Goal: Task Accomplishment & Management: Use online tool/utility

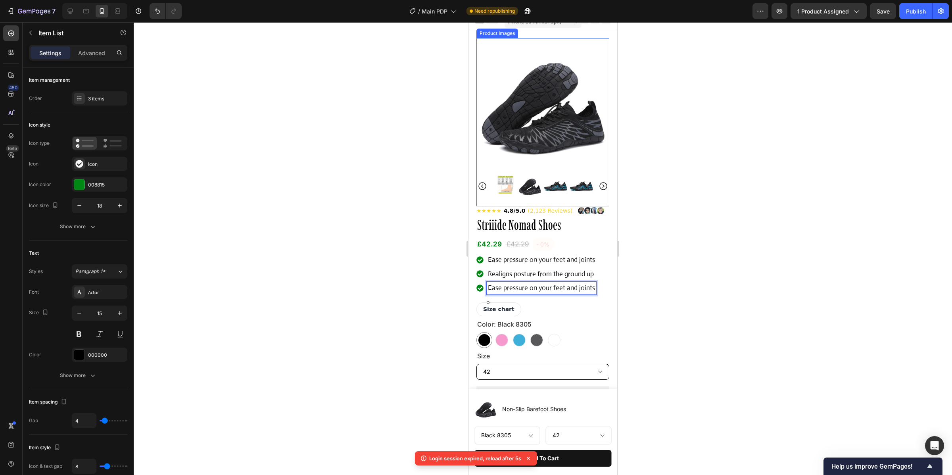
scroll to position [17, 0]
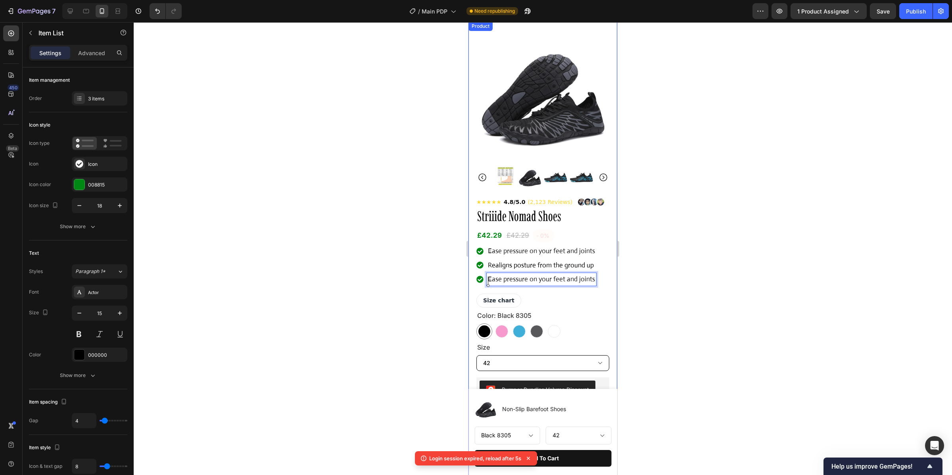
click at [781, 190] on div at bounding box center [543, 248] width 819 height 453
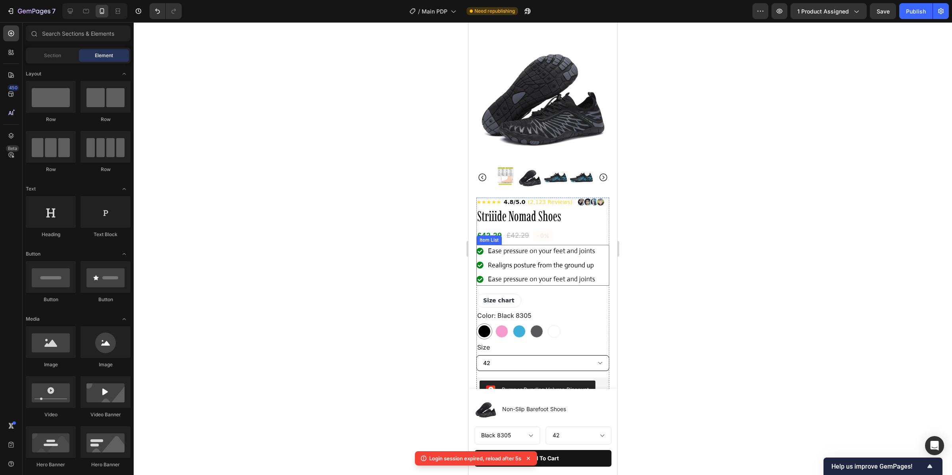
click at [577, 283] on span "Ease pressure on your feet and joints" at bounding box center [541, 279] width 107 height 8
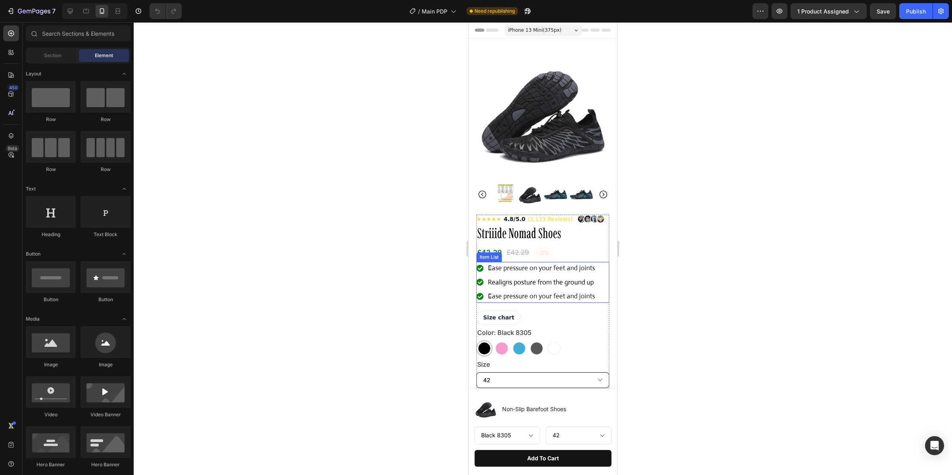
click at [506, 300] on span "Ease pressure on your feet and joints" at bounding box center [541, 296] width 107 height 8
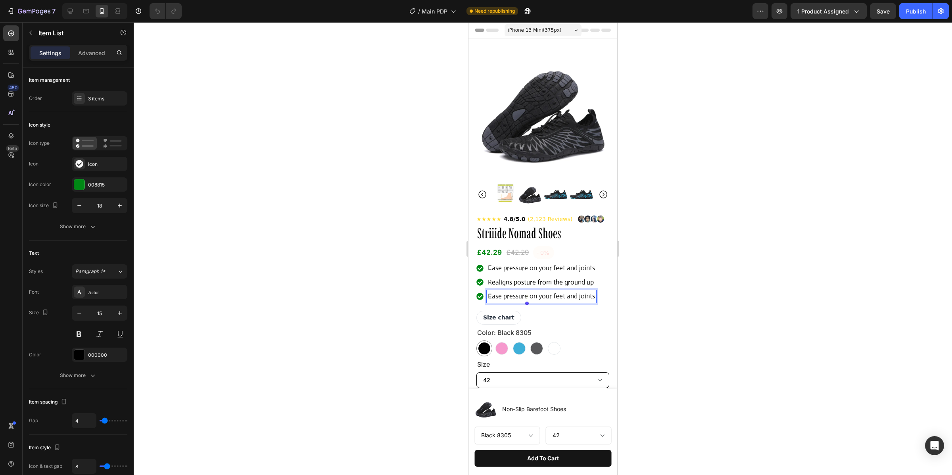
click at [497, 300] on span "Ease pressure on your feet and joints" at bounding box center [541, 296] width 107 height 8
drag, startPoint x: 495, startPoint y: 302, endPoint x: 496, endPoint y: 298, distance: 4.0
click at [494, 298] on span "Ease pressure on your feet and joints" at bounding box center [541, 296] width 107 height 8
drag, startPoint x: 534, startPoint y: 304, endPoint x: 590, endPoint y: 301, distance: 56.5
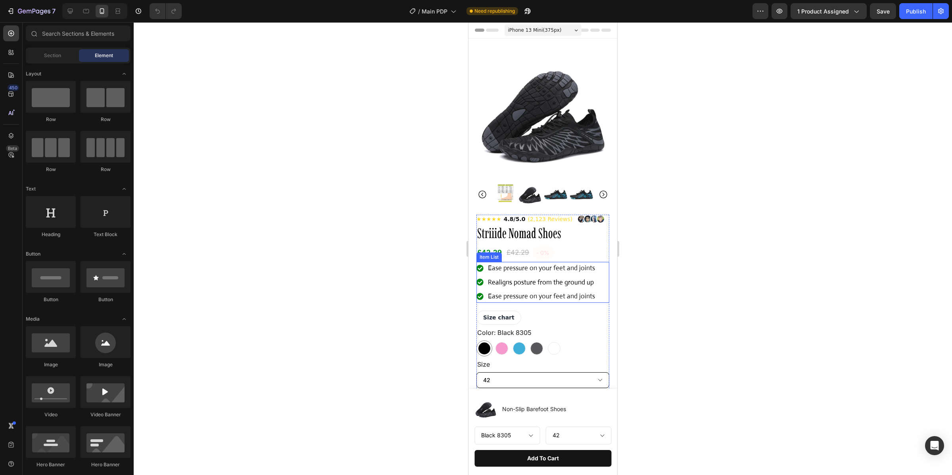
drag, startPoint x: 592, startPoint y: 300, endPoint x: 563, endPoint y: 300, distance: 28.6
click at [520, 300] on span "Ease pressure on your feet and joints" at bounding box center [541, 296] width 107 height 8
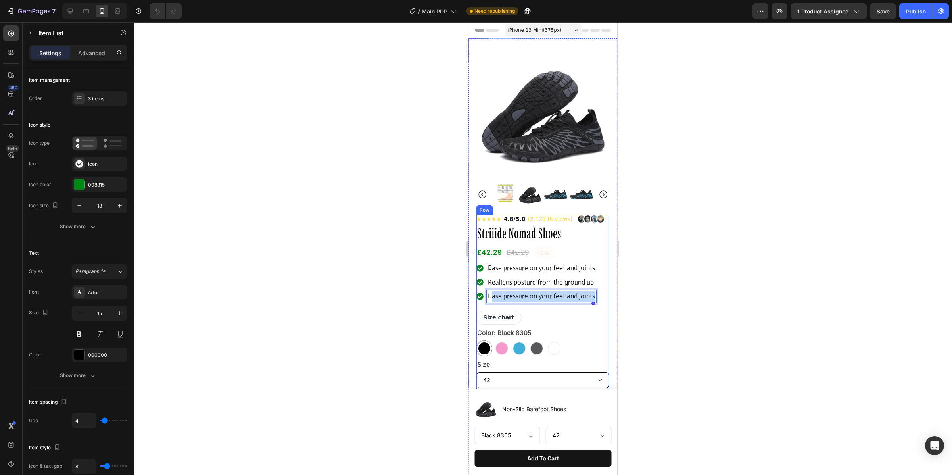
drag, startPoint x: 493, startPoint y: 299, endPoint x: 619, endPoint y: 306, distance: 125.6
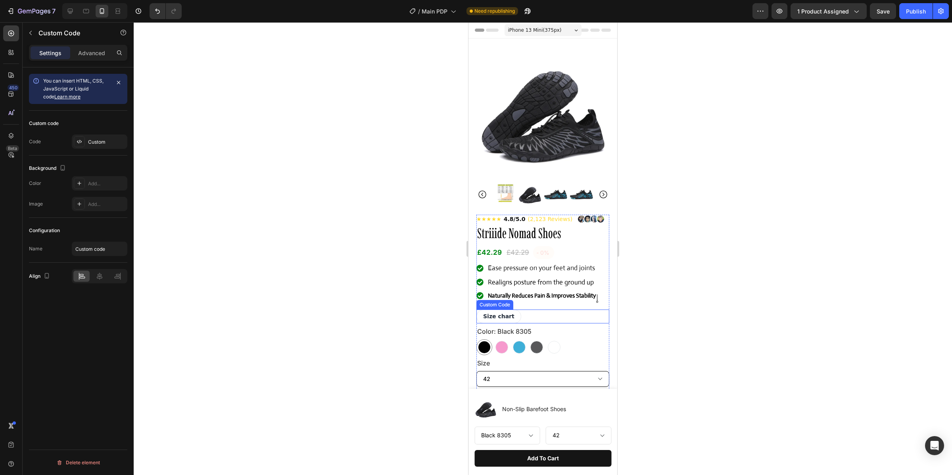
click at [563, 320] on div "Size chart ✕ Size Guide NOTE: This shoe has a standard fit . We recommend you c…" at bounding box center [543, 317] width 133 height 14
click at [571, 288] on p "Realigns posture from the ground up" at bounding box center [542, 282] width 108 height 10
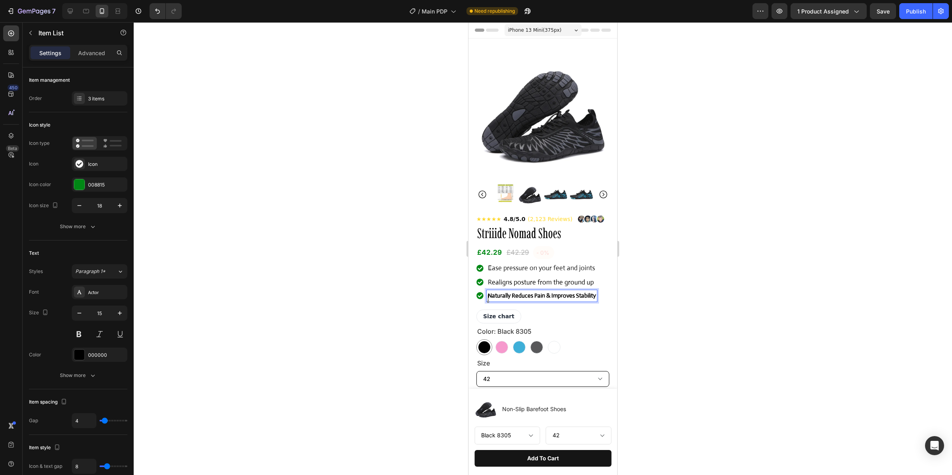
drag, startPoint x: 658, startPoint y: 306, endPoint x: 648, endPoint y: 305, distance: 10.4
click at [658, 306] on div at bounding box center [543, 248] width 819 height 453
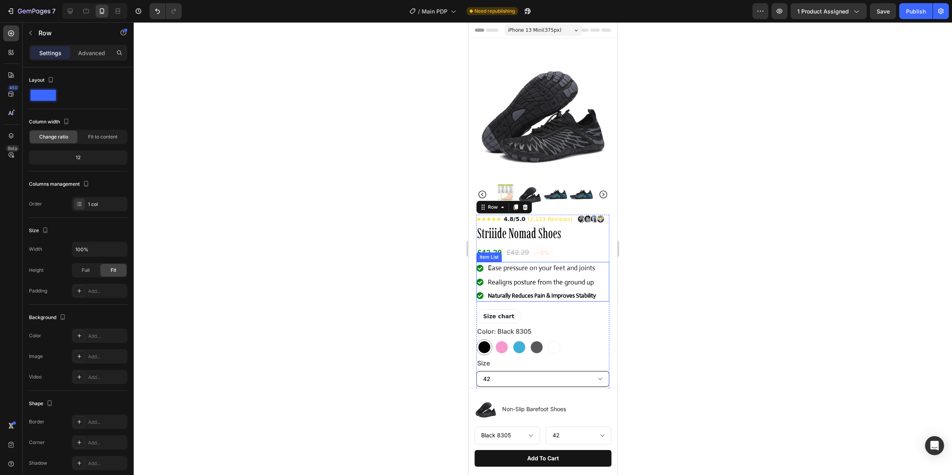
click at [533, 299] on strong "Naturally Reduces Pain & Improves Stability" at bounding box center [542, 296] width 108 height 8
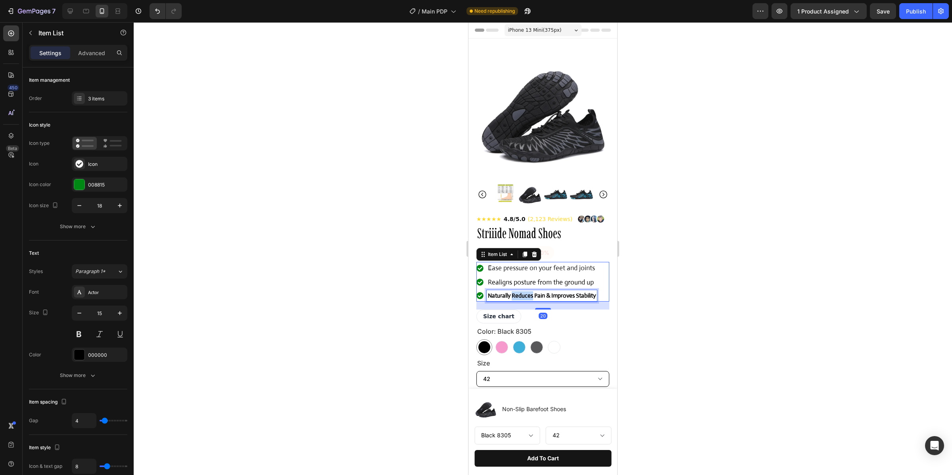
click at [531, 298] on strong "Naturally Reduces Pain & Improves Stability" at bounding box center [542, 296] width 108 height 8
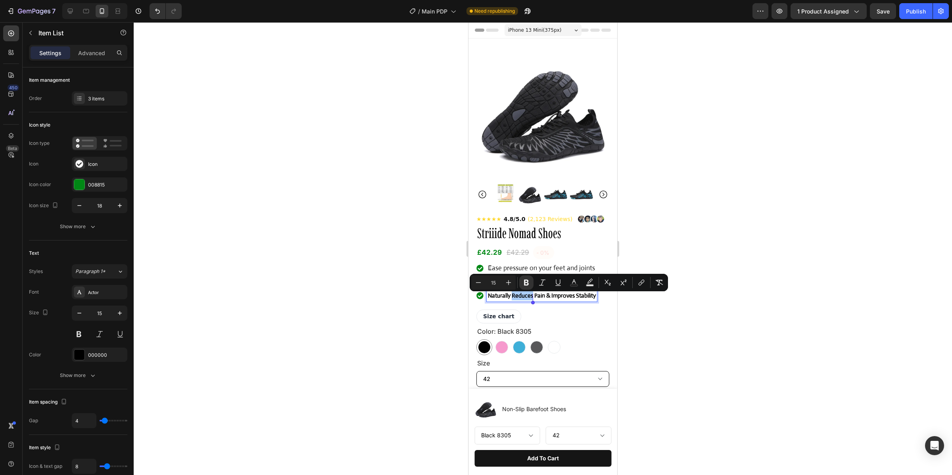
click at [675, 311] on div at bounding box center [543, 248] width 819 height 453
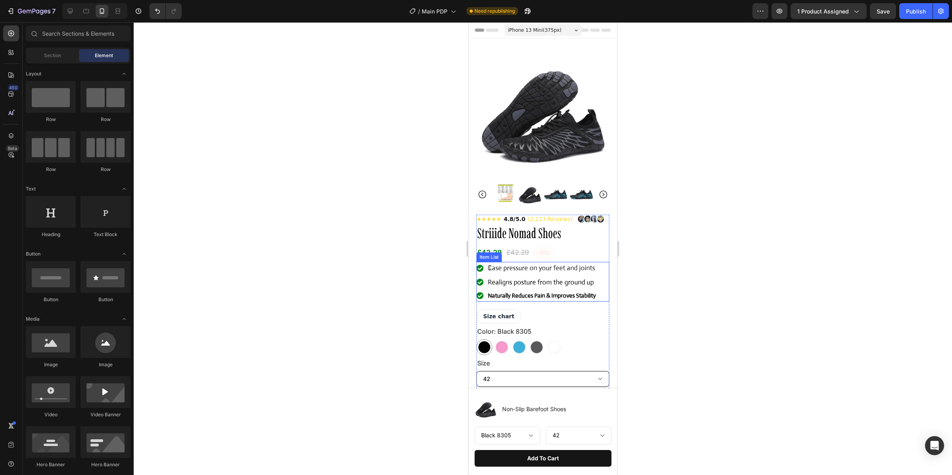
click at [513, 281] on span "Realigns posture from the ground up" at bounding box center [541, 282] width 106 height 8
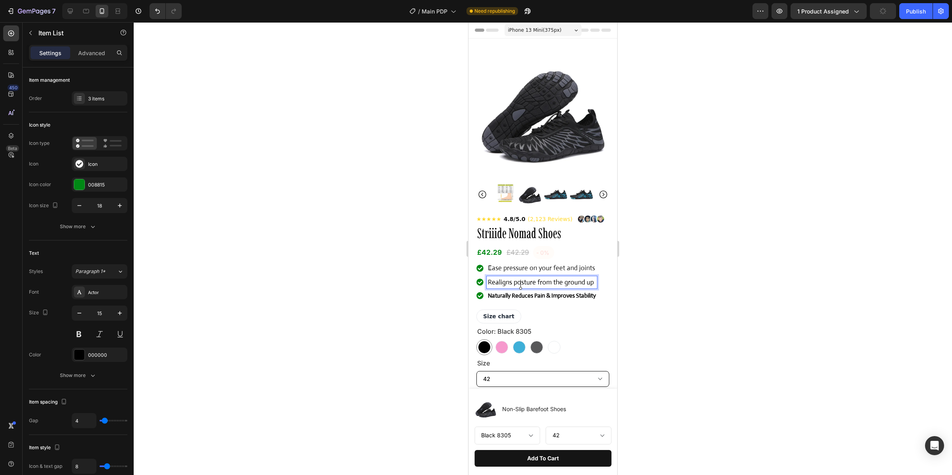
click at [499, 283] on span "Realigns posture from the ground up" at bounding box center [541, 282] width 106 height 8
drag, startPoint x: 490, startPoint y: 285, endPoint x: 561, endPoint y: 278, distance: 72.1
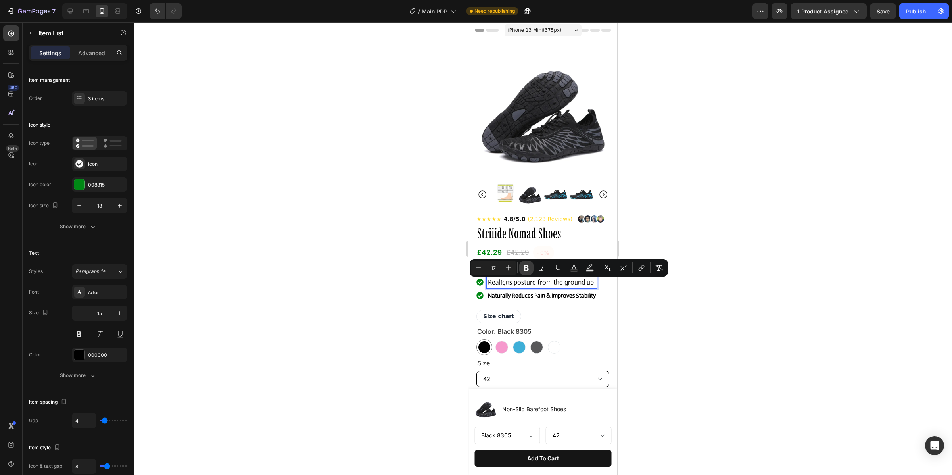
click at [525, 272] on button "Bold" at bounding box center [526, 268] width 14 height 14
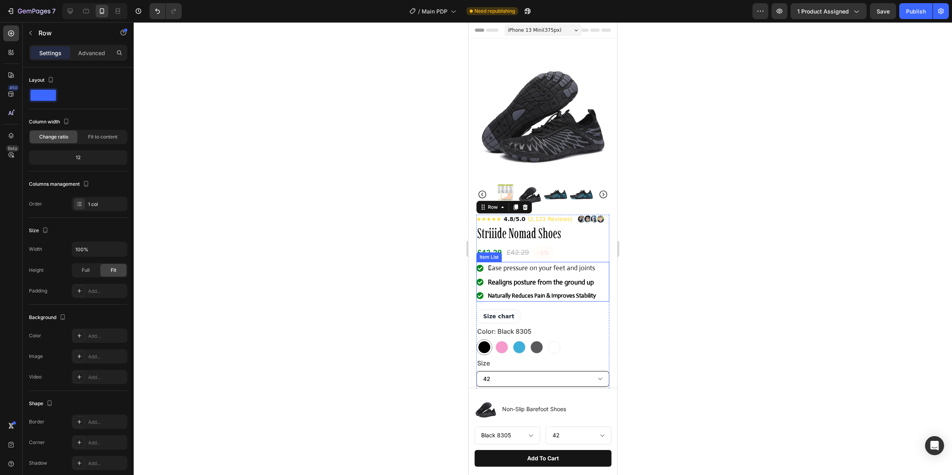
click at [541, 283] on strong "Realigns posture from the ground up" at bounding box center [541, 282] width 106 height 8
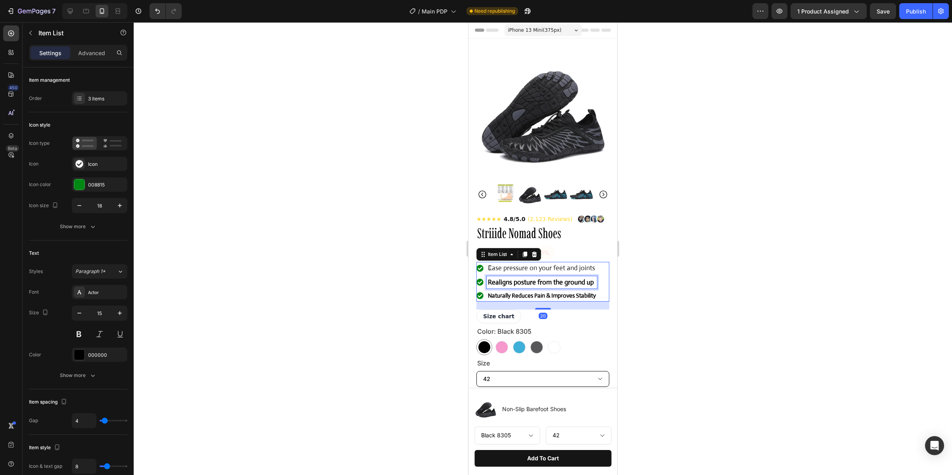
drag, startPoint x: 522, startPoint y: 285, endPoint x: 505, endPoint y: 285, distance: 16.7
click at [522, 285] on strong "Realigns posture from the ground up" at bounding box center [541, 282] width 106 height 8
click at [497, 285] on strong "Realigns posture from the ground up" at bounding box center [541, 282] width 106 height 8
click at [484, 284] on div "Realigns posture from the ground up" at bounding box center [537, 282] width 121 height 13
click at [498, 285] on strong "Realigns posture from the ground up" at bounding box center [541, 282] width 106 height 8
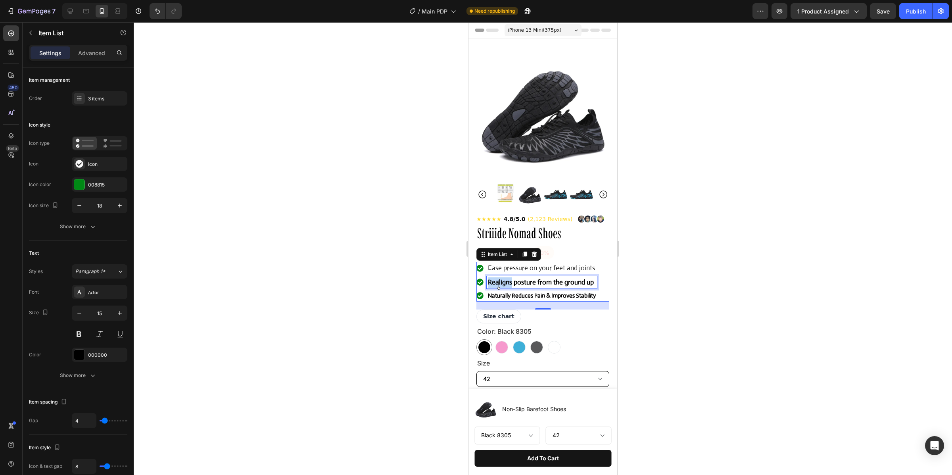
click at [498, 285] on strong "Realigns posture from the ground up" at bounding box center [541, 282] width 106 height 8
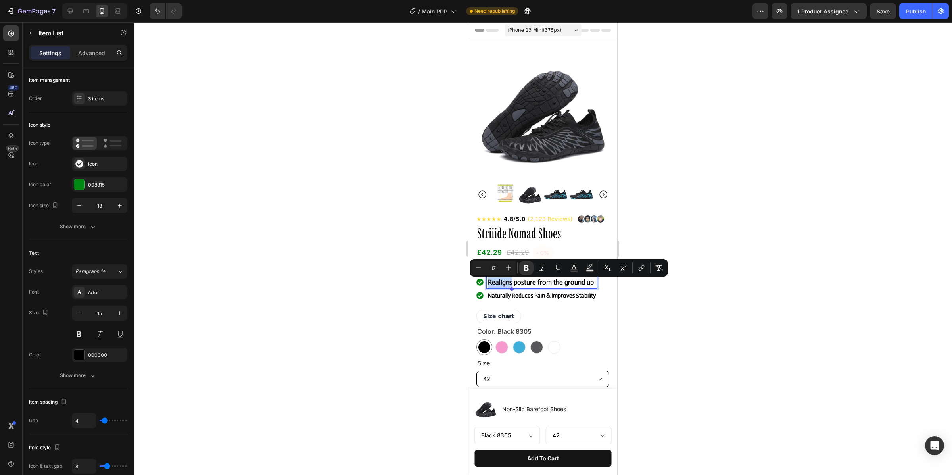
click at [492, 284] on strong "Realigns posture from the ground up" at bounding box center [541, 282] width 106 height 8
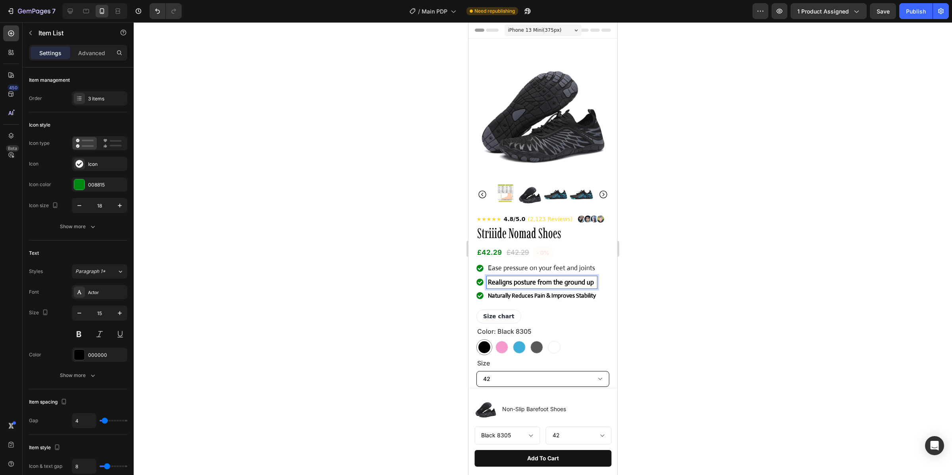
drag, startPoint x: 489, startPoint y: 284, endPoint x: 593, endPoint y: 287, distance: 104.0
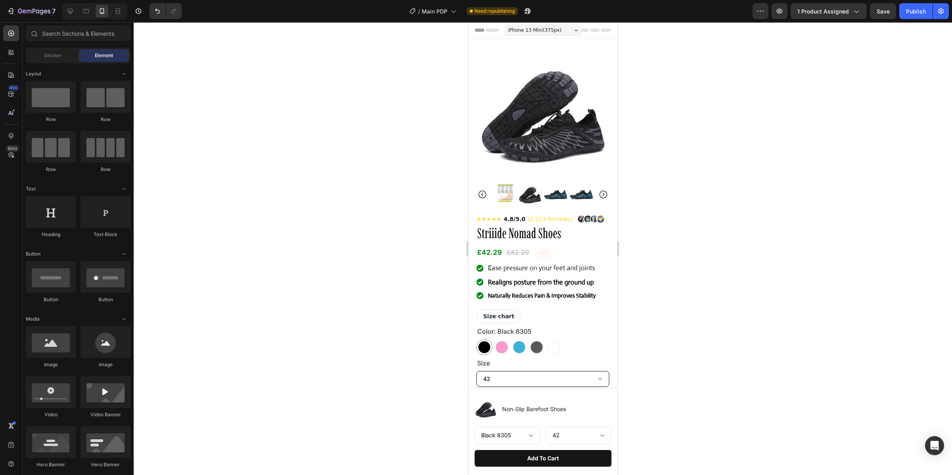
click at [469, 22] on lt-div at bounding box center [469, 22] width 0 height 0
click at [589, 285] on strong "Realigns posture from the ground up" at bounding box center [541, 282] width 106 height 8
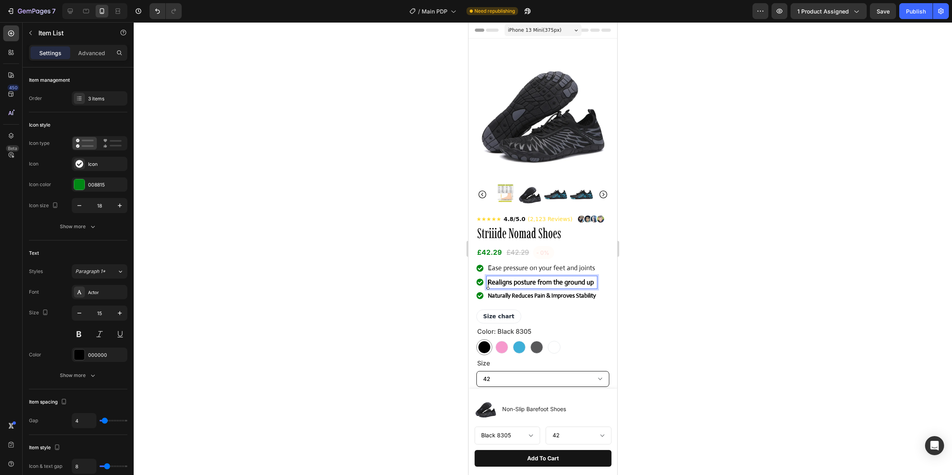
click at [581, 286] on strong "Realigns posture from the ground up" at bounding box center [541, 282] width 106 height 8
click at [510, 283] on strong "Realigns posture from the ground up" at bounding box center [541, 282] width 106 height 8
click at [495, 283] on strong "Realigns posture from the ground up" at bounding box center [541, 282] width 106 height 8
click at [492, 283] on strong "Realigns posture from the ground up" at bounding box center [541, 282] width 106 height 8
drag, startPoint x: 496, startPoint y: 284, endPoint x: 595, endPoint y: 287, distance: 99.6
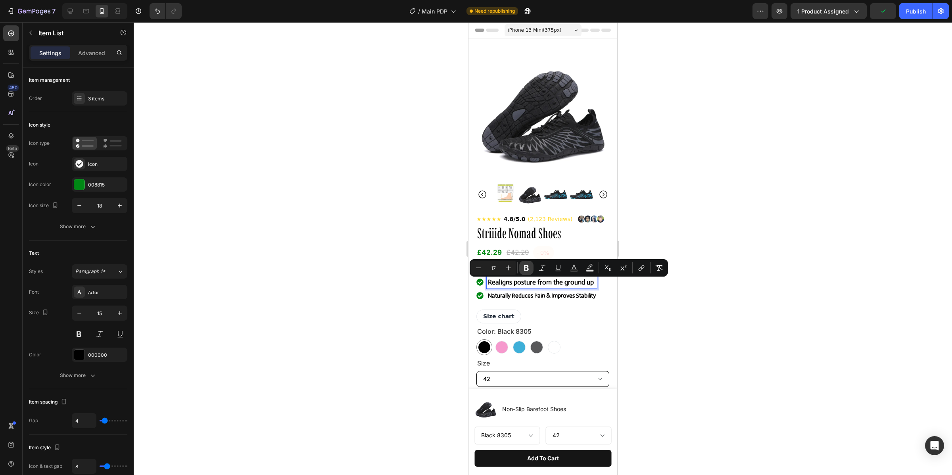
click at [530, 270] on icon "Editor contextual toolbar" at bounding box center [527, 268] width 8 height 8
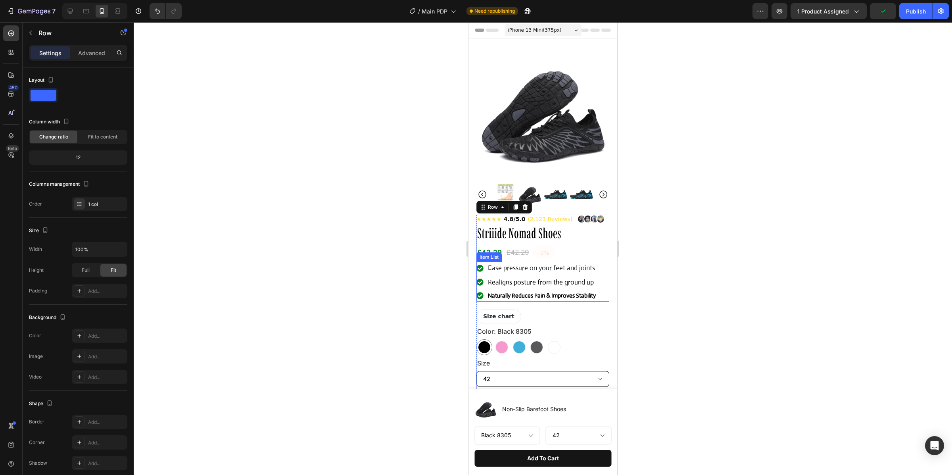
click at [534, 286] on span "Realigns posture from the ground up" at bounding box center [541, 282] width 106 height 8
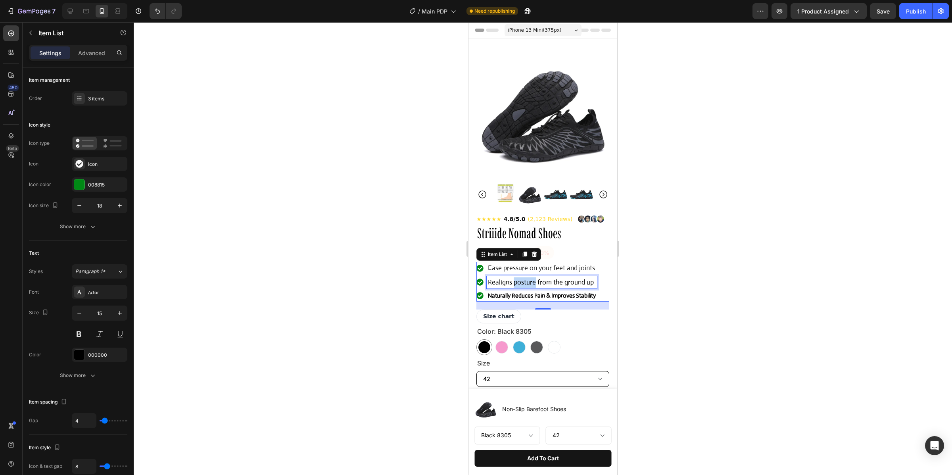
click at [513, 288] on p "Realigns posture from the ground up" at bounding box center [542, 282] width 108 height 10
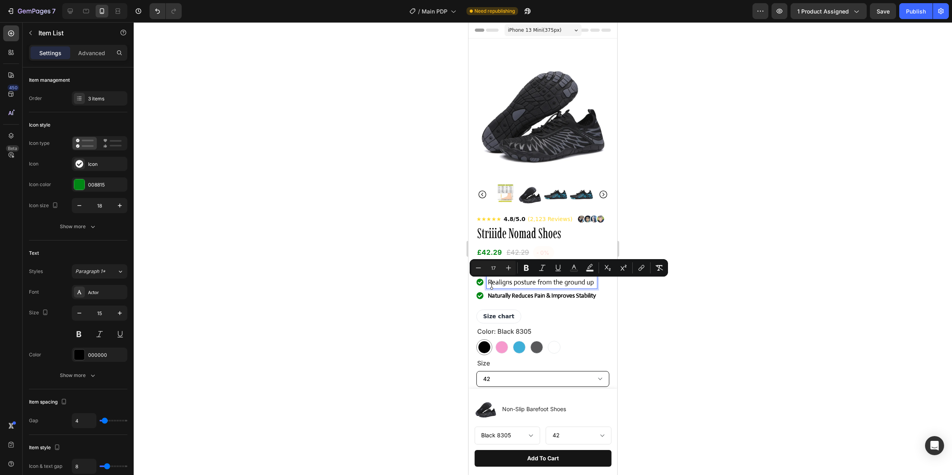
click at [493, 286] on span "Realigns posture from the ground up" at bounding box center [541, 282] width 106 height 8
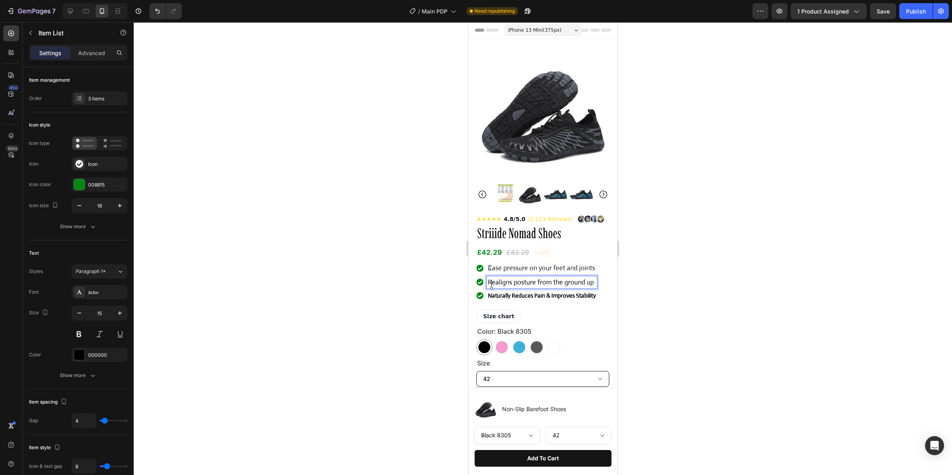
click at [490, 285] on span "Realigns posture from the ground up" at bounding box center [541, 282] width 106 height 8
drag, startPoint x: 488, startPoint y: 285, endPoint x: 608, endPoint y: 290, distance: 120.7
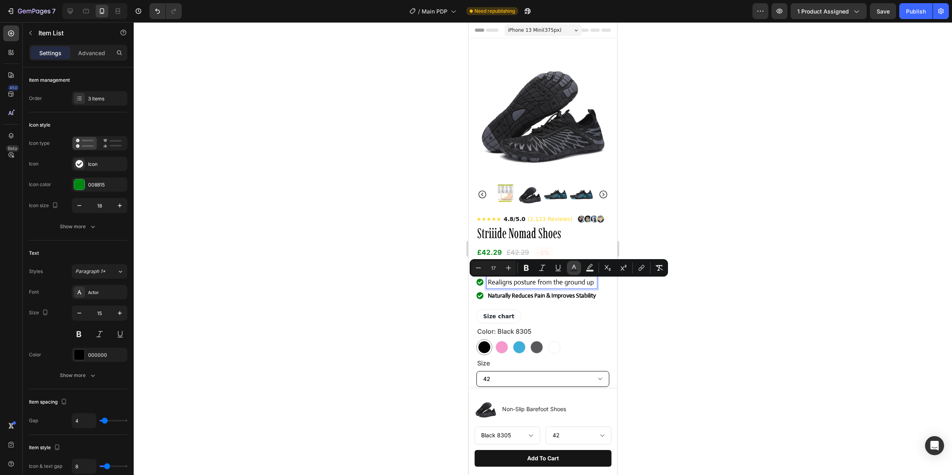
click at [573, 271] on rect "Editor contextual toolbar" at bounding box center [575, 271] width 8 height 2
type input "000000"
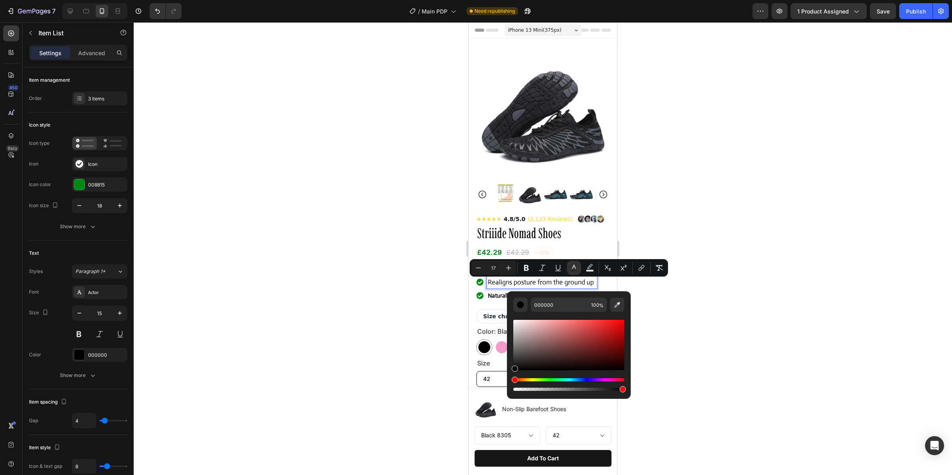
drag, startPoint x: 517, startPoint y: 370, endPoint x: 511, endPoint y: 373, distance: 7.3
click at [511, 373] on div "000000 100 %" at bounding box center [569, 341] width 124 height 101
click at [405, 319] on div at bounding box center [543, 248] width 819 height 453
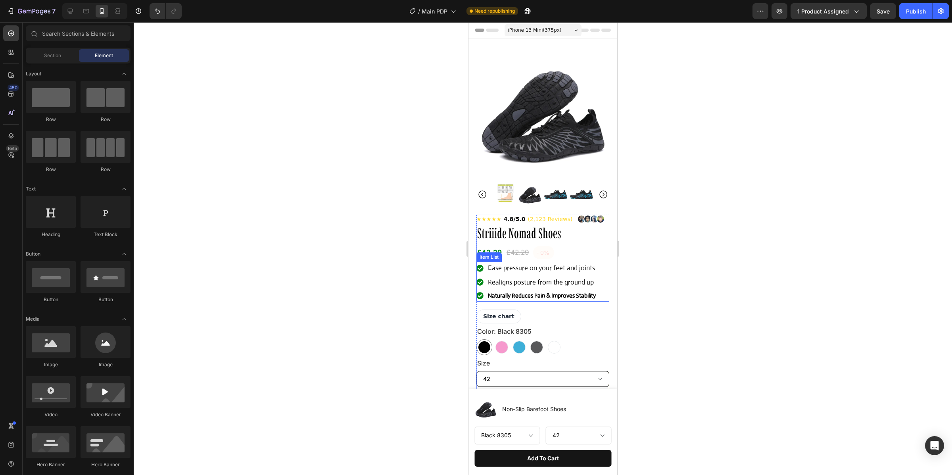
click at [523, 298] on strong "Naturally Reduces Pain & Improves Stability" at bounding box center [542, 296] width 108 height 8
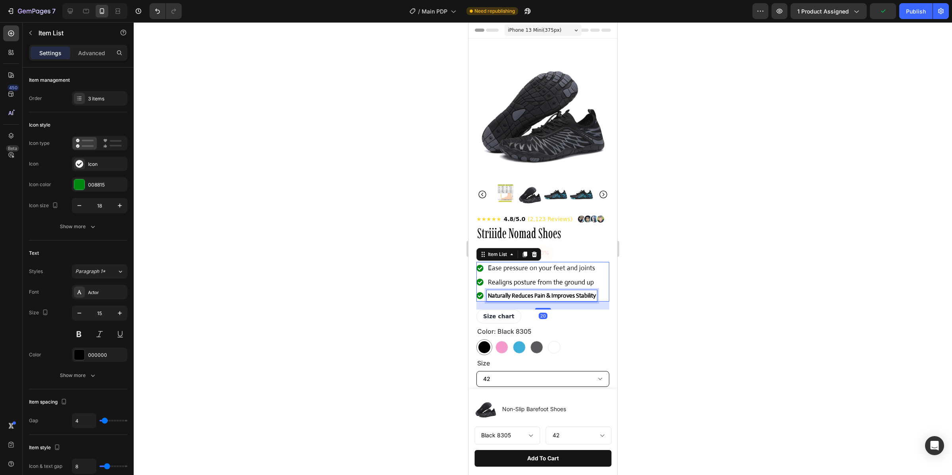
drag, startPoint x: 524, startPoint y: 298, endPoint x: 507, endPoint y: 300, distance: 16.7
click at [524, 298] on strong "Naturally Reduces Pain & Improves Stability" at bounding box center [542, 296] width 108 height 8
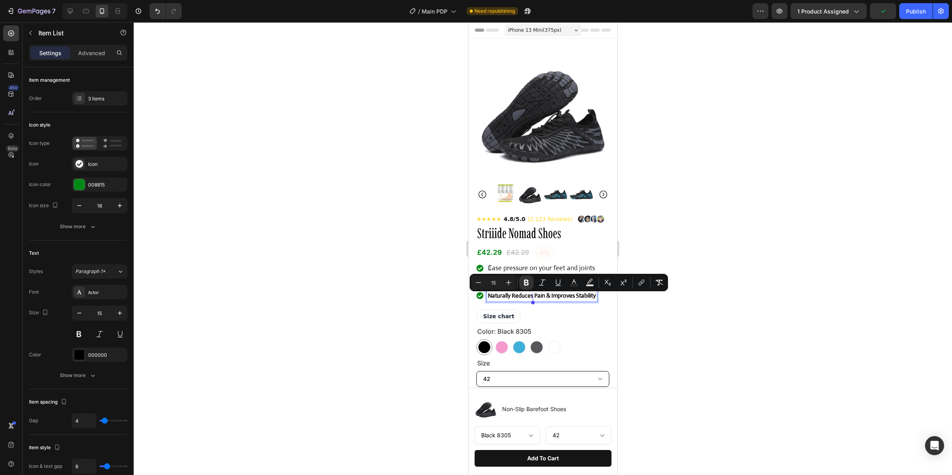
click at [493, 299] on strong "Naturally Reduces Pain & Improves Stability" at bounding box center [542, 296] width 108 height 8
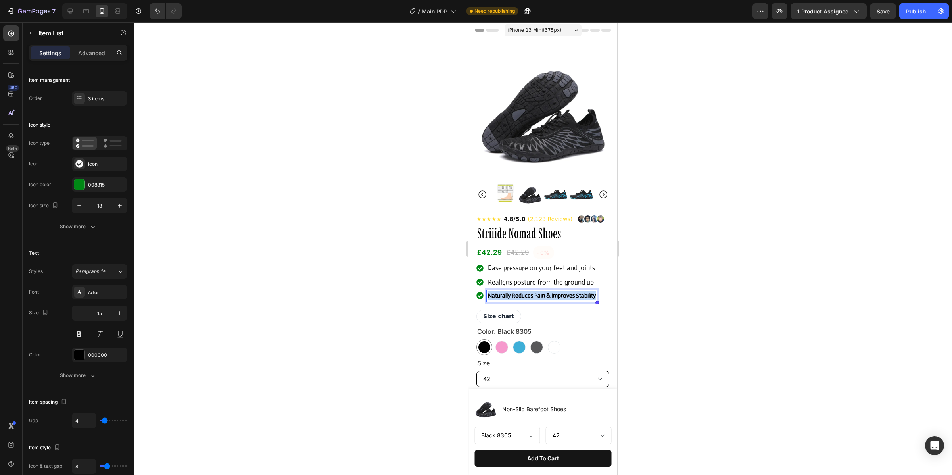
drag, startPoint x: 489, startPoint y: 298, endPoint x: 598, endPoint y: 300, distance: 109.1
click at [597, 300] on div "Naturally Reduces Pain & Improves Stability" at bounding box center [542, 296] width 110 height 12
click at [527, 281] on icon "Editor contextual toolbar" at bounding box center [527, 283] width 8 height 8
click at [537, 298] on p "Naturally Reduces Pain & Improves Stability" at bounding box center [542, 295] width 108 height 9
click at [513, 298] on p "Naturally Reduces Pain & Improves Stability" at bounding box center [542, 295] width 108 height 9
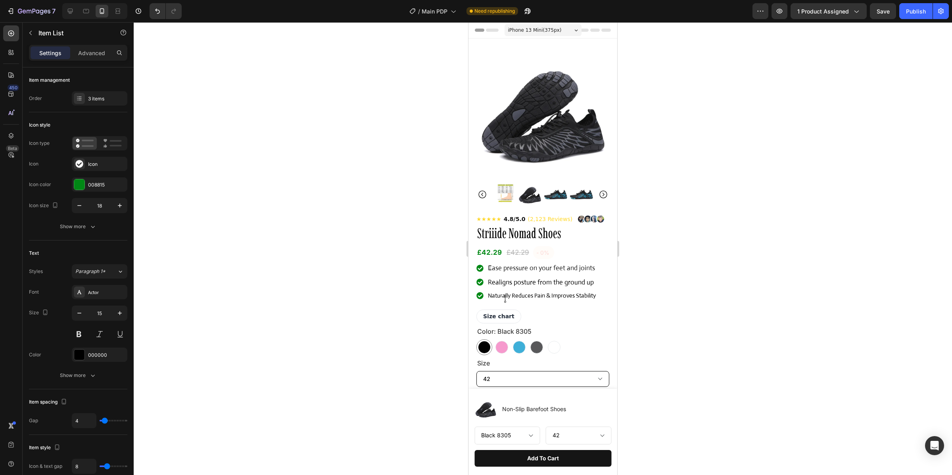
drag, startPoint x: 504, startPoint y: 298, endPoint x: 497, endPoint y: 298, distance: 7.2
click at [503, 298] on p "Naturally Reduces Pain & Improves Stability" at bounding box center [542, 295] width 108 height 9
click at [487, 298] on div "Naturally Reduces Pain & Improves Stability" at bounding box center [542, 296] width 110 height 12
drag, startPoint x: 489, startPoint y: 298, endPoint x: 598, endPoint y: 305, distance: 108.5
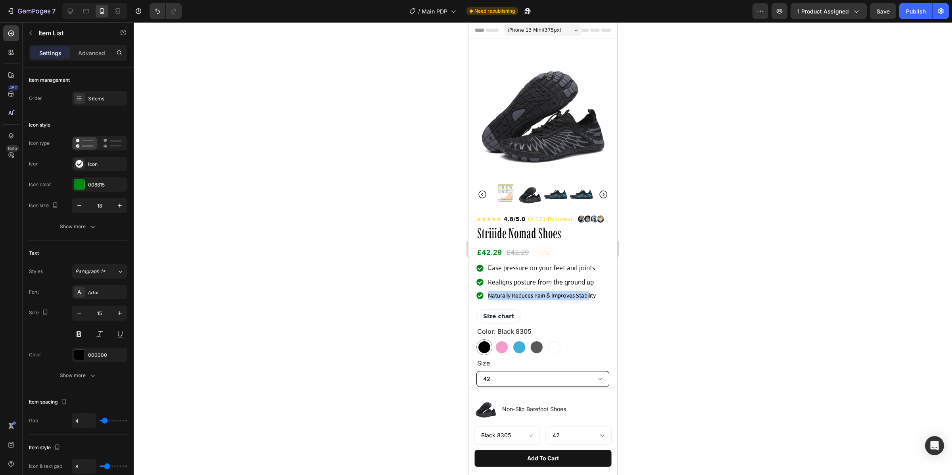
click at [585, 298] on p "Naturally Reduces Pain & Improves Stability" at bounding box center [542, 295] width 108 height 9
click at [552, 302] on div "Naturally Reduces Pain & Improves Stability" at bounding box center [542, 296] width 110 height 12
click at [520, 297] on p "Naturally Reduces Pain & Improves Stability" at bounding box center [542, 295] width 108 height 9
click at [511, 296] on p "Naturally Reduces Pain & Improves Stability" at bounding box center [542, 295] width 108 height 9
click at [493, 296] on p "Naturally Reduces Pain & Improves Stability" at bounding box center [542, 295] width 108 height 9
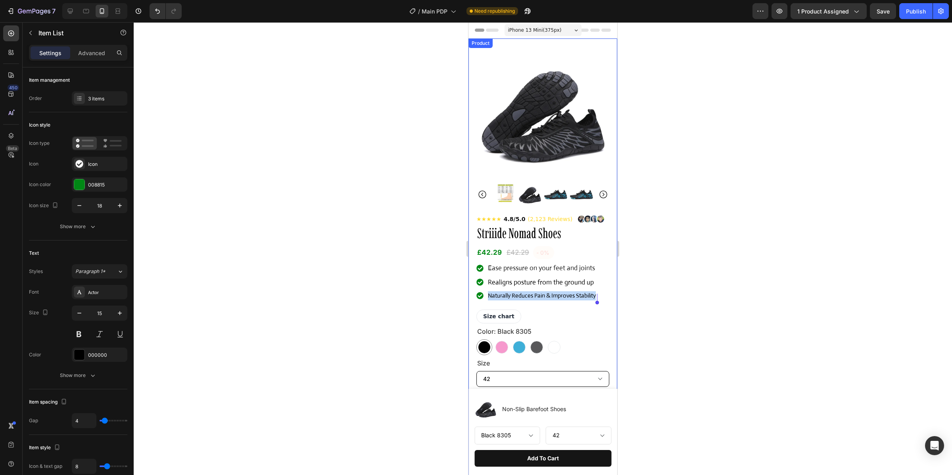
drag, startPoint x: 489, startPoint y: 296, endPoint x: 615, endPoint y: 299, distance: 126.2
click at [530, 296] on p "Naturally Reduces Pain & Improves Stability" at bounding box center [542, 295] width 108 height 9
click at [515, 300] on p "Naturally Reduces Pain & Improves Stability" at bounding box center [542, 295] width 108 height 9
click at [493, 297] on p "Naturally Reduces Pain & Improves Stability" at bounding box center [542, 295] width 108 height 9
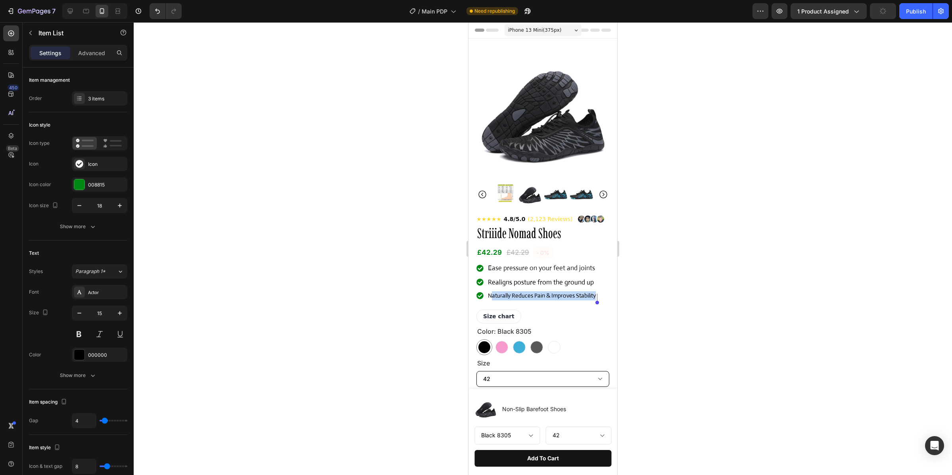
drag, startPoint x: 492, startPoint y: 298, endPoint x: 636, endPoint y: 301, distance: 144.9
drag, startPoint x: 527, startPoint y: 298, endPoint x: 493, endPoint y: 297, distance: 34.1
click at [527, 298] on p "Naturally Reduces Pain & Improves Stability" at bounding box center [542, 295] width 108 height 9
click at [490, 297] on p "Naturally Reduces Pain & Improves Stability" at bounding box center [542, 295] width 108 height 9
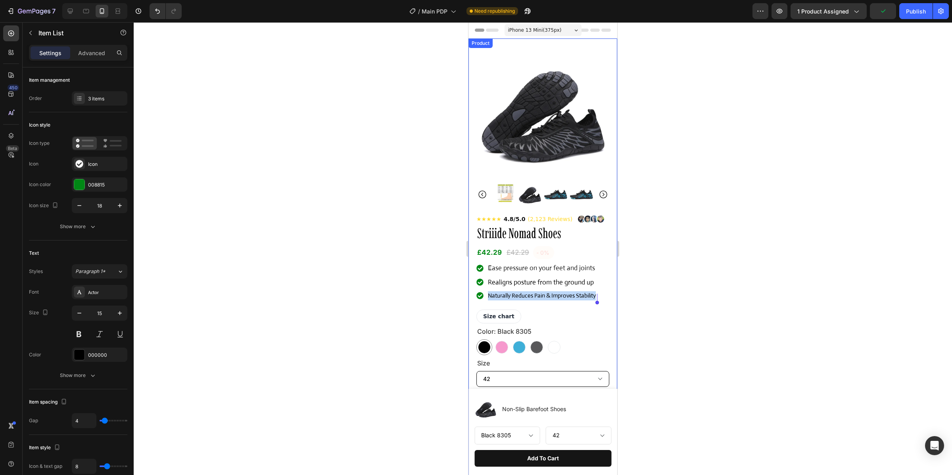
drag, startPoint x: 490, startPoint y: 297, endPoint x: 609, endPoint y: 303, distance: 119.2
click at [609, 303] on div "Product Images Row ★★★★★ 4.8/5.0 (2,123 Reviews) Custom Code Striiide Nomad Sho…" at bounding box center [543, 412] width 149 height 749
click at [553, 297] on p "Naturally Reduces Pain & Improves Stability" at bounding box center [542, 295] width 108 height 9
click at [537, 292] on div "Naturally Reduces Pain & Improves Stability" at bounding box center [542, 296] width 110 height 12
click at [537, 294] on p "Naturally Reduces Pain & Improves Stability" at bounding box center [542, 295] width 108 height 9
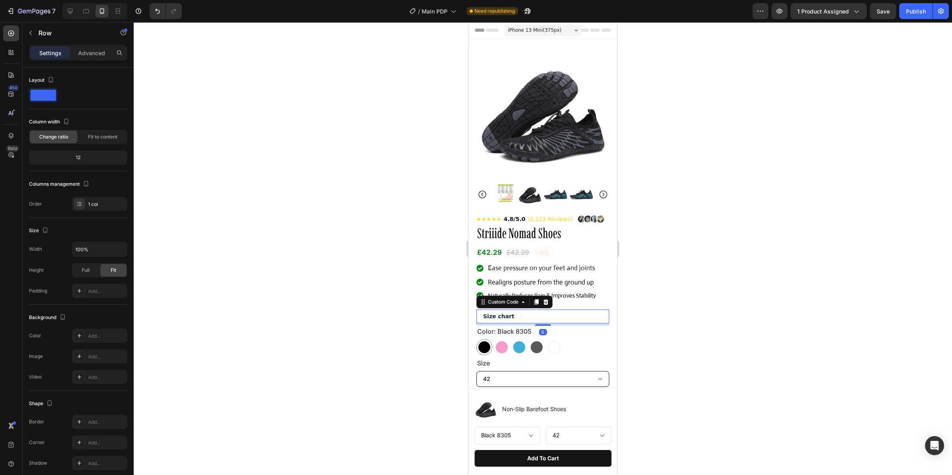
click at [573, 316] on div "Size chart ✕ Size Guide NOTE: This shoe has a standard fit . We recommend you c…" at bounding box center [543, 317] width 133 height 14
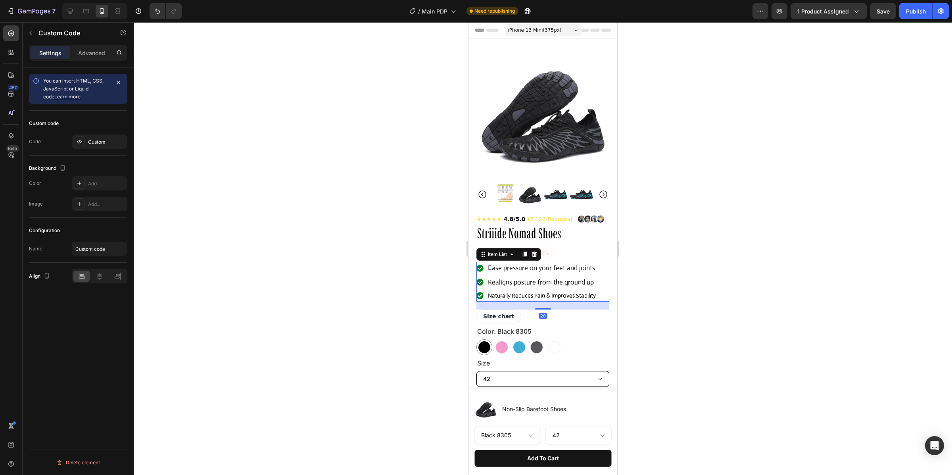
click at [554, 294] on p "Naturally Reduces Pain & Improves Stability" at bounding box center [542, 295] width 108 height 9
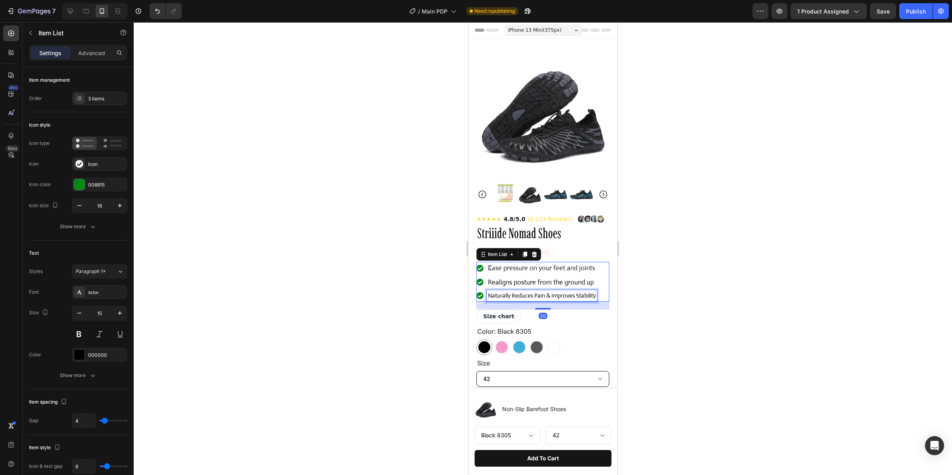
click at [546, 292] on div "Naturally Reduces Pain & Improves Stability" at bounding box center [542, 296] width 110 height 12
click at [540, 294] on p "Naturally Reduces Pain & Improves Stability" at bounding box center [542, 295] width 108 height 9
click at [520, 298] on p "Naturally Reduces Pain & Improves Stability" at bounding box center [542, 295] width 108 height 9
drag, startPoint x: 488, startPoint y: 296, endPoint x: 609, endPoint y: 297, distance: 121.0
click at [609, 297] on div "Product Images Row ★★★★★ 4.8/5.0 (2,123 Reviews) Custom Code Striiide Nomad Sho…" at bounding box center [543, 412] width 149 height 749
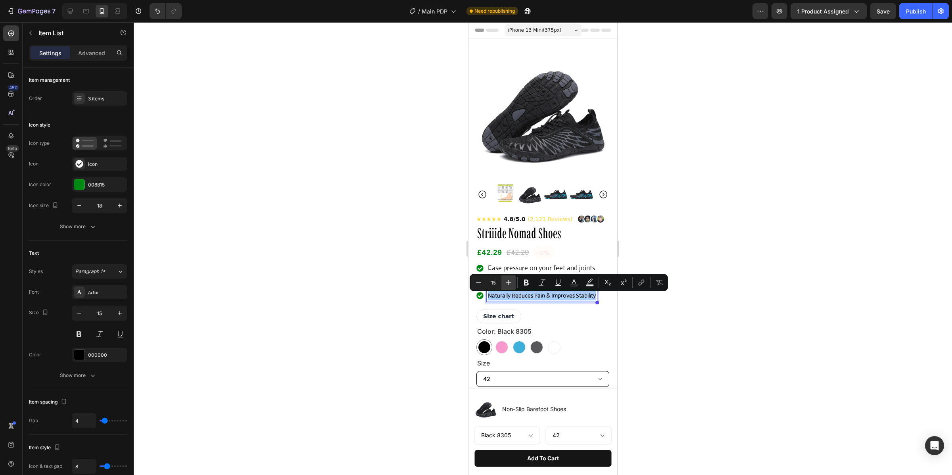
click at [509, 283] on icon "Editor contextual toolbar" at bounding box center [509, 283] width 8 height 8
type input "17"
click at [567, 311] on p "Naturally Reduces Pain & Improves Stability" at bounding box center [548, 301] width 120 height 20
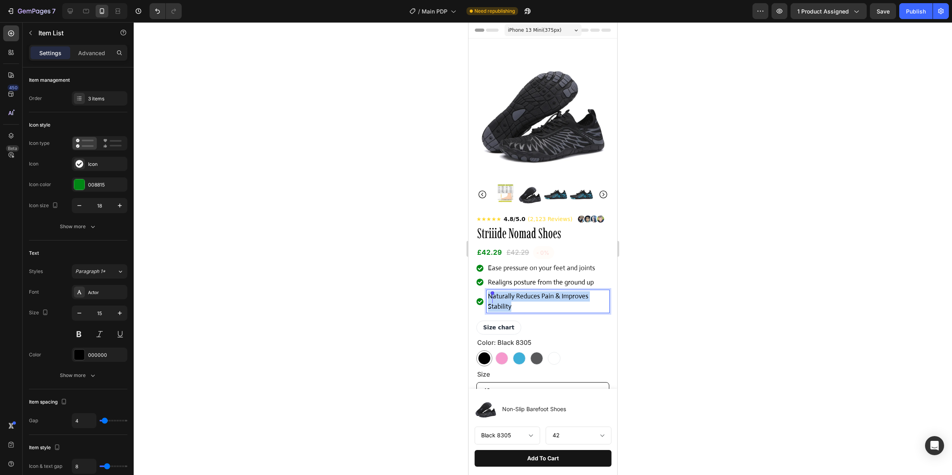
drag, startPoint x: 518, startPoint y: 308, endPoint x: 485, endPoint y: 298, distance: 34.5
click at [485, 298] on div "Naturally Reduces Pain & Improves Stability" at bounding box center [543, 301] width 133 height 23
click at [476, 284] on icon "Editor contextual toolbar" at bounding box center [479, 282] width 8 height 8
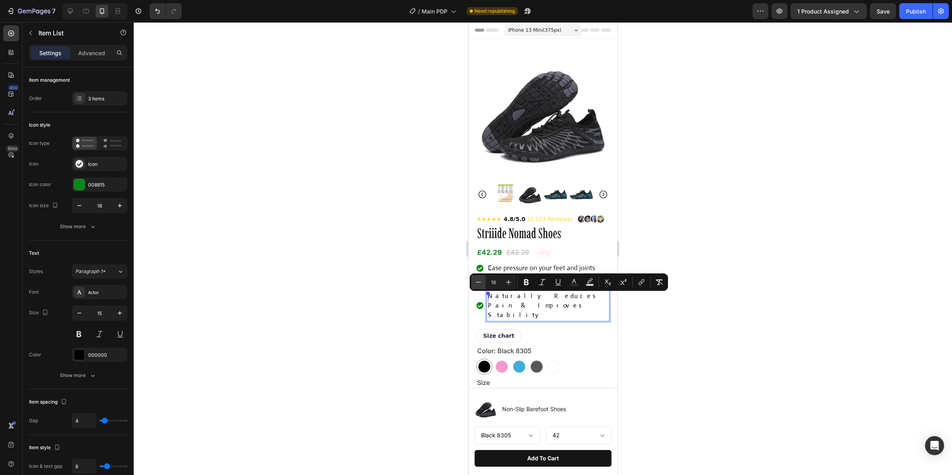
click at [476, 284] on icon "Editor contextual toolbar" at bounding box center [479, 282] width 8 height 8
type input "15"
click at [656, 312] on div at bounding box center [543, 248] width 819 height 453
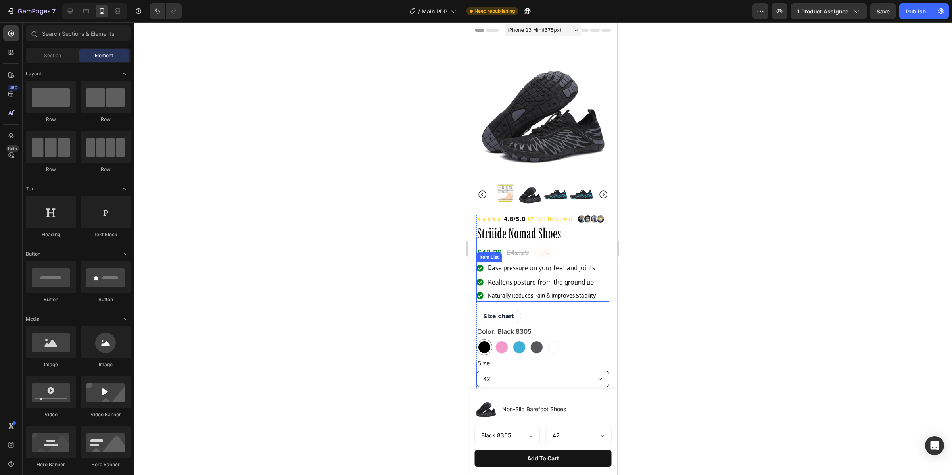
click at [558, 286] on span "Realigns posture from the ground up" at bounding box center [541, 282] width 106 height 8
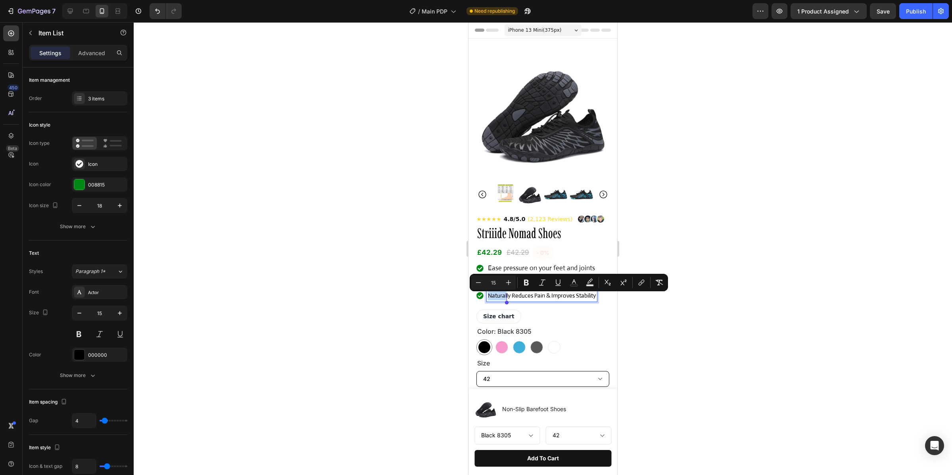
click at [503, 295] on span "Naturally Reduces Pain & Improves Stability" at bounding box center [542, 296] width 108 height 8
click at [492, 297] on span "Naturally Reduces Pain & Improves Stability" at bounding box center [542, 296] width 108 height 8
click at [491, 296] on span "Naturally Reduces Pain & Improves Stability" at bounding box center [542, 296] width 108 height 8
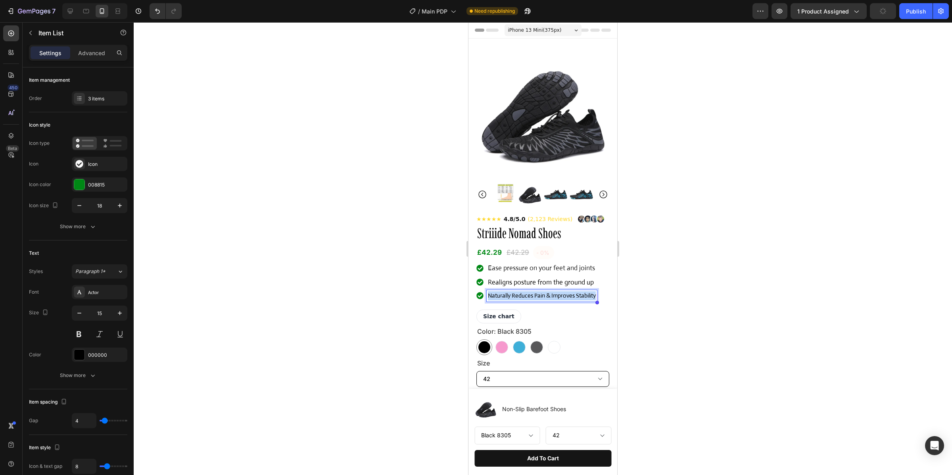
drag, startPoint x: 489, startPoint y: 296, endPoint x: 629, endPoint y: 296, distance: 139.7
click at [526, 283] on icon "Editor contextual toolbar" at bounding box center [527, 283] width 8 height 8
click at [579, 321] on div "Size chart ✕ Size Guide NOTE: This shoe has a standard fit . We recommend you c…" at bounding box center [543, 317] width 133 height 14
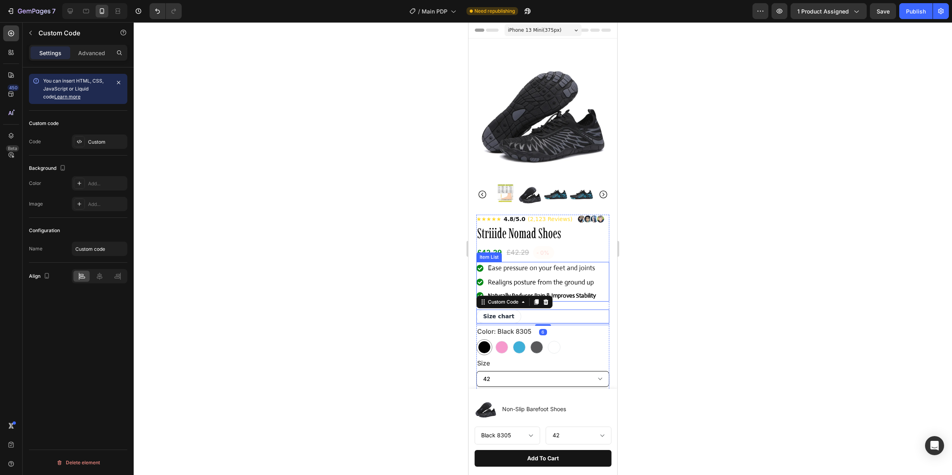
click at [561, 286] on span "Realigns posture from the ground up" at bounding box center [541, 282] width 106 height 8
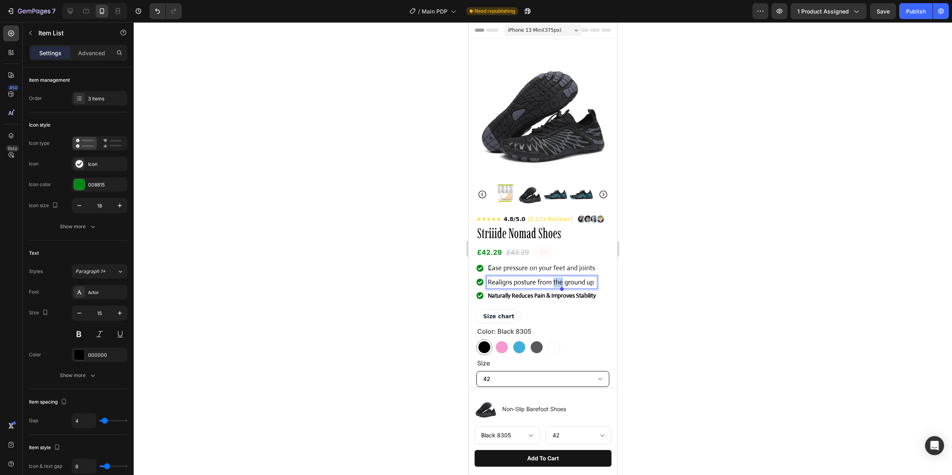
click at [557, 285] on span "Realigns posture from the ground up" at bounding box center [541, 282] width 106 height 8
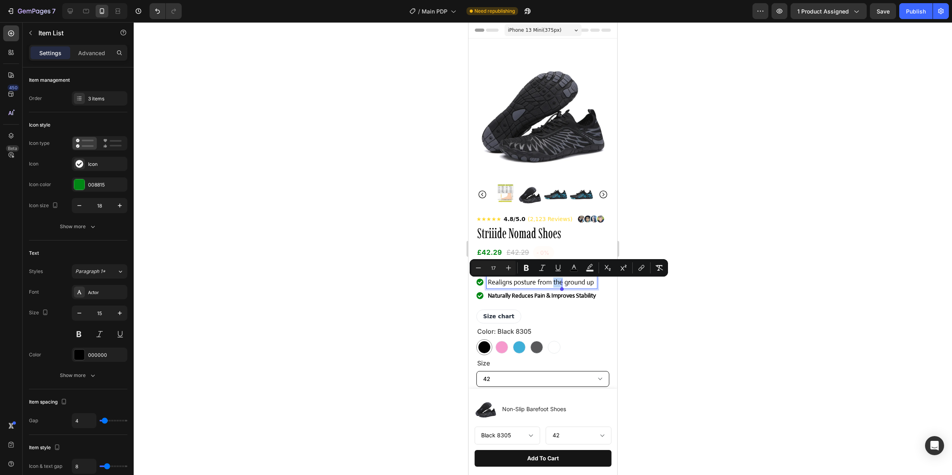
click at [492, 286] on span "Realigns posture from the ground up" at bounding box center [541, 282] width 106 height 8
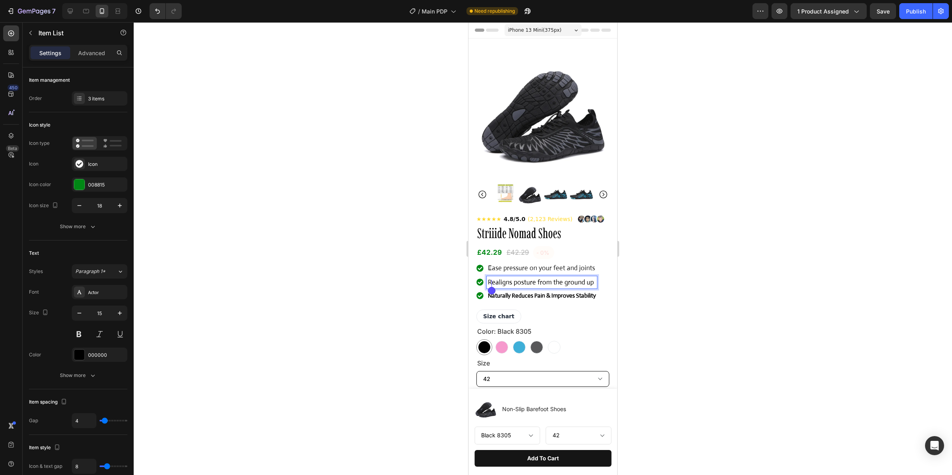
click at [490, 286] on span "Realigns posture from the ground up" at bounding box center [541, 282] width 106 height 8
drag, startPoint x: 488, startPoint y: 285, endPoint x: 615, endPoint y: 281, distance: 126.6
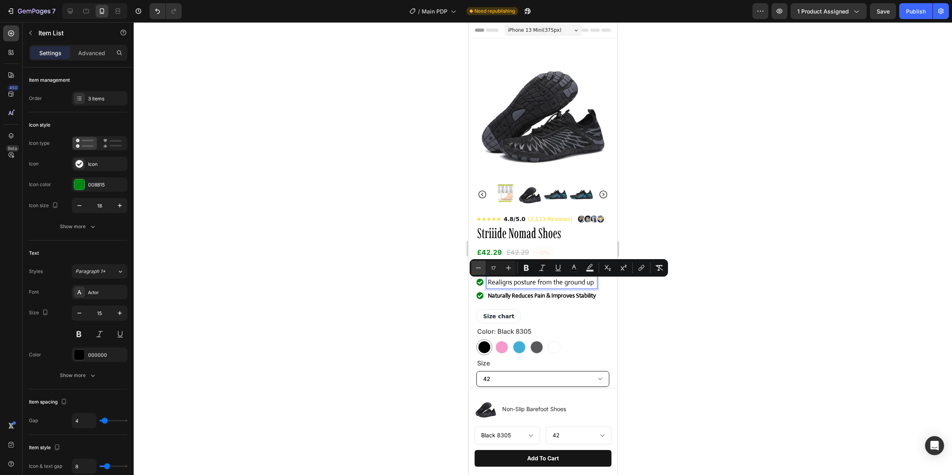
click at [481, 269] on icon "Editor contextual toolbar" at bounding box center [479, 268] width 8 height 8
type input "15"
click at [526, 265] on icon "Editor contextual toolbar" at bounding box center [526, 268] width 5 height 6
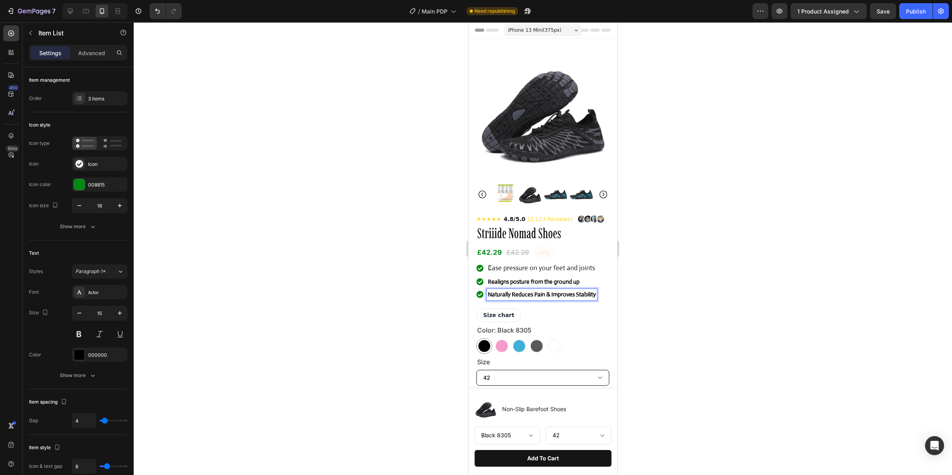
click at [559, 299] on p "Naturally Reduces Pain & Improves Stability" at bounding box center [542, 294] width 108 height 9
click at [546, 268] on span "Ease pressure on your feet and joints" at bounding box center [541, 268] width 107 height 8
click at [518, 267] on span "Ease pressure on your feet and joints" at bounding box center [541, 268] width 107 height 8
click at [502, 269] on span "Ease pressure on your feet and joints" at bounding box center [541, 268] width 107 height 8
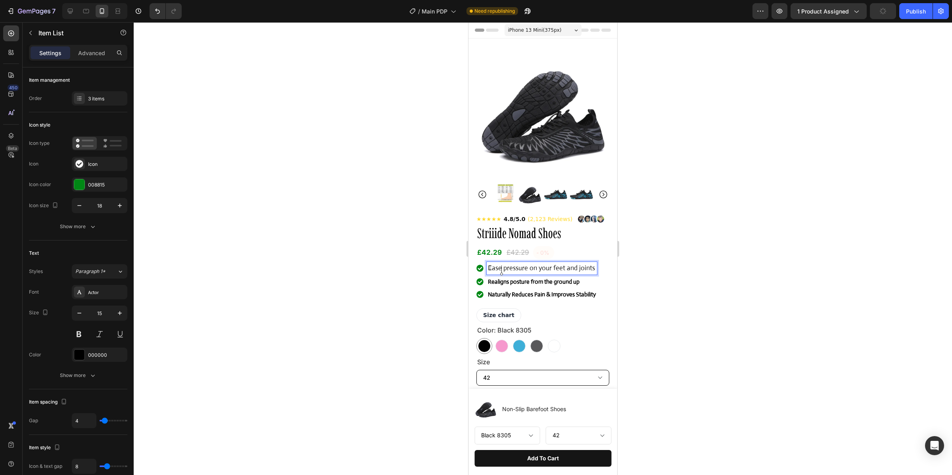
click at [491, 269] on span "Ease pressure on your feet and joints" at bounding box center [541, 268] width 107 height 8
click at [490, 269] on span "Ease pressure on your feet and joints" at bounding box center [541, 268] width 107 height 8
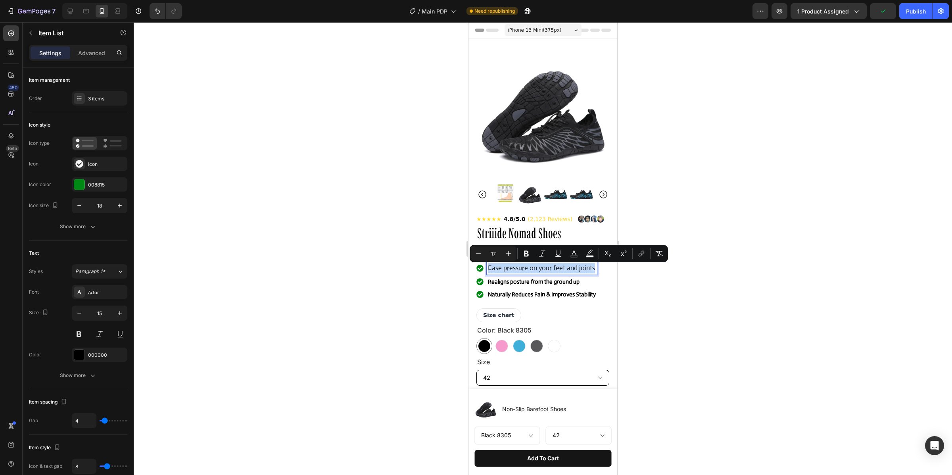
click at [490, 269] on span "Ease pressure on your feet and joints" at bounding box center [541, 268] width 107 height 8
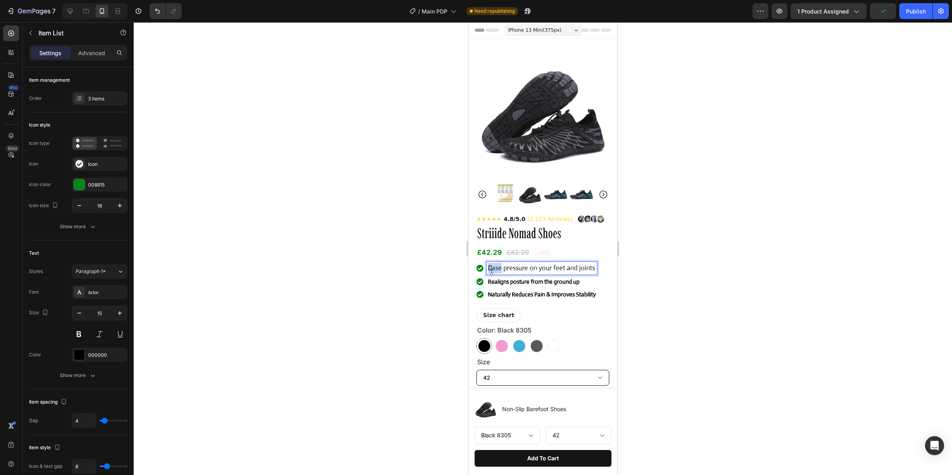
click at [490, 269] on span "Ease pressure on your feet and joints" at bounding box center [541, 268] width 107 height 8
click at [489, 268] on span "Ease pressure on your feet and joints" at bounding box center [541, 268] width 107 height 8
drag, startPoint x: 489, startPoint y: 268, endPoint x: 616, endPoint y: 270, distance: 126.6
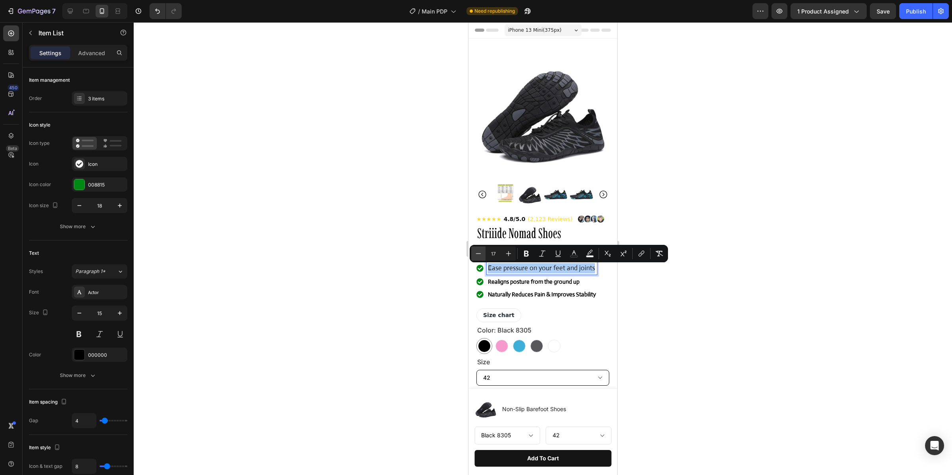
click at [481, 256] on icon "Editor contextual toolbar" at bounding box center [479, 254] width 8 height 8
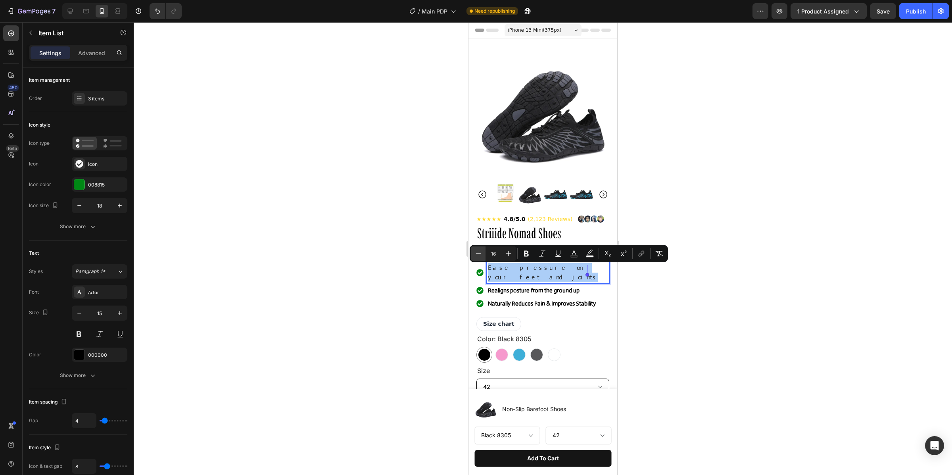
click at [481, 256] on icon "Editor contextual toolbar" at bounding box center [479, 254] width 8 height 8
type input "15"
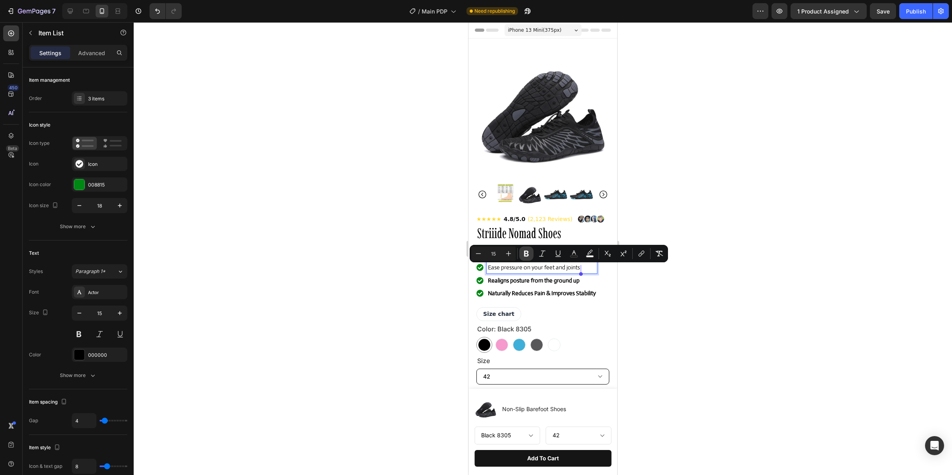
drag, startPoint x: 523, startPoint y: 254, endPoint x: 67, endPoint y: 241, distance: 455.7
click at [523, 254] on icon "Editor contextual toolbar" at bounding box center [527, 254] width 8 height 8
click at [662, 300] on div at bounding box center [543, 248] width 819 height 453
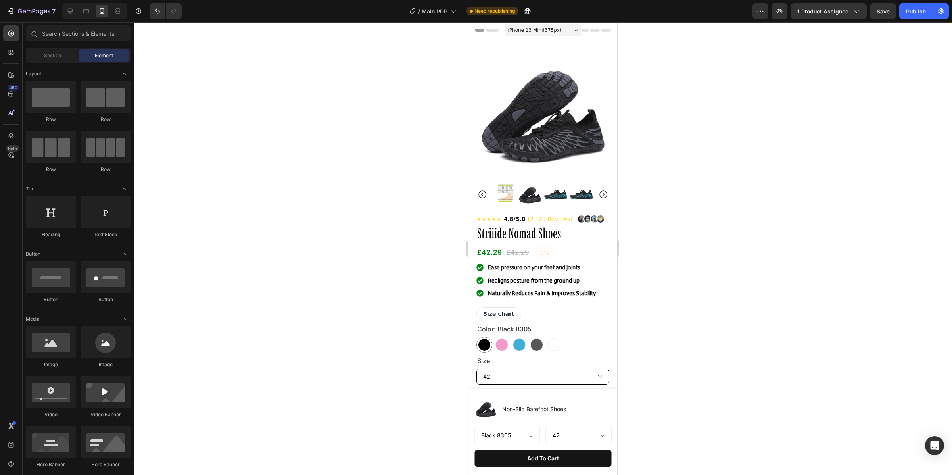
click at [727, 311] on div at bounding box center [543, 248] width 819 height 453
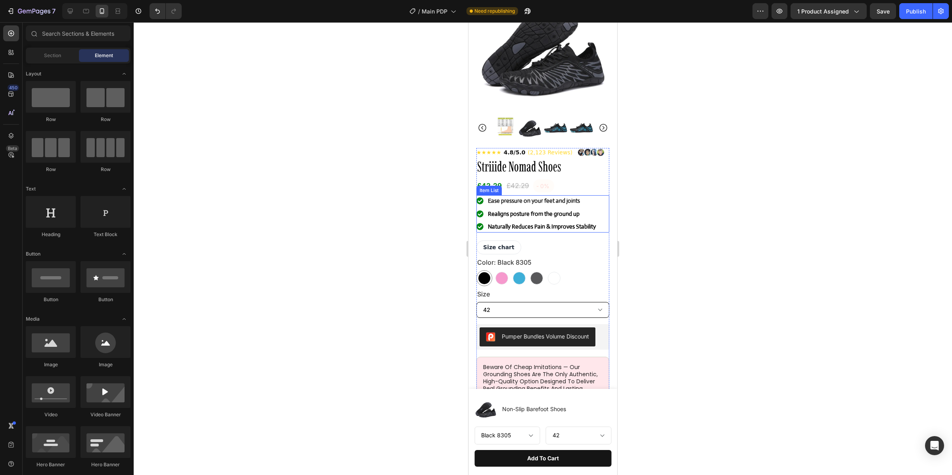
scroll to position [66, 0]
drag, startPoint x: 890, startPoint y: 10, endPoint x: 915, endPoint y: 9, distance: 25.0
click at [890, 10] on button "Save" at bounding box center [883, 11] width 26 height 16
click at [918, 9] on div "Publish" at bounding box center [916, 11] width 20 height 8
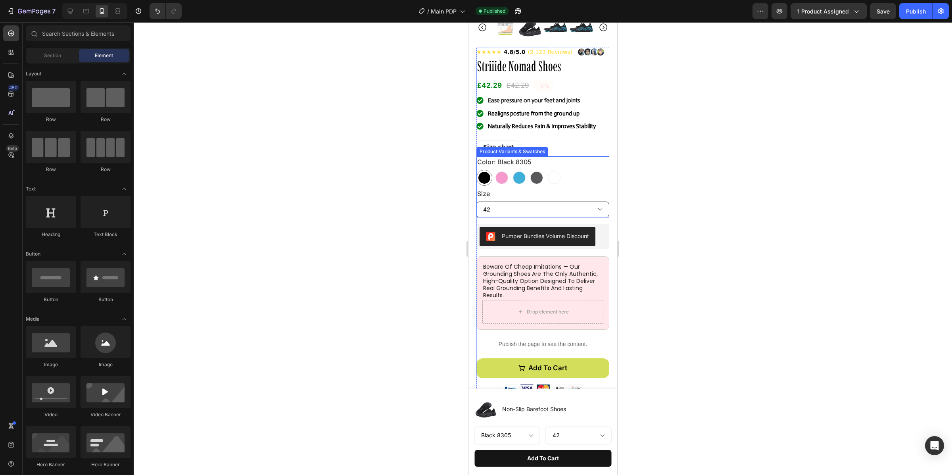
scroll to position [157, 0]
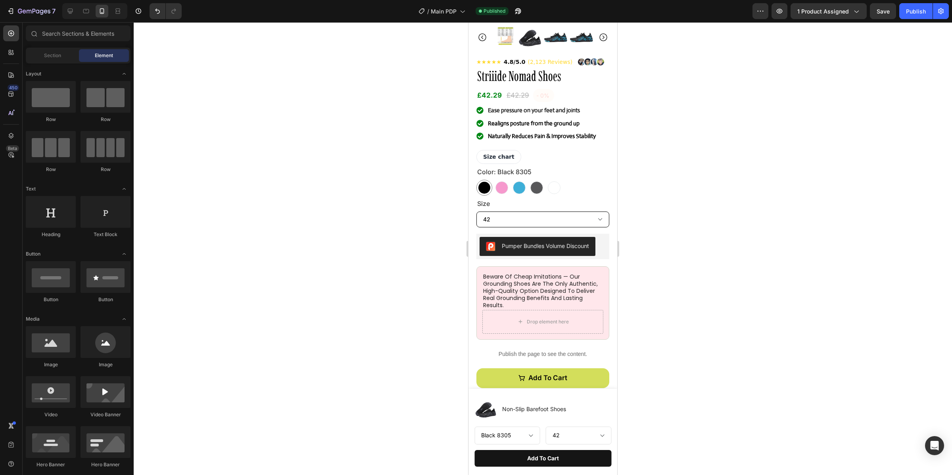
click at [746, 158] on div at bounding box center [543, 248] width 819 height 453
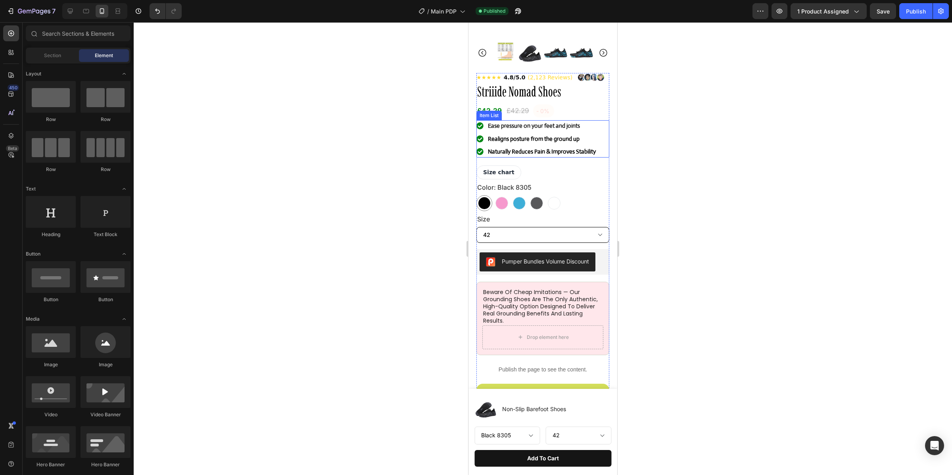
scroll to position [98, 0]
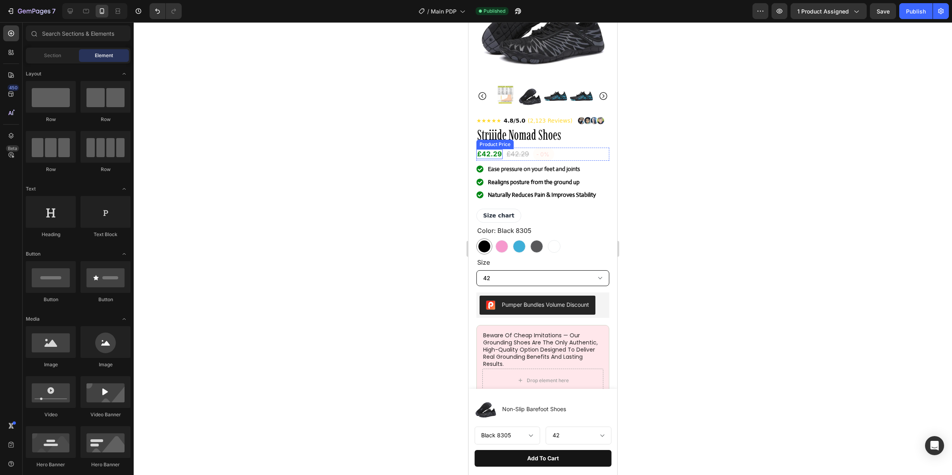
click at [498, 158] on div "£42.29" at bounding box center [490, 154] width 26 height 10
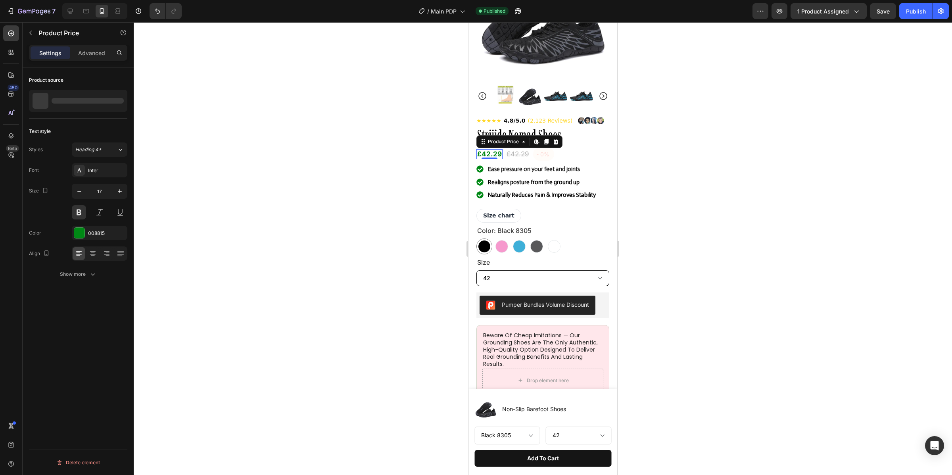
click at [498, 158] on div "£42.29" at bounding box center [490, 154] width 26 height 10
click at [493, 157] on div "£42.29" at bounding box center [490, 154] width 26 height 10
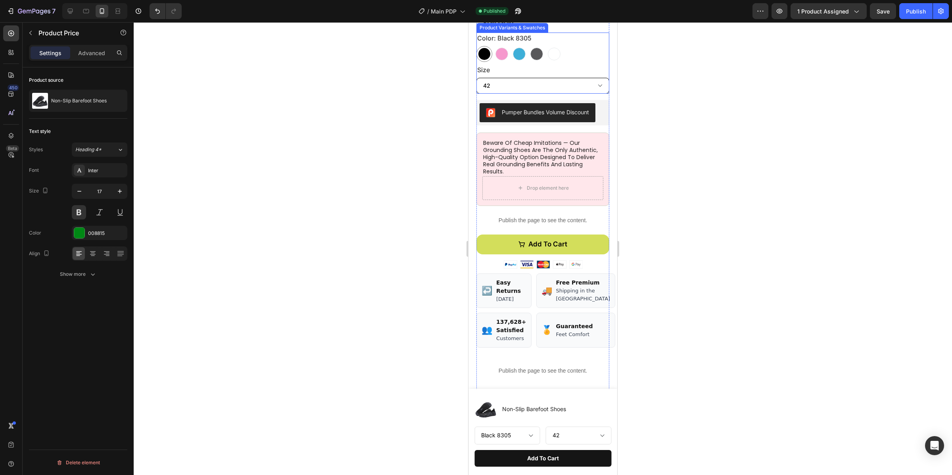
scroll to position [322, 0]
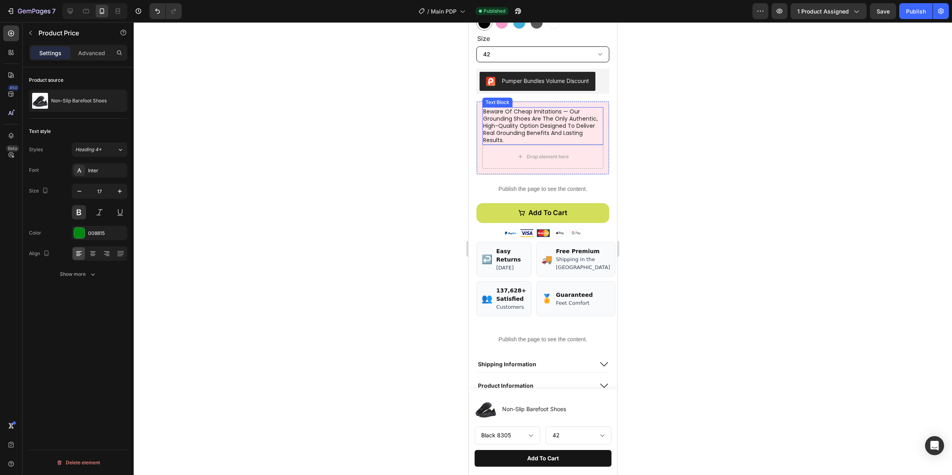
click at [569, 115] on p "beware of cheap imitations — our grounding shoes are the only authentic, high-q…" at bounding box center [542, 126] width 119 height 36
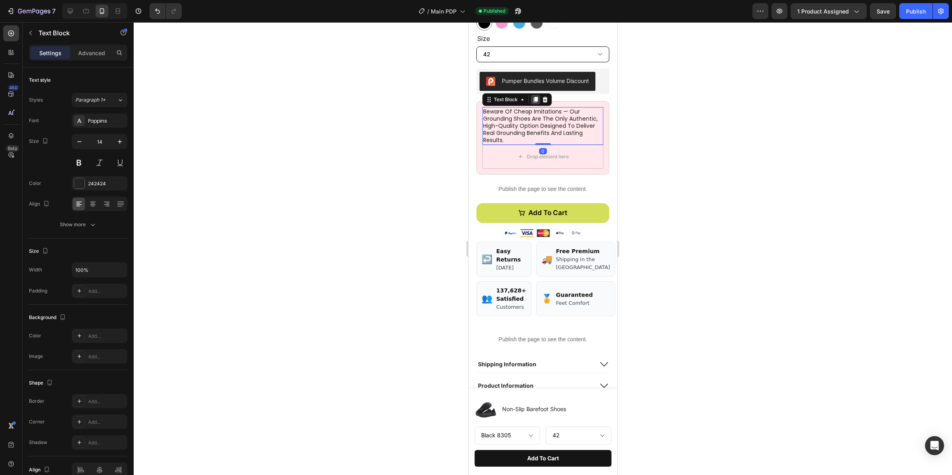
click at [536, 103] on icon at bounding box center [536, 99] width 6 height 6
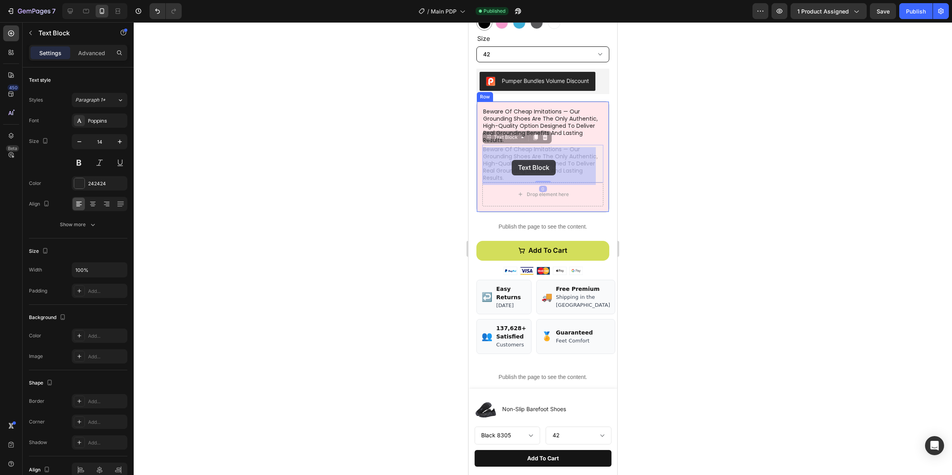
drag, startPoint x: 506, startPoint y: 140, endPoint x: 512, endPoint y: 154, distance: 15.6
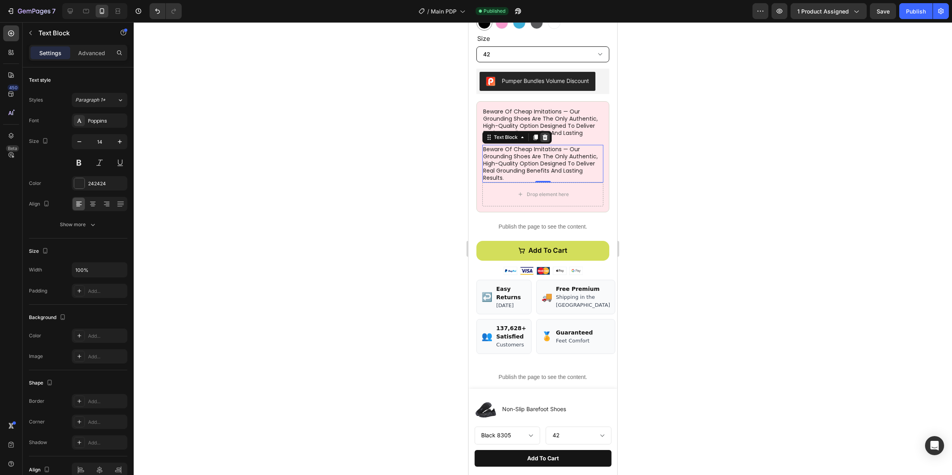
click at [543, 140] on icon at bounding box center [545, 137] width 5 height 6
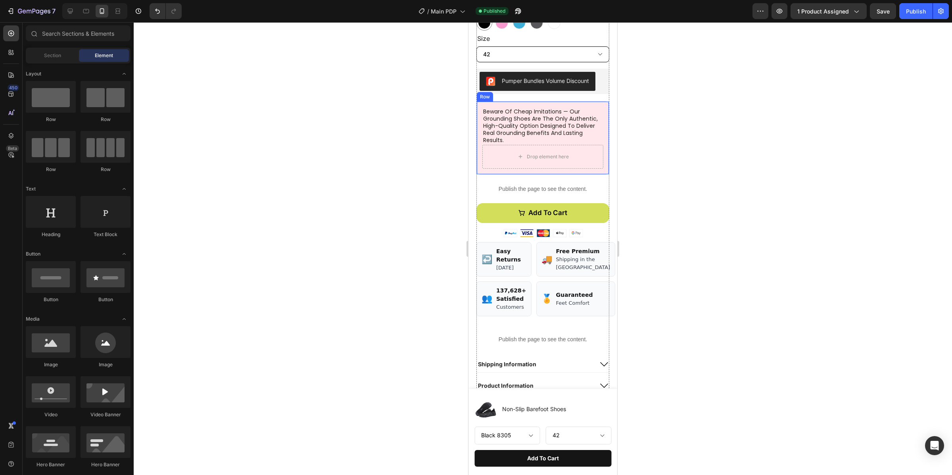
click at [598, 166] on div "beware of cheap imitations — our grounding shoes are the only authentic, high-q…" at bounding box center [543, 137] width 133 height 73
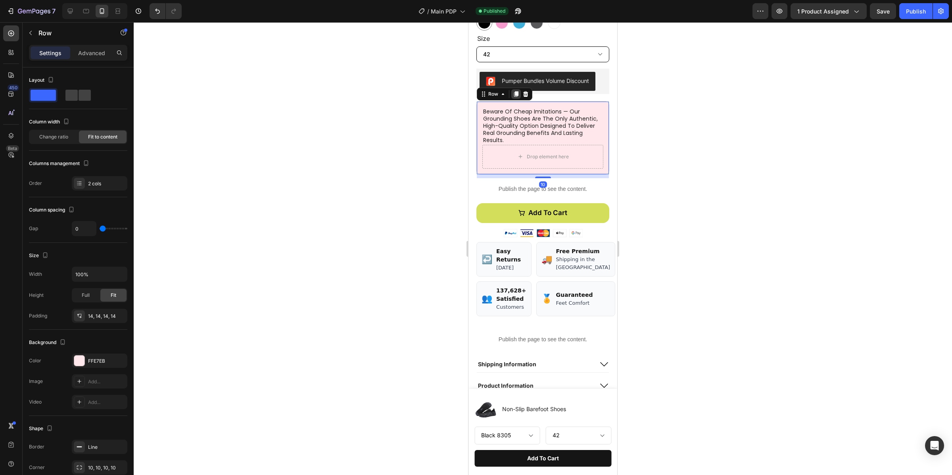
click at [515, 96] on icon at bounding box center [516, 94] width 4 height 6
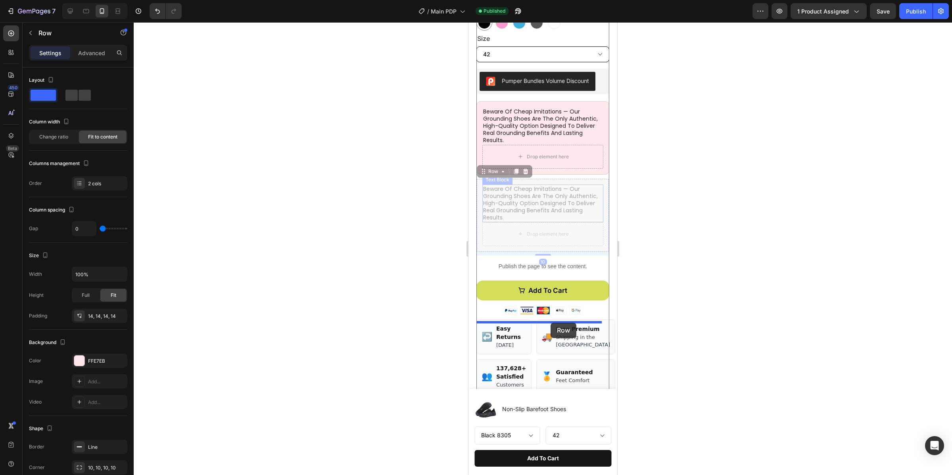
drag, startPoint x: 496, startPoint y: 177, endPoint x: 551, endPoint y: 323, distance: 155.7
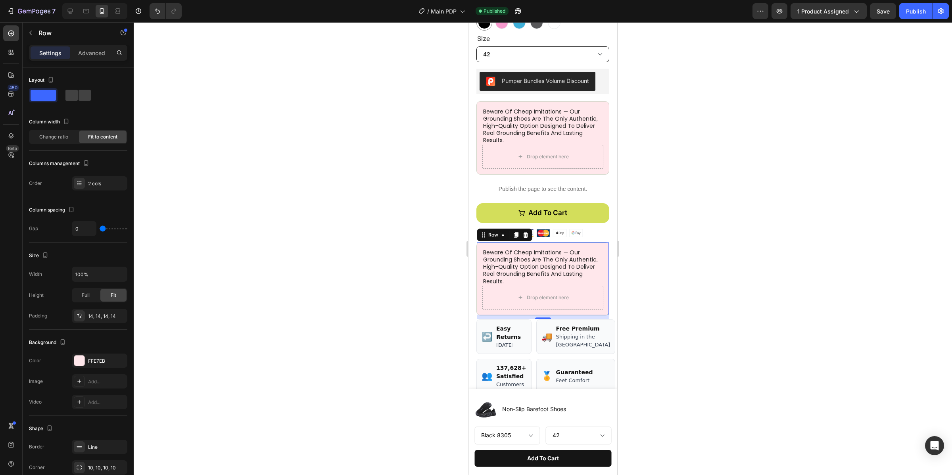
click at [690, 258] on div at bounding box center [543, 248] width 819 height 453
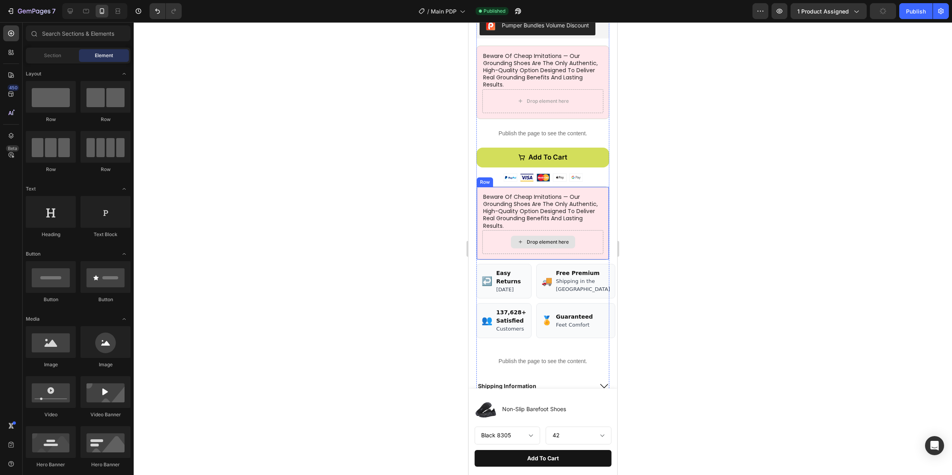
scroll to position [381, 0]
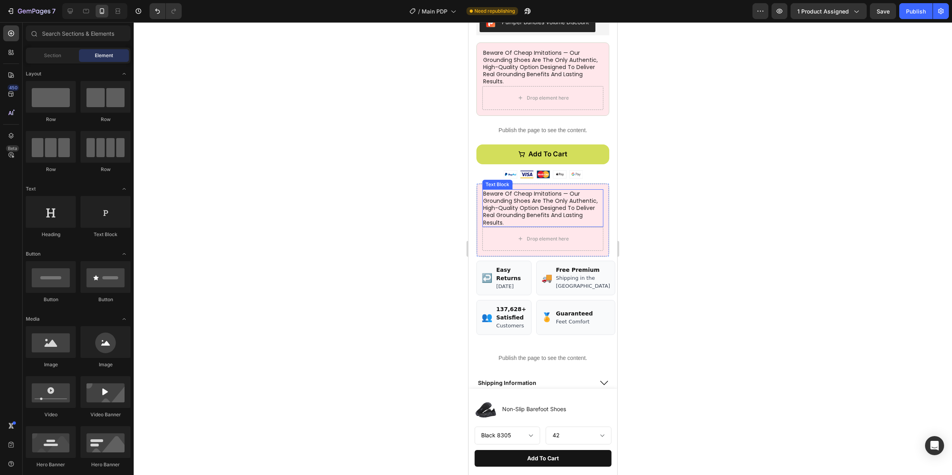
click at [592, 206] on p "beware of cheap imitations — our grounding shoes are the only authentic, high-q…" at bounding box center [542, 208] width 119 height 36
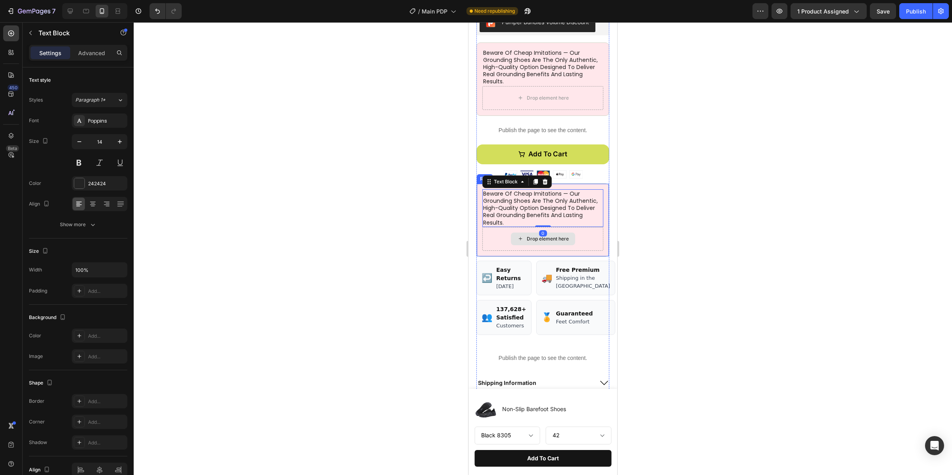
click at [594, 236] on div "Drop element here" at bounding box center [543, 239] width 121 height 24
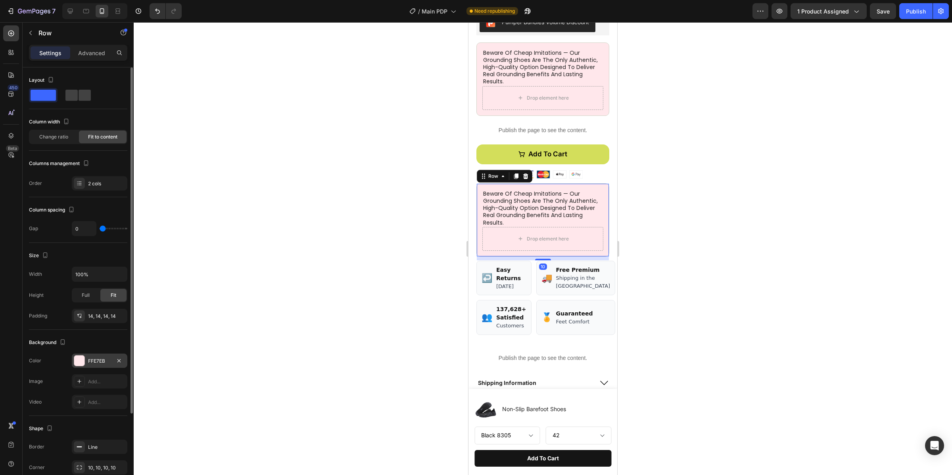
click at [88, 360] on div "FFE7EB" at bounding box center [99, 361] width 23 height 7
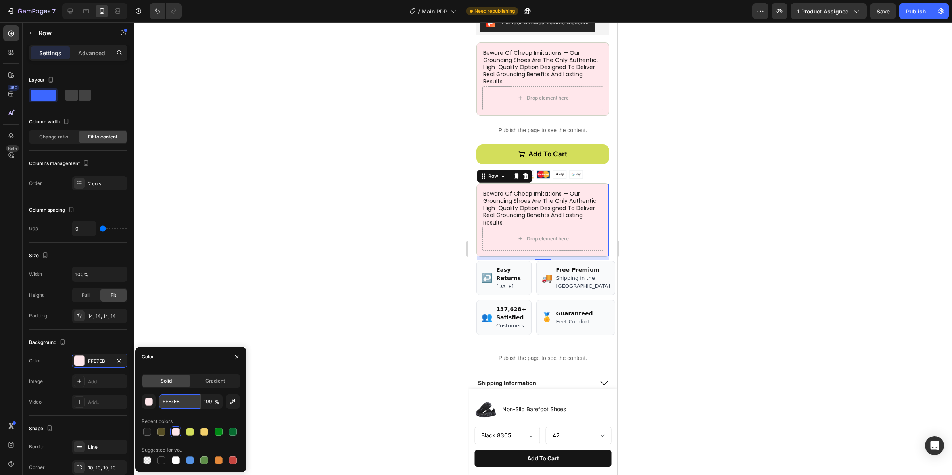
click at [192, 400] on input "FFE7EB" at bounding box center [179, 401] width 41 height 14
paste input "#F9FAFB"
type input "#F9FAFB"
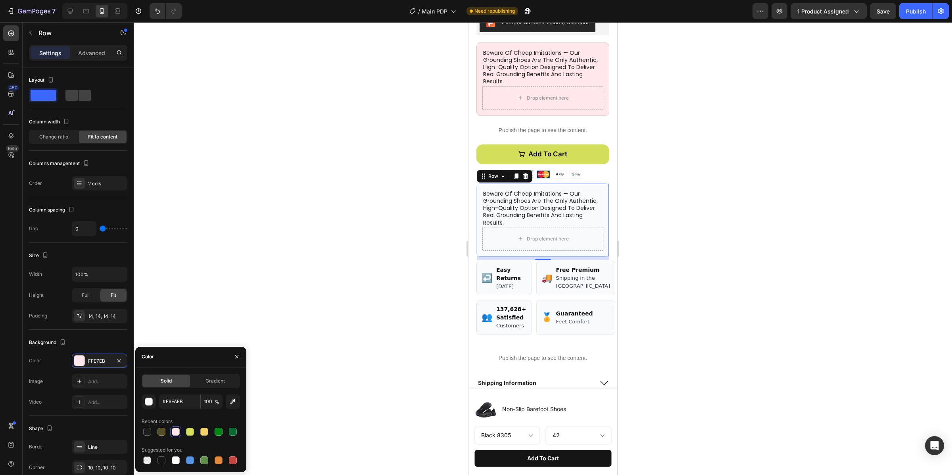
click at [258, 290] on div at bounding box center [543, 248] width 819 height 453
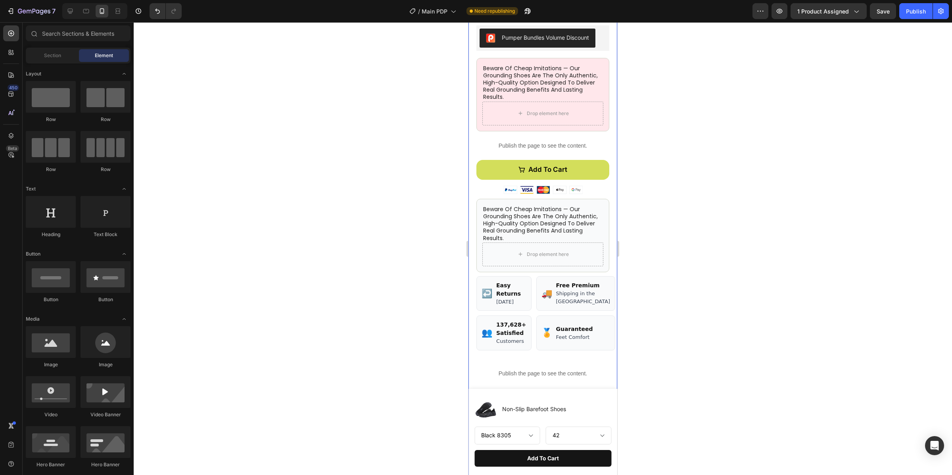
scroll to position [364, 0]
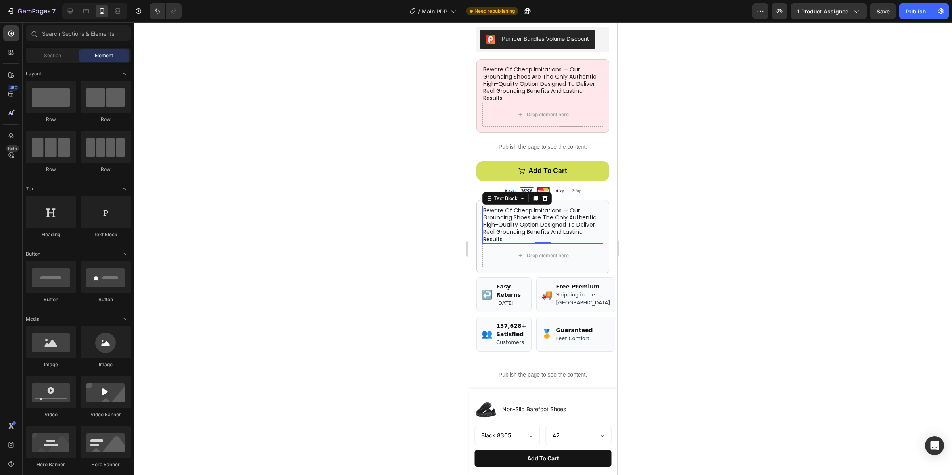
click at [568, 234] on p "beware of cheap imitations — our grounding shoes are the only authentic, high-q…" at bounding box center [542, 225] width 119 height 36
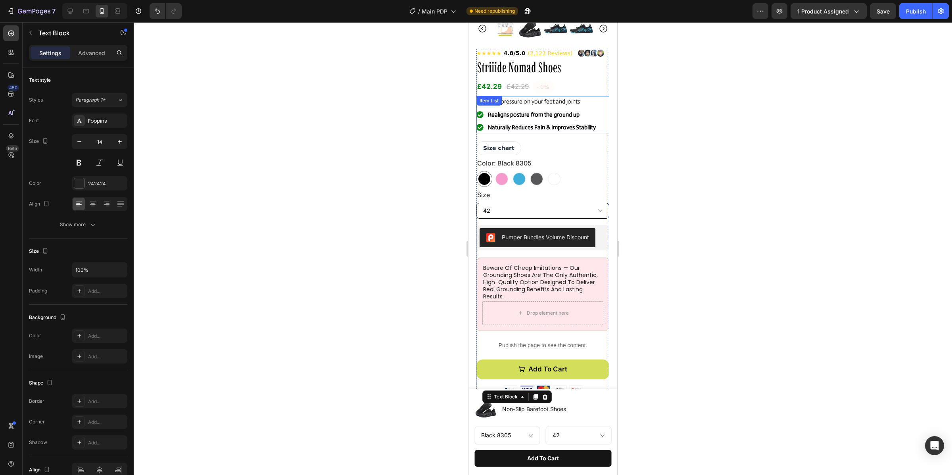
scroll to position [158, 0]
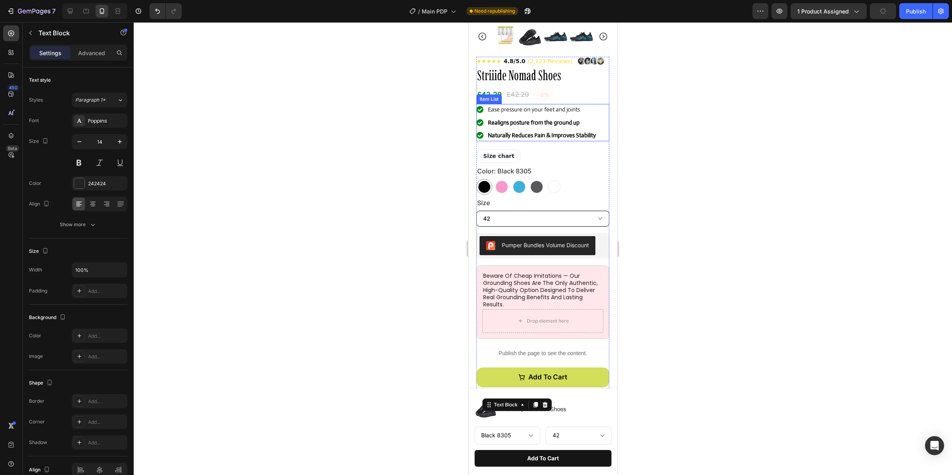
click at [556, 112] on span "Ease pressure on your feet and joints" at bounding box center [534, 110] width 92 height 8
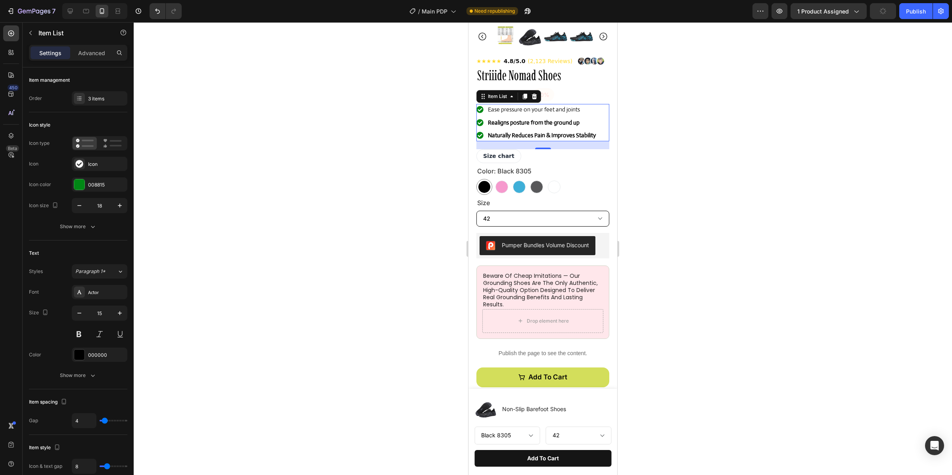
click at [556, 112] on span "Ease pressure on your feet and joints" at bounding box center [534, 110] width 92 height 8
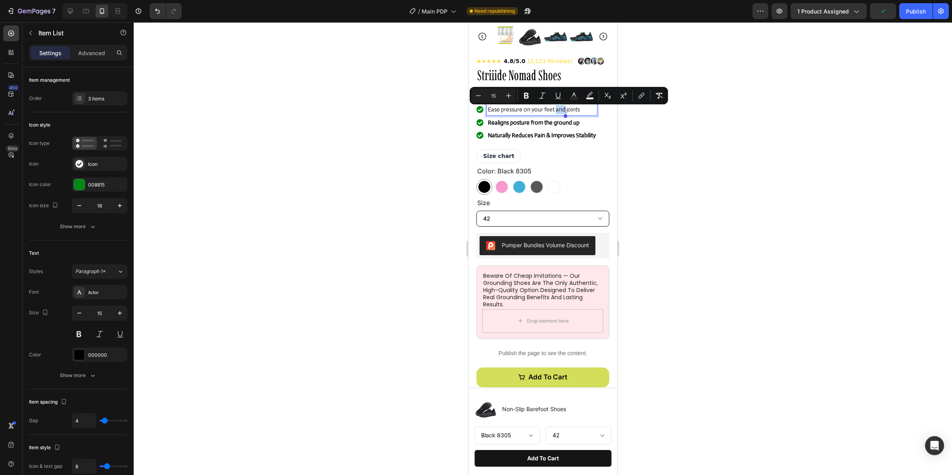
click at [469, 22] on lt-span at bounding box center [469, 22] width 0 height 0
click at [487, 112] on div "Ease pressure on your feet and joints" at bounding box center [542, 110] width 110 height 12
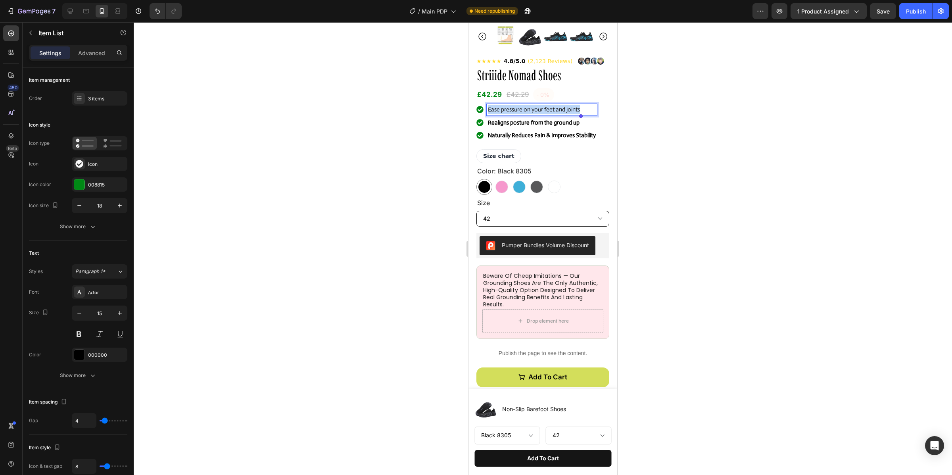
drag, startPoint x: 489, startPoint y: 112, endPoint x: 602, endPoint y: 113, distance: 112.7
click at [602, 113] on div "Product Images Row ★★★★★ 4.8/5.0 (2,123 Reviews) Custom Code Striiide Nomad Sho…" at bounding box center [543, 297] width 149 height 833
click at [525, 95] on icon "Editor contextual toolbar" at bounding box center [526, 96] width 5 height 6
click at [403, 101] on div at bounding box center [543, 248] width 819 height 453
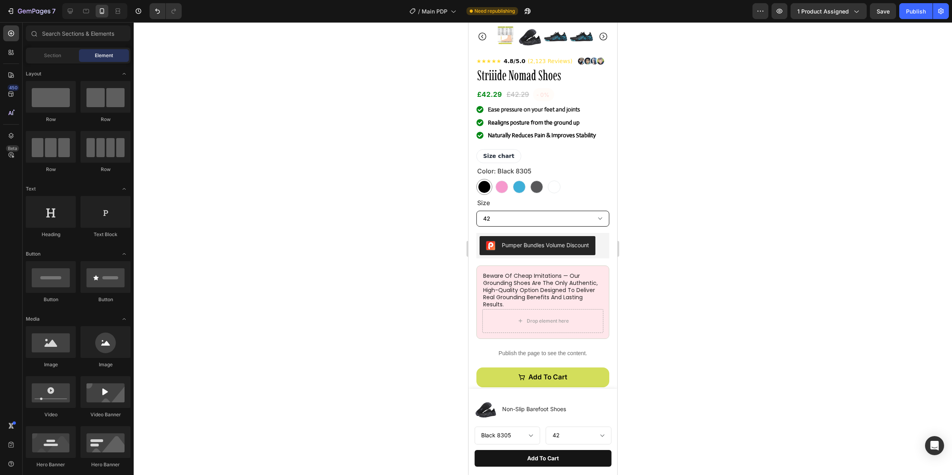
click at [725, 158] on div at bounding box center [543, 248] width 819 height 453
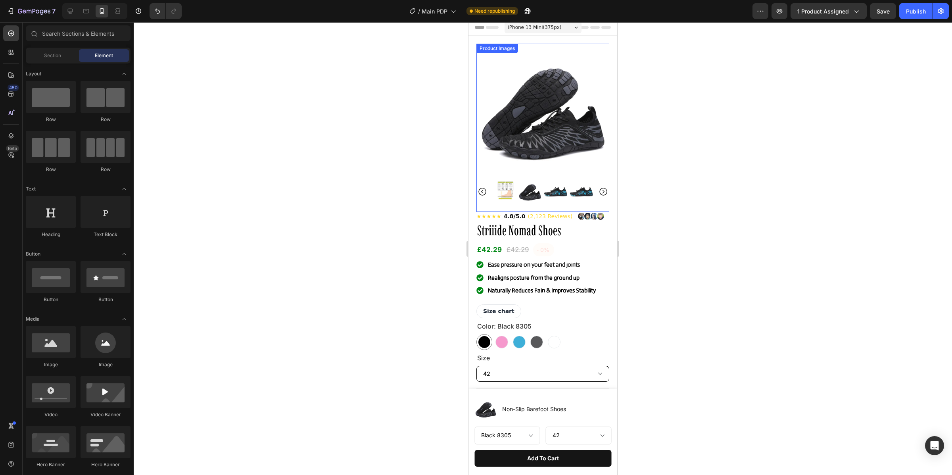
scroll to position [0, 0]
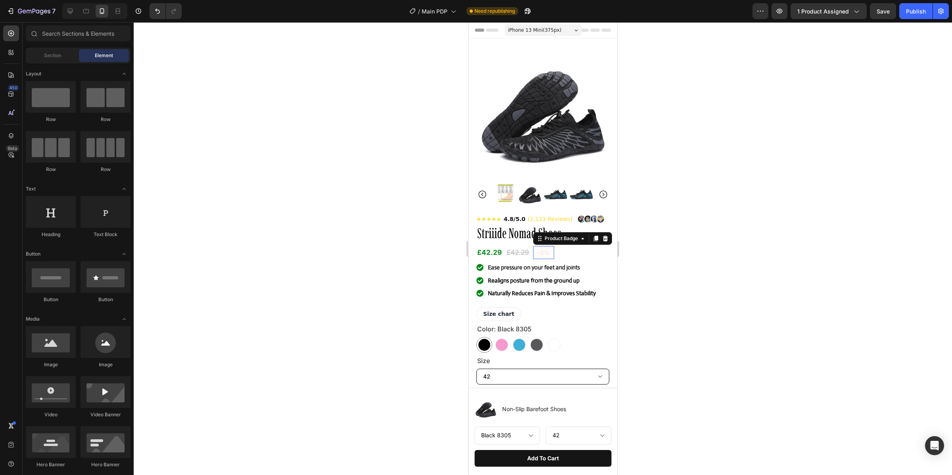
click at [539, 254] on pre "- 0%" at bounding box center [543, 252] width 21 height 13
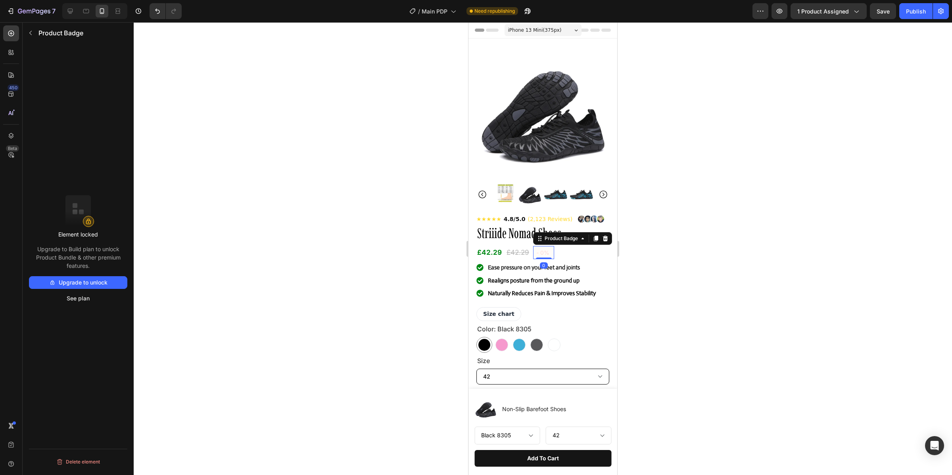
click at [709, 264] on div at bounding box center [543, 248] width 819 height 453
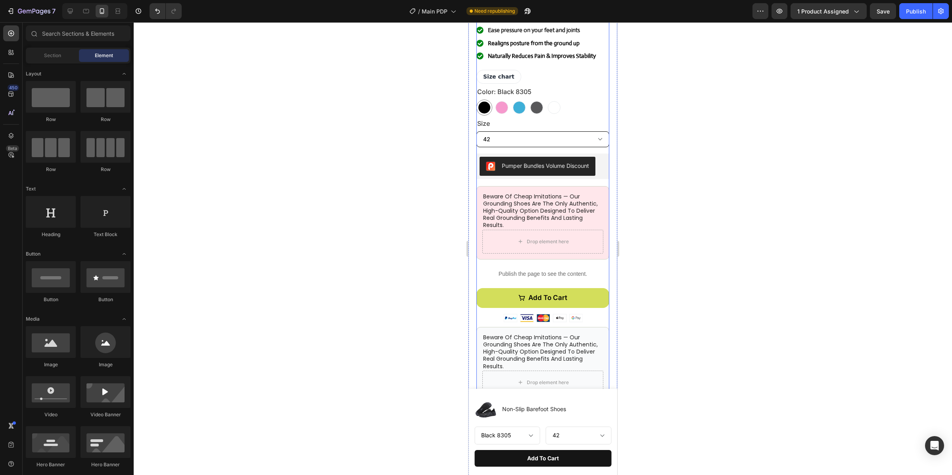
scroll to position [362, 0]
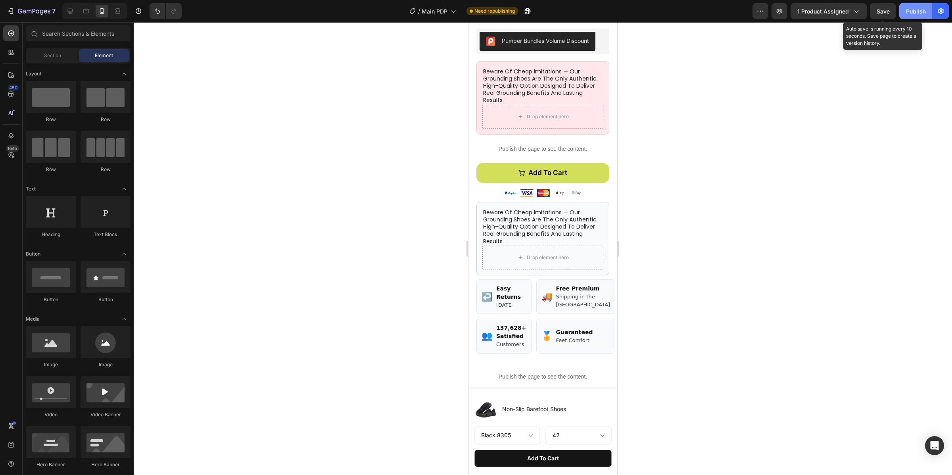
drag, startPoint x: 884, startPoint y: 14, endPoint x: 910, endPoint y: 10, distance: 25.8
click at [884, 14] on span "Save" at bounding box center [883, 11] width 13 height 7
click at [916, 9] on div "Publish" at bounding box center [916, 11] width 20 height 8
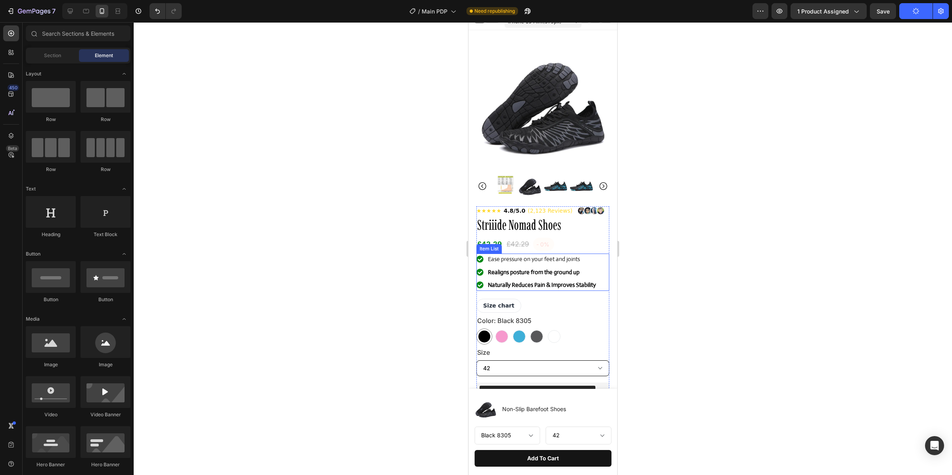
scroll to position [0, 0]
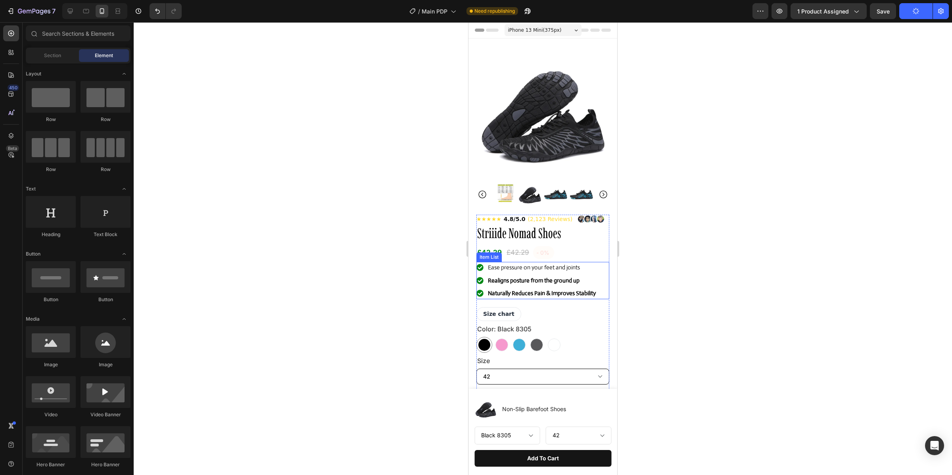
click at [518, 269] on span "Ease pressure on your feet and joints" at bounding box center [534, 267] width 92 height 8
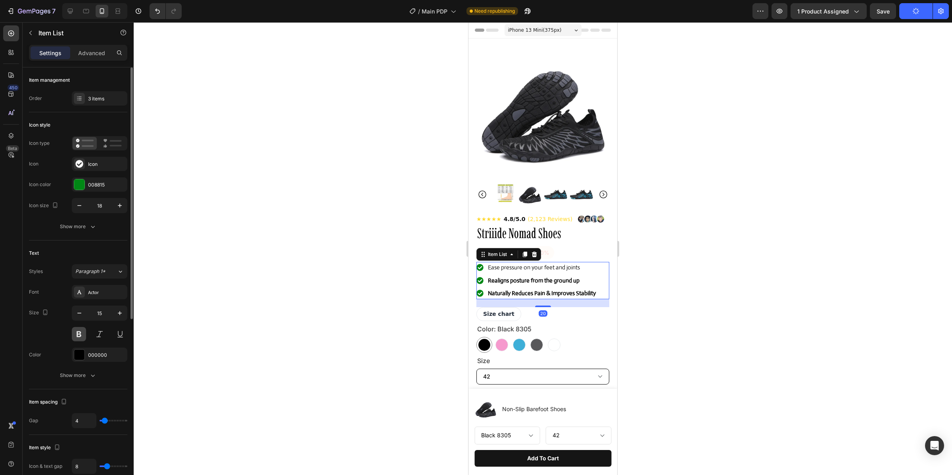
click at [78, 332] on button at bounding box center [79, 334] width 14 height 14
click at [232, 284] on div at bounding box center [543, 248] width 819 height 453
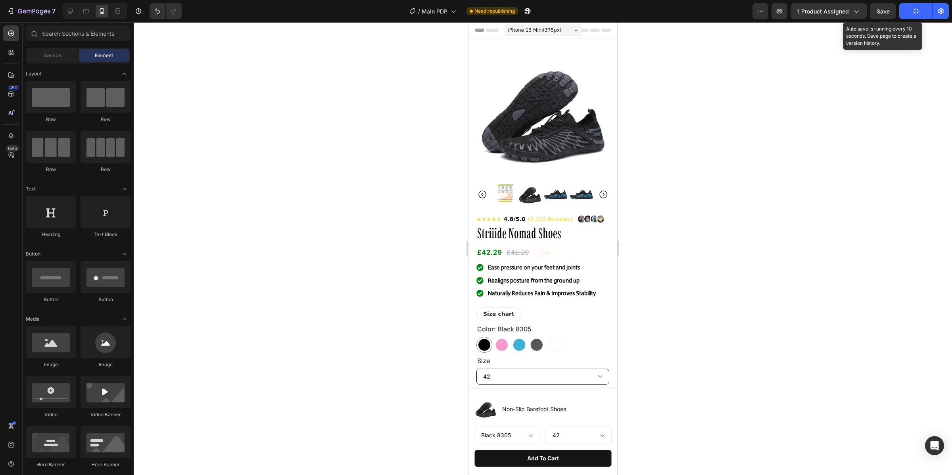
drag, startPoint x: 884, startPoint y: 9, endPoint x: 905, endPoint y: 9, distance: 20.6
click at [884, 10] on span "Save" at bounding box center [883, 11] width 13 height 7
click at [915, 8] on icon "button" at bounding box center [917, 12] width 8 height 8
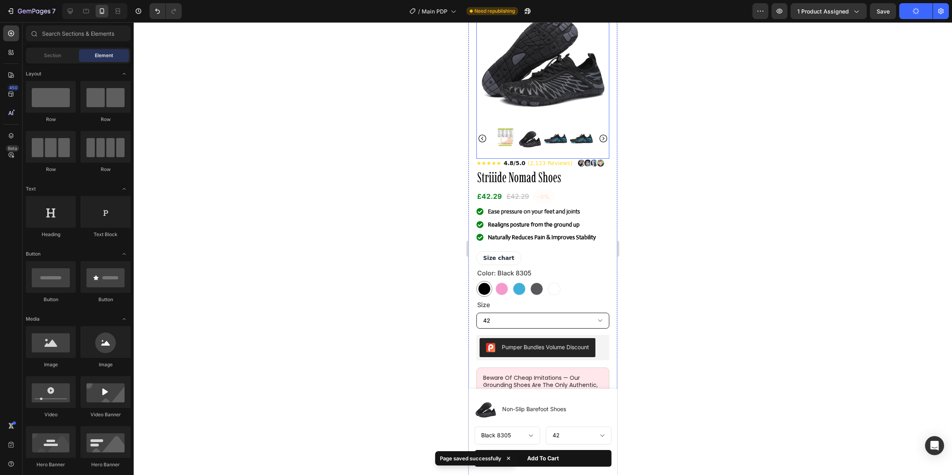
scroll to position [86, 0]
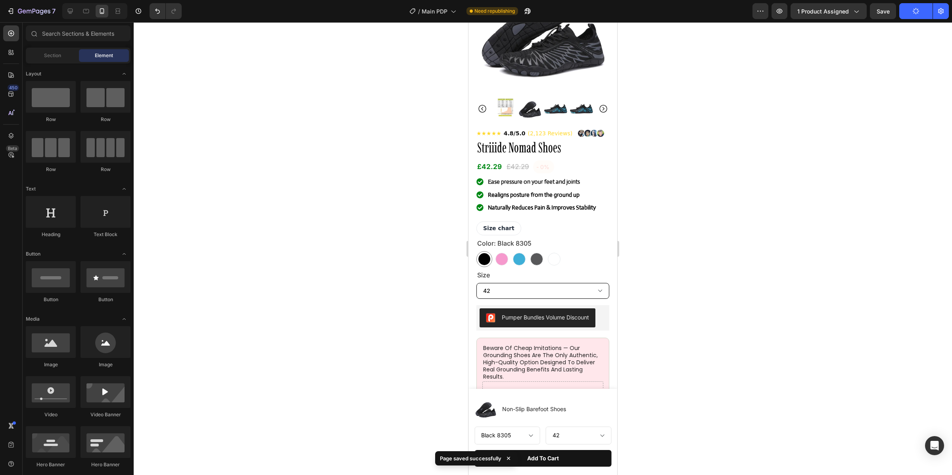
click at [72, 19] on div "7 / Main PDP Need republishing Preview 1 product assigned Save Publish" at bounding box center [476, 11] width 952 height 23
drag, startPoint x: 69, startPoint y: 14, endPoint x: 49, endPoint y: 19, distance: 20.5
click at [69, 14] on icon at bounding box center [70, 11] width 8 height 8
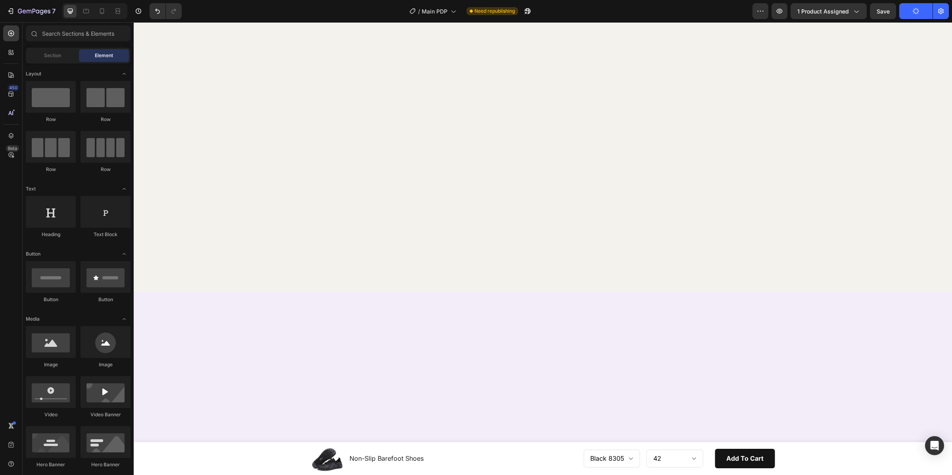
scroll to position [629, 0]
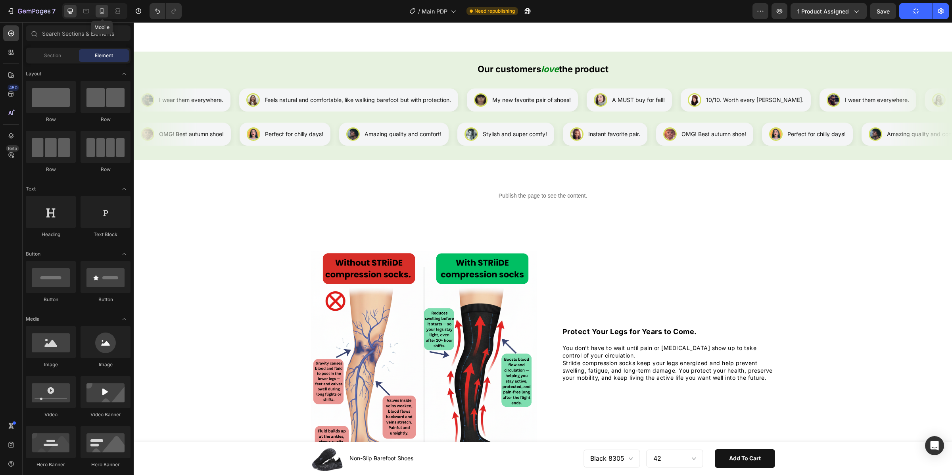
click at [100, 14] on icon at bounding box center [102, 11] width 8 height 8
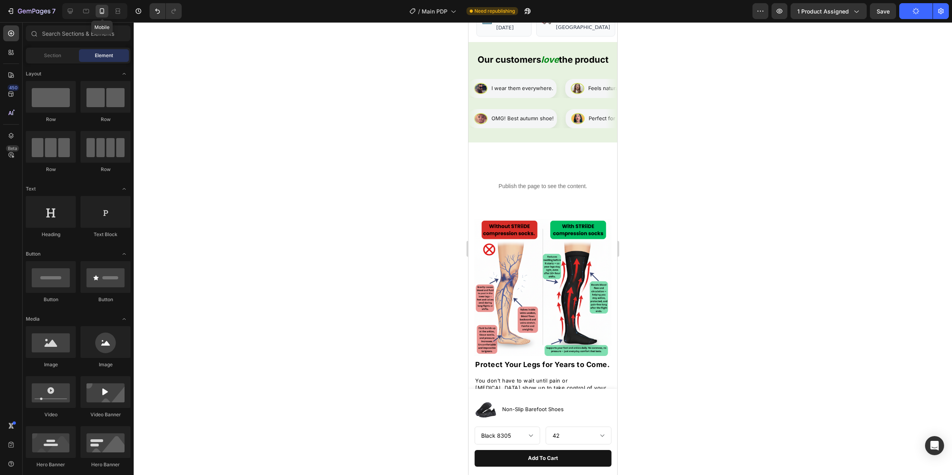
scroll to position [603, 0]
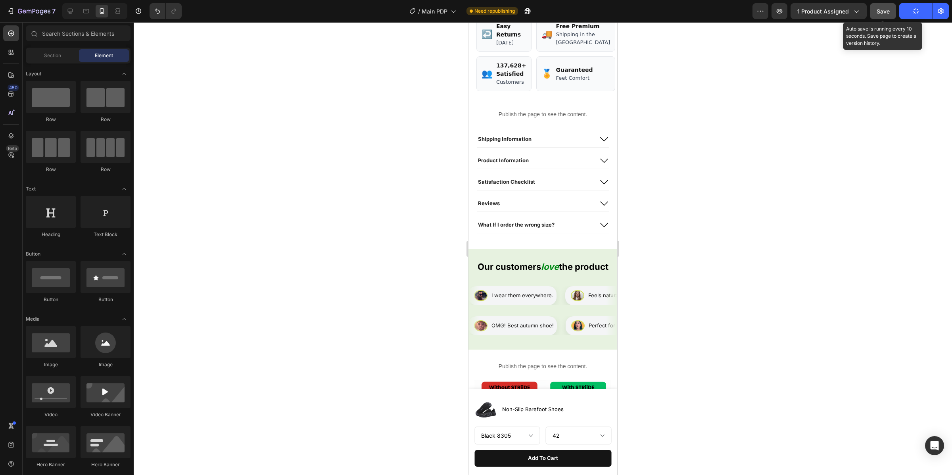
drag, startPoint x: 888, startPoint y: 10, endPoint x: 892, endPoint y: 11, distance: 4.5
click at [888, 10] on span "Save" at bounding box center [883, 11] width 13 height 7
click at [906, 10] on button "Publish" at bounding box center [916, 11] width 33 height 16
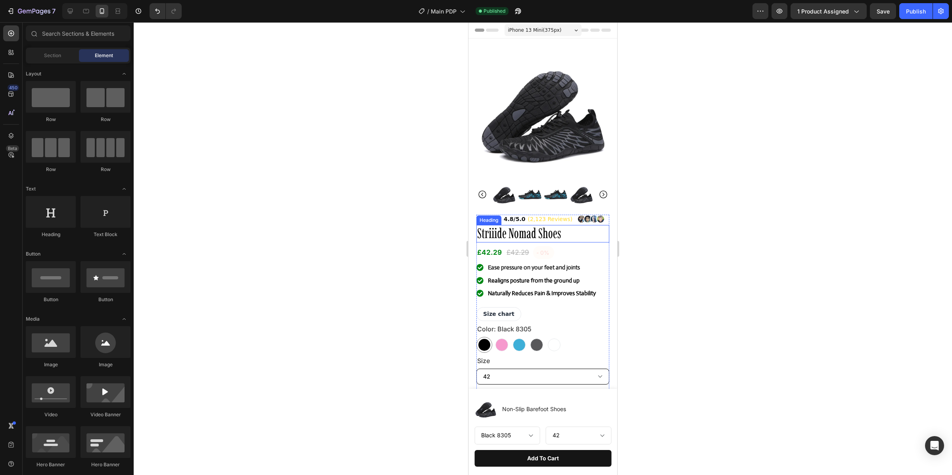
scroll to position [72, 0]
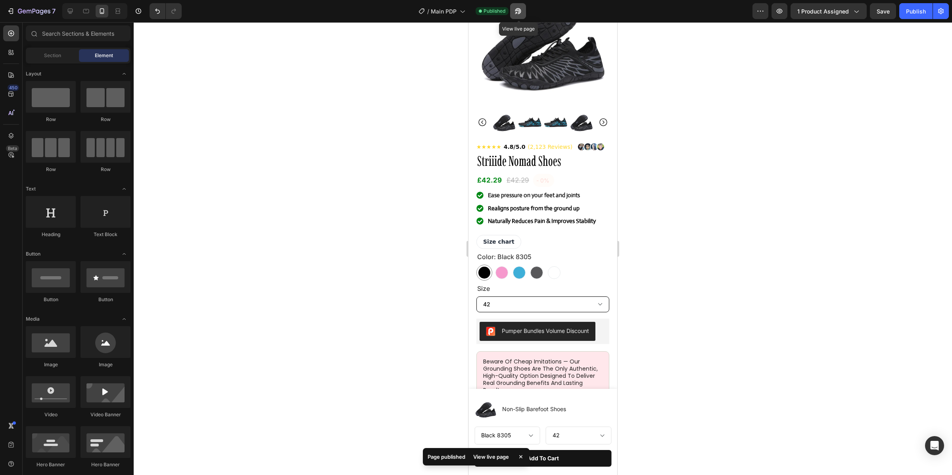
click at [524, 9] on button "button" at bounding box center [518, 11] width 16 height 16
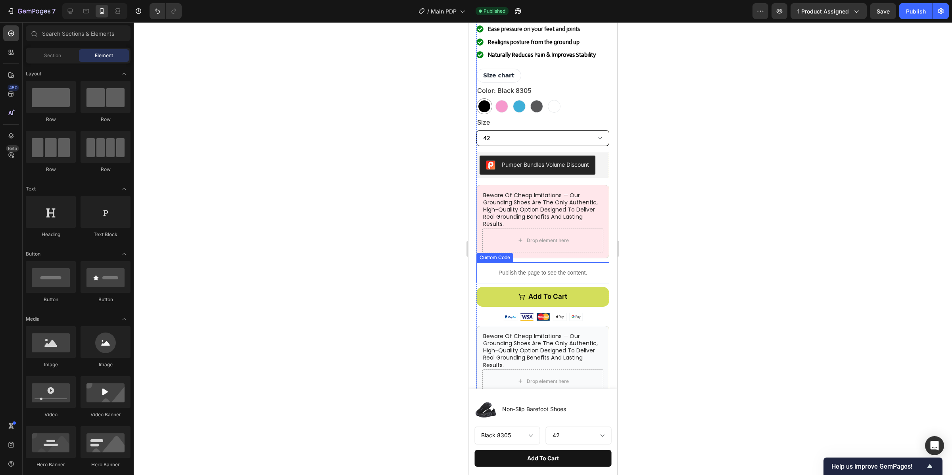
scroll to position [302, 0]
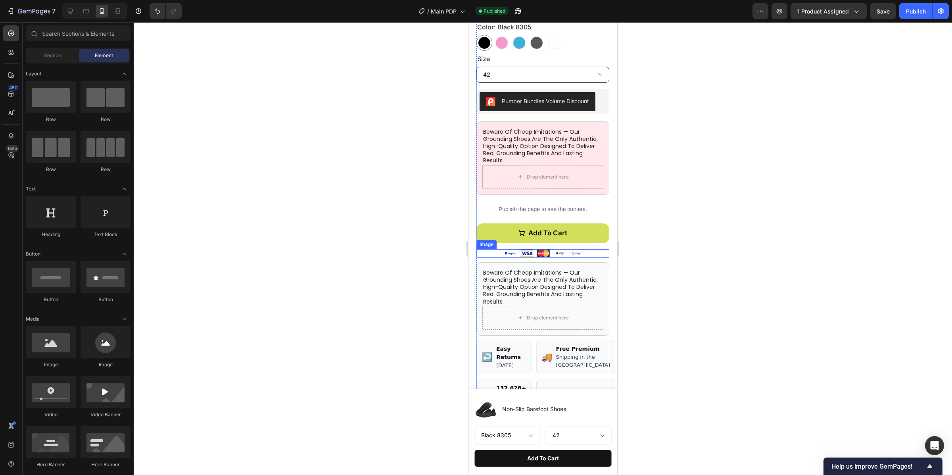
click at [582, 256] on div at bounding box center [543, 253] width 133 height 8
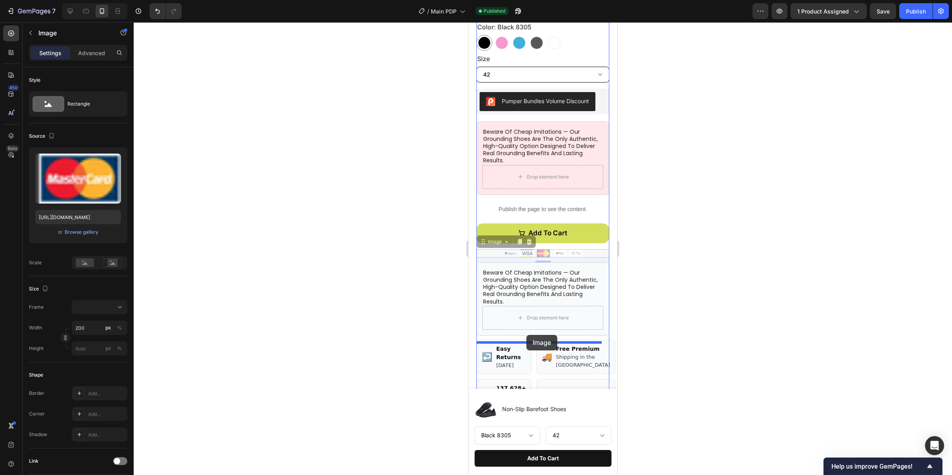
drag, startPoint x: 488, startPoint y: 246, endPoint x: 527, endPoint y: 335, distance: 96.7
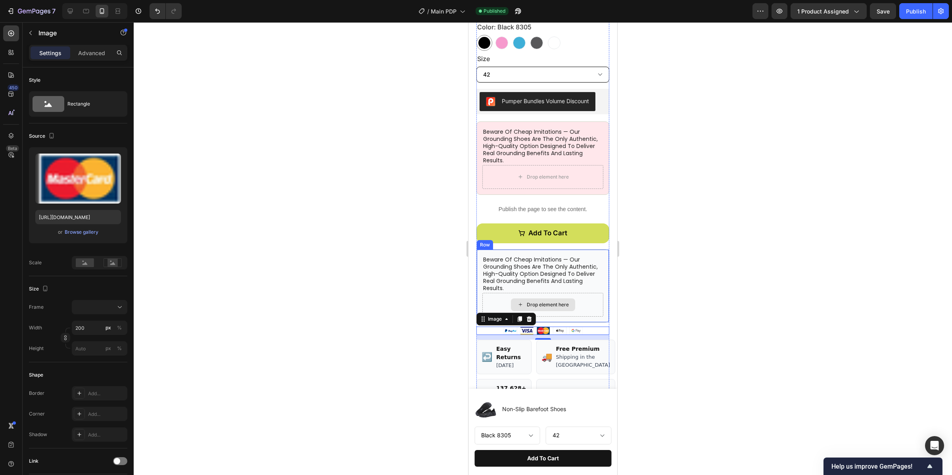
click at [638, 298] on div at bounding box center [543, 248] width 819 height 453
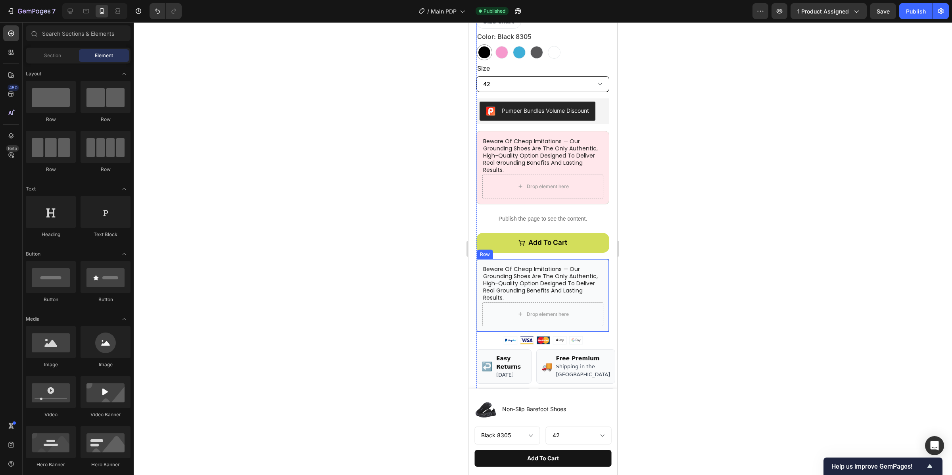
scroll to position [290, 0]
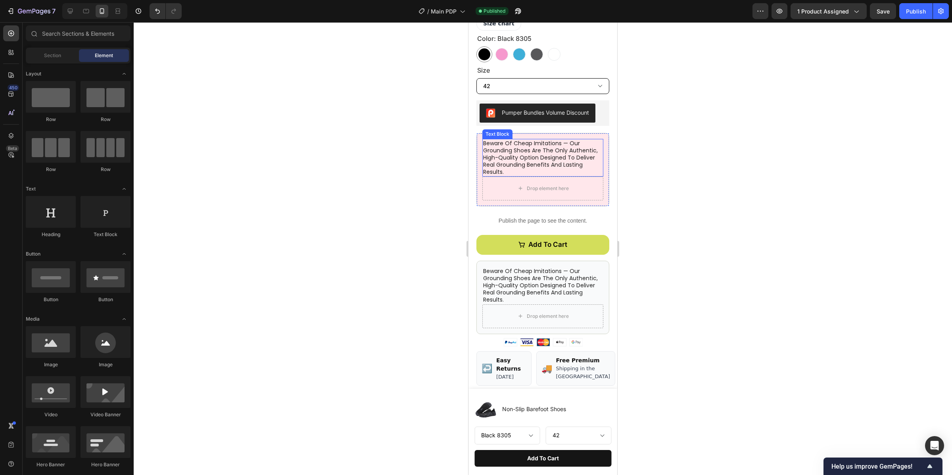
click at [495, 160] on p "beware of cheap imitations — our grounding shoes are the only authentic, high-q…" at bounding box center [542, 158] width 119 height 36
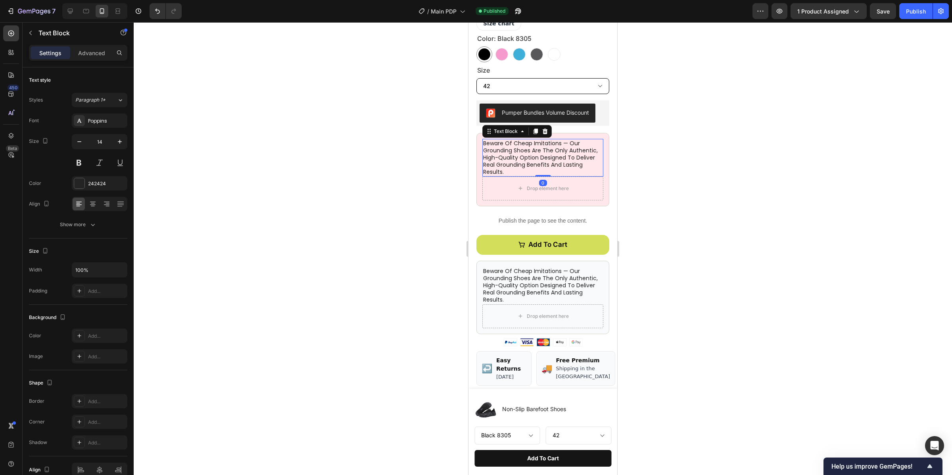
click at [579, 172] on p "beware of cheap imitations — our grounding shoes are the only authentic, high-q…" at bounding box center [542, 158] width 119 height 36
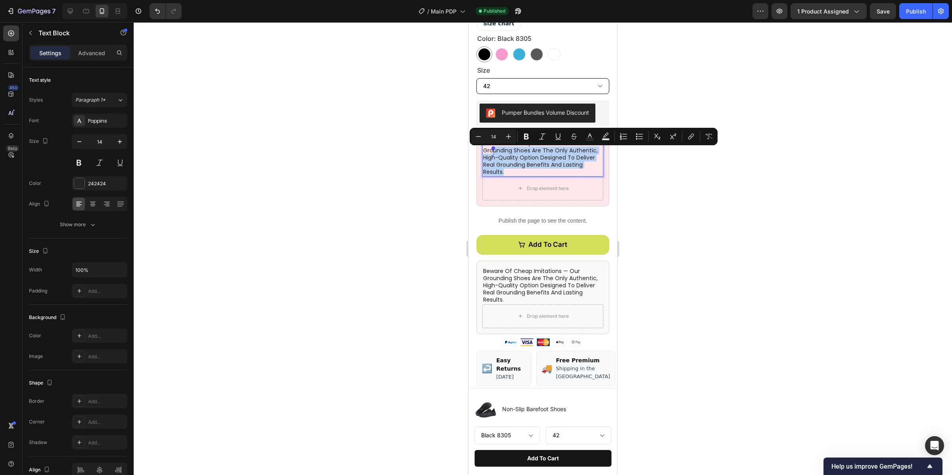
drag, startPoint x: 570, startPoint y: 174, endPoint x: 492, endPoint y: 152, distance: 80.9
click at [492, 152] on p "beware of cheap imitations — our grounding shoes are the only authentic, high-q…" at bounding box center [542, 158] width 119 height 36
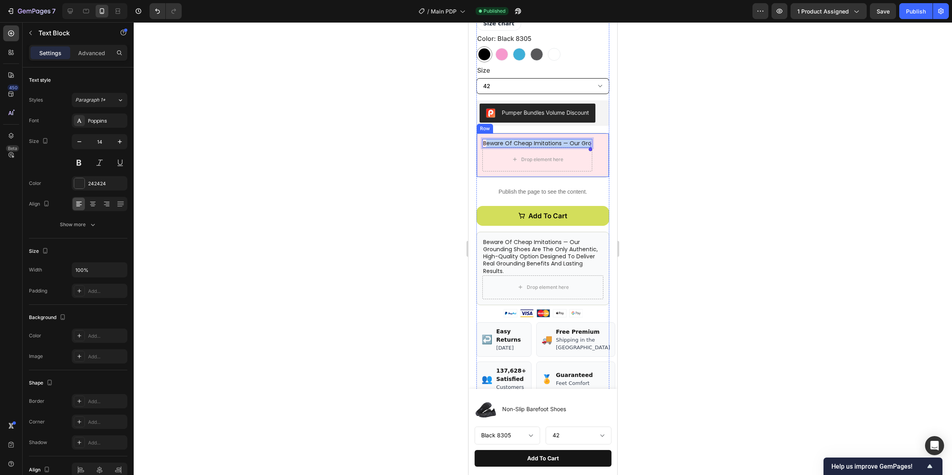
drag, startPoint x: 486, startPoint y: 143, endPoint x: 600, endPoint y: 149, distance: 114.0
click at [600, 149] on div "beware of cheap imitations — our gro Text Block 0 Drop element here Row" at bounding box center [543, 155] width 133 height 44
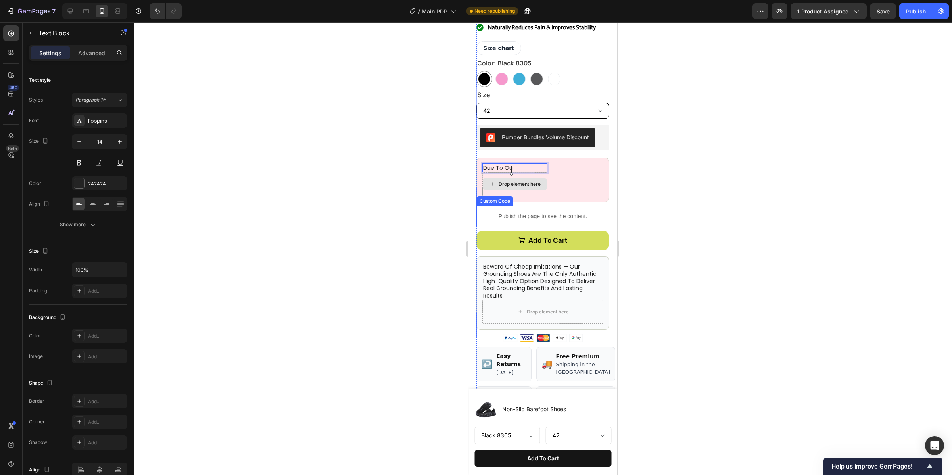
scroll to position [213, 0]
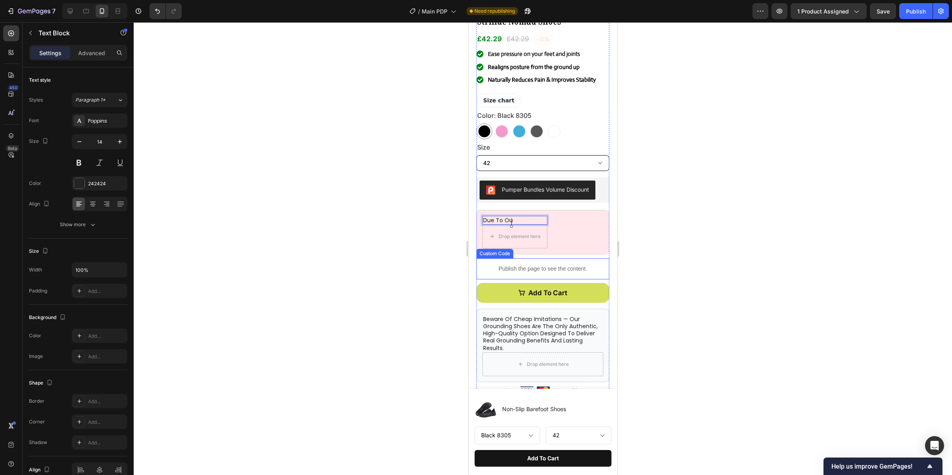
click at [579, 265] on div "Publish the page to see the content." at bounding box center [543, 268] width 133 height 21
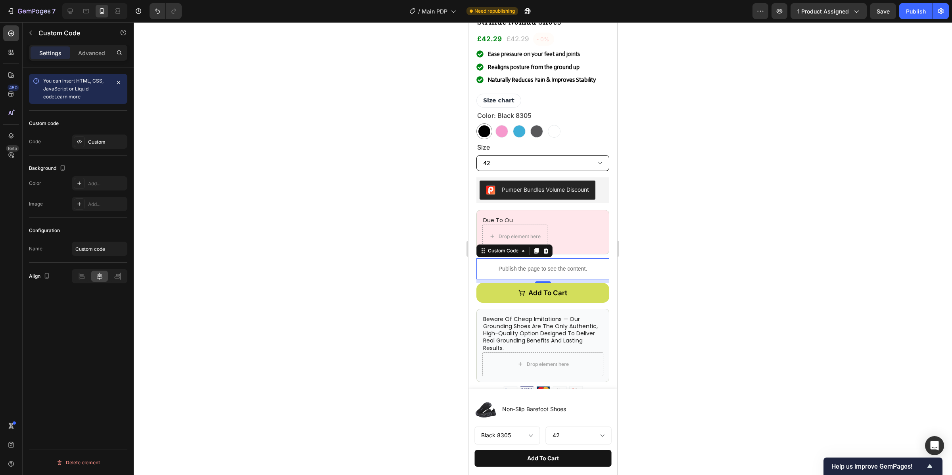
click at [900, 79] on div at bounding box center [543, 248] width 819 height 453
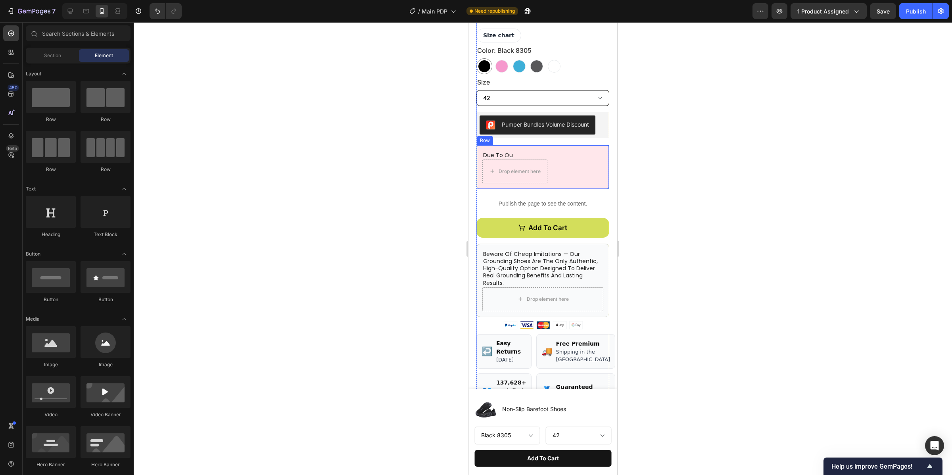
scroll to position [299, 0]
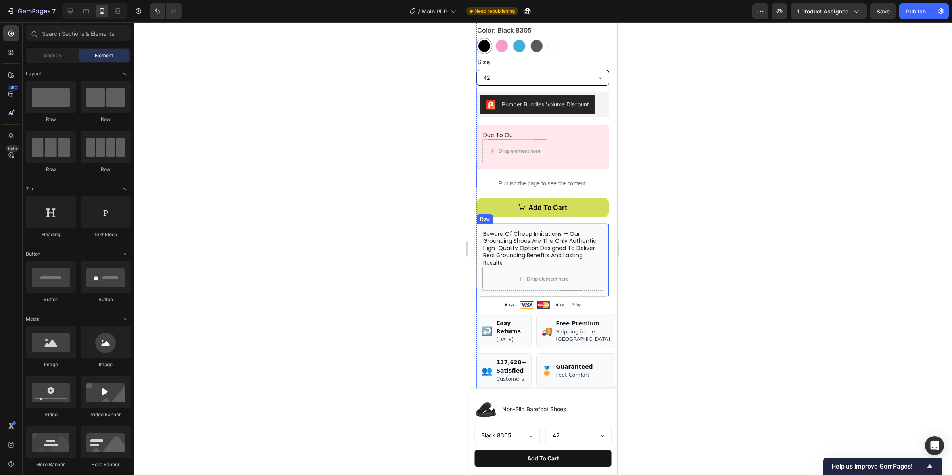
click at [600, 295] on div "beware of cheap imitations — our grounding shoes are the only authentic, high-q…" at bounding box center [543, 259] width 133 height 73
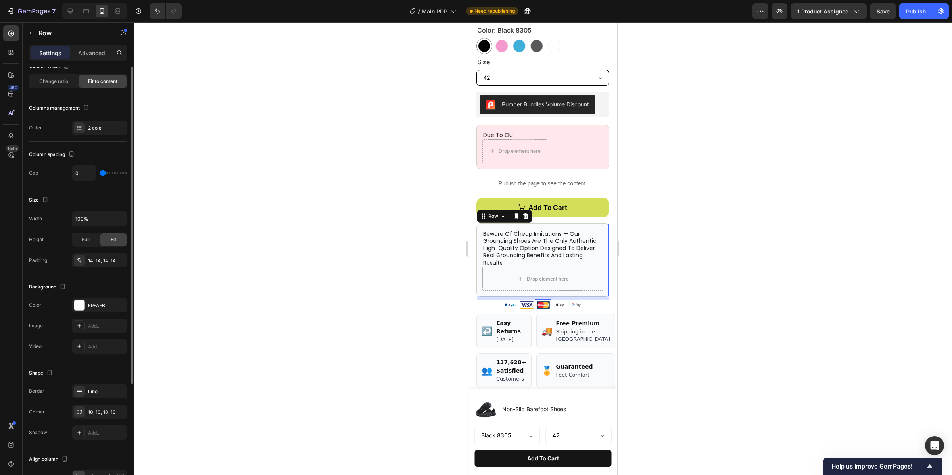
scroll to position [104, 0]
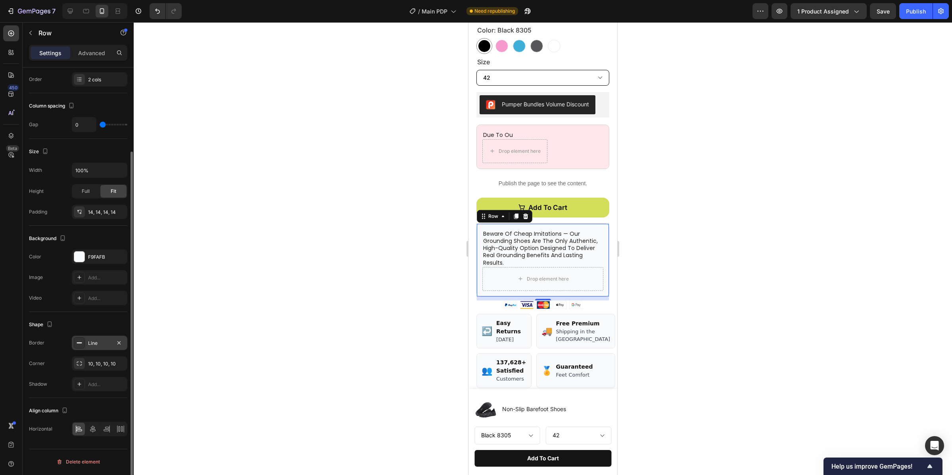
click at [83, 342] on div at bounding box center [79, 342] width 11 height 11
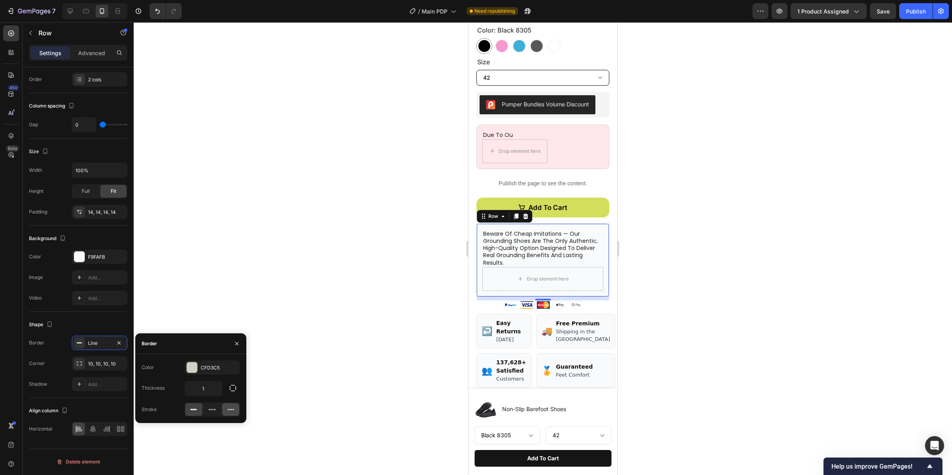
click at [232, 409] on icon at bounding box center [231, 410] width 8 height 8
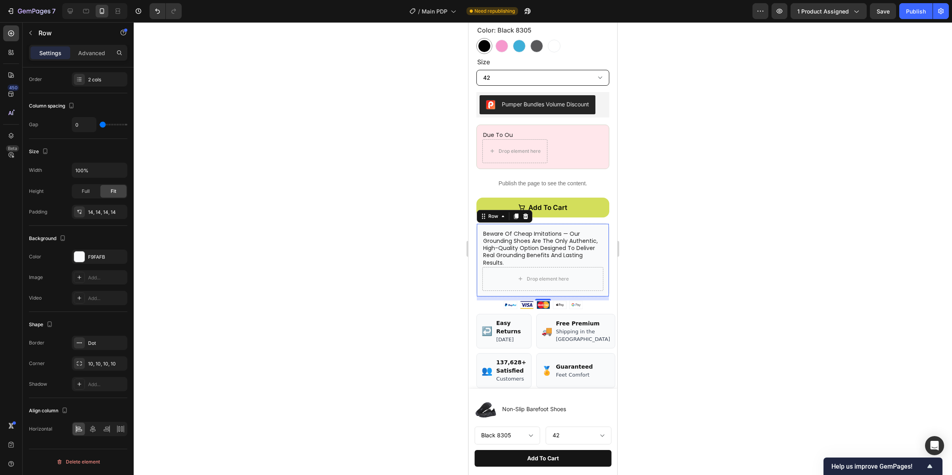
click at [296, 347] on div at bounding box center [543, 248] width 819 height 453
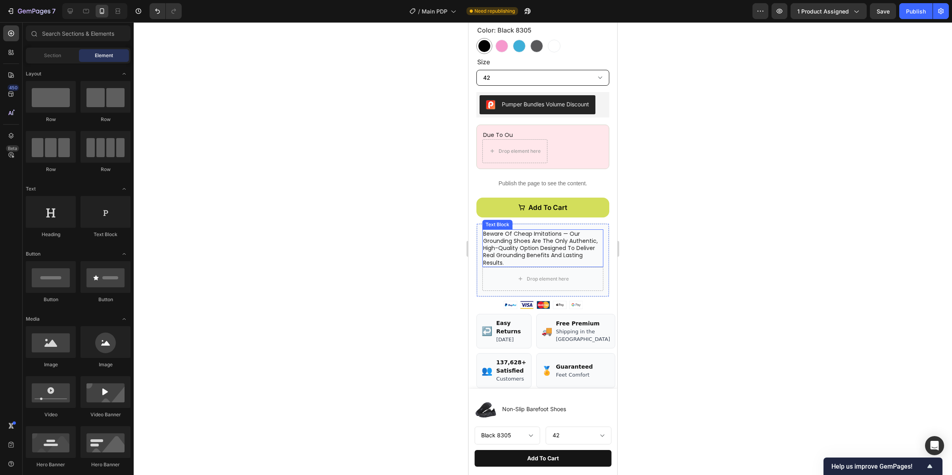
click at [587, 248] on p "beware of cheap imitations — our grounding shoes are the only authentic, high-q…" at bounding box center [542, 248] width 119 height 36
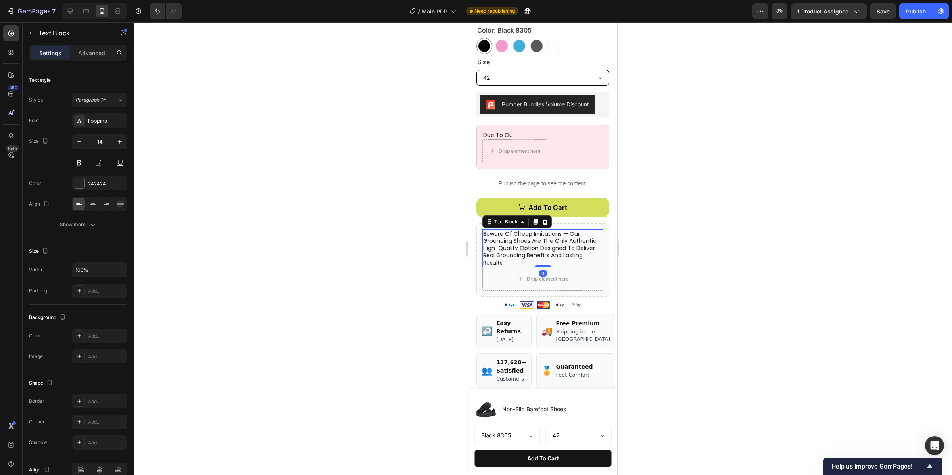
click at [598, 248] on div "beware of cheap imitations — our grounding shoes are the only authentic, high-q…" at bounding box center [543, 259] width 133 height 73
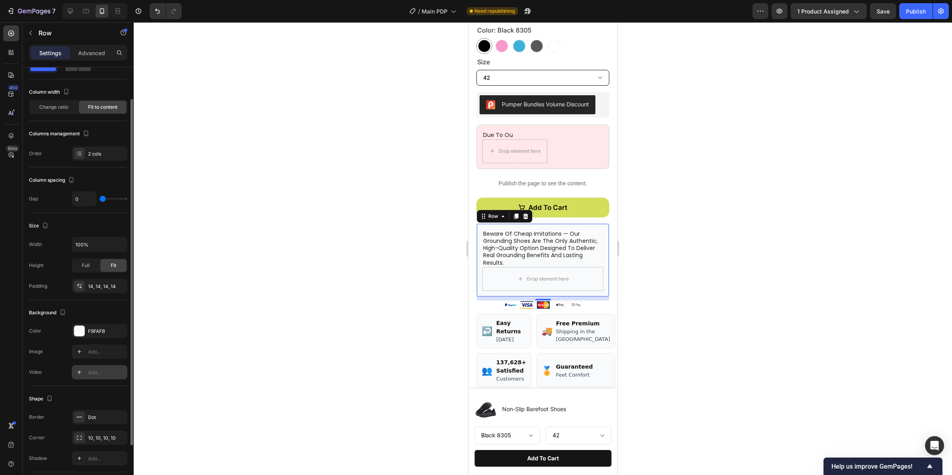
scroll to position [34, 0]
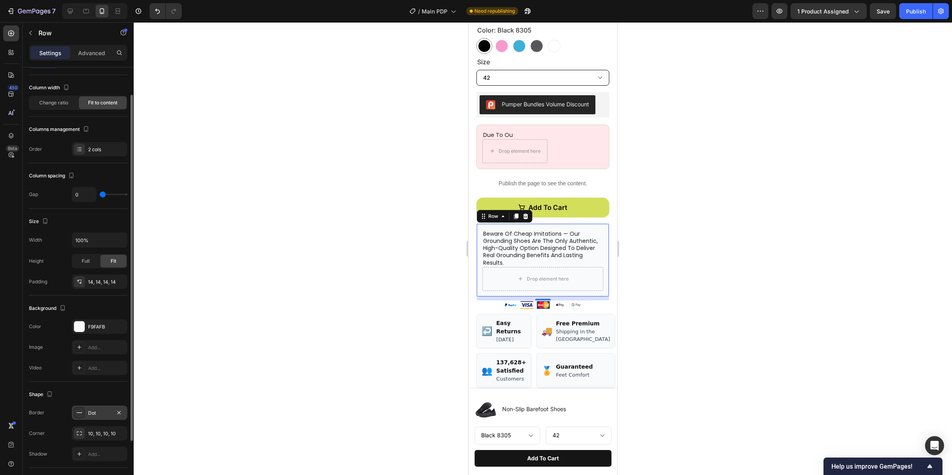
click at [97, 410] on div "Dot" at bounding box center [99, 413] width 23 height 7
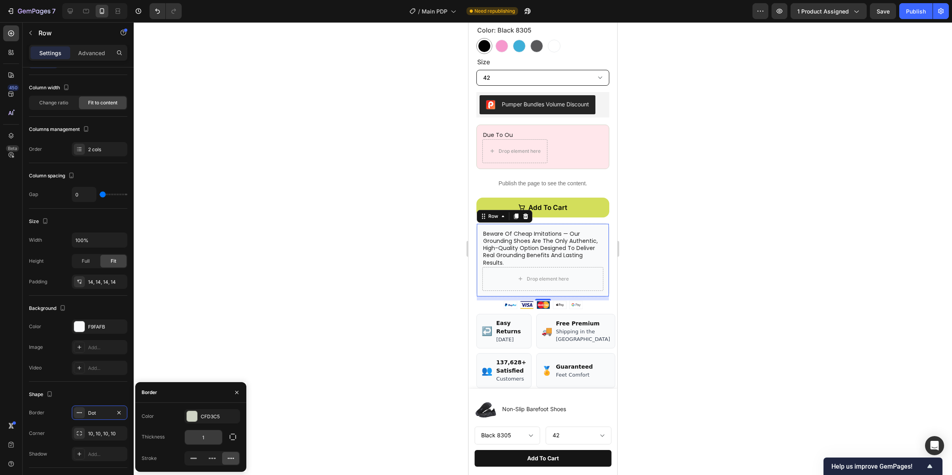
click at [215, 434] on input "1" at bounding box center [203, 437] width 37 height 14
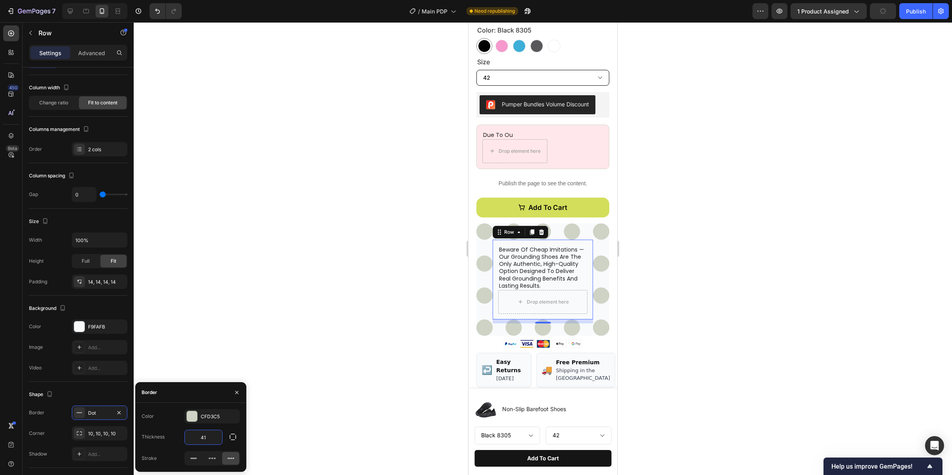
type input "1"
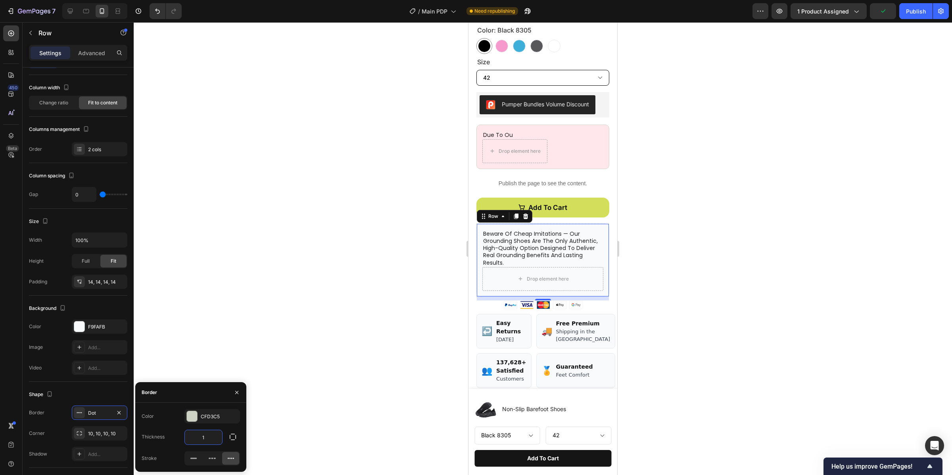
click at [209, 433] on input "1" at bounding box center [203, 437] width 37 height 14
click at [211, 436] on input "1" at bounding box center [203, 437] width 37 height 14
type input "4"
type input "3"
type input "4"
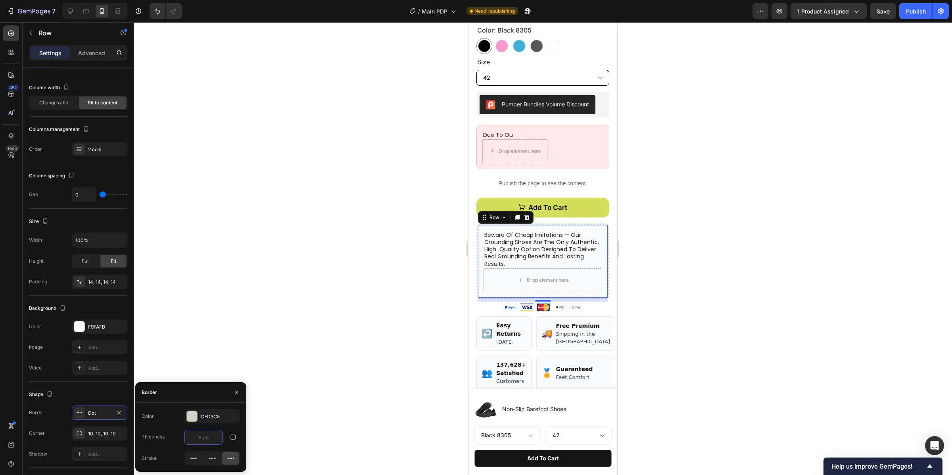
type input "3"
click at [282, 323] on div at bounding box center [543, 248] width 819 height 453
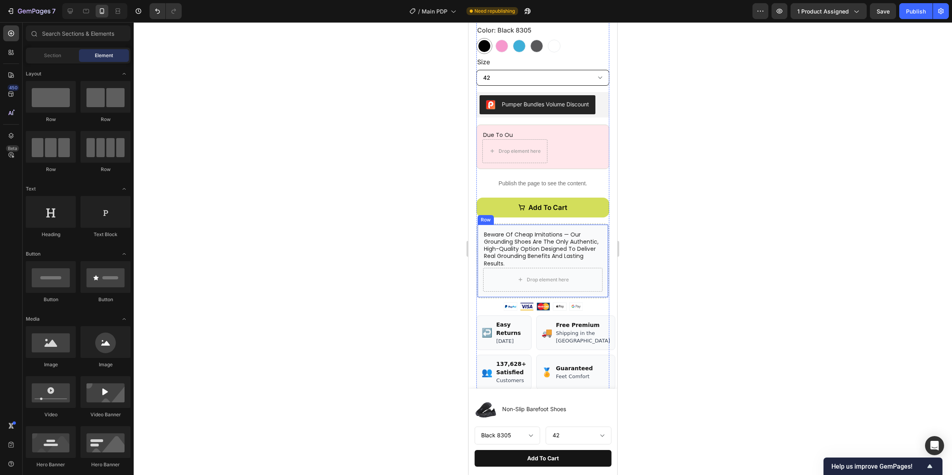
click at [599, 277] on div "beware of cheap imitations — our grounding shoes are the only authentic, high-q…" at bounding box center [543, 260] width 133 height 75
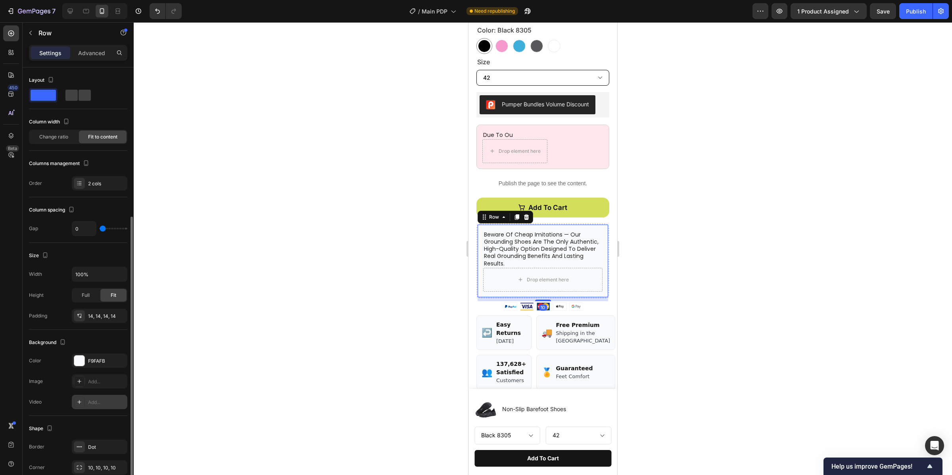
scroll to position [83, 0]
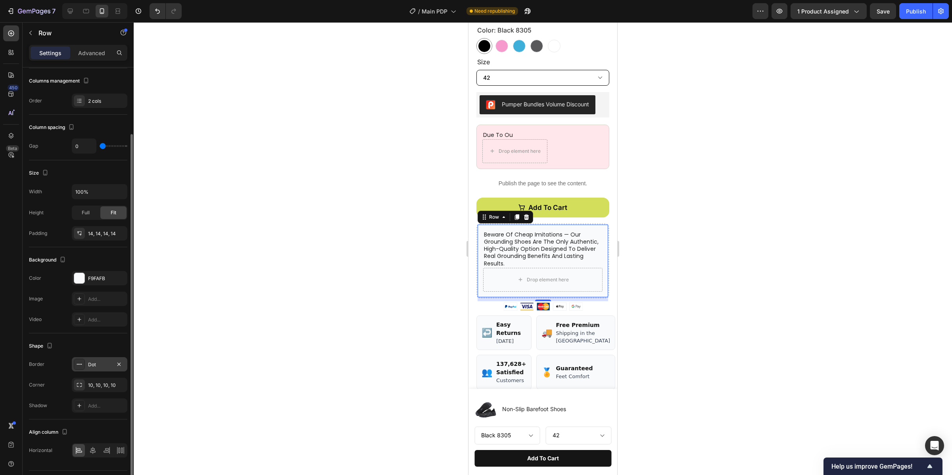
click at [100, 365] on div "Dot" at bounding box center [99, 364] width 23 height 7
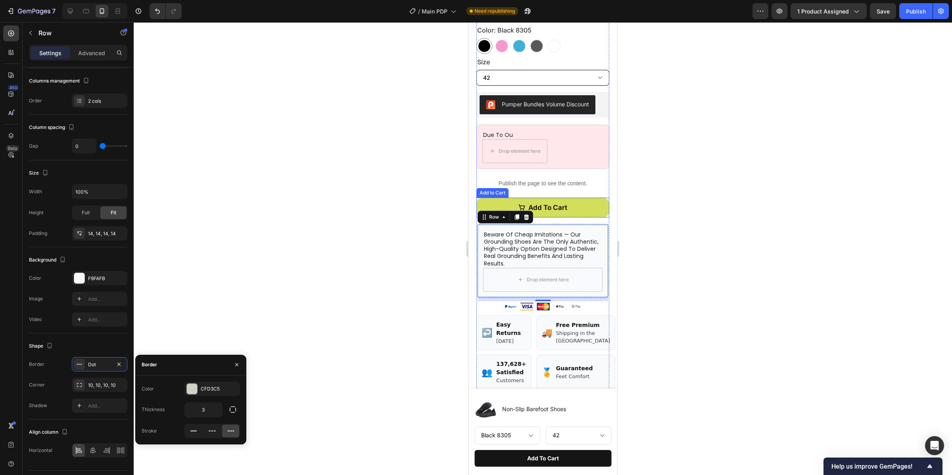
click at [581, 204] on button "Add to cart" at bounding box center [543, 208] width 133 height 20
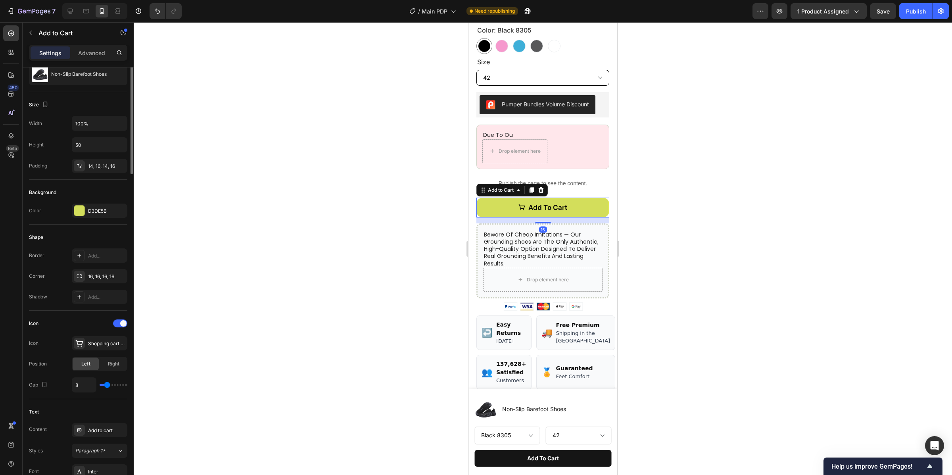
scroll to position [0, 0]
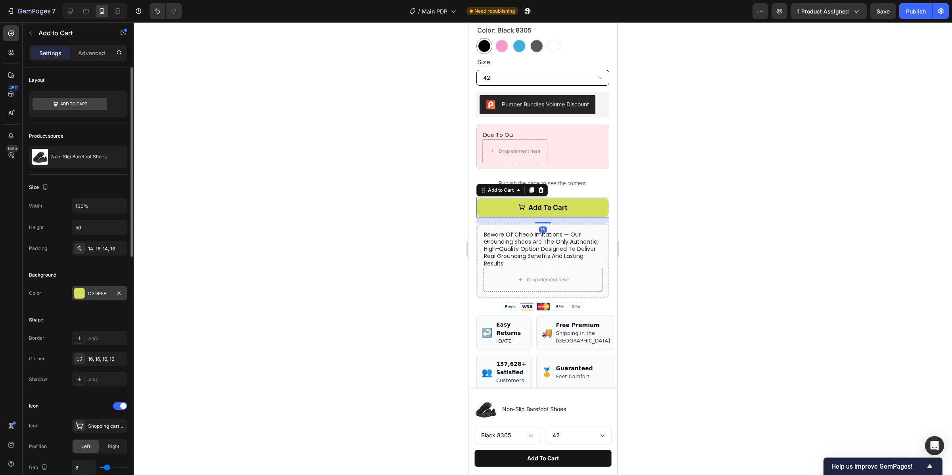
click at [79, 298] on div at bounding box center [79, 293] width 10 height 10
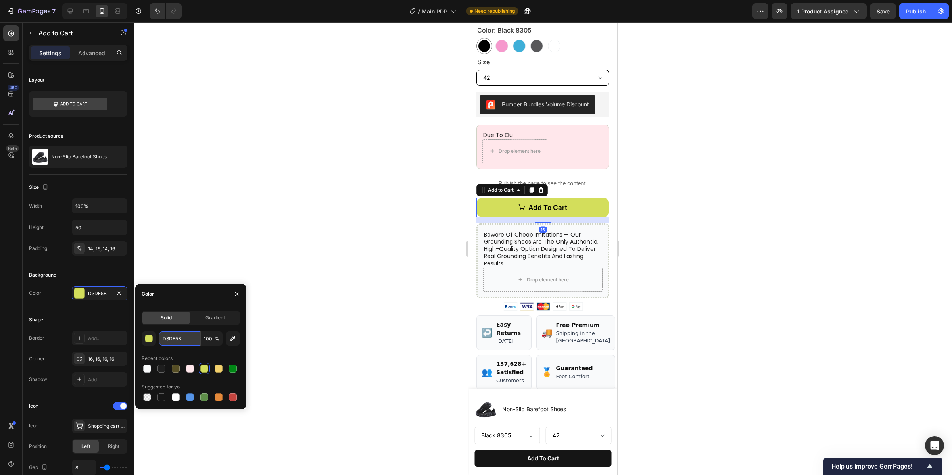
click at [185, 336] on input "D3DE5B" at bounding box center [179, 338] width 41 height 14
click at [591, 260] on p "beware of cheap imitations — our grounding shoes are the only authentic, high-q…" at bounding box center [543, 249] width 118 height 36
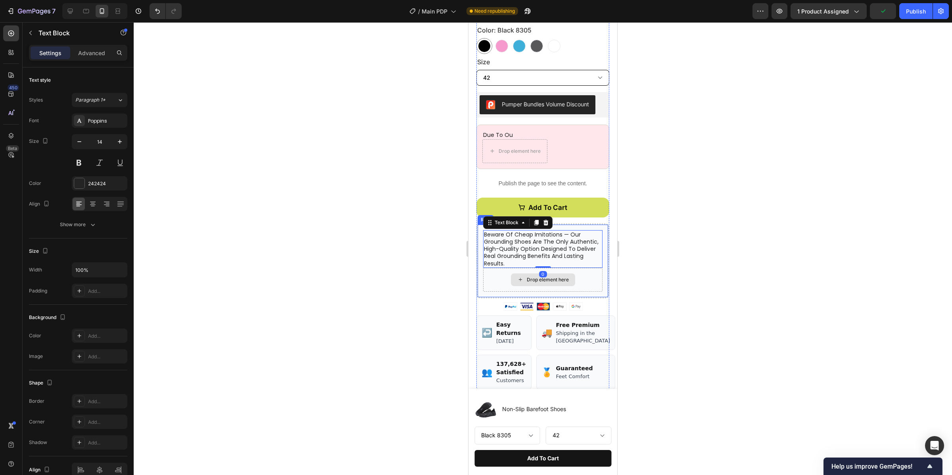
click at [594, 274] on div "Drop element here" at bounding box center [542, 280] width 119 height 24
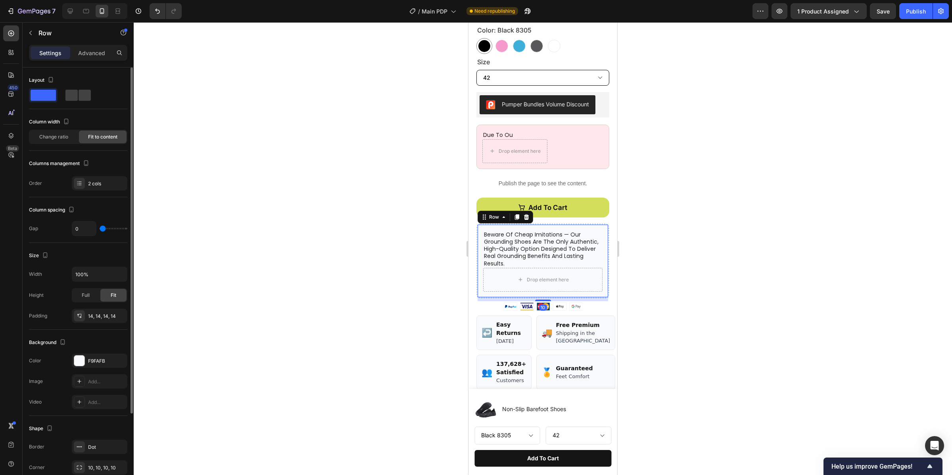
scroll to position [68, 0]
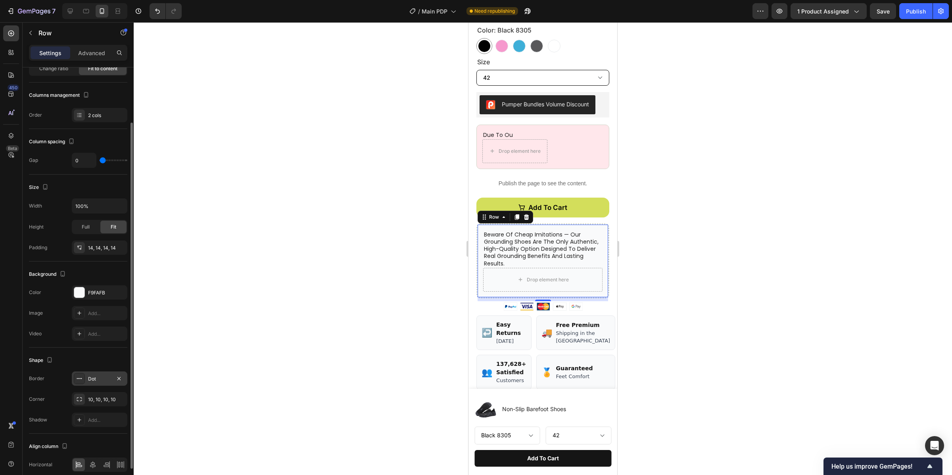
click at [88, 381] on div "Dot" at bounding box center [99, 378] width 23 height 7
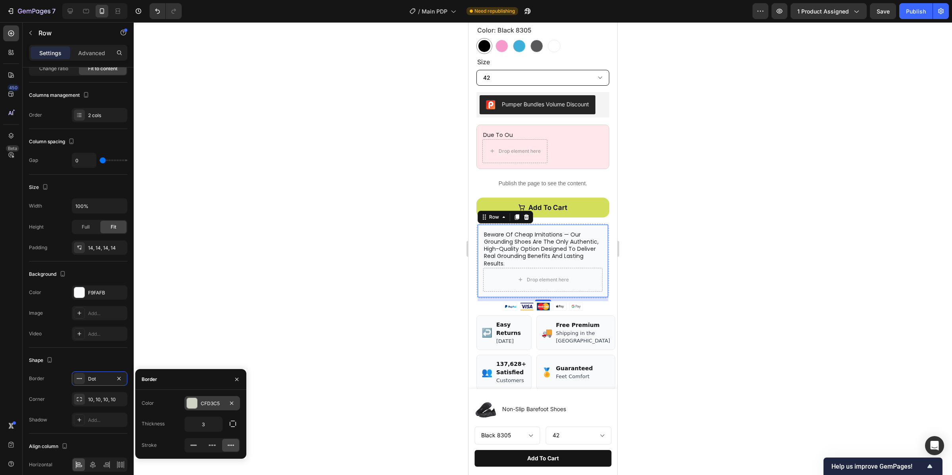
click at [193, 402] on div at bounding box center [192, 403] width 10 height 10
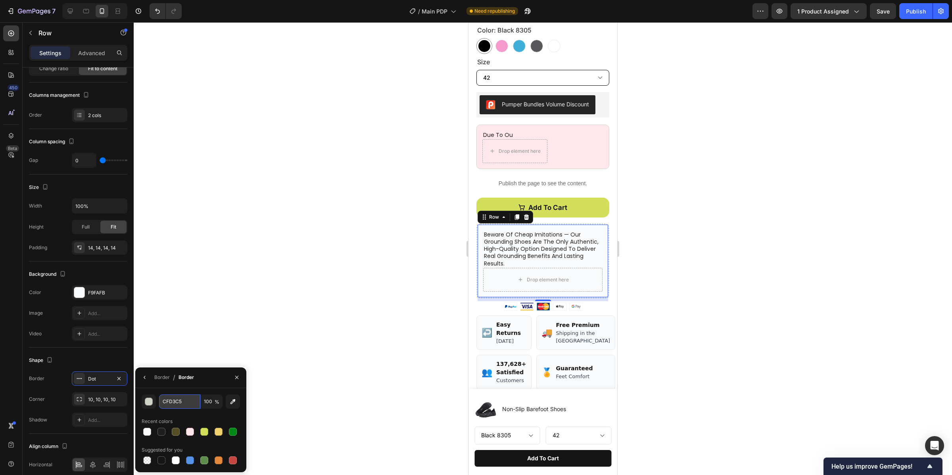
click at [184, 404] on input "CFD3C5" at bounding box center [179, 401] width 41 height 14
paste input "D3DE5B"
type input "D3DE5B"
click at [283, 220] on div at bounding box center [543, 248] width 819 height 453
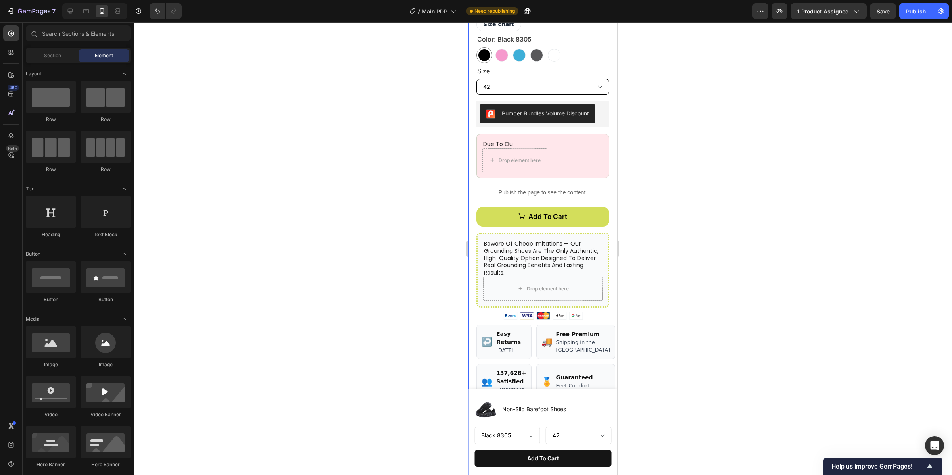
scroll to position [282, 0]
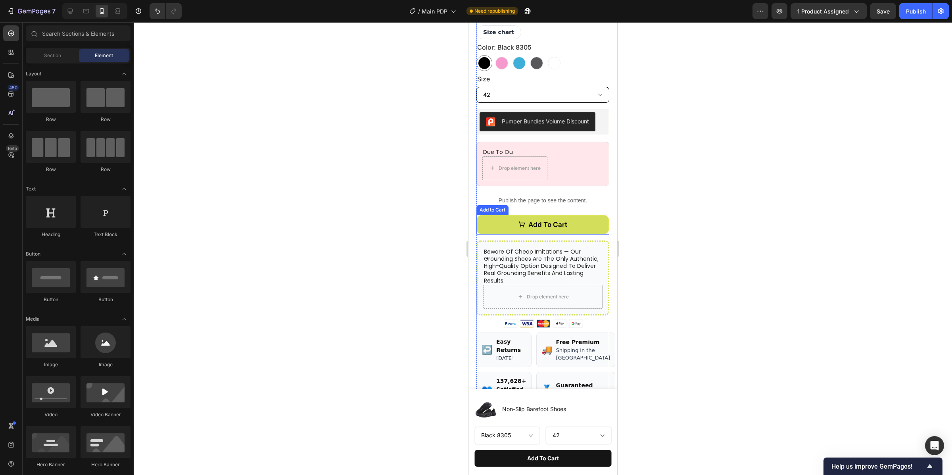
click at [580, 232] on button "Add to cart" at bounding box center [543, 225] width 133 height 20
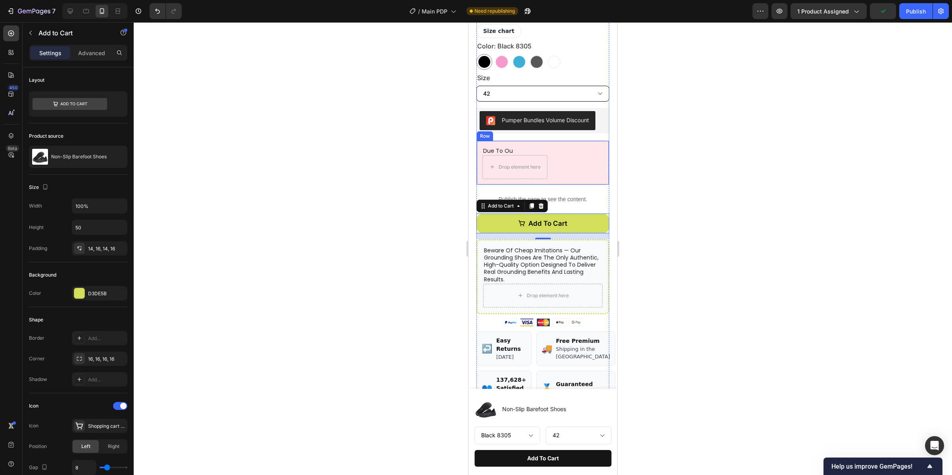
scroll to position [284, 0]
click at [547, 139] on div "★★★★★ 4.8/5.0 (2,123 Reviews) Custom Code Striiide Nomad Shoes Heading £42.29 P…" at bounding box center [543, 245] width 133 height 629
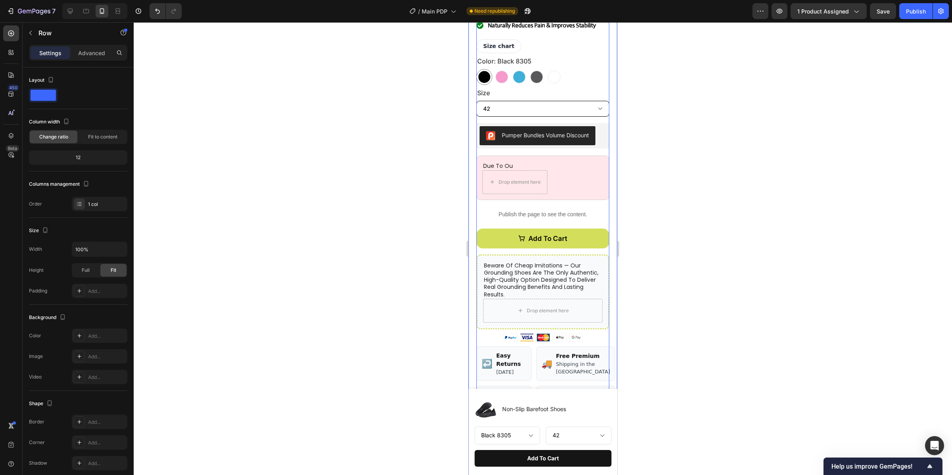
scroll to position [267, 0]
click at [547, 159] on div "Due to ou Text Block Drop element here Row" at bounding box center [543, 178] width 133 height 44
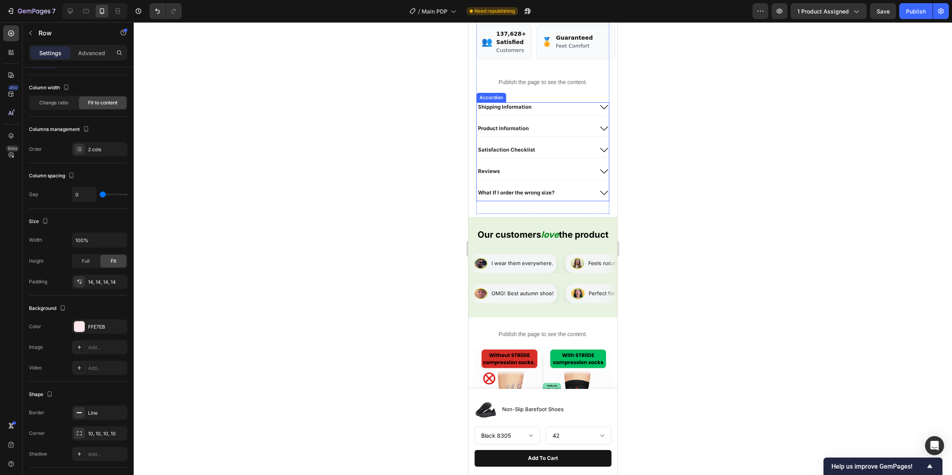
scroll to position [617, 0]
click at [540, 215] on icon at bounding box center [543, 212] width 6 height 6
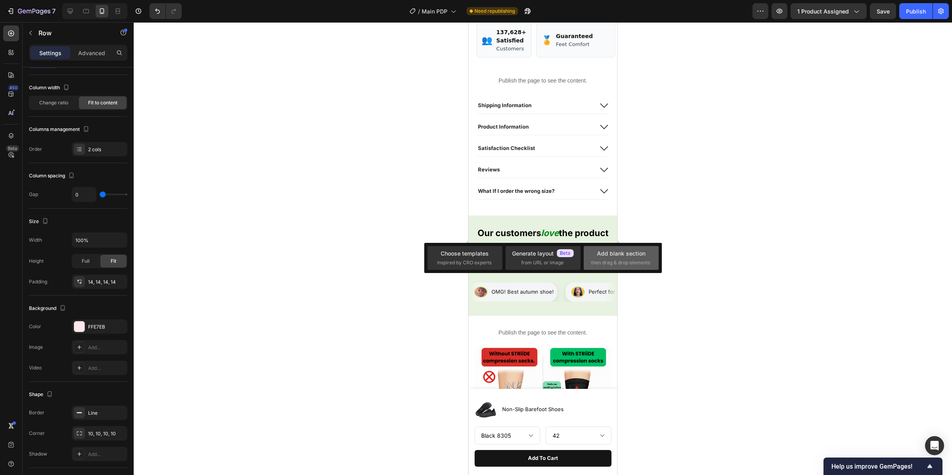
click at [595, 258] on div "Add blank section then drag & drop elements" at bounding box center [621, 257] width 60 height 17
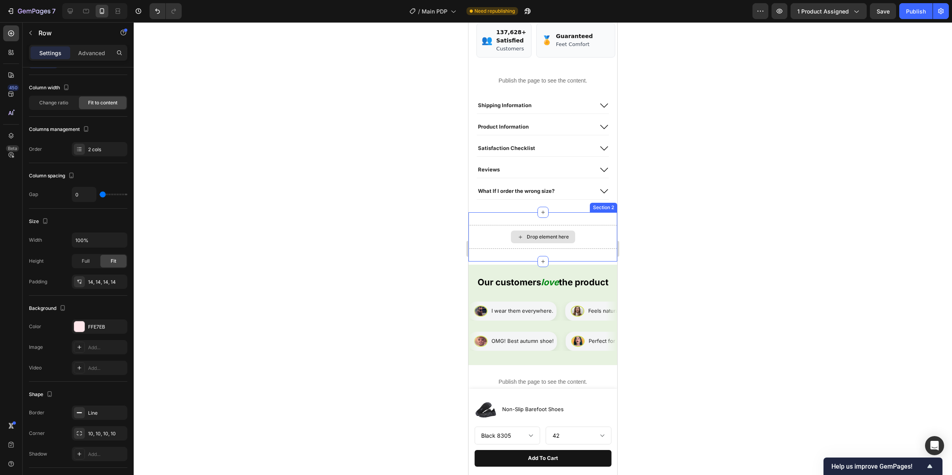
click at [550, 246] on div "Drop element here" at bounding box center [543, 237] width 149 height 24
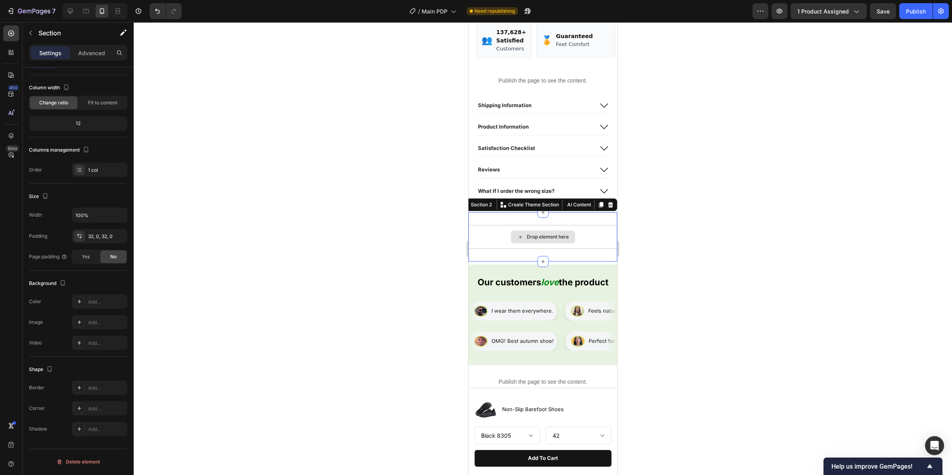
scroll to position [0, 0]
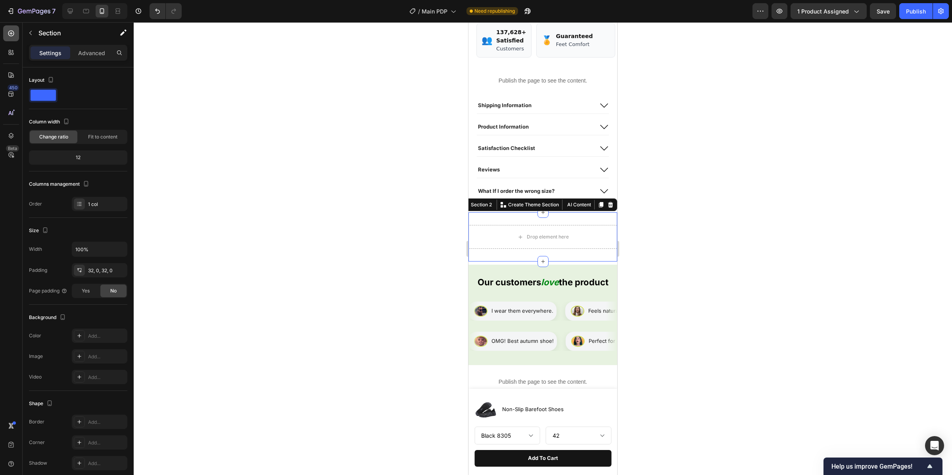
click at [6, 37] on div at bounding box center [11, 33] width 16 height 16
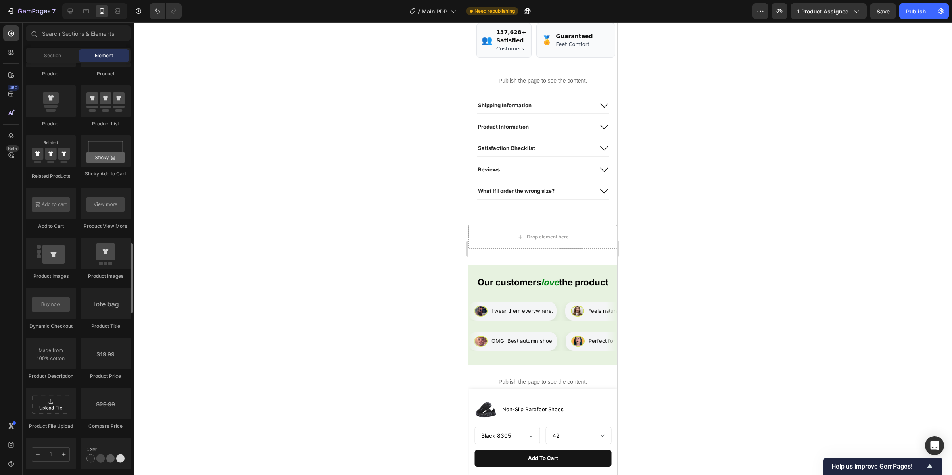
scroll to position [1994, 0]
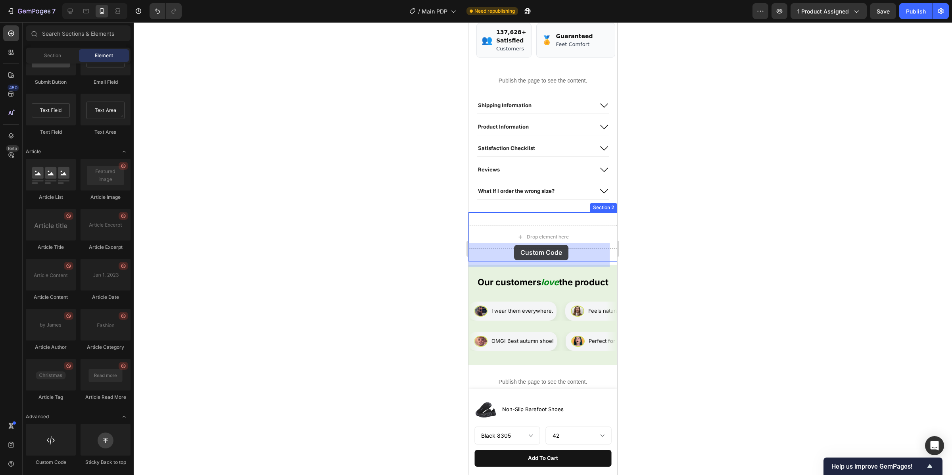
drag, startPoint x: 625, startPoint y: 431, endPoint x: 513, endPoint y: 246, distance: 216.0
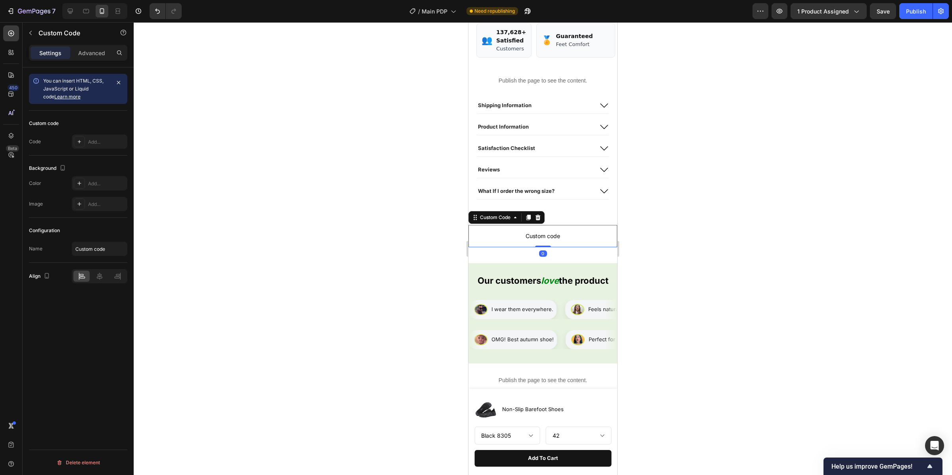
click at [556, 241] on span "Custom code" at bounding box center [543, 236] width 149 height 10
click at [94, 142] on div "Add..." at bounding box center [106, 141] width 37 height 7
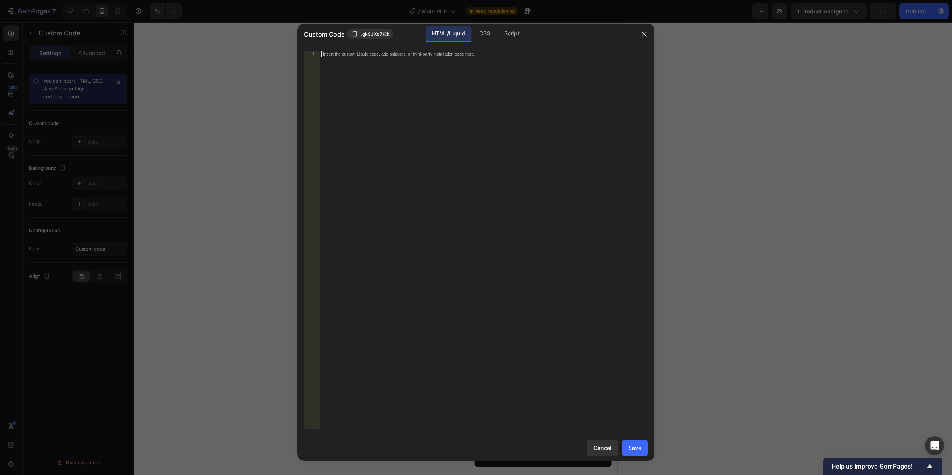
click at [403, 100] on div "Insert the custom Liquid code, add snippets, or third-party installation code h…" at bounding box center [484, 246] width 329 height 391
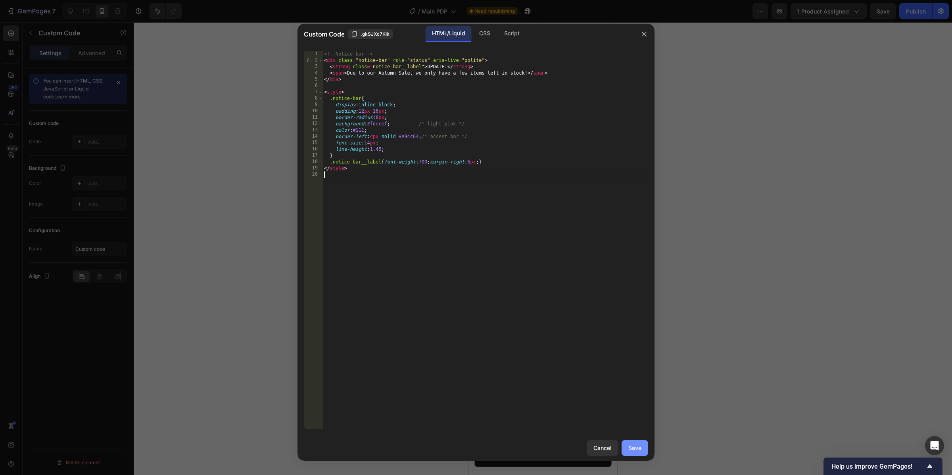
click at [640, 448] on div "Save" at bounding box center [635, 448] width 13 height 8
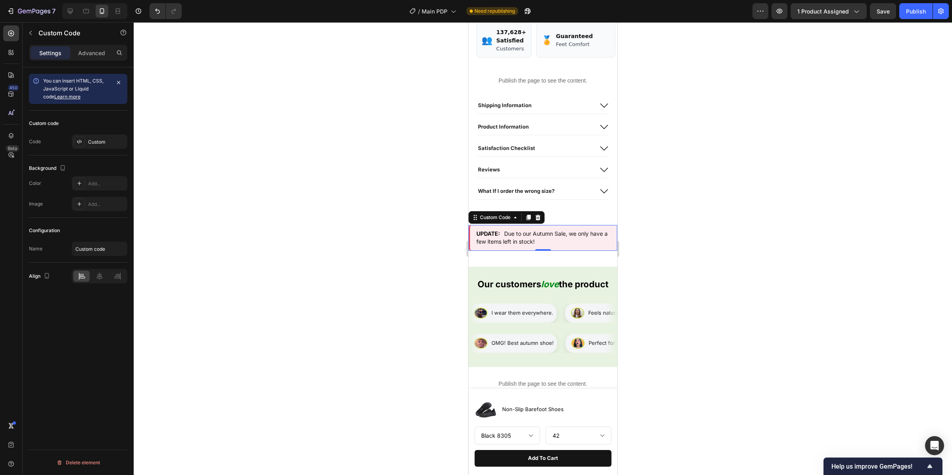
click at [742, 300] on div at bounding box center [543, 248] width 819 height 453
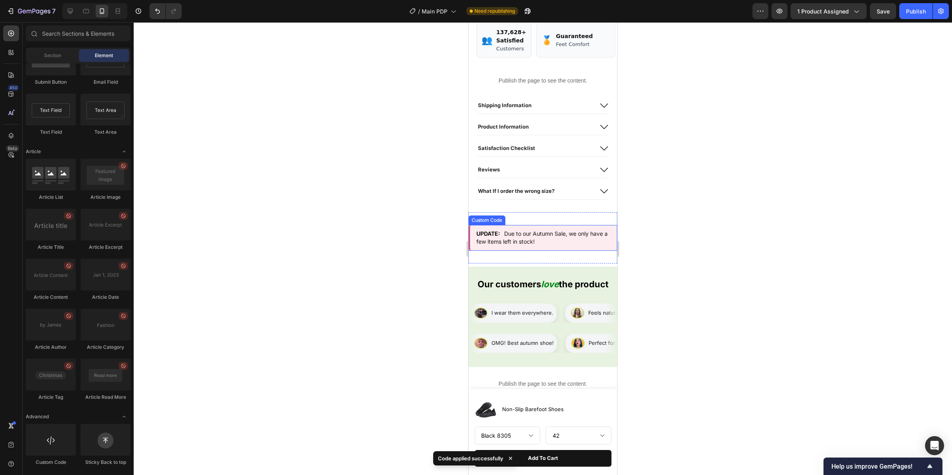
click at [596, 251] on div "UPDATE: Due to our Autumn Sale, we only have a few items left in stock!" at bounding box center [543, 238] width 149 height 26
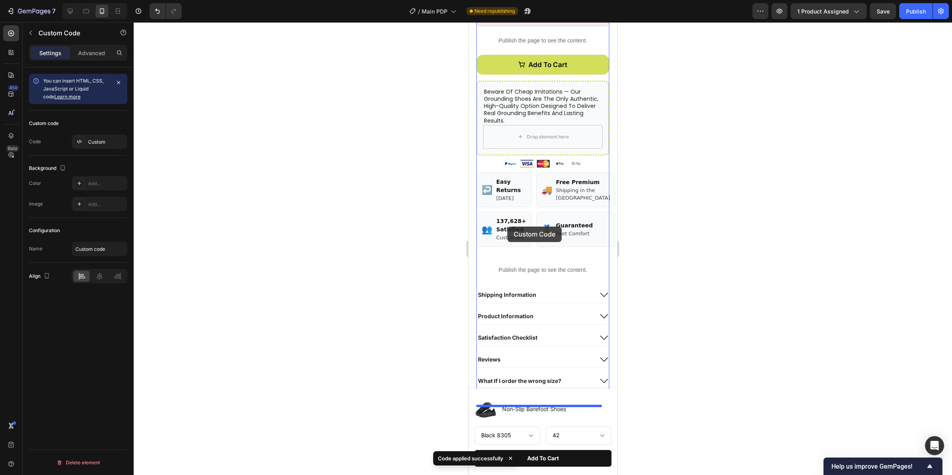
scroll to position [162, 0]
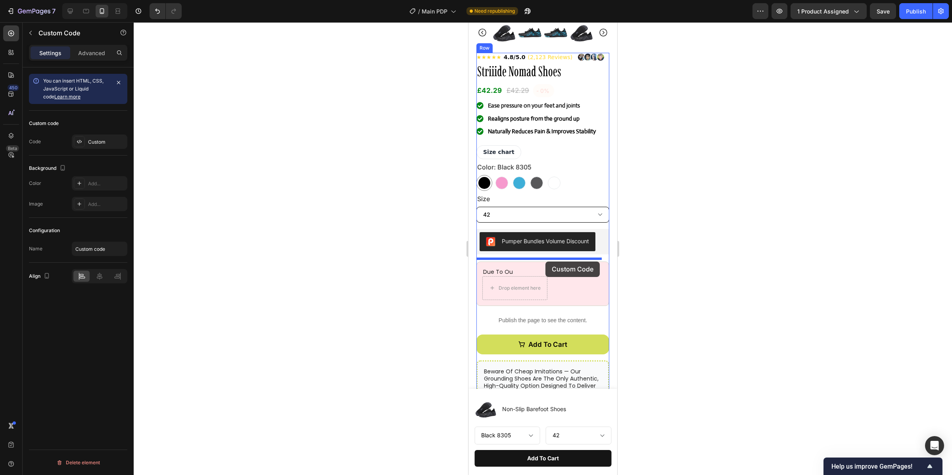
drag, startPoint x: 495, startPoint y: 236, endPoint x: 546, endPoint y: 261, distance: 56.6
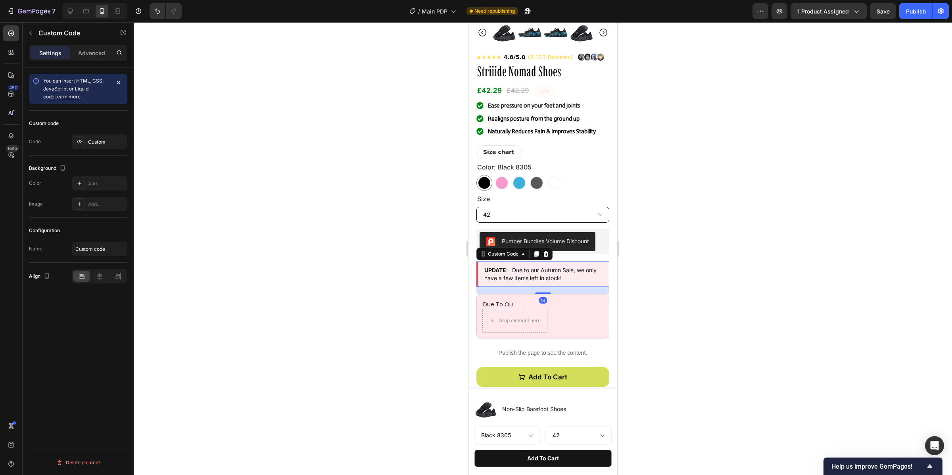
drag, startPoint x: 634, startPoint y: 290, endPoint x: 649, endPoint y: 292, distance: 14.5
click at [636, 292] on div at bounding box center [543, 248] width 819 height 453
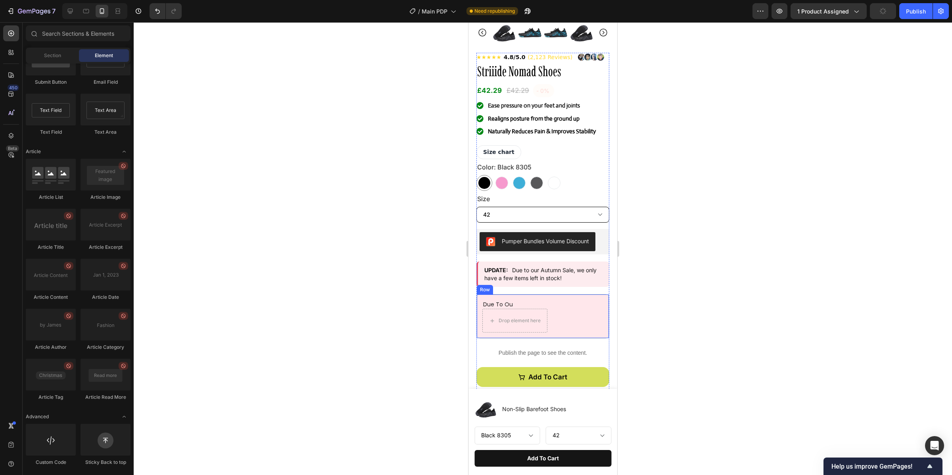
click at [591, 330] on div "Due to ou Text Block Drop element here Row" at bounding box center [543, 316] width 133 height 44
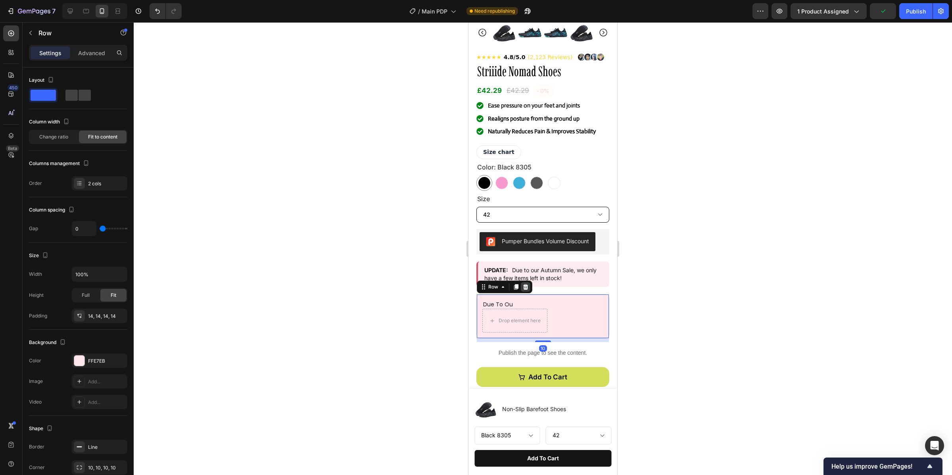
click at [528, 290] on icon at bounding box center [526, 287] width 6 height 6
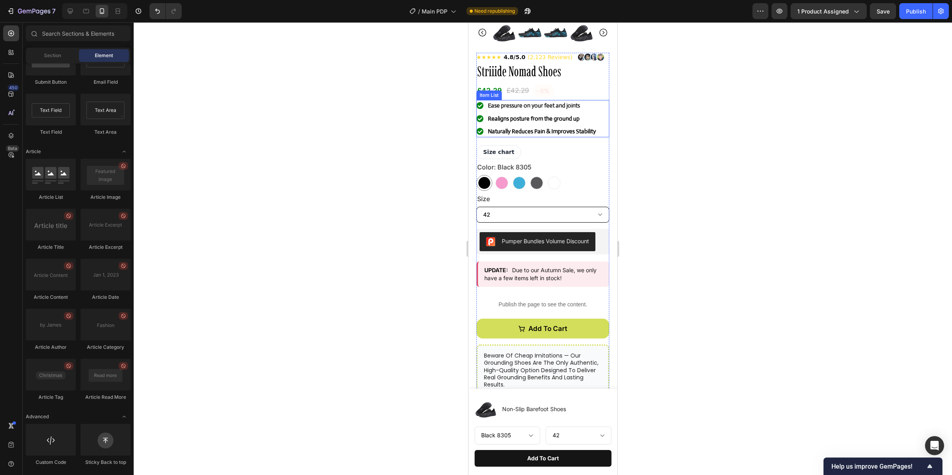
click at [558, 112] on div "Ease pressure on your feet and joints" at bounding box center [542, 106] width 110 height 12
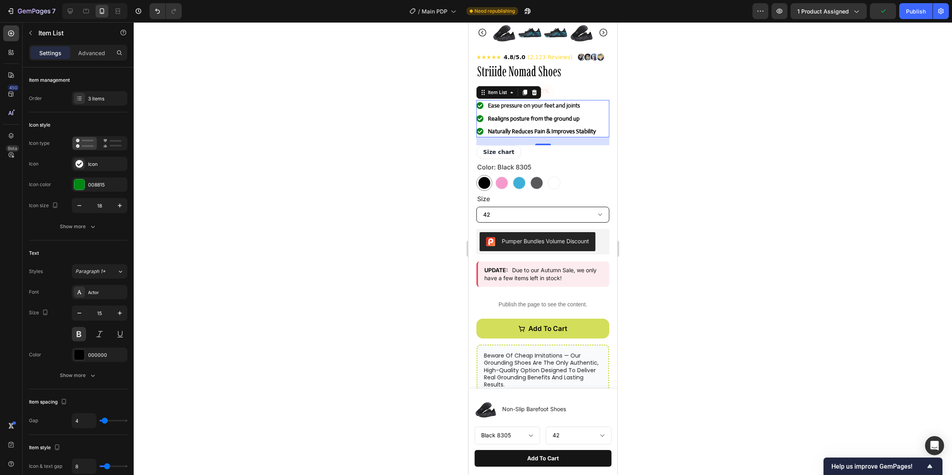
click at [383, 180] on div at bounding box center [543, 248] width 819 height 453
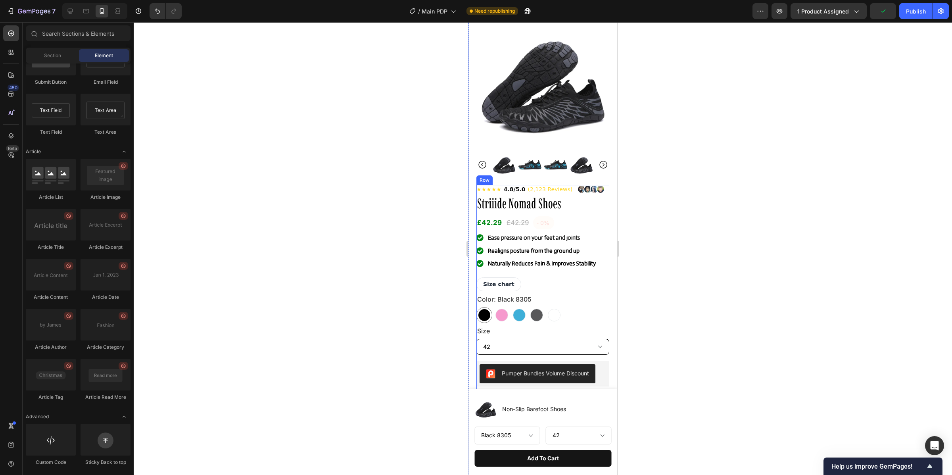
scroll to position [0, 0]
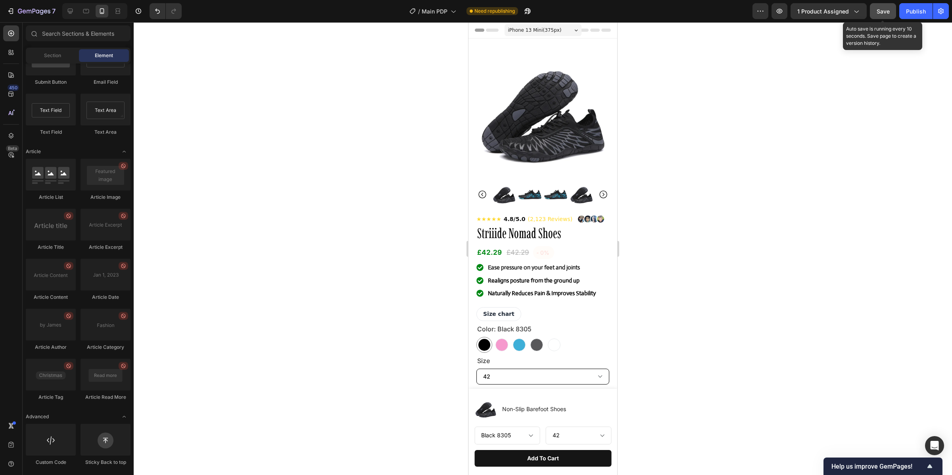
click at [888, 14] on span "Save" at bounding box center [883, 11] width 13 height 7
click at [920, 12] on div "Publish" at bounding box center [916, 11] width 20 height 8
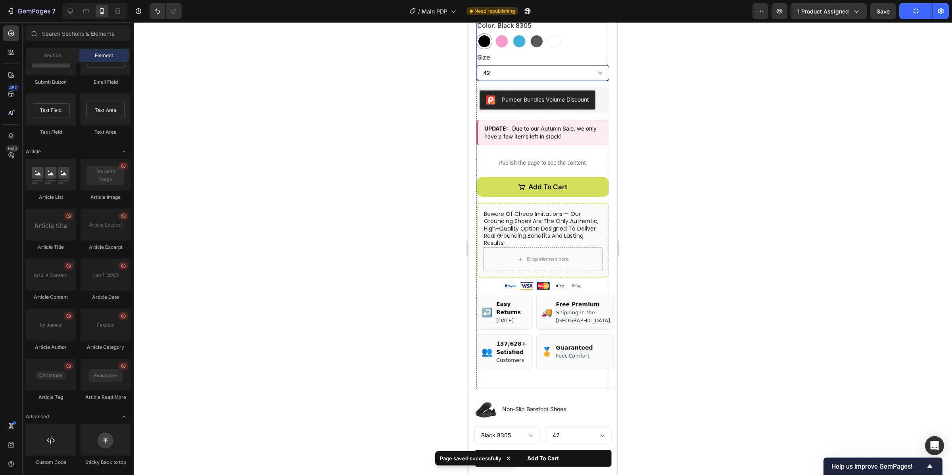
scroll to position [321, 0]
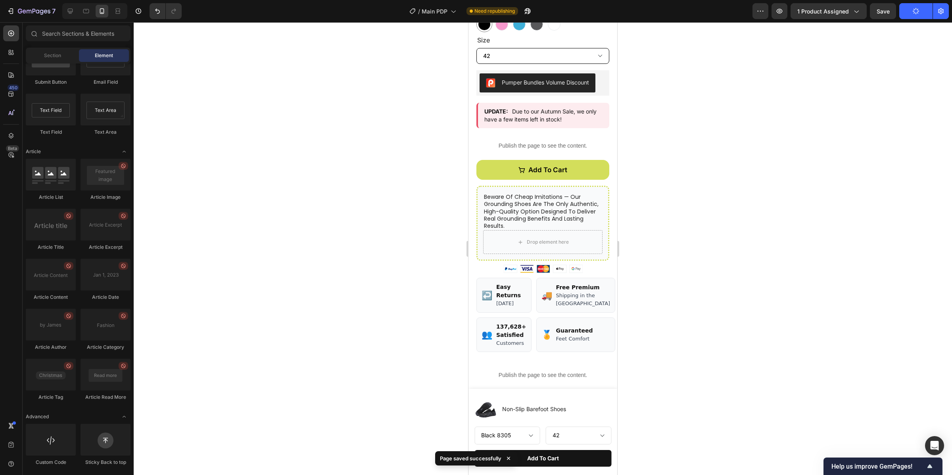
click at [744, 235] on div at bounding box center [543, 248] width 819 height 453
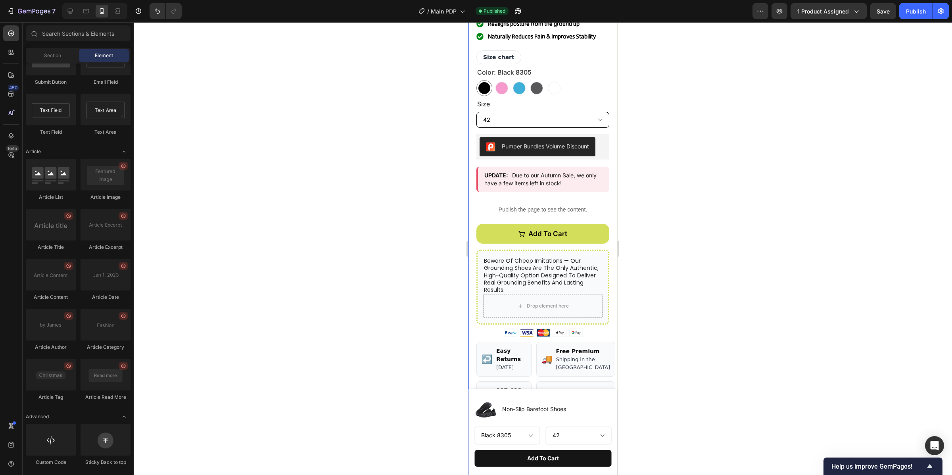
scroll to position [253, 0]
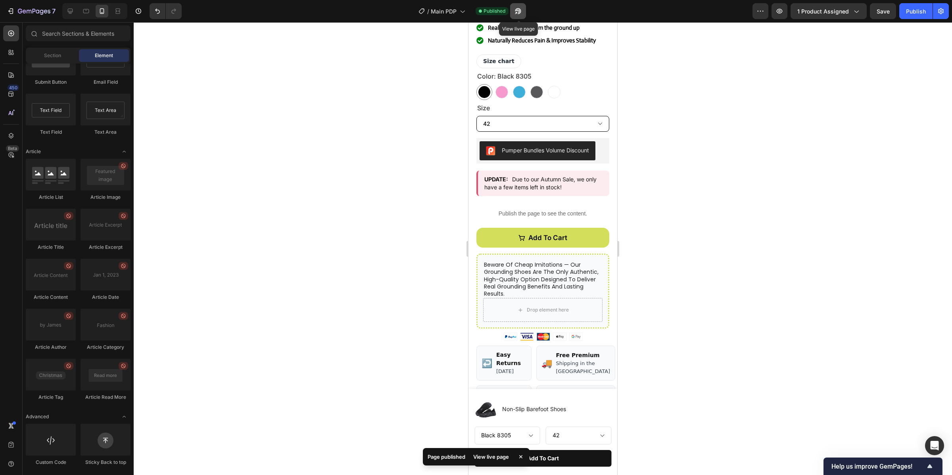
click at [519, 11] on icon "button" at bounding box center [518, 11] width 8 height 8
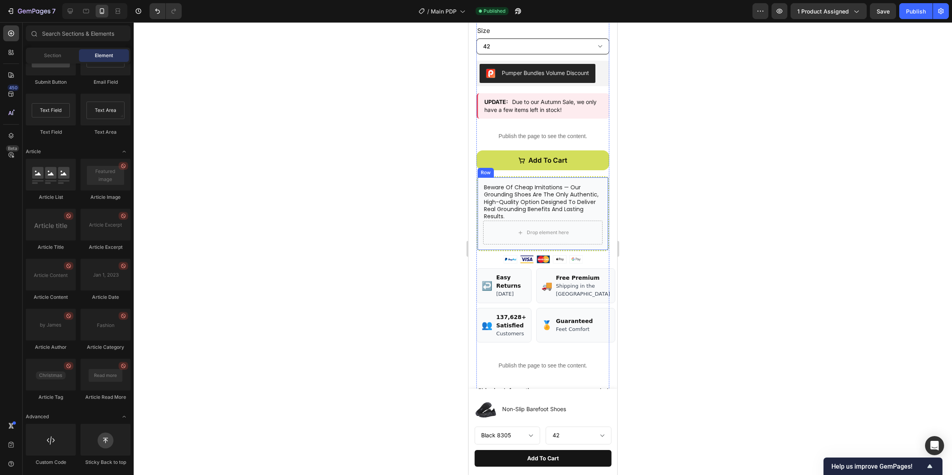
scroll to position [337, 0]
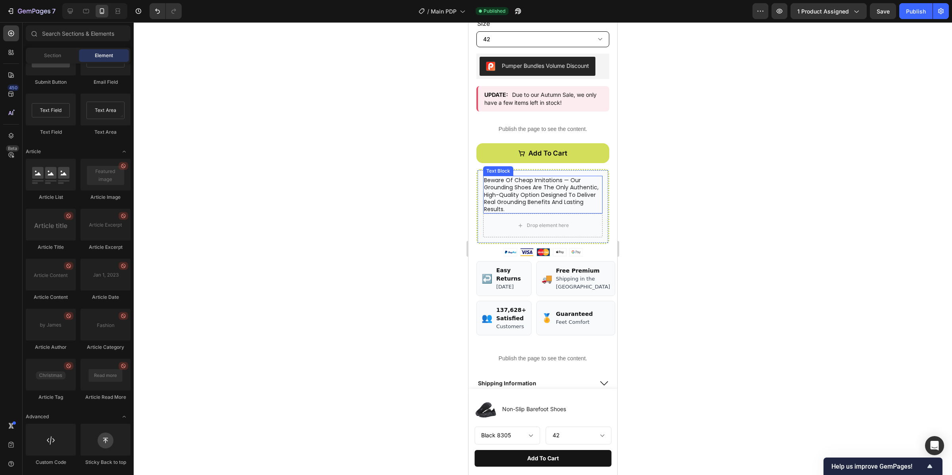
click at [515, 181] on p "beware of cheap imitations — our grounding shoes are the only authentic, high-q…" at bounding box center [543, 195] width 118 height 36
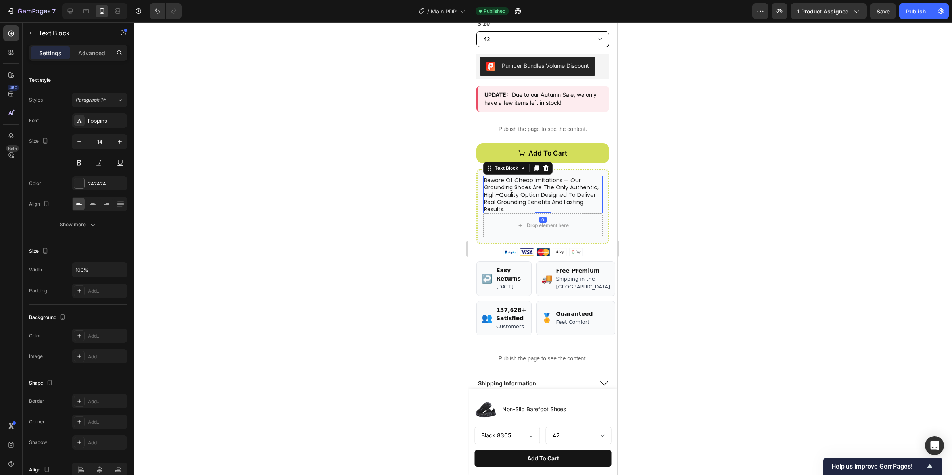
click at [494, 182] on p "beware of cheap imitations — our grounding shoes are the only authentic, high-q…" at bounding box center [543, 195] width 118 height 36
click at [491, 183] on p "beware of cheap imitations — our grounding shoes are the only authentic, high-q…" at bounding box center [543, 195] width 118 height 36
click at [487, 181] on p "beware of cheap imitations — our grounding shoes are the only authentic, high-q…" at bounding box center [543, 195] width 118 height 36
drag, startPoint x: 485, startPoint y: 181, endPoint x: 562, endPoint y: 184, distance: 77.8
click at [562, 184] on p "beware of cheap imitations — our grounding shoes are the only authentic, high-q…" at bounding box center [543, 195] width 118 height 36
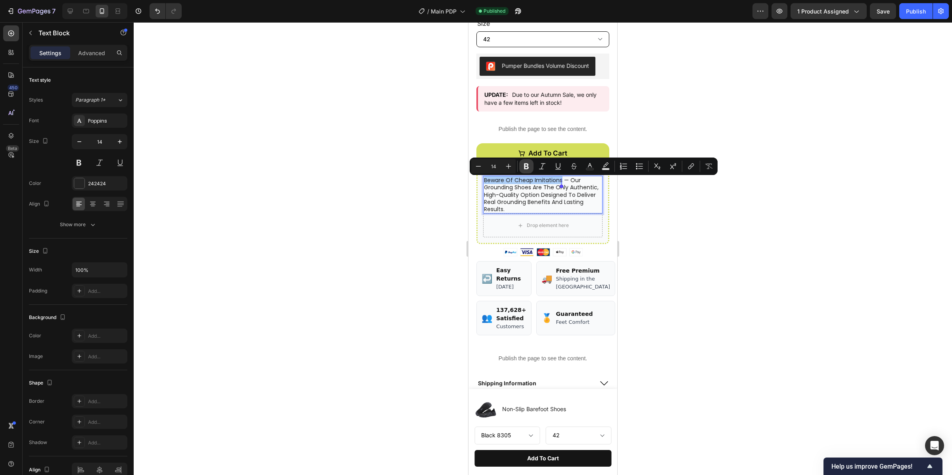
click at [527, 167] on icon "Editor contextual toolbar" at bounding box center [527, 166] width 8 height 8
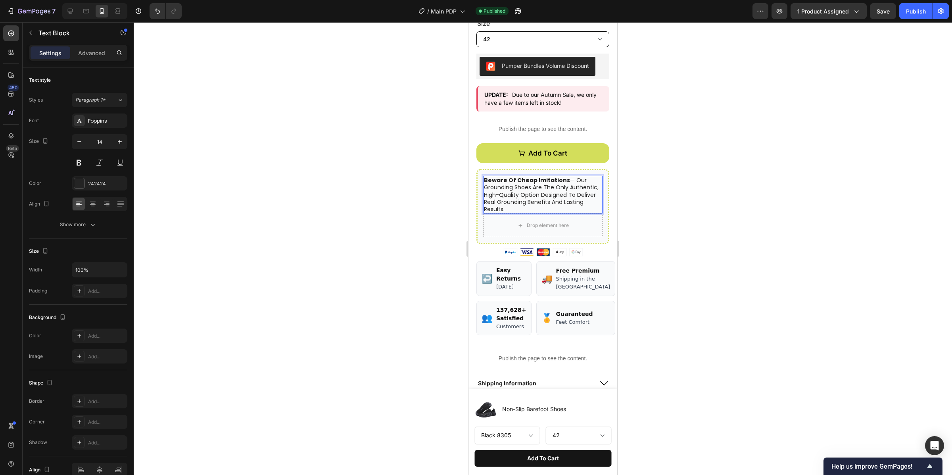
click at [401, 197] on div at bounding box center [543, 248] width 819 height 453
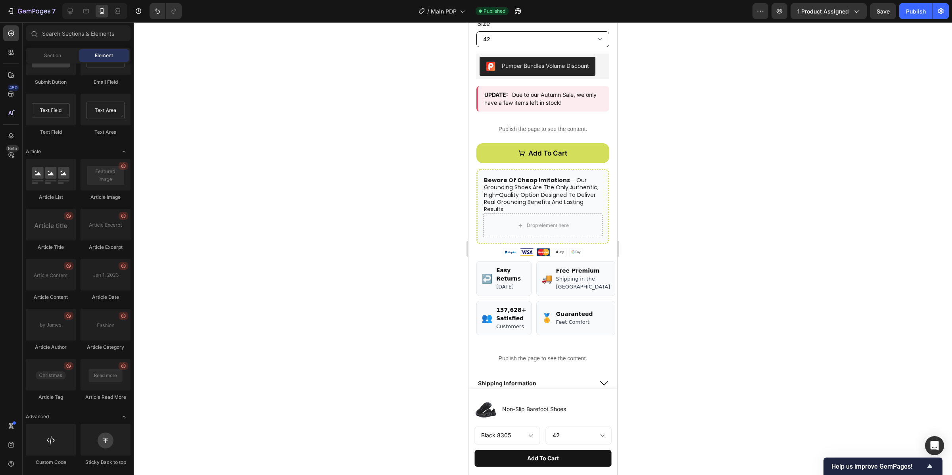
click at [677, 208] on div at bounding box center [543, 248] width 819 height 453
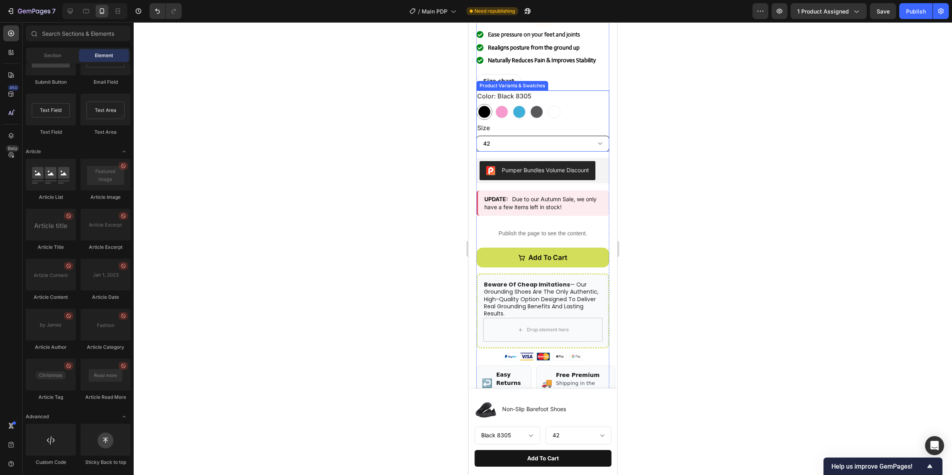
scroll to position [239, 0]
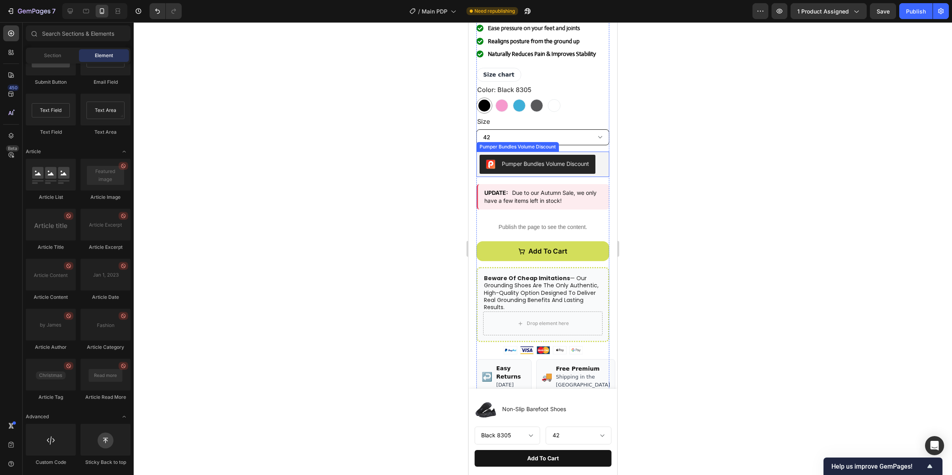
click at [569, 177] on div "Pumper Bundles Volume Discount" at bounding box center [543, 164] width 133 height 25
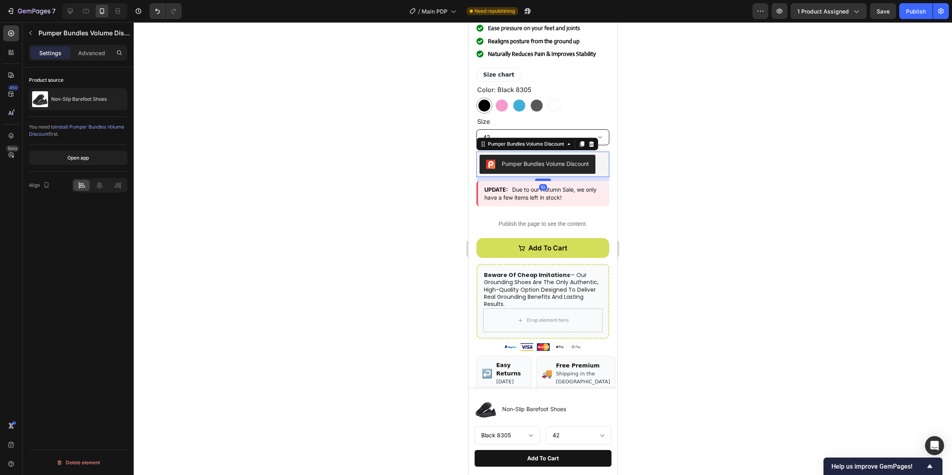
click at [542, 181] on div at bounding box center [543, 180] width 16 height 2
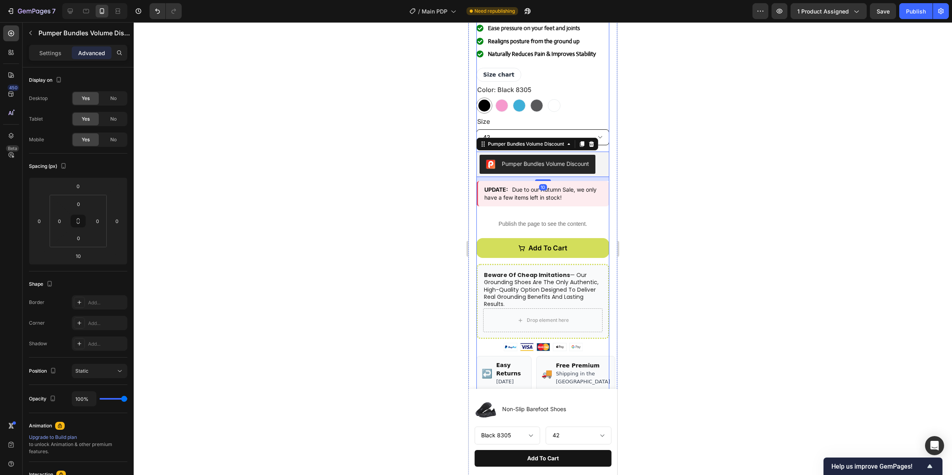
click at [559, 213] on div "★★★★★ 4.8/5.0 (2,123 Reviews) Custom Code Striiide Nomad Shoes Heading £42.29 P…" at bounding box center [543, 280] width 133 height 610
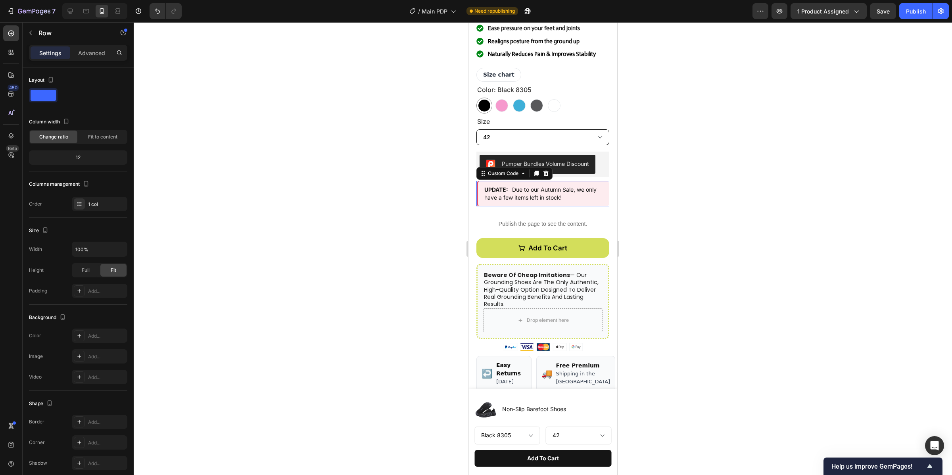
click at [554, 207] on div "UPDATE: Due to our Autumn Sale, we only have a few items left in stock!" at bounding box center [543, 194] width 133 height 26
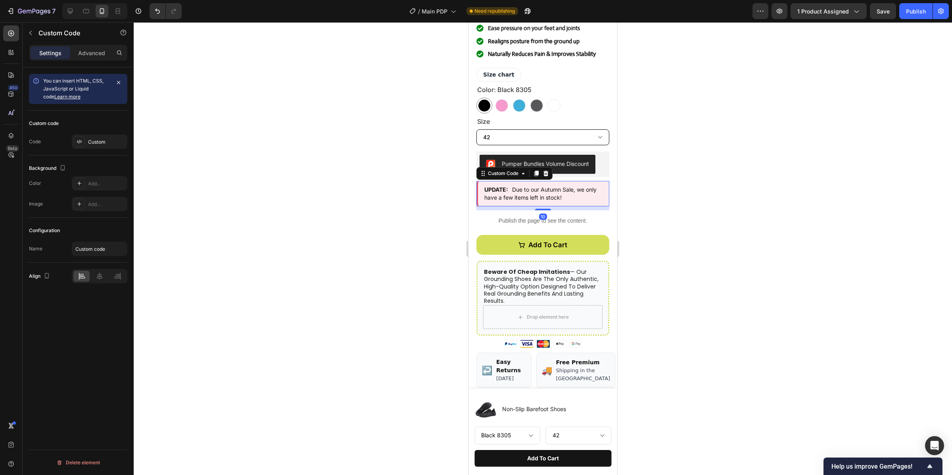
drag, startPoint x: 541, startPoint y: 213, endPoint x: 569, endPoint y: 215, distance: 28.2
click at [540, 210] on div at bounding box center [543, 210] width 16 height 2
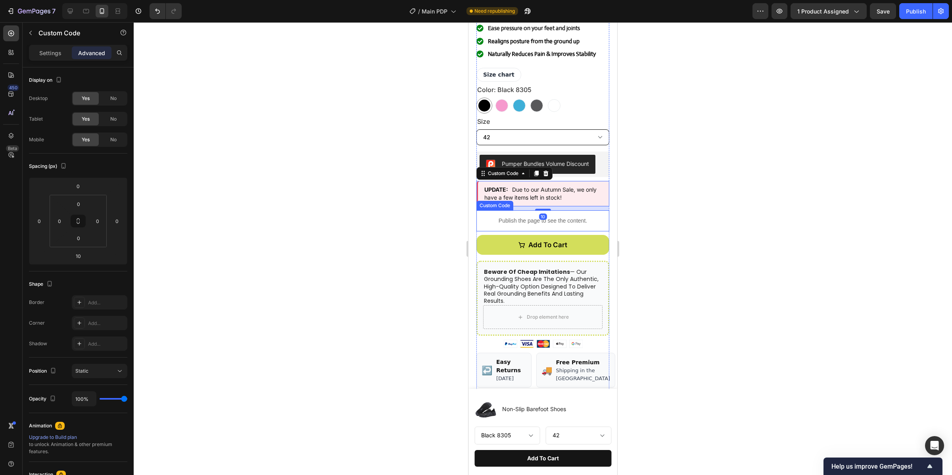
click at [650, 212] on div at bounding box center [543, 248] width 819 height 453
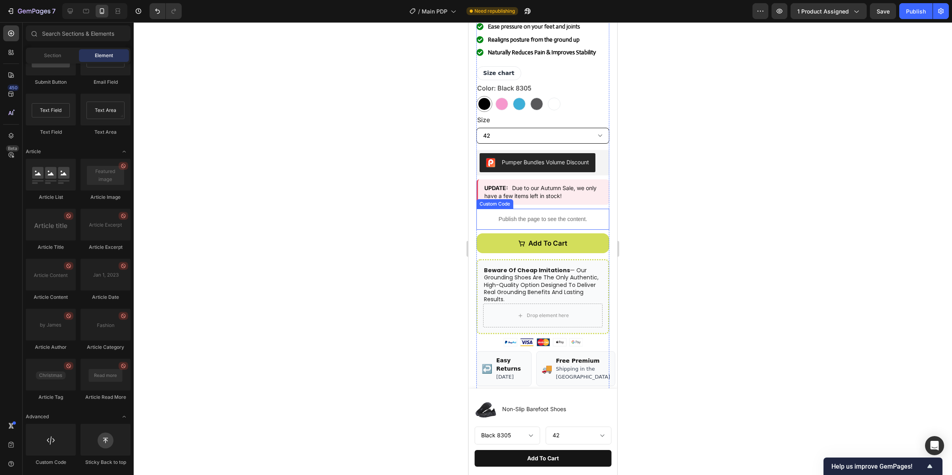
scroll to position [241, 0]
click at [564, 223] on p "Publish the page to see the content." at bounding box center [543, 219] width 133 height 8
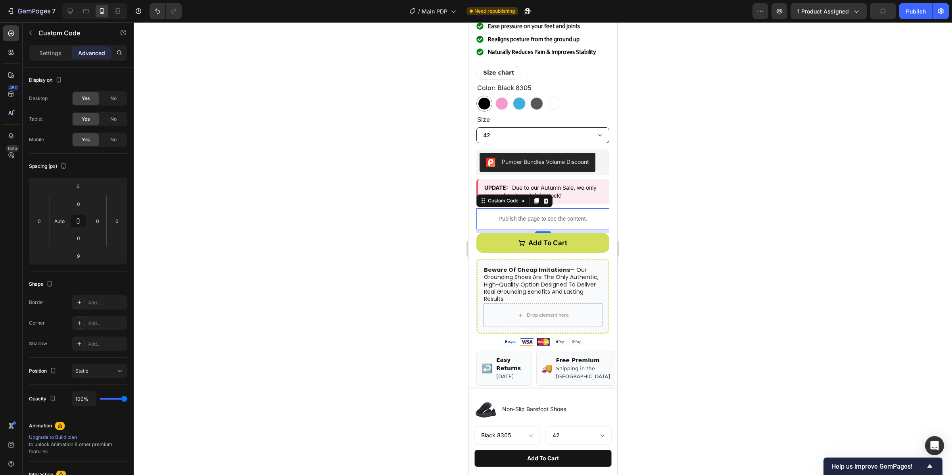
click at [664, 229] on div at bounding box center [543, 248] width 819 height 453
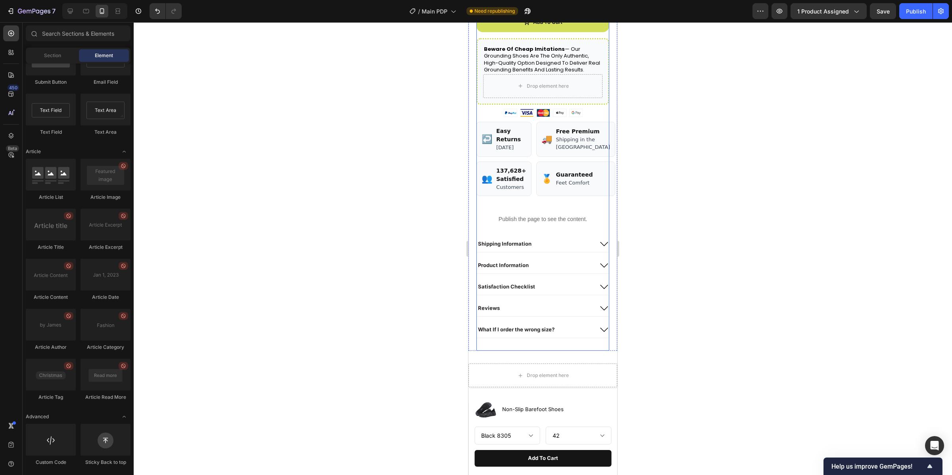
scroll to position [518, 0]
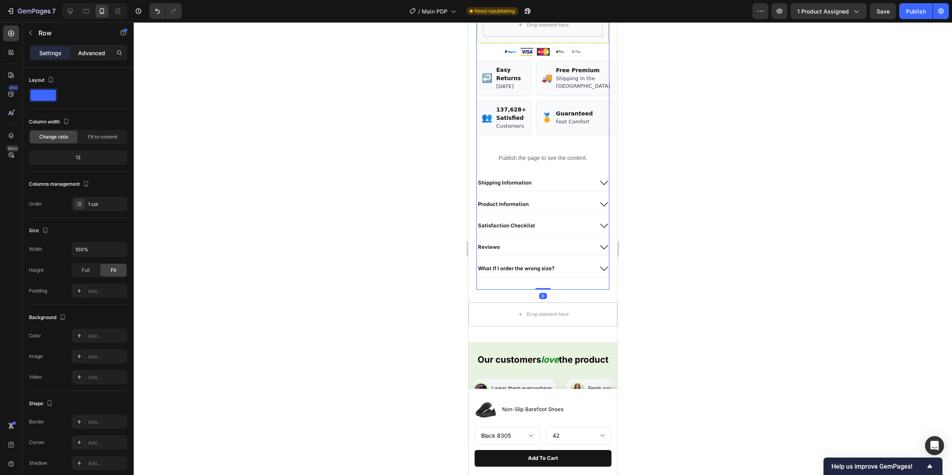
click at [91, 54] on p "Advanced" at bounding box center [91, 53] width 27 height 8
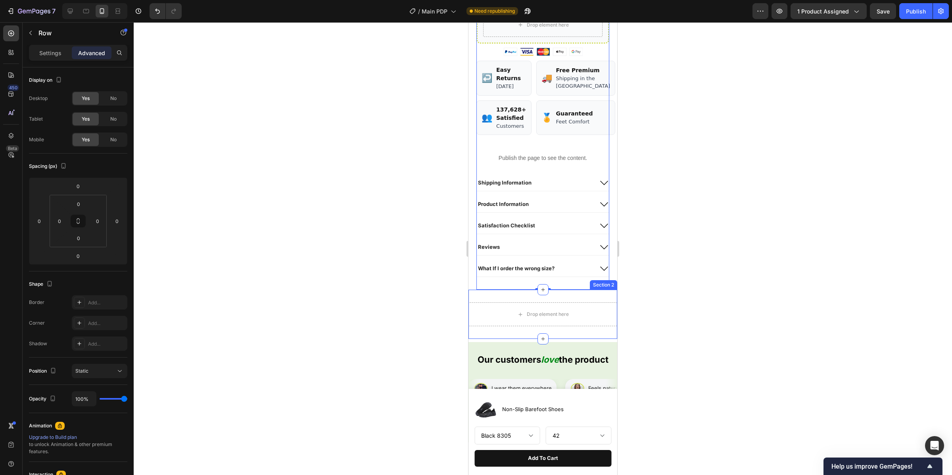
click at [565, 313] on div "Drop element here Section 2" at bounding box center [543, 314] width 149 height 49
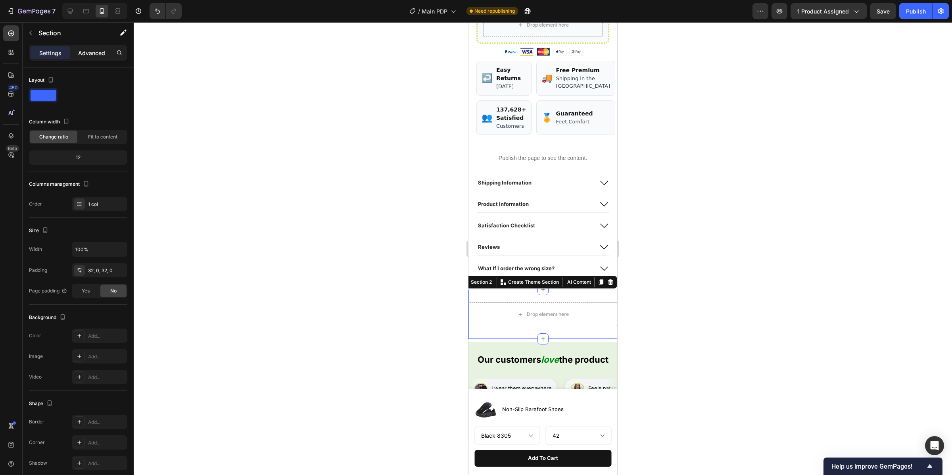
click at [100, 55] on p "Advanced" at bounding box center [91, 53] width 27 height 8
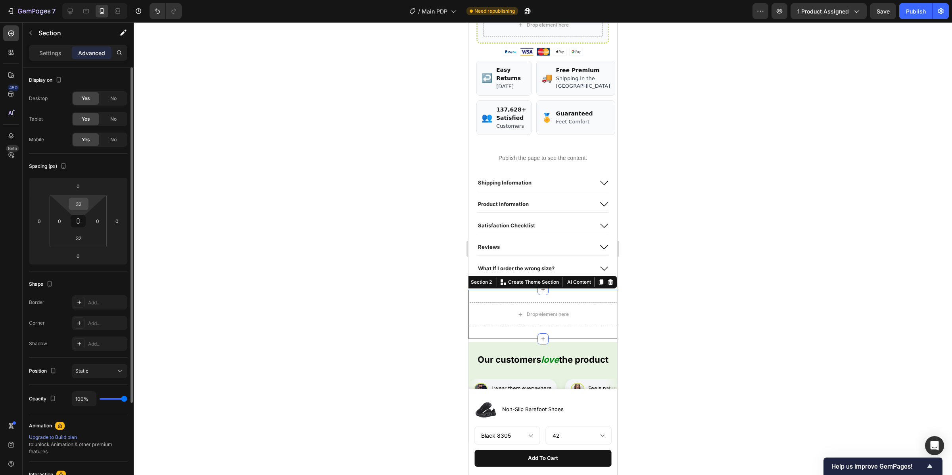
click at [85, 206] on input "32" at bounding box center [79, 204] width 16 height 12
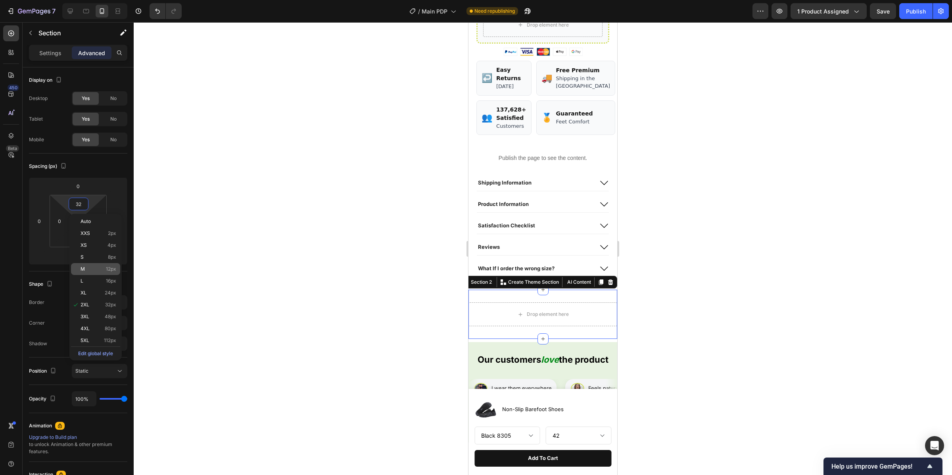
click at [109, 272] on div "M 12px" at bounding box center [95, 269] width 49 height 12
type input "12"
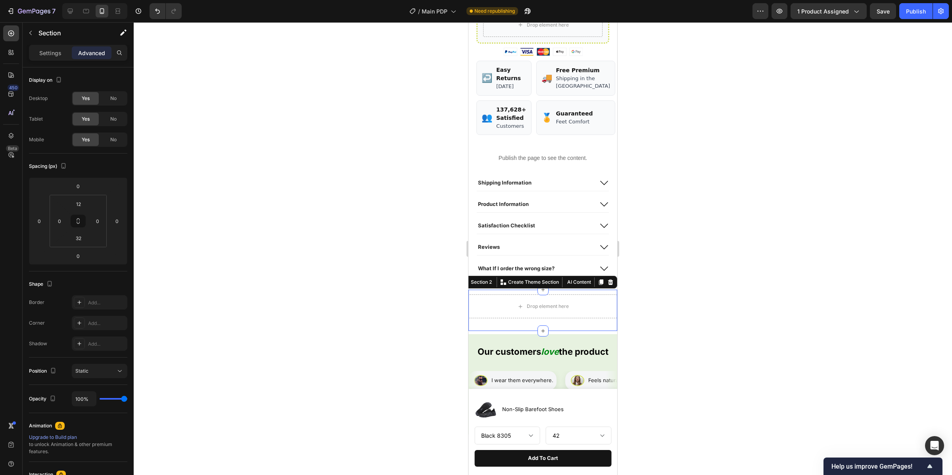
click at [238, 274] on div at bounding box center [543, 248] width 819 height 453
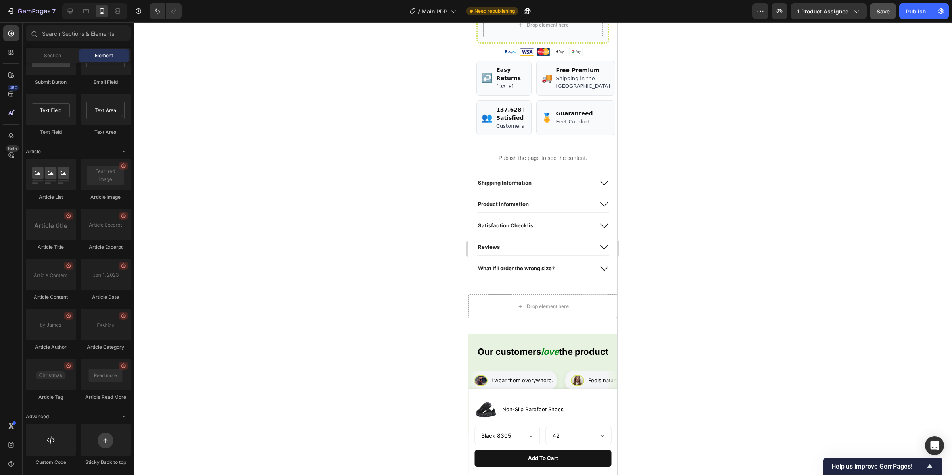
click at [880, 15] on button "Save" at bounding box center [883, 11] width 26 height 16
click at [913, 17] on button "Publish" at bounding box center [916, 11] width 33 height 16
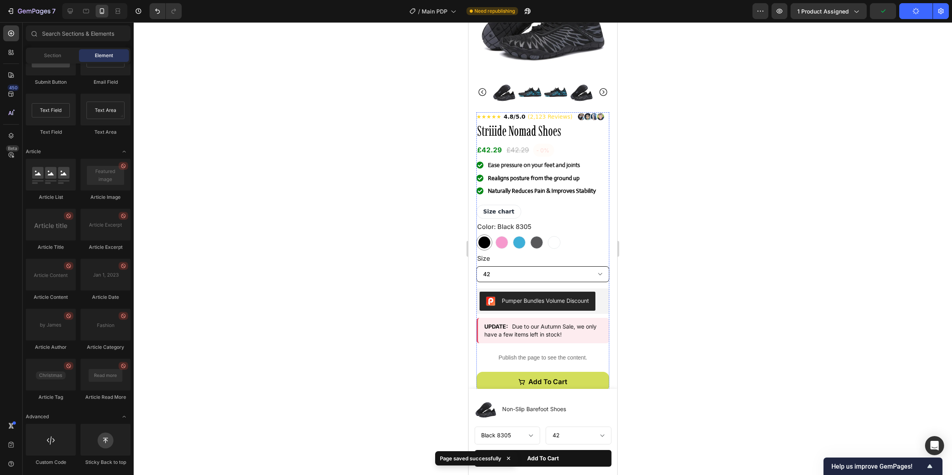
scroll to position [0, 0]
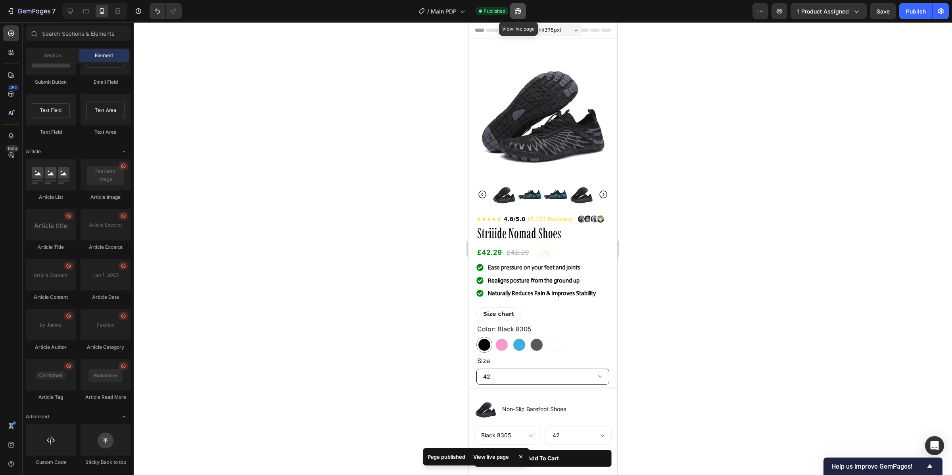
click at [521, 8] on icon "button" at bounding box center [518, 11] width 8 height 8
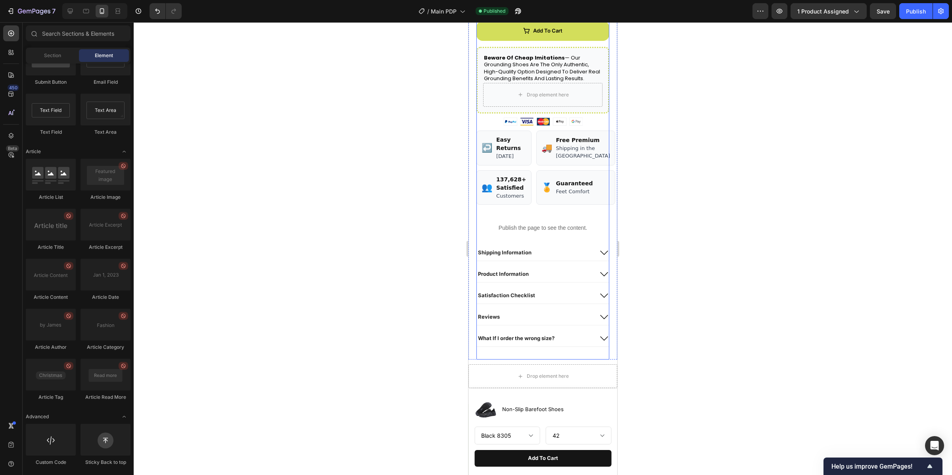
scroll to position [449, 0]
click at [547, 257] on div "Shipping Information" at bounding box center [535, 253] width 116 height 10
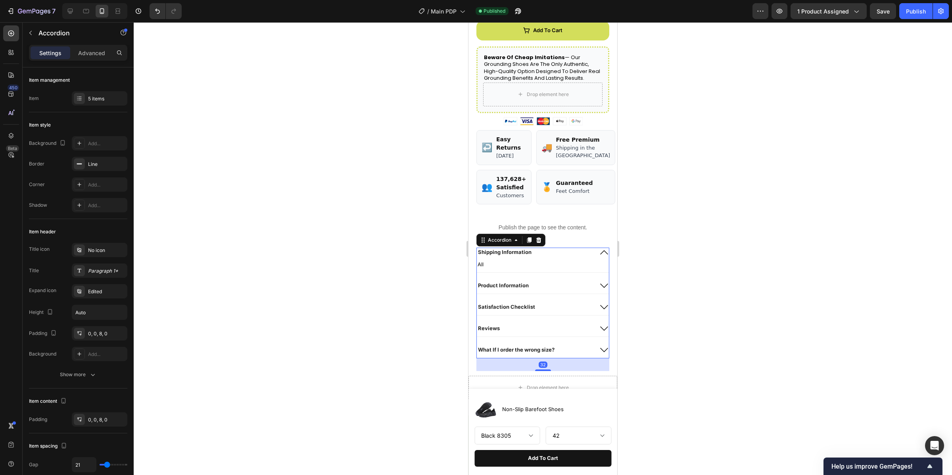
click at [536, 269] on div "All" at bounding box center [543, 264] width 132 height 9
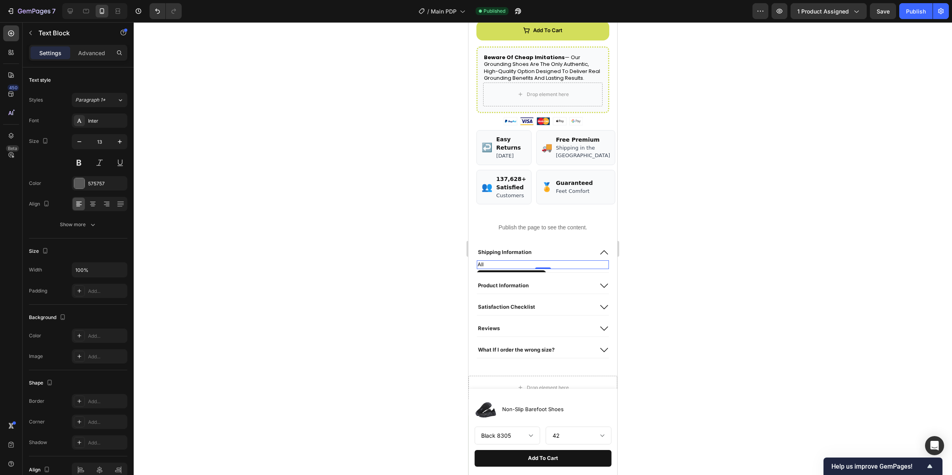
click at [517, 268] on p "All" at bounding box center [543, 264] width 131 height 7
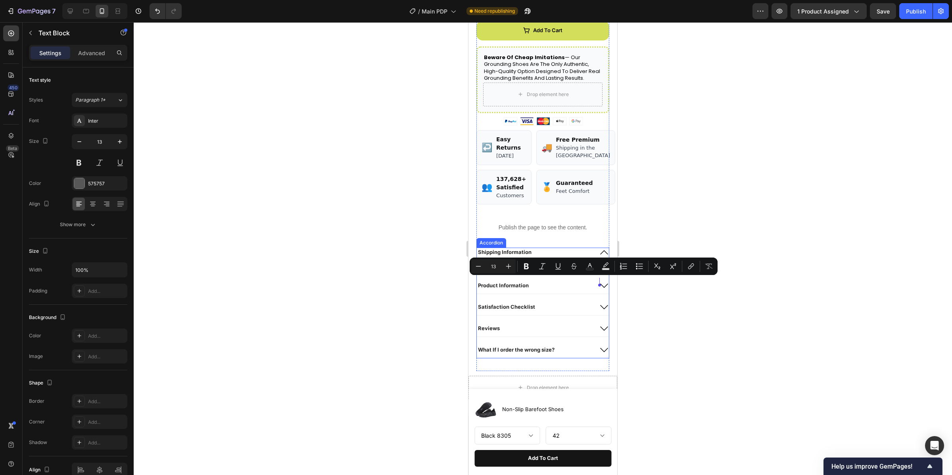
drag, startPoint x: 554, startPoint y: 280, endPoint x: 600, endPoint y: 286, distance: 45.6
click at [600, 272] on div "All orders are shipped between 1-3 Business Days Text Block 0" at bounding box center [543, 266] width 132 height 12
click at [529, 261] on button "Bold" at bounding box center [526, 266] width 14 height 14
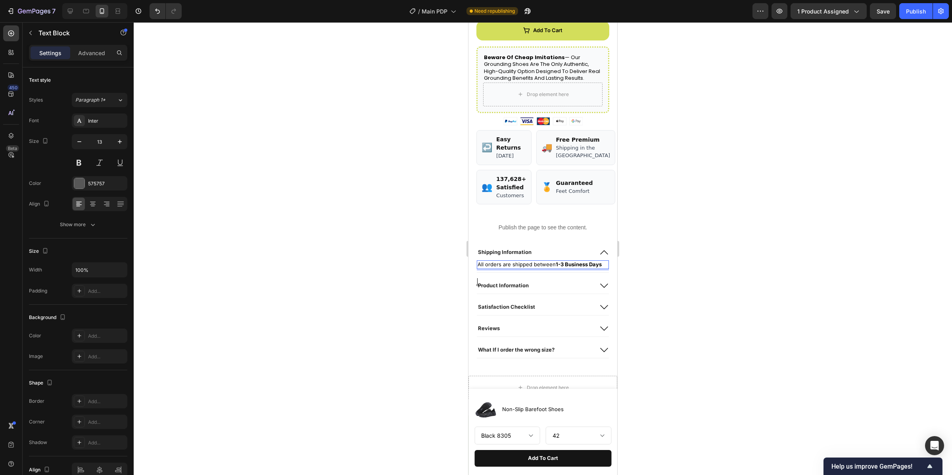
click at [551, 268] on p "All orders are shipped between 1-3 Business Days" at bounding box center [543, 264] width 131 height 7
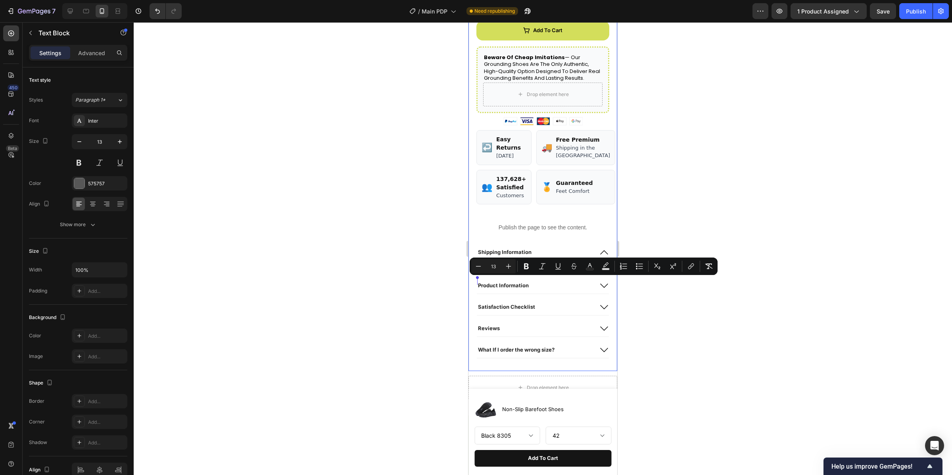
drag, startPoint x: 517, startPoint y: 286, endPoint x: 472, endPoint y: 280, distance: 46.1
copy p "All orders are shipped between 1-3 Business Days"
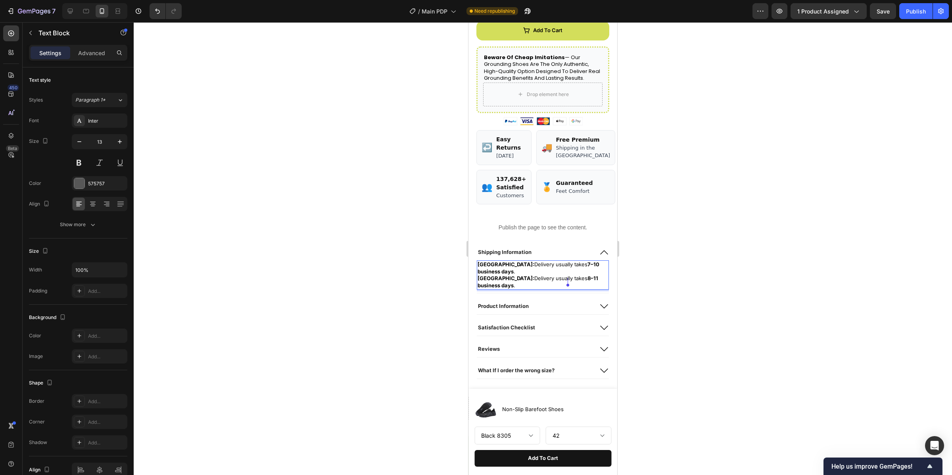
drag, startPoint x: 515, startPoint y: 282, endPoint x: 567, endPoint y: 285, distance: 52.1
click at [567, 275] on p "United States: Delivery usually takes 7–10 business days ." at bounding box center [543, 268] width 131 height 14
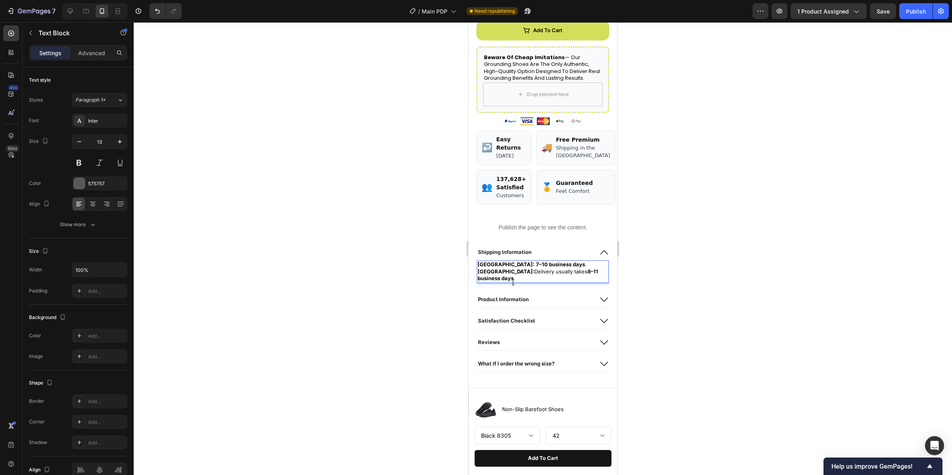
click at [571, 268] on p "United States: 7–10 business days ." at bounding box center [543, 264] width 131 height 7
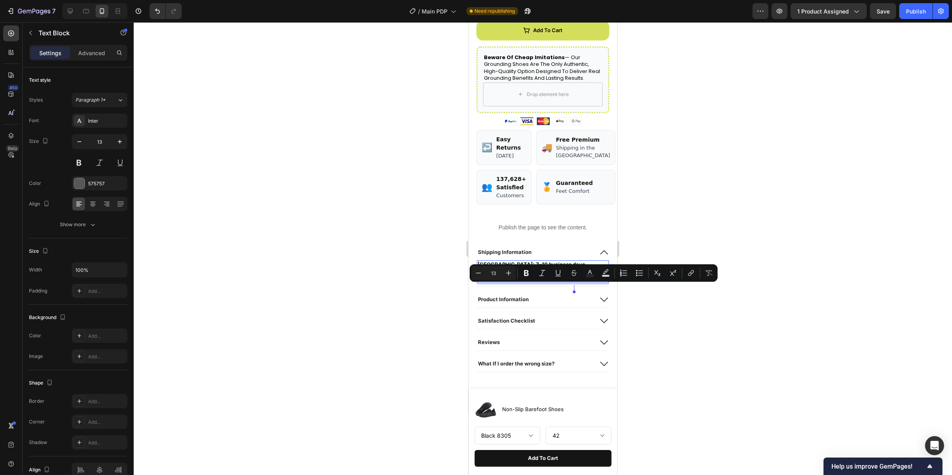
drag, startPoint x: 520, startPoint y: 287, endPoint x: 573, endPoint y: 292, distance: 53.8
click at [573, 282] on p "United Kingdom: Delivery usually takes 8–11 business days ." at bounding box center [543, 275] width 131 height 14
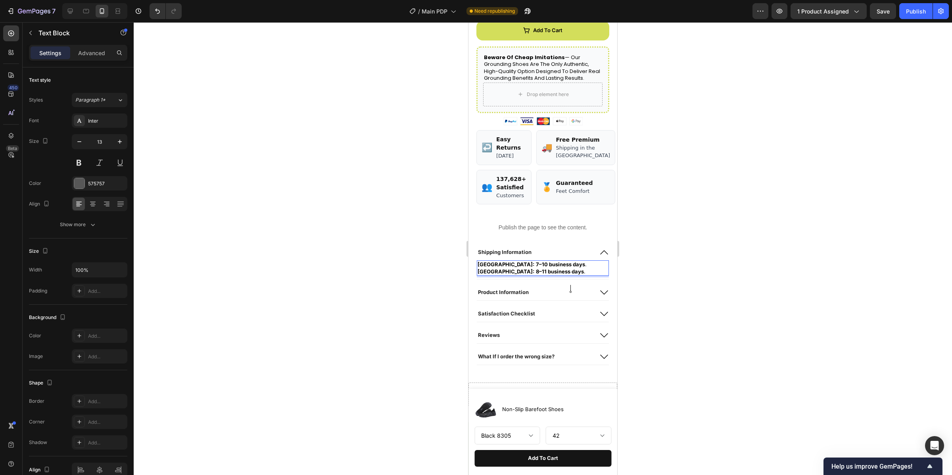
click at [580, 275] on p "United Kingdom: 8–11 business days ." at bounding box center [543, 271] width 131 height 7
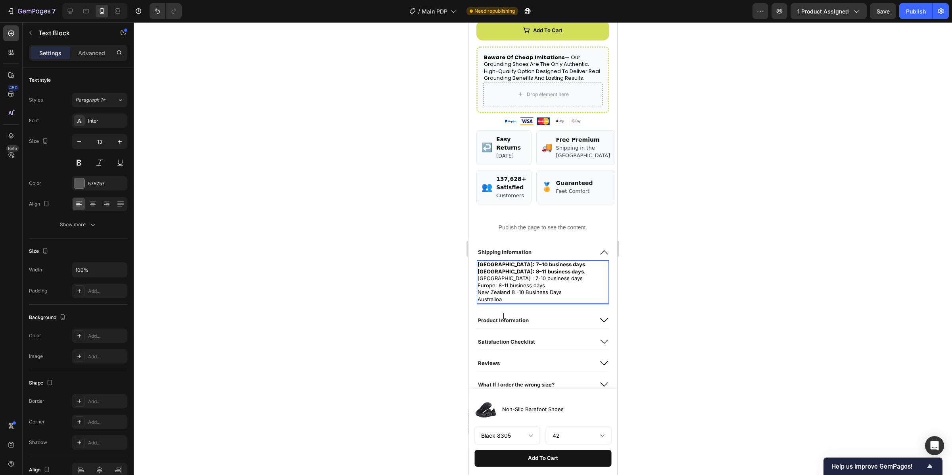
click at [508, 303] on p "Austrailoa" at bounding box center [543, 299] width 131 height 7
click at [494, 303] on p "Austrailoa" at bounding box center [543, 299] width 131 height 7
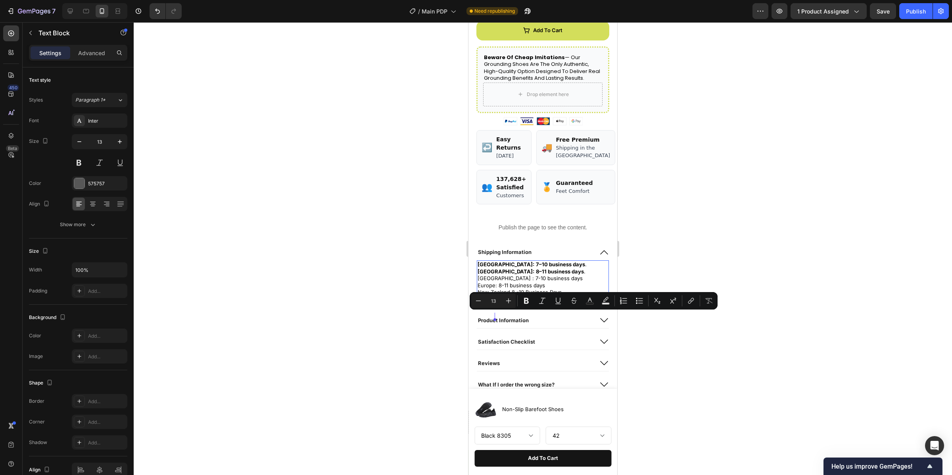
click at [496, 303] on p "Austrailoa" at bounding box center [543, 299] width 131 height 7
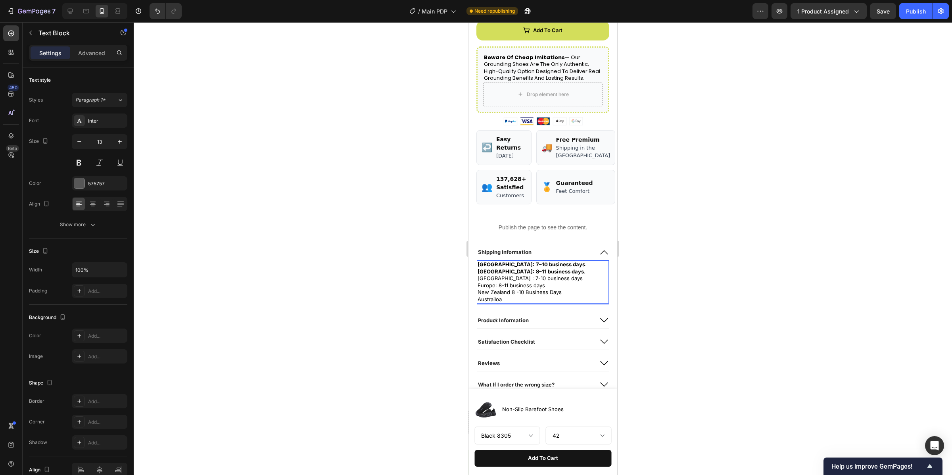
click at [469, 22] on lt-strong "lia" at bounding box center [469, 22] width 0 height 0
click at [509, 296] on p "New Zealand 8 -10 Business Days" at bounding box center [543, 292] width 131 height 7
click at [510, 296] on p "New Zealand 8 -10 Business Days" at bounding box center [543, 292] width 131 height 7
click at [514, 303] on p "Australia:" at bounding box center [543, 299] width 131 height 7
click at [513, 289] on p "Europe: 8-11 business days" at bounding box center [543, 285] width 131 height 7
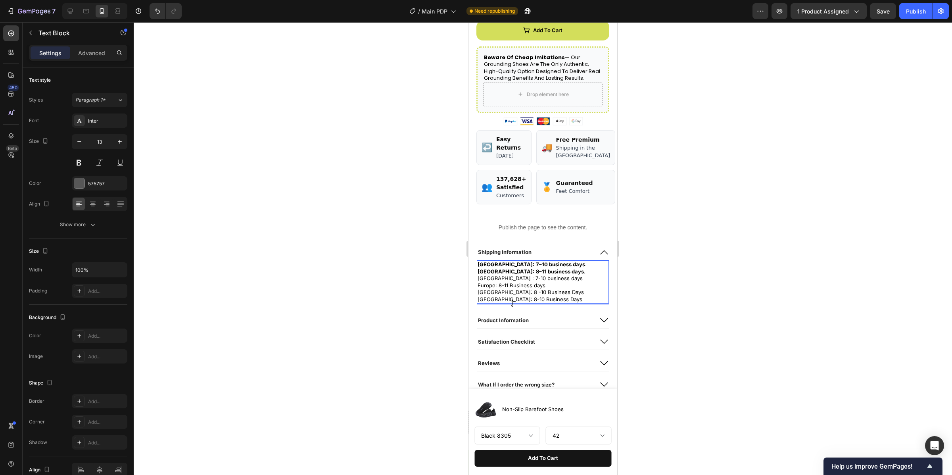
click at [538, 289] on p "Europe: 8-11 Business days" at bounding box center [543, 285] width 131 height 7
click at [537, 289] on p "Europe: 8-11 Business days" at bounding box center [543, 285] width 131 height 7
click at [535, 289] on p "Europe: 8-11 Business days" at bounding box center [543, 285] width 131 height 7
click at [515, 282] on p "United Kingdom: 8–11 business days . Canada : 7-10 business days" at bounding box center [543, 275] width 131 height 14
click at [537, 282] on p "United Kingdom: 8–11 business days . Canada : 7-10 Business days" at bounding box center [543, 275] width 131 height 14
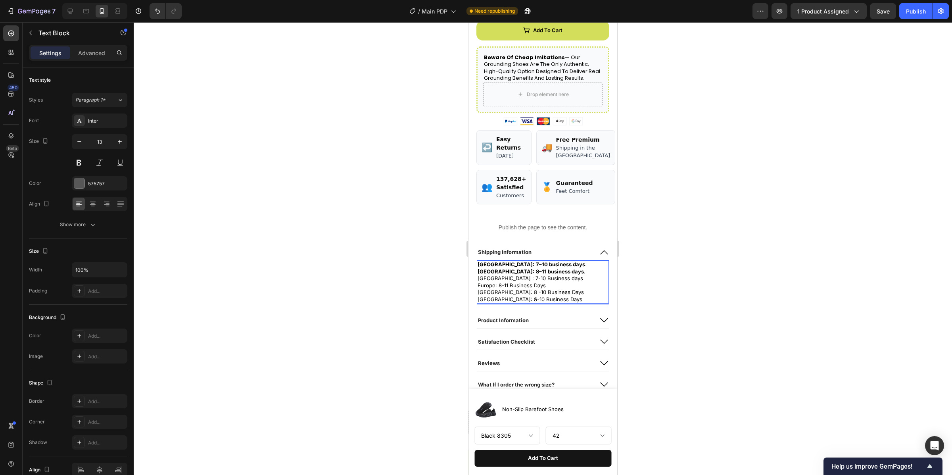
click at [542, 282] on p "United Kingdom: 8–11 business days . Canada : 7-10 Business days" at bounding box center [543, 275] width 131 height 14
click at [540, 282] on p "United Kingdom: 8–11 business days . Canada : 7-10 Business days" at bounding box center [543, 275] width 131 height 14
click at [536, 275] on strong "8–11 business days" at bounding box center [560, 271] width 48 height 6
click at [554, 275] on strong "8–11 Business days" at bounding box center [560, 271] width 48 height 6
click at [559, 275] on strong "8–11 Business days" at bounding box center [560, 271] width 48 height 6
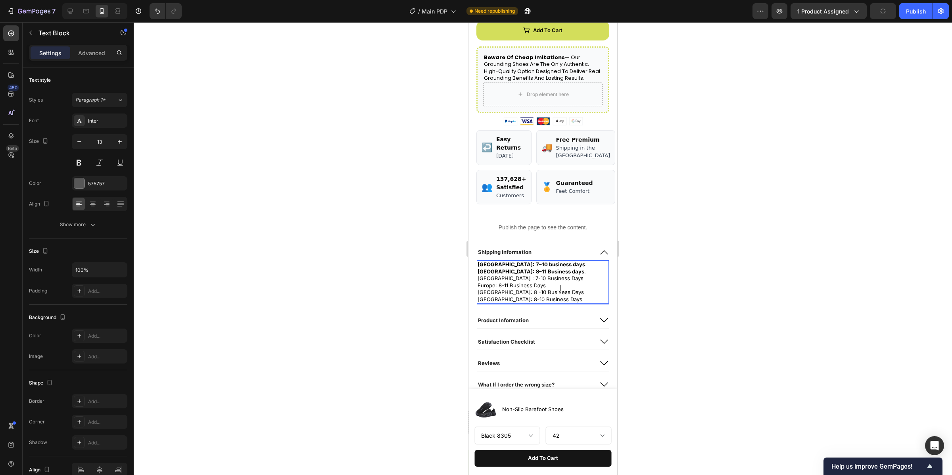
click at [561, 275] on strong "8–11 Business days" at bounding box center [560, 271] width 48 height 6
click at [536, 267] on strong "7–10 business days" at bounding box center [560, 264] width 49 height 6
click at [555, 267] on strong "7–10 Business days" at bounding box center [561, 264] width 50 height 6
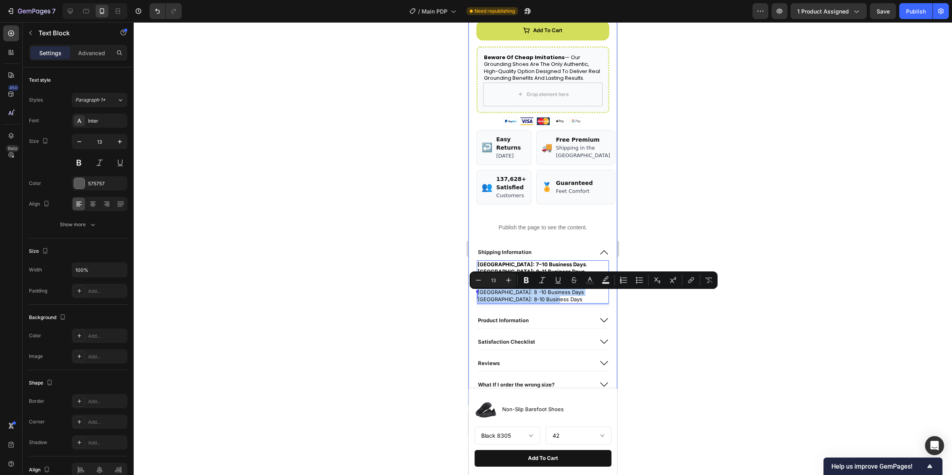
drag, startPoint x: 561, startPoint y: 315, endPoint x: 473, endPoint y: 295, distance: 89.7
click at [525, 277] on icon "Editor contextual toolbar" at bounding box center [526, 280] width 5 height 6
click at [385, 304] on div at bounding box center [543, 248] width 819 height 453
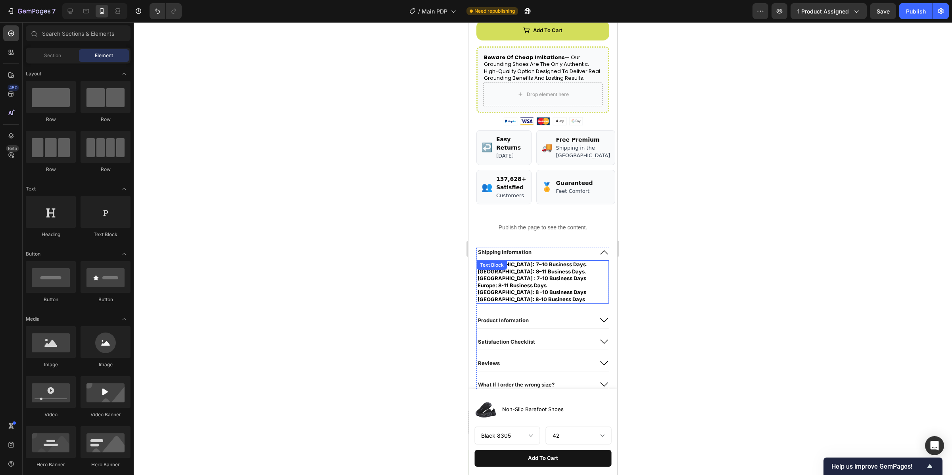
click at [574, 304] on div "United States: 7–10 Business Days . United Kingdom: 8–11 Business Days . Canada…" at bounding box center [543, 281] width 132 height 43
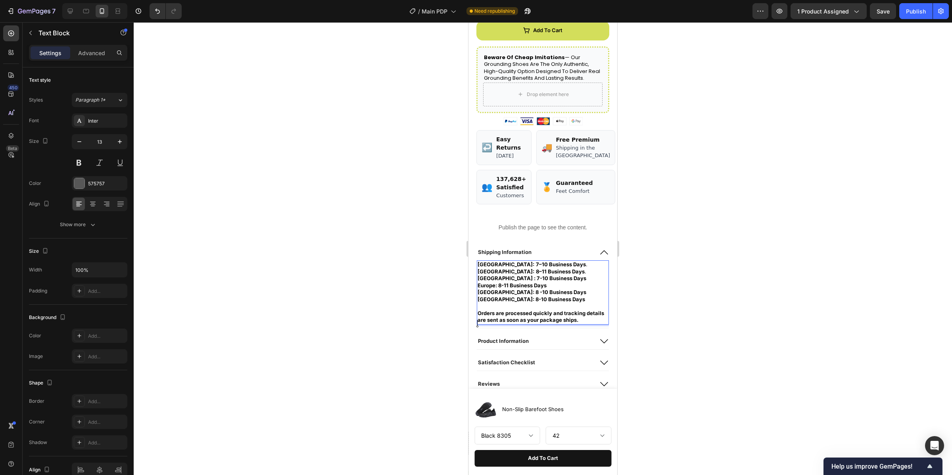
click at [557, 310] on p "Rich Text Editor. Editing area: main" at bounding box center [543, 306] width 131 height 7
click at [637, 306] on div at bounding box center [543, 248] width 819 height 453
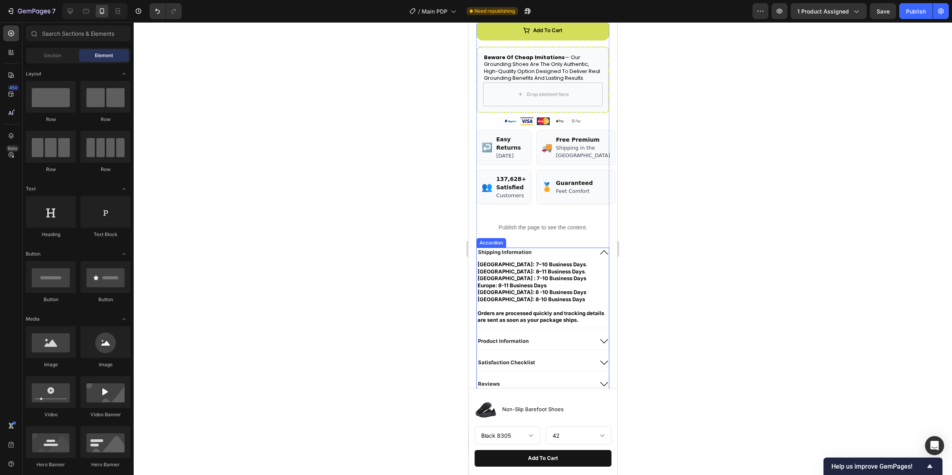
click at [600, 257] on icon at bounding box center [605, 253] width 10 height 10
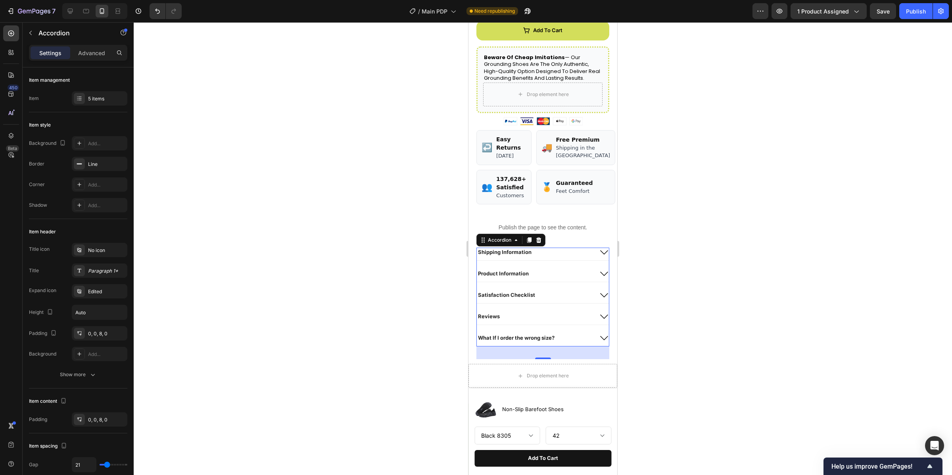
click at [545, 303] on div "Satisfaction Checklist" at bounding box center [543, 296] width 132 height 13
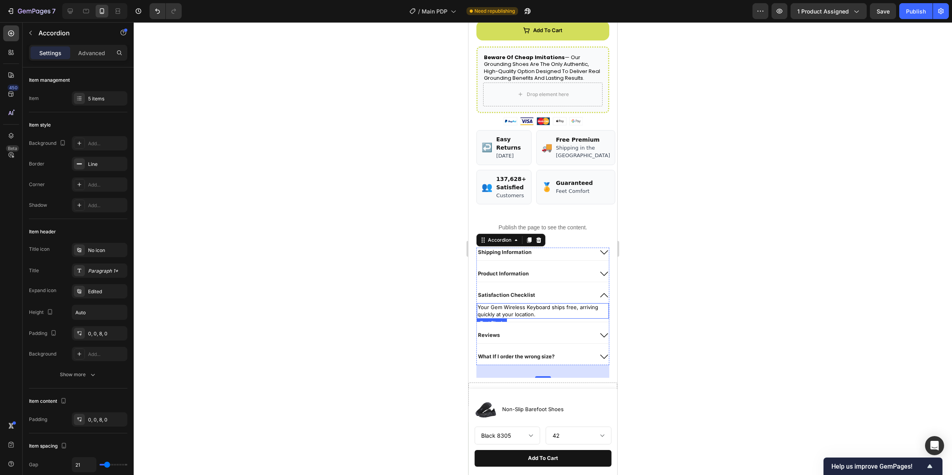
click at [546, 318] on p "Your Gem Wireless Keyboard ships free, arriving quickly at your location." at bounding box center [543, 311] width 131 height 14
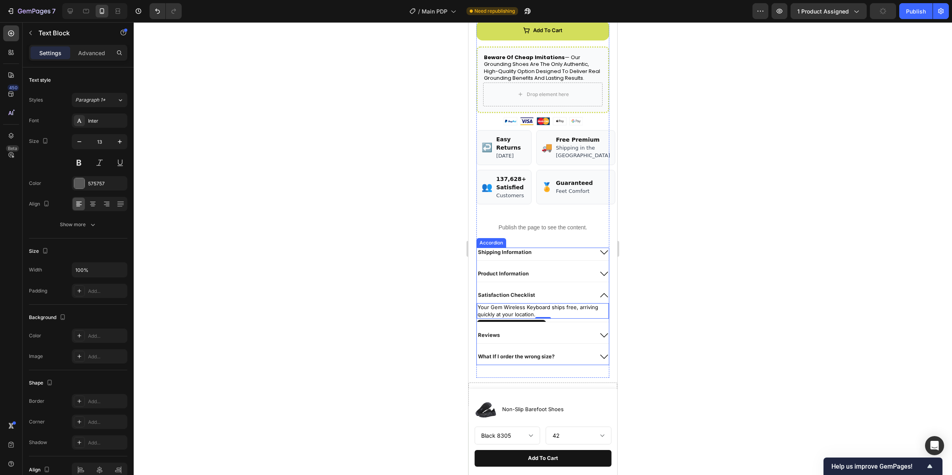
click at [554, 279] on div "Product Information" at bounding box center [535, 274] width 116 height 10
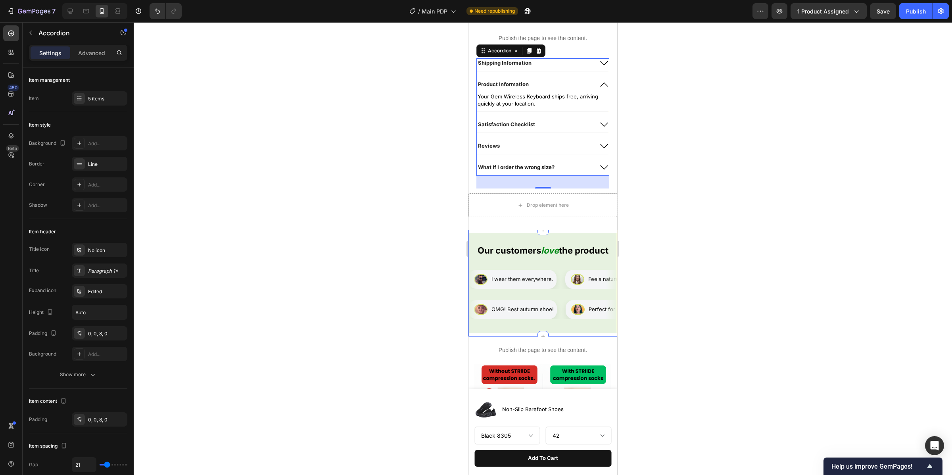
scroll to position [509, 0]
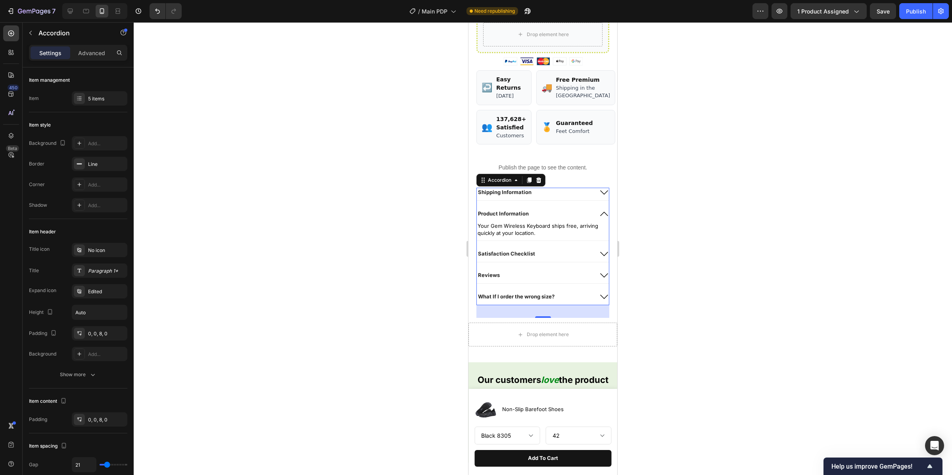
click at [544, 219] on div "Product Information" at bounding box center [535, 214] width 116 height 10
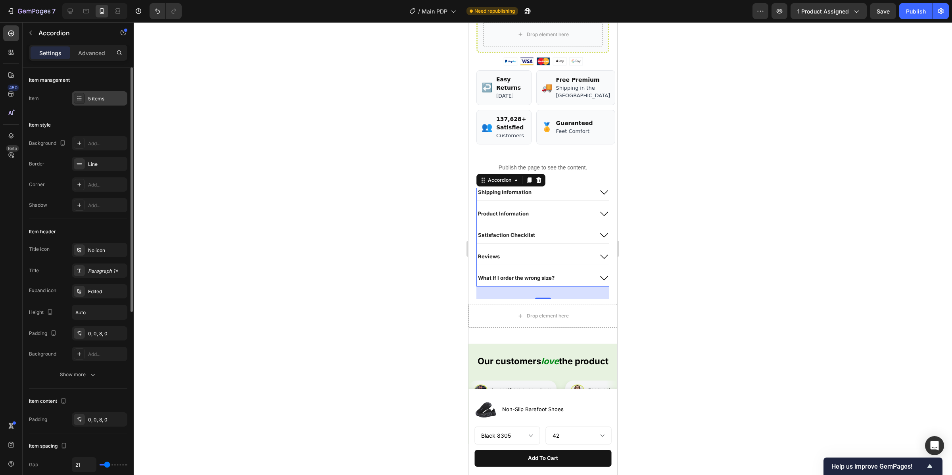
click at [102, 92] on div "5 items" at bounding box center [100, 98] width 56 height 14
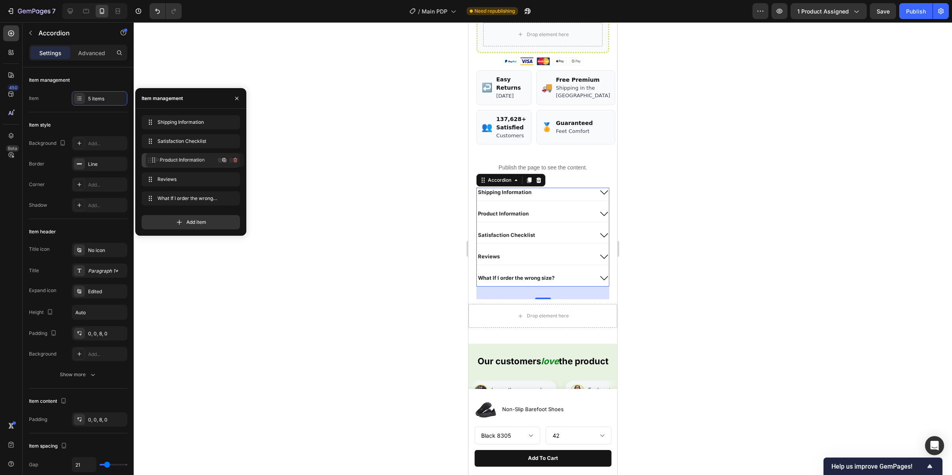
drag, startPoint x: 192, startPoint y: 140, endPoint x: 429, endPoint y: 174, distance: 238.9
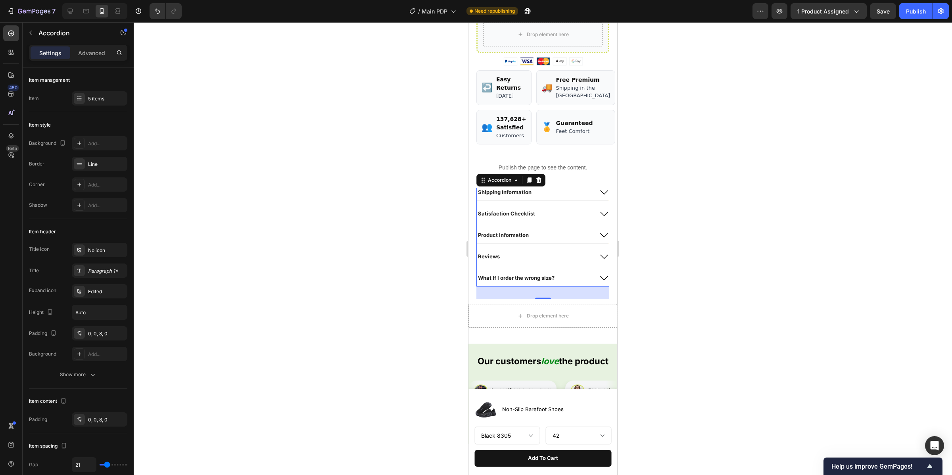
click at [577, 219] on div "Satisfaction Checklist" at bounding box center [535, 214] width 116 height 10
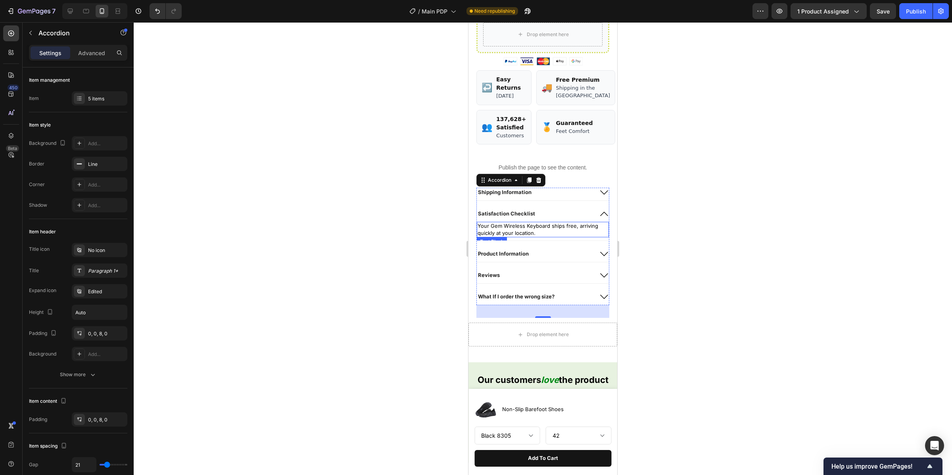
click at [558, 237] on div "Your Gem Wireless Keyboard ships free, arriving quickly at your location." at bounding box center [543, 229] width 132 height 15
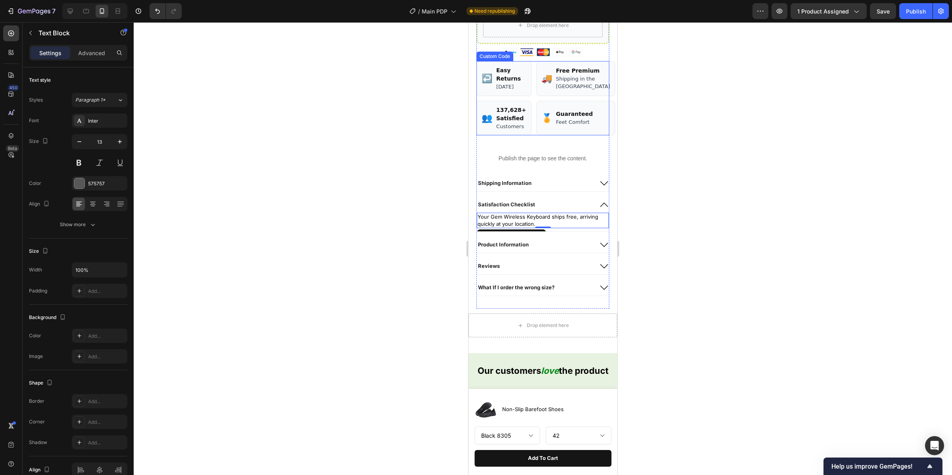
scroll to position [528, 0]
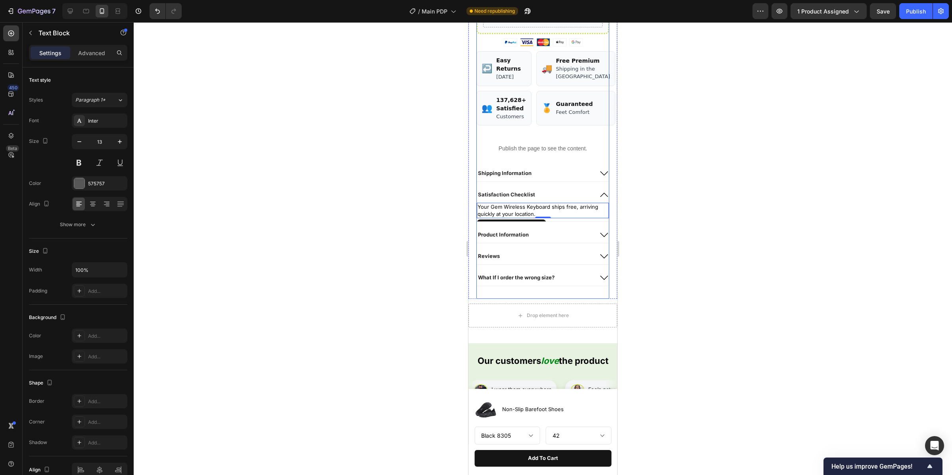
click at [717, 221] on div at bounding box center [543, 248] width 819 height 453
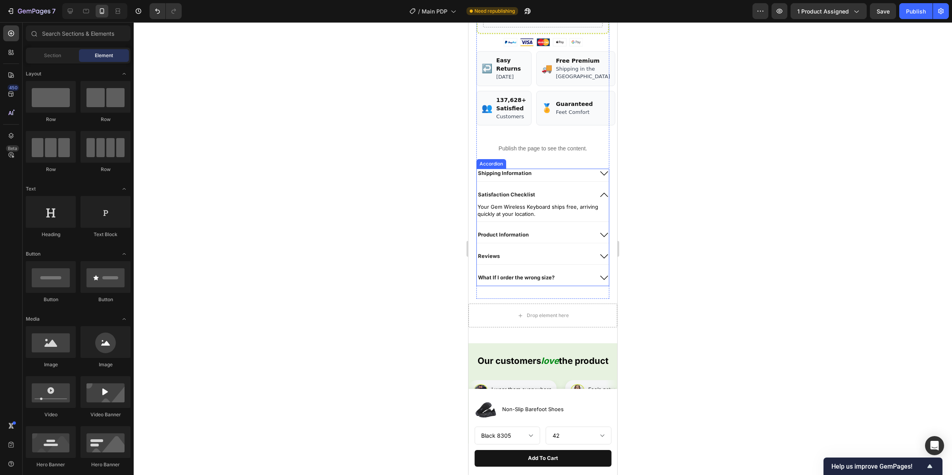
click at [569, 178] on div "Shipping Information" at bounding box center [535, 174] width 116 height 10
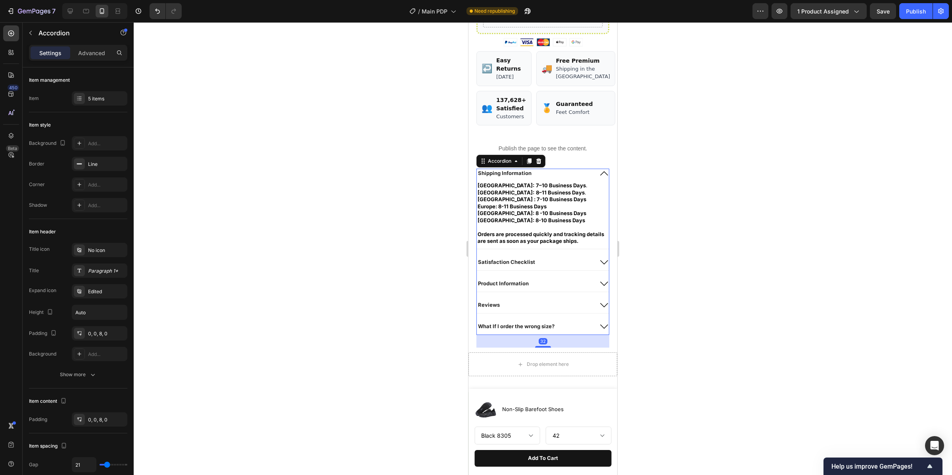
click at [571, 178] on div "Shipping Information" at bounding box center [535, 174] width 116 height 10
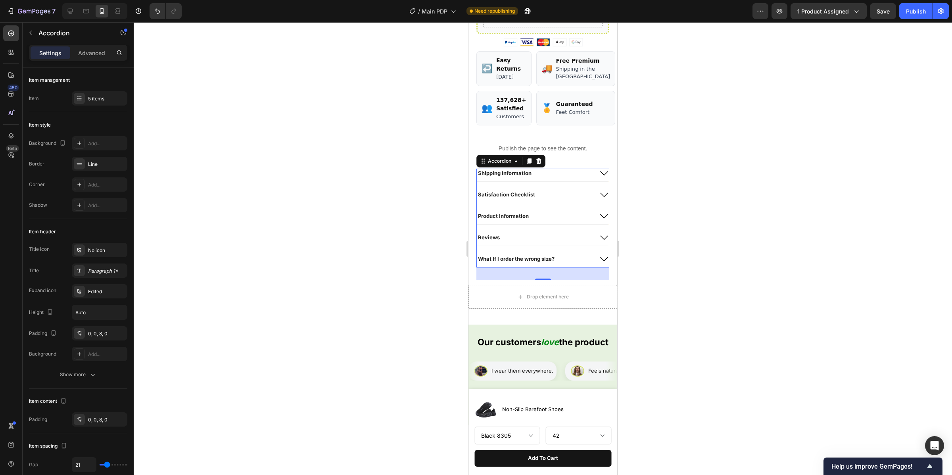
click at [573, 205] on div "Shipping Information Satisfaction Checklist Product Information Reviews What If…" at bounding box center [543, 218] width 133 height 99
click at [572, 200] on div "Satisfaction Checklist" at bounding box center [535, 195] width 116 height 10
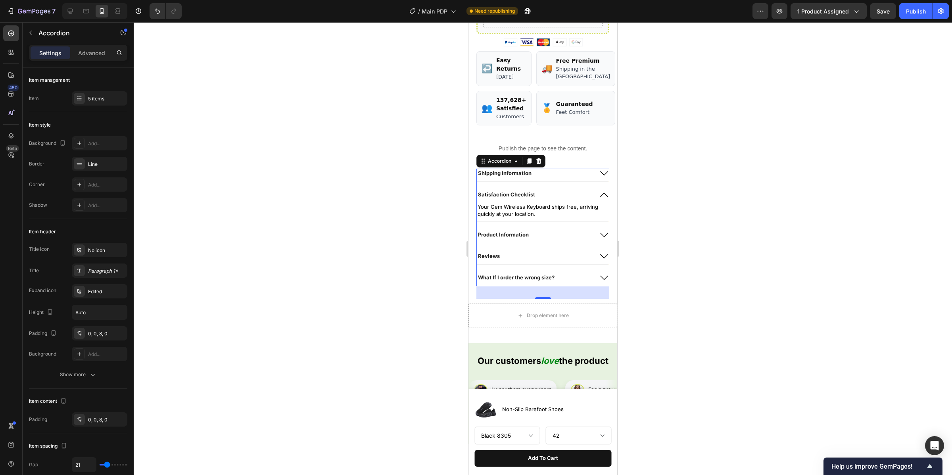
click at [569, 200] on div "Satisfaction Checklist" at bounding box center [535, 195] width 116 height 10
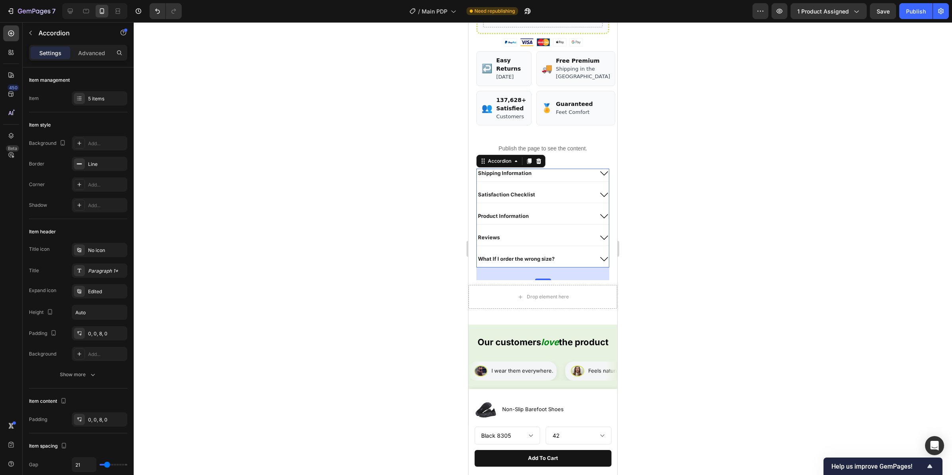
click at [556, 221] on div "Product Information" at bounding box center [535, 216] width 116 height 10
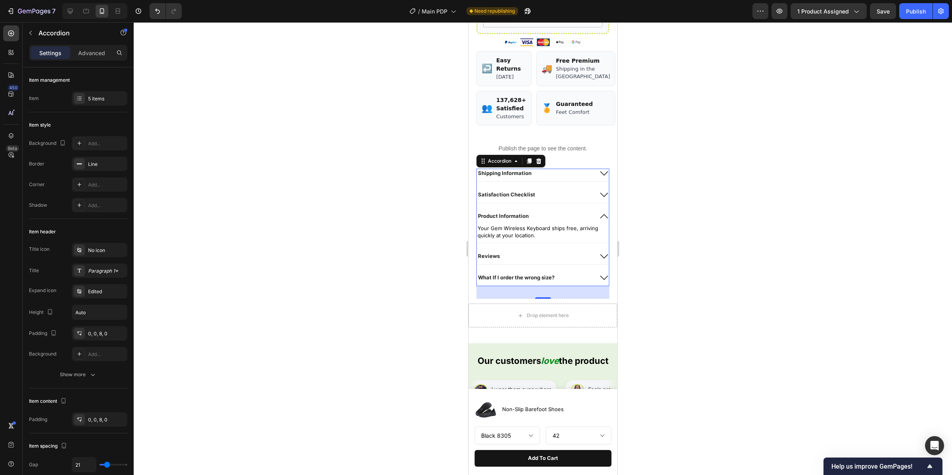
click at [556, 221] on div "Product Information" at bounding box center [535, 216] width 116 height 10
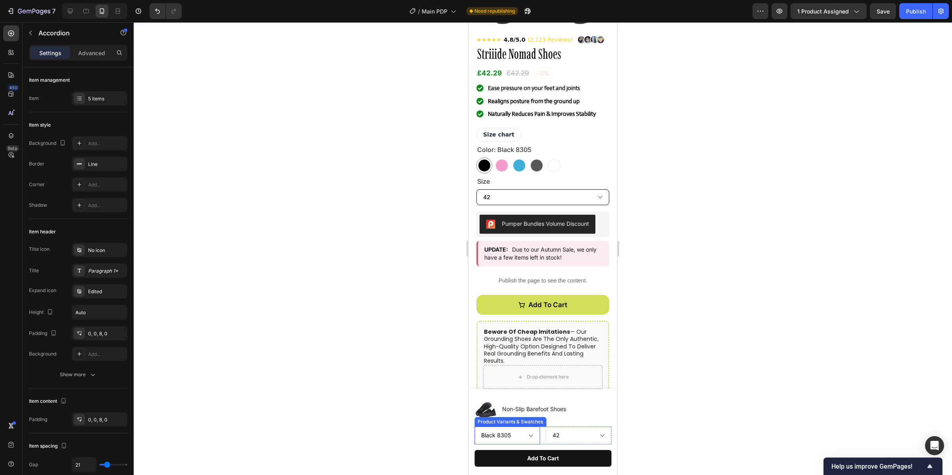
scroll to position [181, 0]
click at [527, 436] on select "Black 8305 Pink Black / Blue 8305 Grey / Orange 8305 White 8305" at bounding box center [508, 436] width 66 height 18
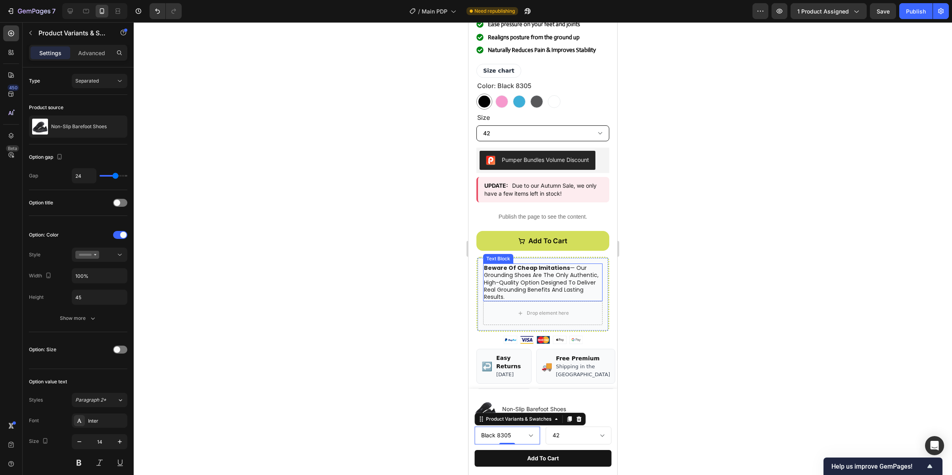
scroll to position [244, 0]
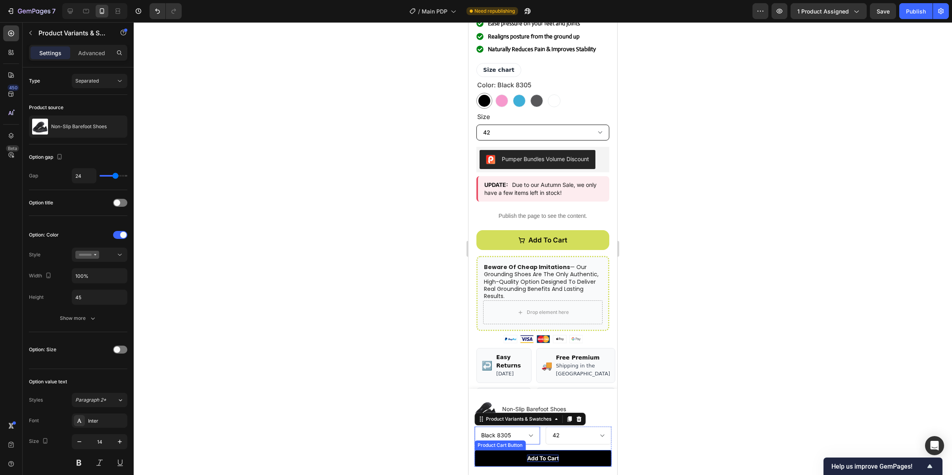
click at [545, 461] on div "Add to cart" at bounding box center [543, 458] width 32 height 7
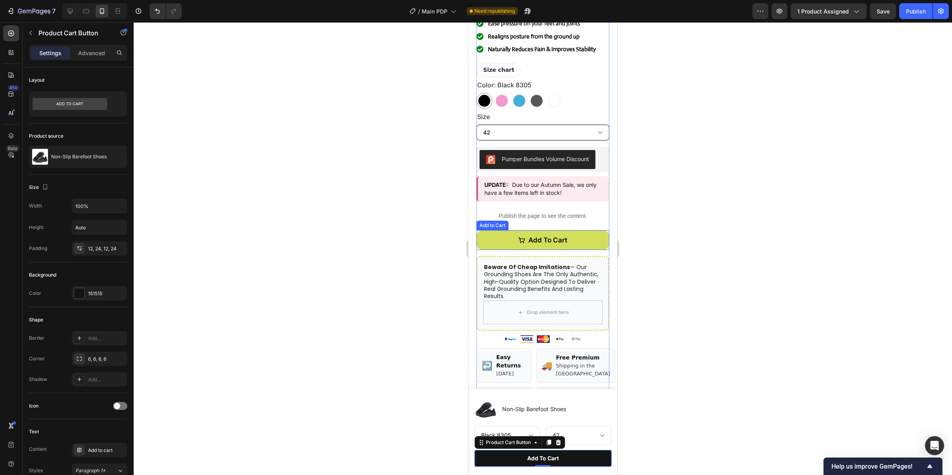
click at [492, 244] on button "Add to cart" at bounding box center [543, 240] width 133 height 20
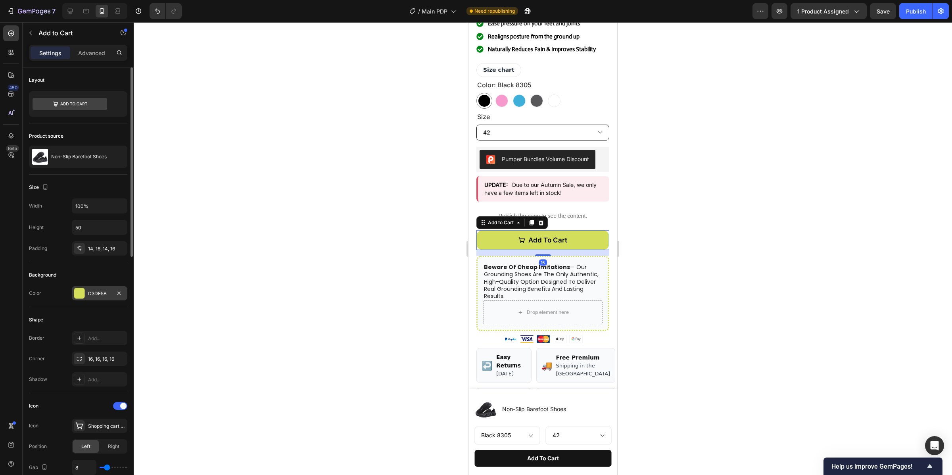
click at [78, 292] on div at bounding box center [79, 293] width 10 height 10
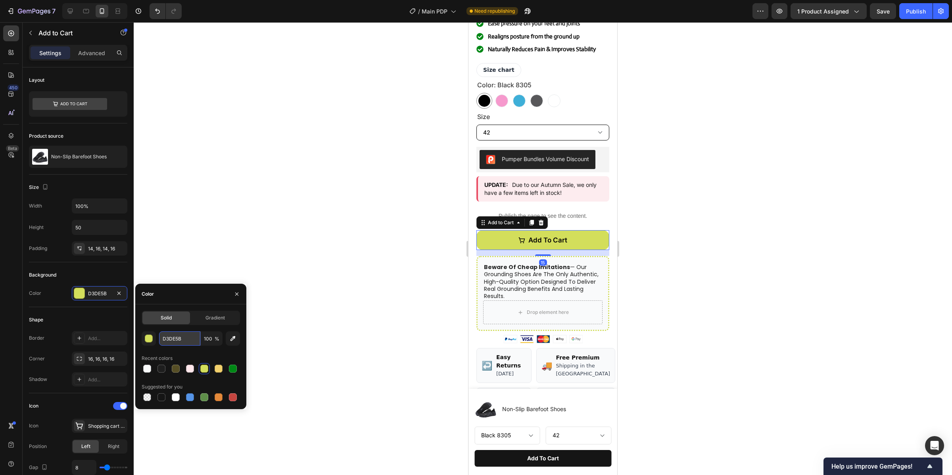
click at [185, 337] on input "D3DE5B" at bounding box center [179, 338] width 41 height 14
click at [510, 457] on button "Add to cart" at bounding box center [543, 458] width 137 height 17
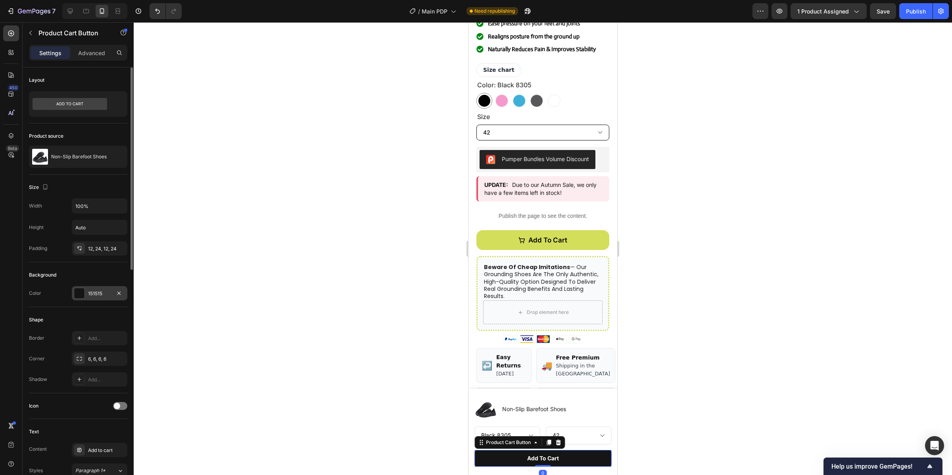
click at [74, 297] on div at bounding box center [79, 293] width 11 height 11
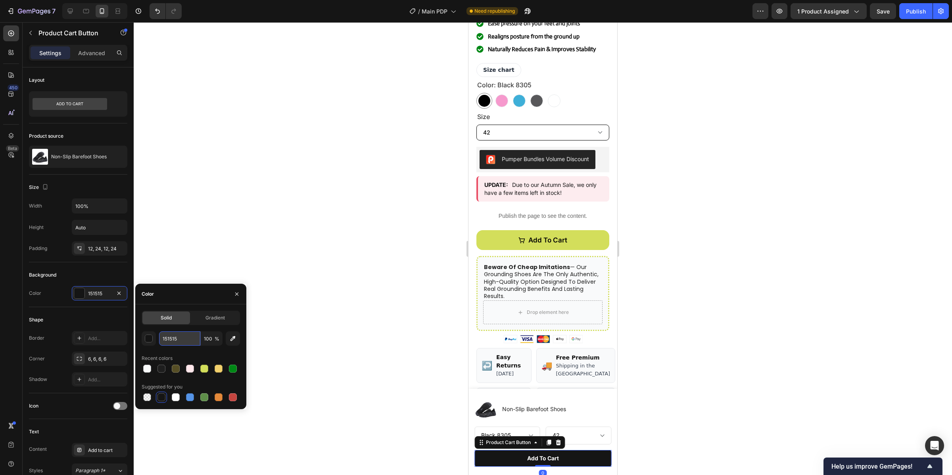
click at [181, 342] on input "151515" at bounding box center [179, 338] width 41 height 14
click at [215, 371] on div at bounding box center [219, 369] width 8 height 8
click at [204, 370] on div at bounding box center [204, 369] width 8 height 8
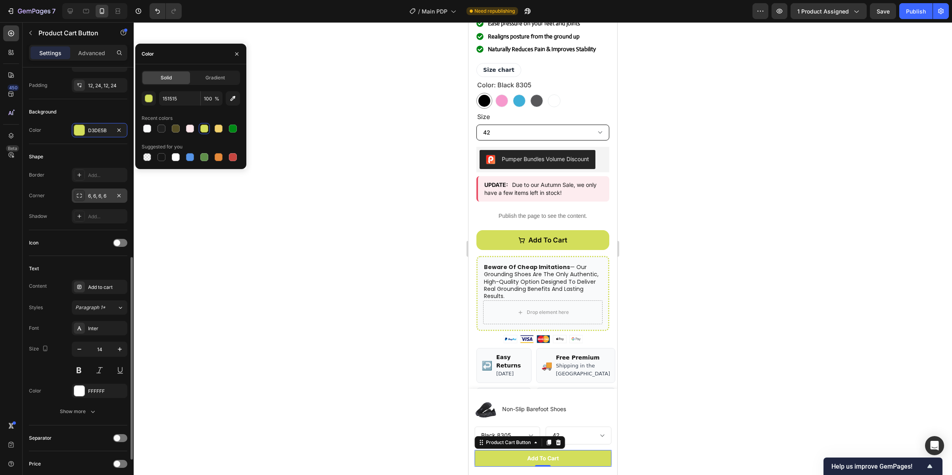
scroll to position [240, 0]
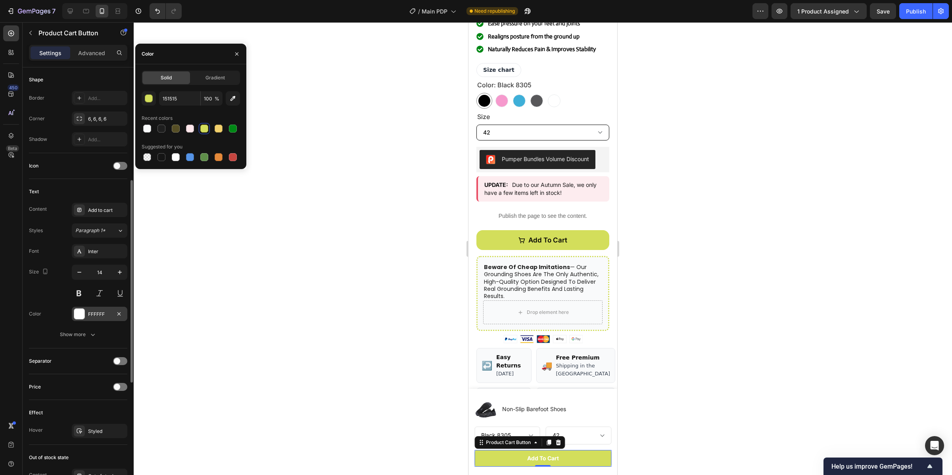
click at [79, 319] on div at bounding box center [79, 314] width 10 height 10
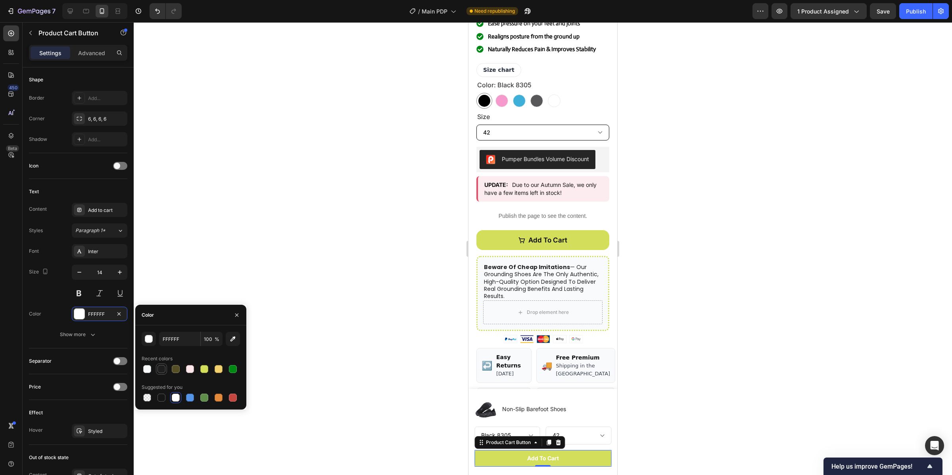
click at [159, 371] on div at bounding box center [162, 369] width 8 height 8
click at [161, 397] on div at bounding box center [162, 398] width 8 height 8
click at [147, 342] on div "button" at bounding box center [149, 339] width 8 height 8
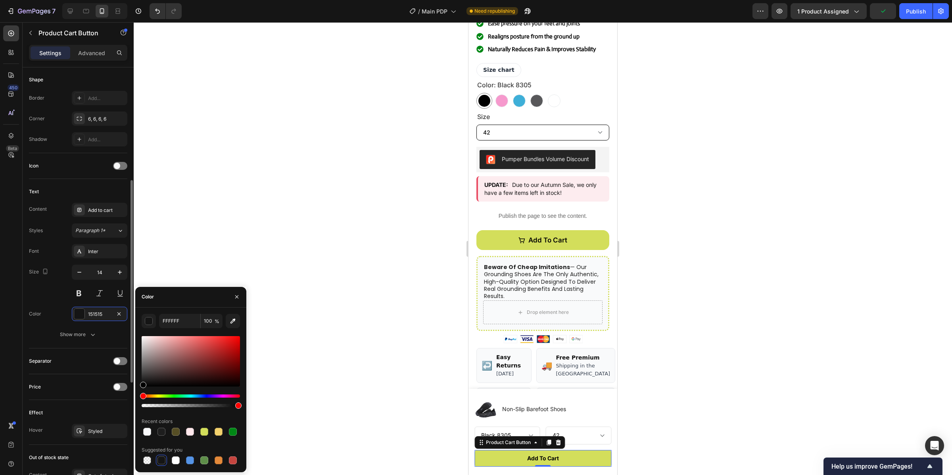
drag, startPoint x: 145, startPoint y: 383, endPoint x: 108, endPoint y: 391, distance: 38.1
click at [108, 391] on div "450 Beta Sections(18) Elements(84) Section Element Hero Section Product Detail …" at bounding box center [67, 248] width 134 height 453
click at [383, 362] on div at bounding box center [543, 248] width 819 height 453
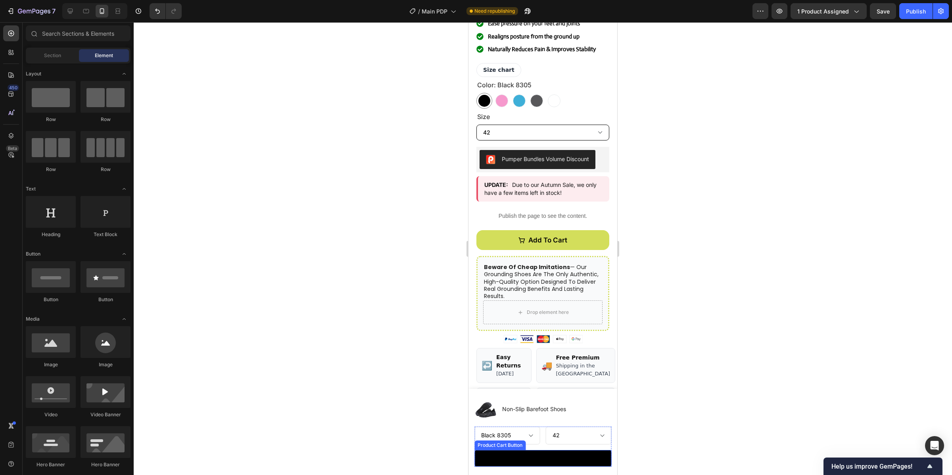
click at [502, 458] on button "Add to cart" at bounding box center [543, 458] width 137 height 17
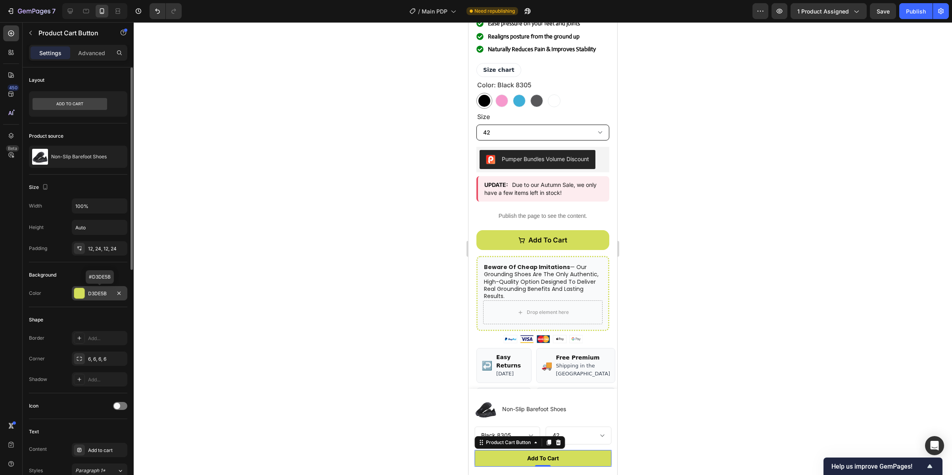
click at [93, 297] on div "D3DE5B" at bounding box center [99, 293] width 23 height 7
click at [83, 320] on div "Shape" at bounding box center [78, 319] width 98 height 13
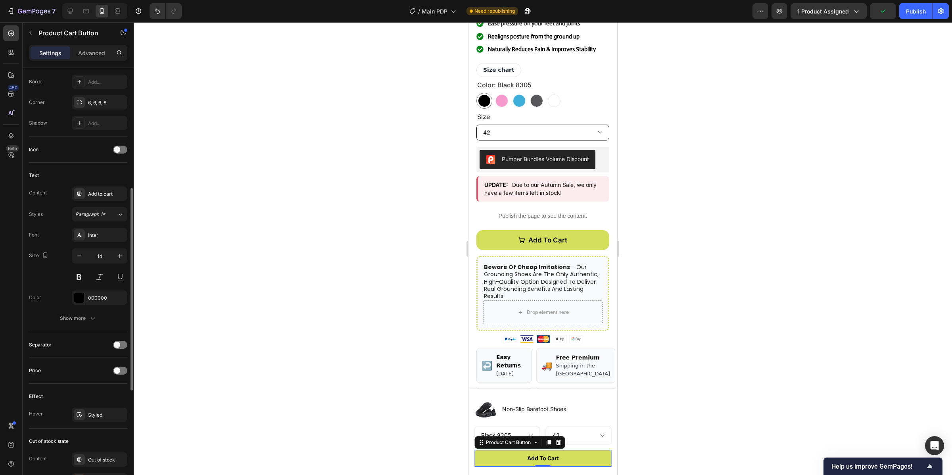
scroll to position [258, 0]
click at [95, 409] on div "Styled" at bounding box center [100, 413] width 56 height 14
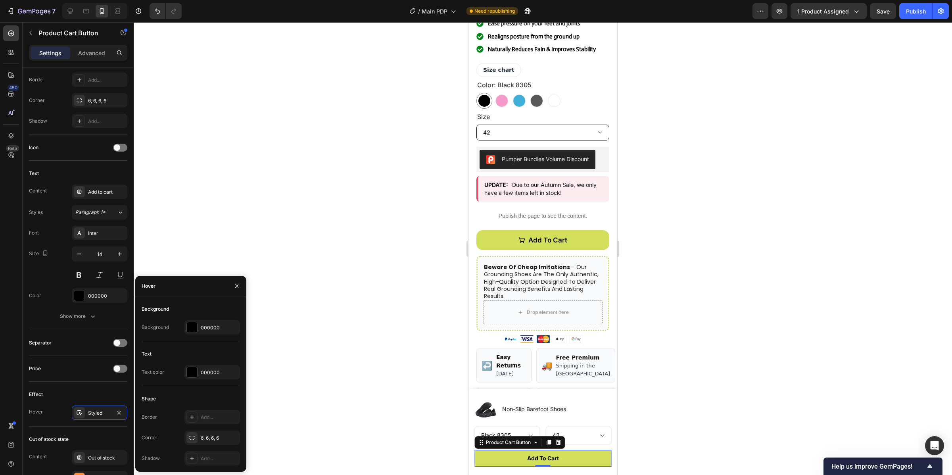
click at [190, 331] on div at bounding box center [192, 327] width 10 height 10
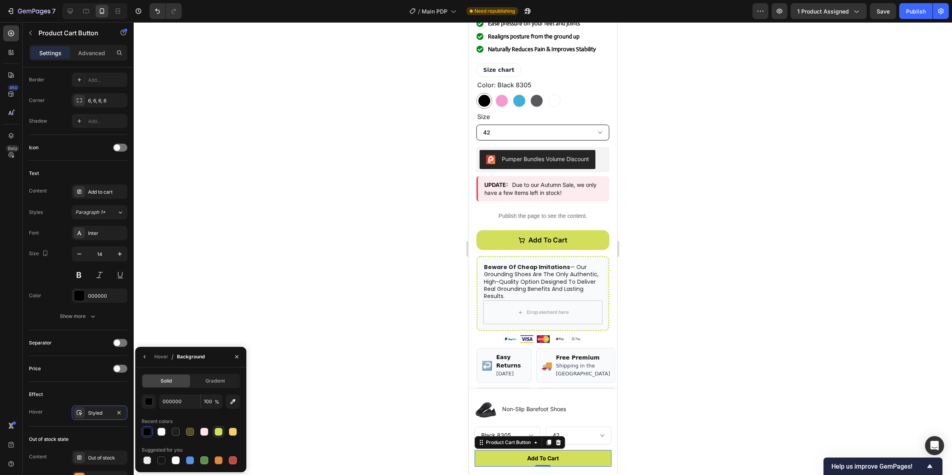
click at [215, 435] on div at bounding box center [219, 432] width 10 height 10
click at [295, 390] on div at bounding box center [543, 248] width 819 height 453
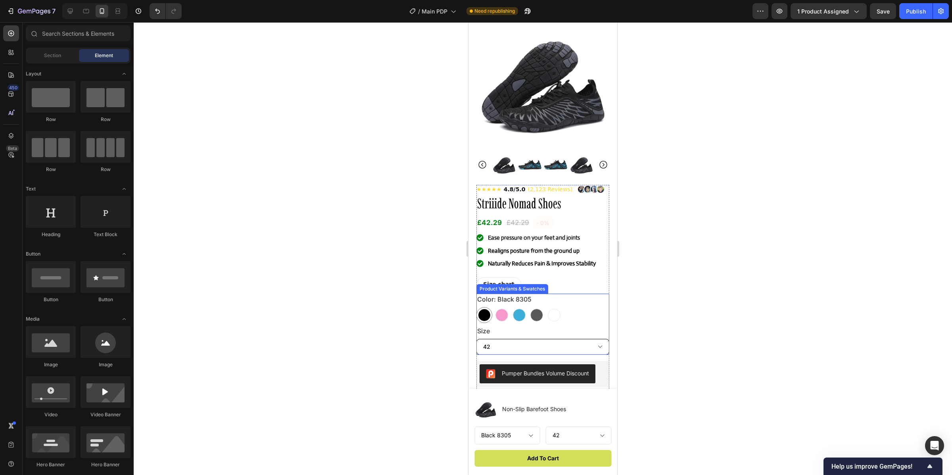
scroll to position [31, 0]
click at [540, 315] on div at bounding box center [537, 314] width 13 height 13
click at [529, 306] on input "Grey / Orange 8305 Grey / Orange 8305" at bounding box center [529, 306] width 0 height 0
radio input "true"
click at [510, 314] on div at bounding box center [502, 314] width 16 height 16
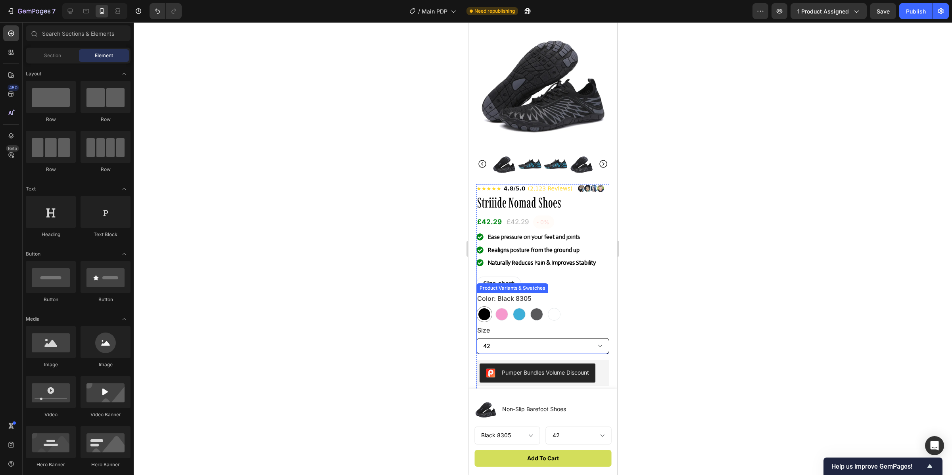
click at [494, 306] on input "Pink Pink" at bounding box center [494, 306] width 0 height 0
radio input "true"
select select "Pink"
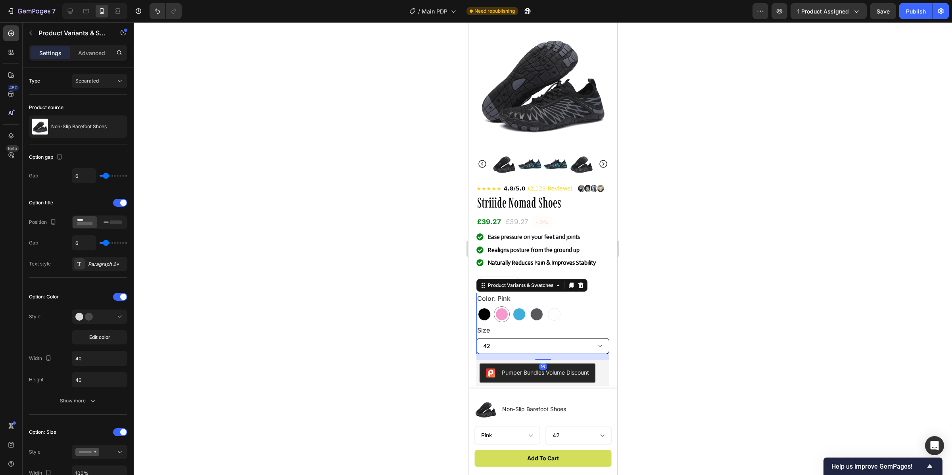
click at [504, 315] on div at bounding box center [502, 314] width 12 height 12
click at [494, 306] on input "Pink Pink" at bounding box center [494, 306] width 0 height 0
click at [492, 314] on 8305 at bounding box center [485, 314] width 16 height 16
click at [477, 306] on input "Black 8305 Black 8305" at bounding box center [476, 306] width 0 height 0
radio input "true"
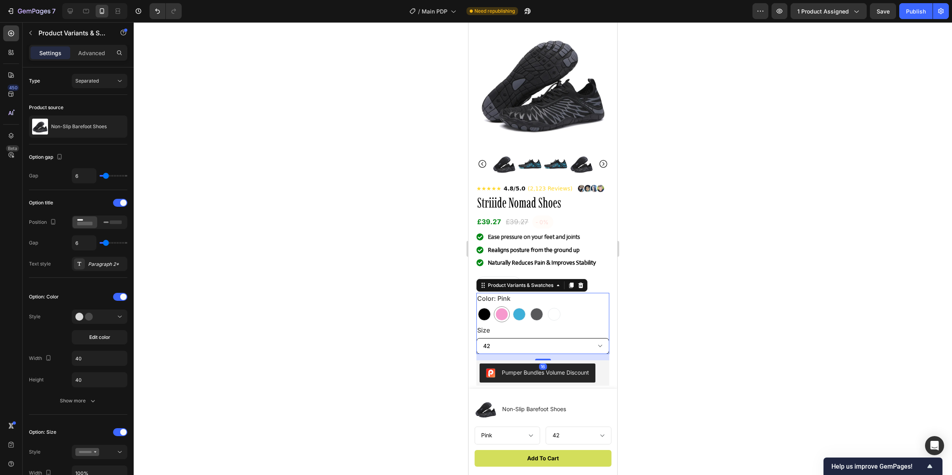
select select "Black 8305"
click at [508, 315] on div at bounding box center [502, 314] width 13 height 13
click at [494, 306] on input "Pink Pink" at bounding box center [494, 306] width 0 height 0
radio input "true"
click at [516, 316] on div at bounding box center [519, 314] width 13 height 13
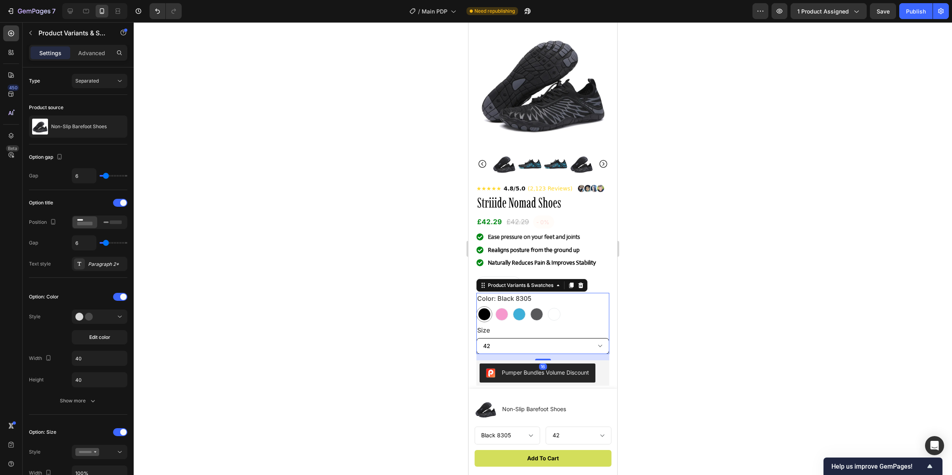
click at [511, 306] on input "Black / Blue 8305 Black / Blue 8305" at bounding box center [511, 306] width 0 height 0
radio input "true"
select select "Black / Blue 8305"
click at [726, 252] on div at bounding box center [543, 248] width 819 height 453
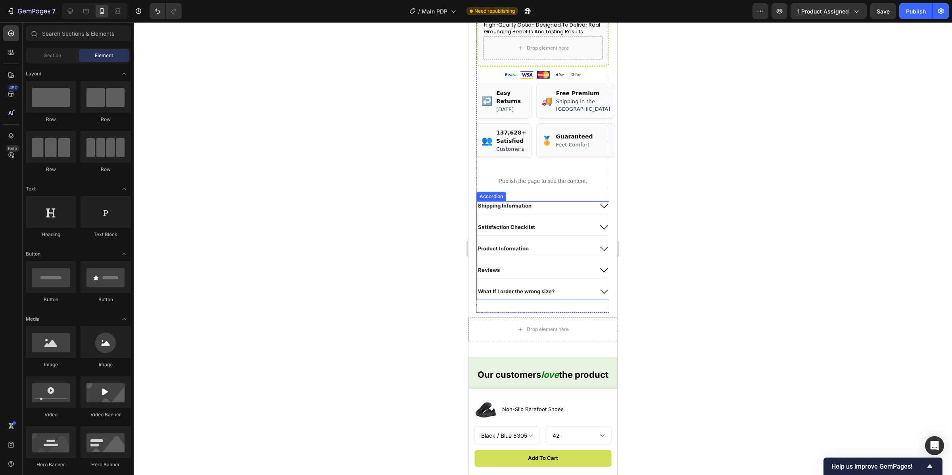
scroll to position [515, 0]
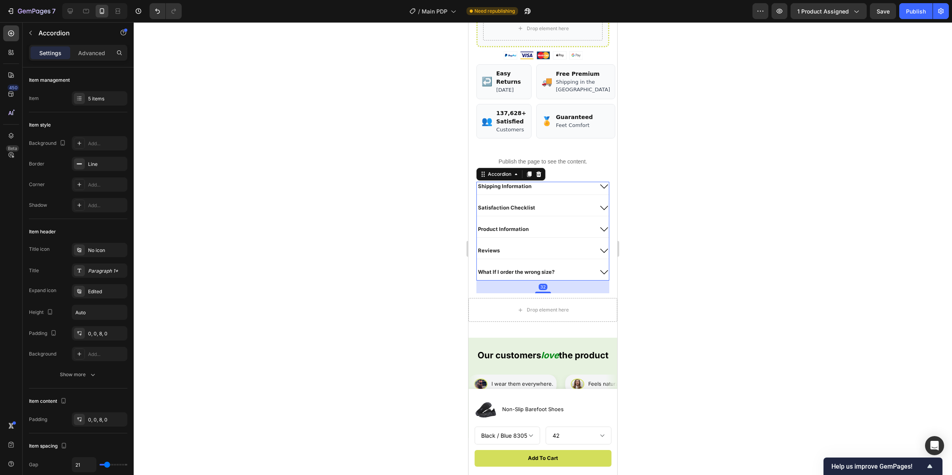
click at [573, 213] on div "Satisfaction Checklist" at bounding box center [535, 208] width 116 height 10
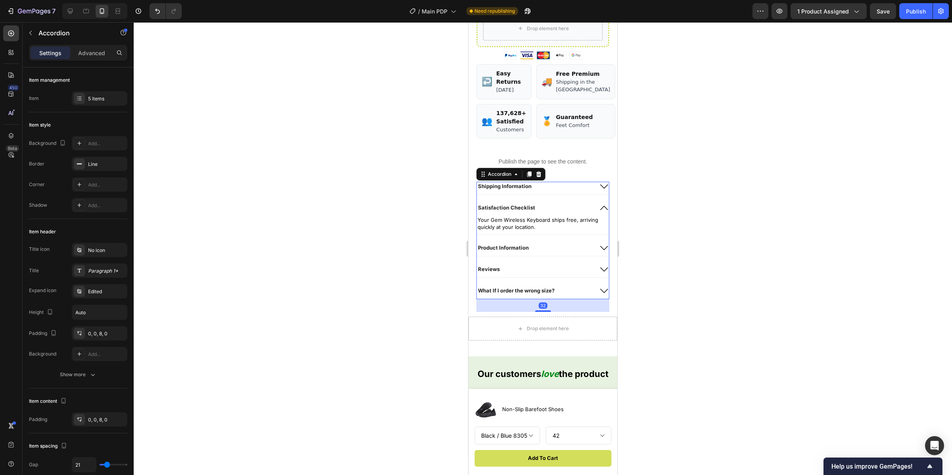
click at [572, 213] on div "Satisfaction Checklist" at bounding box center [535, 208] width 116 height 10
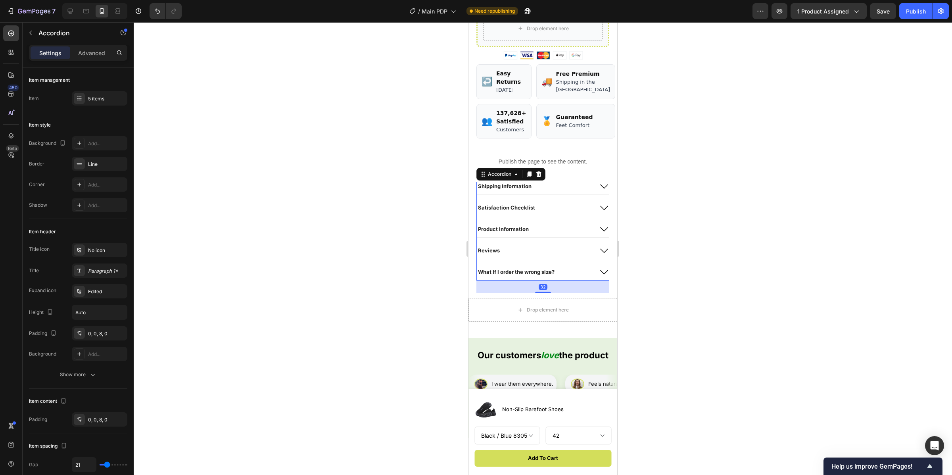
click at [569, 194] on div "Shipping Information" at bounding box center [543, 188] width 132 height 13
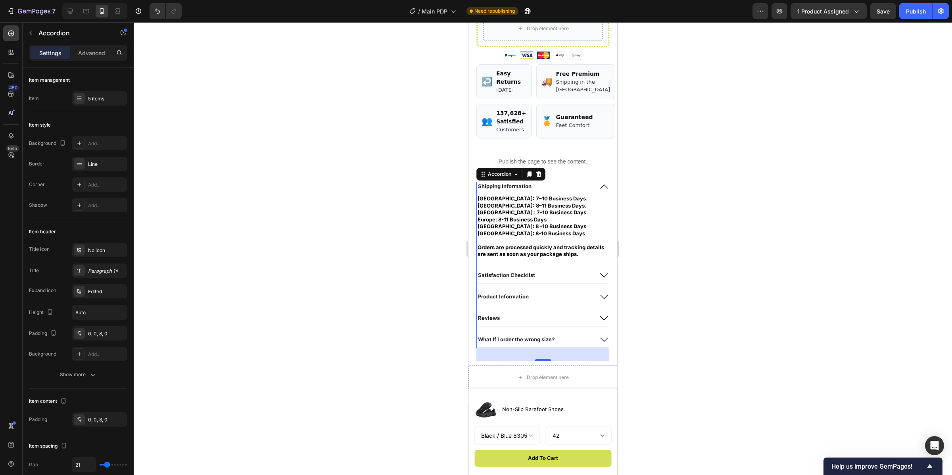
click at [569, 194] on div "Shipping Information" at bounding box center [543, 188] width 132 height 13
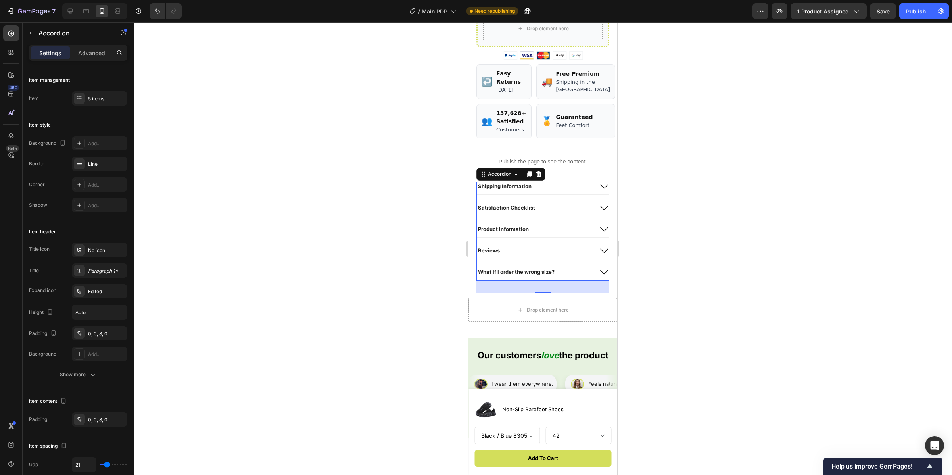
click at [554, 213] on div "Satisfaction Checklist" at bounding box center [535, 208] width 116 height 10
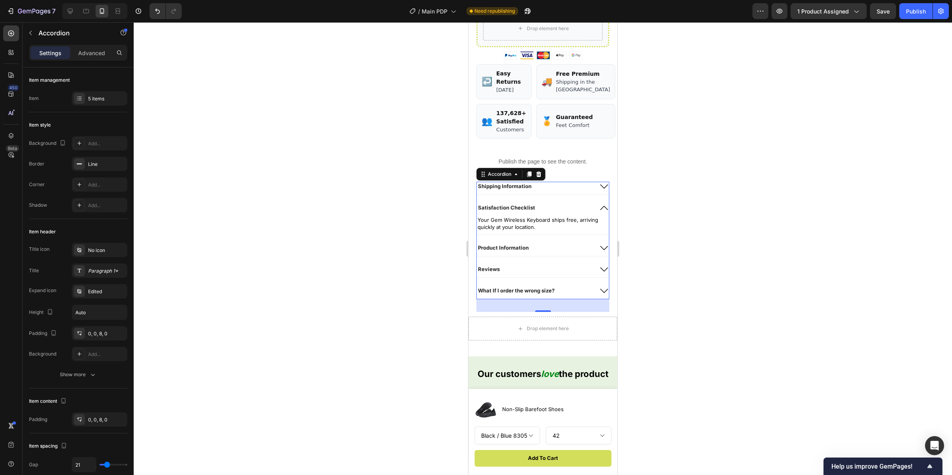
click at [556, 213] on div "Satisfaction Checklist" at bounding box center [535, 208] width 116 height 10
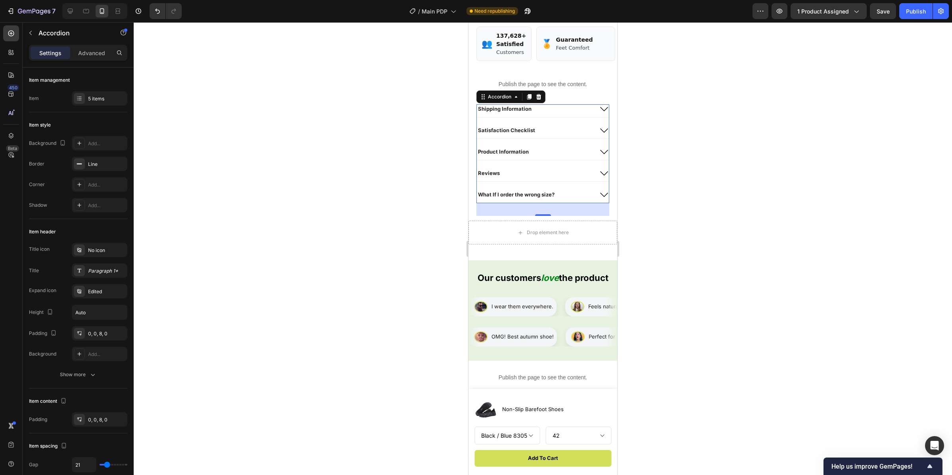
scroll to position [599, 0]
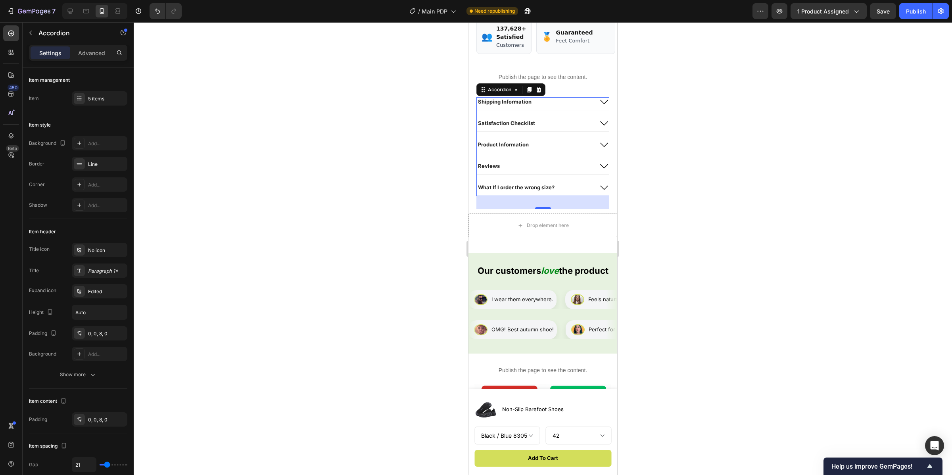
click at [558, 171] on div "Reviews" at bounding box center [535, 167] width 116 height 10
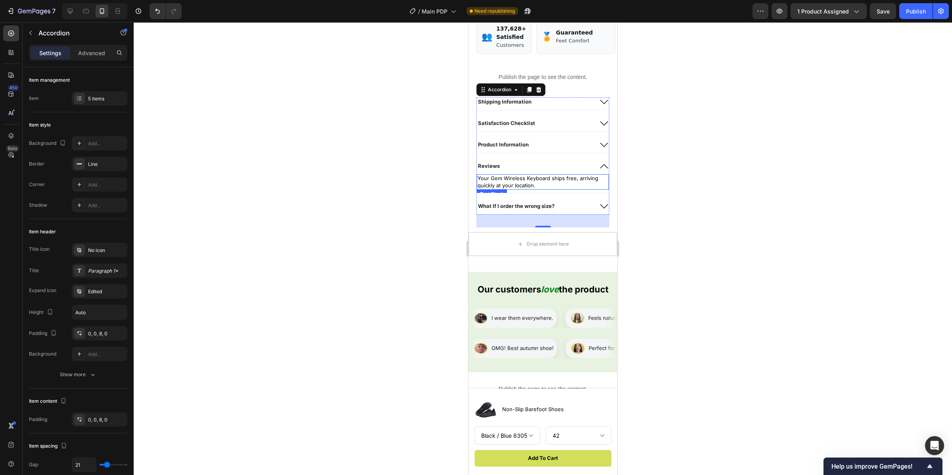
click at [550, 189] on p "Your Gem Wireless Keyboard ships free, arriving quickly at your location." at bounding box center [543, 182] width 131 height 14
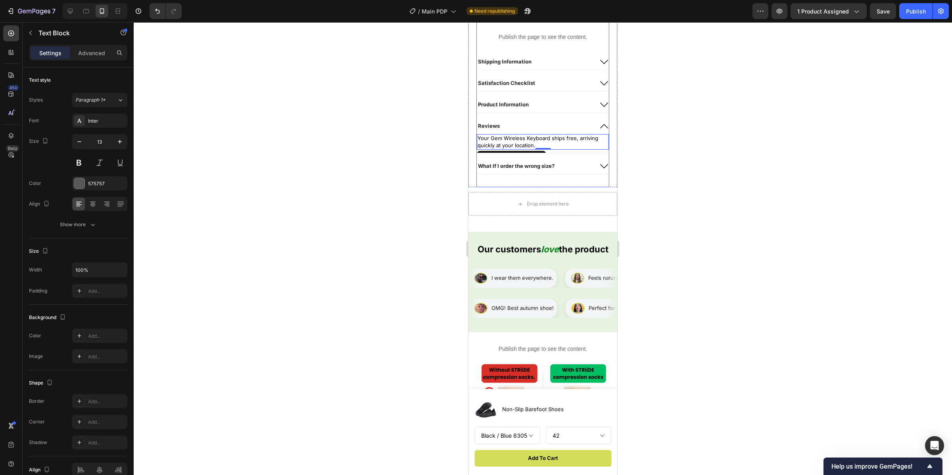
scroll to position [658, 0]
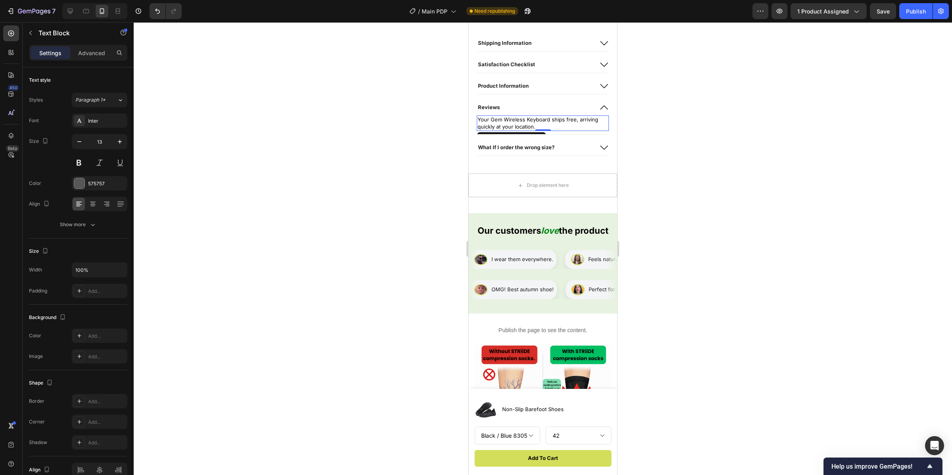
click at [550, 130] on p "Your Gem Wireless Keyboard ships free, arriving quickly at your location." at bounding box center [543, 123] width 131 height 14
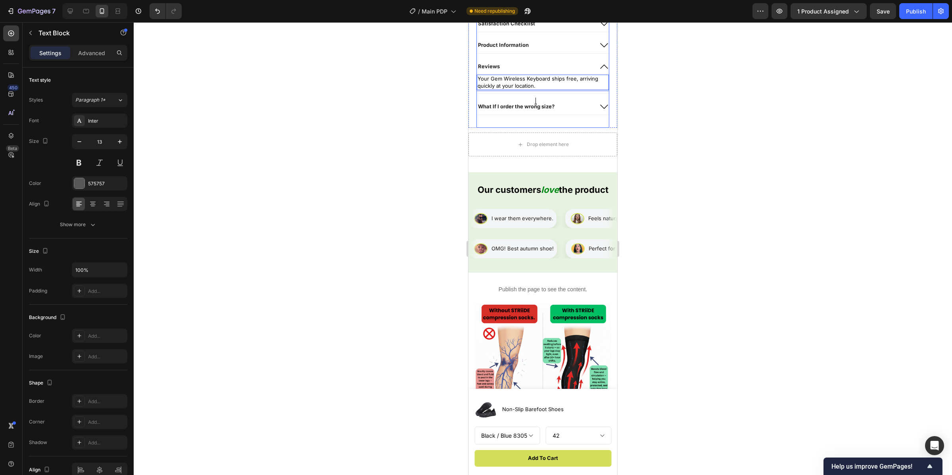
scroll to position [701, 0]
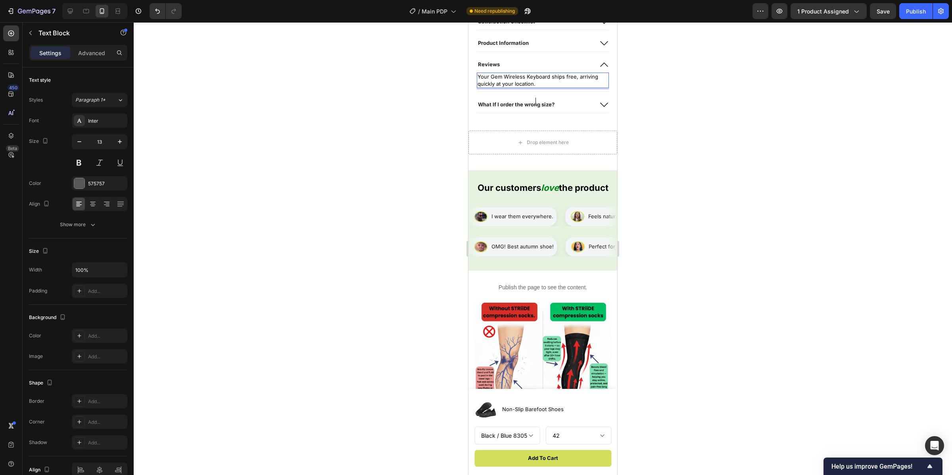
click at [548, 87] on p "Your Gem Wireless Keyboard ships free, arriving quickly at your location." at bounding box center [543, 80] width 131 height 14
drag, startPoint x: 540, startPoint y: 100, endPoint x: 482, endPoint y: 93, distance: 58.4
click at [482, 87] on p "Your Gem Wireless Keyboard ships free, arriving quickly at your location." at bounding box center [543, 80] width 131 height 14
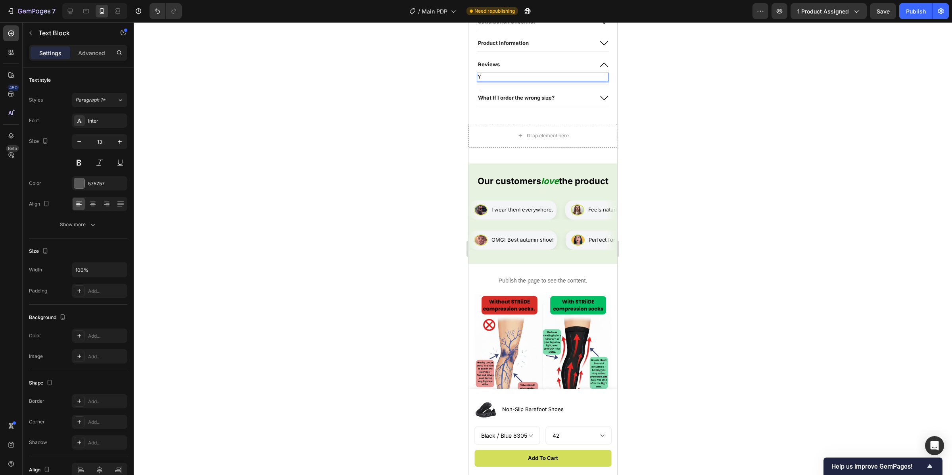
click at [502, 81] on p "Y" at bounding box center [543, 76] width 131 height 7
click at [523, 81] on div "Rich Text Editor. Editing area: main" at bounding box center [543, 77] width 132 height 9
click at [600, 69] on icon at bounding box center [605, 65] width 10 height 10
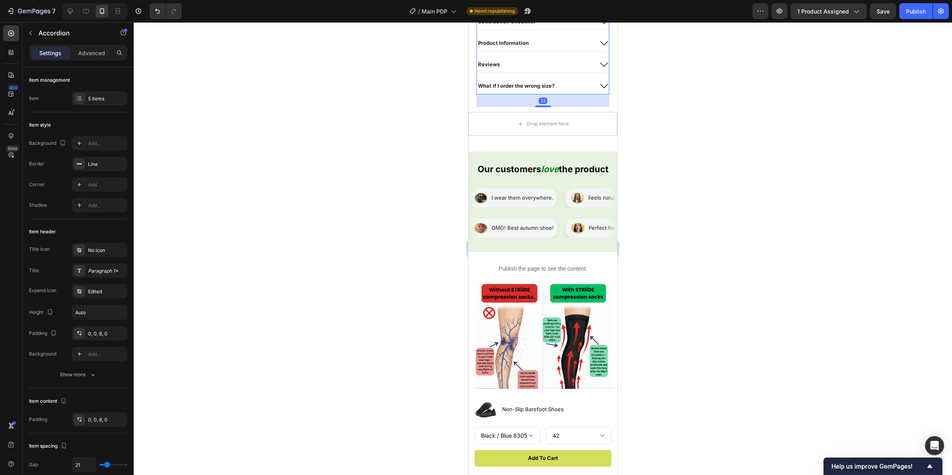
click at [600, 67] on icon at bounding box center [604, 65] width 8 height 4
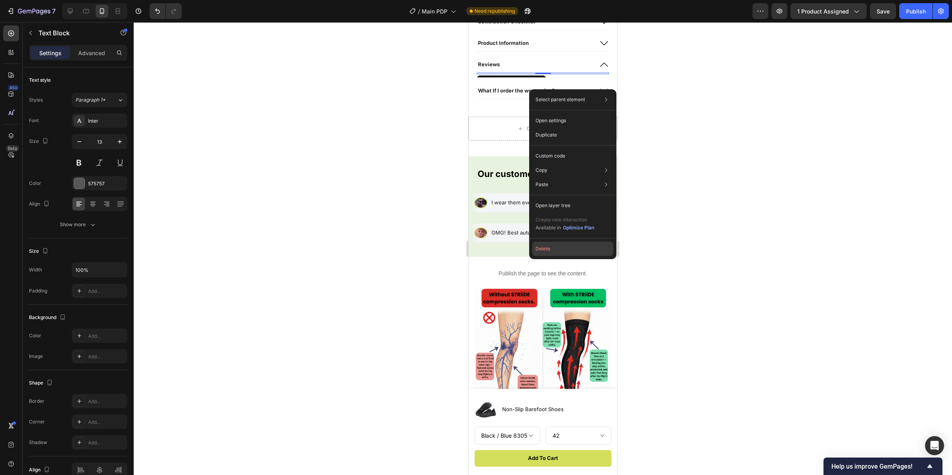
click at [544, 242] on button "Delete" at bounding box center [573, 249] width 81 height 14
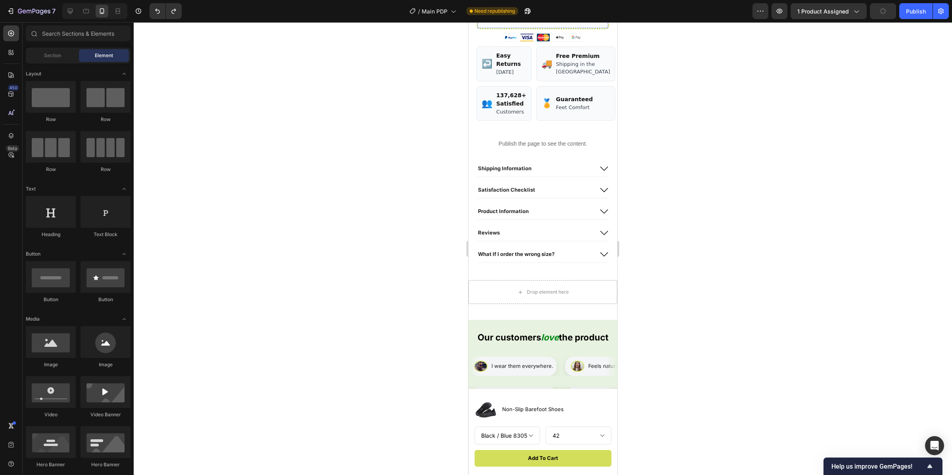
scroll to position [541, 0]
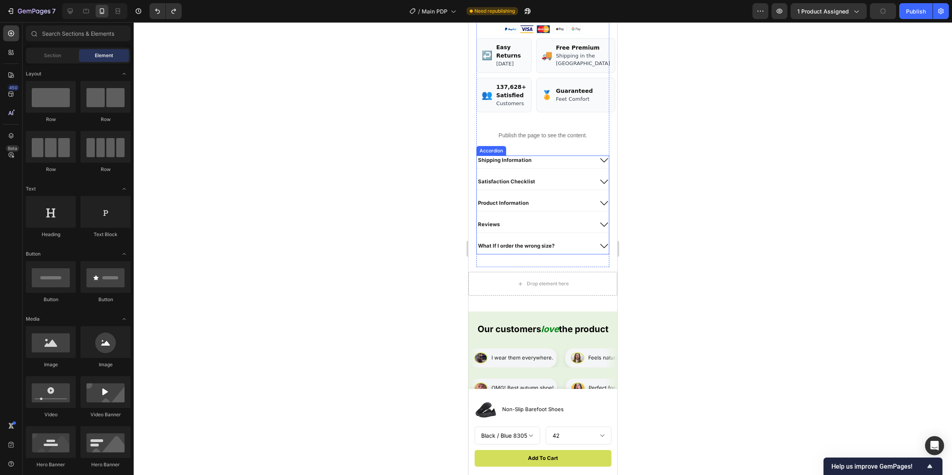
click at [545, 186] on div "Satisfaction Checklist" at bounding box center [535, 182] width 116 height 10
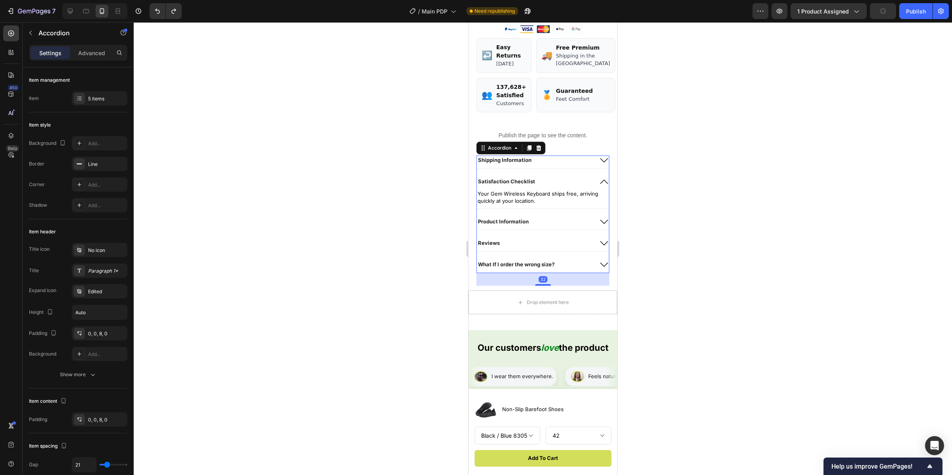
drag, startPoint x: 553, startPoint y: 198, endPoint x: 549, endPoint y: 205, distance: 8.0
click at [552, 186] on div "Satisfaction Checklist" at bounding box center [535, 182] width 116 height 10
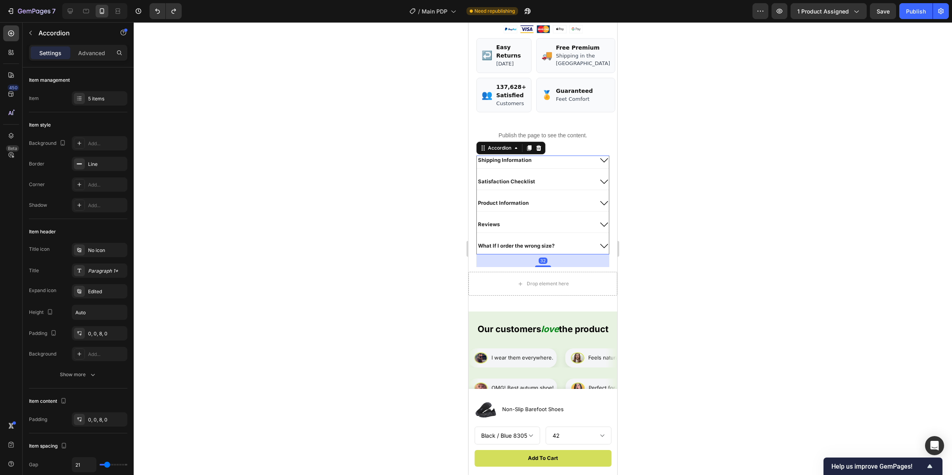
click at [547, 208] on div "Product Information" at bounding box center [535, 203] width 116 height 10
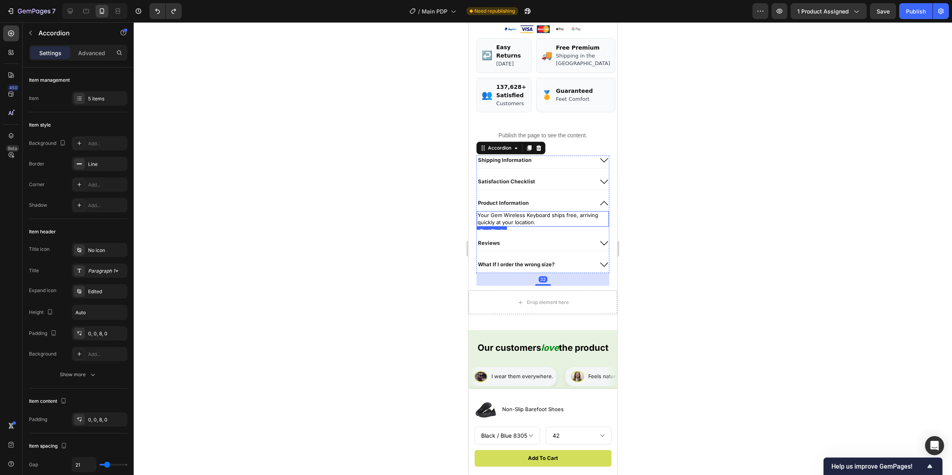
click at [540, 248] on div "Reviews" at bounding box center [535, 243] width 116 height 10
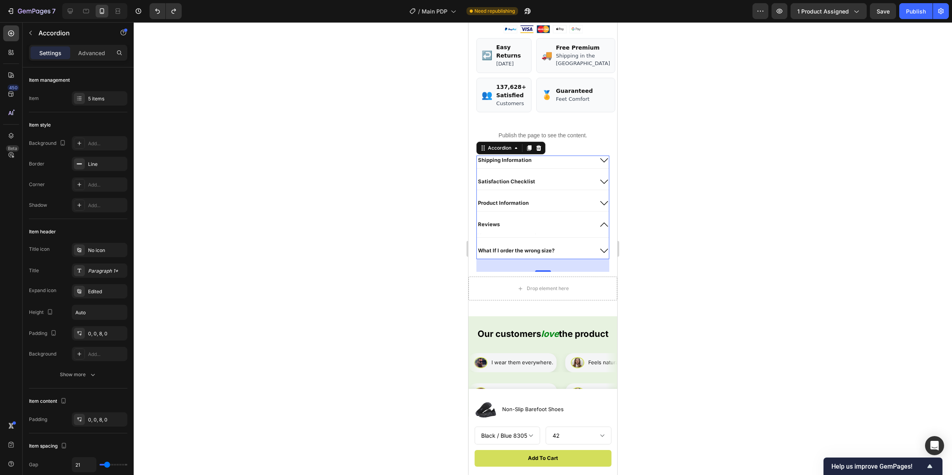
click at [534, 233] on div "Reviews" at bounding box center [543, 226] width 132 height 13
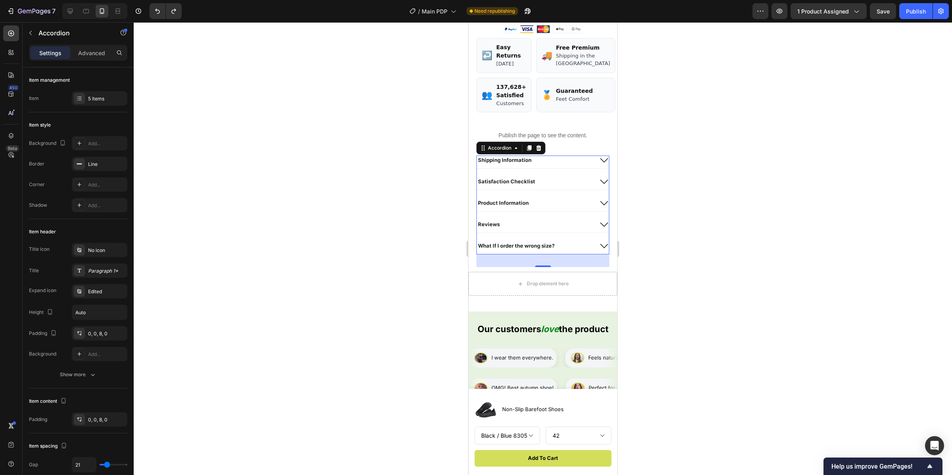
click at [534, 229] on div "Reviews" at bounding box center [535, 225] width 116 height 10
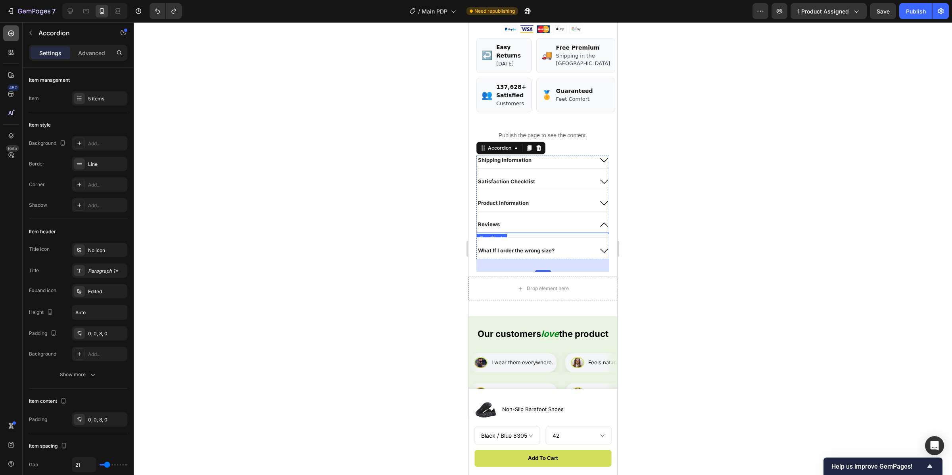
click at [8, 38] on div at bounding box center [11, 33] width 16 height 16
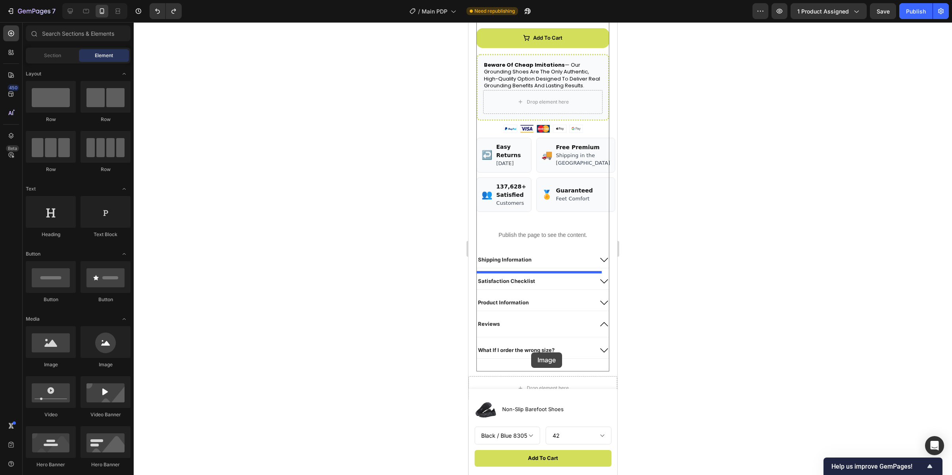
scroll to position [463, 0]
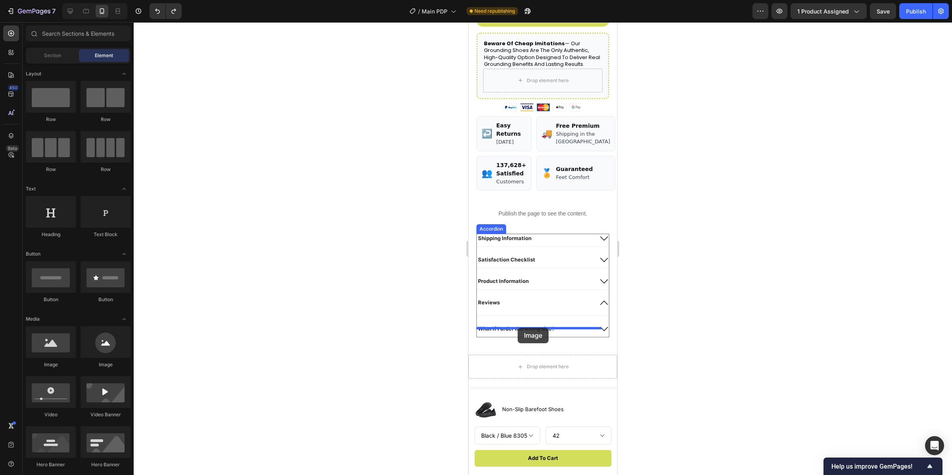
drag, startPoint x: 562, startPoint y: 366, endPoint x: 519, endPoint y: 328, distance: 56.8
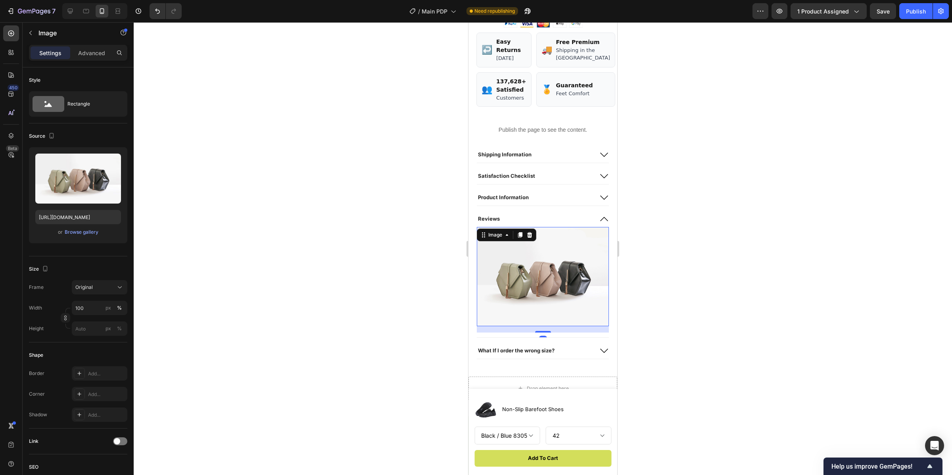
scroll to position [548, 0]
click at [559, 272] on img at bounding box center [543, 274] width 132 height 99
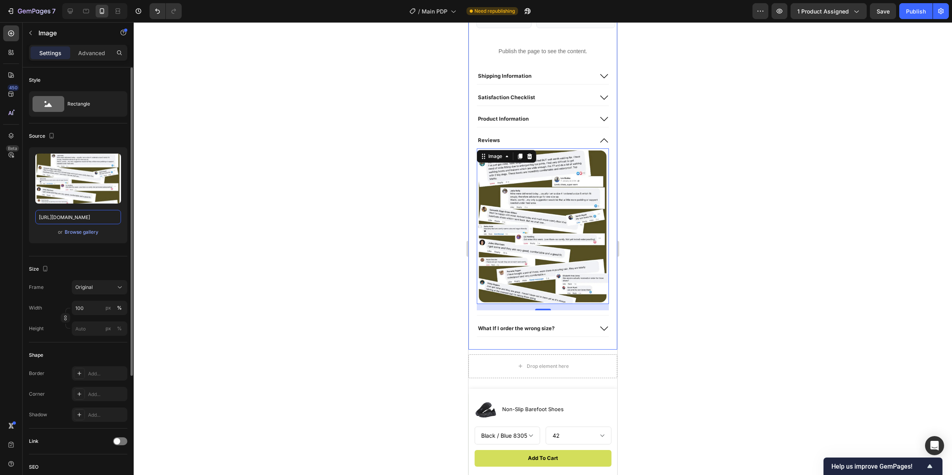
scroll to position [627, 0]
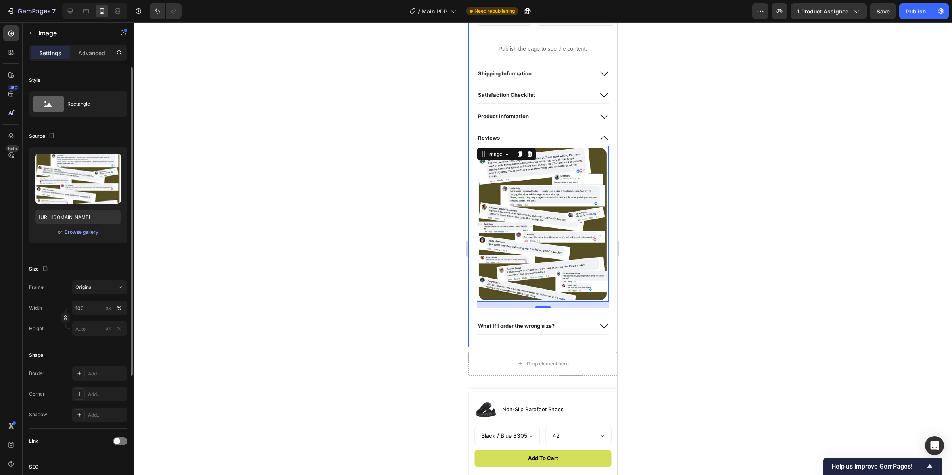
click at [761, 244] on div at bounding box center [543, 248] width 819 height 453
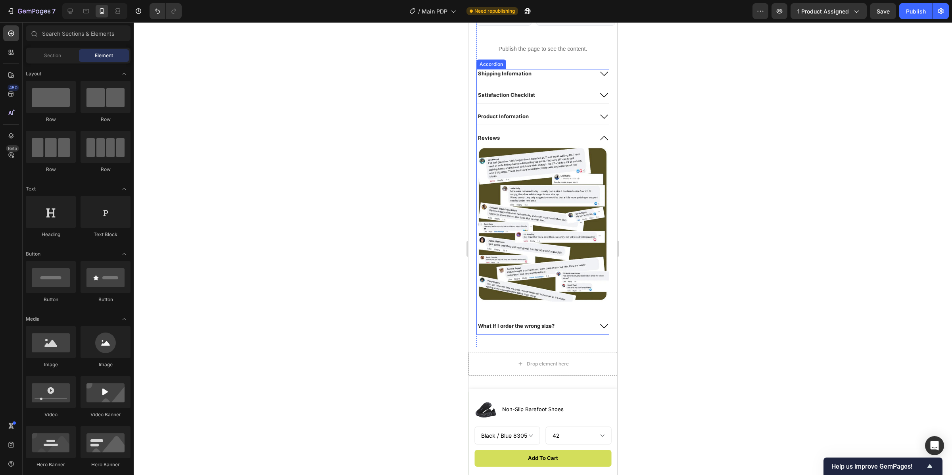
click at [600, 143] on icon at bounding box center [605, 138] width 10 height 10
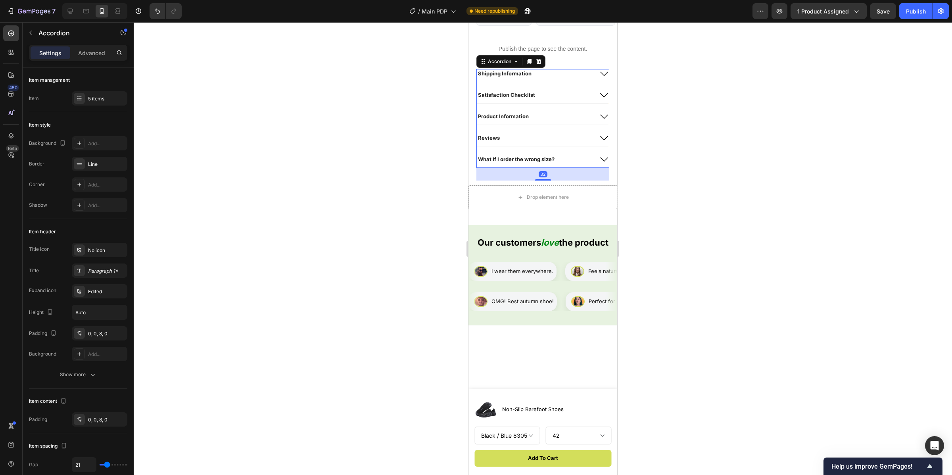
click at [784, 188] on div at bounding box center [543, 248] width 819 height 453
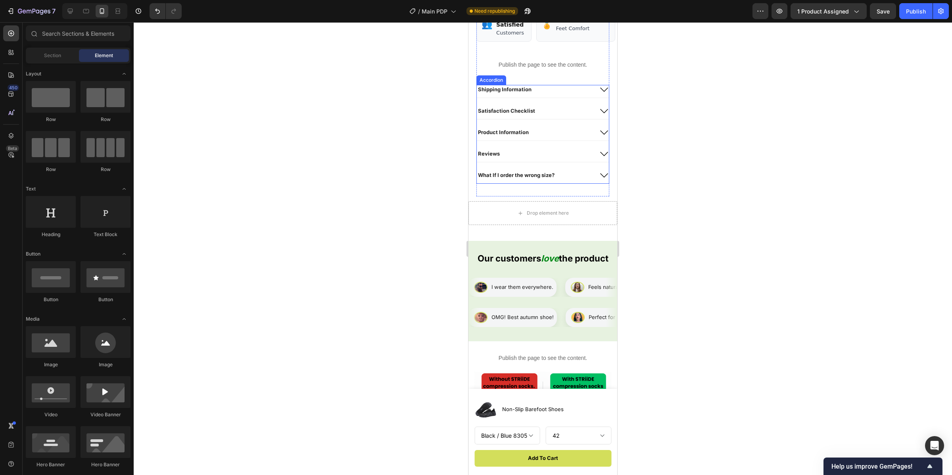
scroll to position [604, 0]
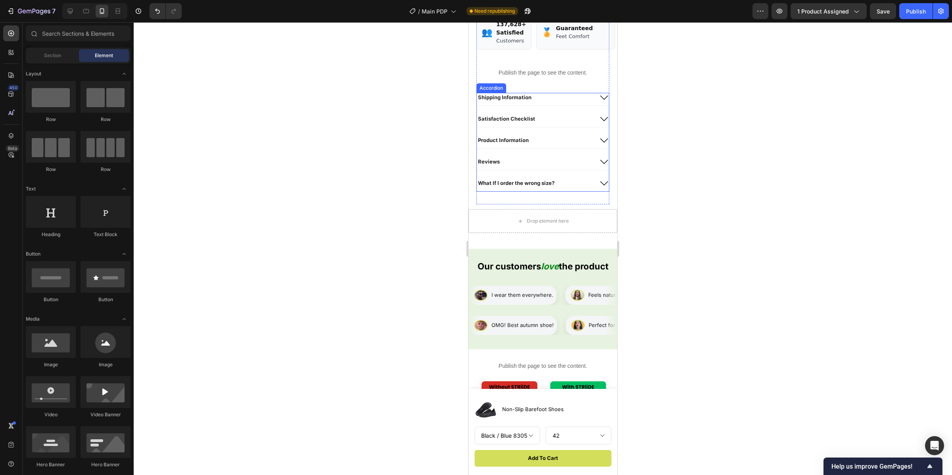
click at [552, 124] on div "Satisfaction Checklist" at bounding box center [535, 119] width 116 height 10
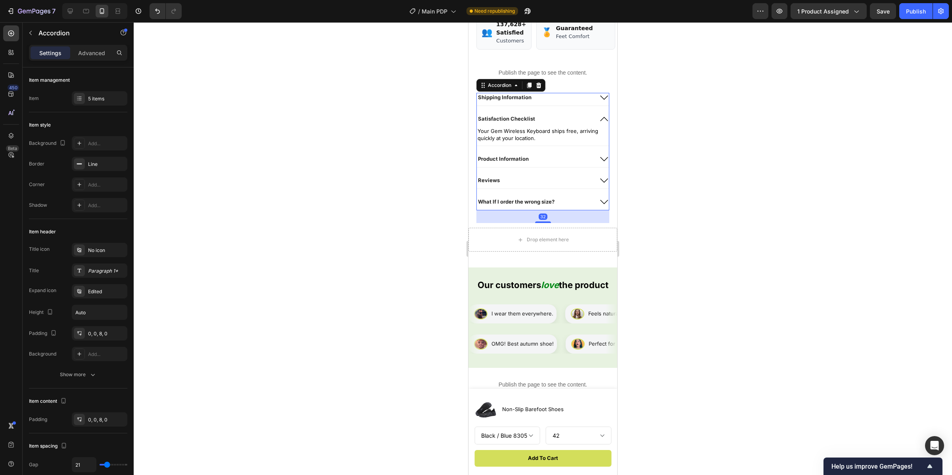
click at [567, 102] on div "Shipping Information" at bounding box center [535, 98] width 116 height 10
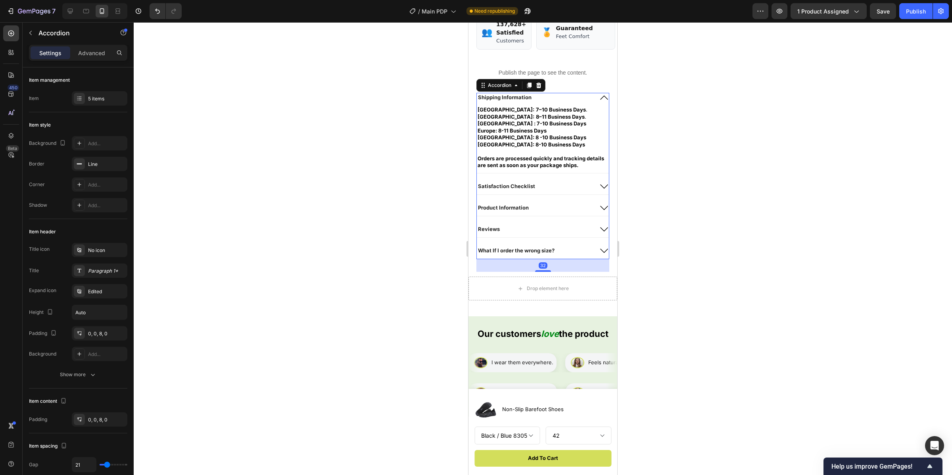
click at [566, 102] on div "Shipping Information" at bounding box center [535, 98] width 116 height 10
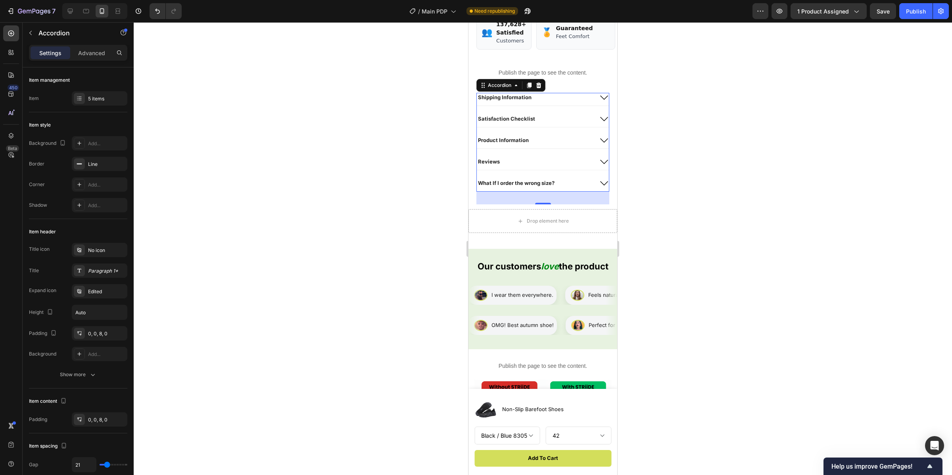
click at [561, 124] on div "Satisfaction Checklist" at bounding box center [535, 119] width 116 height 10
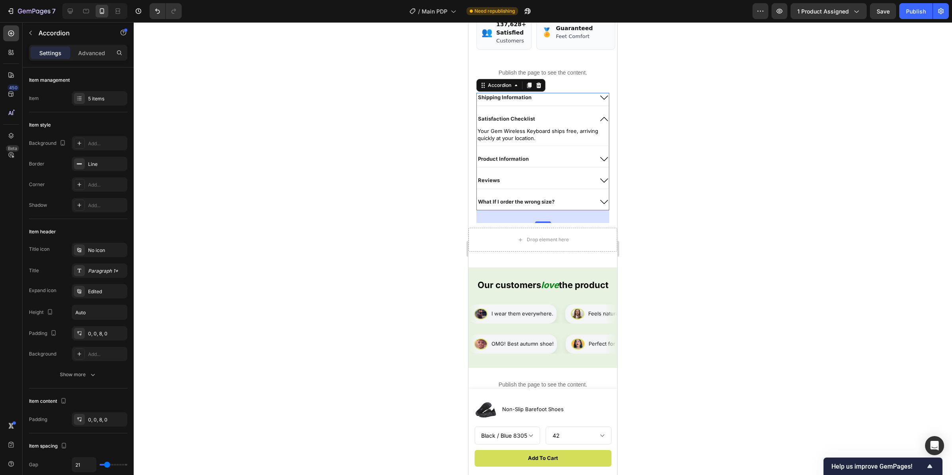
click at [561, 124] on div "Satisfaction Checklist" at bounding box center [535, 119] width 116 height 10
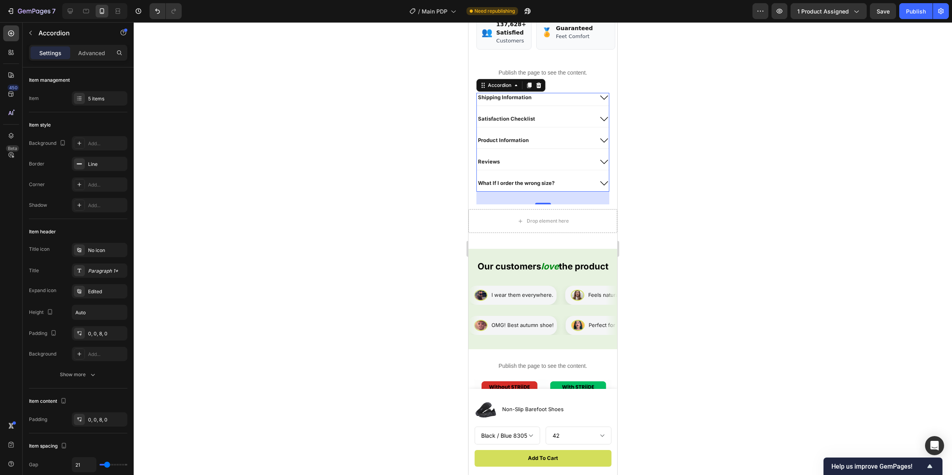
click at [561, 127] on div "Satisfaction Checklist" at bounding box center [543, 120] width 132 height 13
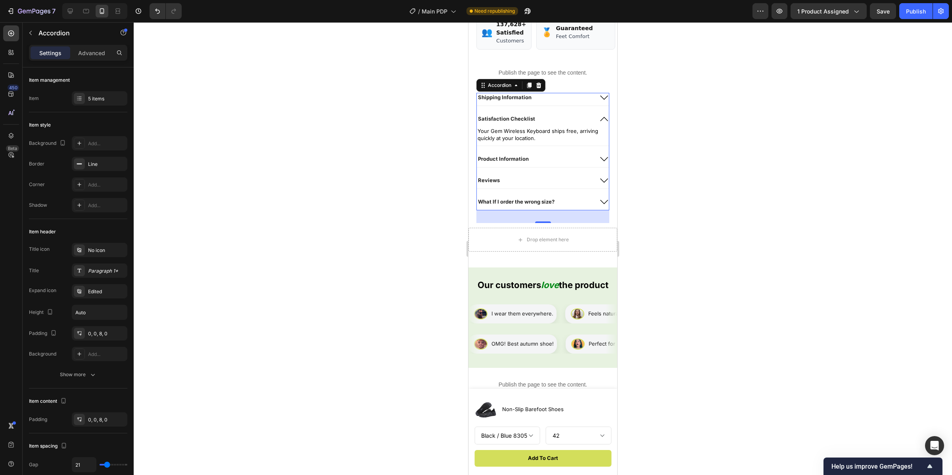
click at [571, 164] on div "Product Information" at bounding box center [535, 159] width 116 height 10
click at [561, 145] on div "Product Information" at bounding box center [535, 141] width 116 height 10
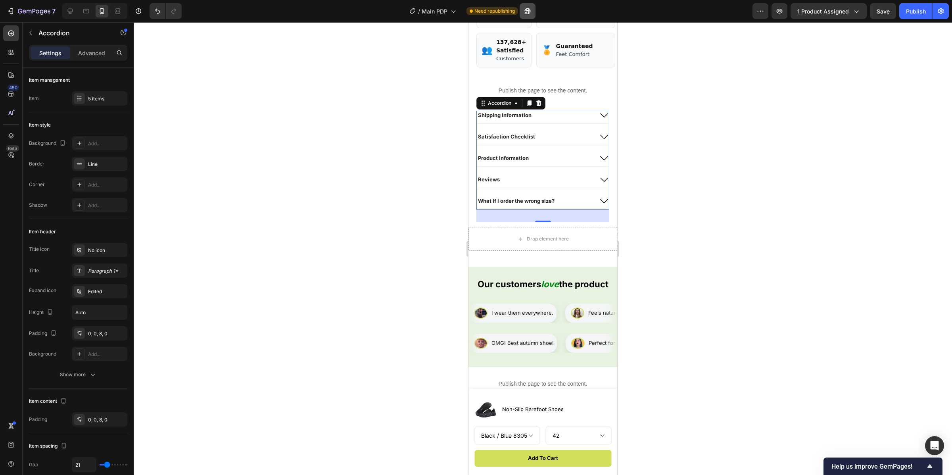
scroll to position [584, 0]
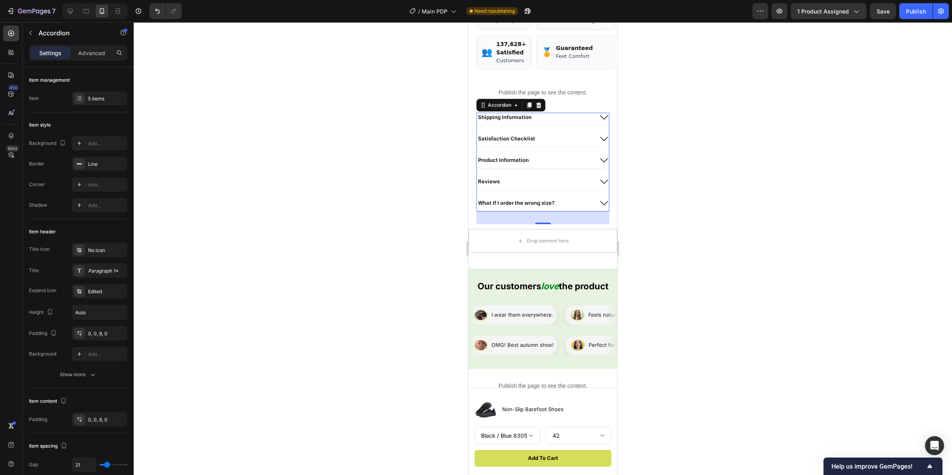
click at [546, 165] on div "Product Information" at bounding box center [535, 161] width 116 height 10
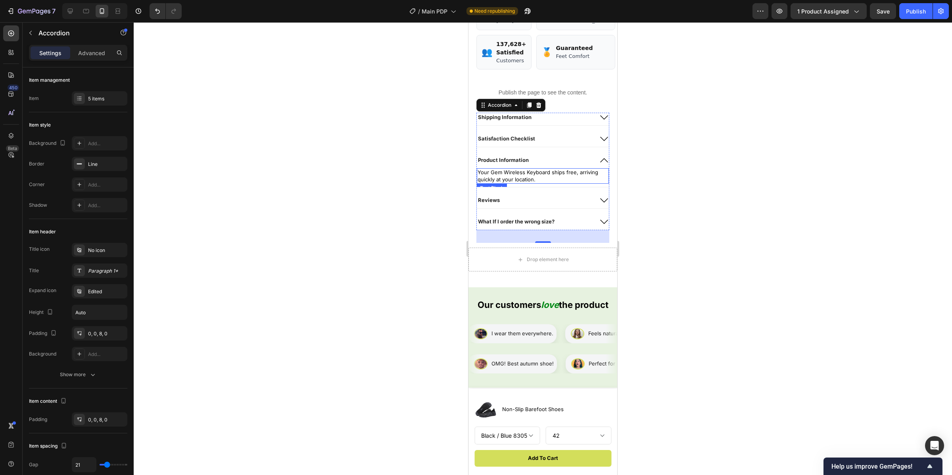
click at [534, 183] on p "Your Gem Wireless Keyboard ships free, arriving quickly at your location." at bounding box center [543, 176] width 131 height 14
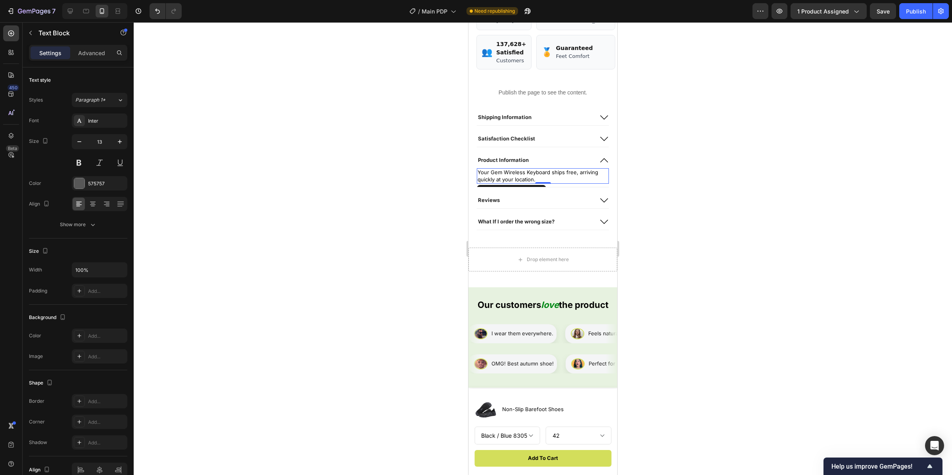
click at [539, 183] on p "Your Gem Wireless Keyboard ships free, arriving quickly at your location." at bounding box center [543, 176] width 131 height 14
drag, startPoint x: 543, startPoint y: 195, endPoint x: 491, endPoint y: 187, distance: 52.6
click at [491, 183] on p "Your Gem Wireless Keyboard ships free, arriving quickly at your location." at bounding box center [543, 176] width 131 height 14
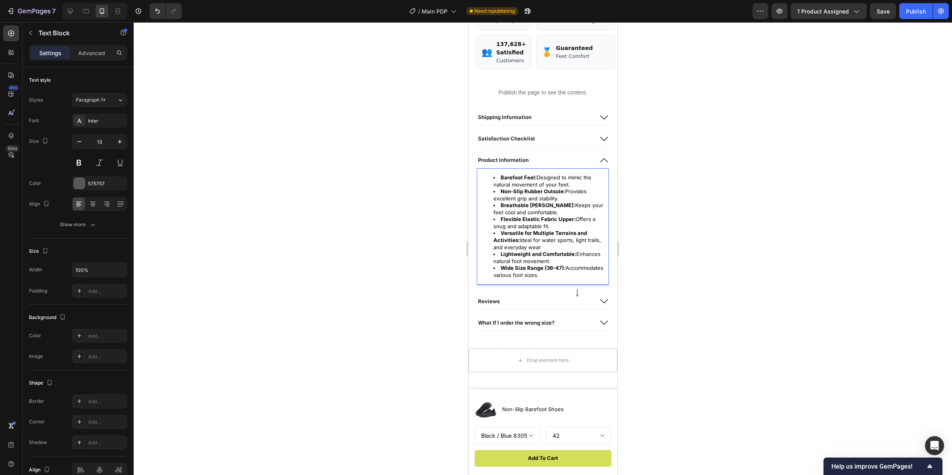
click at [692, 207] on div at bounding box center [543, 248] width 819 height 453
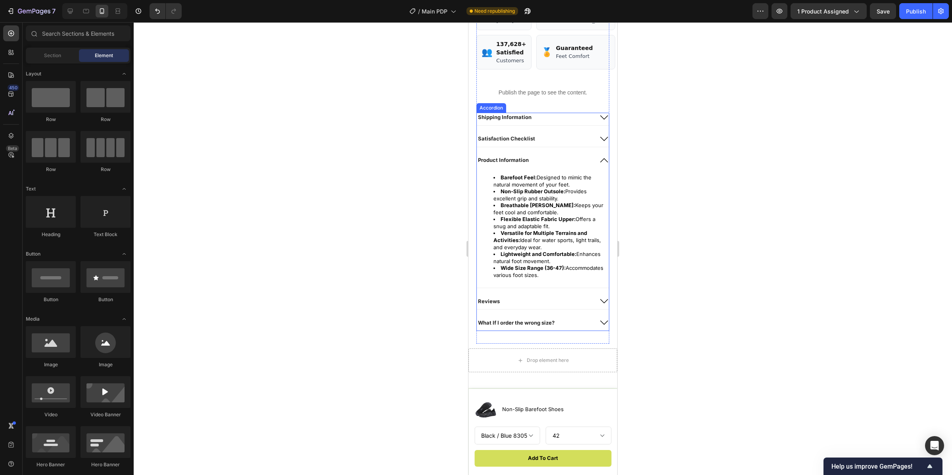
click at [600, 165] on icon at bounding box center [605, 161] width 10 height 10
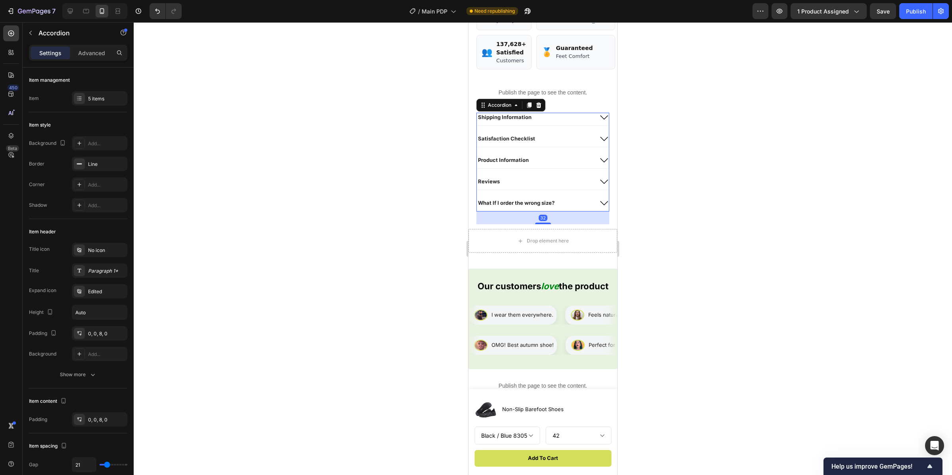
click at [559, 186] on div "Reviews" at bounding box center [535, 182] width 116 height 10
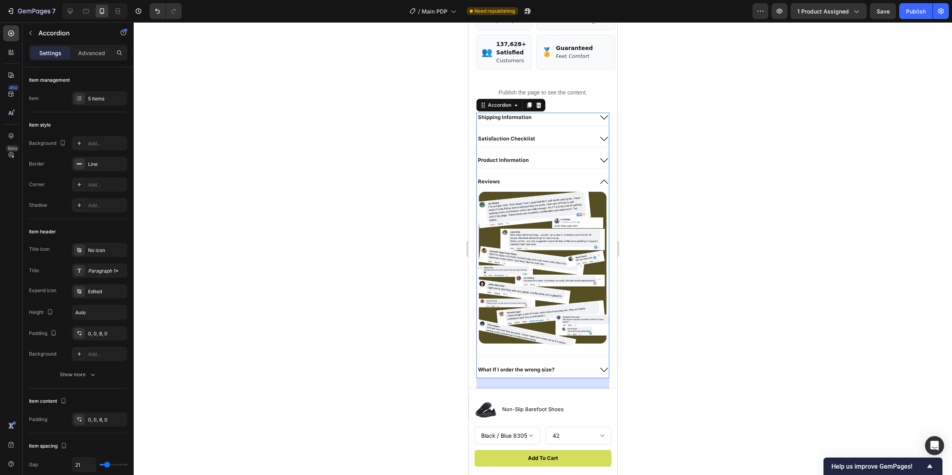
click at [559, 186] on div "Reviews" at bounding box center [535, 182] width 116 height 10
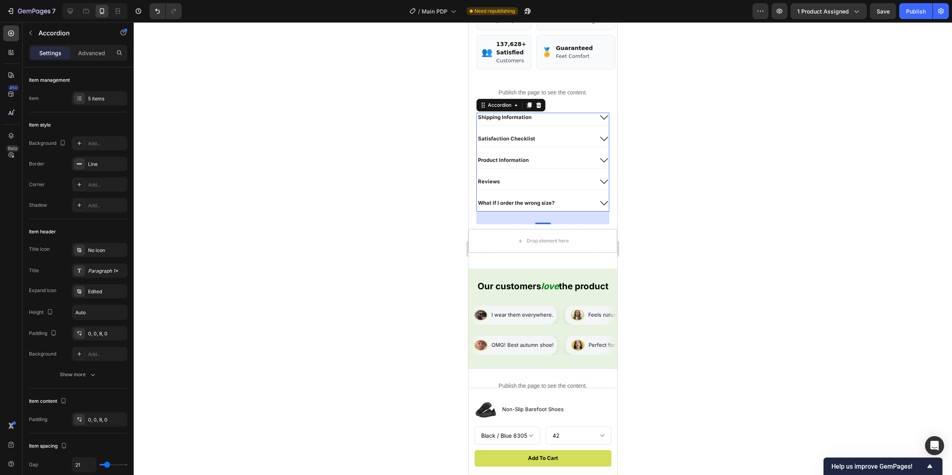
click at [565, 208] on div "What If I order the wrong size?" at bounding box center [535, 203] width 116 height 10
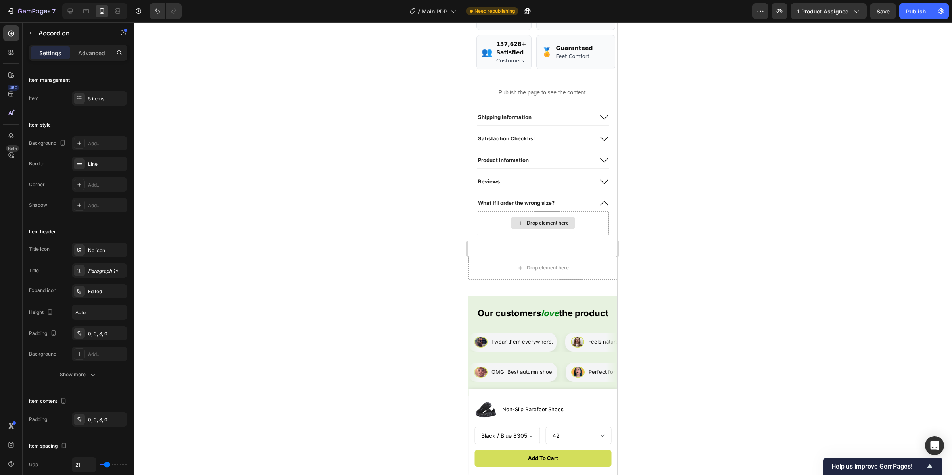
click at [565, 229] on div "Drop element here" at bounding box center [543, 223] width 64 height 13
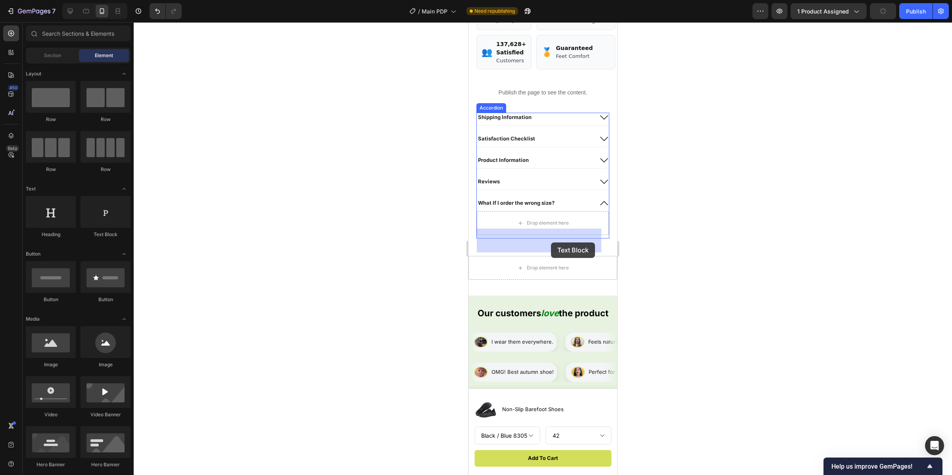
drag, startPoint x: 577, startPoint y: 242, endPoint x: 552, endPoint y: 242, distance: 25.4
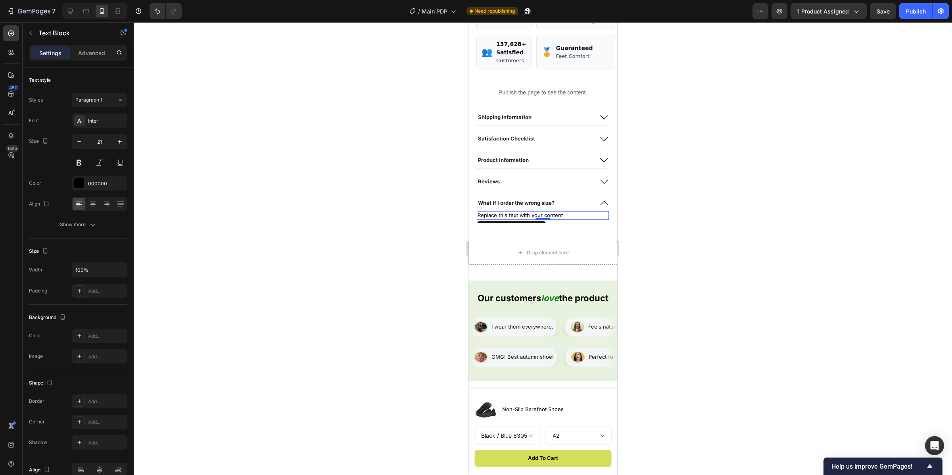
click at [561, 220] on div "Replace this text with your content" at bounding box center [543, 215] width 132 height 9
click at [569, 219] on p "Replace this text with your content" at bounding box center [543, 215] width 131 height 7
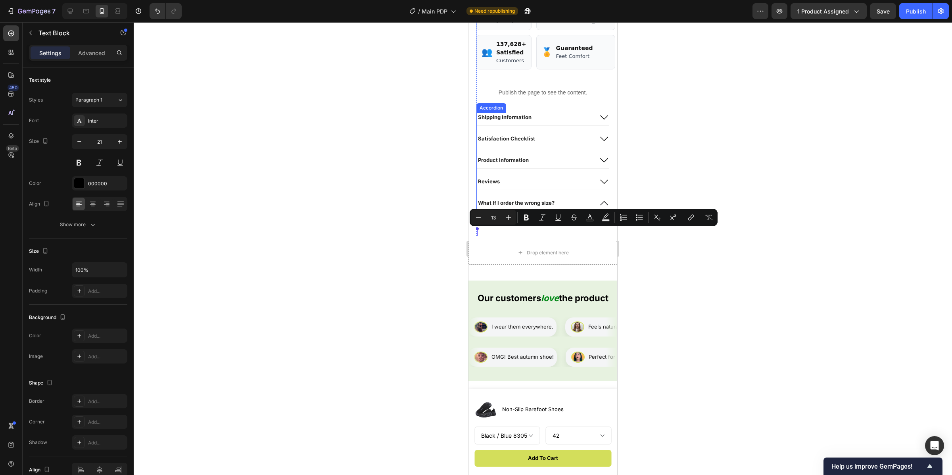
drag, startPoint x: 569, startPoint y: 230, endPoint x: 510, endPoint y: 228, distance: 59.6
click at [510, 220] on div "Replace this text with your content" at bounding box center [543, 215] width 132 height 9
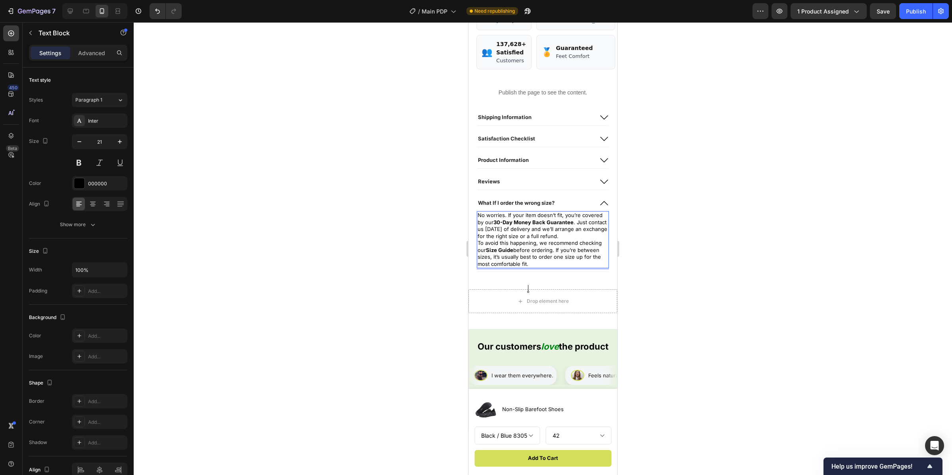
click at [712, 233] on div at bounding box center [543, 248] width 819 height 453
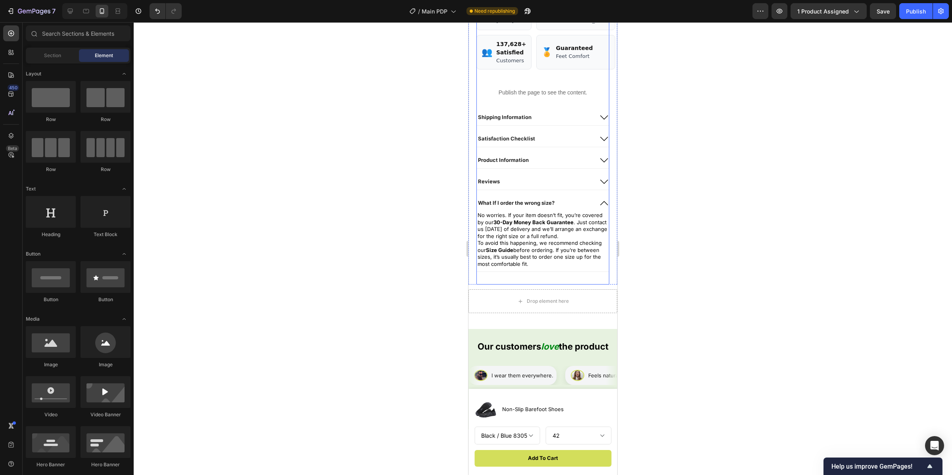
scroll to position [582, 0]
click at [600, 210] on icon at bounding box center [605, 205] width 10 height 10
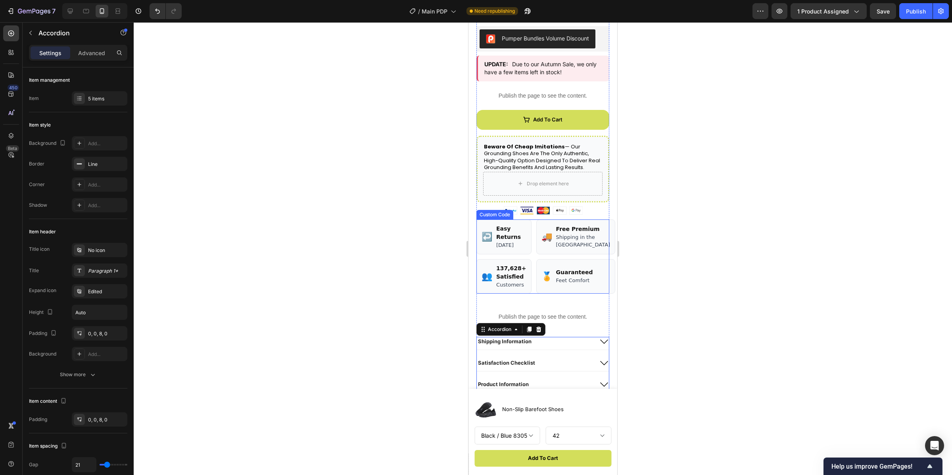
scroll to position [136, 0]
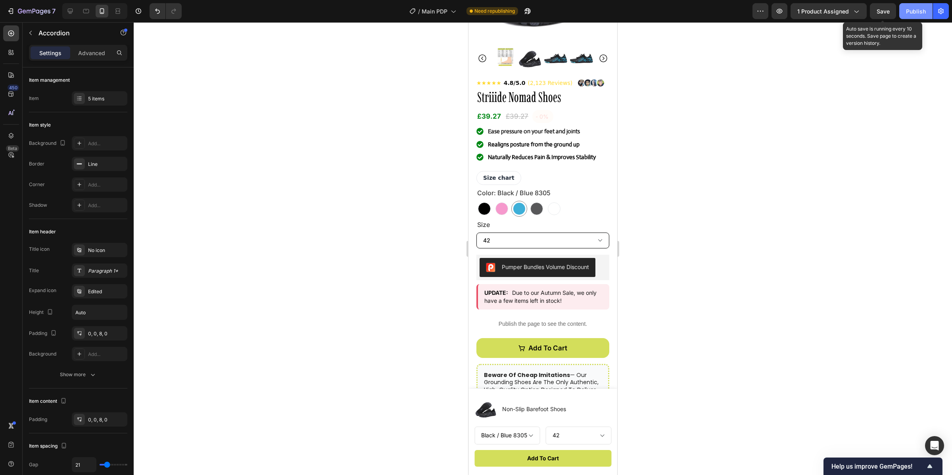
drag, startPoint x: 886, startPoint y: 13, endPoint x: 901, endPoint y: 13, distance: 15.1
click at [886, 13] on span "Save" at bounding box center [883, 11] width 13 height 7
drag, startPoint x: 919, startPoint y: 12, endPoint x: 904, endPoint y: 13, distance: 14.8
click at [919, 11] on div "Publish" at bounding box center [916, 11] width 20 height 8
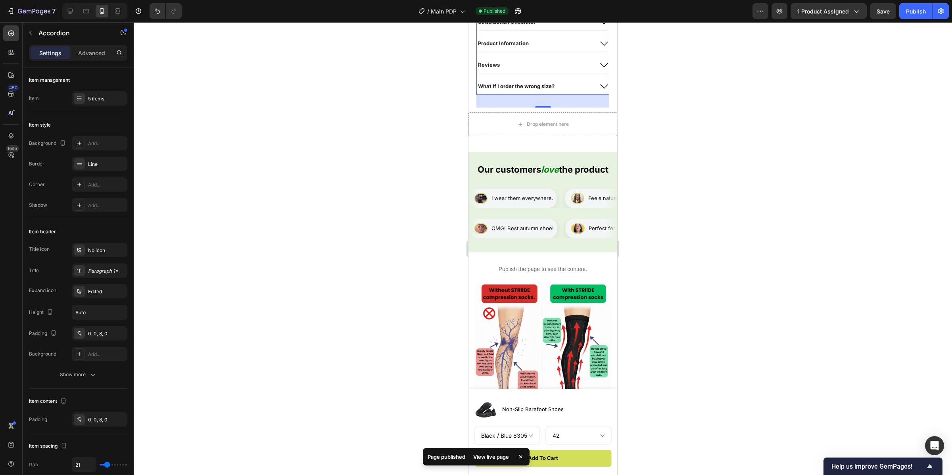
scroll to position [615, 0]
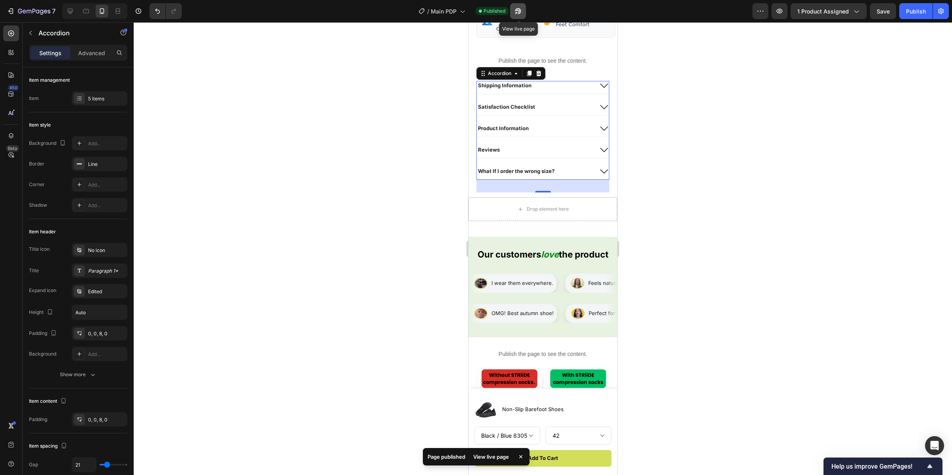
click at [518, 6] on button "button" at bounding box center [518, 11] width 16 height 16
click at [547, 175] on p "What If I order the wrong size?" at bounding box center [516, 171] width 77 height 7
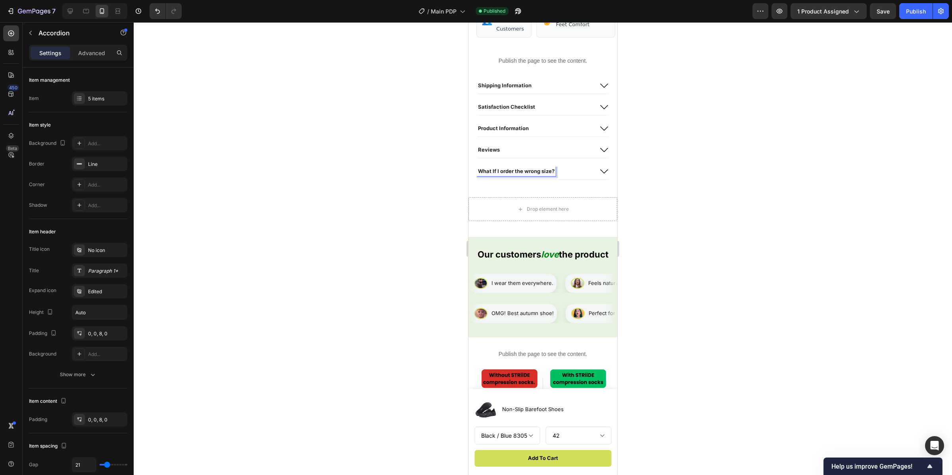
click at [572, 176] on div "What If I order the wrong size?" at bounding box center [535, 172] width 116 height 10
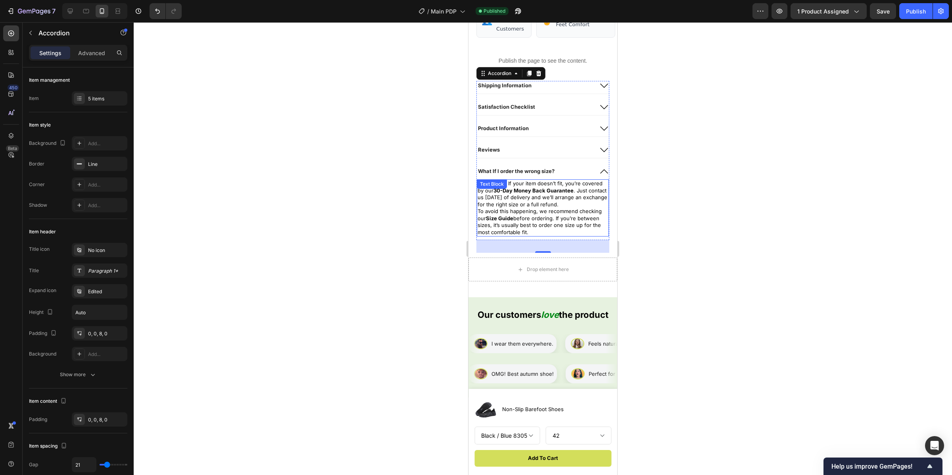
click at [557, 208] on p "No worries. If your item doesn’t fit, you’re covered by our 30-Day Money Back G…" at bounding box center [543, 194] width 131 height 28
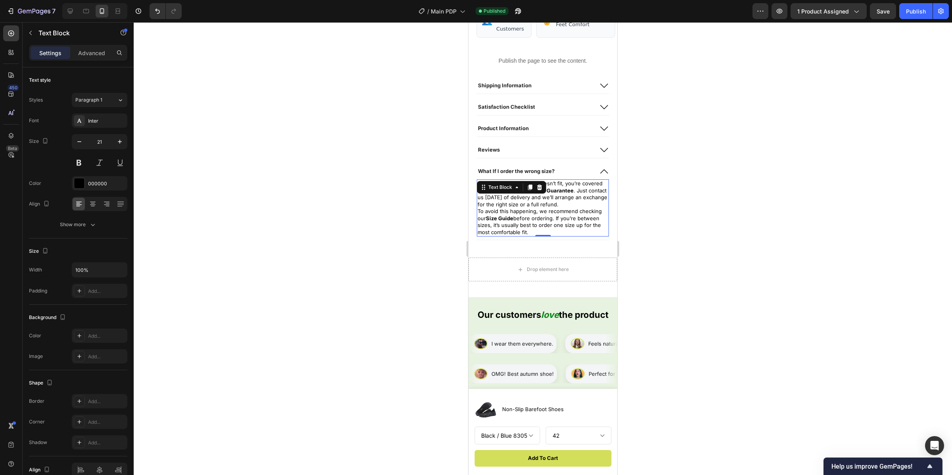
click at [556, 236] on p "To avoid this happening, we recommend checking our Size Guide before ordering. …" at bounding box center [543, 222] width 131 height 28
click at [538, 236] on p "To avoid this happening, we recommend checking our Size Guide before ordering. …" at bounding box center [543, 222] width 131 height 28
drag, startPoint x: 536, startPoint y: 254, endPoint x: 517, endPoint y: 215, distance: 43.3
click at [531, 236] on p "To avoid this happening, we recommend checking our Size Guide before ordering. …" at bounding box center [543, 222] width 131 height 28
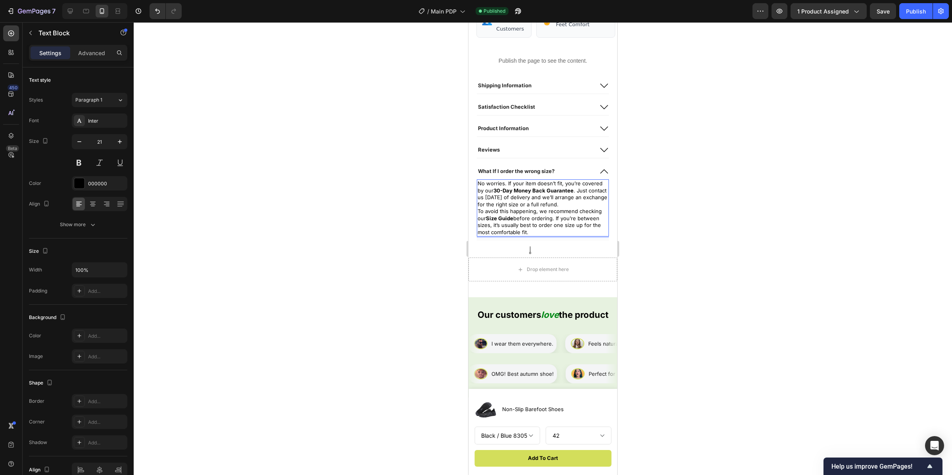
drag, startPoint x: 525, startPoint y: 247, endPoint x: 527, endPoint y: 236, distance: 10.5
click at [533, 236] on p "To avoid this happening, we recommend checking our Size Guide before ordering. …" at bounding box center [543, 222] width 131 height 28
drag, startPoint x: 532, startPoint y: 257, endPoint x: 475, endPoint y: 192, distance: 86.3
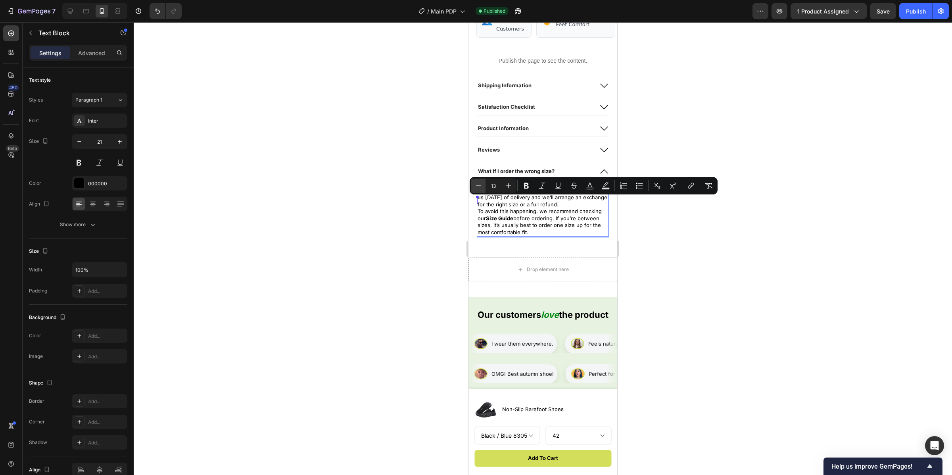
click at [477, 186] on icon "Editor contextual toolbar" at bounding box center [479, 186] width 8 height 8
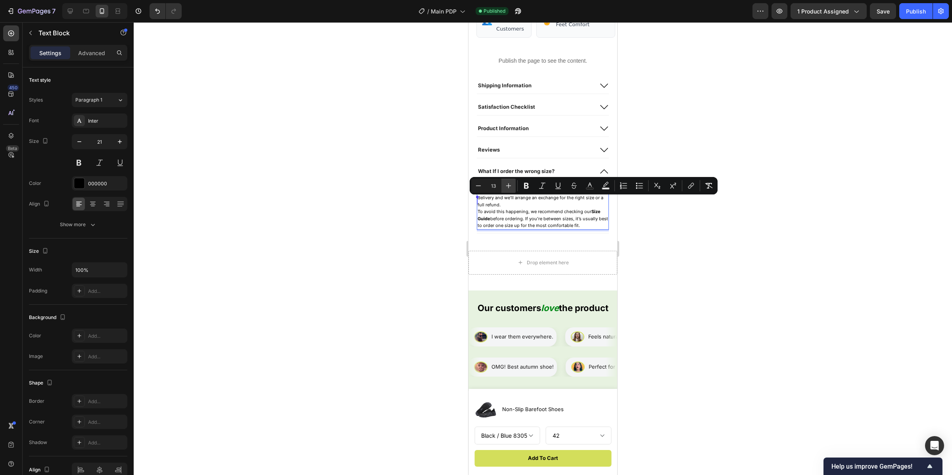
click at [510, 186] on icon "Editor contextual toolbar" at bounding box center [509, 186] width 8 height 8
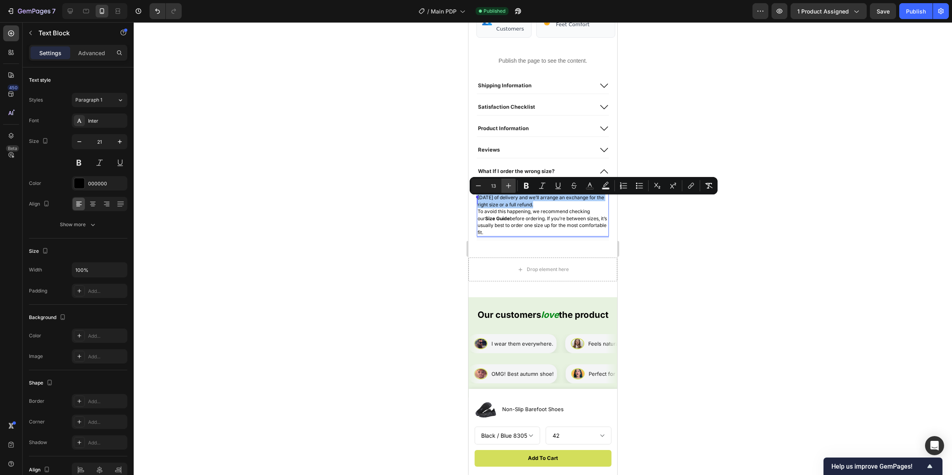
click at [510, 186] on icon "Editor contextual toolbar" at bounding box center [509, 186] width 8 height 8
click at [478, 183] on icon "Editor contextual toolbar" at bounding box center [479, 186] width 8 height 8
click at [417, 211] on div at bounding box center [543, 248] width 819 height 453
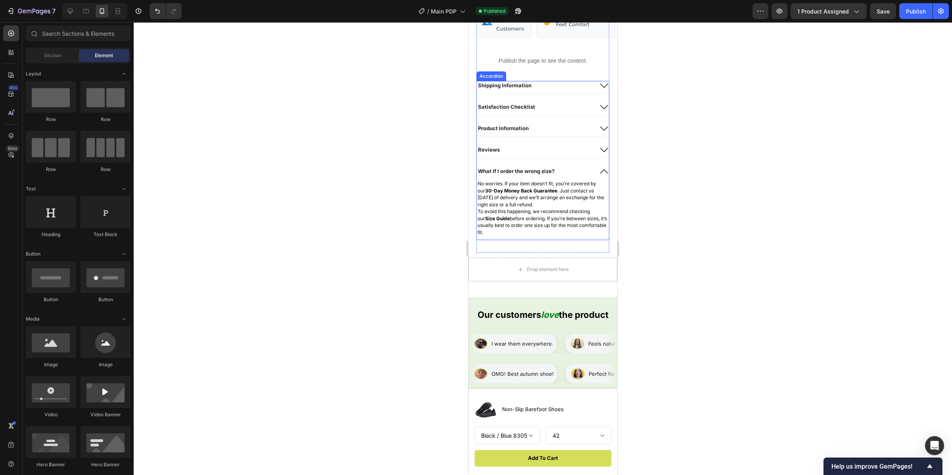
click at [558, 90] on div "Shipping Information" at bounding box center [535, 86] width 116 height 10
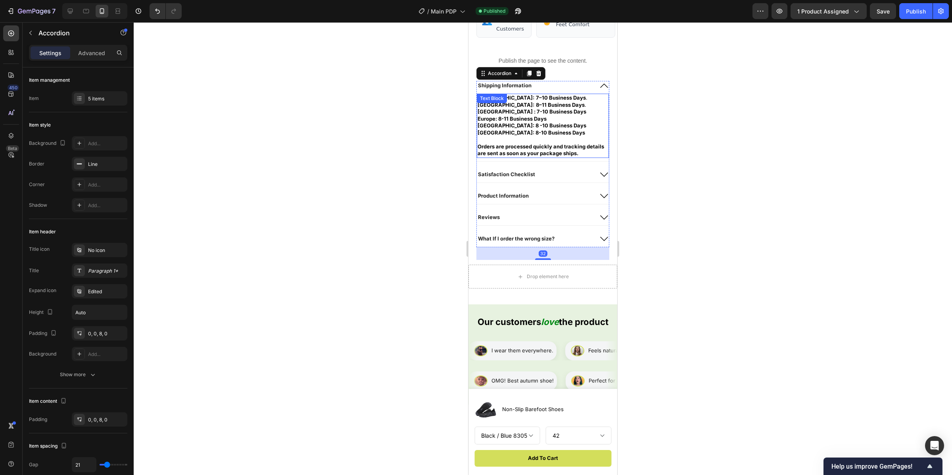
click at [553, 115] on p "United Kingdom: 8–11 Business Days . Canada : 7-10 Business Days" at bounding box center [543, 109] width 131 height 14
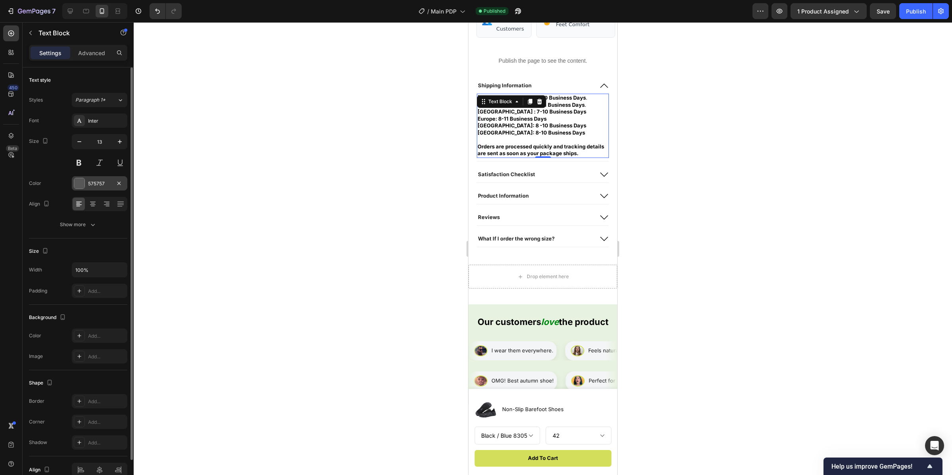
click at [79, 183] on div at bounding box center [79, 183] width 10 height 10
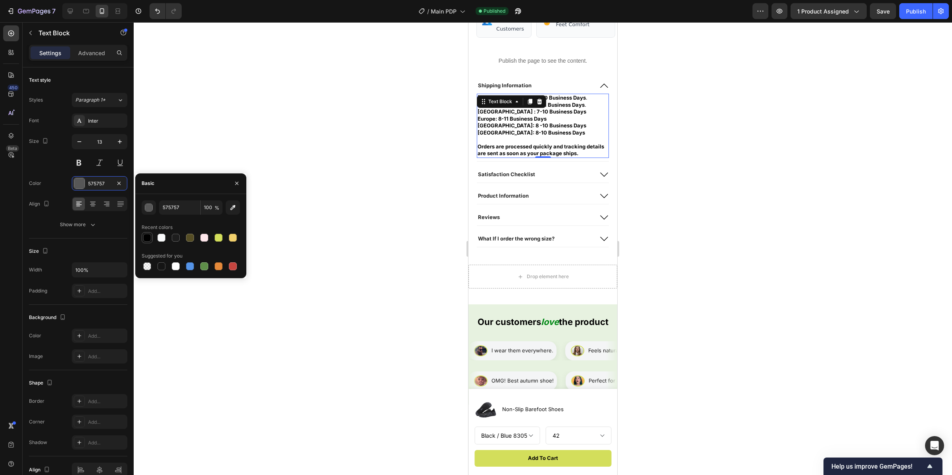
click at [147, 234] on div at bounding box center [147, 238] width 8 height 8
click at [404, 206] on div at bounding box center [543, 248] width 819 height 453
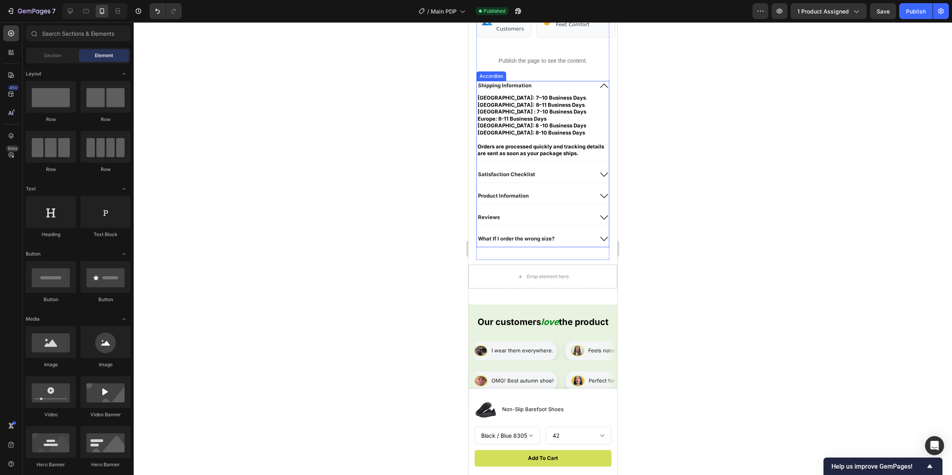
click at [572, 179] on div "Satisfaction Checklist" at bounding box center [535, 175] width 116 height 10
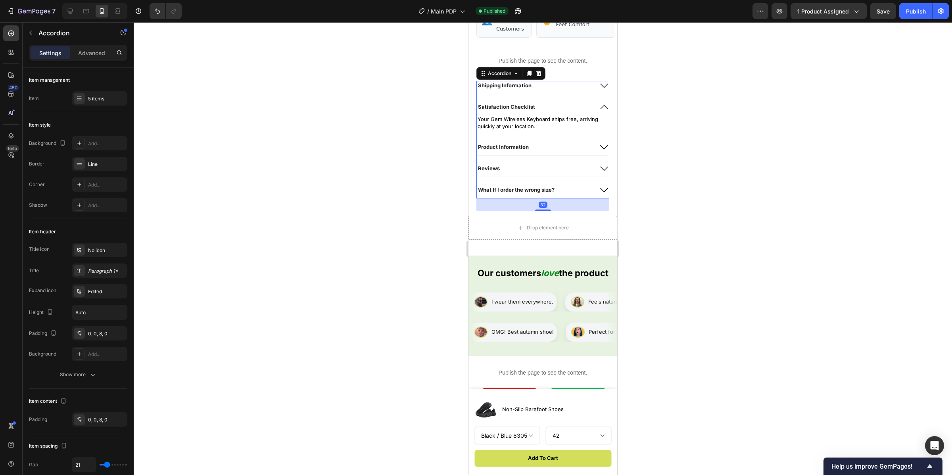
click at [543, 130] on p "Your Gem Wireless Keyboard ships free, arriving quickly at your location." at bounding box center [543, 123] width 131 height 14
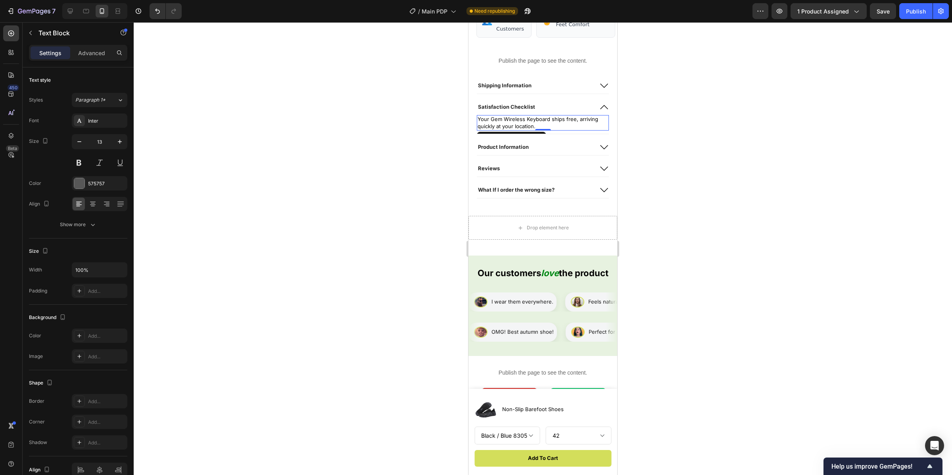
click at [558, 130] on p "Your Gem Wireless Keyboard ships free, arriving quickly at your location." at bounding box center [543, 123] width 131 height 14
drag, startPoint x: 561, startPoint y: 142, endPoint x: 494, endPoint y: 140, distance: 66.7
click at [494, 130] on p "Your Gem Wireless Keyboard ships free, arriving quickly at your location." at bounding box center [543, 123] width 131 height 14
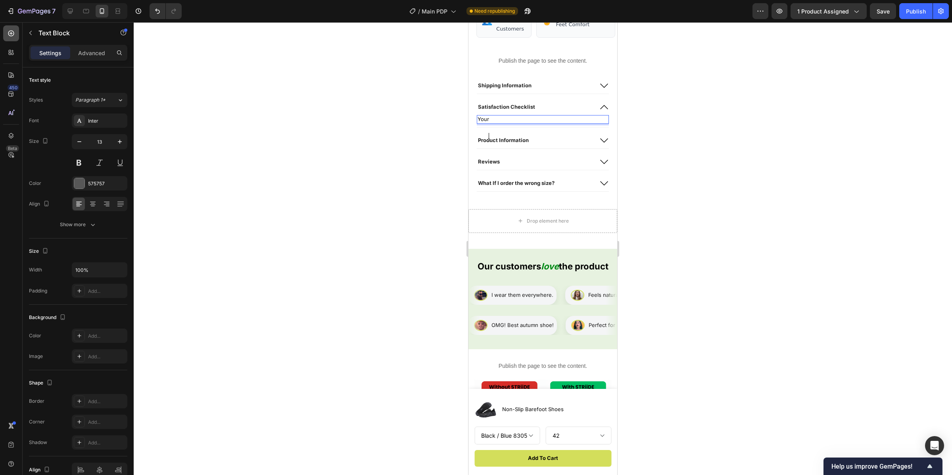
click at [11, 37] on icon at bounding box center [11, 33] width 8 height 8
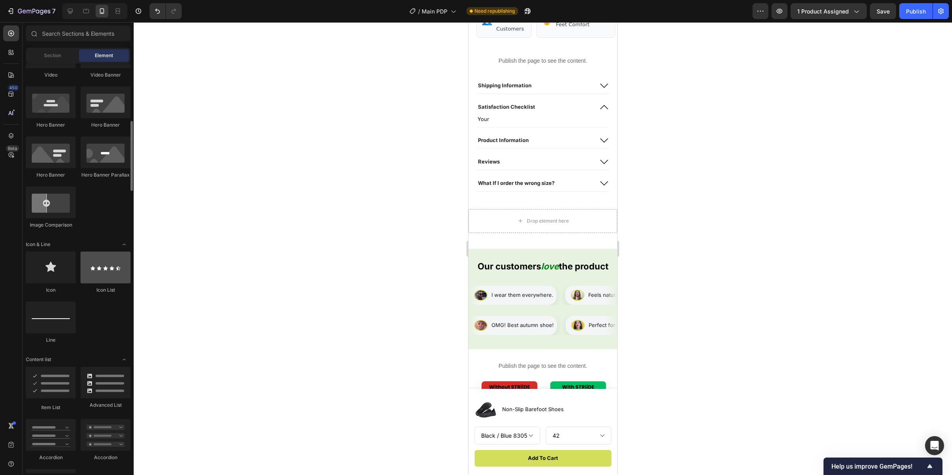
scroll to position [516, 0]
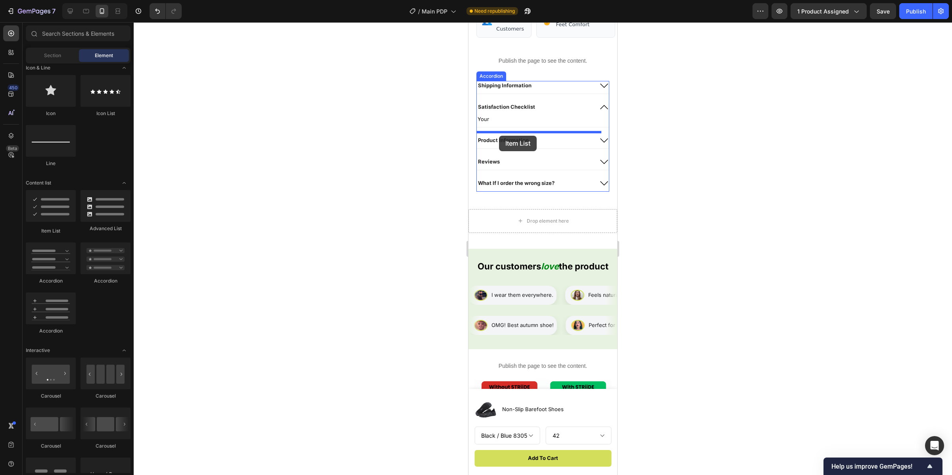
drag, startPoint x: 697, startPoint y: 223, endPoint x: 499, endPoint y: 136, distance: 216.6
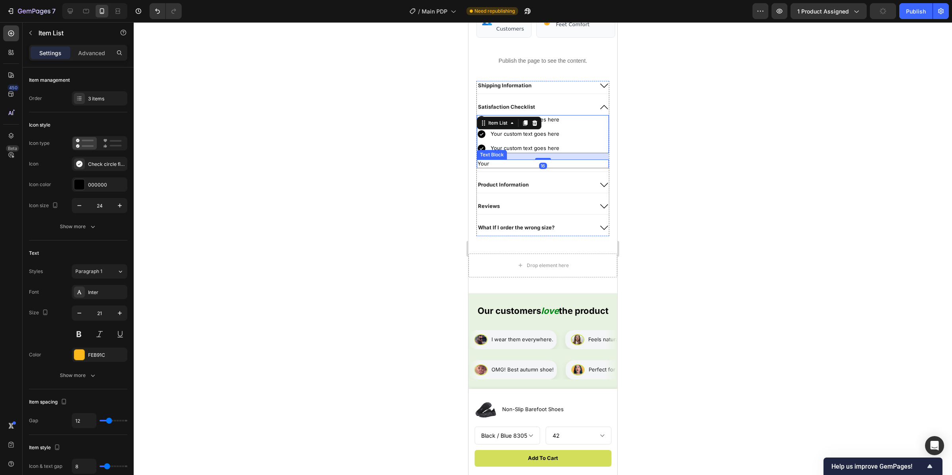
click at [504, 167] on p "Your" at bounding box center [543, 163] width 131 height 7
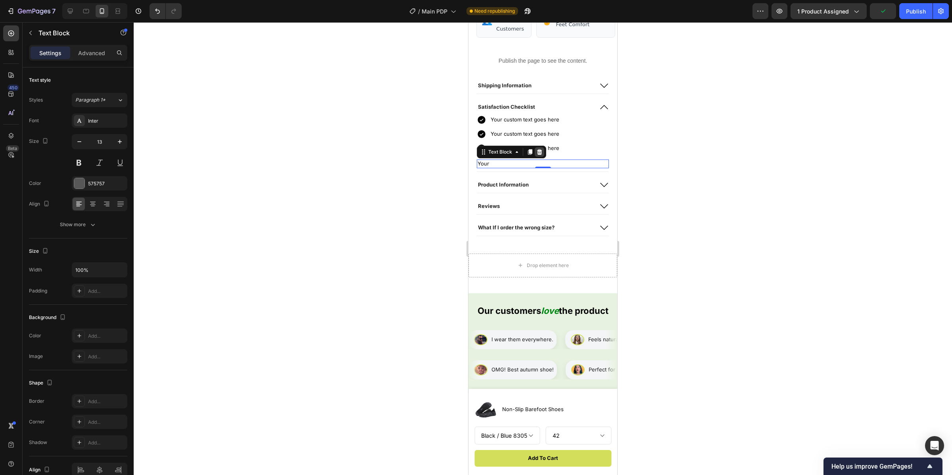
click at [541, 155] on icon at bounding box center [539, 152] width 6 height 6
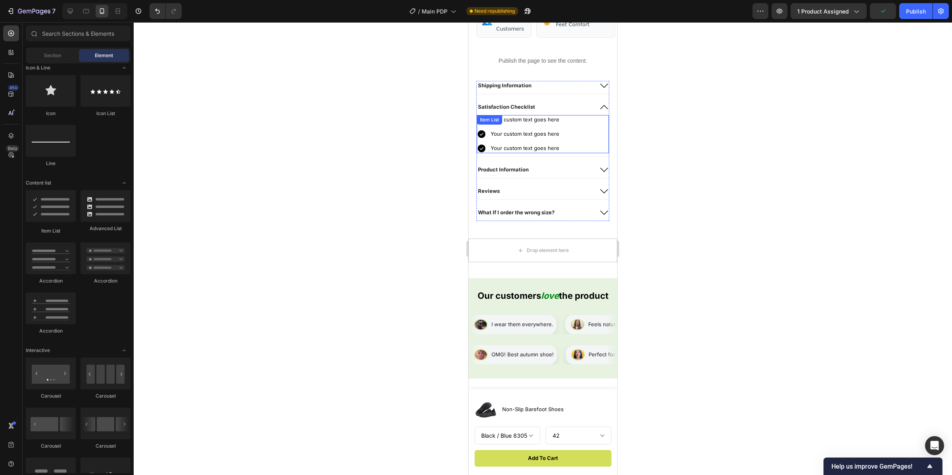
click at [563, 135] on div "Your custom text goes here Your custom text goes here Your custom text goes here" at bounding box center [543, 134] width 132 height 38
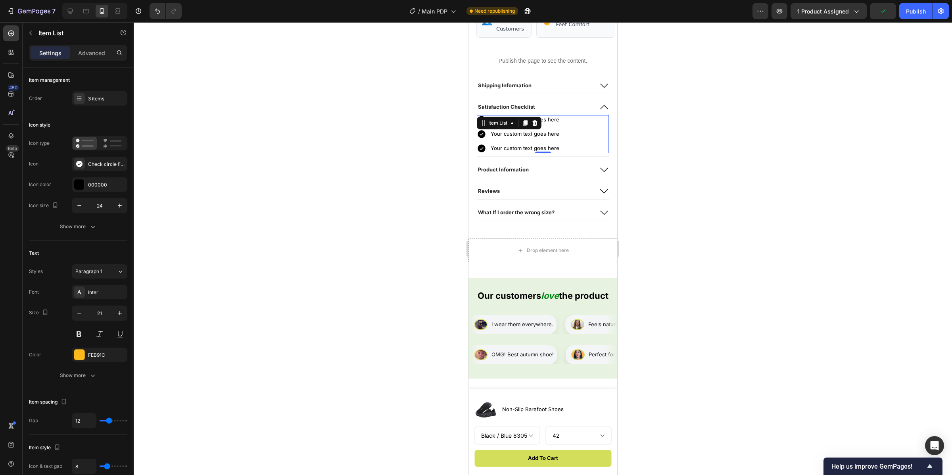
click at [563, 135] on div "Your custom text goes here Your custom text goes here Your custom text goes here" at bounding box center [543, 134] width 132 height 38
click at [558, 136] on div "Your custom text goes here Your custom text goes here Your custom text goes here" at bounding box center [543, 134] width 132 height 38
click at [558, 125] on div "Your custom text goes here" at bounding box center [525, 120] width 71 height 10
click at [525, 125] on div "Rich Text Editor. Editing area: main" at bounding box center [525, 120] width 71 height 10
click at [565, 123] on p "Secure payment via Paypal or Credit card" at bounding box center [542, 119] width 102 height 7
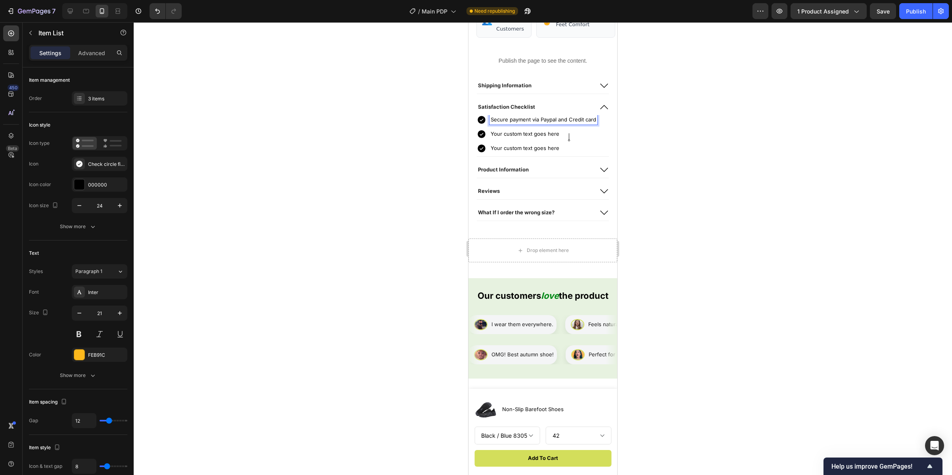
click at [569, 123] on p "Secure payment via Paypal and Credit card" at bounding box center [544, 119] width 106 height 7
click at [572, 123] on p "Secure payment via Paypal and Credit card" at bounding box center [544, 119] width 106 height 7
click at [691, 168] on div at bounding box center [543, 248] width 819 height 453
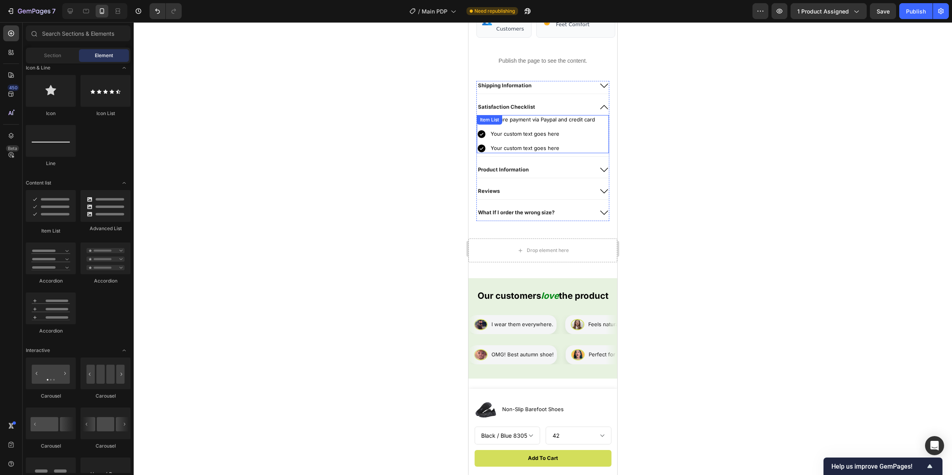
click at [567, 138] on p "Your custom text goes here" at bounding box center [543, 134] width 104 height 7
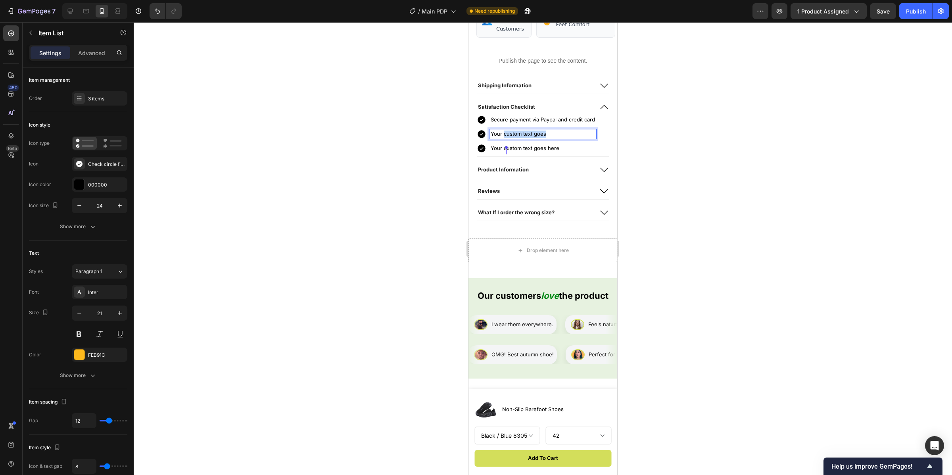
drag, startPoint x: 551, startPoint y: 152, endPoint x: 506, endPoint y: 151, distance: 45.3
click at [505, 138] on p "Your custom text goes" at bounding box center [543, 134] width 104 height 7
click at [556, 152] on p "Your custom text goes here" at bounding box center [543, 148] width 104 height 7
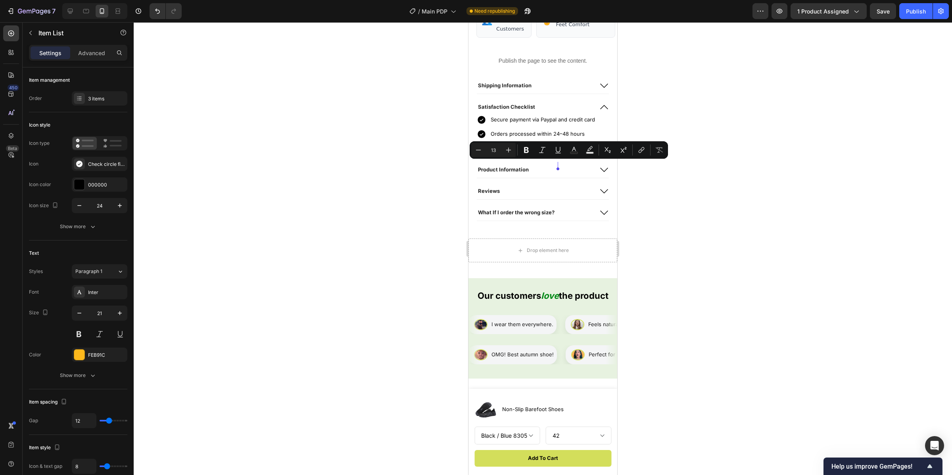
click at [563, 152] on p "Your custom text goes here" at bounding box center [543, 148] width 104 height 7
drag, startPoint x: 564, startPoint y: 166, endPoint x: 555, endPoint y: 163, distance: 9.3
click at [561, 152] on p "Your custom text goes here" at bounding box center [543, 148] width 104 height 7
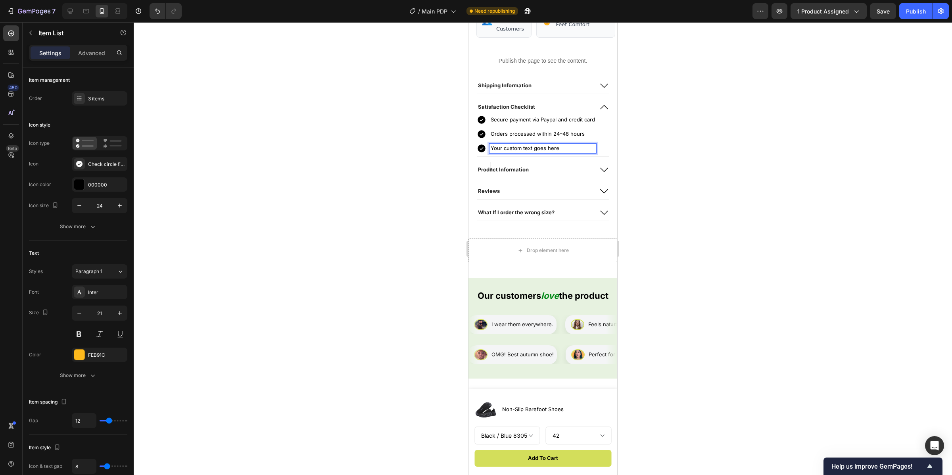
click at [539, 152] on p "Your custom text goes here" at bounding box center [543, 148] width 104 height 7
click at [558, 152] on p "Your custom text goes here" at bounding box center [543, 148] width 104 height 7
drag, startPoint x: 563, startPoint y: 166, endPoint x: 492, endPoint y: 161, distance: 71.2
click at [492, 153] on div "Your custom text goes here" at bounding box center [543, 149] width 107 height 10
click at [650, 173] on div at bounding box center [543, 248] width 819 height 453
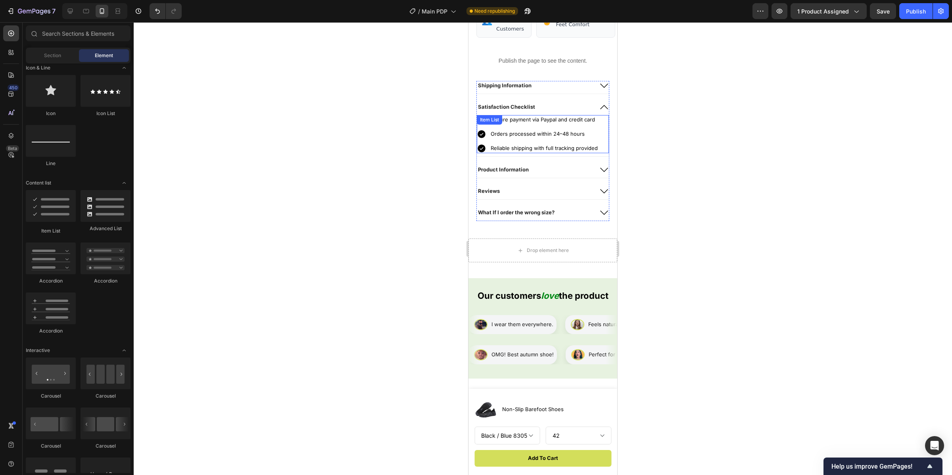
click at [550, 153] on div "Secure payment via Paypal and credit card Orders processed within 24–48 hours R…" at bounding box center [538, 134] width 122 height 38
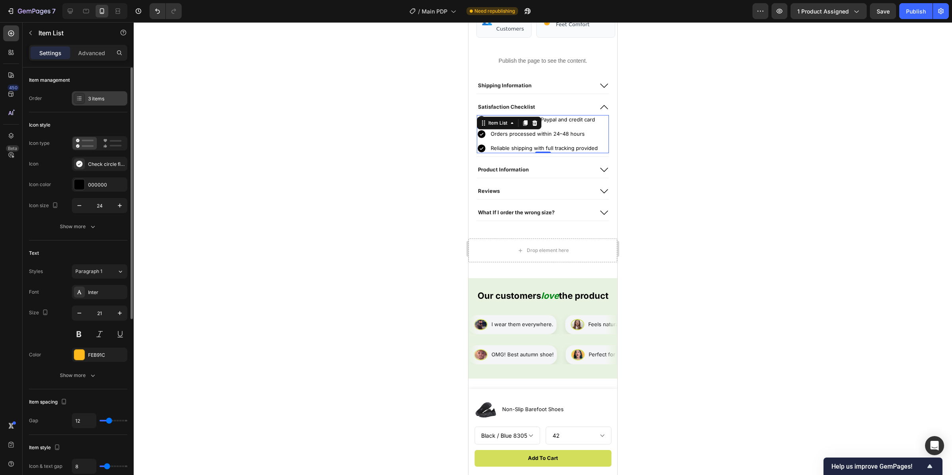
click at [92, 100] on div "3 items" at bounding box center [106, 98] width 37 height 7
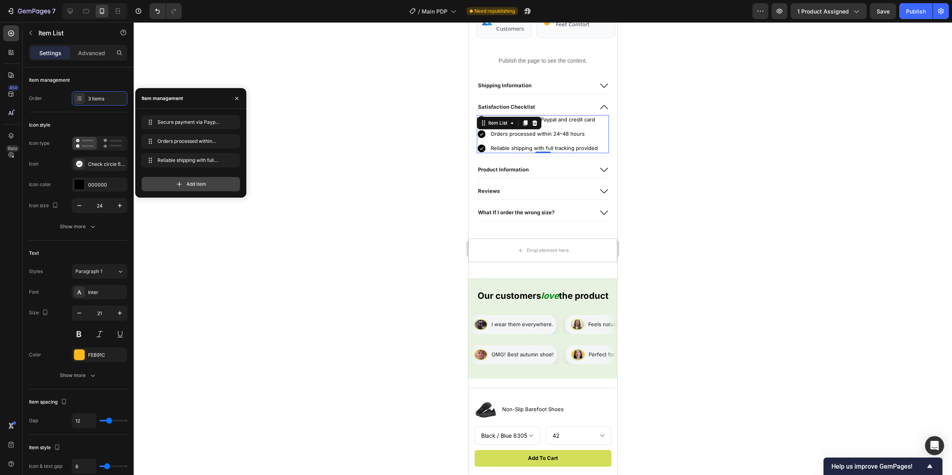
click at [185, 183] on div "Add item" at bounding box center [191, 184] width 98 height 14
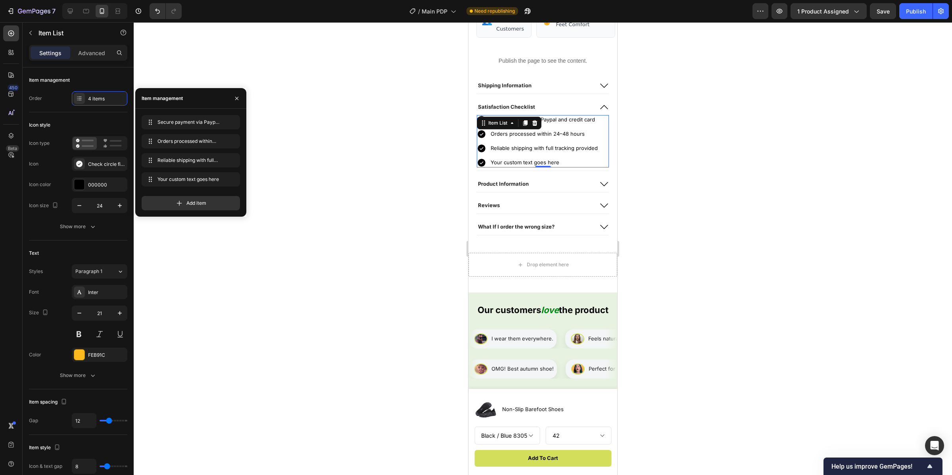
click at [559, 167] on div "Your custom text goes here" at bounding box center [545, 163] width 110 height 10
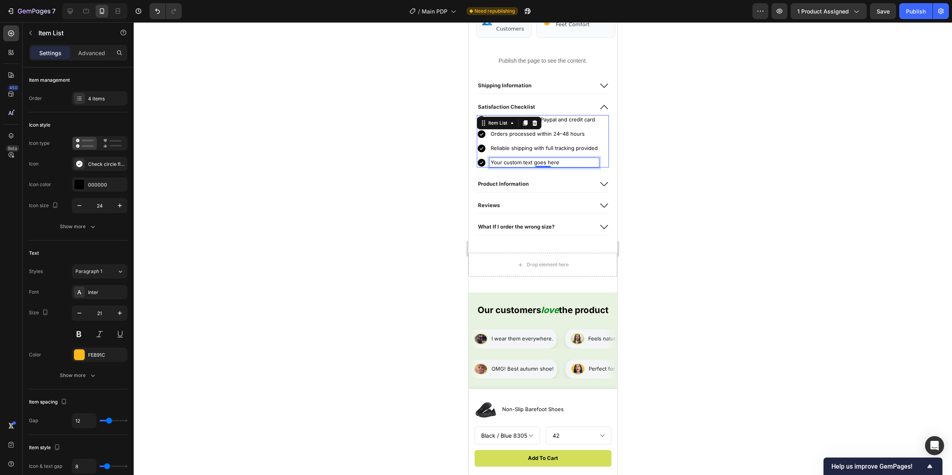
click at [559, 166] on p "Your custom text goes here" at bounding box center [544, 162] width 107 height 7
drag, startPoint x: 544, startPoint y: 177, endPoint x: 523, endPoint y: 177, distance: 20.6
click at [523, 166] on p "Your custom text goes here" at bounding box center [544, 162] width 107 height 7
click at [758, 149] on div at bounding box center [543, 248] width 819 height 453
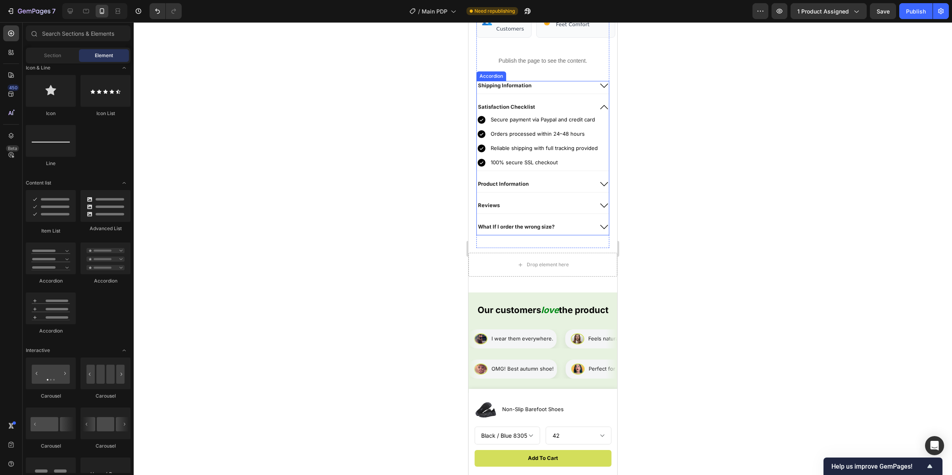
click at [600, 112] on icon at bounding box center [605, 107] width 10 height 10
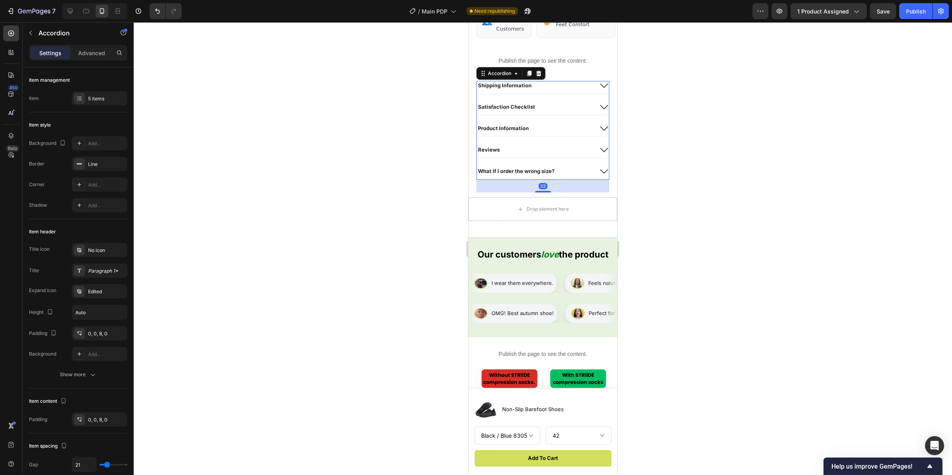
click at [737, 160] on div at bounding box center [543, 248] width 819 height 453
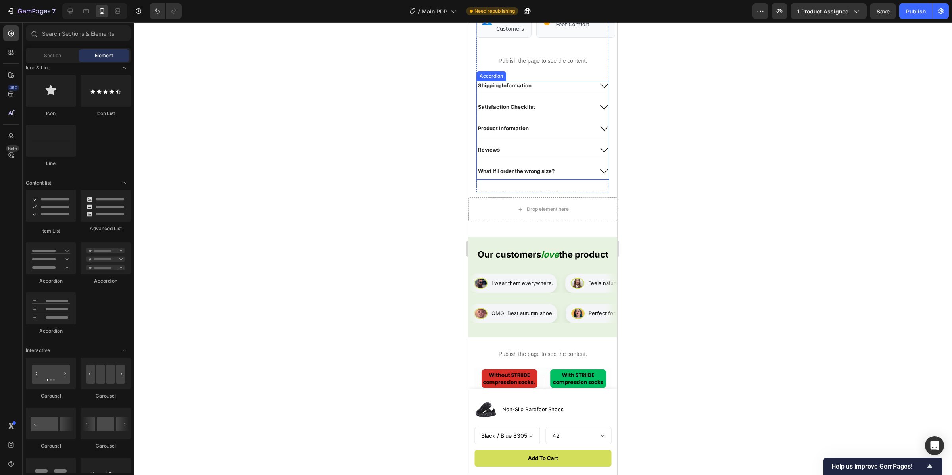
click at [556, 90] on div "Shipping Information" at bounding box center [535, 86] width 116 height 10
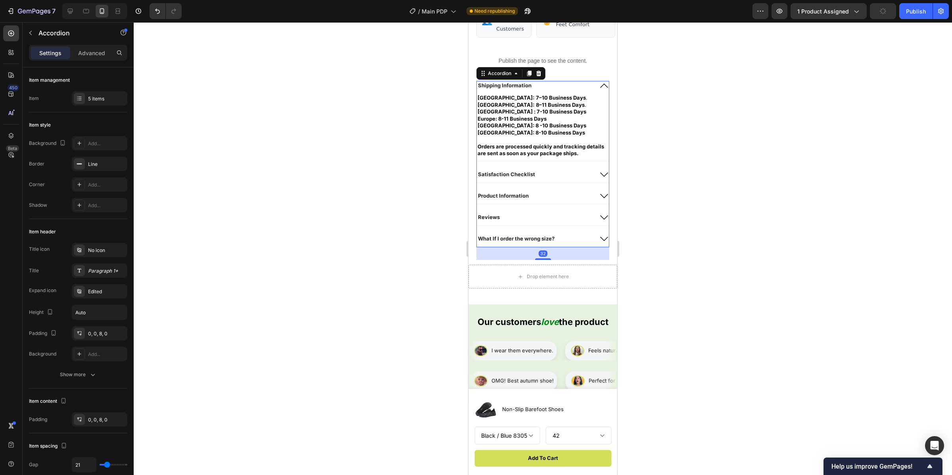
click at [564, 90] on div "Shipping Information" at bounding box center [535, 86] width 116 height 10
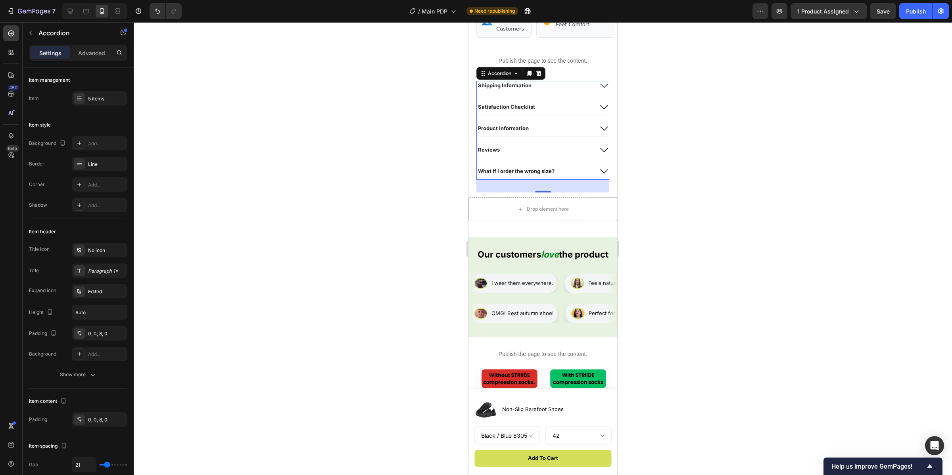
click at [581, 221] on div "Drop element here" at bounding box center [543, 209] width 149 height 24
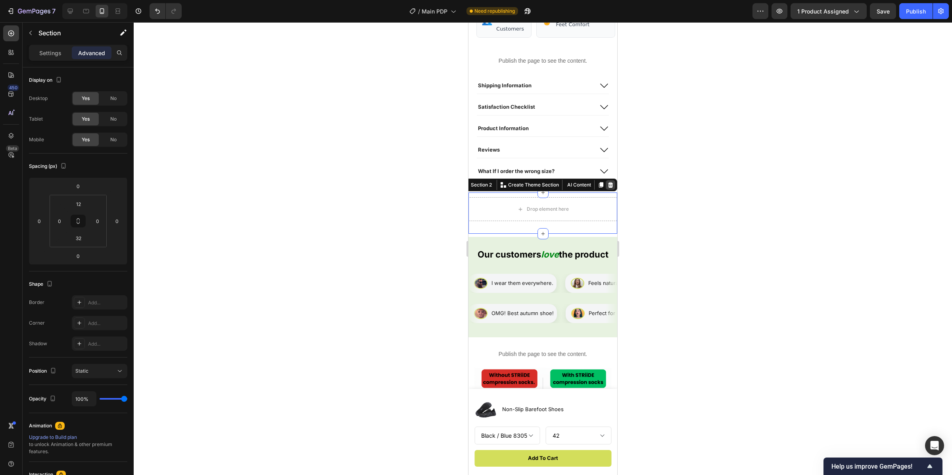
click at [608, 188] on icon at bounding box center [610, 185] width 5 height 6
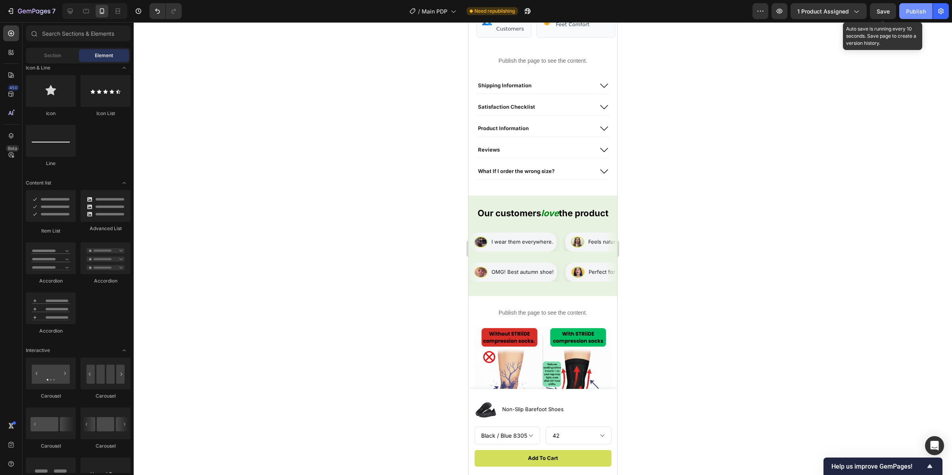
drag, startPoint x: 886, startPoint y: 12, endPoint x: 901, endPoint y: 12, distance: 14.3
click at [886, 12] on span "Save" at bounding box center [883, 11] width 13 height 7
click at [912, 10] on div "Publish" at bounding box center [916, 11] width 20 height 8
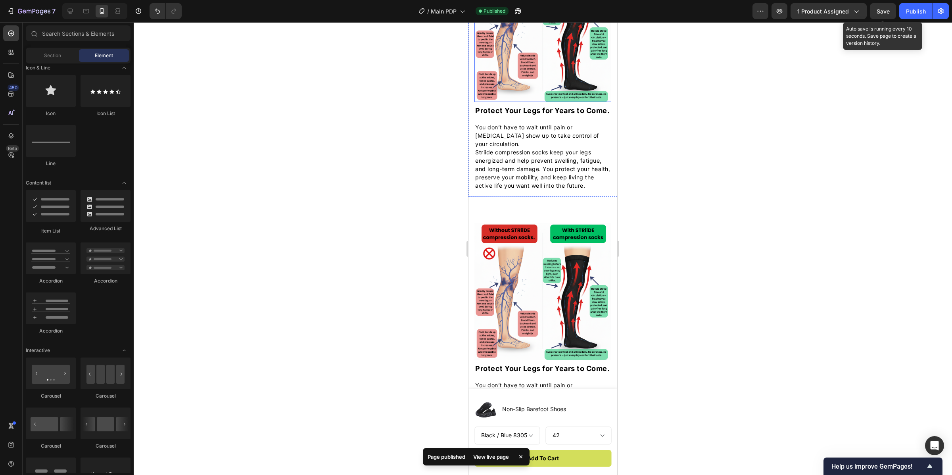
scroll to position [985, 0]
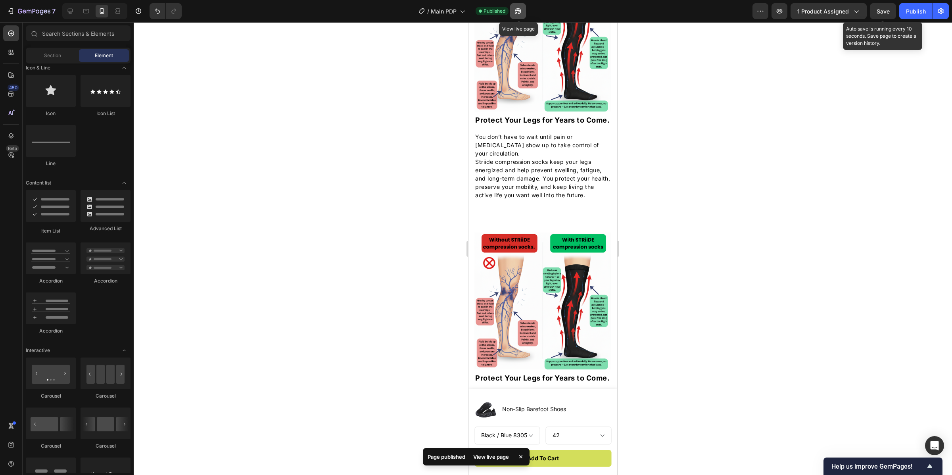
click at [515, 10] on icon "button" at bounding box center [518, 11] width 8 height 8
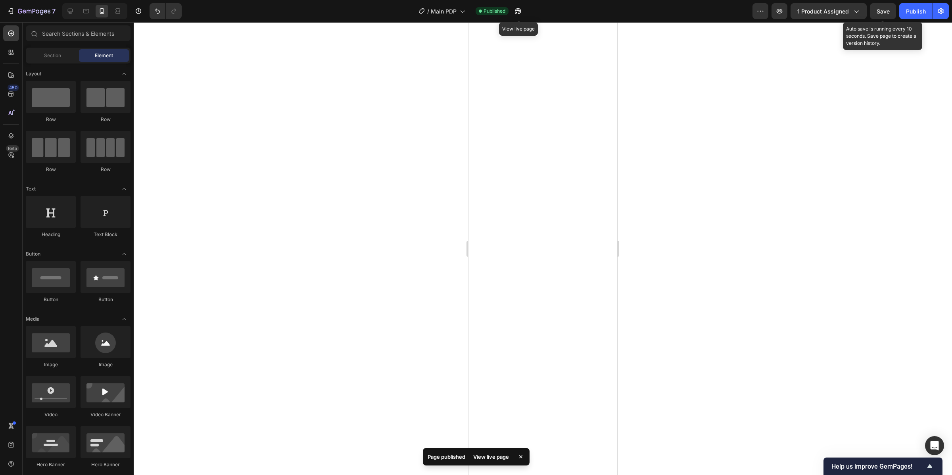
select select "Black / Blue 8305"
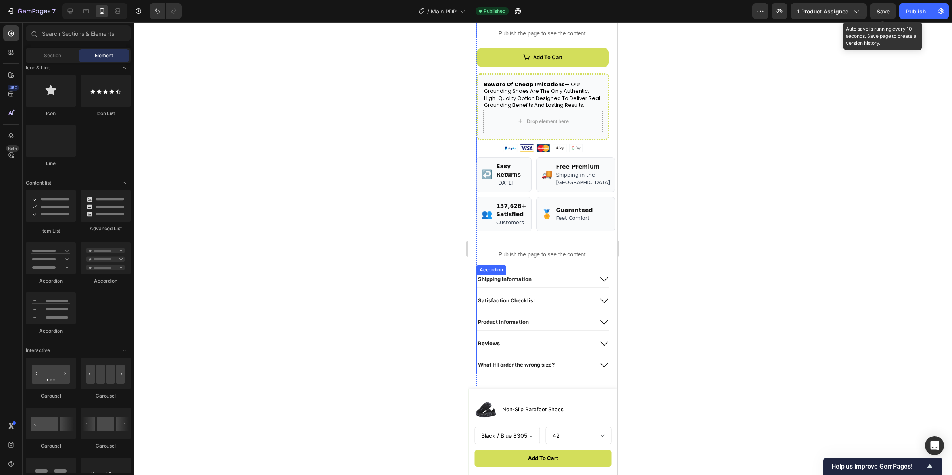
scroll to position [515, 0]
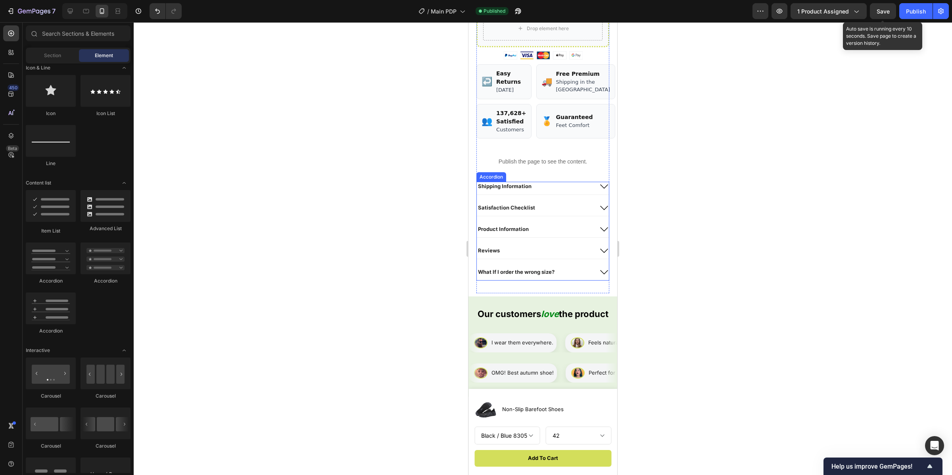
click at [561, 277] on div "What If I order the wrong size?" at bounding box center [535, 272] width 116 height 10
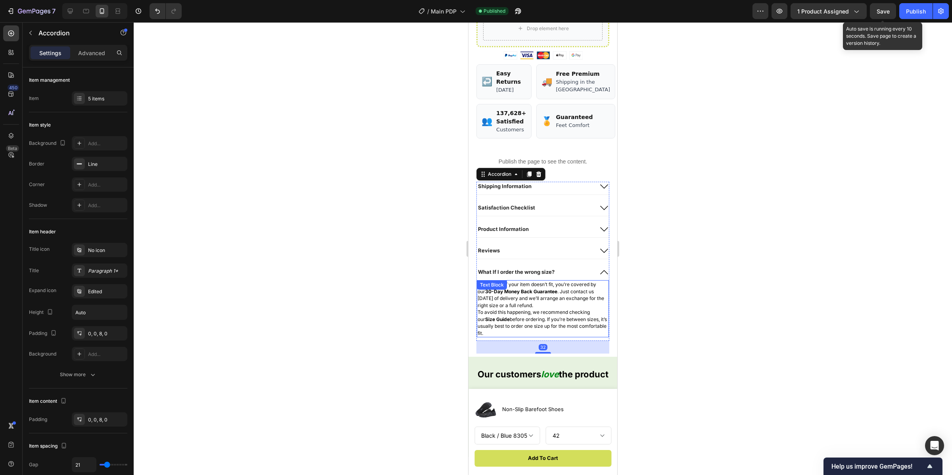
click at [553, 308] on span "No worries. If your item doesn’t fit, you’re covered by our 30-Day Money Back G…" at bounding box center [541, 294] width 127 height 27
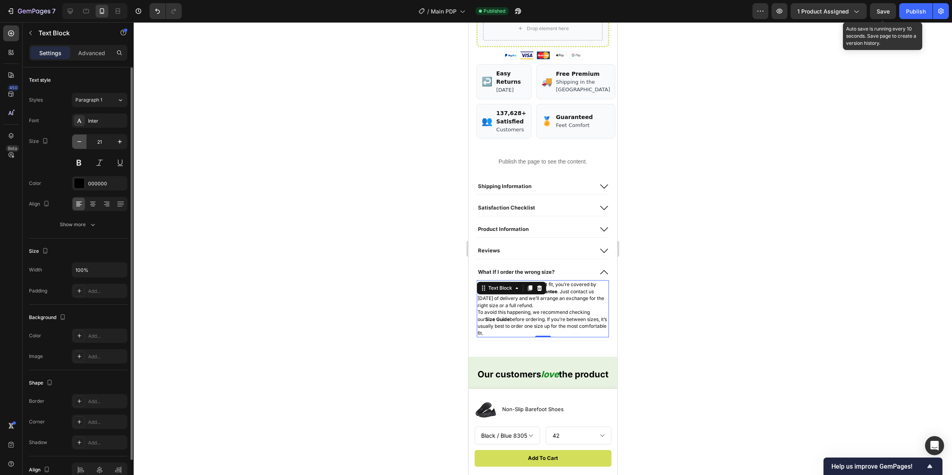
click at [81, 142] on icon "button" at bounding box center [79, 141] width 4 height 1
click at [81, 141] on icon "button" at bounding box center [79, 142] width 8 height 8
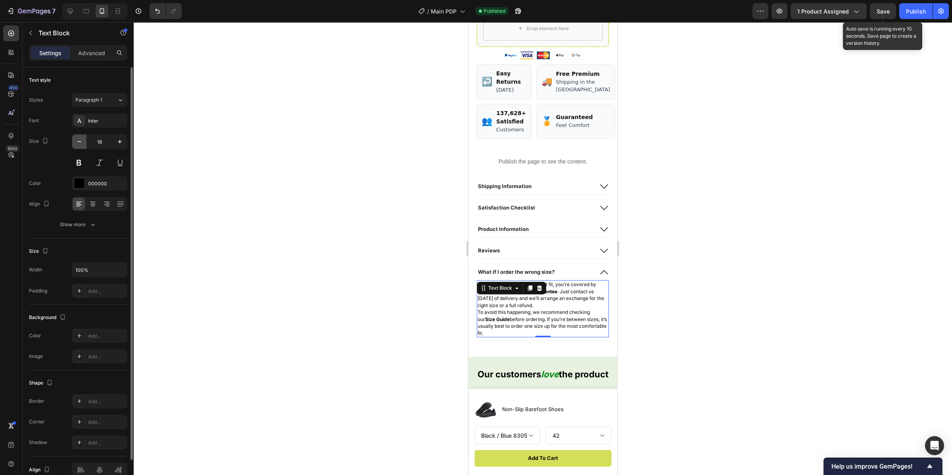
click at [81, 141] on icon "button" at bounding box center [79, 142] width 8 height 8
type input "14"
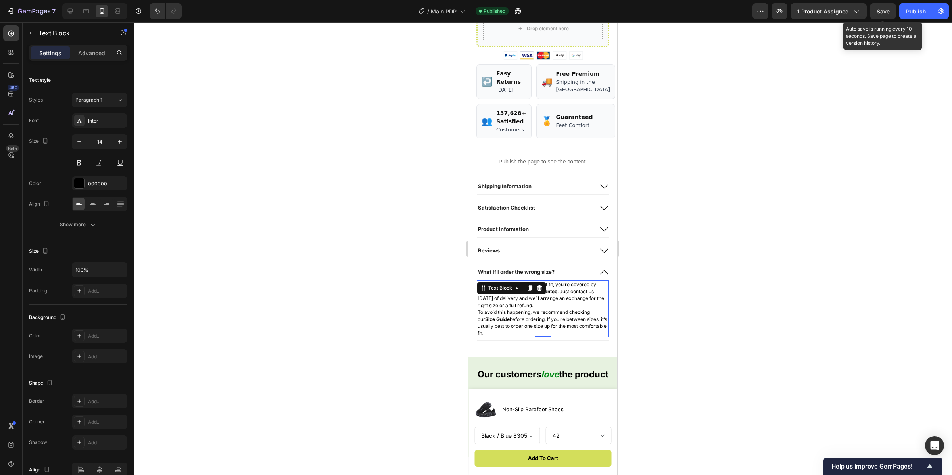
click at [515, 336] on span "To avoid this happening, we recommend checking our Size Guide before ordering. …" at bounding box center [542, 322] width 129 height 27
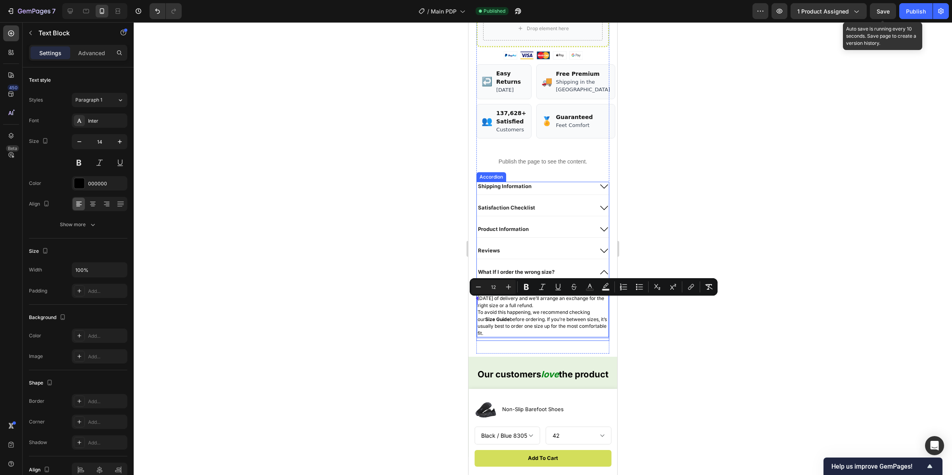
drag, startPoint x: 507, startPoint y: 342, endPoint x: 481, endPoint y: 294, distance: 55.6
click at [481, 294] on div "What If I order the wrong size? No worries. If your item doesn’t fit, you’re co…" at bounding box center [543, 303] width 132 height 73
click at [506, 285] on icon "Editor contextual toolbar" at bounding box center [509, 287] width 8 height 8
type input "14"
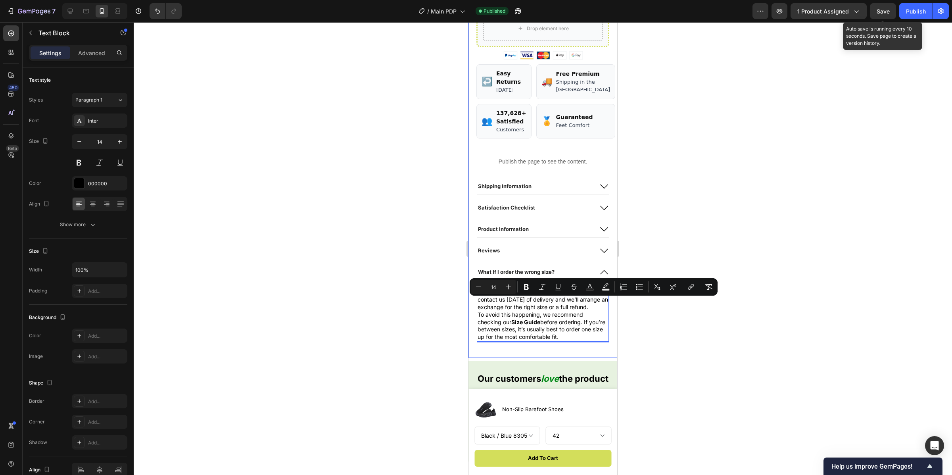
click at [401, 298] on div at bounding box center [543, 248] width 819 height 453
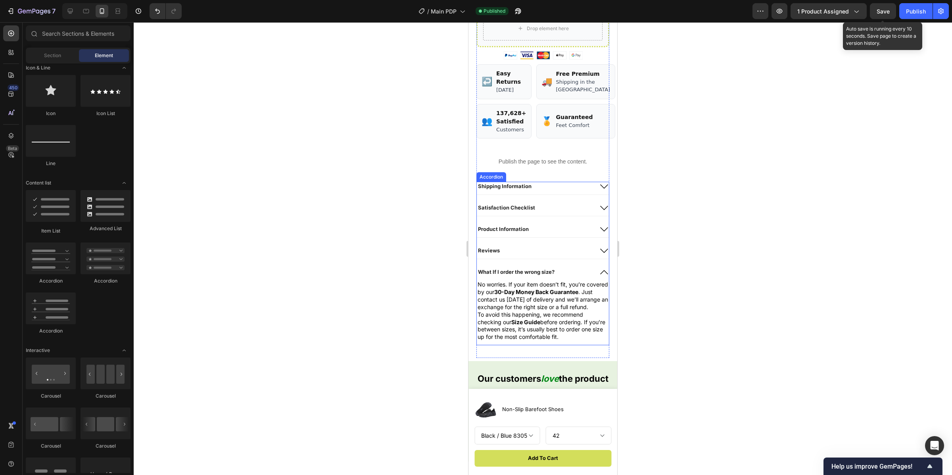
click at [532, 256] on div "Reviews" at bounding box center [535, 251] width 116 height 10
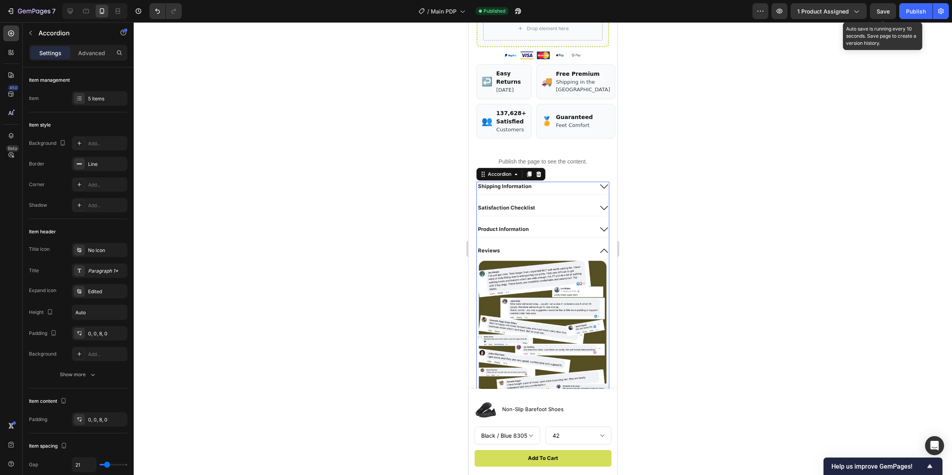
click at [536, 234] on div "Product Information" at bounding box center [535, 230] width 116 height 10
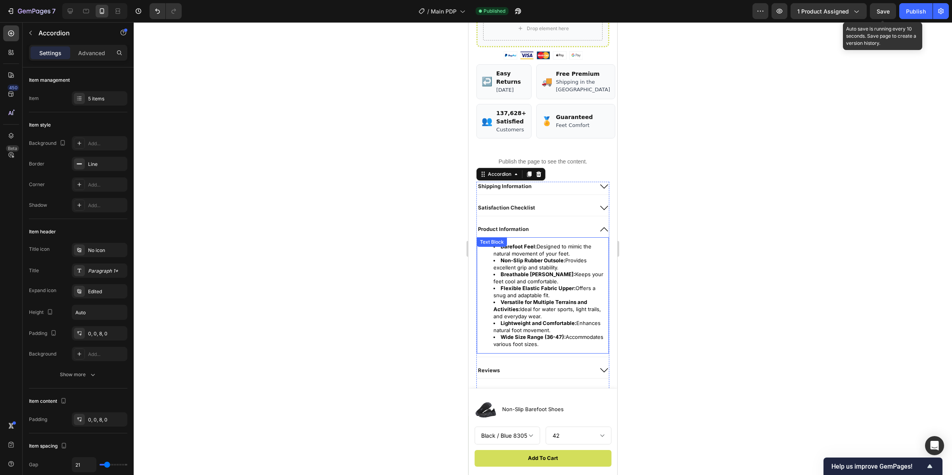
click at [527, 277] on strong "Breathable Mesh Lining:" at bounding box center [538, 274] width 75 height 6
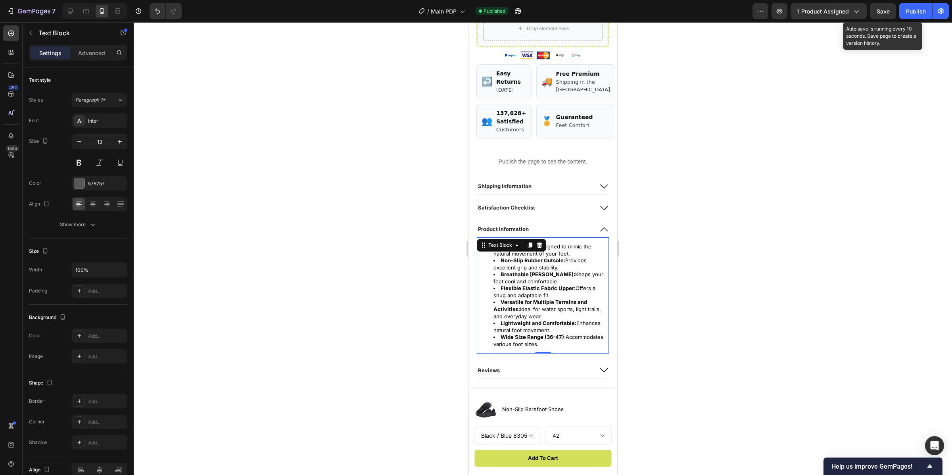
click at [578, 348] on li "Wide Size Range (36-47): Accommodates various foot sizes." at bounding box center [551, 341] width 115 height 14
drag, startPoint x: 578, startPoint y: 361, endPoint x: 473, endPoint y: 257, distance: 147.6
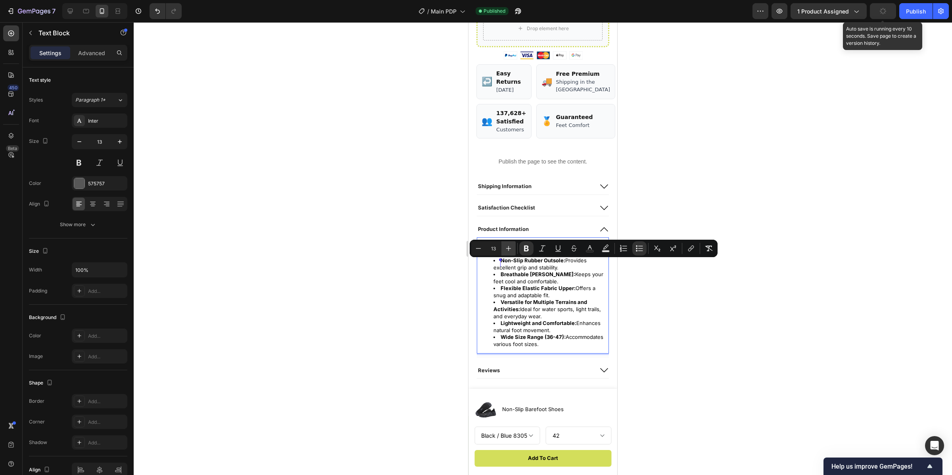
click at [510, 246] on icon "Editor contextual toolbar" at bounding box center [509, 248] width 8 height 8
type input "14"
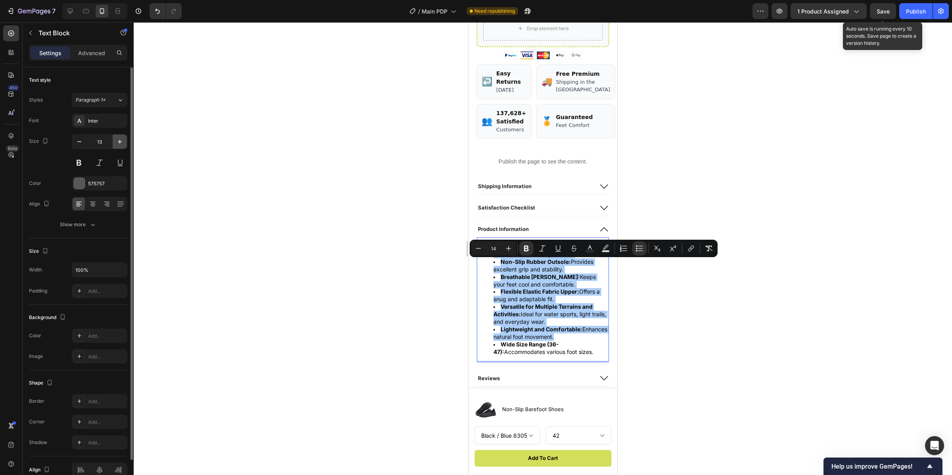
click at [116, 141] on icon "button" at bounding box center [120, 142] width 8 height 8
type input "14"
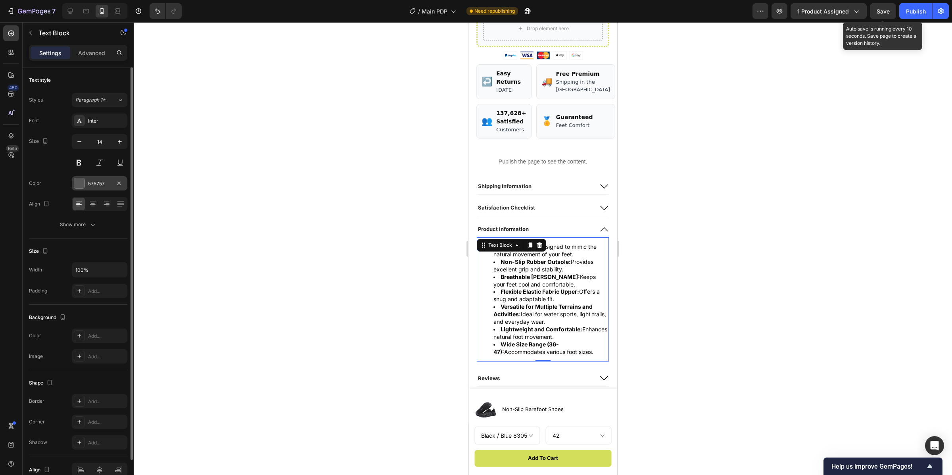
click at [81, 186] on div at bounding box center [79, 183] width 10 height 10
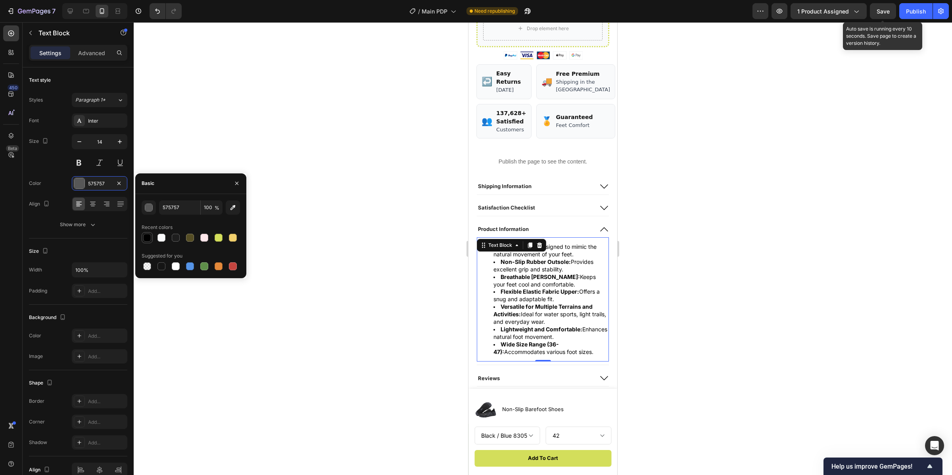
click at [147, 234] on div at bounding box center [147, 238] width 8 height 8
type input "000000"
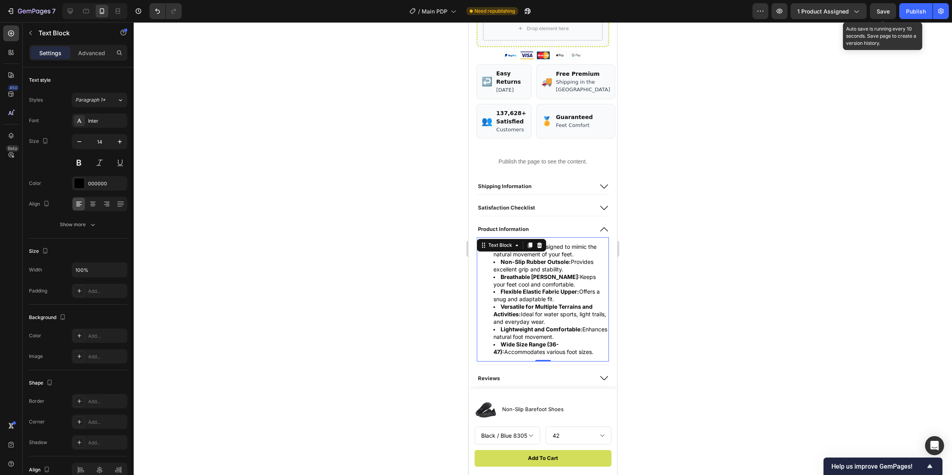
click at [333, 268] on div at bounding box center [543, 248] width 819 height 453
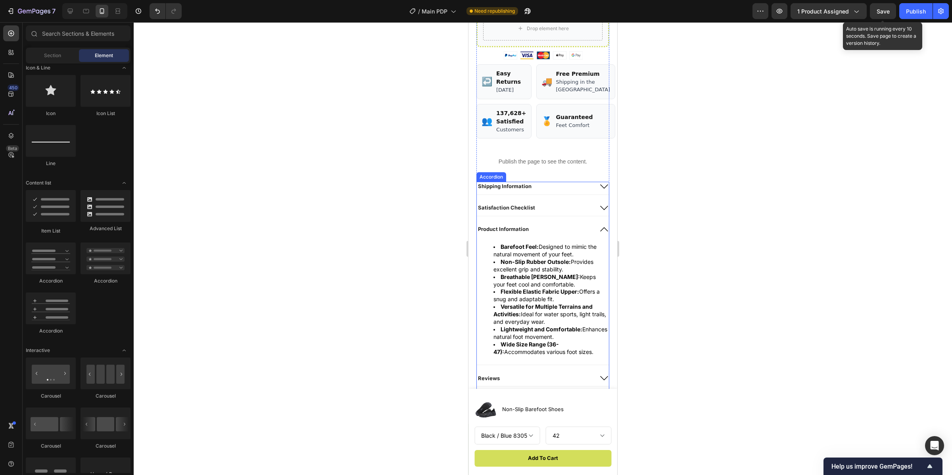
click at [563, 213] on div "Satisfaction Checklist" at bounding box center [535, 208] width 116 height 10
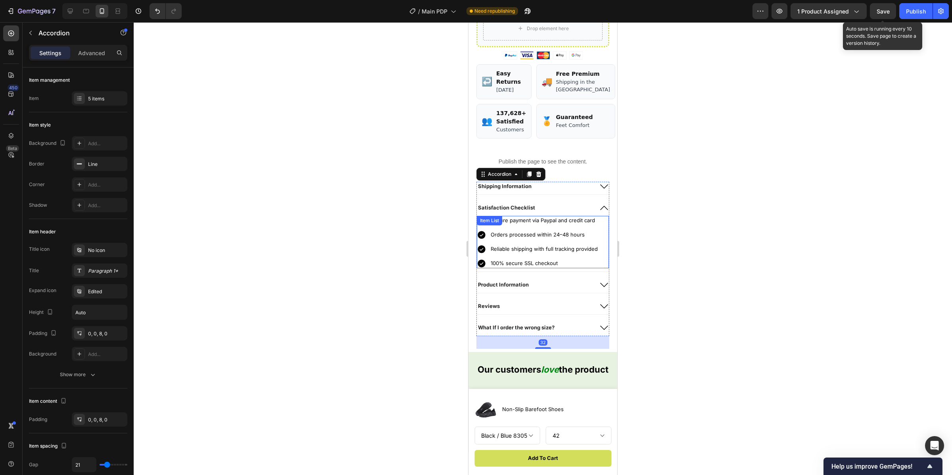
click at [566, 268] on div "Secure payment via Paypal and credit card Orders processed within 24–48 hours R…" at bounding box center [538, 242] width 122 height 52
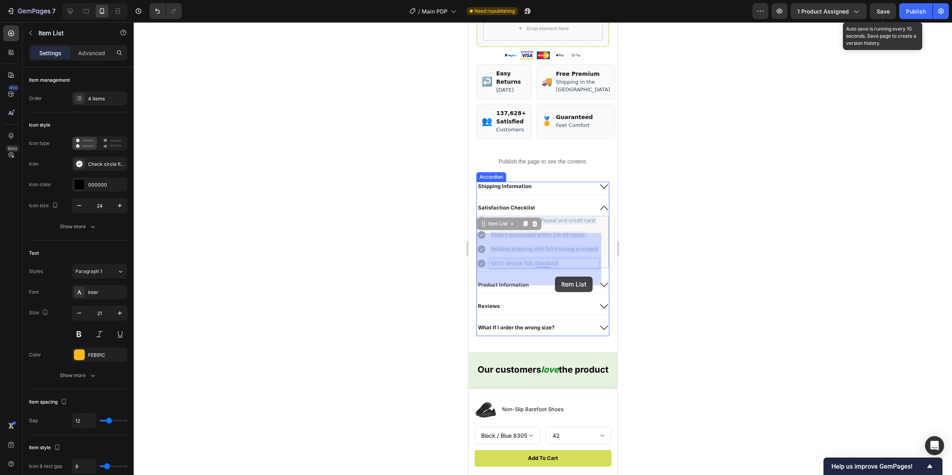
drag, startPoint x: 568, startPoint y: 279, endPoint x: 555, endPoint y: 277, distance: 13.0
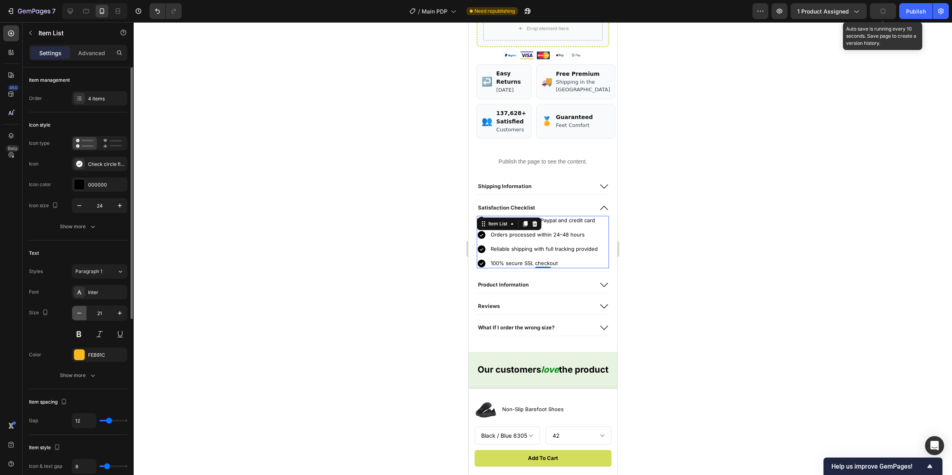
click at [80, 311] on icon "button" at bounding box center [79, 313] width 8 height 8
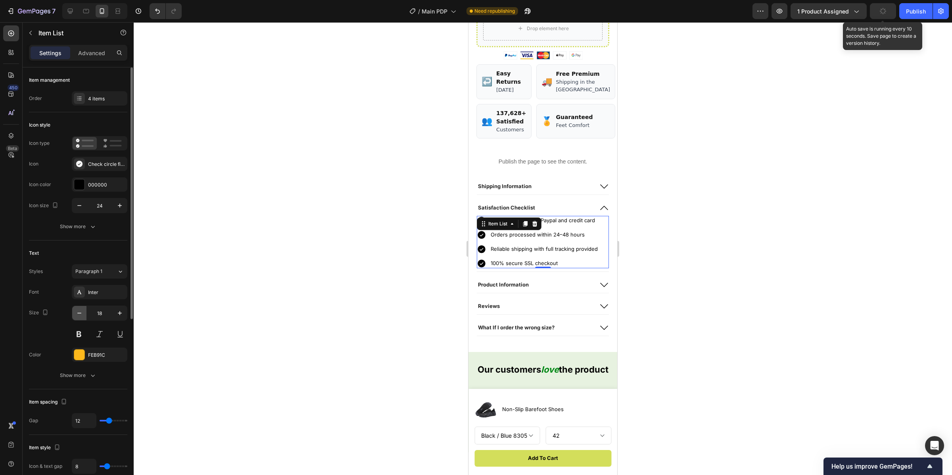
click at [80, 311] on icon "button" at bounding box center [79, 313] width 8 height 8
click at [81, 312] on icon "button" at bounding box center [79, 313] width 8 height 8
type input "13"
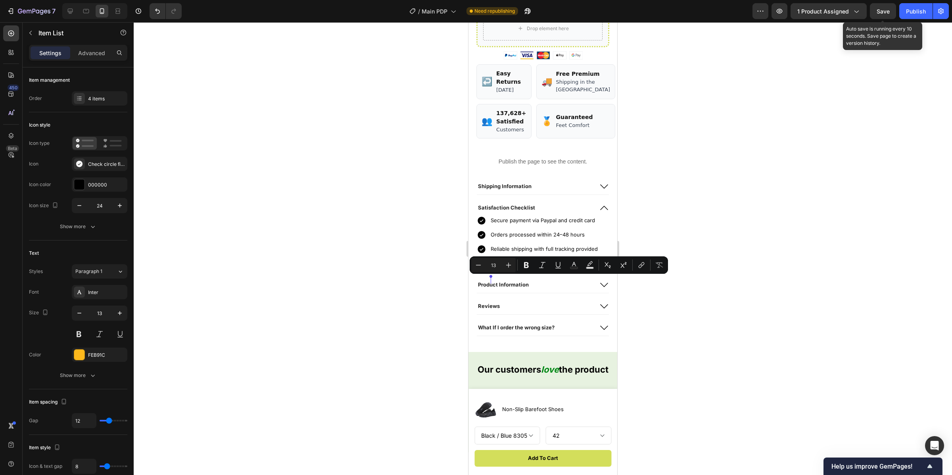
drag, startPoint x: 563, startPoint y: 279, endPoint x: 497, endPoint y: 253, distance: 71.3
click at [496, 248] on div "Secure payment via Paypal and credit card Orders processed within 24–48 hours R…" at bounding box center [538, 242] width 122 height 52
click at [507, 266] on icon "Editor contextual toolbar" at bounding box center [509, 265] width 8 height 8
type input "14"
click at [550, 224] on p "Secure payment via Paypal and credit card" at bounding box center [544, 220] width 107 height 7
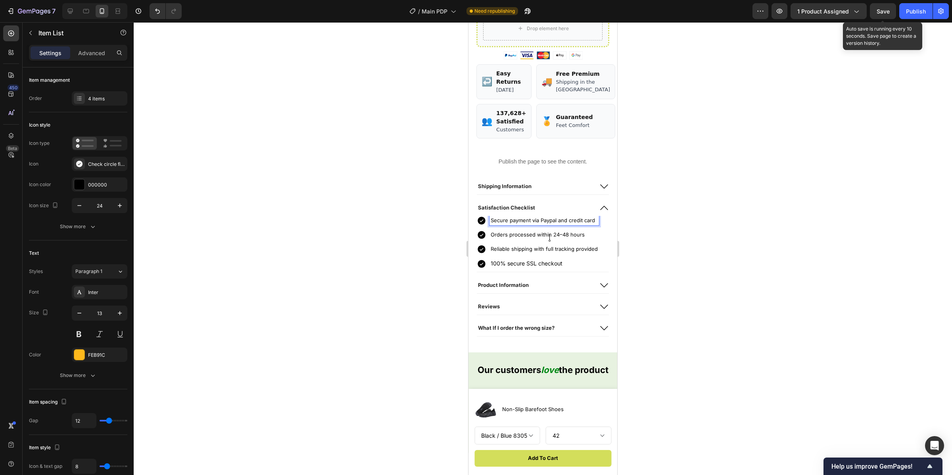
click at [565, 260] on div "Secure payment via Paypal and credit card Orders processed within 24–48 hours R…" at bounding box center [538, 242] width 122 height 53
click at [566, 253] on p "Reliable shipping with full tracking provided" at bounding box center [544, 249] width 107 height 7
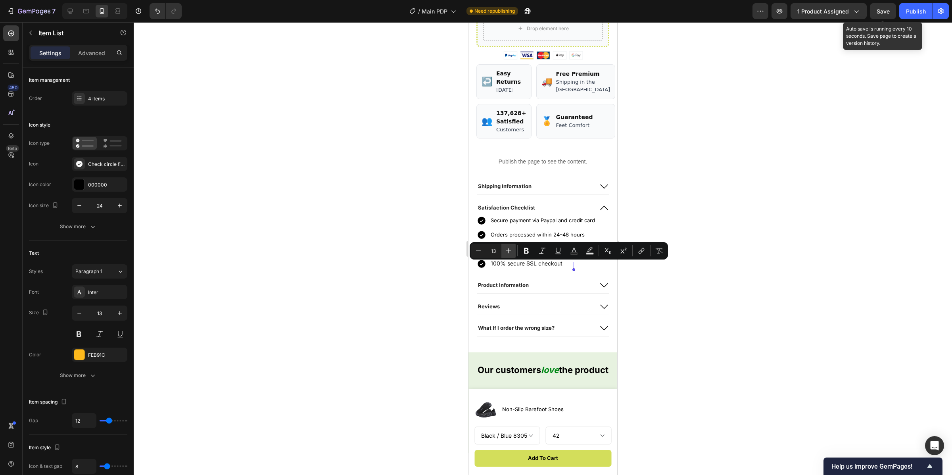
click at [508, 250] on icon "Editor contextual toolbar" at bounding box center [509, 251] width 8 height 8
type input "14"
click at [497, 253] on p "Reliable shipping with full tracking provided" at bounding box center [544, 250] width 106 height 8
drag, startPoint x: 492, startPoint y: 265, endPoint x: 599, endPoint y: 271, distance: 107.7
click at [598, 254] on div "Reliable shipping with full tracking provided" at bounding box center [544, 249] width 108 height 10
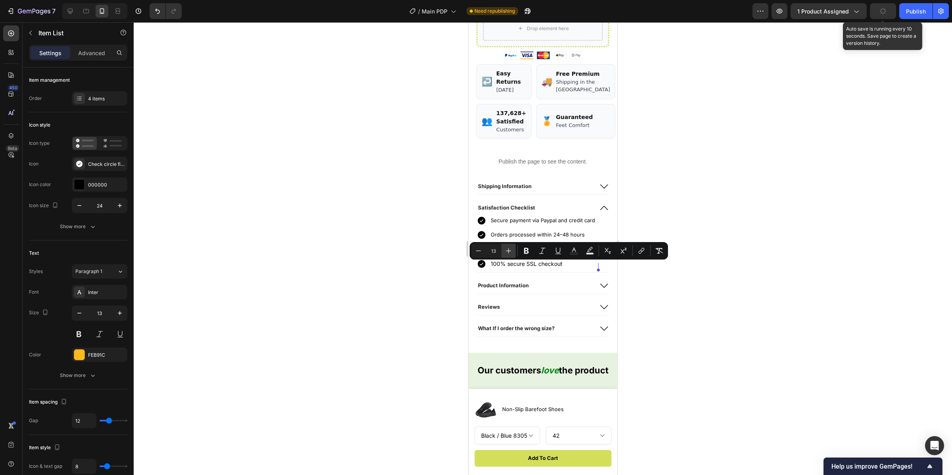
click at [508, 250] on icon "Editor contextual toolbar" at bounding box center [509, 251] width 8 height 8
type input "14"
click at [425, 261] on div at bounding box center [543, 248] width 819 height 453
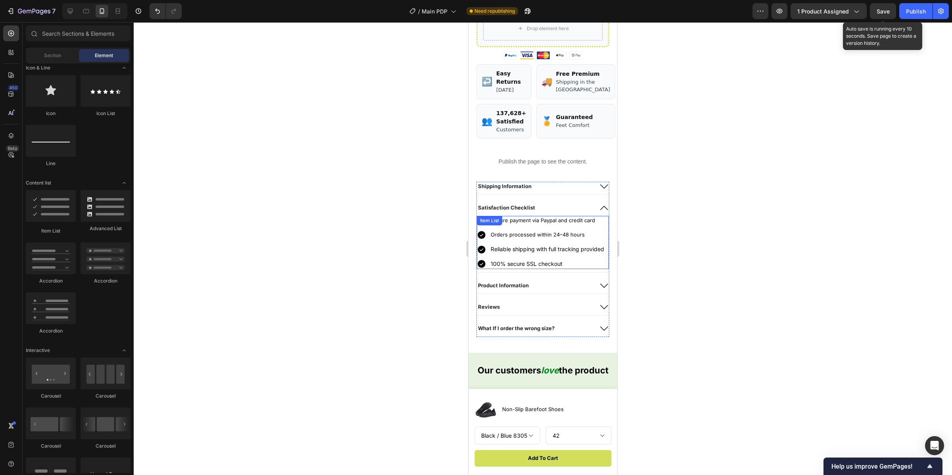
click at [558, 238] on p "Orders processed within 24–48 hours" at bounding box center [547, 234] width 113 height 7
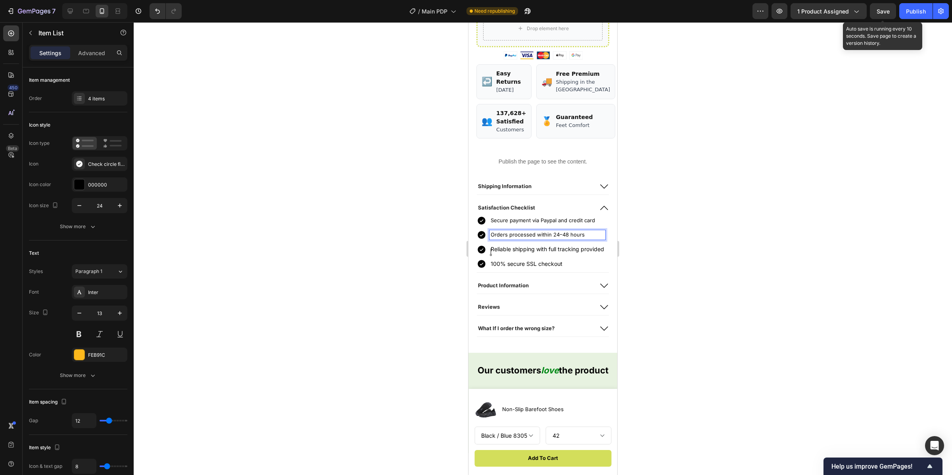
click at [504, 238] on p "Orders processed within 24–48 hours" at bounding box center [547, 234] width 113 height 7
click at [499, 238] on p "Orders processed within 24–48 hours" at bounding box center [547, 234] width 113 height 7
click at [493, 238] on p "Orders processed within 24–48 hours" at bounding box center [547, 234] width 113 height 7
drag, startPoint x: 492, startPoint y: 251, endPoint x: 596, endPoint y: 251, distance: 104.0
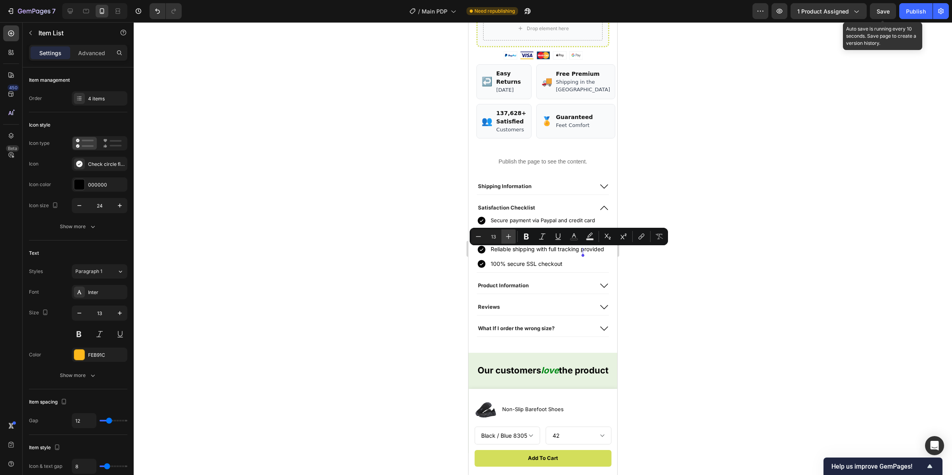
click at [509, 235] on icon "Editor contextual toolbar" at bounding box center [508, 236] width 5 height 5
type input "14"
drag, startPoint x: 404, startPoint y: 234, endPoint x: 461, endPoint y: 236, distance: 58.0
click at [404, 234] on div at bounding box center [543, 248] width 819 height 453
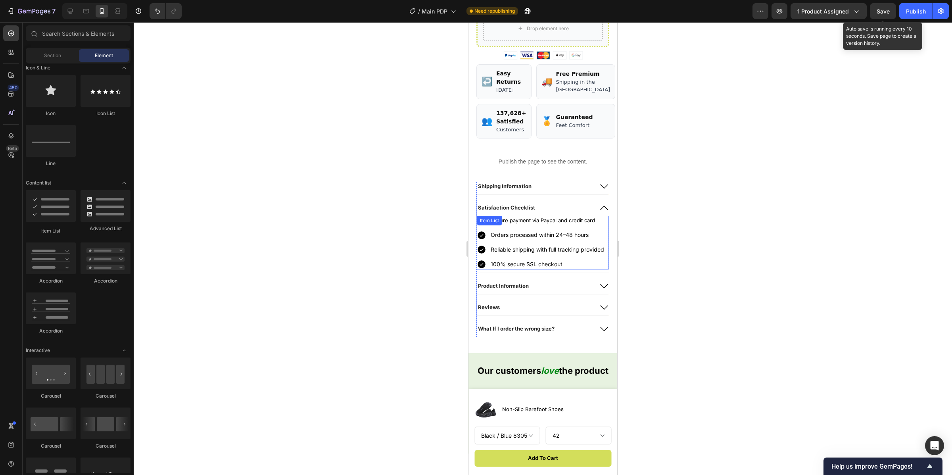
click at [516, 224] on p "Secure payment via Paypal and credit card" at bounding box center [547, 220] width 113 height 7
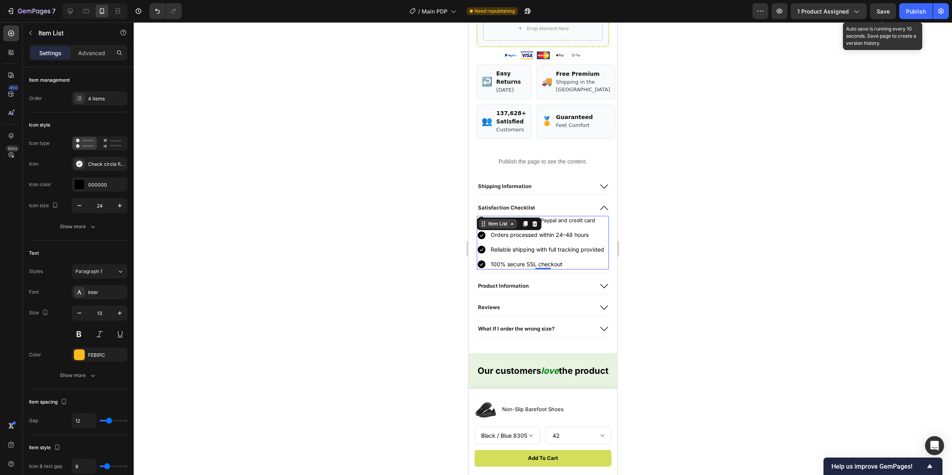
click at [516, 229] on div "Item List" at bounding box center [498, 224] width 38 height 10
click at [469, 22] on lt-div at bounding box center [469, 22] width 0 height 0
click at [495, 224] on p "Secure payment via Paypal and credit card" at bounding box center [547, 220] width 113 height 7
click at [493, 224] on p "Secure payment via Paypal and credit card" at bounding box center [547, 220] width 113 height 7
click at [491, 224] on p "Secure payment via Paypal and credit card" at bounding box center [547, 220] width 113 height 7
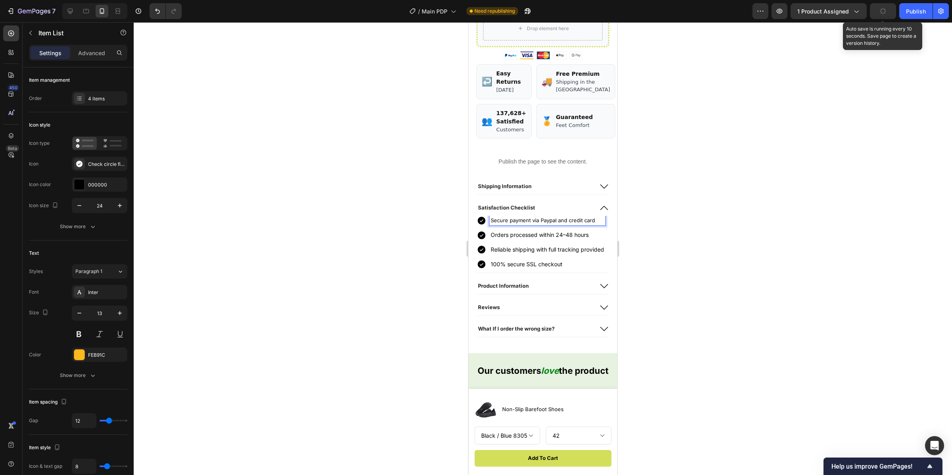
drag, startPoint x: 491, startPoint y: 236, endPoint x: 611, endPoint y: 240, distance: 119.9
click at [506, 225] on icon "Editor contextual toolbar" at bounding box center [509, 222] width 8 height 8
type input "14"
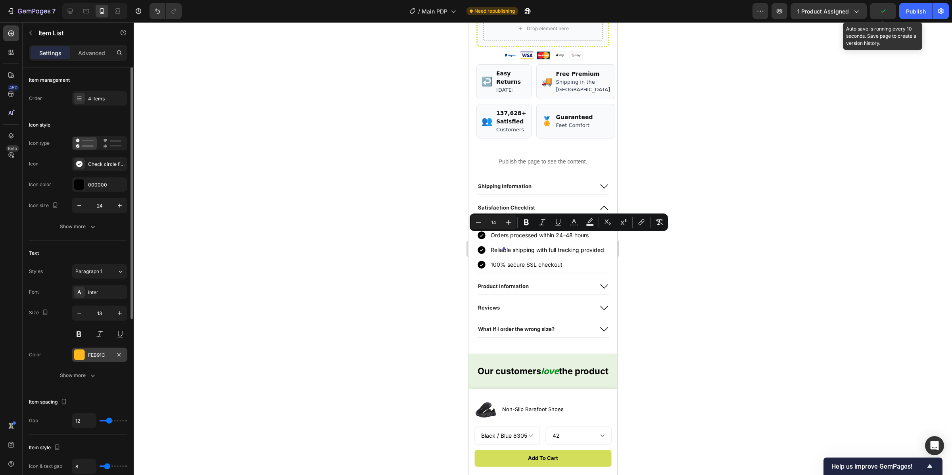
click at [77, 357] on div at bounding box center [79, 355] width 10 height 10
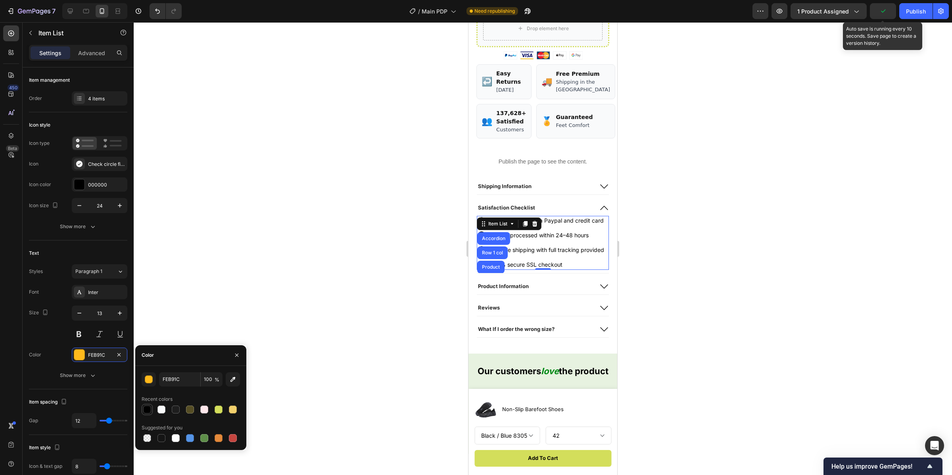
click at [144, 408] on div at bounding box center [147, 410] width 8 height 8
type input "000000"
click at [115, 318] on button "button" at bounding box center [120, 313] width 14 height 14
type input "14"
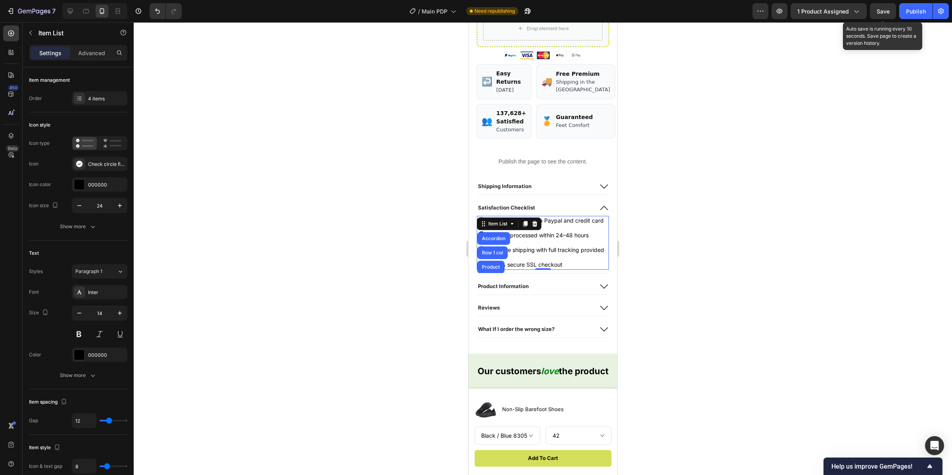
click at [221, 282] on div at bounding box center [543, 248] width 819 height 453
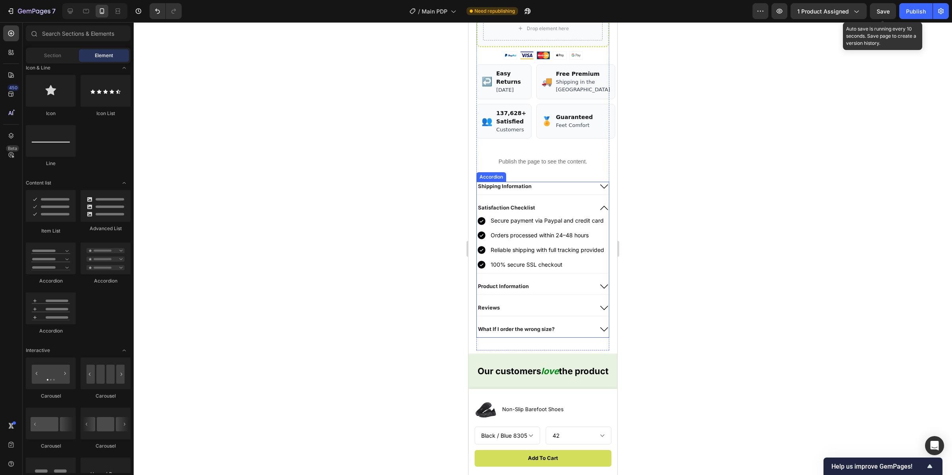
click at [560, 194] on div "★★★★★ 4.8/5.0 (2,123 Reviews) Custom Code Striiide Nomad Shoes Heading £39.27 P…" at bounding box center [543, 25] width 133 height 650
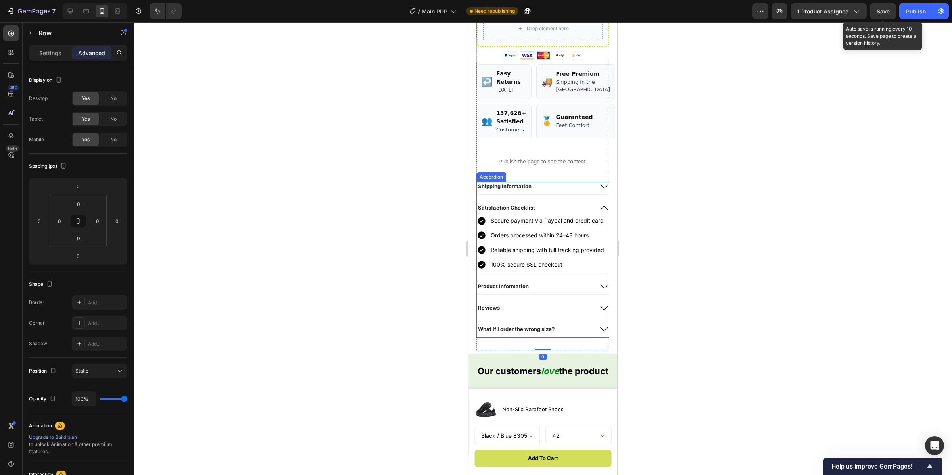
click at [564, 191] on div "Shipping Information" at bounding box center [535, 187] width 116 height 10
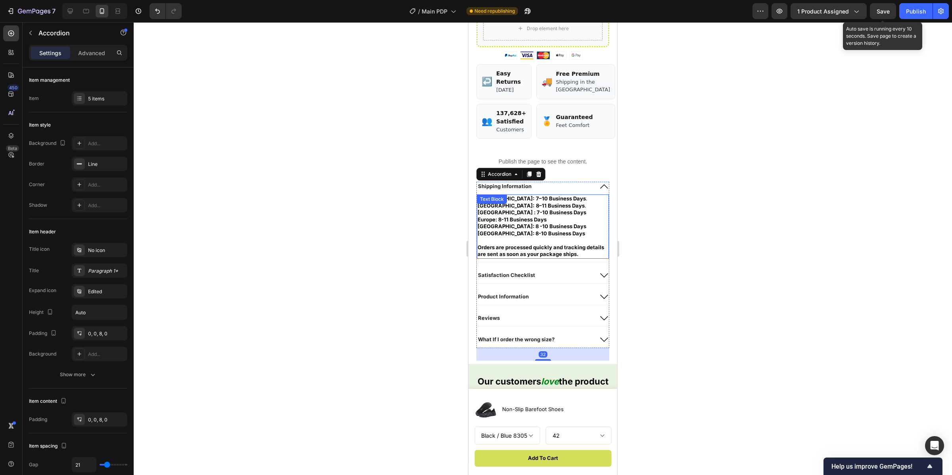
click at [555, 223] on p "Europe: 8-11 Business Days" at bounding box center [543, 219] width 131 height 7
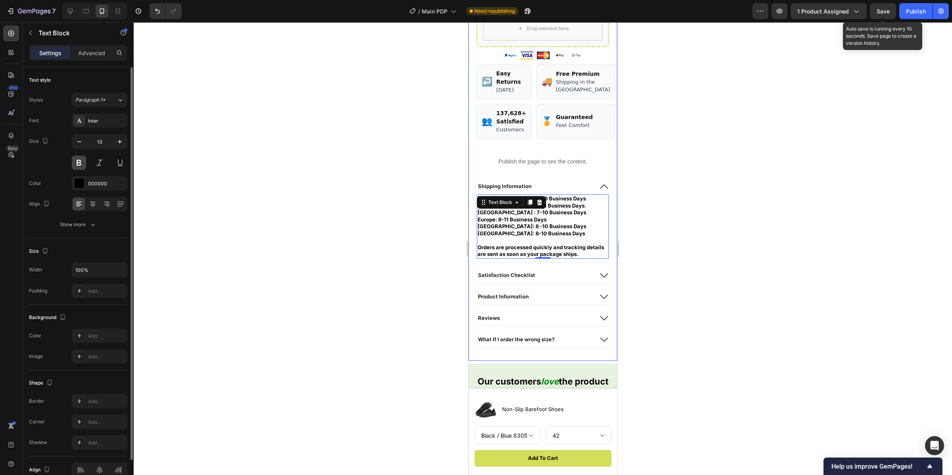
click at [77, 160] on button at bounding box center [79, 163] width 14 height 14
drag, startPoint x: 78, startPoint y: 162, endPoint x: 210, endPoint y: 182, distance: 133.7
click at [78, 162] on button at bounding box center [79, 163] width 14 height 14
click at [560, 237] on p "Australia: 8-10 Business Days" at bounding box center [543, 233] width 131 height 7
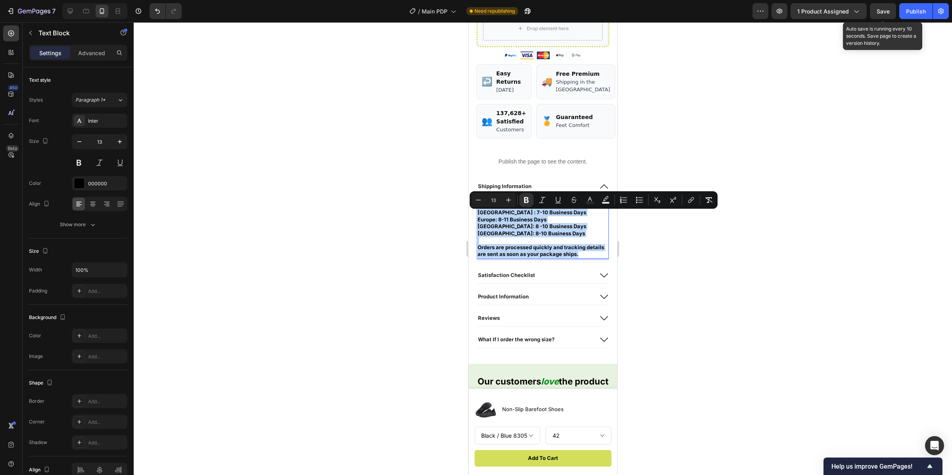
drag, startPoint x: 478, startPoint y: 214, endPoint x: 611, endPoint y: 276, distance: 146.4
click at [521, 198] on button "Bold" at bounding box center [526, 200] width 14 height 14
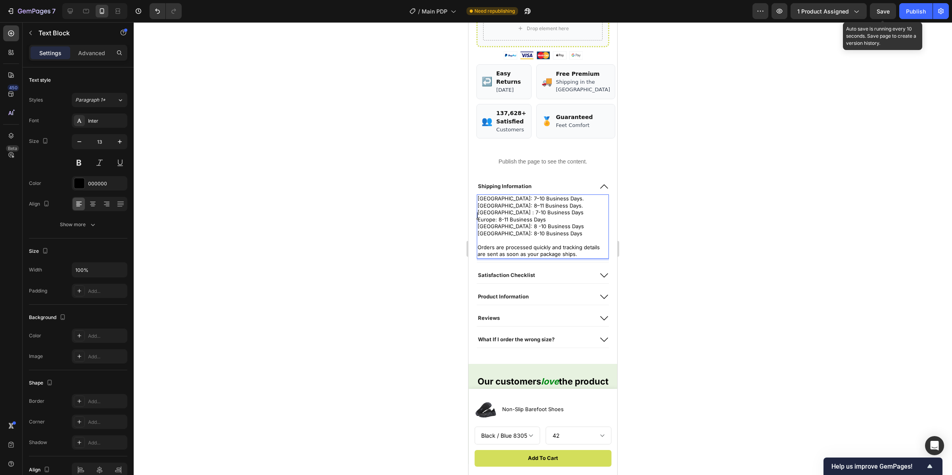
click at [735, 229] on div at bounding box center [543, 248] width 819 height 453
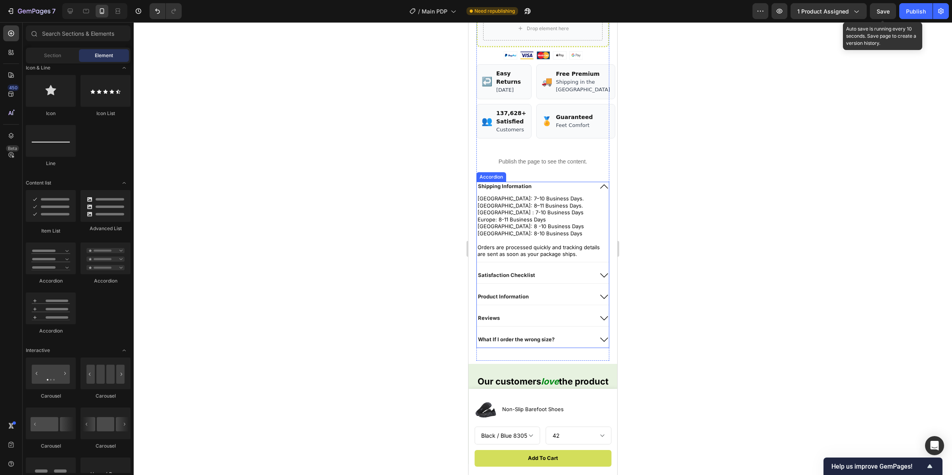
click at [579, 191] on div "Shipping Information" at bounding box center [535, 187] width 116 height 10
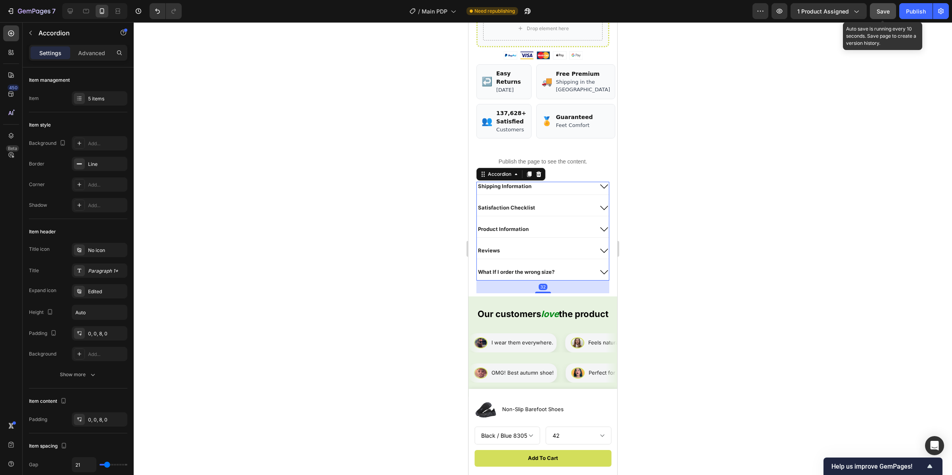
click at [882, 8] on span "Save" at bounding box center [883, 11] width 13 height 7
click at [918, 12] on div "Publish" at bounding box center [916, 11] width 20 height 8
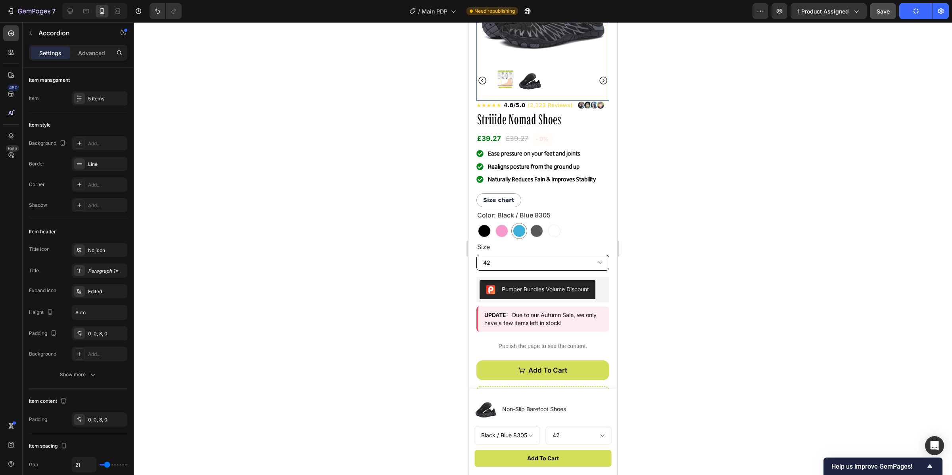
scroll to position [163, 0]
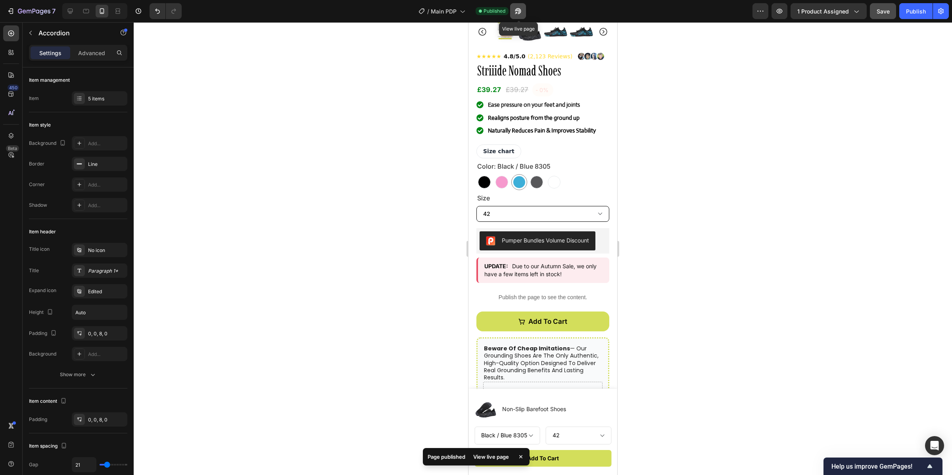
click at [521, 12] on icon "button" at bounding box center [518, 11] width 6 height 6
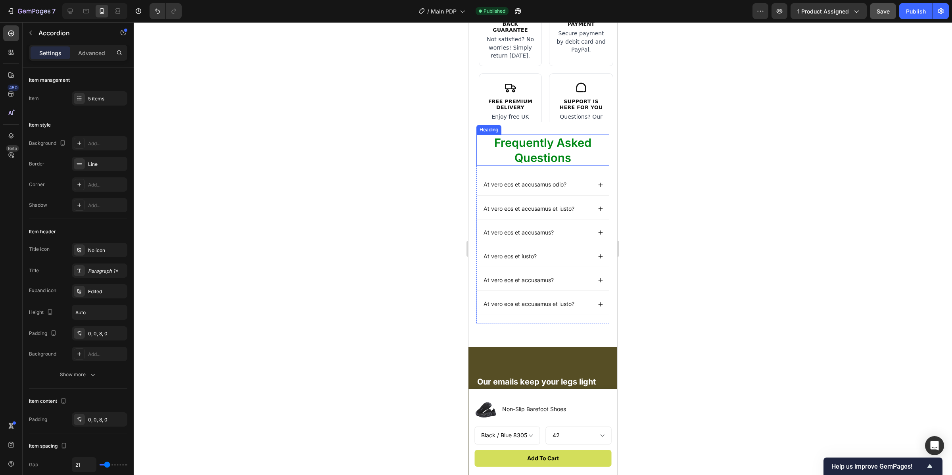
scroll to position [2421, 0]
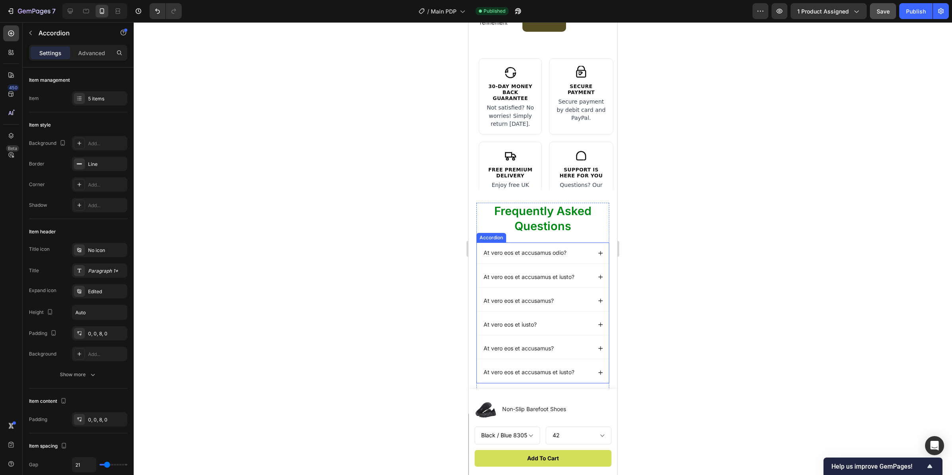
click at [543, 251] on p "At vero eos et accusamus odio?" at bounding box center [525, 252] width 83 height 7
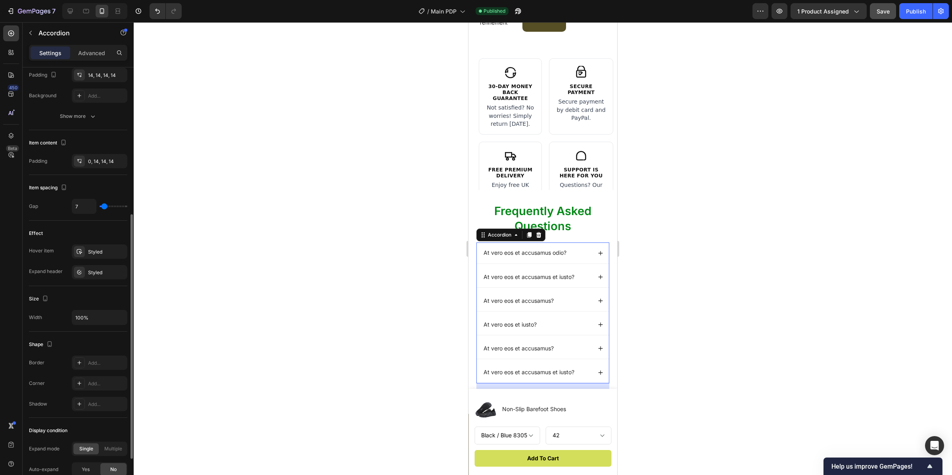
click at [521, 249] on div "Frequently Asked Questions Heading At vero eos et accusamus odio? At vero eos e…" at bounding box center [543, 302] width 149 height 224
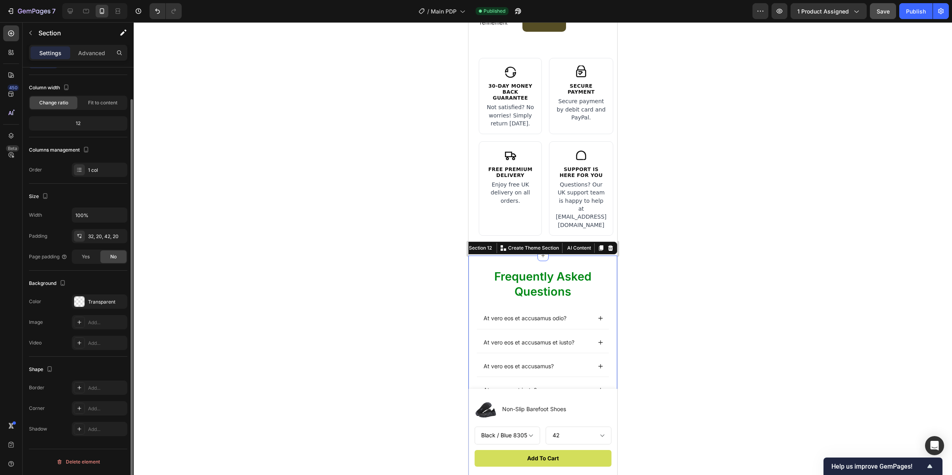
scroll to position [0, 0]
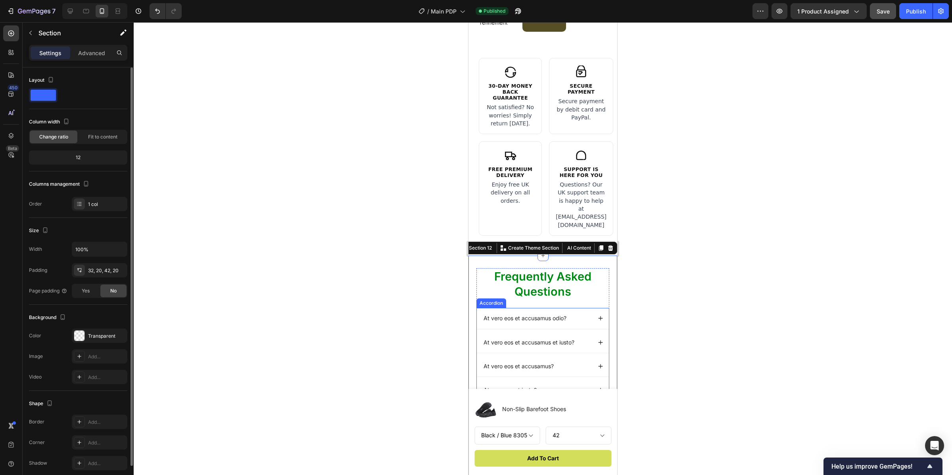
click at [522, 315] on p "At vero eos et accusamus odio?" at bounding box center [525, 318] width 83 height 7
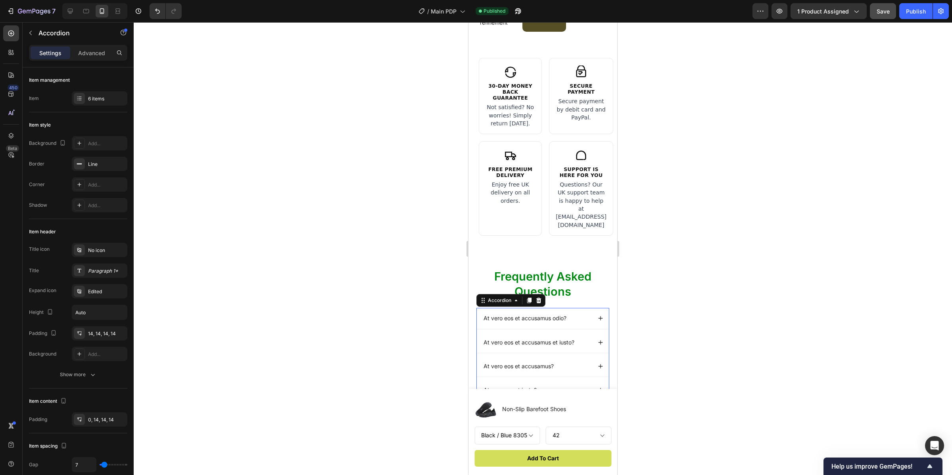
click at [487, 315] on p "At vero eos et accusamus odio?" at bounding box center [525, 318] width 83 height 7
drag, startPoint x: 487, startPoint y: 312, endPoint x: 566, endPoint y: 315, distance: 79.0
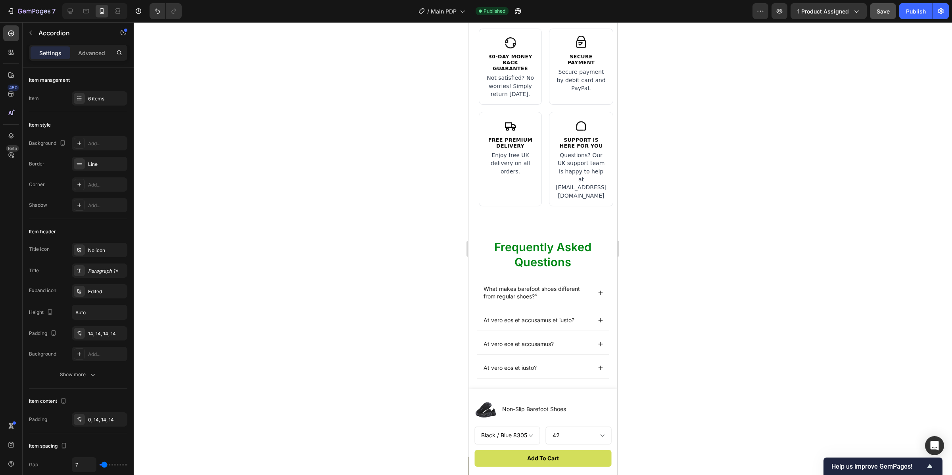
scroll to position [2451, 0]
click at [575, 292] on div "What makes barefoot shoes different from regular shoes?" at bounding box center [537, 292] width 109 height 17
click at [591, 294] on div "What makes barefoot shoes different from regular shoes?" at bounding box center [543, 292] width 132 height 28
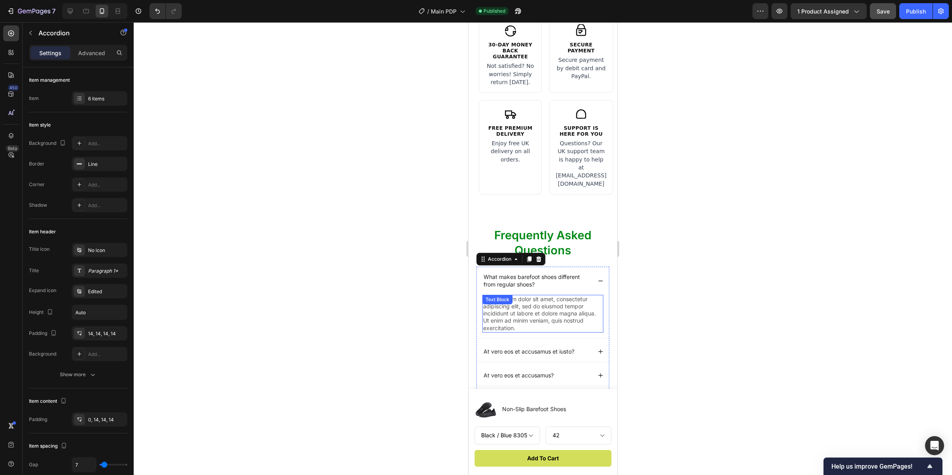
scroll to position [2463, 0]
click at [553, 307] on p "Lorem ipsum dolor sit amet, consectetur adipiscing elit, sed do eiusmod tempor …" at bounding box center [542, 313] width 119 height 36
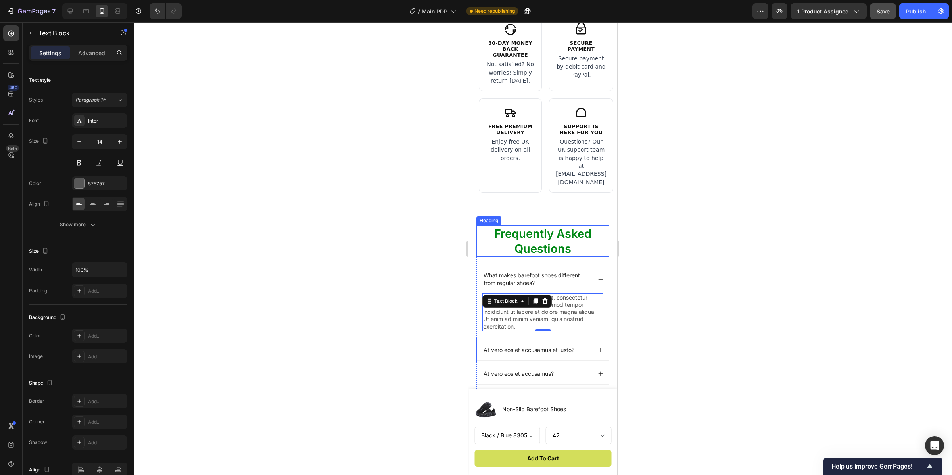
scroll to position [2465, 0]
click at [538, 315] on p "Lorem ipsum dolor sit amet, consectetur adipiscing elit, sed do eiusmod tempor …" at bounding box center [542, 311] width 119 height 36
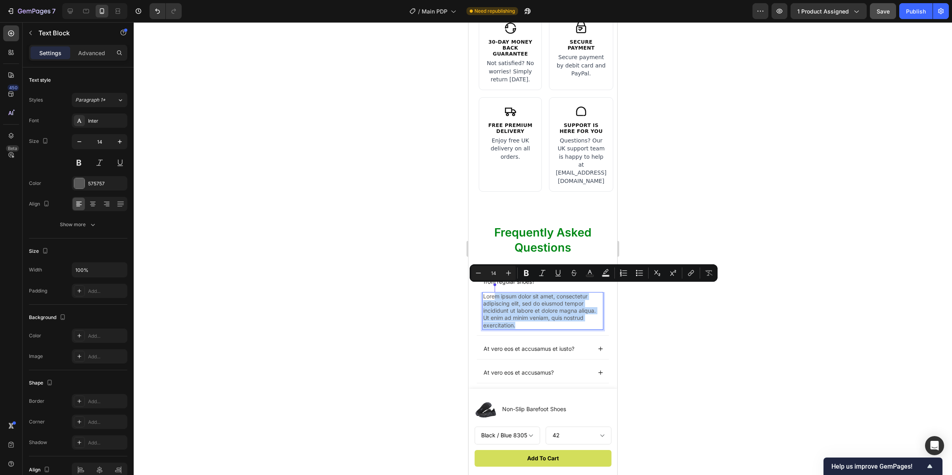
drag, startPoint x: 528, startPoint y: 312, endPoint x: 494, endPoint y: 288, distance: 41.5
click at [494, 293] on p "Lorem ipsum dolor sit amet, consectetur adipiscing elit, sed do eiusmod tempor …" at bounding box center [542, 311] width 119 height 36
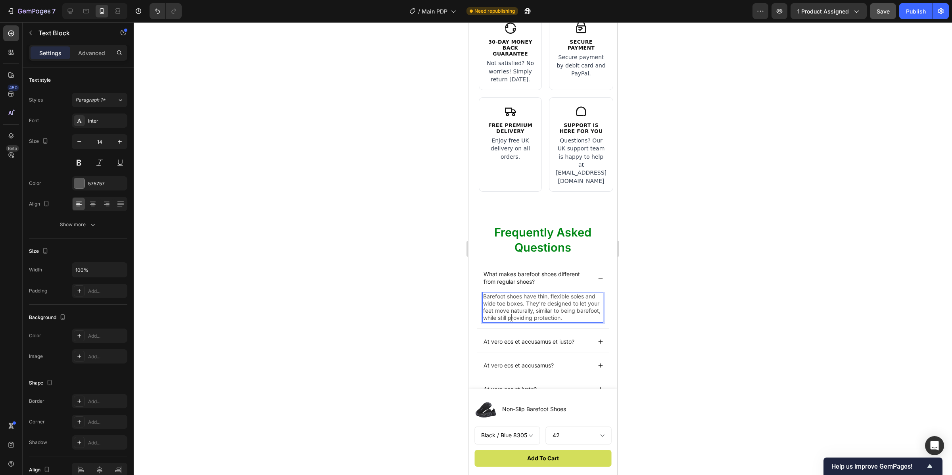
click at [637, 281] on div at bounding box center [543, 248] width 819 height 453
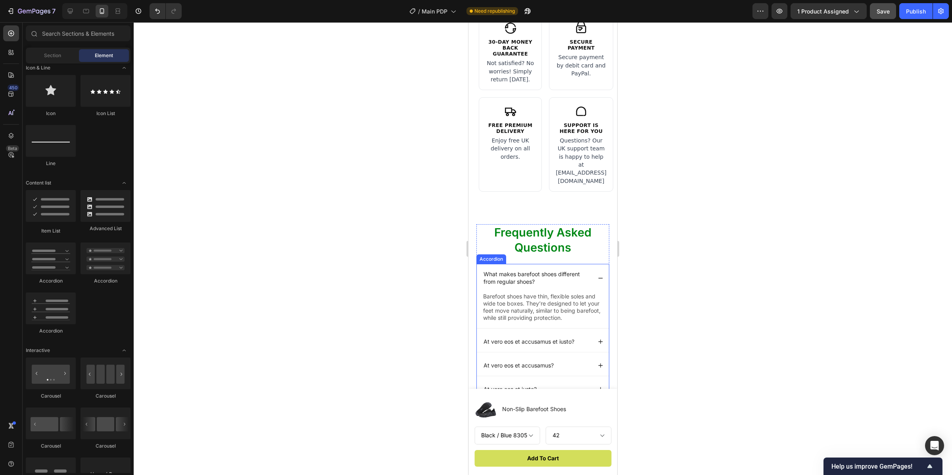
click at [598, 275] on icon at bounding box center [601, 278] width 6 height 6
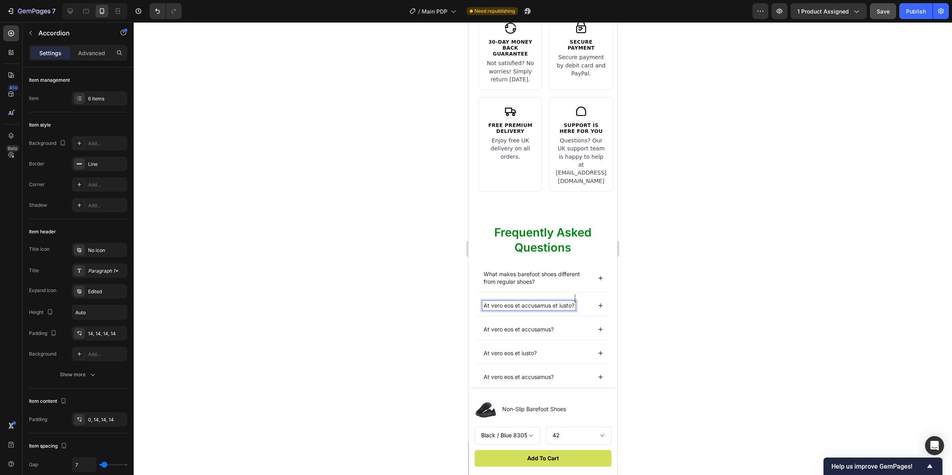
drag, startPoint x: 486, startPoint y: 297, endPoint x: 484, endPoint y: 302, distance: 5.5
click at [484, 302] on div "At vero eos et accusamus et iusto?" at bounding box center [529, 306] width 93 height 10
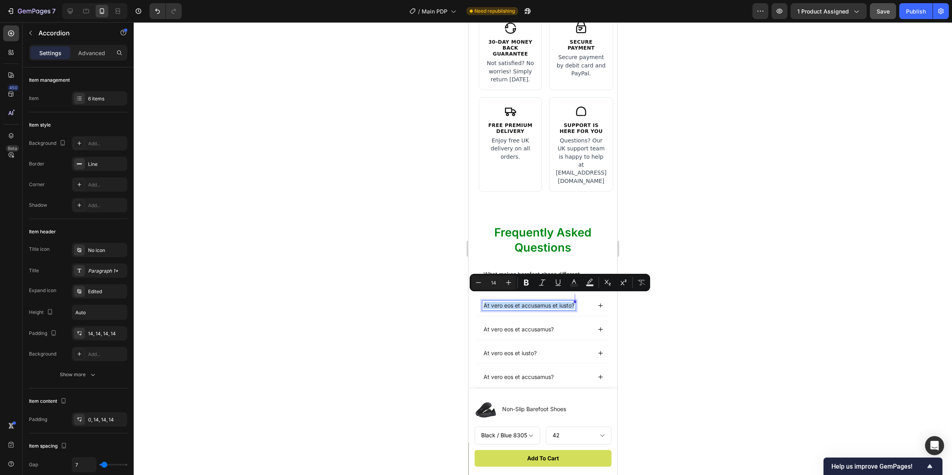
drag, startPoint x: 483, startPoint y: 300, endPoint x: 606, endPoint y: 303, distance: 123.1
click at [606, 303] on div "Frequently Asked Questions Heading What makes barefoot shoes different from reg…" at bounding box center [543, 326] width 149 height 231
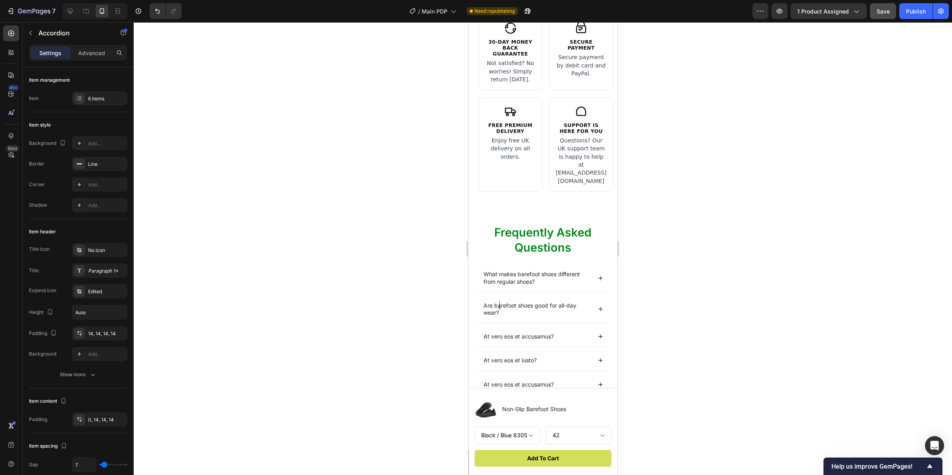
click at [536, 309] on div "Are barefoot shoes good for all-day wear?" at bounding box center [537, 309] width 109 height 17
click at [551, 311] on div "Are barefoot shoes good for all-day wear?" at bounding box center [543, 309] width 132 height 28
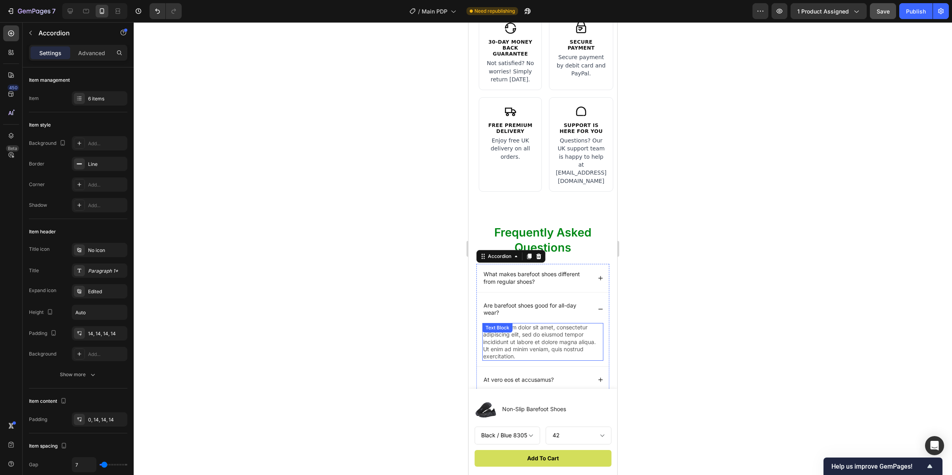
click at [542, 325] on p "Lorem ipsum dolor sit amet, consectetur adipiscing elit, sed do eiusmod tempor …" at bounding box center [542, 342] width 119 height 36
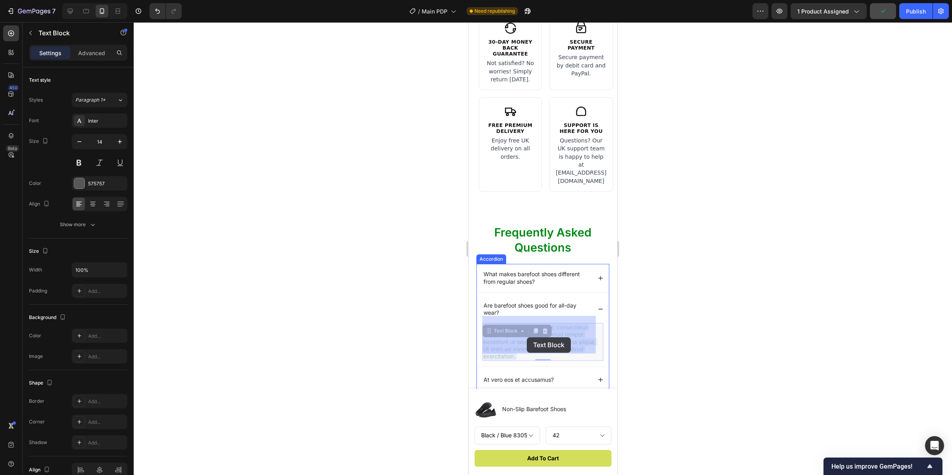
drag, startPoint x: 557, startPoint y: 344, endPoint x: 527, endPoint y: 337, distance: 30.1
click at [547, 348] on p "Lorem ipsum dolor sit amet, consectetur adipiscing elit, sed do eiusmod tempor …" at bounding box center [542, 342] width 119 height 36
drag, startPoint x: 513, startPoint y: 335, endPoint x: 503, endPoint y: 322, distance: 16.6
click at [502, 324] on p "Lorem ipsum dolor sit amet, consectetur adipiscing elit, sed do eiusmod tempor …" at bounding box center [542, 342] width 119 height 36
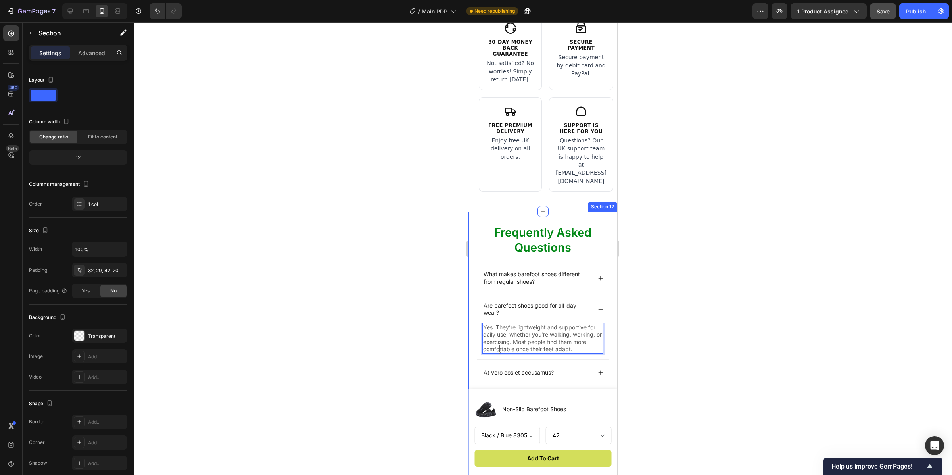
click at [609, 313] on div "Frequently Asked Questions Heading What makes barefoot shoes different from reg…" at bounding box center [543, 348] width 149 height 274
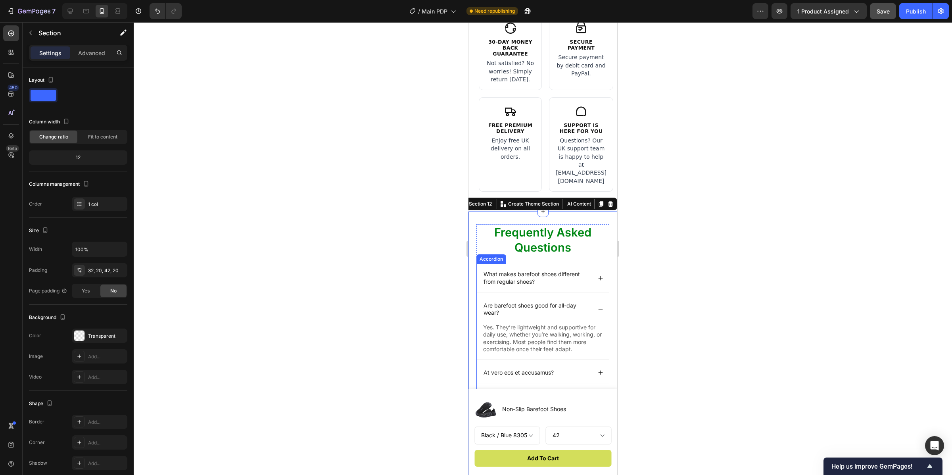
click at [598, 306] on icon at bounding box center [601, 309] width 6 height 6
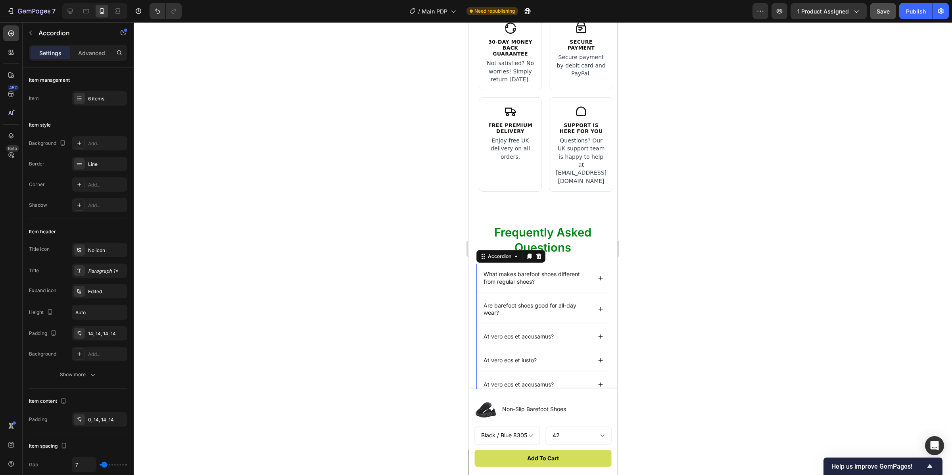
click at [555, 332] on div "At vero eos et accusamus?" at bounding box center [519, 337] width 73 height 10
drag, startPoint x: 485, startPoint y: 329, endPoint x: 552, endPoint y: 336, distance: 68.2
click at [552, 336] on div "At vero eos et accusamus?" at bounding box center [543, 336] width 132 height 21
click at [581, 333] on div "How do I pick the right size?" at bounding box center [537, 338] width 109 height 10
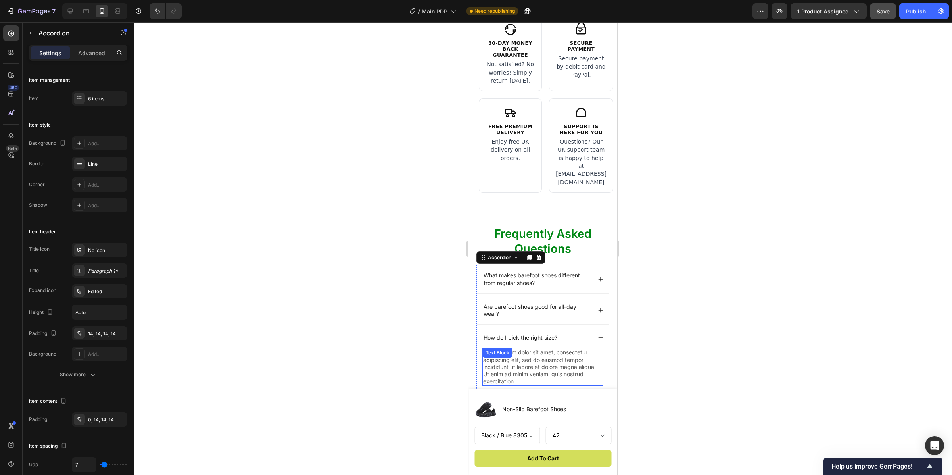
click at [558, 349] on p "Lorem ipsum dolor sit amet, consectetur adipiscing elit, sed do eiusmod tempor …" at bounding box center [542, 367] width 119 height 36
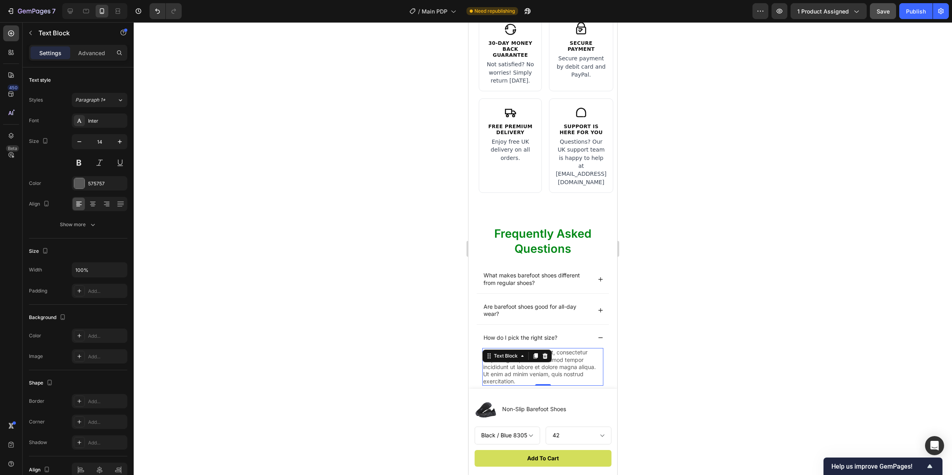
click at [558, 369] on p "Lorem ipsum dolor sit amet, consectetur adipiscing elit, sed do eiusmod tempor …" at bounding box center [542, 367] width 119 height 36
drag, startPoint x: 541, startPoint y: 374, endPoint x: 488, endPoint y: 348, distance: 58.9
click at [488, 349] on p "Lorem ipsum dolor sit amet, consectetur adipiscing elit, sed do eiusmod tempor …" at bounding box center [542, 367] width 119 height 36
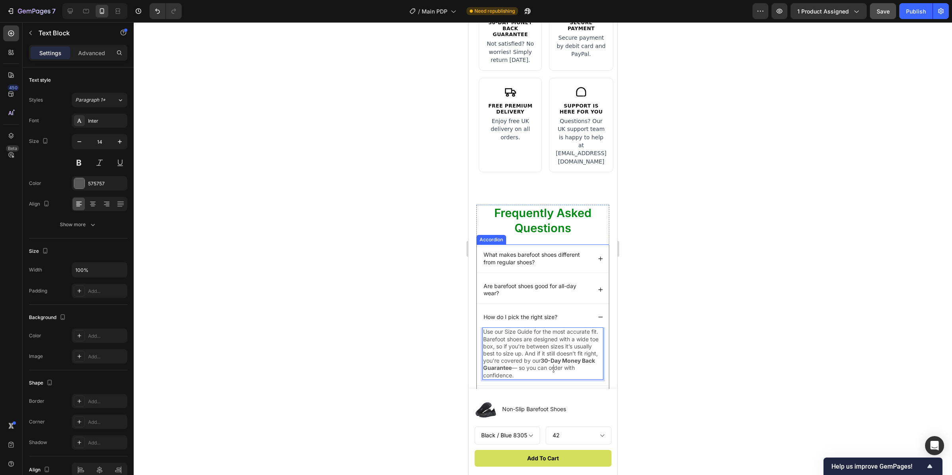
scroll to position [2540, 0]
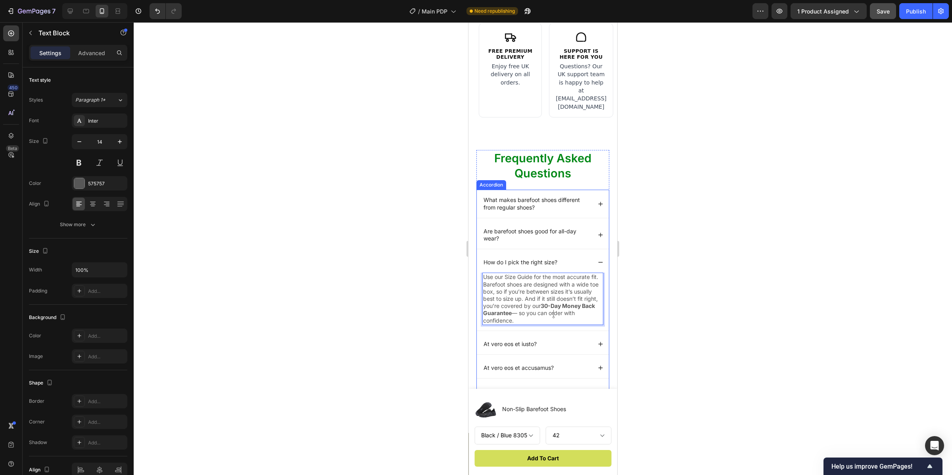
click at [586, 256] on div "How do I pick the right size?" at bounding box center [543, 262] width 132 height 21
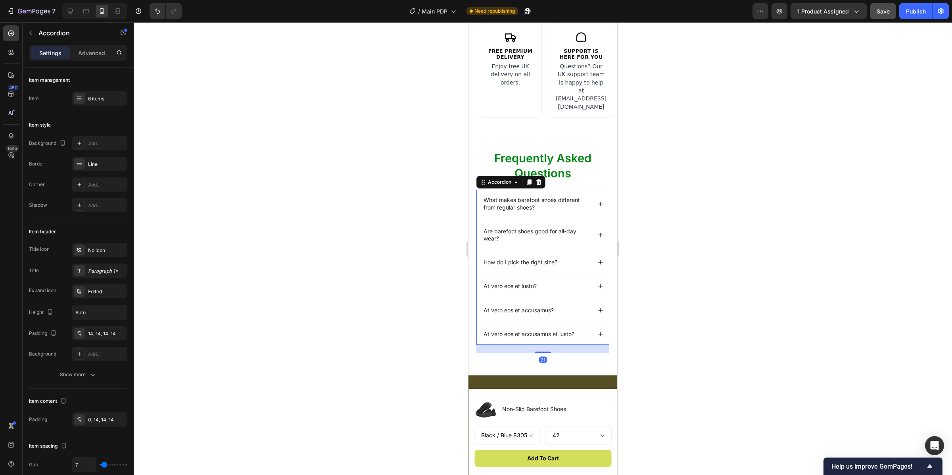
click at [563, 258] on div "How do I pick the right size?" at bounding box center [537, 263] width 109 height 10
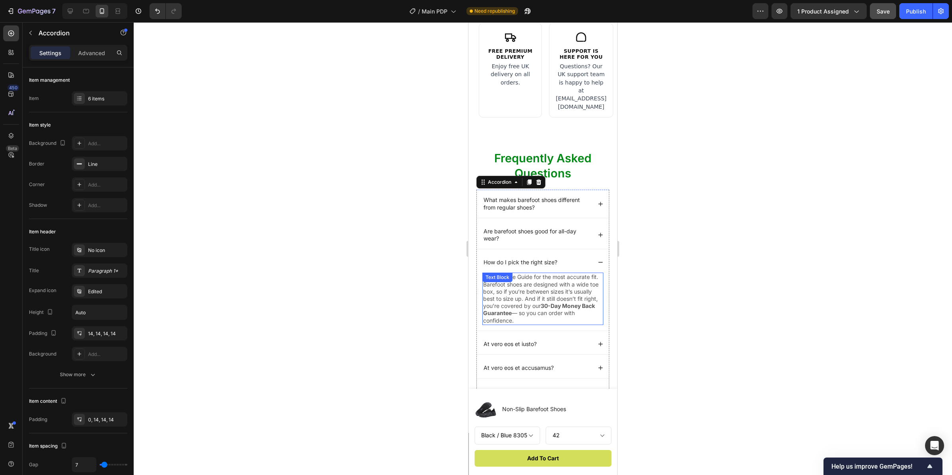
click at [551, 281] on p "Use our Size Guide for the most accurate fit. Barefoot shoes are designed with …" at bounding box center [542, 298] width 119 height 50
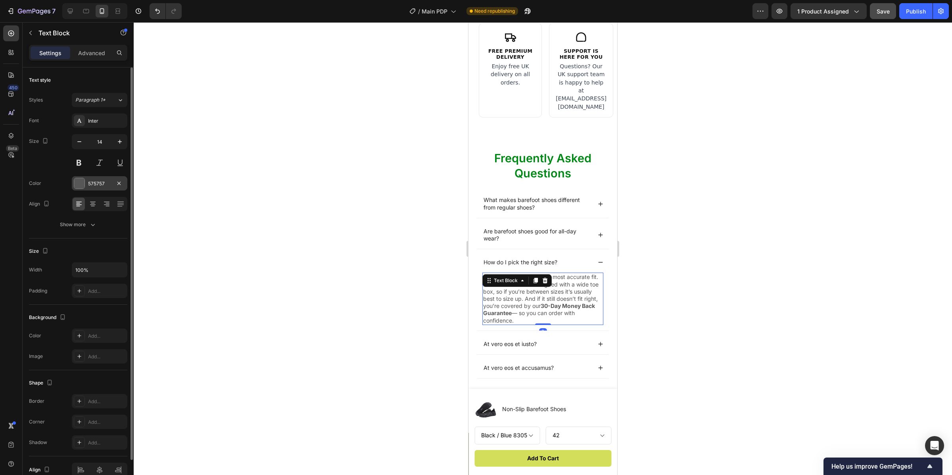
click at [81, 183] on div at bounding box center [79, 183] width 10 height 10
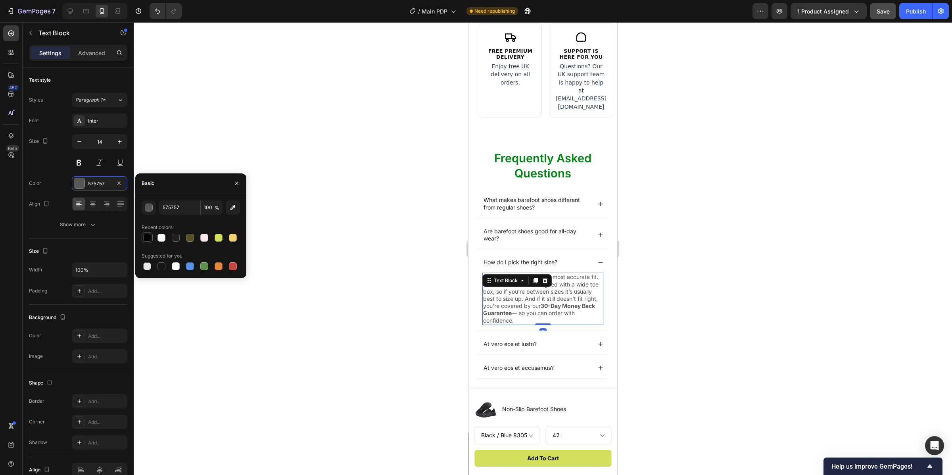
click at [146, 237] on div at bounding box center [147, 238] width 8 height 8
type input "000000"
click at [542, 237] on div "Are barefoot shoes good for all-day wear?" at bounding box center [543, 235] width 132 height 28
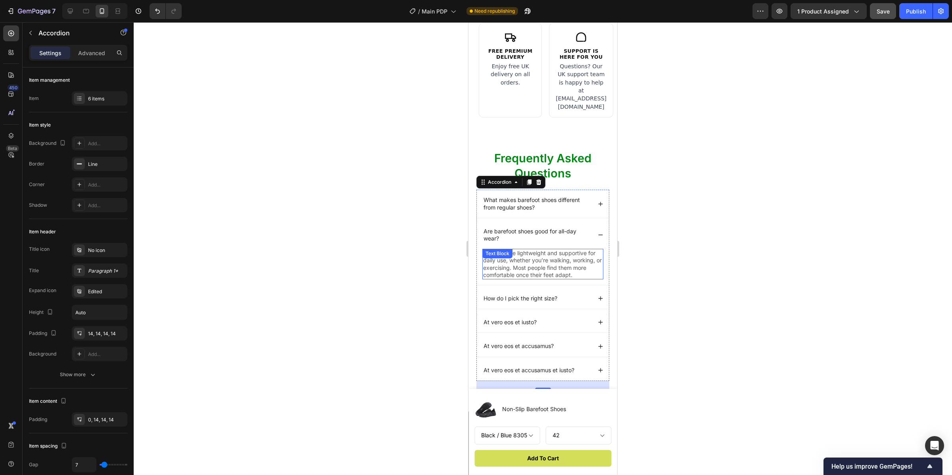
click at [525, 254] on p "Yes. They’re lightweight and supportive for daily use, whether you’re walking, …" at bounding box center [542, 264] width 119 height 29
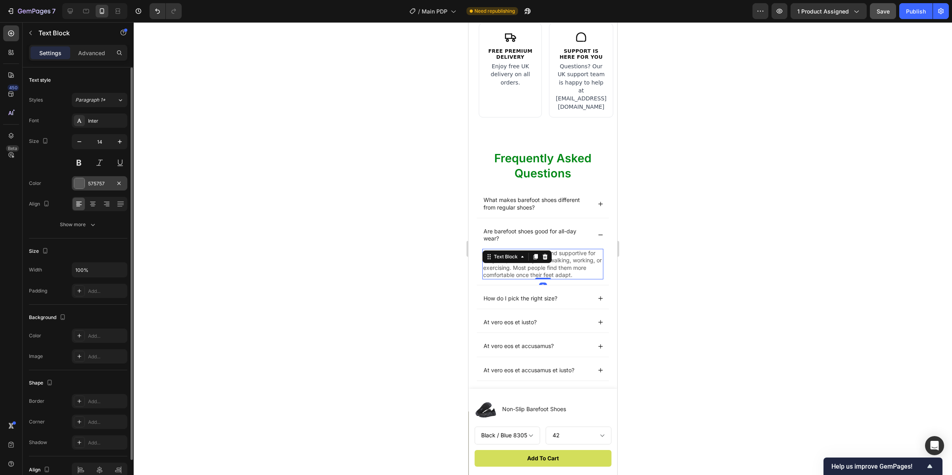
click at [77, 185] on div at bounding box center [79, 183] width 10 height 10
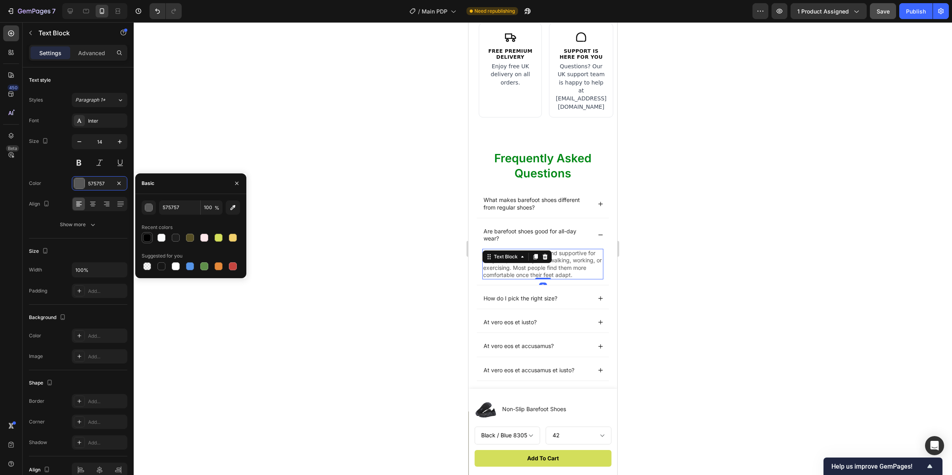
click at [148, 234] on div at bounding box center [147, 238] width 8 height 8
type input "000000"
click at [534, 230] on p "Are barefoot shoes good for all-day wear?" at bounding box center [537, 235] width 107 height 14
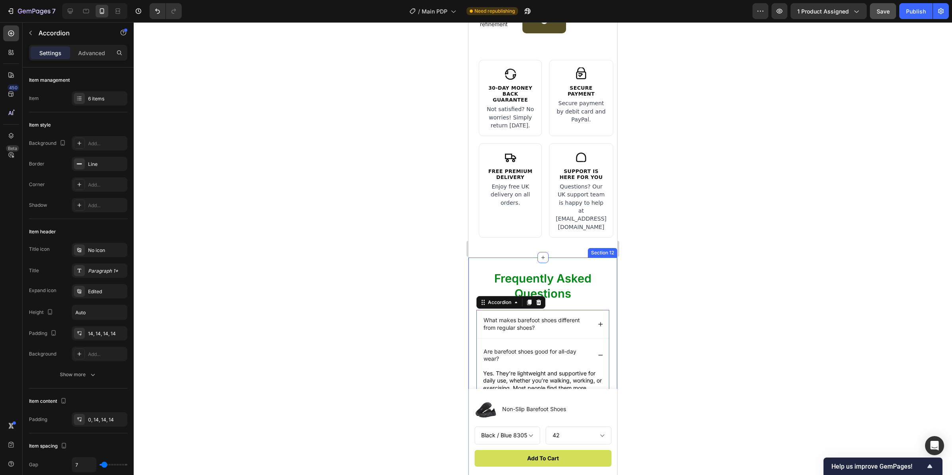
scroll to position [2438, 0]
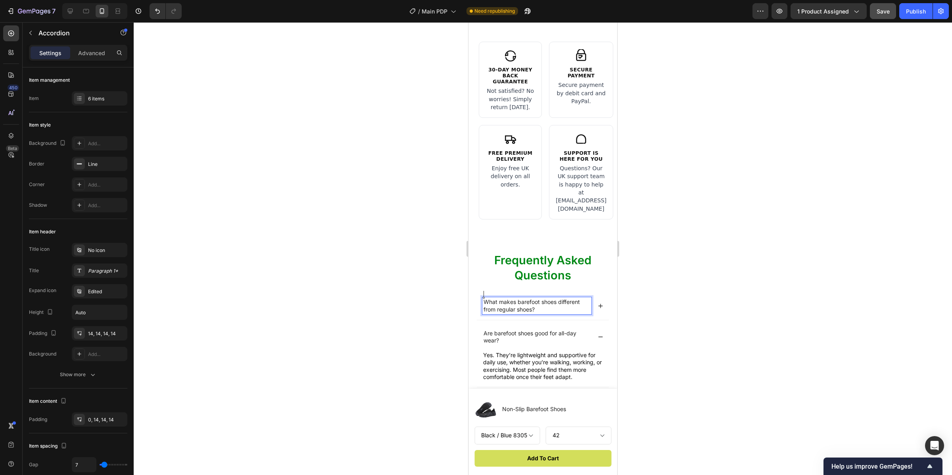
drag, startPoint x: 560, startPoint y: 303, endPoint x: 569, endPoint y: 308, distance: 9.9
click at [561, 303] on p "What makes barefoot shoes different from regular shoes?" at bounding box center [537, 305] width 107 height 14
click at [599, 306] on div "What makes barefoot shoes different from regular shoes?" at bounding box center [543, 306] width 132 height 28
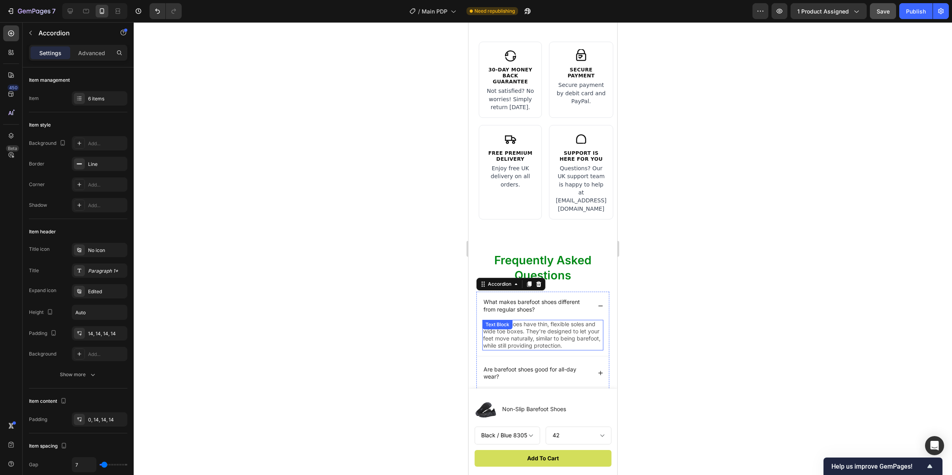
click at [540, 335] on p "Barefoot shoes have thin, flexible soles and wide toe boxes. They’re designed t…" at bounding box center [542, 335] width 119 height 29
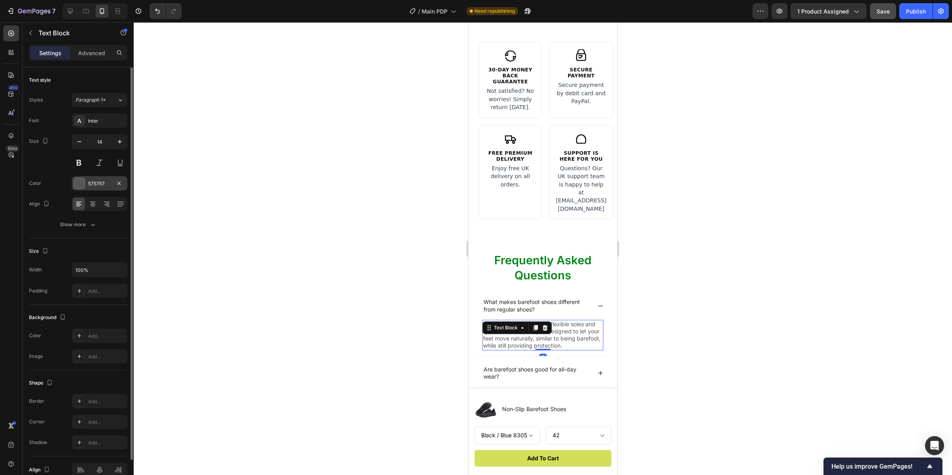
click at [75, 186] on div at bounding box center [79, 183] width 10 height 10
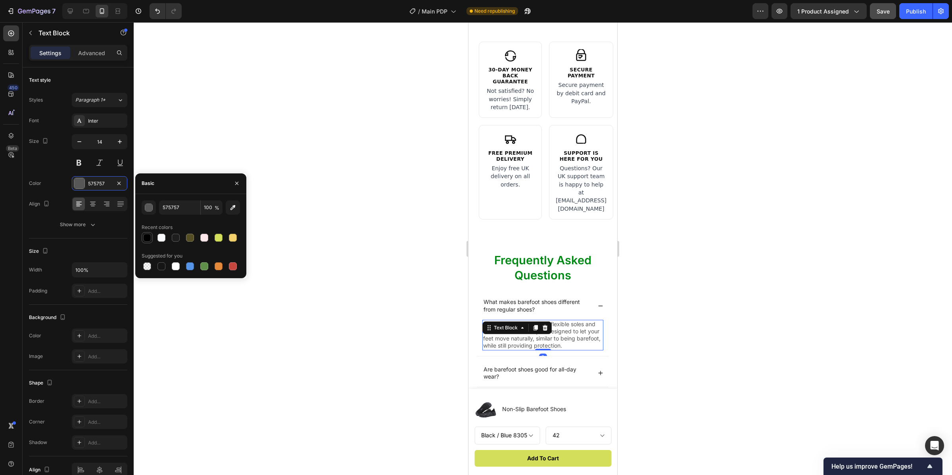
click at [148, 239] on div at bounding box center [147, 238] width 8 height 8
type input "000000"
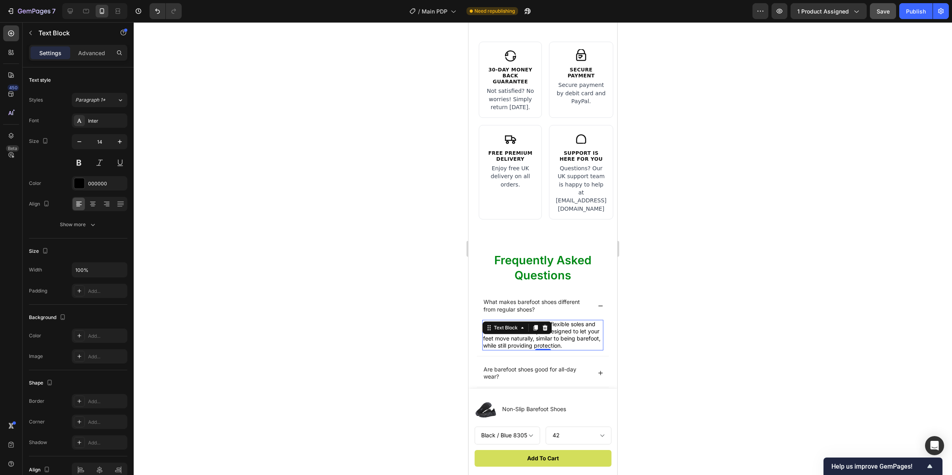
drag, startPoint x: 367, startPoint y: 207, endPoint x: 358, endPoint y: 207, distance: 9.5
click at [367, 208] on div at bounding box center [543, 248] width 819 height 453
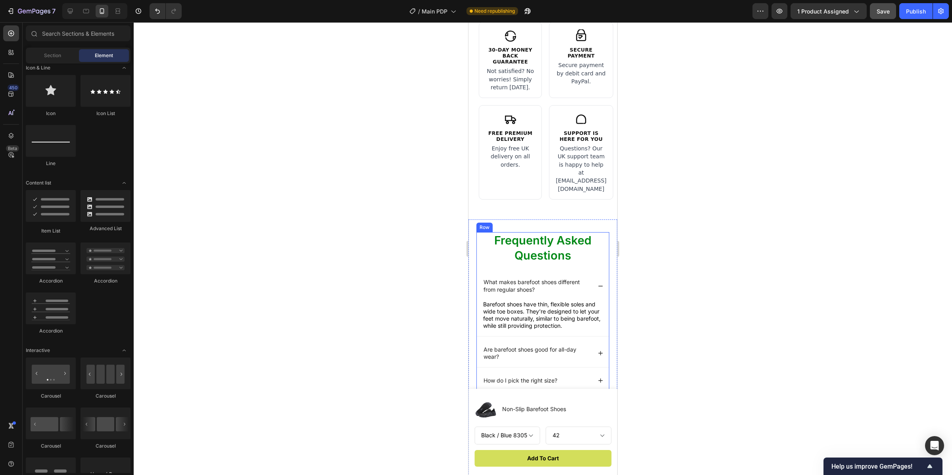
scroll to position [2531, 0]
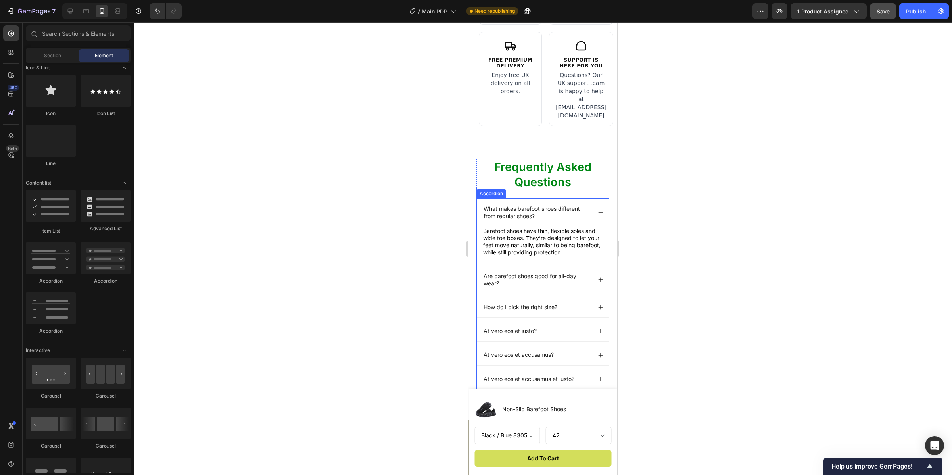
click at [594, 213] on div "What makes barefoot shoes different from regular shoes?" at bounding box center [543, 212] width 132 height 28
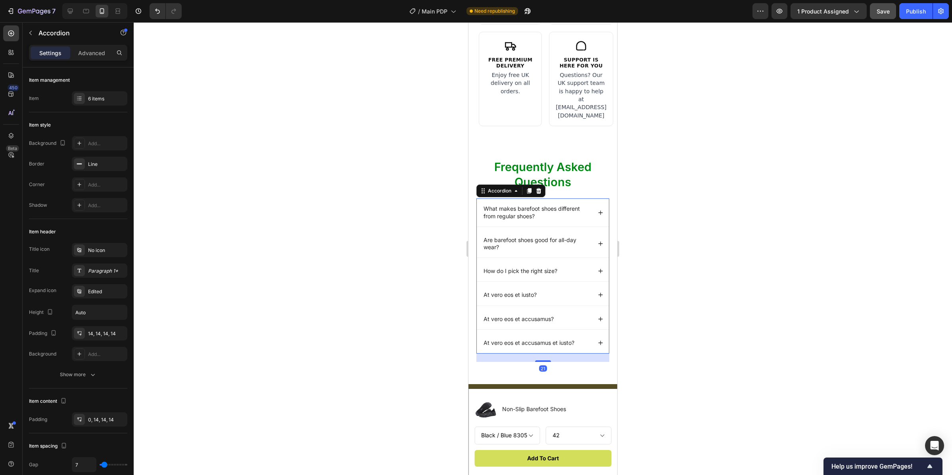
click at [675, 241] on div at bounding box center [543, 248] width 819 height 453
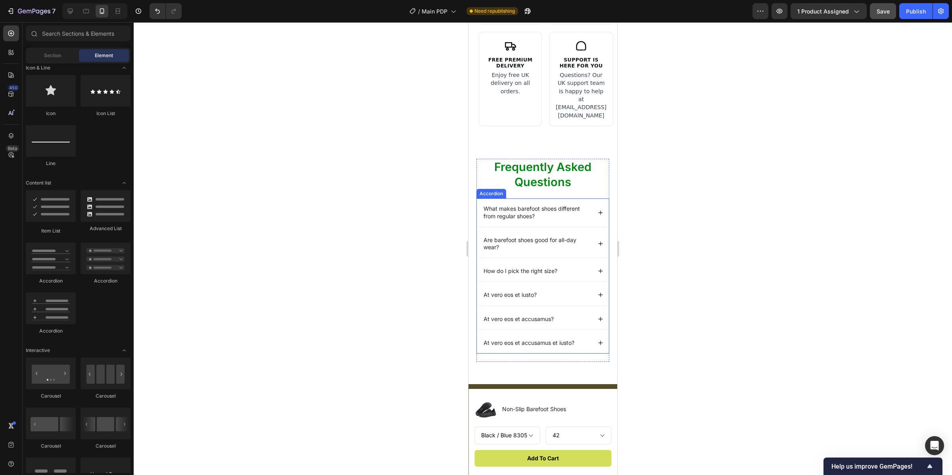
click at [530, 290] on div "At vero eos et iusto?" at bounding box center [511, 295] width 56 height 10
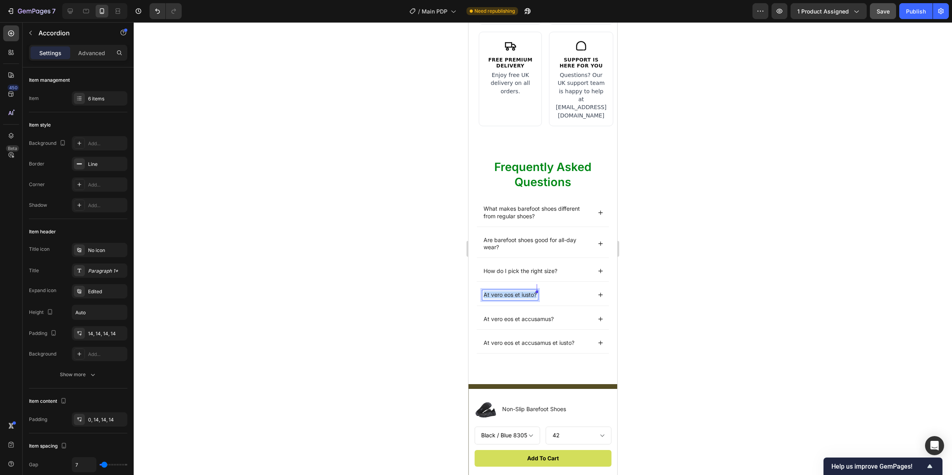
drag, startPoint x: 485, startPoint y: 288, endPoint x: 545, endPoint y: 289, distance: 60.7
click at [545, 290] on div "At vero eos et iusto?" at bounding box center [537, 295] width 109 height 10
click at [566, 296] on div "How do I clean barefoot shoes?" at bounding box center [543, 296] width 132 height 21
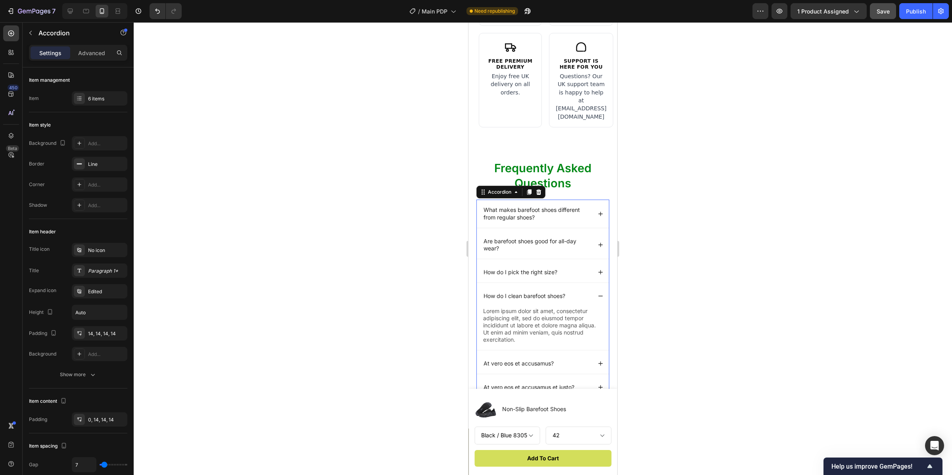
click at [558, 310] on p "Lorem ipsum dolor sit amet, consectetur adipiscing elit, sed do eiusmod tempor …" at bounding box center [542, 326] width 119 height 36
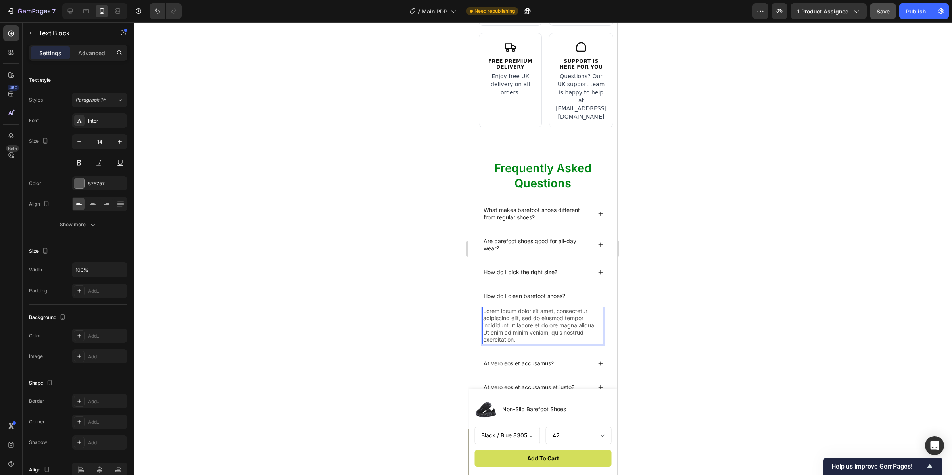
drag, startPoint x: 545, startPoint y: 328, endPoint x: 547, endPoint y: 332, distance: 4.4
click at [545, 329] on p "Lorem ipsum dolor sit amet, consectetur adipiscing elit, sed do eiusmod tempor …" at bounding box center [542, 326] width 119 height 36
drag, startPoint x: 544, startPoint y: 333, endPoint x: 502, endPoint y: 311, distance: 47.2
click at [502, 312] on p "Lorem ipsum dolor sit amet, consectetur adipiscing elit, sed do eiusmod tempor …" at bounding box center [542, 326] width 119 height 36
click at [584, 287] on div "How do I clean barefoot shoes?" at bounding box center [543, 296] width 132 height 21
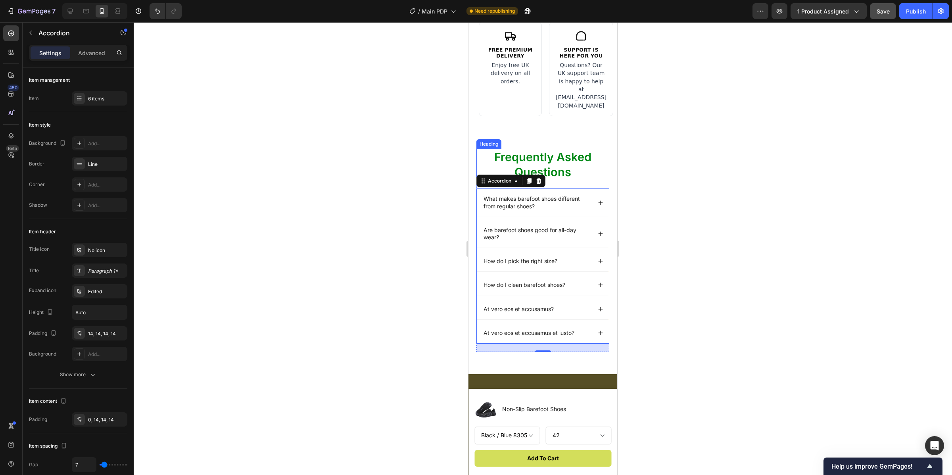
scroll to position [2549, 0]
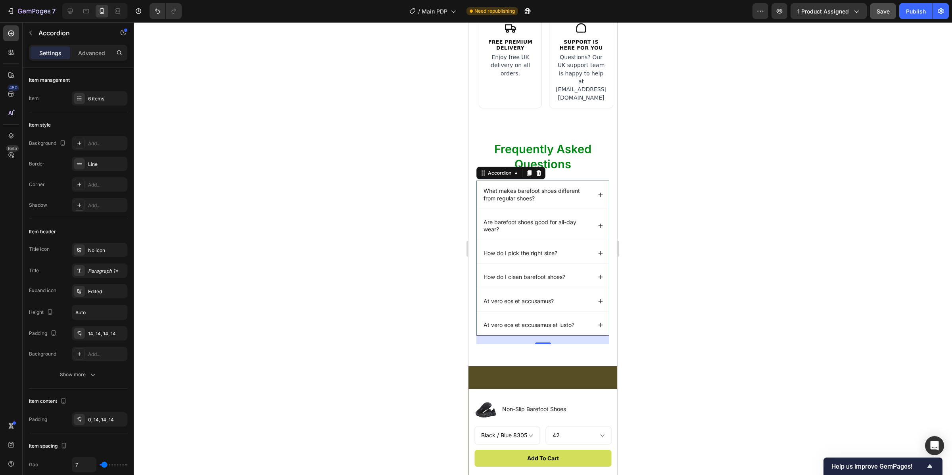
click at [574, 276] on div "How do I clean barefoot shoes?" at bounding box center [543, 277] width 132 height 21
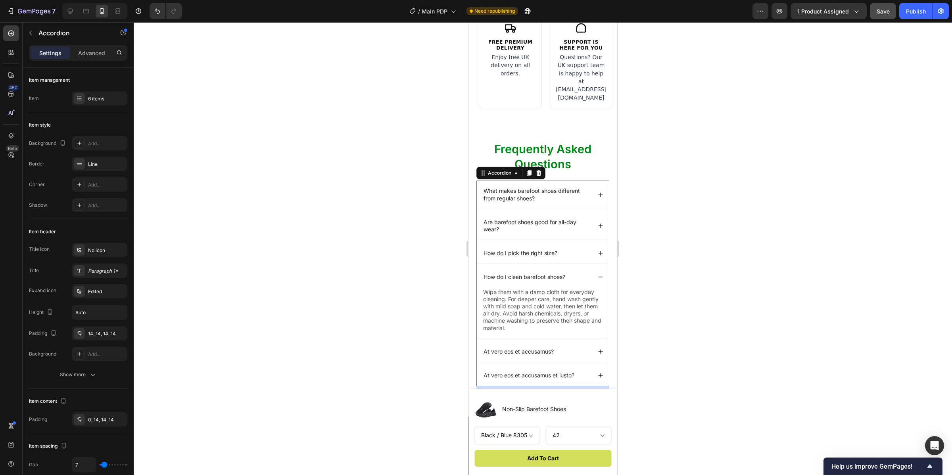
drag, startPoint x: 574, startPoint y: 275, endPoint x: 575, endPoint y: 281, distance: 6.0
click at [574, 276] on div "How do I clean barefoot shoes?" at bounding box center [543, 277] width 132 height 21
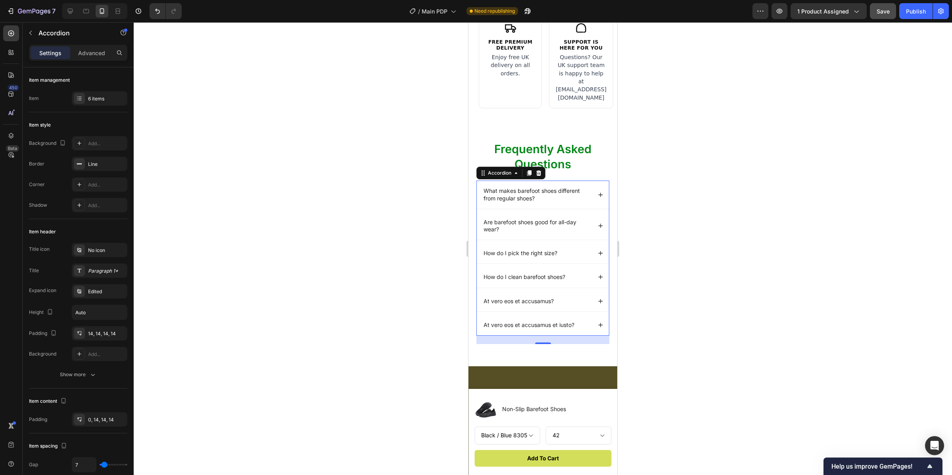
click at [556, 296] on div "At vero eos et accusamus?" at bounding box center [537, 301] width 109 height 10
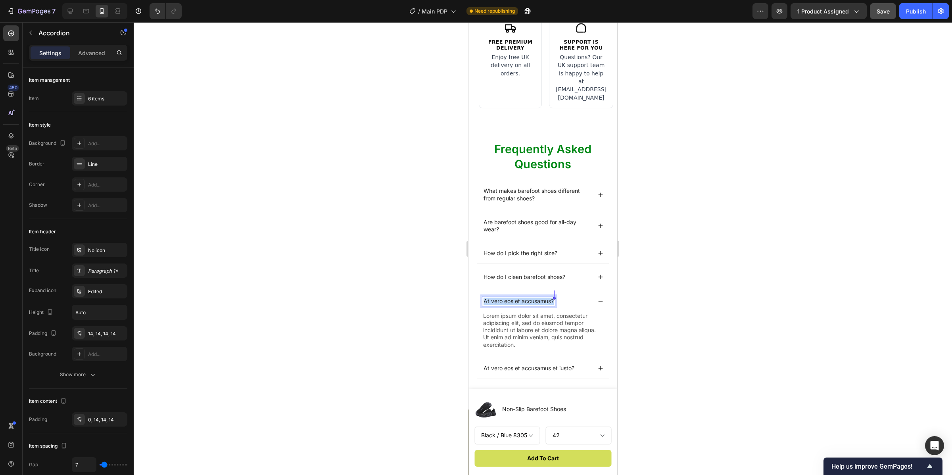
drag, startPoint x: 485, startPoint y: 294, endPoint x: 558, endPoint y: 300, distance: 73.3
click at [558, 299] on div "At vero eos et accusamus?" at bounding box center [543, 301] width 132 height 21
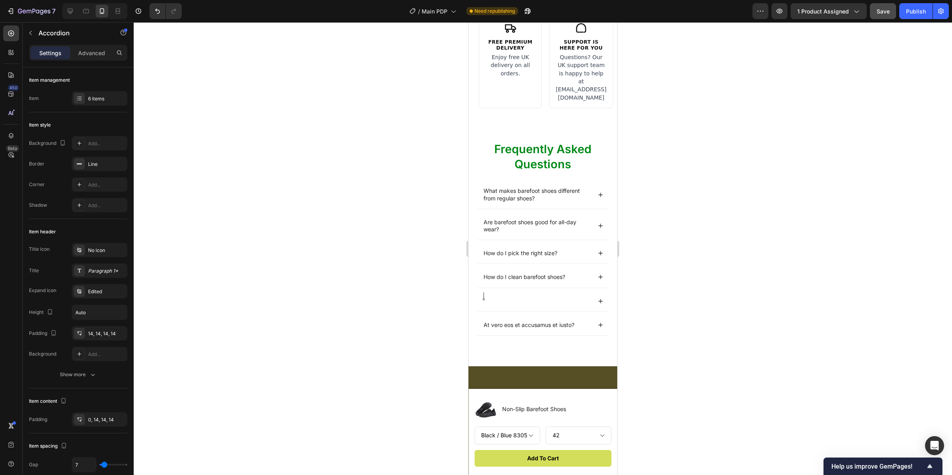
scroll to position [2548, 0]
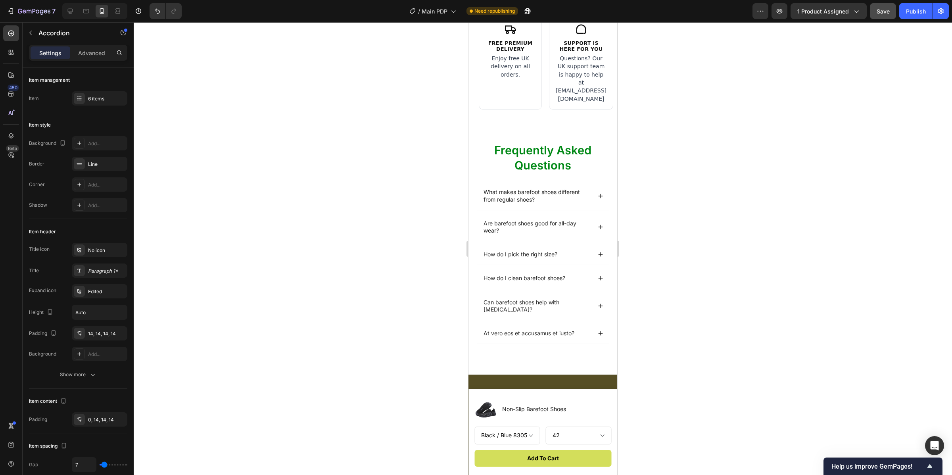
click at [599, 306] on div "Can barefoot shoes help with [MEDICAL_DATA]?" at bounding box center [543, 306] width 132 height 28
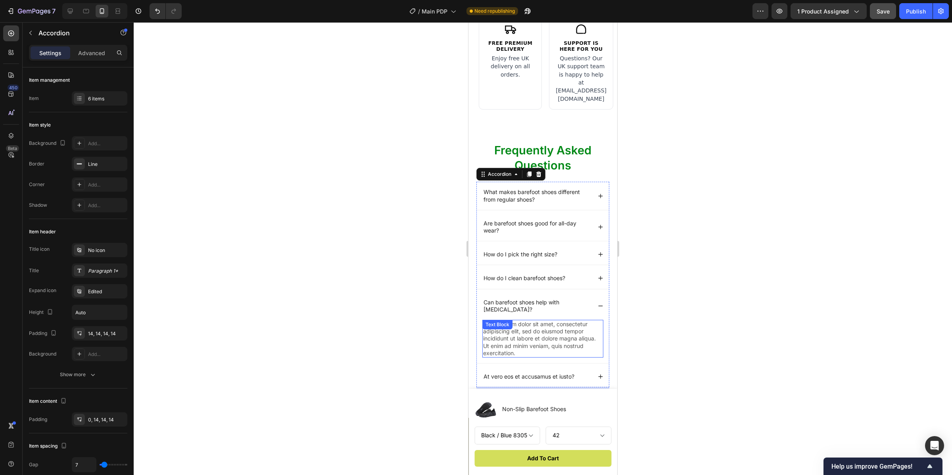
drag, startPoint x: 563, startPoint y: 326, endPoint x: 575, endPoint y: 333, distance: 13.5
click at [563, 326] on p "Lorem ipsum dolor sit amet, consectetur adipiscing elit, sed do eiusmod tempor …" at bounding box center [542, 339] width 119 height 36
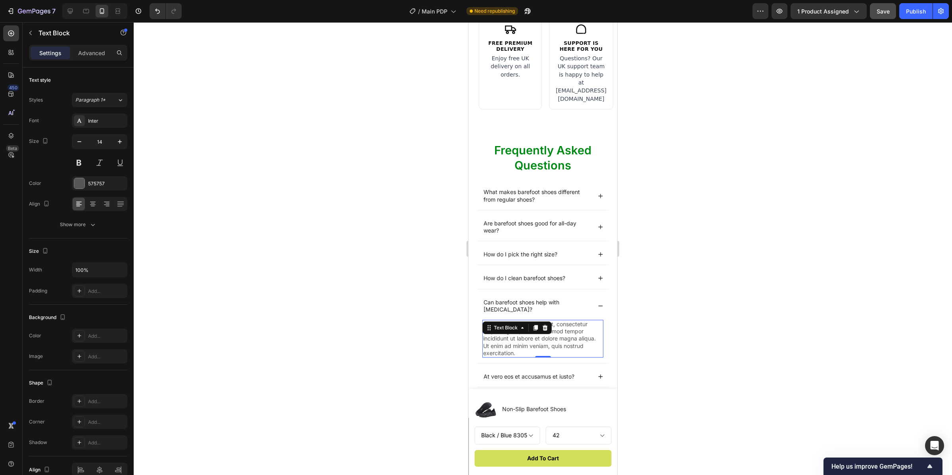
click at [542, 346] on p "Lorem ipsum dolor sit amet, consectetur adipiscing elit, sed do eiusmod tempor …" at bounding box center [542, 339] width 119 height 36
drag, startPoint x: 503, startPoint y: 336, endPoint x: 488, endPoint y: 319, distance: 22.7
click at [488, 321] on p "Lorem ipsum dolor sit amet, consectetur adipiscing elit, sed do eiusmod tempor …" at bounding box center [542, 339] width 119 height 36
click at [672, 340] on div at bounding box center [543, 248] width 819 height 453
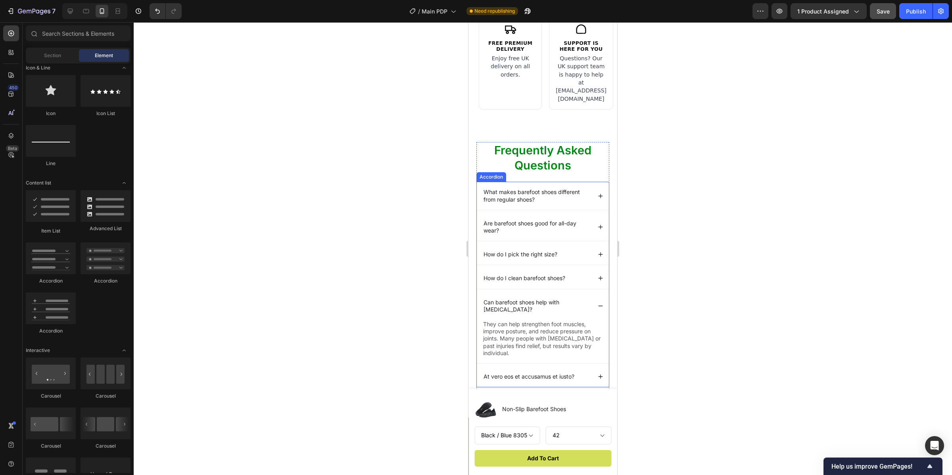
click at [598, 303] on icon at bounding box center [601, 306] width 6 height 6
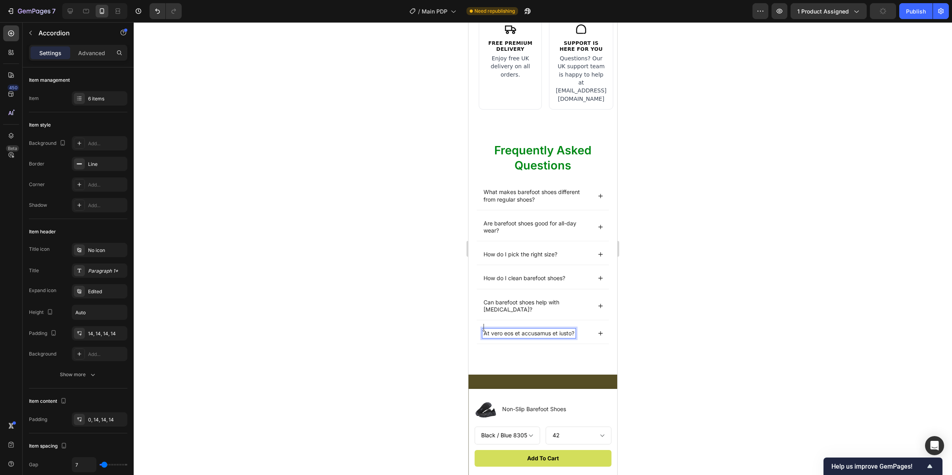
click at [542, 315] on div "What makes barefoot shoes different from regular shoes? Are barefoot shoes good…" at bounding box center [543, 263] width 133 height 162
click at [541, 310] on div "Can barefoot shoes help with [MEDICAL_DATA]?" at bounding box center [543, 306] width 132 height 28
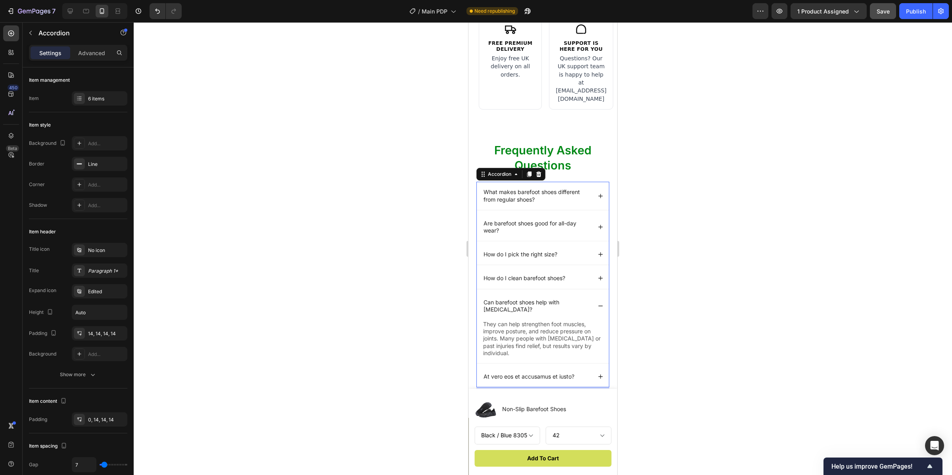
click at [588, 307] on div "Can barefoot shoes help with [MEDICAL_DATA]?" at bounding box center [543, 306] width 132 height 28
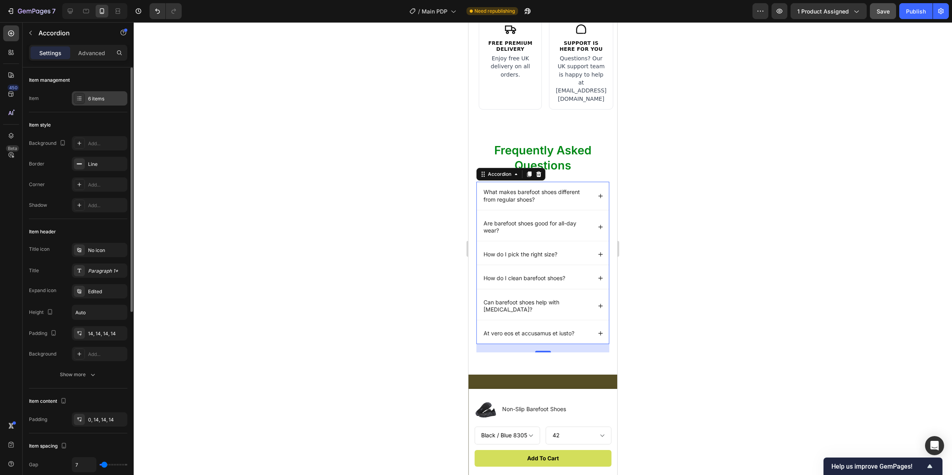
click at [91, 99] on div "6 items" at bounding box center [106, 98] width 37 height 7
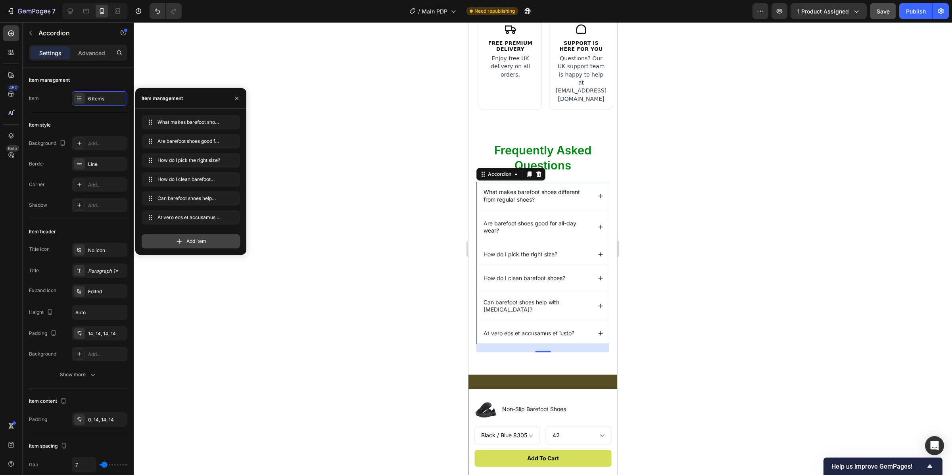
click at [194, 238] on span "Add item" at bounding box center [196, 241] width 20 height 7
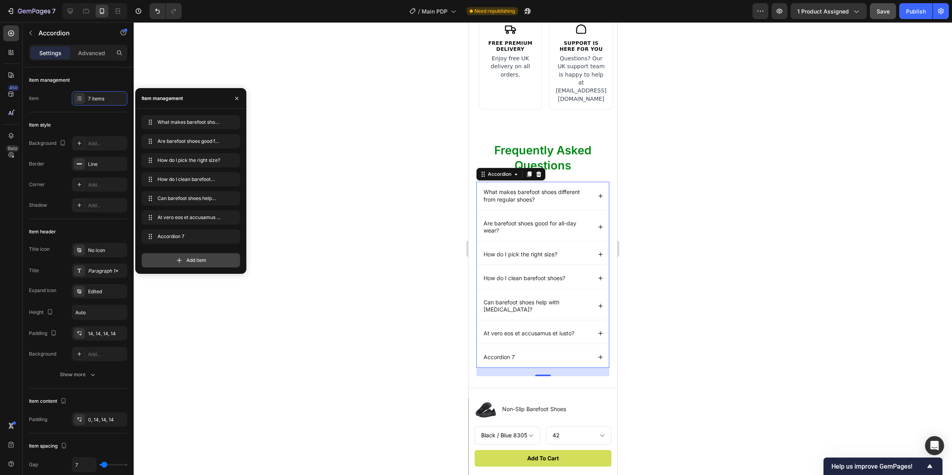
click at [195, 255] on div "Add item" at bounding box center [191, 260] width 98 height 14
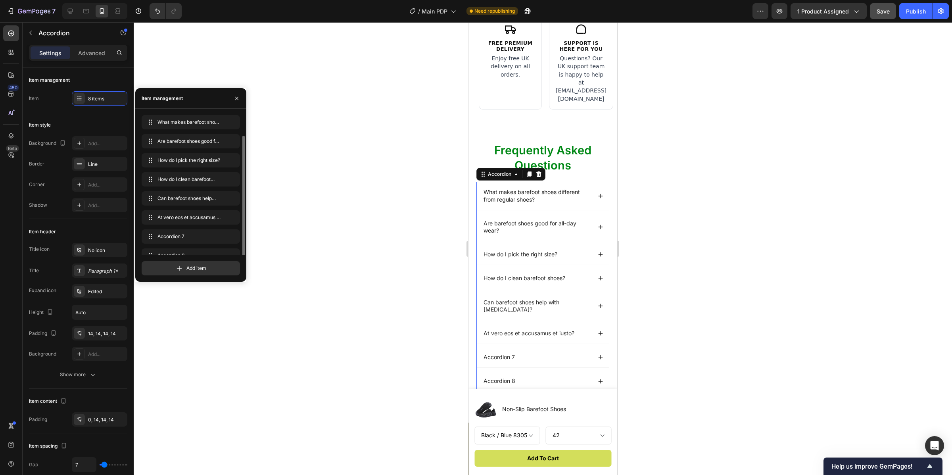
scroll to position [11, 0]
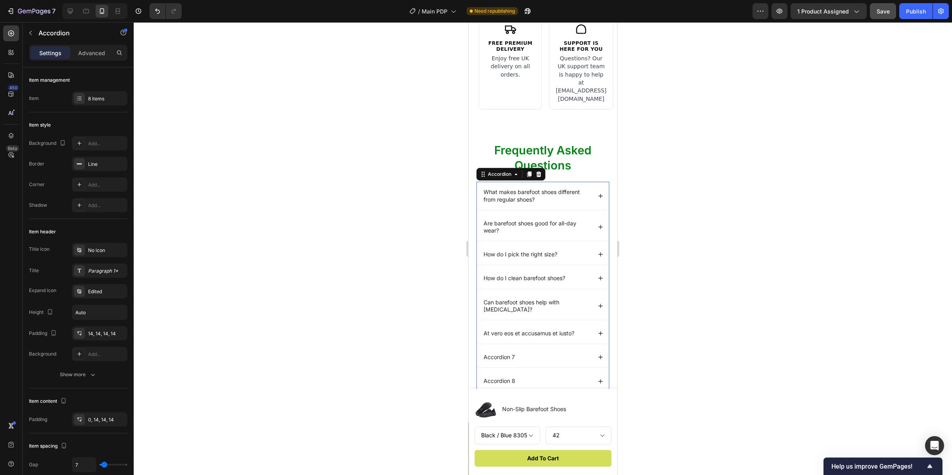
click at [676, 229] on div at bounding box center [543, 248] width 819 height 453
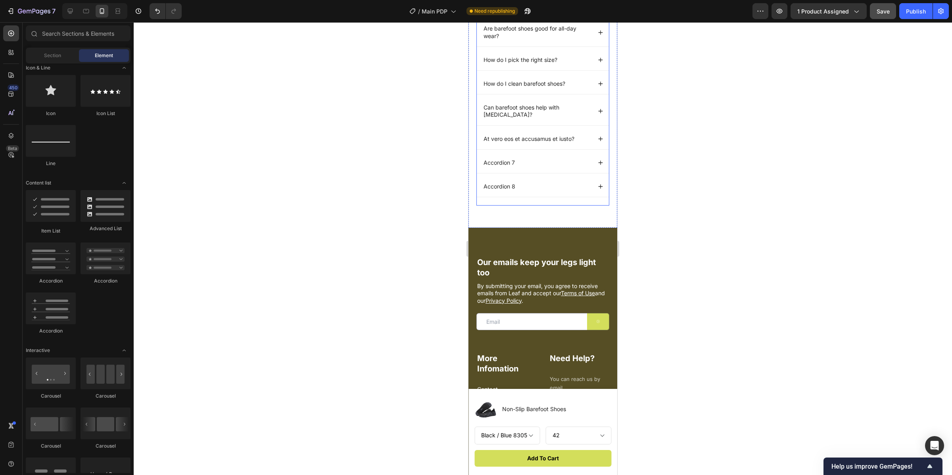
scroll to position [2718, 0]
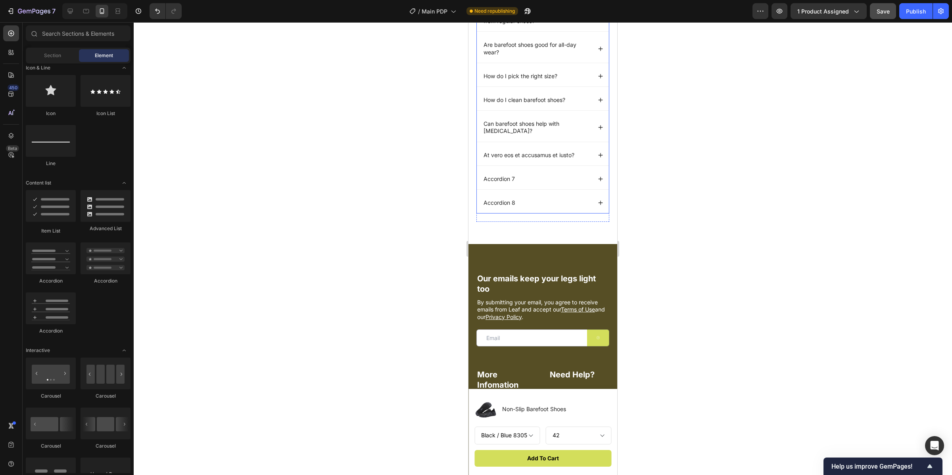
click at [538, 157] on p "At vero eos et accusamus et iusto?" at bounding box center [529, 155] width 91 height 7
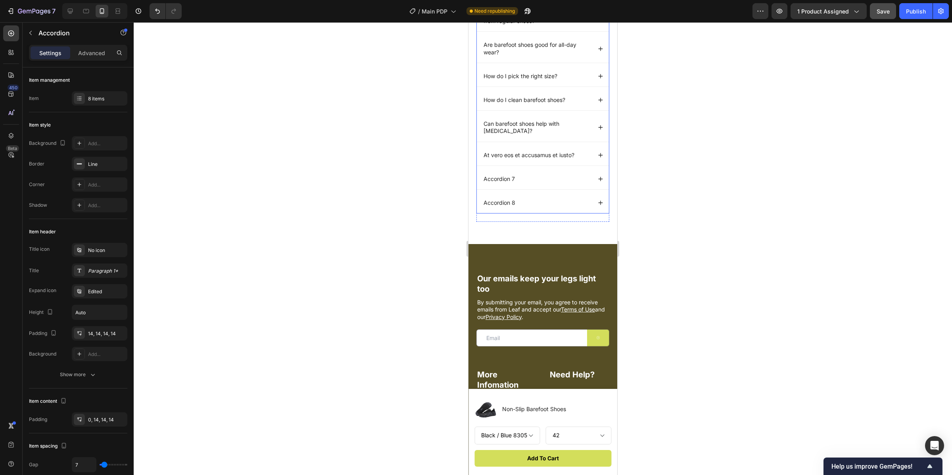
click at [509, 157] on p "At vero eos et accusamus et iusto?" at bounding box center [529, 155] width 91 height 7
click at [486, 157] on p "At vero eos et accusamus et iusto?" at bounding box center [529, 155] width 91 height 7
drag, startPoint x: 492, startPoint y: 156, endPoint x: 576, endPoint y: 158, distance: 83.4
click at [576, 158] on div "At vero eos et accusamus et iusto?" at bounding box center [529, 155] width 93 height 10
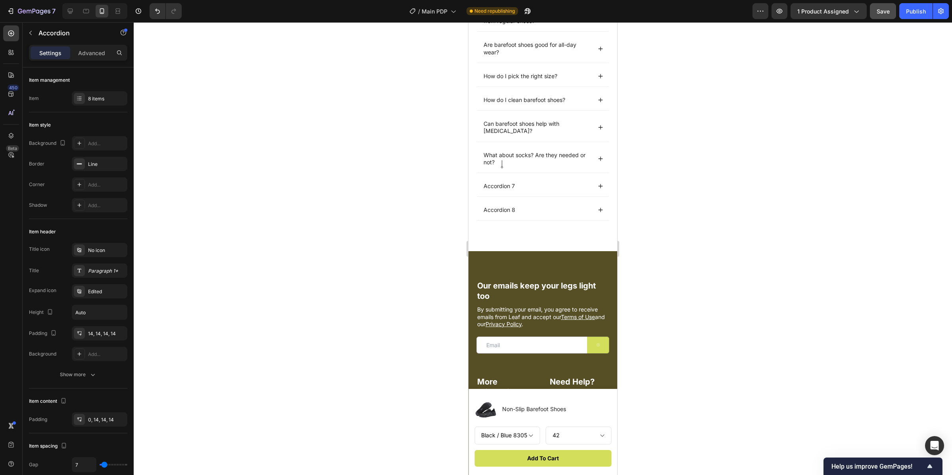
click at [596, 164] on div "What about socks? Are they needed or not?" at bounding box center [543, 159] width 132 height 28
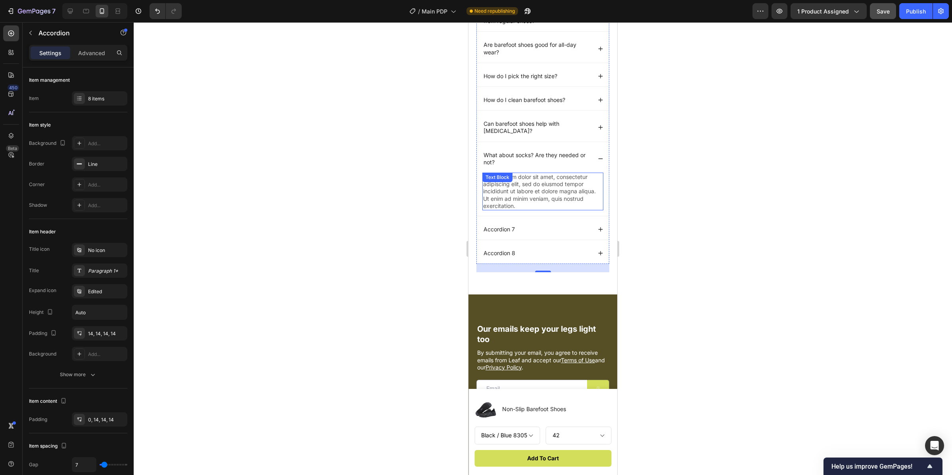
click at [548, 179] on p "Lorem ipsum dolor sit amet, consectetur adipiscing elit, sed do eiusmod tempor …" at bounding box center [542, 191] width 119 height 36
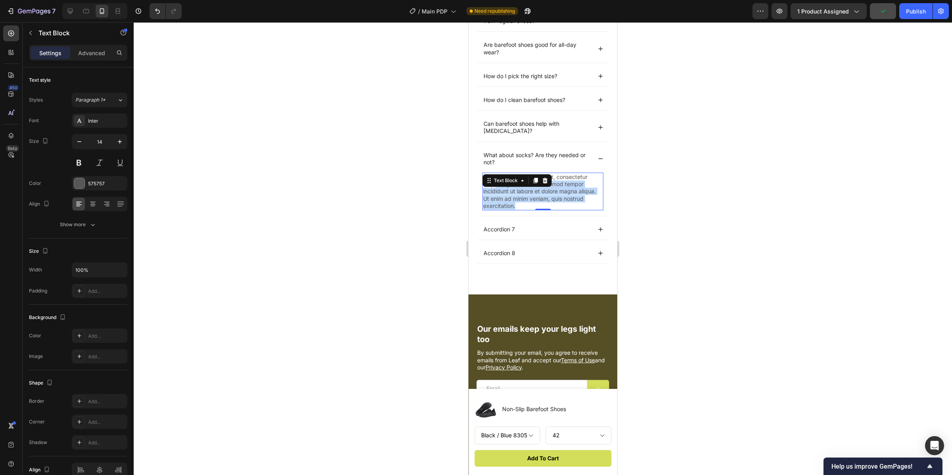
drag, startPoint x: 525, startPoint y: 199, endPoint x: 496, endPoint y: 187, distance: 30.6
click at [496, 187] on div "Lorem ipsum dolor sit amet, consectetur adipiscing elit, sed do eiusmod tempor …" at bounding box center [543, 192] width 121 height 38
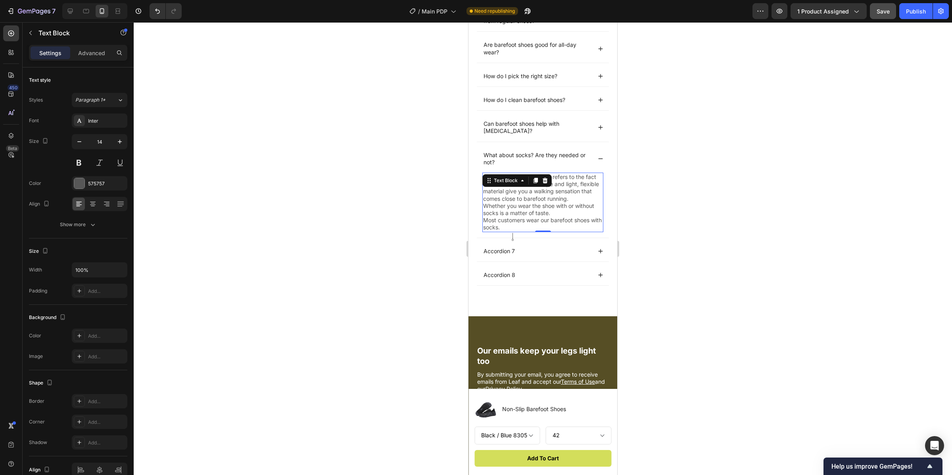
click at [740, 193] on div at bounding box center [543, 248] width 819 height 453
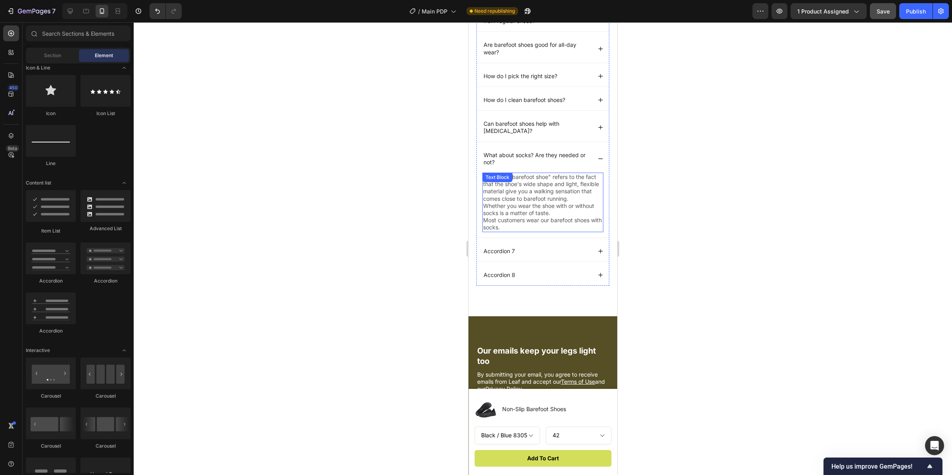
click at [558, 202] on p "The word "barefoot shoe" refers to the fact that the shoe's wide shape and ligh…" at bounding box center [542, 187] width 119 height 29
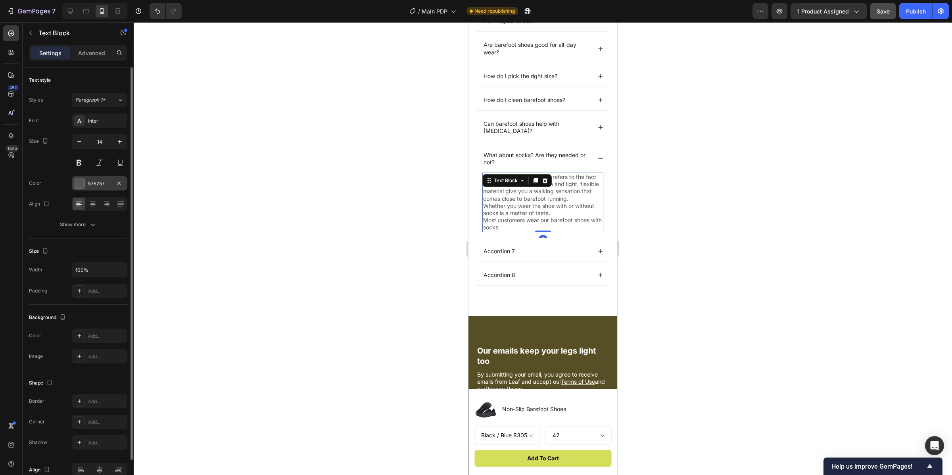
click at [76, 185] on div at bounding box center [79, 183] width 10 height 10
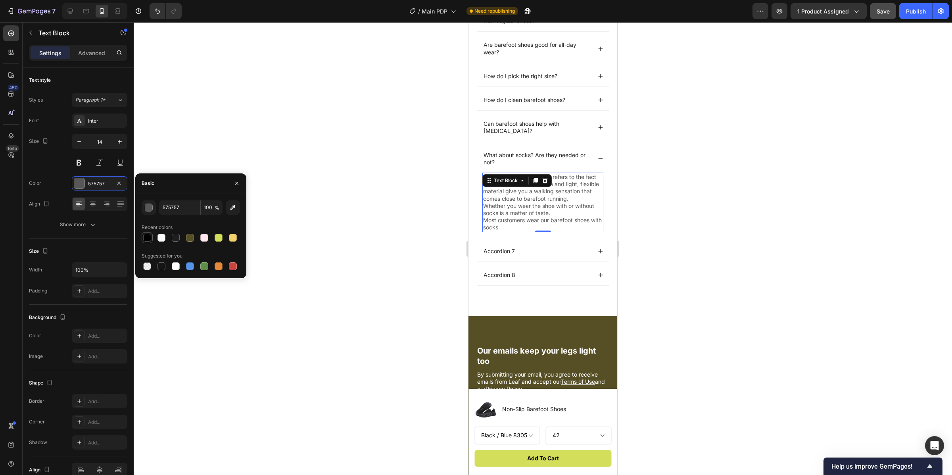
click at [146, 234] on div at bounding box center [147, 238] width 8 height 8
type input "000000"
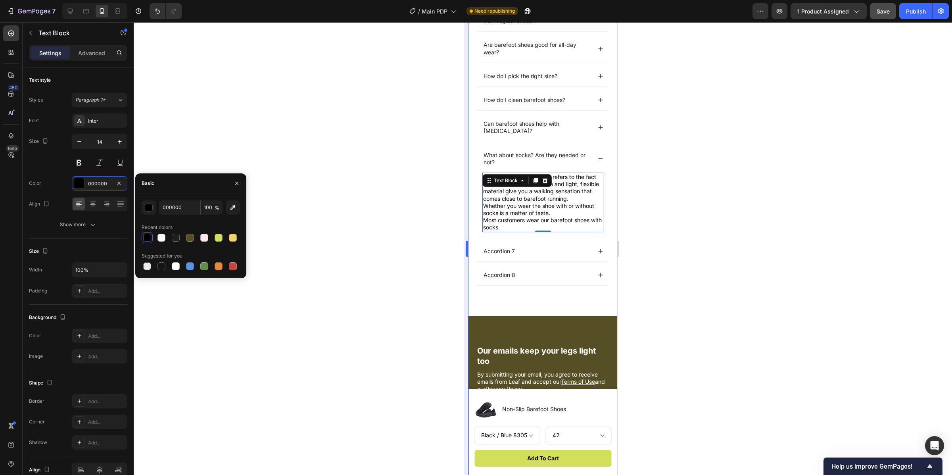
drag, startPoint x: 410, startPoint y: 210, endPoint x: 465, endPoint y: 196, distance: 56.9
click at [411, 210] on div at bounding box center [543, 248] width 819 height 453
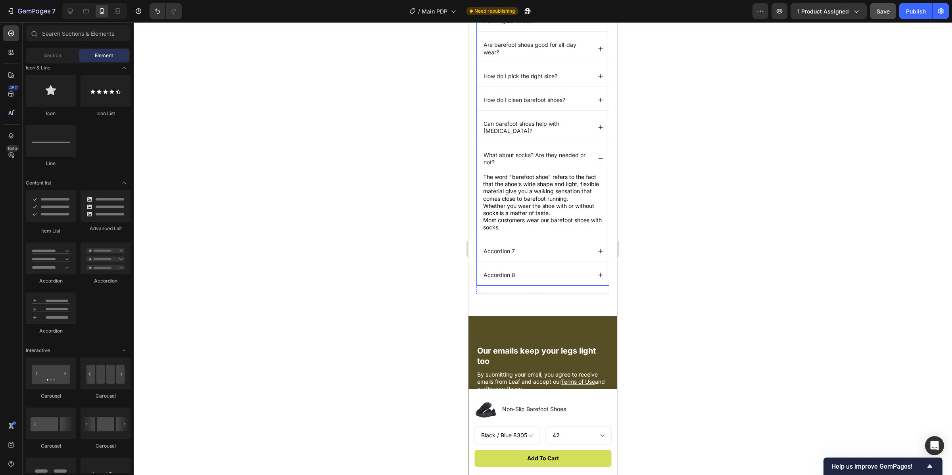
click at [549, 156] on p "What about socks? Are they needed or not?" at bounding box center [537, 159] width 107 height 14
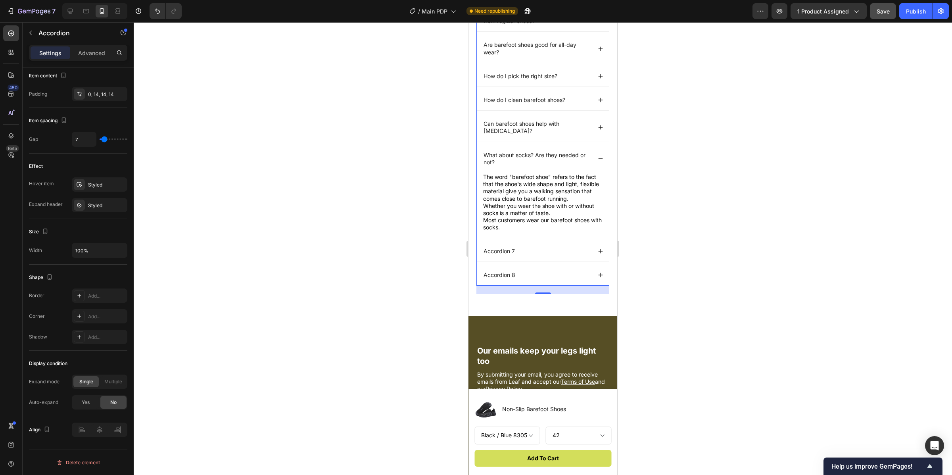
scroll to position [0, 0]
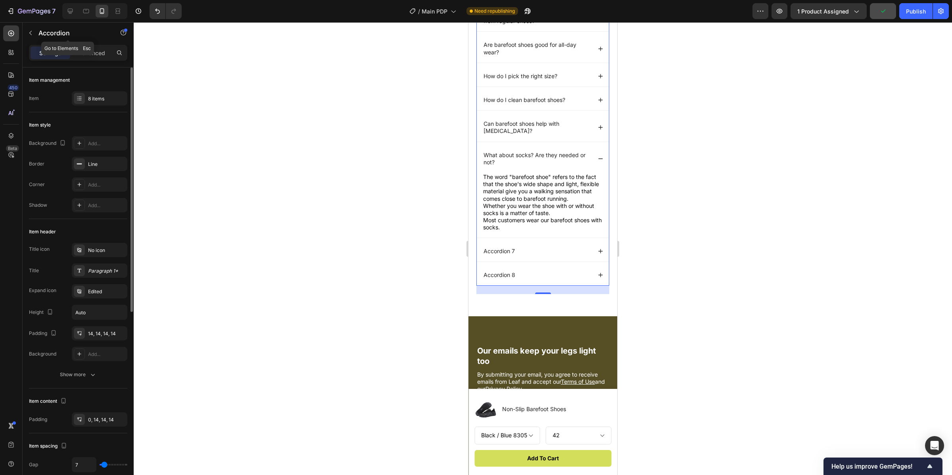
click at [90, 44] on div "Accordion" at bounding box center [68, 33] width 90 height 23
click at [95, 51] on p "Advanced" at bounding box center [91, 53] width 27 height 8
type input "100%"
type input "100"
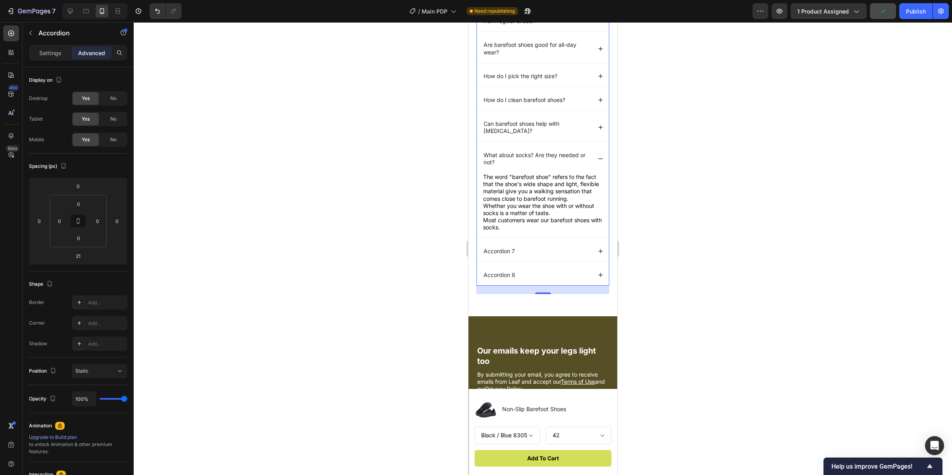
click at [59, 49] on p "Settings" at bounding box center [50, 53] width 22 height 8
type input "7"
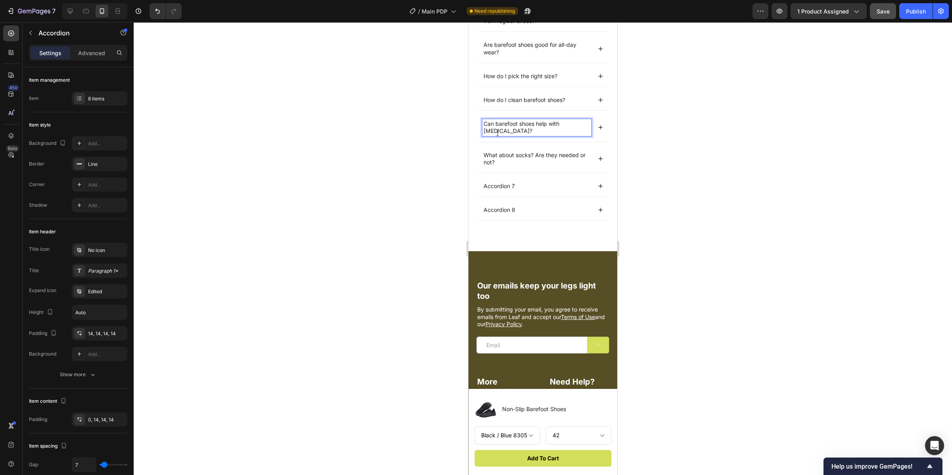
click at [560, 138] on div "Can barefoot shoes help with [MEDICAL_DATA]?" at bounding box center [543, 127] width 132 height 28
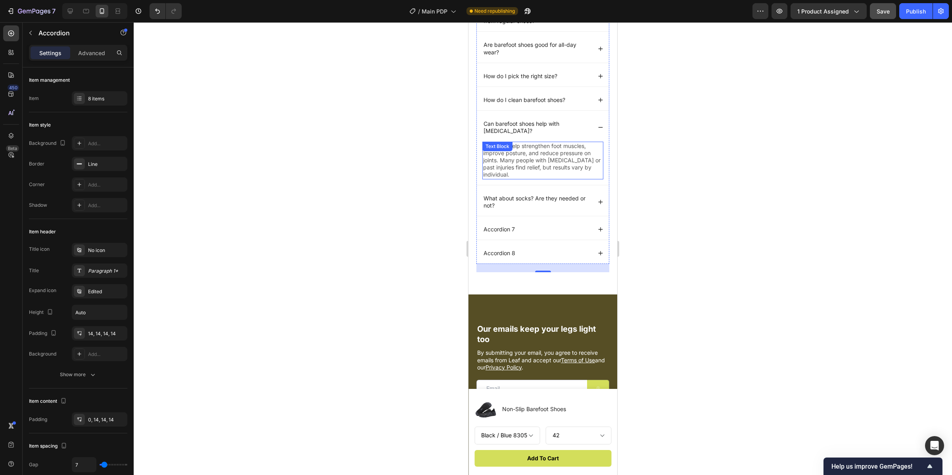
click at [553, 159] on p "They can help strengthen foot muscles, improve posture, and reduce pressure on …" at bounding box center [542, 160] width 119 height 36
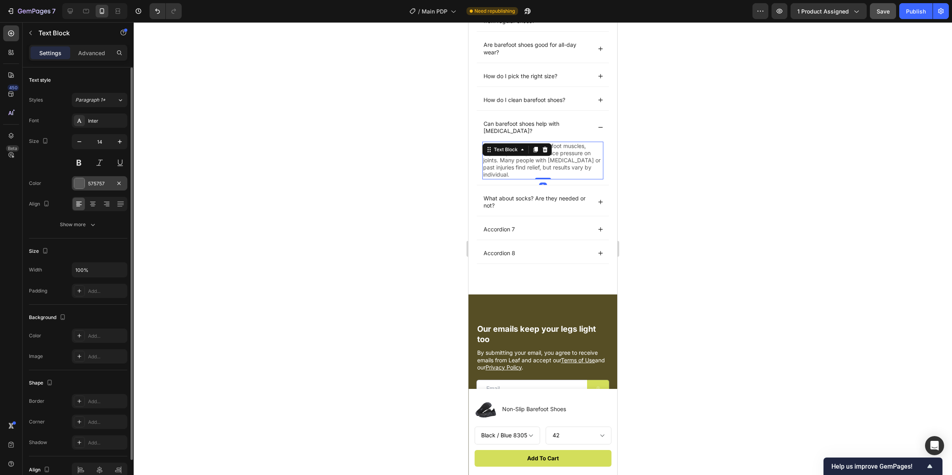
click at [84, 185] on div at bounding box center [79, 183] width 11 height 11
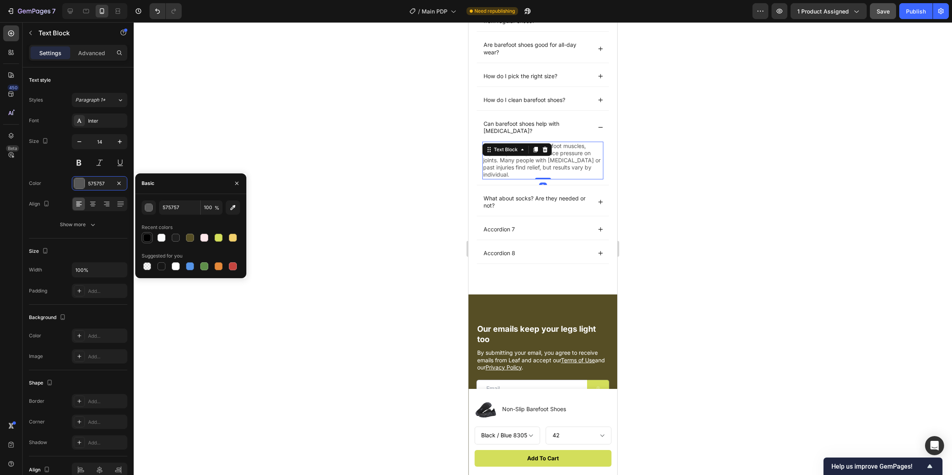
click at [144, 233] on div at bounding box center [147, 238] width 10 height 10
type input "000000"
click at [295, 165] on div at bounding box center [543, 248] width 819 height 453
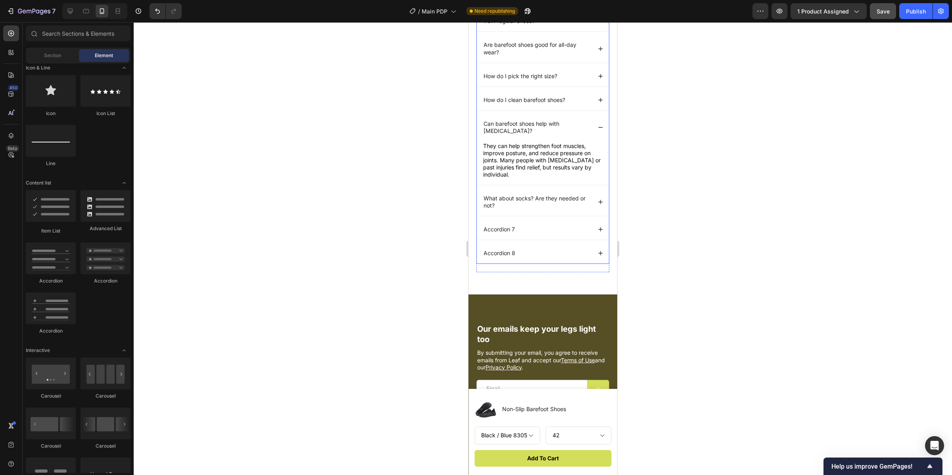
click at [542, 110] on div "How do I clean barefoot shoes?" at bounding box center [543, 100] width 132 height 21
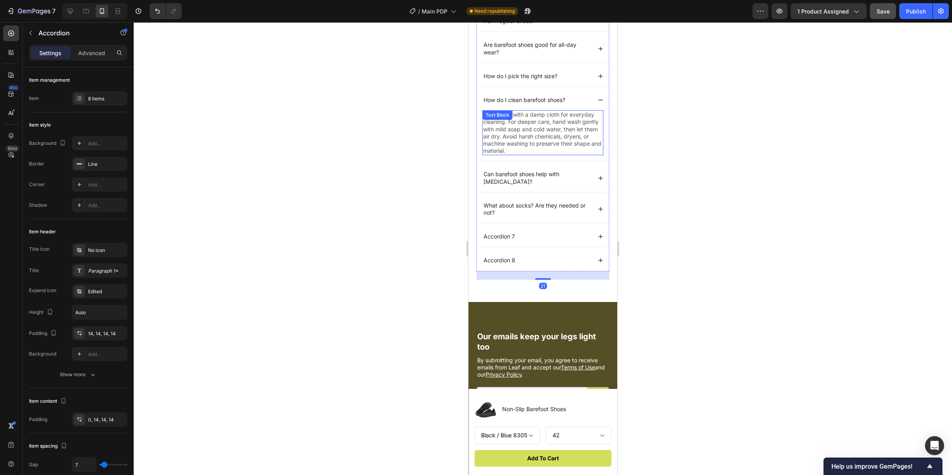
click at [543, 124] on p "Wipe them with a damp cloth for everyday cleaning. For deeper care, hand wash g…" at bounding box center [542, 132] width 119 height 43
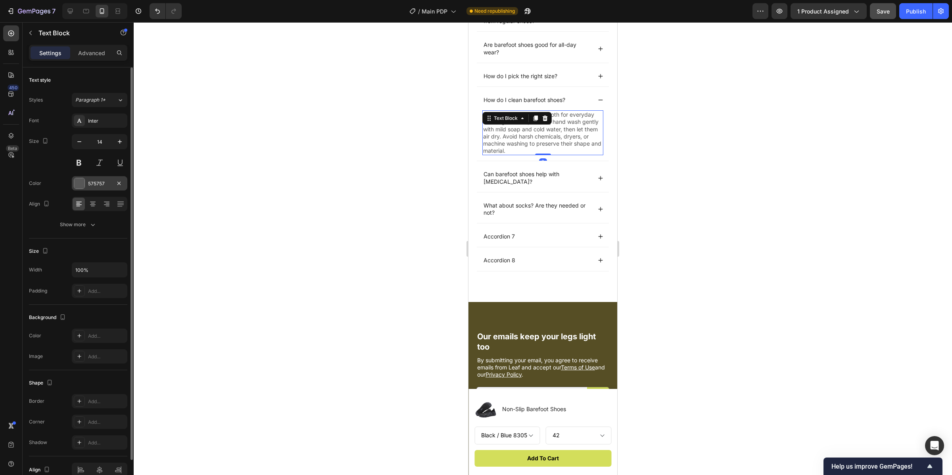
click at [80, 182] on div at bounding box center [79, 183] width 10 height 10
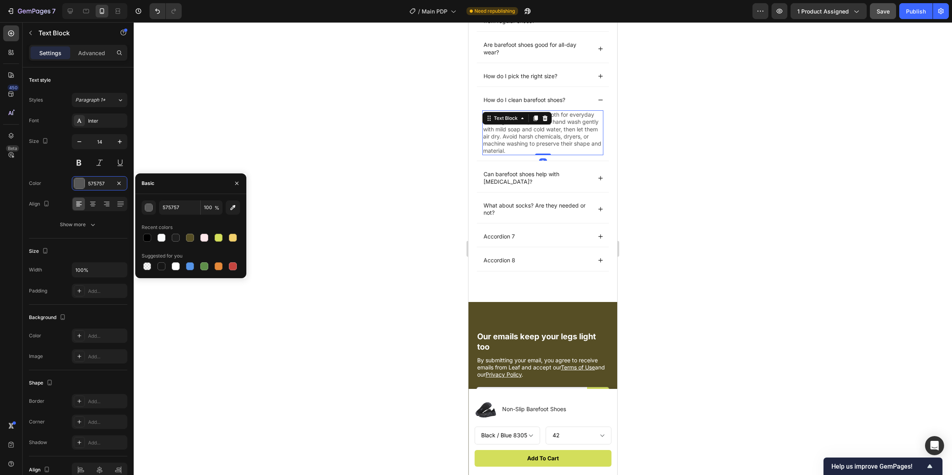
drag, startPoint x: 149, startPoint y: 239, endPoint x: 176, endPoint y: 219, distance: 32.9
click at [149, 239] on div at bounding box center [147, 238] width 8 height 8
type input "000000"
click at [286, 171] on div at bounding box center [543, 248] width 819 height 453
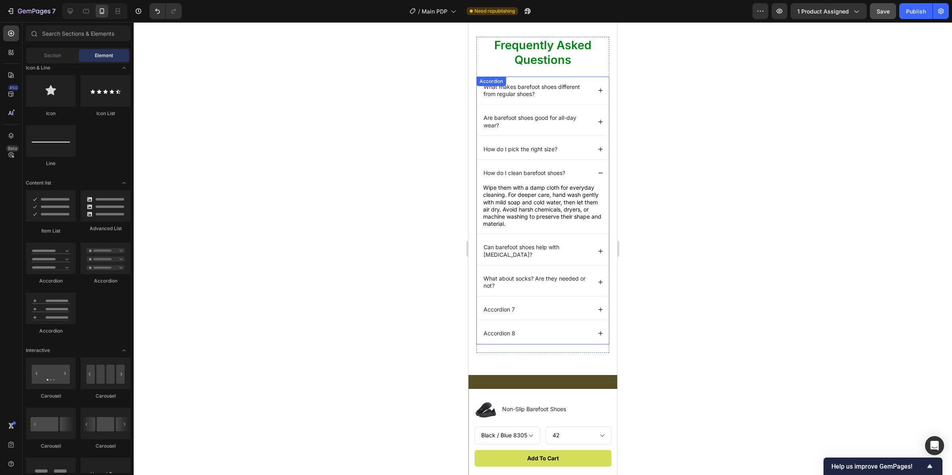
scroll to position [2635, 0]
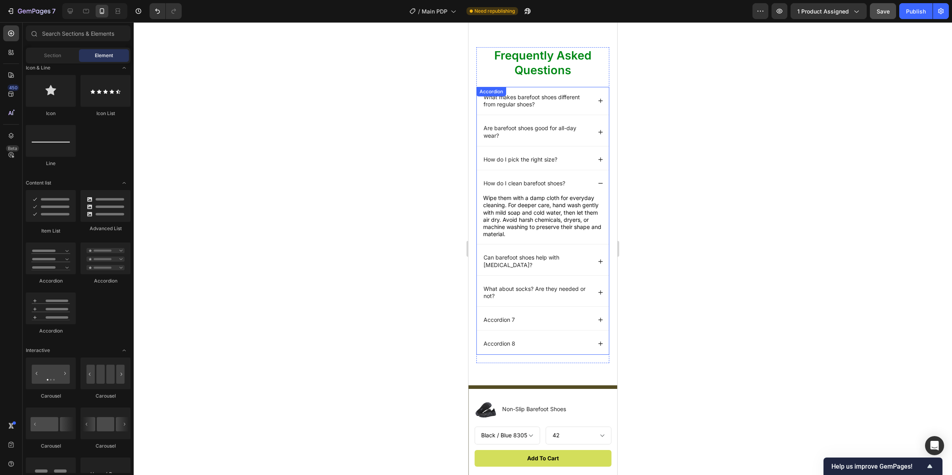
click at [560, 170] on div "How do I pick the right size?" at bounding box center [543, 159] width 132 height 21
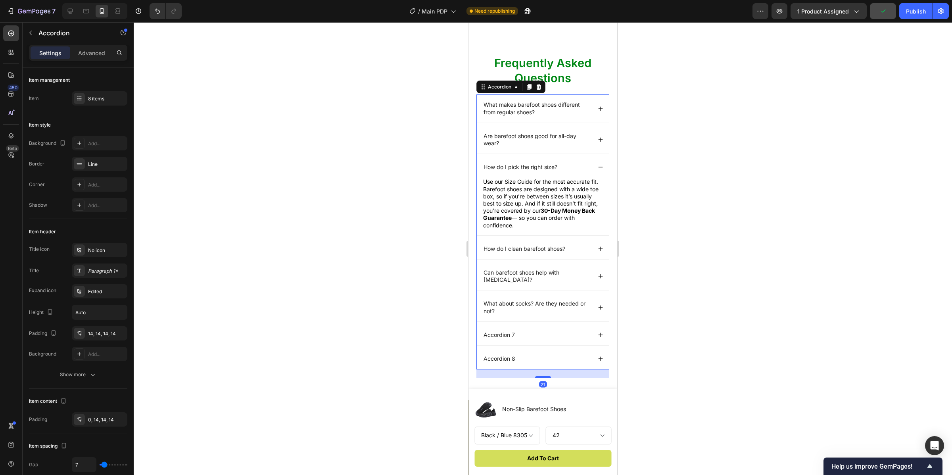
click at [568, 244] on div "How do I clean barefoot shoes?" at bounding box center [537, 249] width 109 height 10
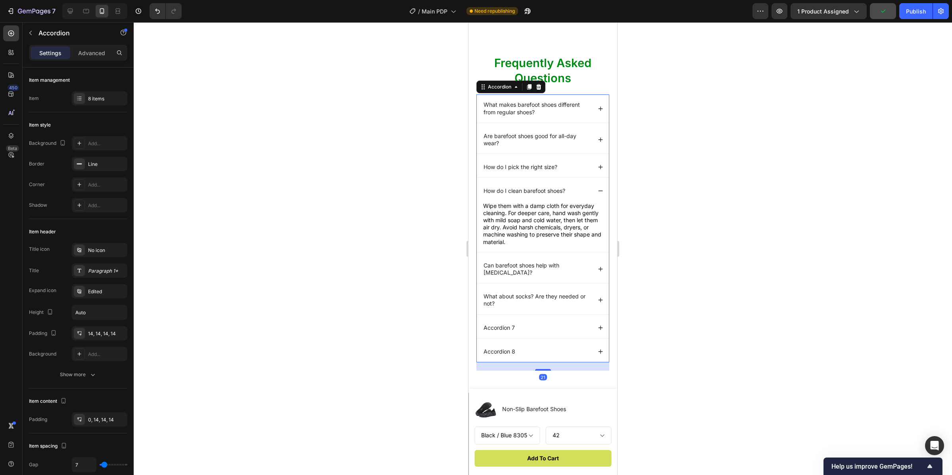
click at [569, 255] on div "Can barefoot shoes help with [MEDICAL_DATA]?" at bounding box center [543, 269] width 132 height 28
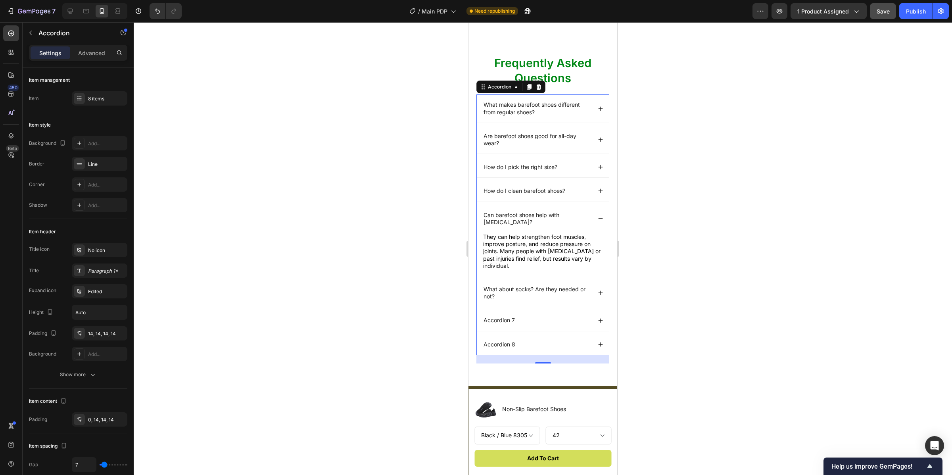
click at [562, 294] on div "What about socks? Are they needed or not?" at bounding box center [537, 293] width 109 height 17
click at [567, 297] on div "What about socks? Are they needed or not?" at bounding box center [543, 293] width 132 height 28
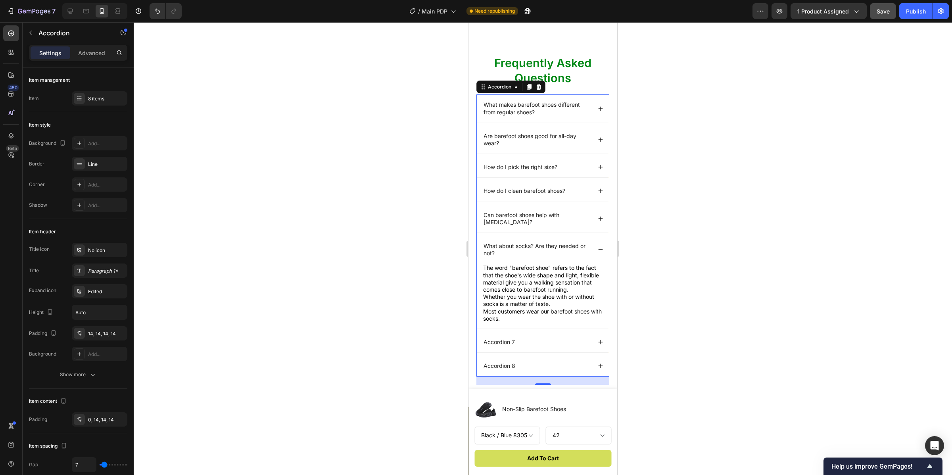
click at [556, 340] on div "Accordion 7" at bounding box center [537, 342] width 109 height 10
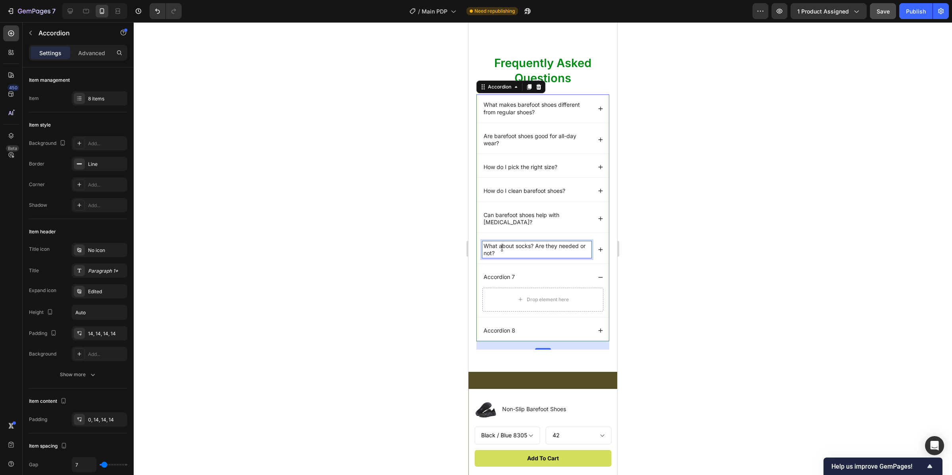
click at [536, 248] on p "What about socks? Are they needed or not?" at bounding box center [537, 249] width 107 height 14
click at [13, 31] on icon at bounding box center [11, 34] width 6 height 6
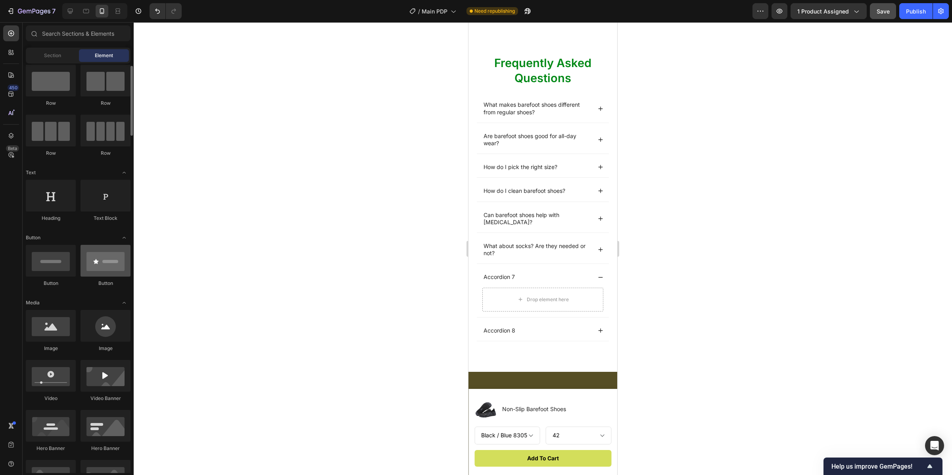
scroll to position [0, 0]
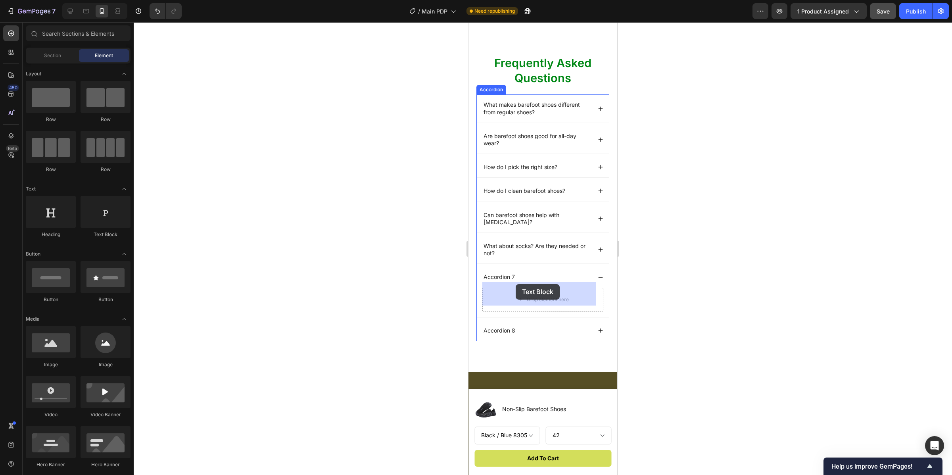
drag, startPoint x: 575, startPoint y: 240, endPoint x: 516, endPoint y: 285, distance: 73.9
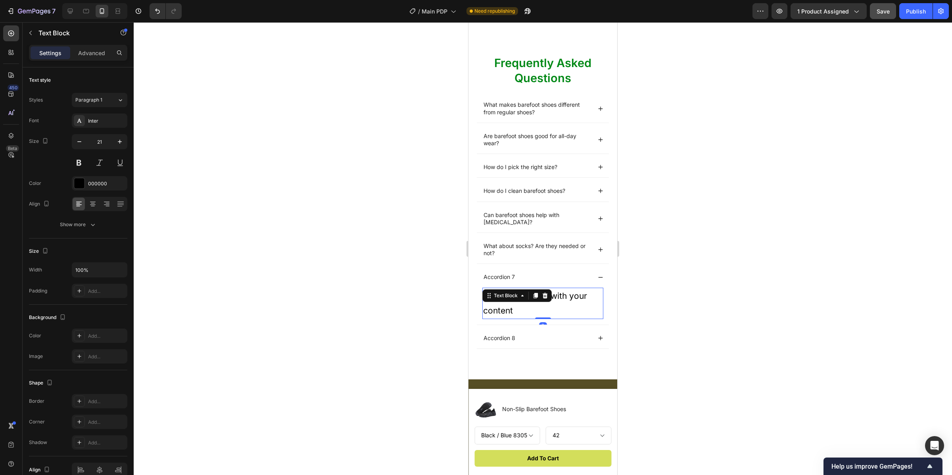
click at [550, 302] on div "Replace this text with your content" at bounding box center [543, 304] width 121 height 32
click at [553, 252] on div "What about socks? Are they needed or not?" at bounding box center [537, 249] width 109 height 17
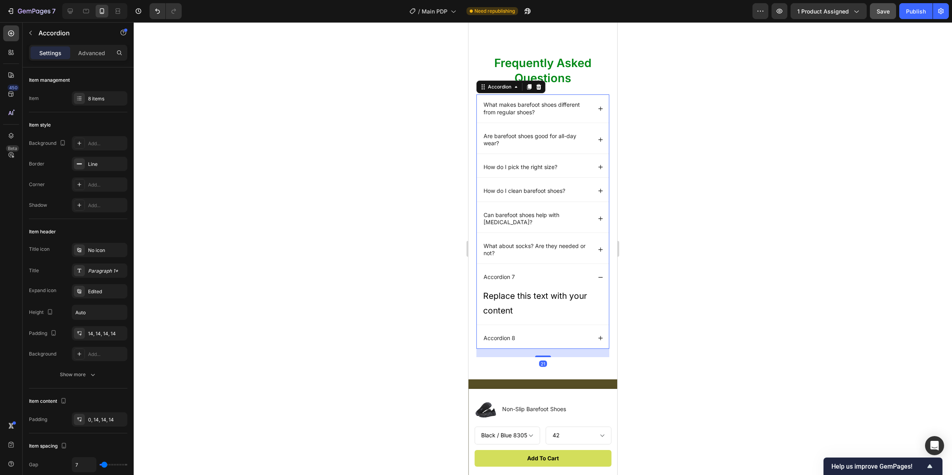
click at [537, 252] on div "What about socks? Are they needed or not?" at bounding box center [543, 250] width 132 height 28
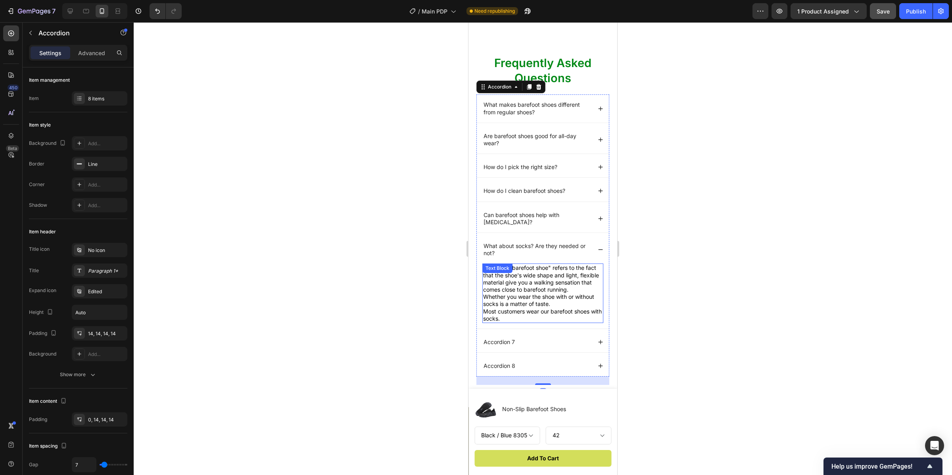
click at [536, 269] on div "The word "barefoot shoe" refers to the fact that the shoe's wide shape and ligh…" at bounding box center [543, 293] width 121 height 60
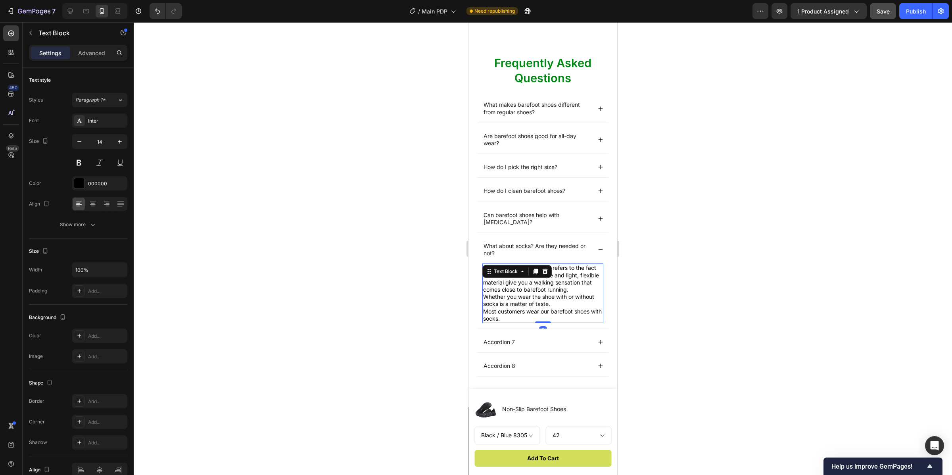
click at [525, 317] on p "Whether you wear the shoe with or without socks is a matter of taste. Most cust…" at bounding box center [542, 307] width 119 height 29
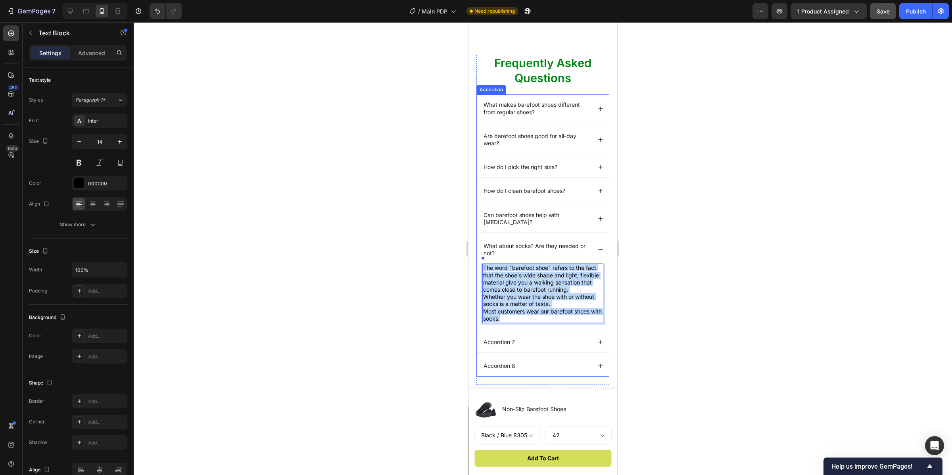
drag, startPoint x: 503, startPoint y: 311, endPoint x: 481, endPoint y: 256, distance: 59.5
click at [481, 256] on div "What about socks? Are they needed or not? The word "barefoot shoe" refers to th…" at bounding box center [543, 282] width 132 height 93
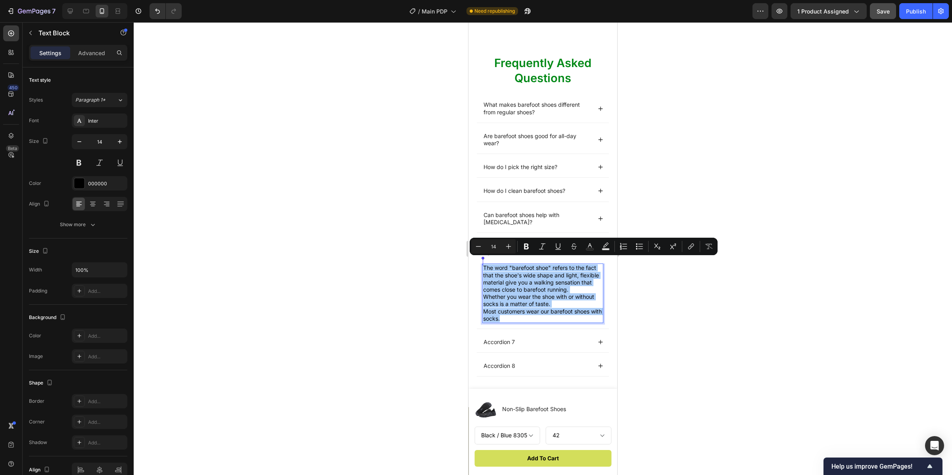
click at [434, 298] on div at bounding box center [543, 248] width 819 height 453
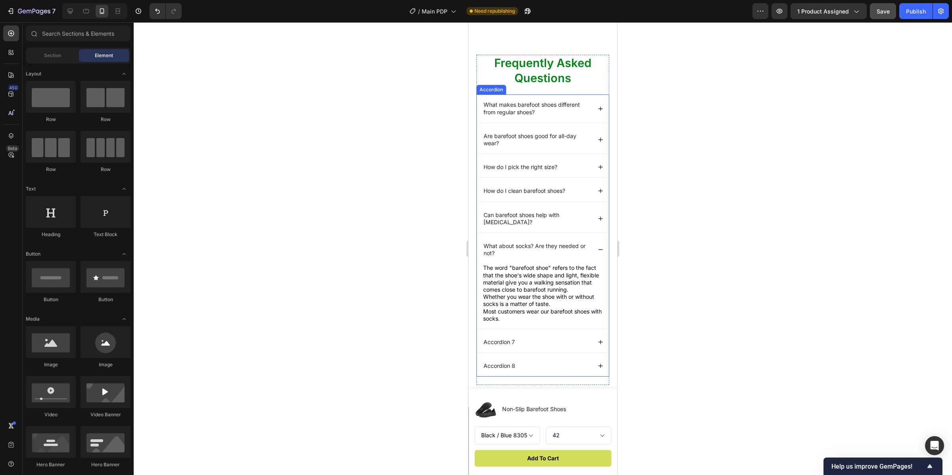
click at [552, 342] on div "Accordion 7" at bounding box center [537, 342] width 109 height 10
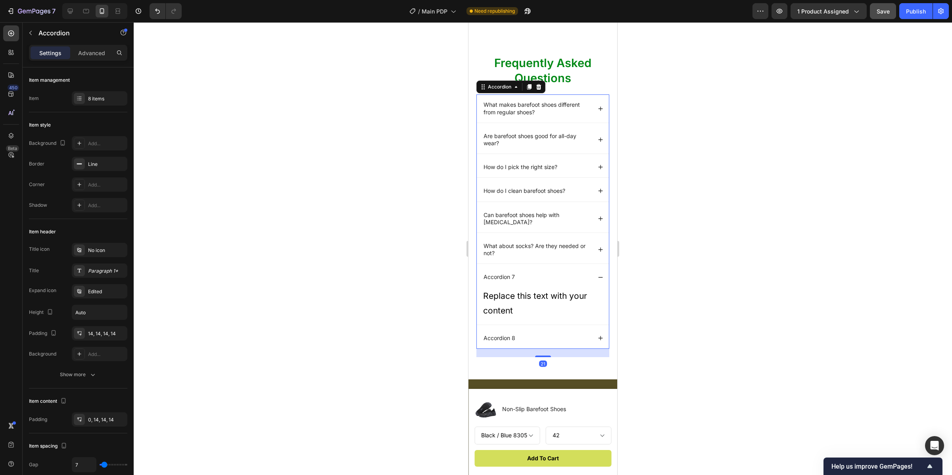
click at [516, 307] on div "Replace this text with your content" at bounding box center [543, 304] width 121 height 32
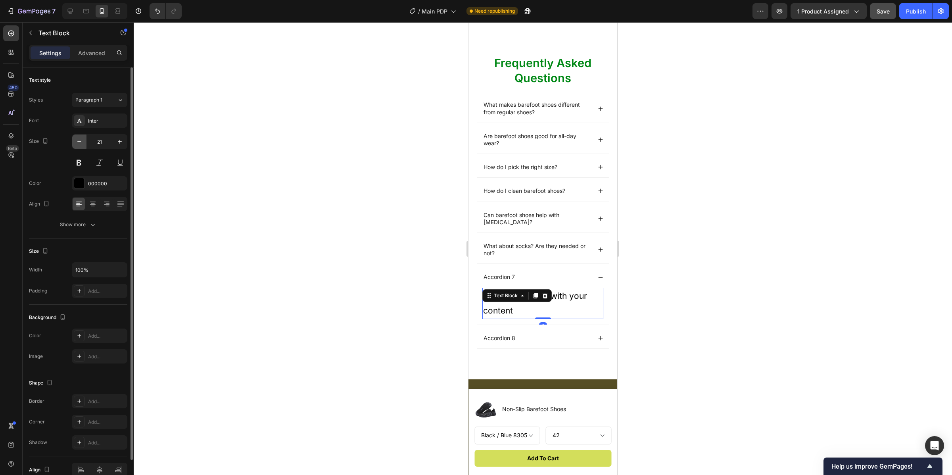
click at [79, 146] on button "button" at bounding box center [79, 142] width 14 height 14
click at [79, 146] on icon "button" at bounding box center [79, 142] width 8 height 8
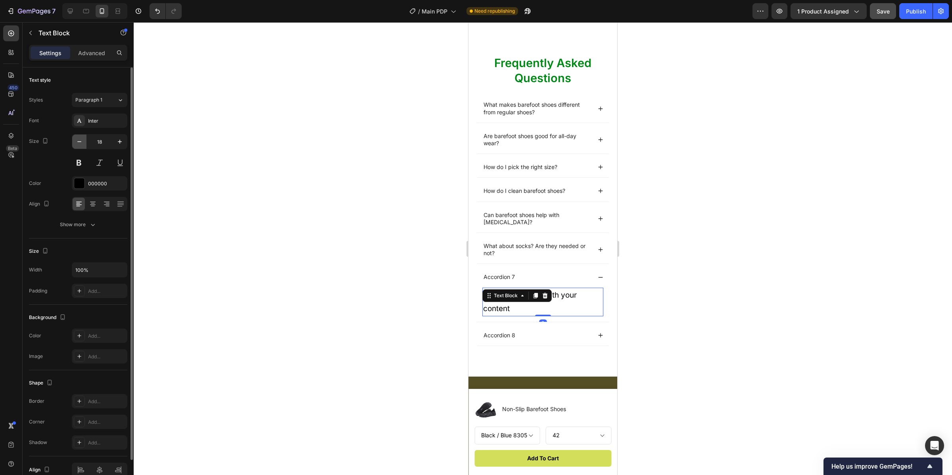
click at [79, 146] on icon "button" at bounding box center [79, 142] width 8 height 8
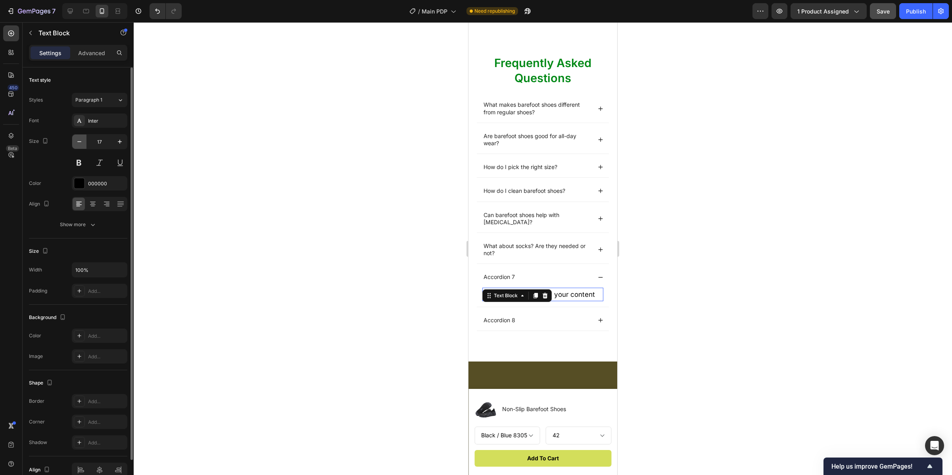
click at [79, 146] on icon "button" at bounding box center [79, 142] width 8 height 8
type input "14"
click at [580, 288] on div "Replace this text with your content" at bounding box center [543, 294] width 121 height 12
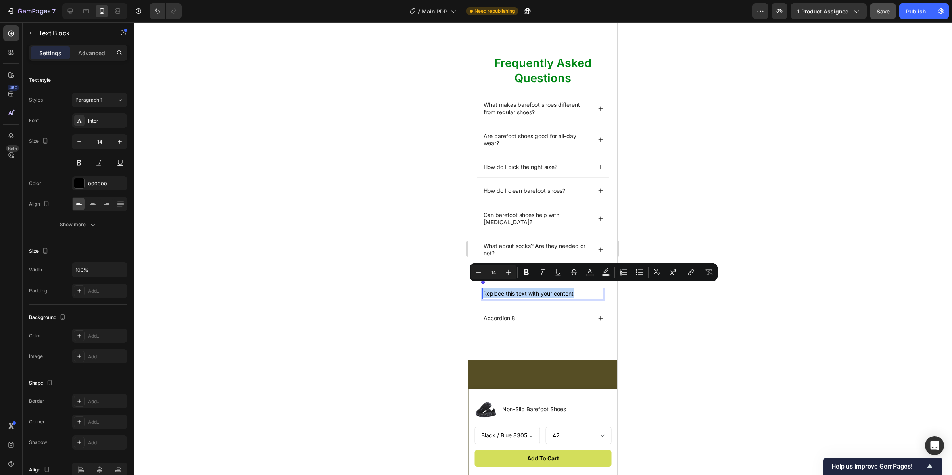
drag, startPoint x: 556, startPoint y: 283, endPoint x: 475, endPoint y: 281, distance: 81.0
click at [475, 281] on div "Frequently Asked Questions Heading What makes barefoot shoes different from reg…" at bounding box center [543, 200] width 149 height 317
click at [422, 278] on div at bounding box center [543, 248] width 819 height 453
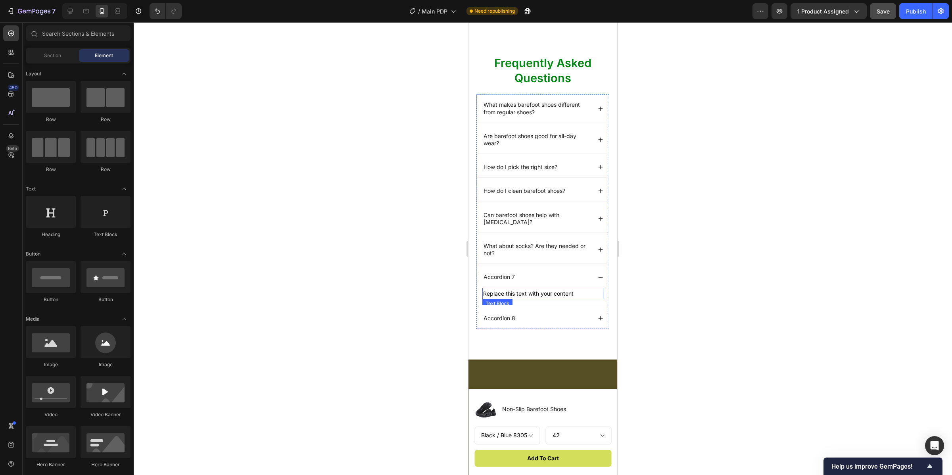
click at [571, 288] on p "Replace this text with your content" at bounding box center [542, 293] width 119 height 10
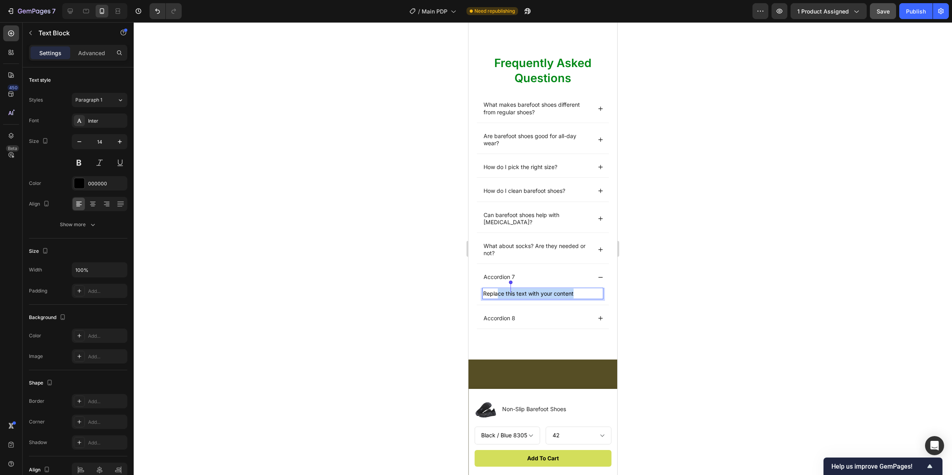
drag, startPoint x: 574, startPoint y: 287, endPoint x: 497, endPoint y: 283, distance: 76.7
click at [498, 288] on p "Replace this text with your content" at bounding box center [542, 293] width 119 height 10
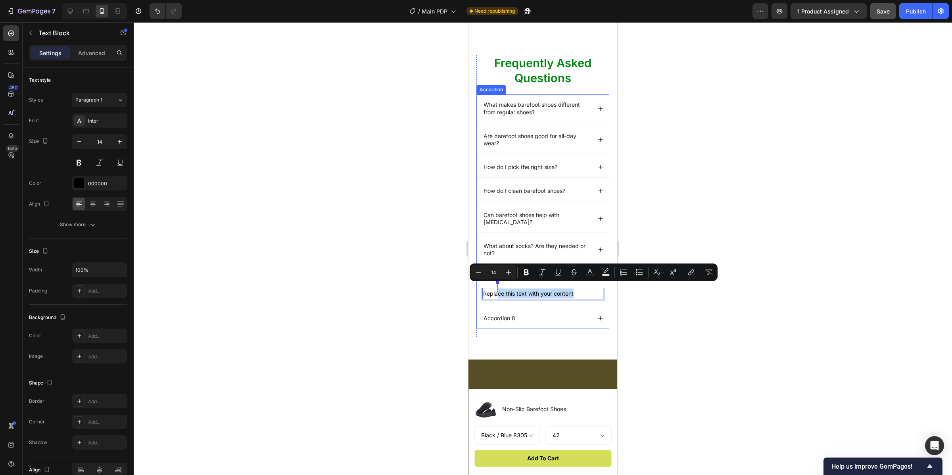
click at [538, 308] on div "Accordion 8" at bounding box center [543, 318] width 132 height 21
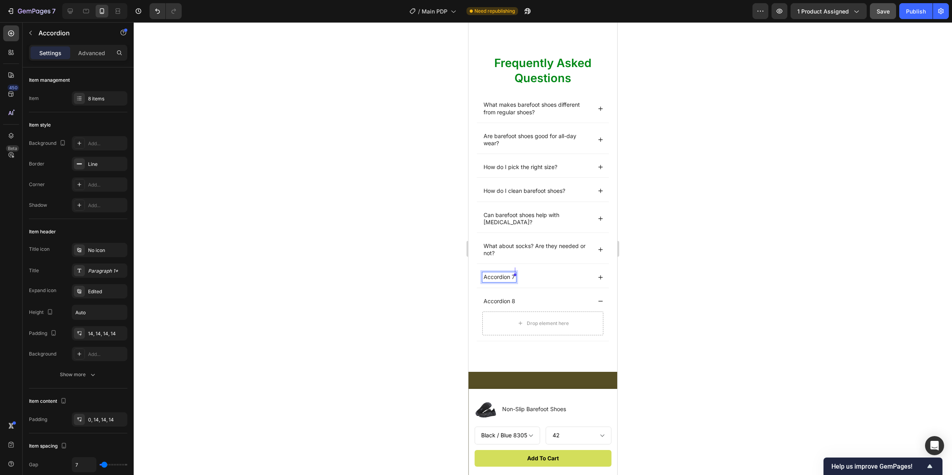
click at [486, 273] on p "Accordion 7" at bounding box center [499, 276] width 31 height 7
drag, startPoint x: 485, startPoint y: 271, endPoint x: 521, endPoint y: 275, distance: 36.3
click at [521, 275] on div "Accordion 7" at bounding box center [537, 277] width 109 height 10
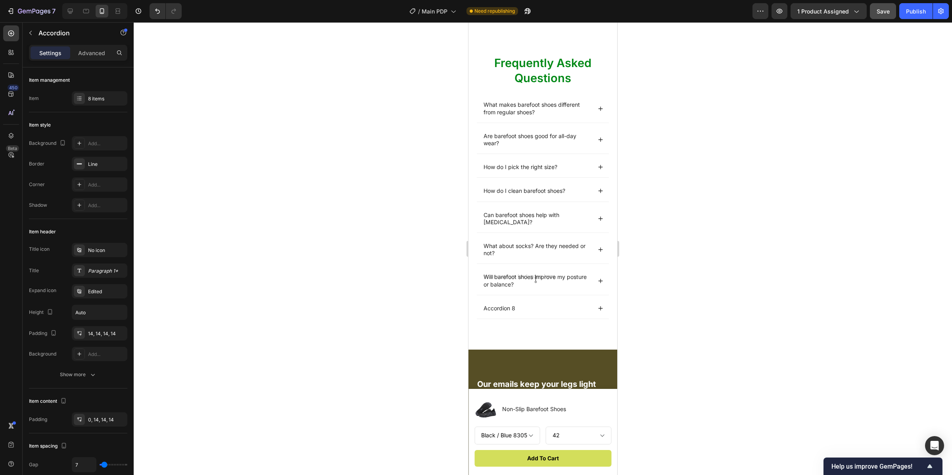
click at [532, 298] on div "Accordion 8" at bounding box center [543, 308] width 132 height 21
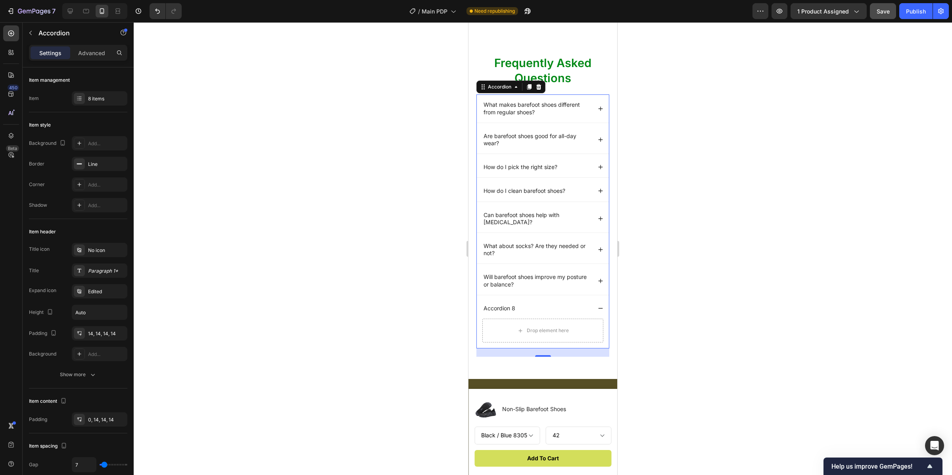
click at [522, 304] on div "Accordion 8" at bounding box center [537, 309] width 109 height 10
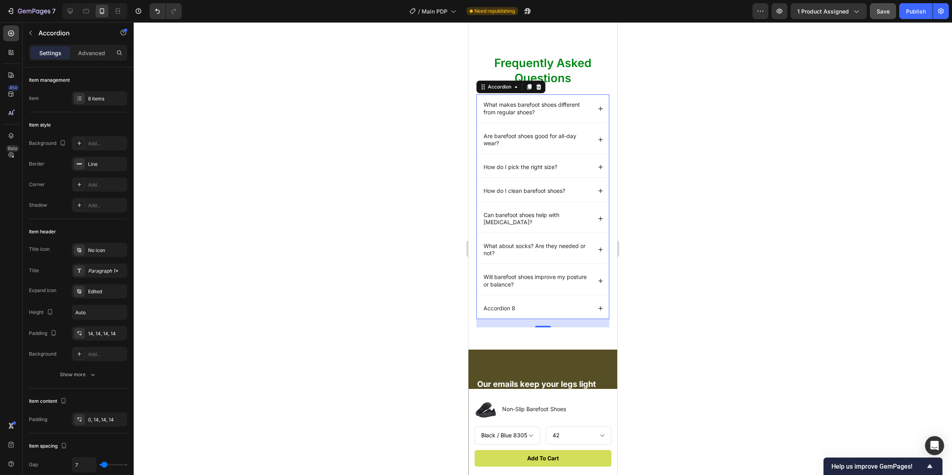
click at [514, 305] on p "Accordion 8" at bounding box center [500, 308] width 32 height 7
click at [511, 305] on p "Accordion 8" at bounding box center [500, 308] width 32 height 7
click at [489, 305] on p "Accordion 8" at bounding box center [500, 308] width 32 height 7
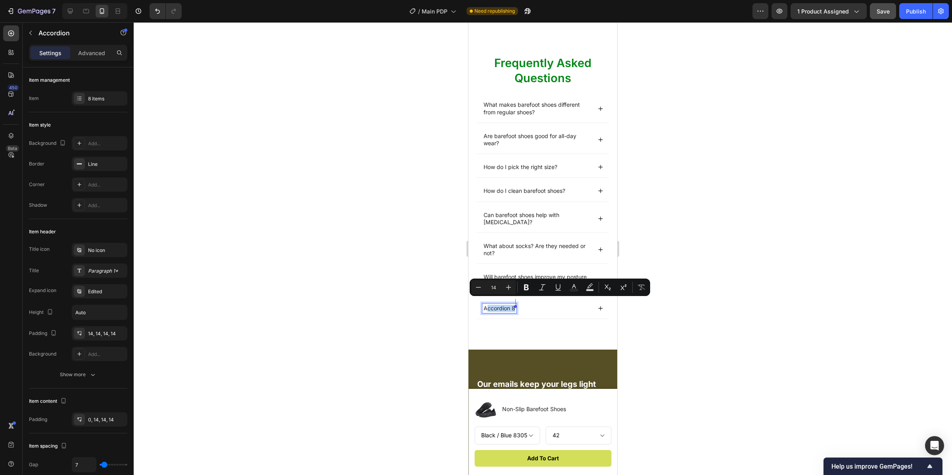
drag, startPoint x: 487, startPoint y: 304, endPoint x: 531, endPoint y: 307, distance: 44.6
click at [531, 307] on div "Accordion 8" at bounding box center [537, 309] width 109 height 10
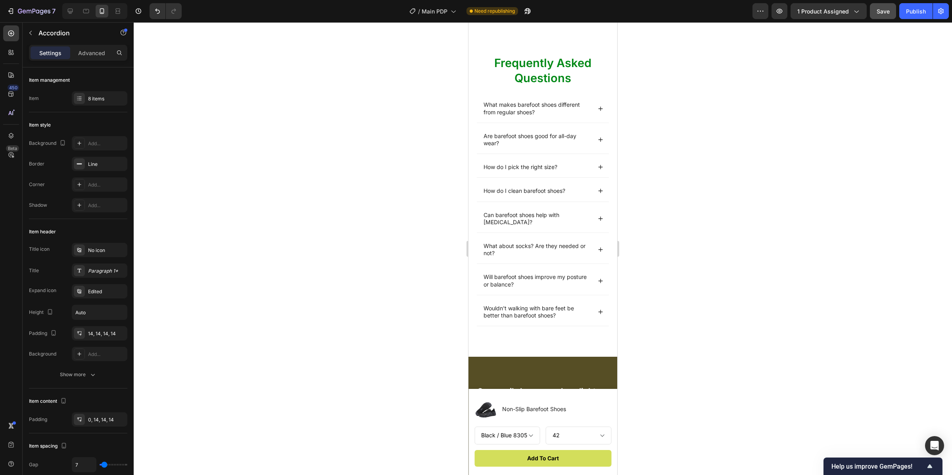
drag, startPoint x: 590, startPoint y: 314, endPoint x: 604, endPoint y: 315, distance: 13.9
click at [590, 314] on div "Wouldn't walking with bare feet be better than barefoot shoes?" at bounding box center [543, 312] width 132 height 28
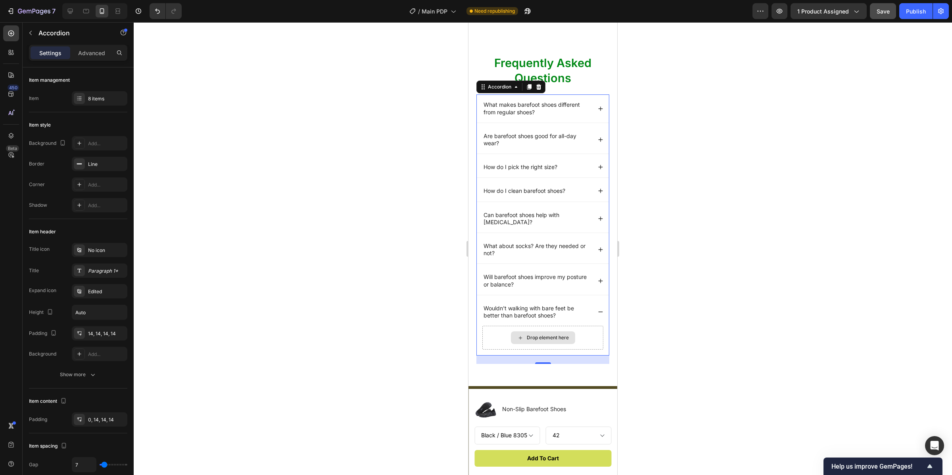
click at [555, 331] on div "Drop element here" at bounding box center [543, 337] width 64 height 13
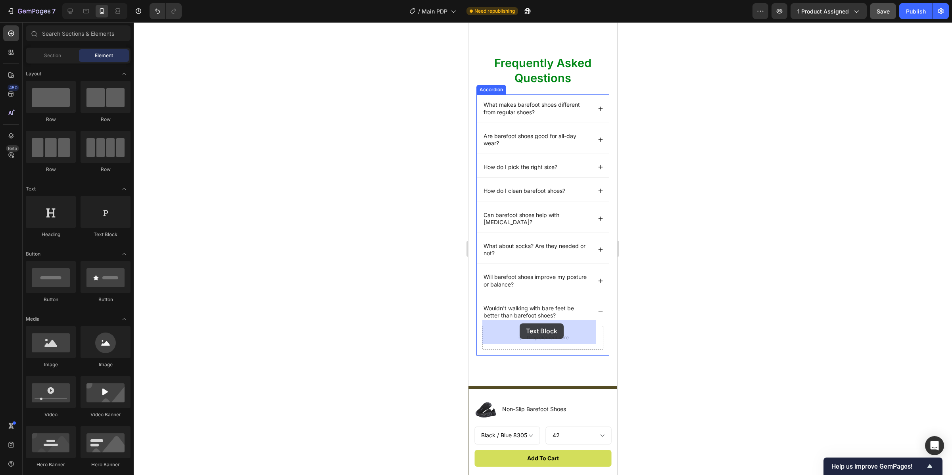
drag, startPoint x: 615, startPoint y: 256, endPoint x: 521, endPoint y: 324, distance: 116.5
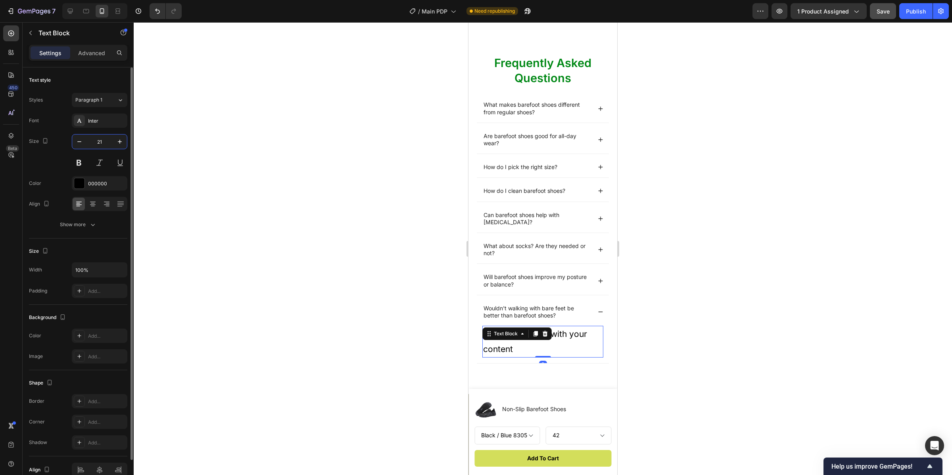
click at [99, 139] on input "21" at bounding box center [100, 142] width 26 height 14
click at [104, 141] on input "21" at bounding box center [100, 142] width 26 height 14
type input "2"
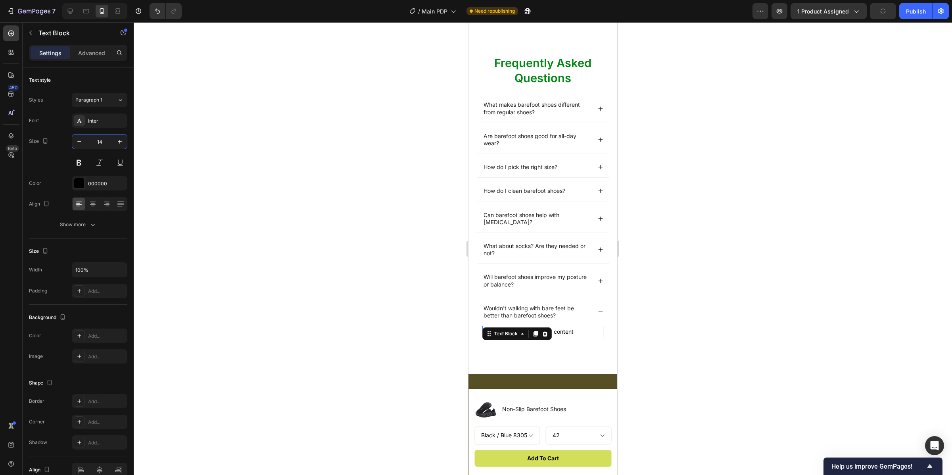
type input "14"
click at [575, 326] on div "Replace this text with your content" at bounding box center [543, 332] width 121 height 12
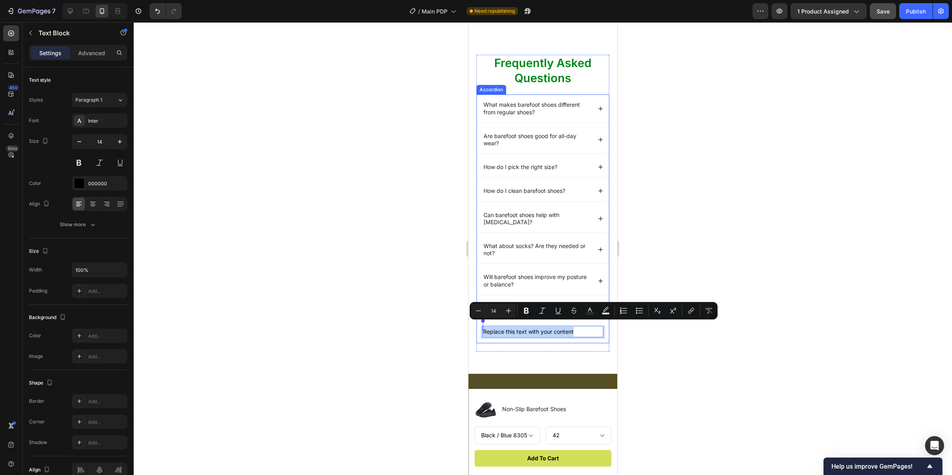
drag, startPoint x: 575, startPoint y: 325, endPoint x: 510, endPoint y: 317, distance: 65.6
click at [510, 317] on div "Wouldn't walking with bare feet be better than barefoot shoes? Replace this tex…" at bounding box center [543, 320] width 132 height 45
click at [531, 327] on p "Replace this text with your content" at bounding box center [542, 332] width 119 height 10
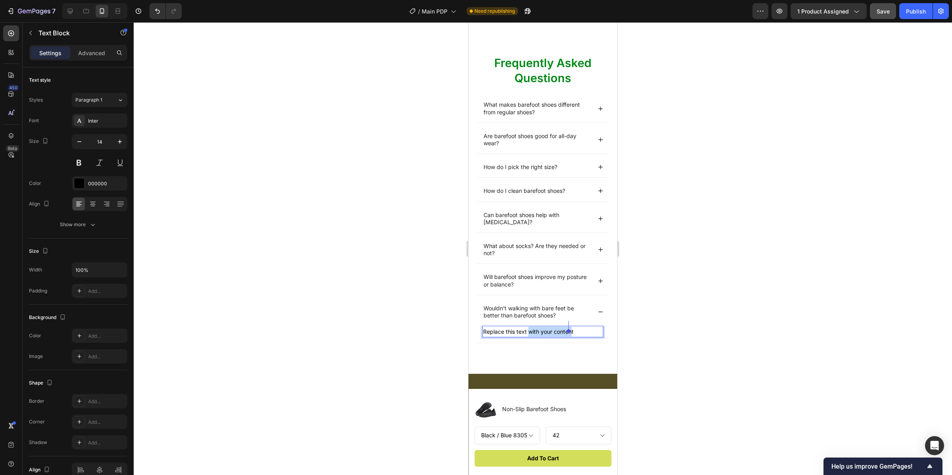
drag, startPoint x: 529, startPoint y: 326, endPoint x: 572, endPoint y: 330, distance: 43.0
click at [572, 330] on p "Replace this text with your content" at bounding box center [542, 332] width 119 height 10
drag, startPoint x: 544, startPoint y: 327, endPoint x: 490, endPoint y: 325, distance: 53.6
click at [495, 327] on p "Replace this textt" at bounding box center [542, 332] width 119 height 10
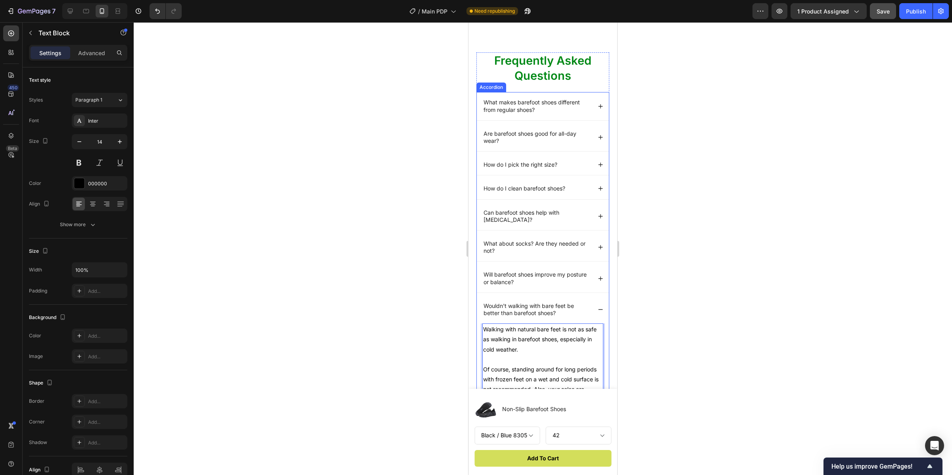
click at [567, 279] on p "Will barefoot shoes improve my posture or balance?" at bounding box center [537, 278] width 107 height 14
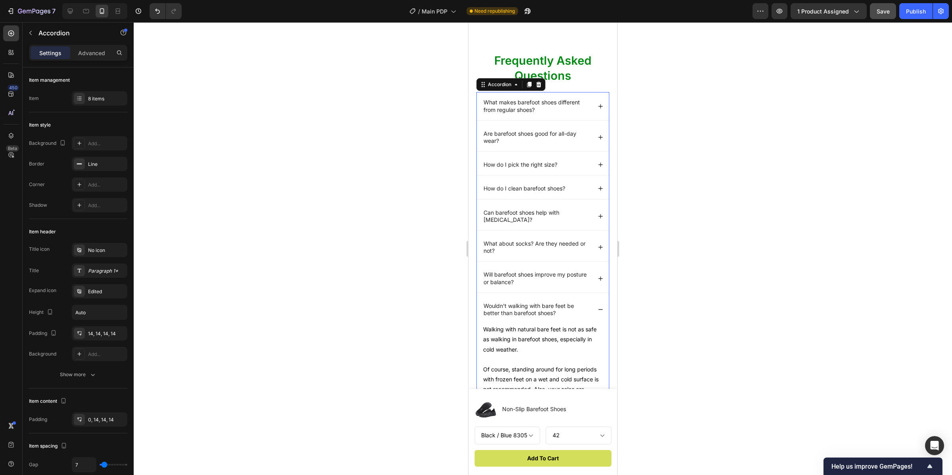
click at [574, 282] on div "Will barefoot shoes improve my posture or balance?" at bounding box center [543, 278] width 132 height 28
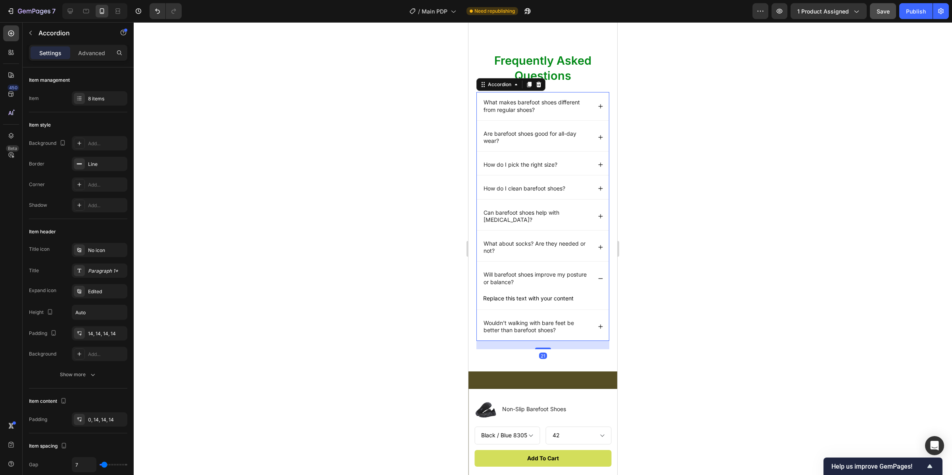
click at [556, 299] on div "Replace this text with your content Text Block" at bounding box center [543, 300] width 132 height 17
click at [571, 292] on div "Replace this text with your content" at bounding box center [543, 298] width 121 height 12
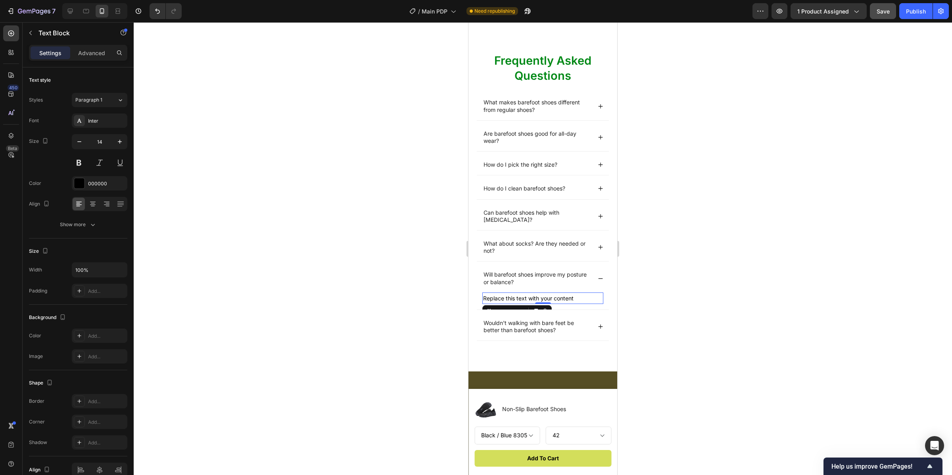
click at [577, 293] on div "Replace this text with your content" at bounding box center [543, 298] width 121 height 12
drag, startPoint x: 576, startPoint y: 292, endPoint x: 493, endPoint y: 291, distance: 82.5
click at [493, 293] on p "Replace this text with your content" at bounding box center [542, 298] width 119 height 10
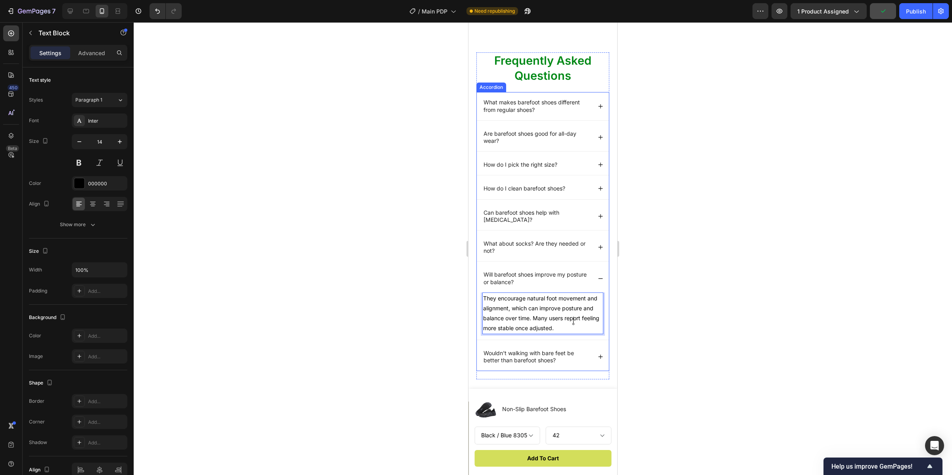
scroll to position [2656, 0]
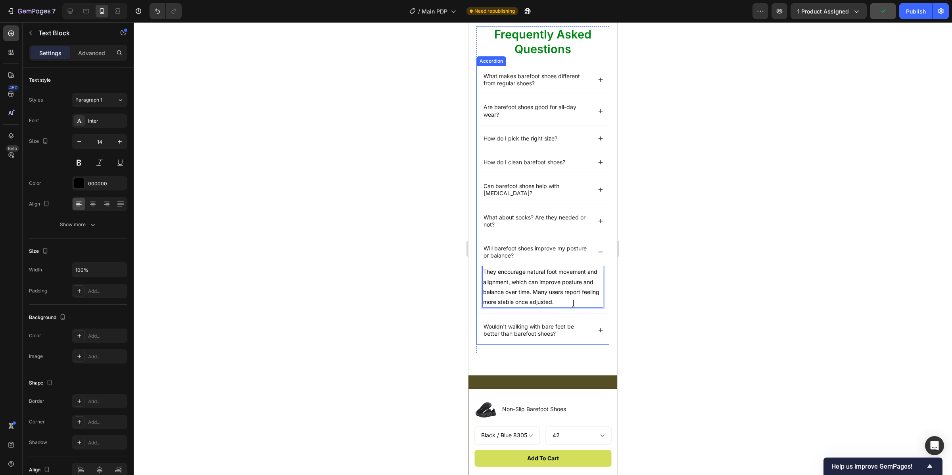
click at [587, 344] on div "Wouldn't walking with bare feet be better than barefoot shoes?" at bounding box center [543, 330] width 132 height 28
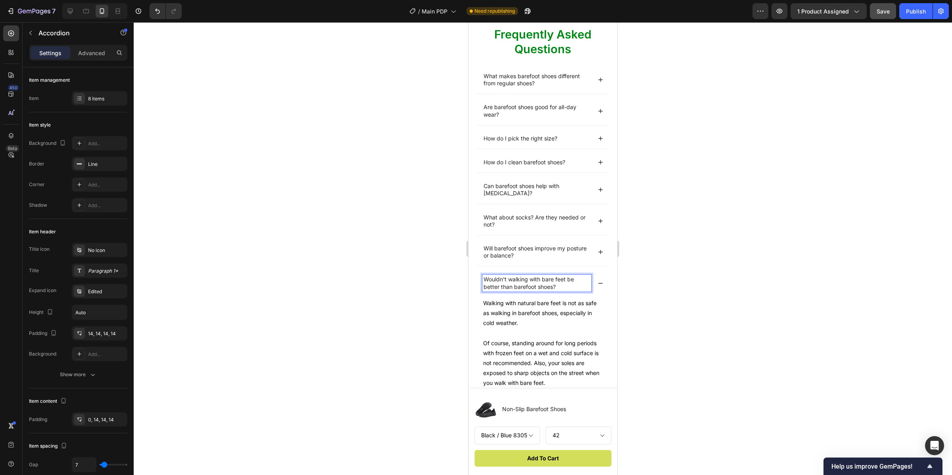
click at [599, 285] on div "Wouldn't walking with bare feet be better than barefoot shoes?" at bounding box center [543, 283] width 132 height 28
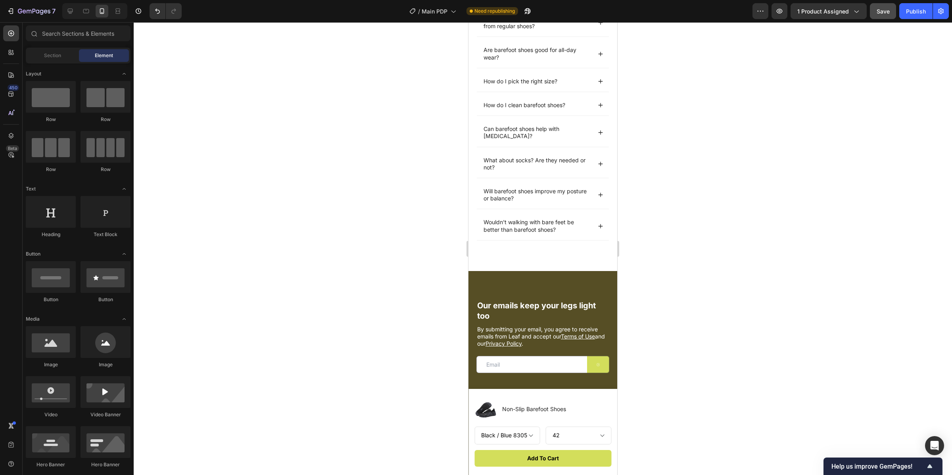
scroll to position [2712, 0]
click at [591, 266] on div "Frequently Asked Questions Heading What makes barefoot shoes different from reg…" at bounding box center [543, 114] width 149 height 315
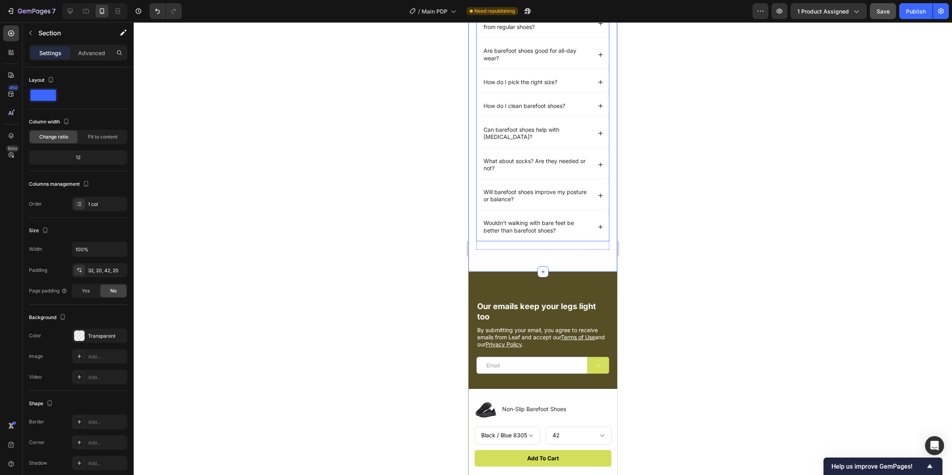
click at [579, 240] on div "Wouldn't walking with bare feet be better than barefoot shoes?" at bounding box center [543, 227] width 132 height 28
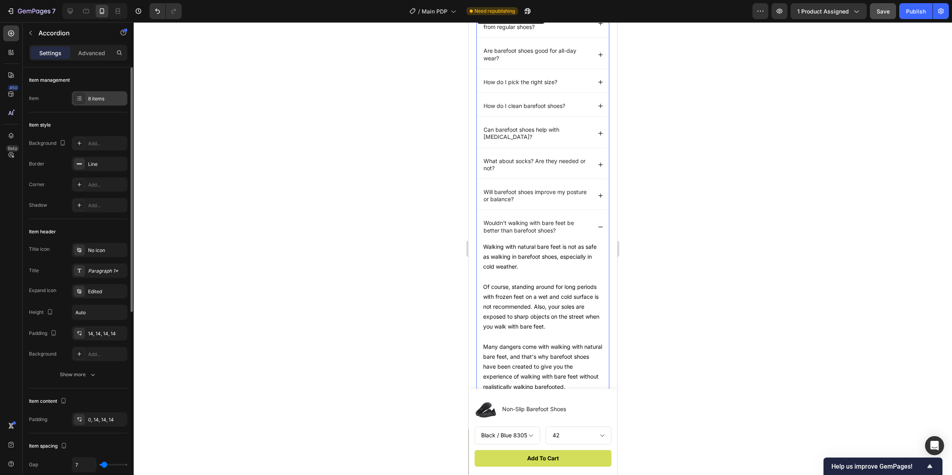
click at [95, 100] on div "8 items" at bounding box center [106, 98] width 37 height 7
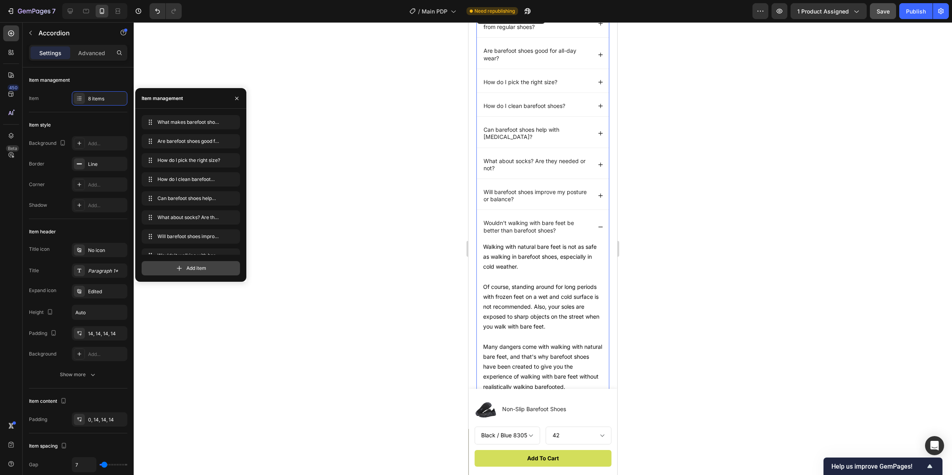
click at [198, 265] on span "Add item" at bounding box center [196, 268] width 20 height 7
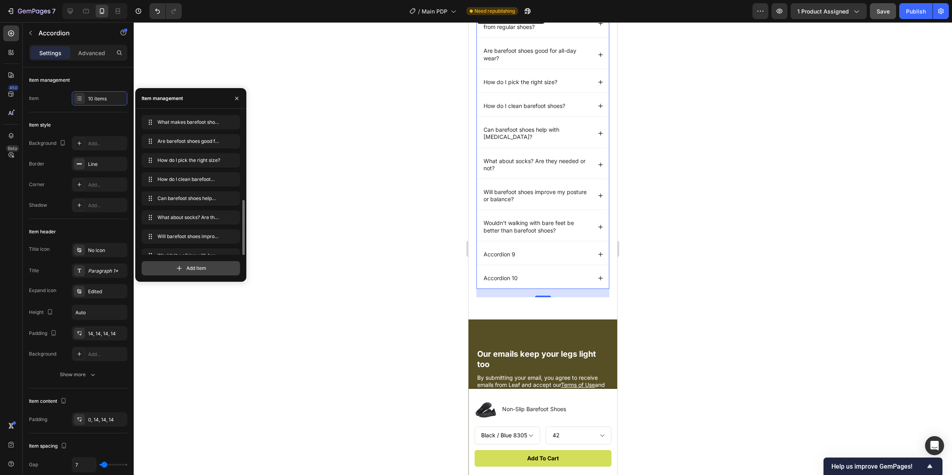
scroll to position [49, 0]
click at [197, 229] on span "Accordion 9" at bounding box center [180, 225] width 45 height 7
click at [512, 253] on div "Accordion 9" at bounding box center [500, 255] width 34 height 10
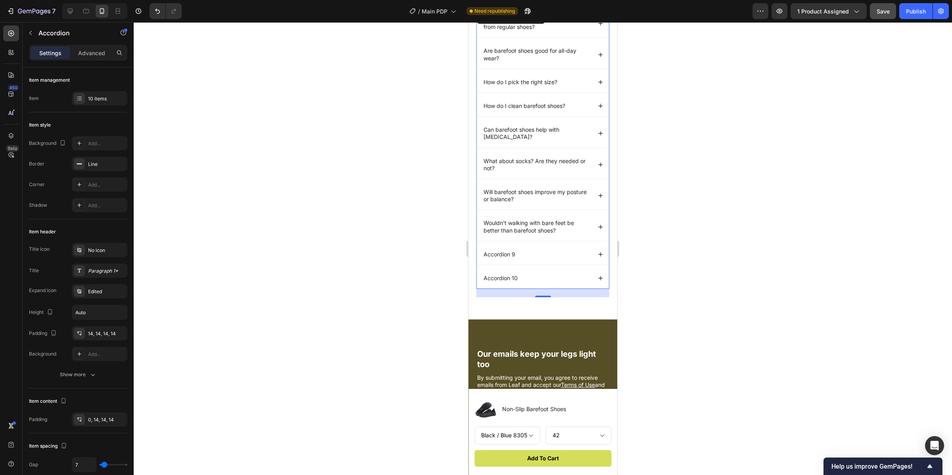
click at [480, 256] on div "Accordion 9" at bounding box center [543, 254] width 132 height 21
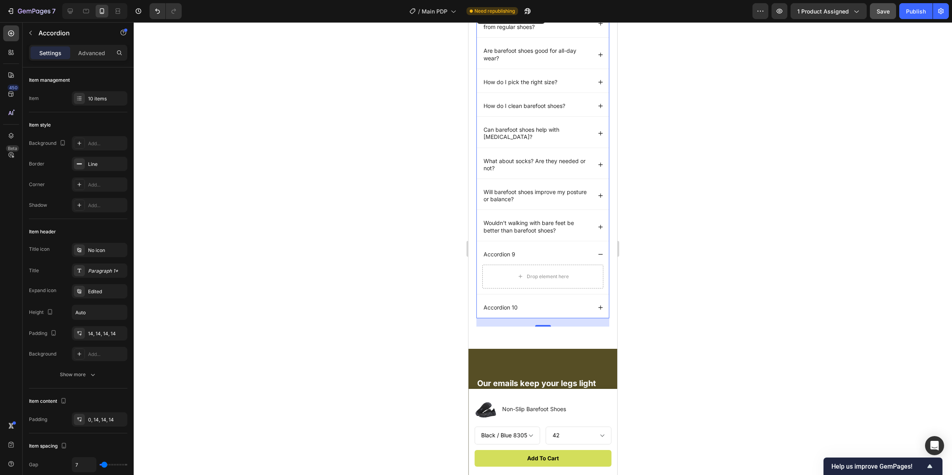
click at [487, 257] on p "Accordion 9" at bounding box center [500, 254] width 32 height 7
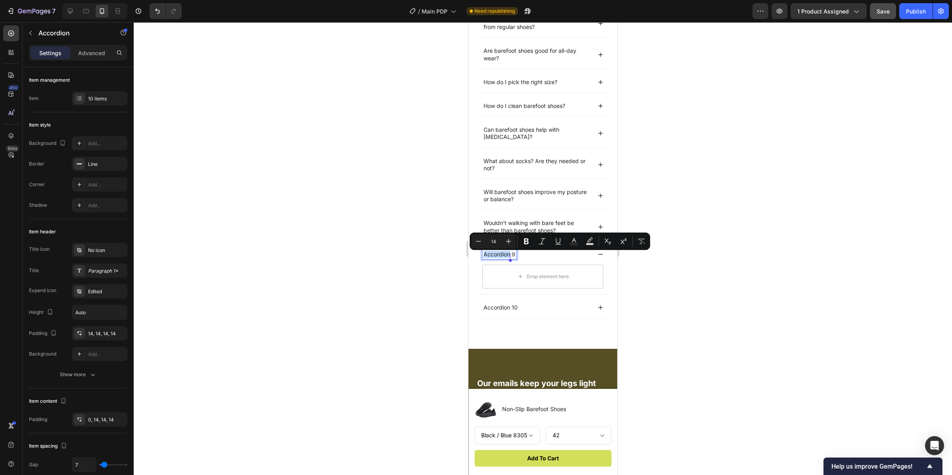
drag, startPoint x: 487, startPoint y: 257, endPoint x: 505, endPoint y: 259, distance: 17.6
click at [505, 258] on p "Accordion 9" at bounding box center [500, 254] width 32 height 7
click at [515, 258] on div "Accordion 9" at bounding box center [500, 255] width 34 height 10
drag, startPoint x: 515, startPoint y: 258, endPoint x: 495, endPoint y: 253, distance: 20.9
click at [495, 254] on p "Accordion 9" at bounding box center [500, 254] width 32 height 7
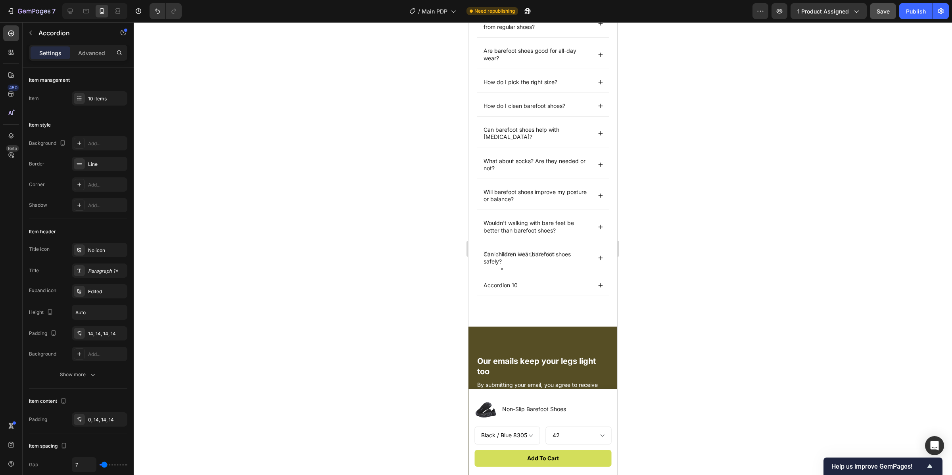
scroll to position [2711, 0]
click at [552, 267] on p "Can children wear barefoot shoes safely?" at bounding box center [537, 259] width 107 height 14
click at [554, 271] on div "Can children wear barefoot shoes safely?" at bounding box center [543, 260] width 132 height 28
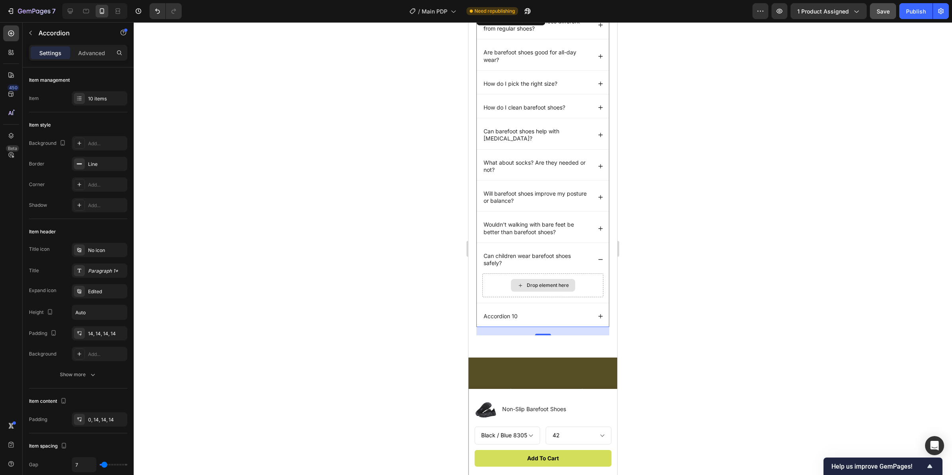
click at [555, 279] on div "Drop element here" at bounding box center [543, 285] width 121 height 24
click at [548, 294] on div "Drop element here" at bounding box center [543, 285] width 121 height 24
click at [10, 36] on icon at bounding box center [11, 34] width 6 height 6
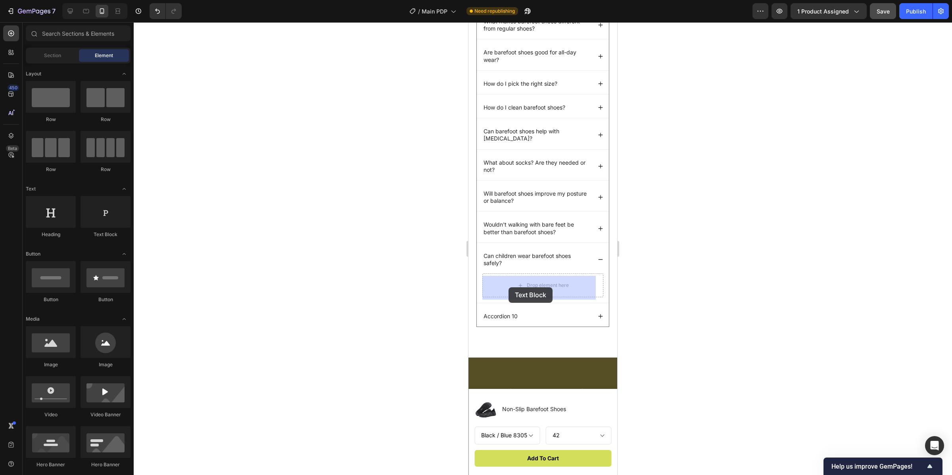
drag, startPoint x: 581, startPoint y: 240, endPoint x: 509, endPoint y: 287, distance: 86.1
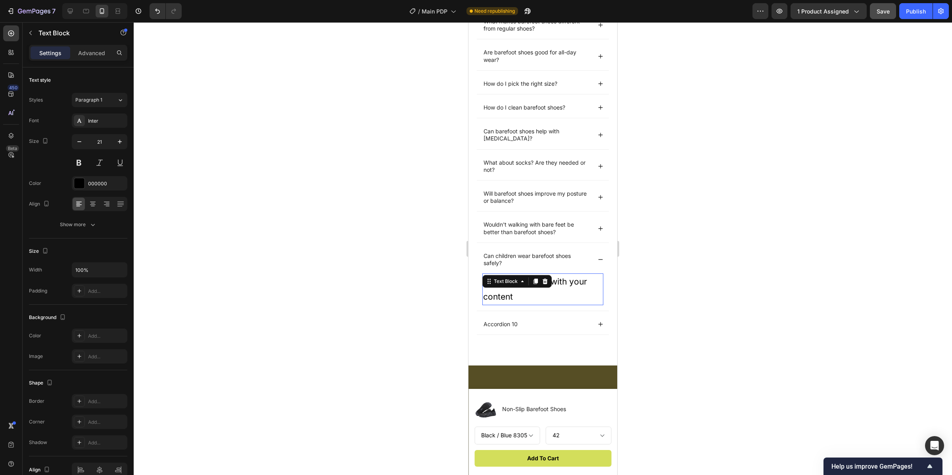
click at [536, 303] on div "Replace this text with your content" at bounding box center [543, 289] width 121 height 32
drag, startPoint x: 523, startPoint y: 300, endPoint x: 473, endPoint y: 273, distance: 56.7
click at [473, 273] on div "Frequently Asked Questions Heading What makes barefoot shoes different from reg…" at bounding box center [543, 162] width 149 height 407
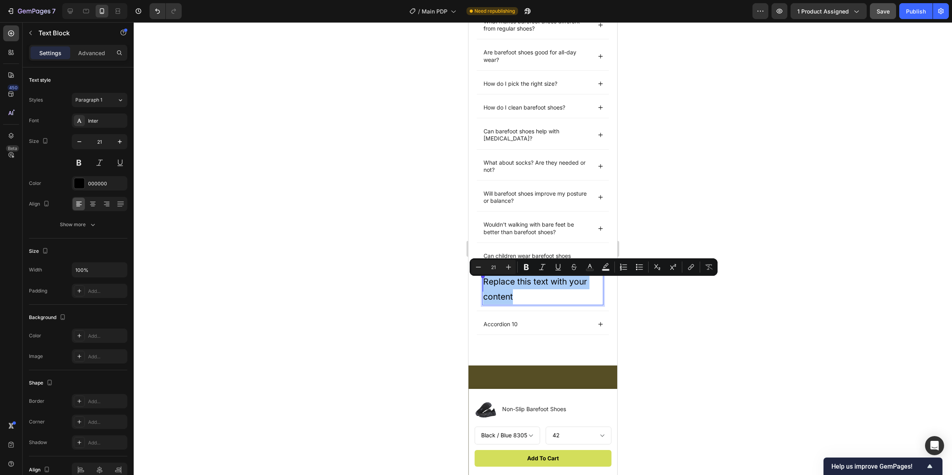
click at [495, 269] on input "21" at bounding box center [494, 267] width 16 height 10
drag, startPoint x: 495, startPoint y: 269, endPoint x: 490, endPoint y: 267, distance: 5.4
click at [490, 267] on input "21" at bounding box center [494, 267] width 16 height 10
type input "2"
type input "14"
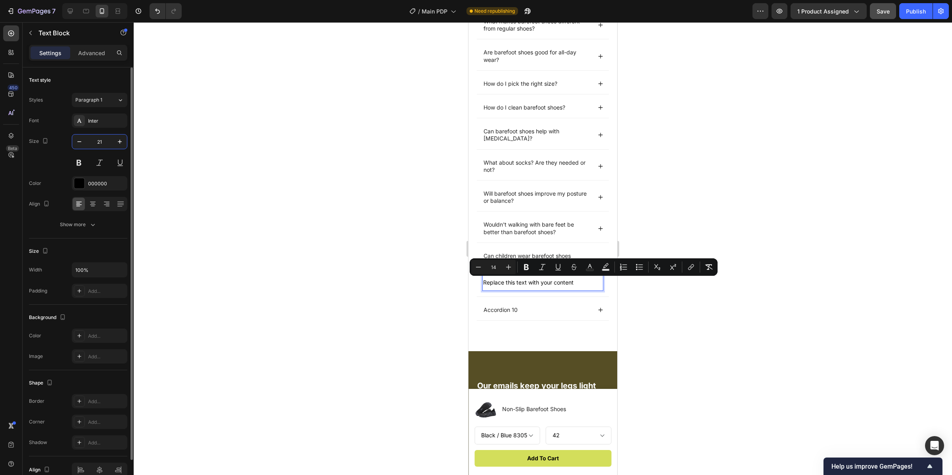
click at [108, 145] on input "21" at bounding box center [100, 142] width 26 height 14
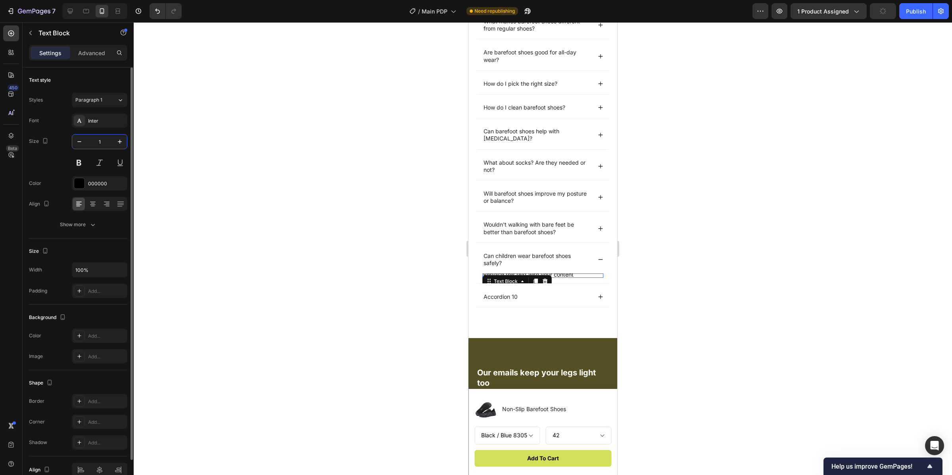
type input "14"
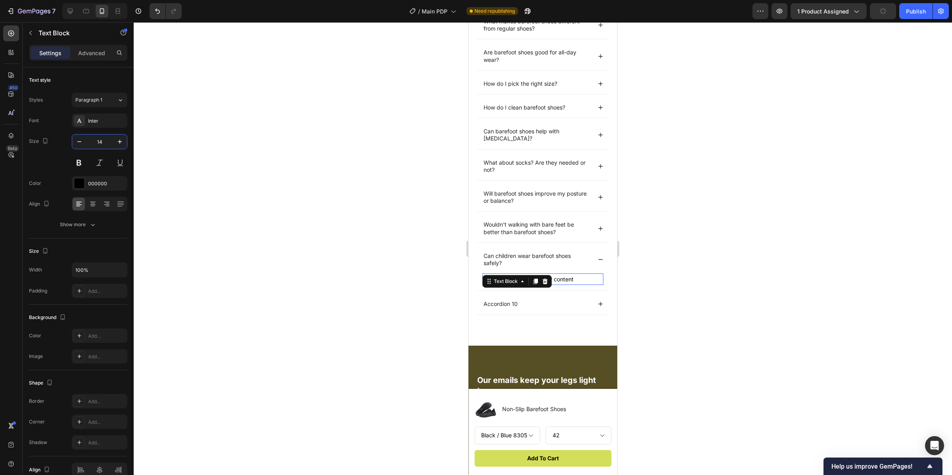
click at [304, 232] on div at bounding box center [543, 248] width 819 height 453
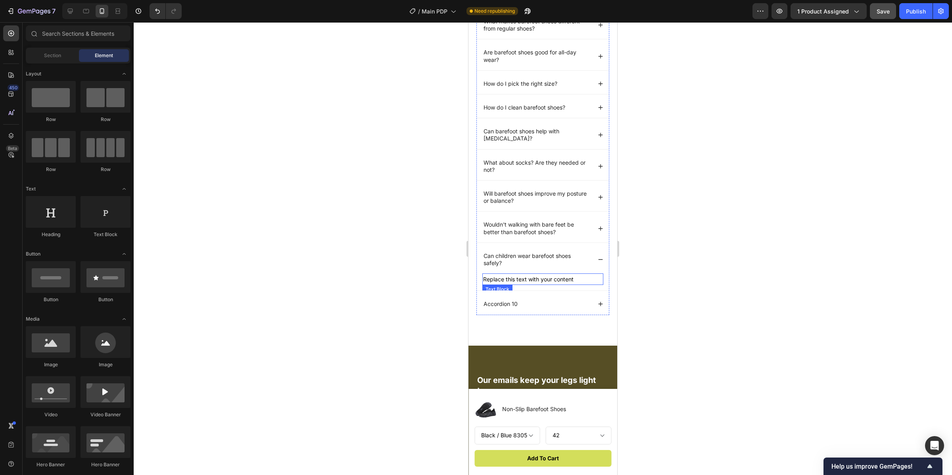
click at [569, 283] on span "Replace this text with your content" at bounding box center [528, 279] width 90 height 7
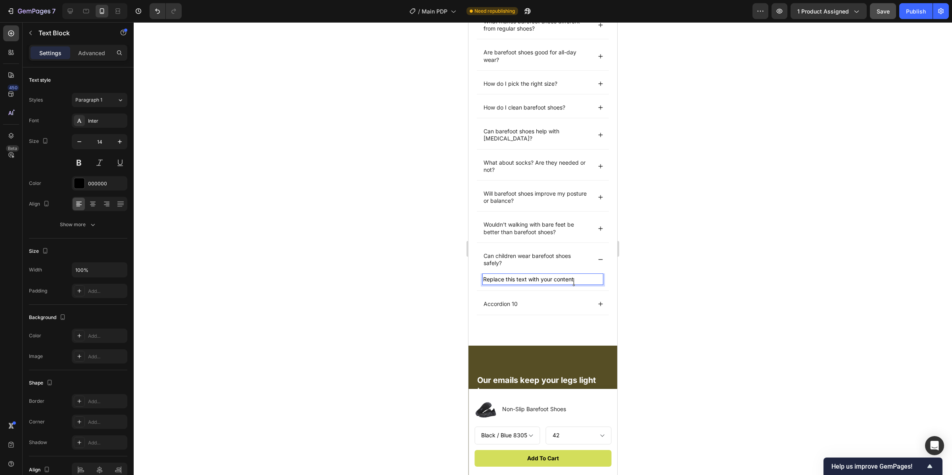
click at [574, 283] on p "Replace this text with your content" at bounding box center [542, 279] width 119 height 10
drag, startPoint x: 574, startPoint y: 283, endPoint x: 480, endPoint y: 274, distance: 94.8
click at [480, 274] on div "Can children wear barefoot shoes safely? Replace this text with your content Te…" at bounding box center [543, 268] width 132 height 45
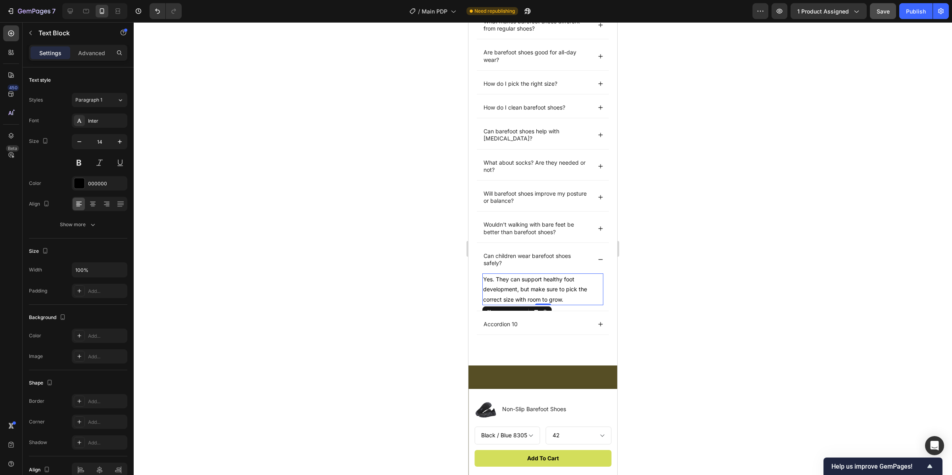
click at [715, 308] on div at bounding box center [543, 248] width 819 height 453
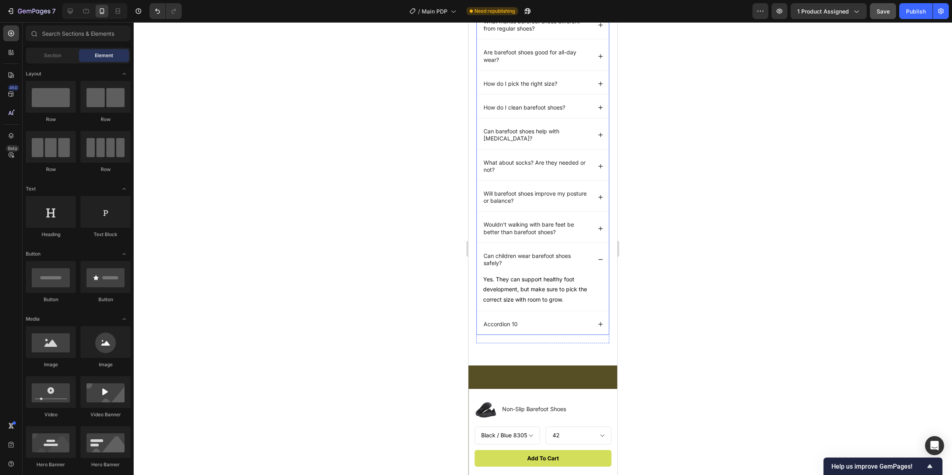
click at [580, 265] on p "Can children wear barefoot shoes safely?" at bounding box center [537, 259] width 107 height 14
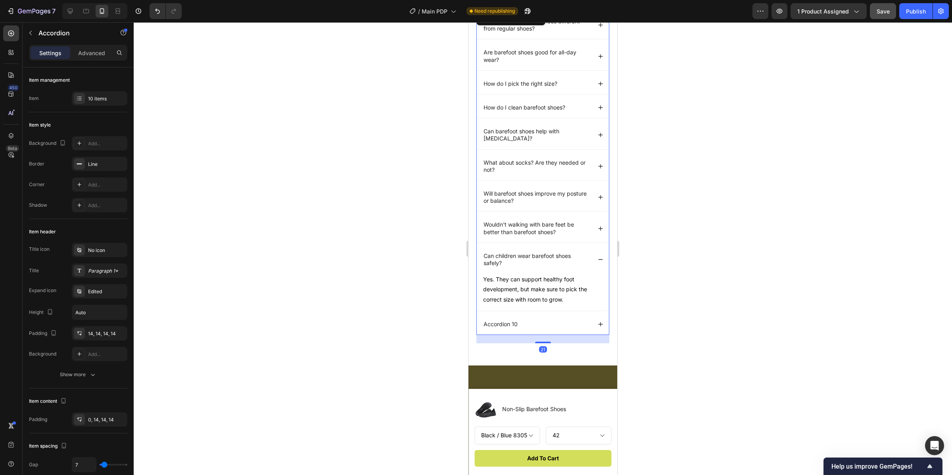
click at [596, 260] on div "Can children wear barefoot shoes safely?" at bounding box center [543, 260] width 132 height 28
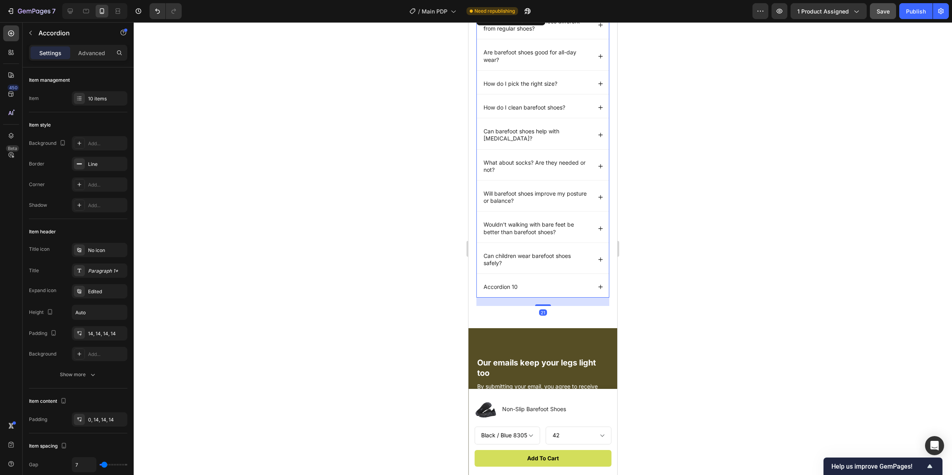
click at [518, 290] on div "Accordion 10" at bounding box center [501, 287] width 37 height 10
click at [516, 290] on p "Accordion 10" at bounding box center [501, 286] width 34 height 7
click at [486, 289] on p "Accordion 10" at bounding box center [501, 286] width 34 height 7
drag, startPoint x: 486, startPoint y: 289, endPoint x: 525, endPoint y: 291, distance: 38.9
click at [525, 291] on div "Accordion 10" at bounding box center [537, 287] width 109 height 10
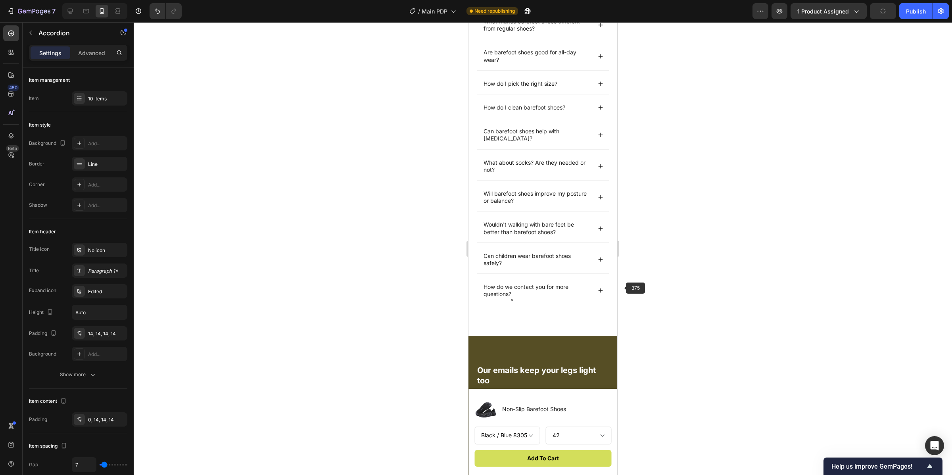
click at [575, 299] on div "How do we contact you for more questions?" at bounding box center [537, 290] width 109 height 17
click at [607, 292] on div "Frequently Asked Questions Heading What makes barefoot shoes different from reg…" at bounding box center [543, 147] width 149 height 377
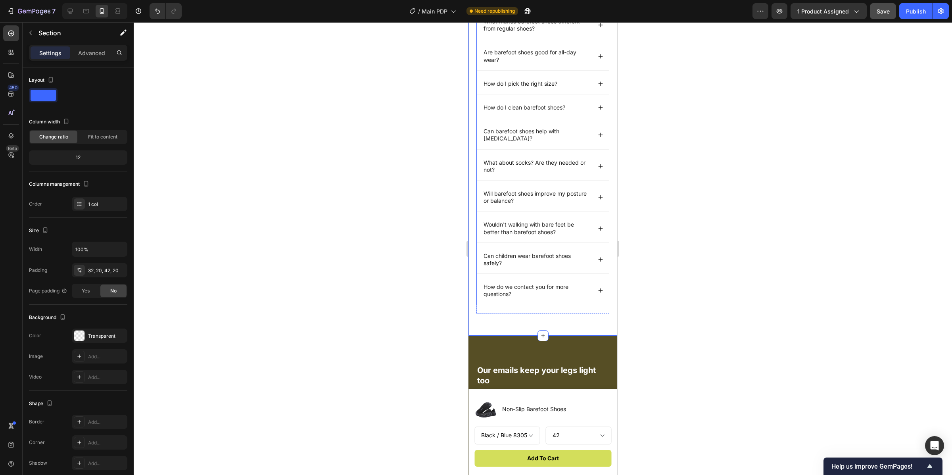
click at [598, 293] on icon at bounding box center [601, 291] width 6 height 6
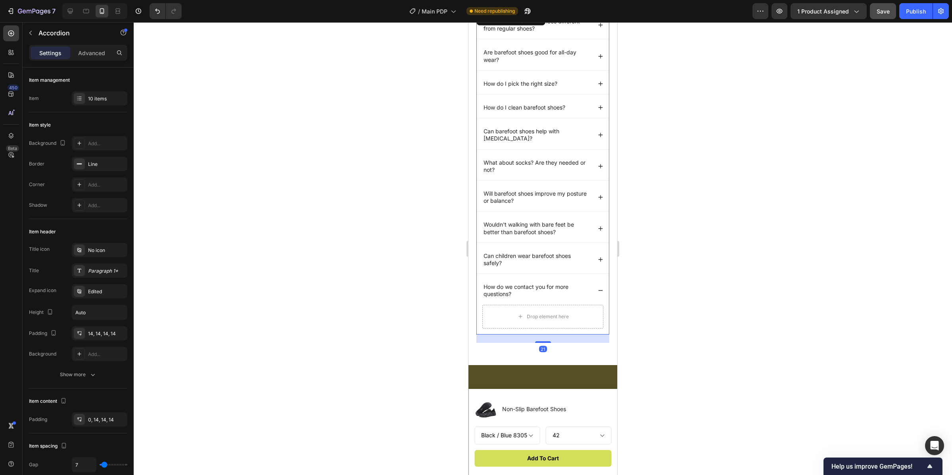
click at [562, 313] on div "Drop element here" at bounding box center [543, 316] width 64 height 13
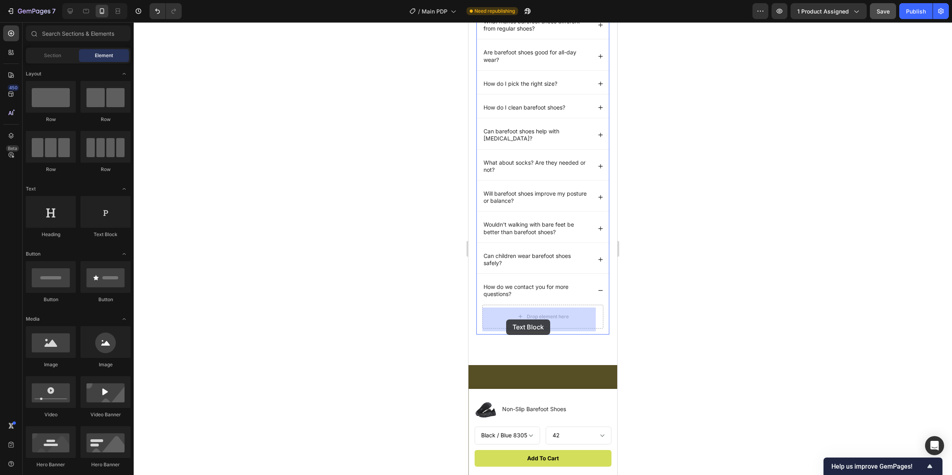
drag, startPoint x: 584, startPoint y: 242, endPoint x: 506, endPoint y: 319, distance: 109.4
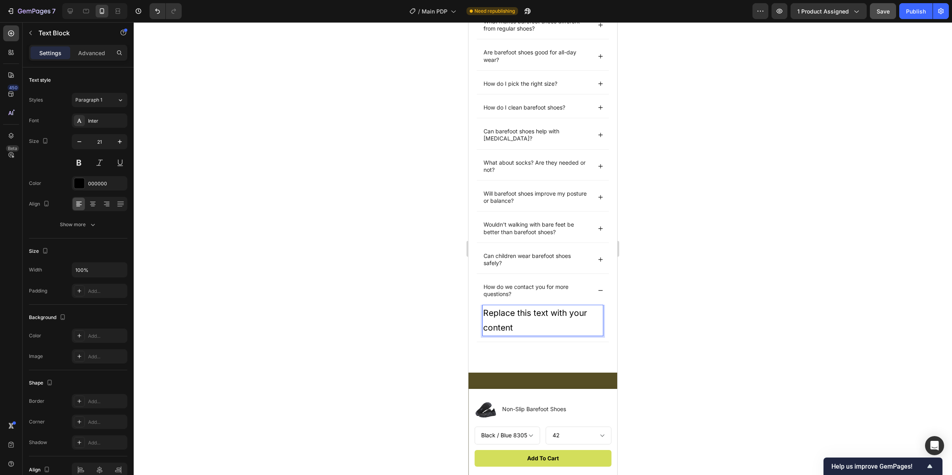
click at [530, 330] on div "Replace this text with your content" at bounding box center [543, 321] width 121 height 32
click at [513, 327] on p "Replace this text with your content" at bounding box center [542, 321] width 119 height 30
drag, startPoint x: 102, startPoint y: 142, endPoint x: 113, endPoint y: 141, distance: 10.3
click at [113, 141] on div "21" at bounding box center [99, 142] width 55 height 14
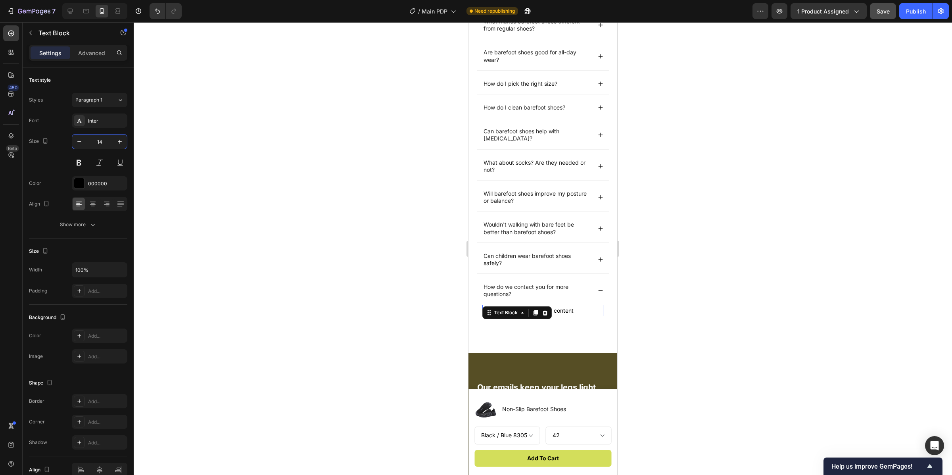
type input "14"
drag, startPoint x: 577, startPoint y: 313, endPoint x: 543, endPoint y: 308, distance: 34.1
click at [543, 308] on p "Replace this text with your content" at bounding box center [542, 311] width 119 height 10
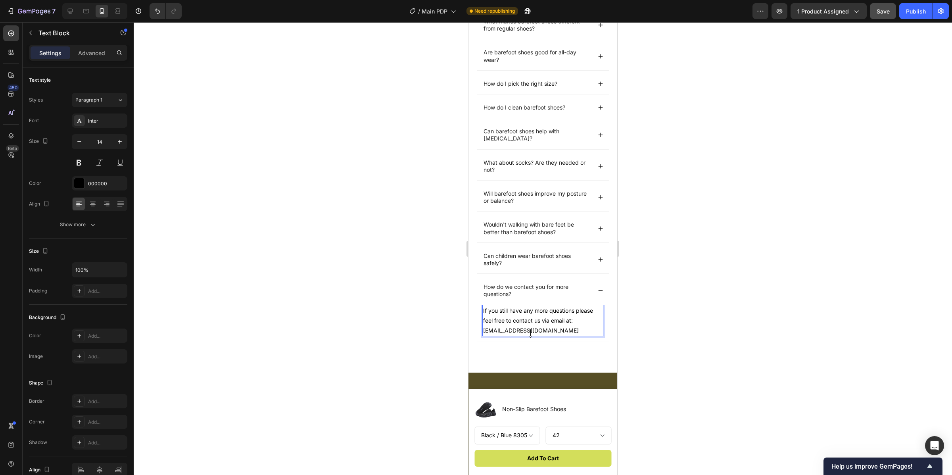
click at [572, 312] on p "If you still have any more questions please feel free to contact us via email a…" at bounding box center [542, 321] width 119 height 30
click at [469, 22] on lt-span "questions ," at bounding box center [469, 22] width 0 height 0
drag, startPoint x: 675, startPoint y: 346, endPoint x: 672, endPoint y: 354, distance: 8.0
click at [675, 346] on div at bounding box center [543, 248] width 819 height 453
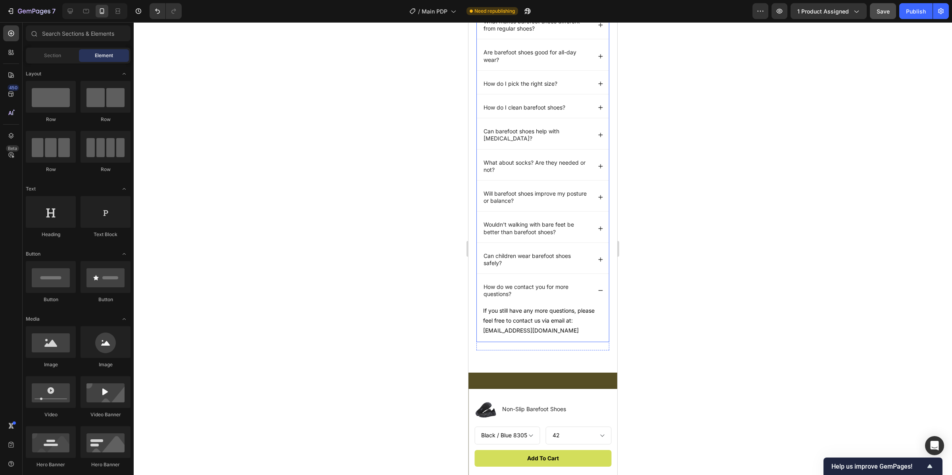
click at [542, 294] on p "How do we contact you for more questions?" at bounding box center [537, 290] width 107 height 14
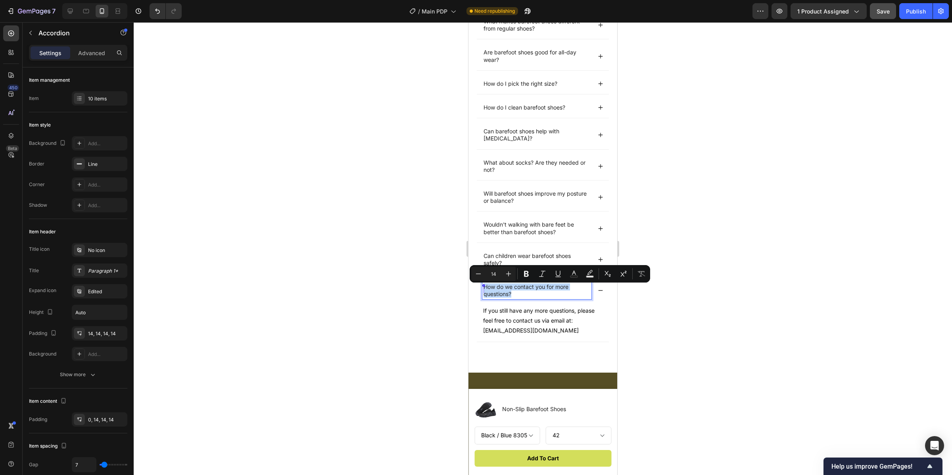
drag, startPoint x: 535, startPoint y: 294, endPoint x: 478, endPoint y: 288, distance: 57.9
copy p "How do we contact you for more questions?"
click at [790, 282] on div at bounding box center [543, 248] width 819 height 453
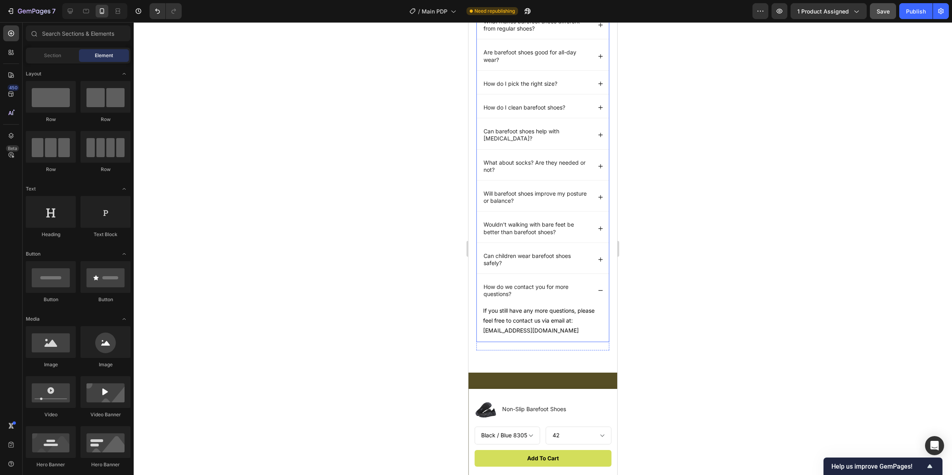
click at [543, 296] on p "How do we contact you for more questions?" at bounding box center [537, 290] width 107 height 14
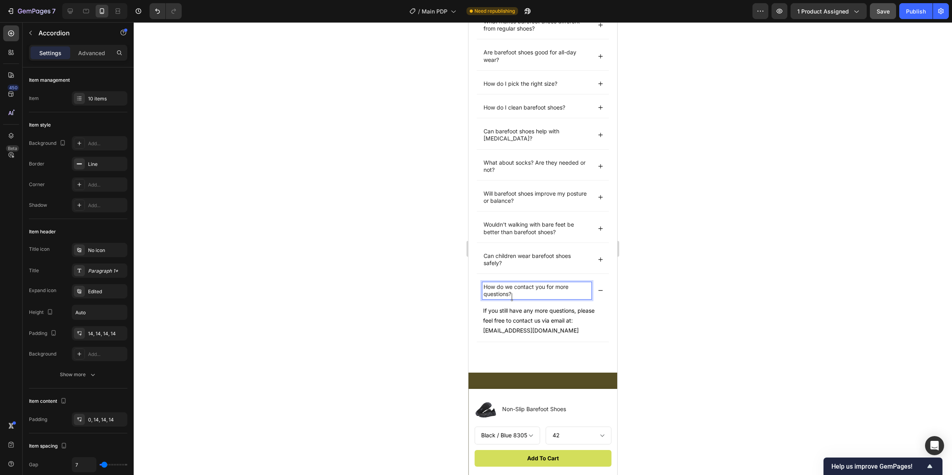
click at [521, 296] on p "How do we contact you for more questions?" at bounding box center [537, 290] width 107 height 14
drag, startPoint x: 518, startPoint y: 294, endPoint x: 478, endPoint y: 288, distance: 40.6
click at [478, 288] on div "How do we contact you for more questions?" at bounding box center [543, 291] width 132 height 28
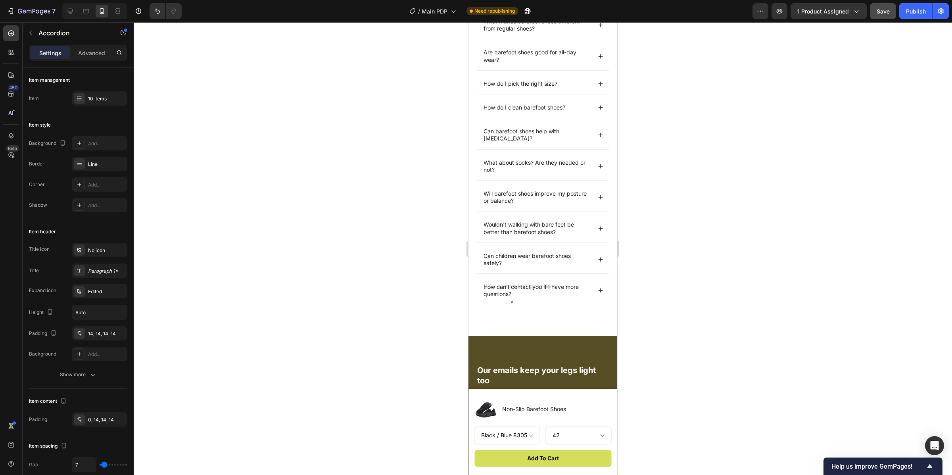
scroll to position [2709, 0]
click at [540, 300] on div "How can I contact you if I have more questions?" at bounding box center [537, 292] width 109 height 17
click at [543, 304] on div "How can I contact you if I have more questions?" at bounding box center [543, 292] width 132 height 28
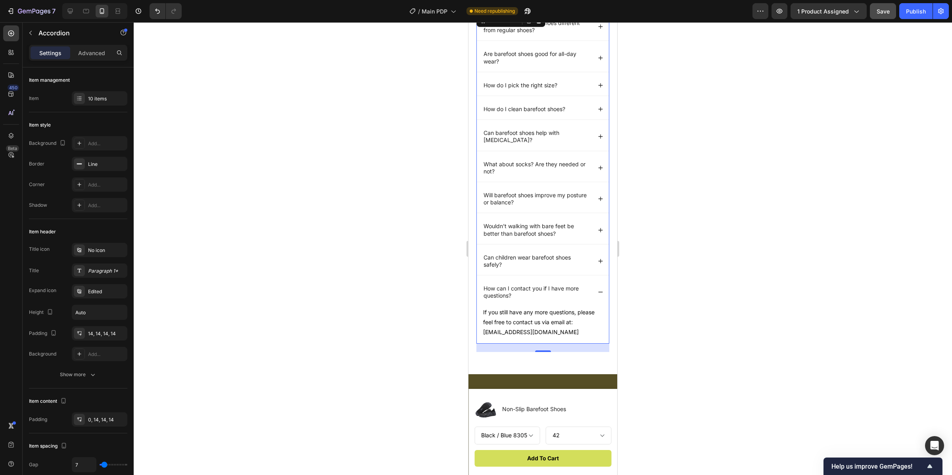
click at [596, 292] on div "How can I contact you if I have more questions?" at bounding box center [543, 292] width 132 height 28
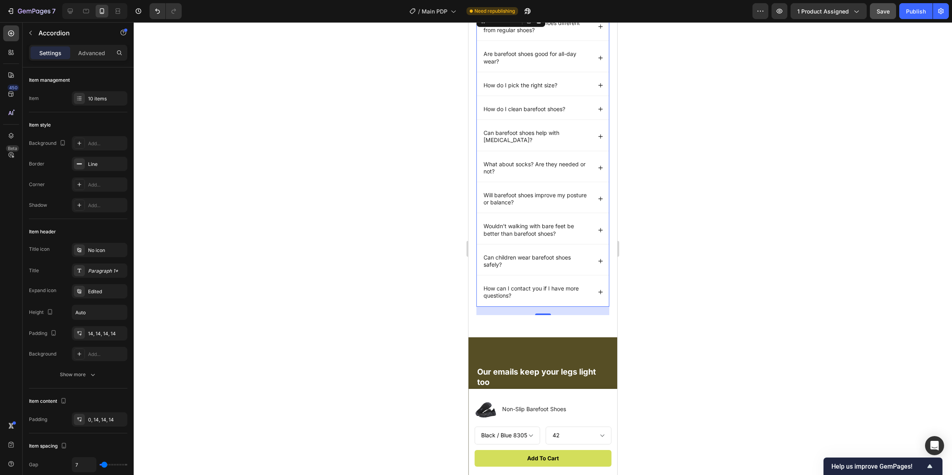
click at [670, 298] on div at bounding box center [543, 248] width 819 height 453
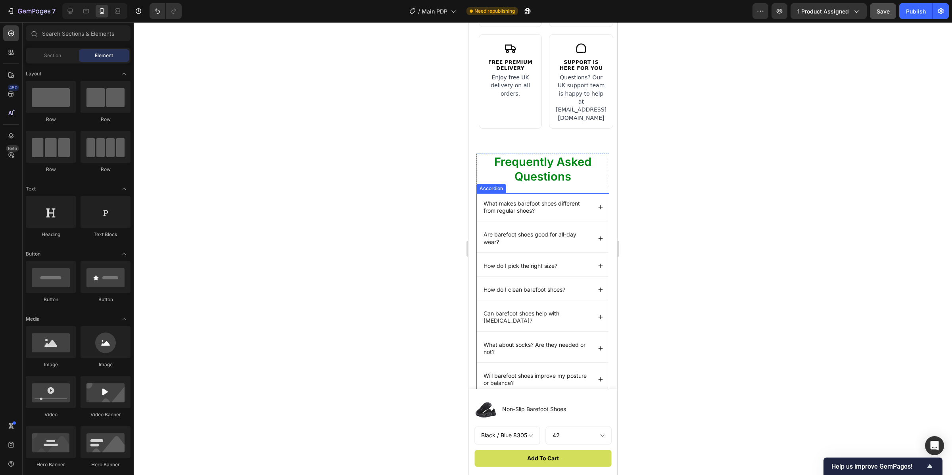
scroll to position [2526, 0]
click at [720, 279] on div at bounding box center [543, 248] width 819 height 453
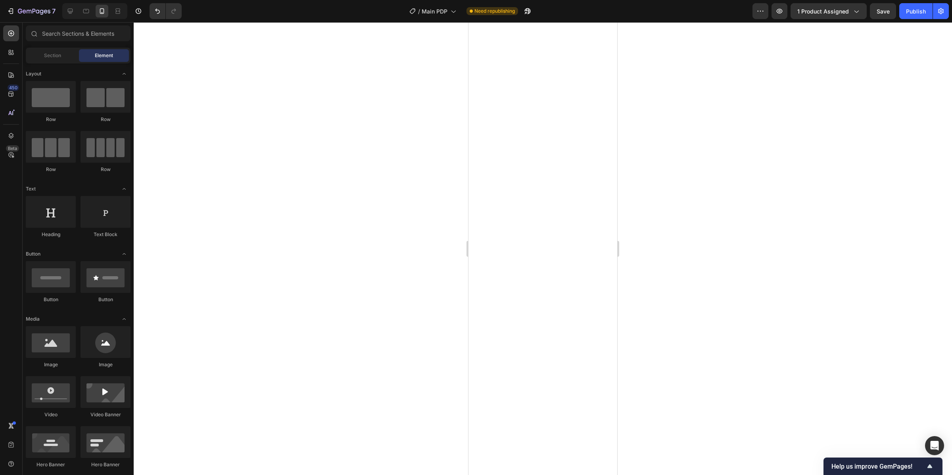
select select "Black / Blue 8305"
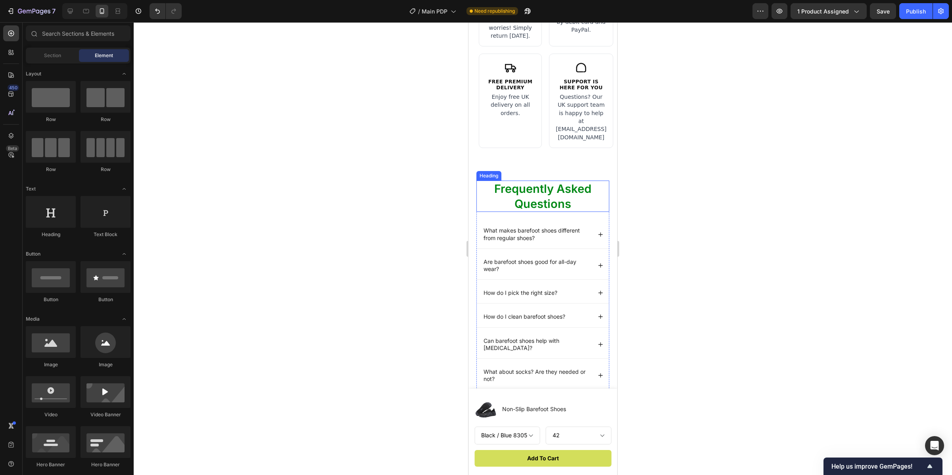
scroll to position [2508, 0]
click at [577, 126] on p "Questions? Our UK support team is happy to help at [EMAIL_ADDRESS][DOMAIN_NAME]" at bounding box center [581, 118] width 51 height 48
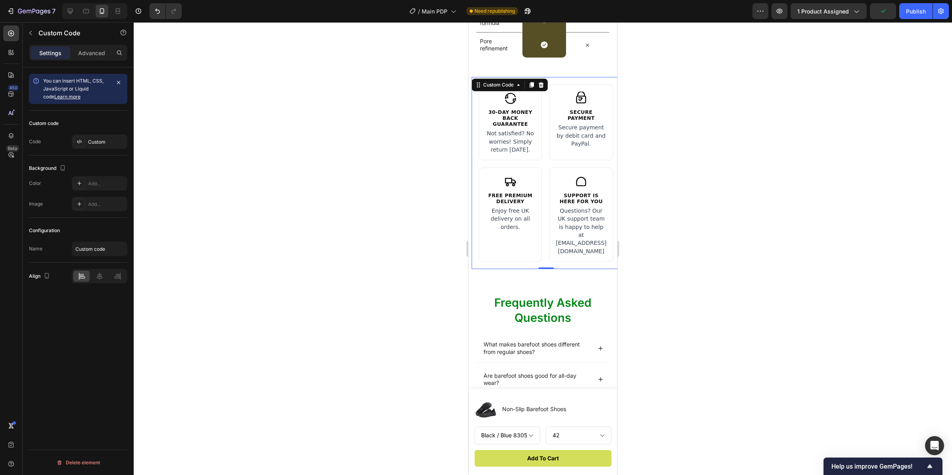
scroll to position [2395, 0]
click at [102, 144] on div "Custom" at bounding box center [106, 141] width 37 height 7
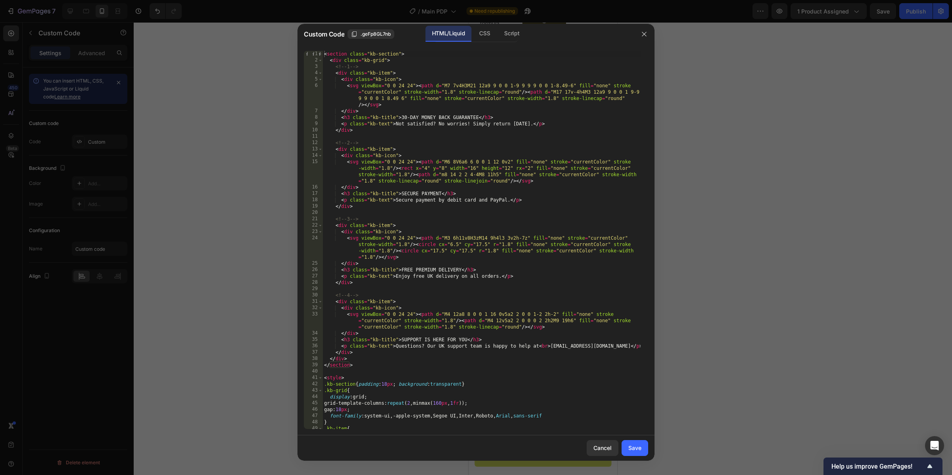
scroll to position [1, 0]
click at [575, 346] on div "< section class = "kb-section" > < div class = "kb-grid" > <!-- 1 --> < div cla…" at bounding box center [482, 245] width 318 height 391
click at [584, 346] on div "< section class = "kb-section" > < div class = "kb-grid" > <!-- 1 --> < div cla…" at bounding box center [482, 245] width 318 height 391
click at [587, 346] on div "< section class = "kb-section" > < div class = "kb-grid" > <!-- 1 --> < div cla…" at bounding box center [482, 245] width 318 height 391
click at [604, 345] on div "< section class = "kb-section" > < div class = "kb-grid" > <!-- 1 --> < div cla…" at bounding box center [482, 245] width 318 height 391
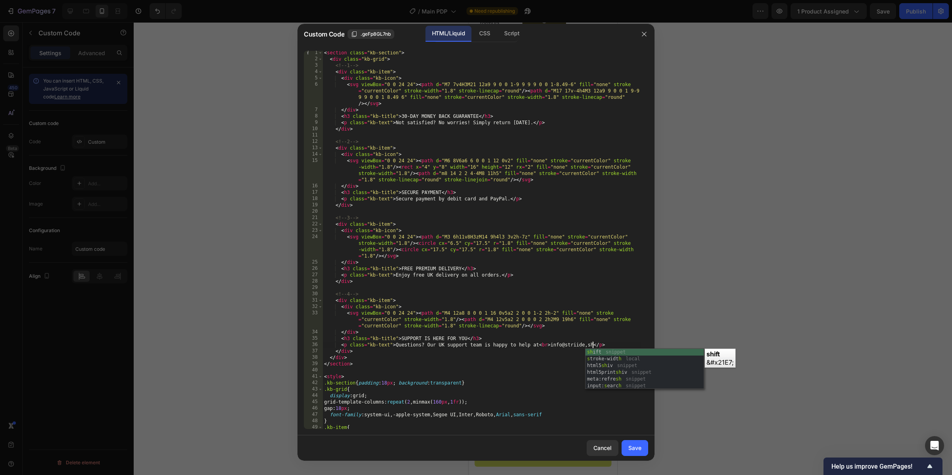
scroll to position [0, 23]
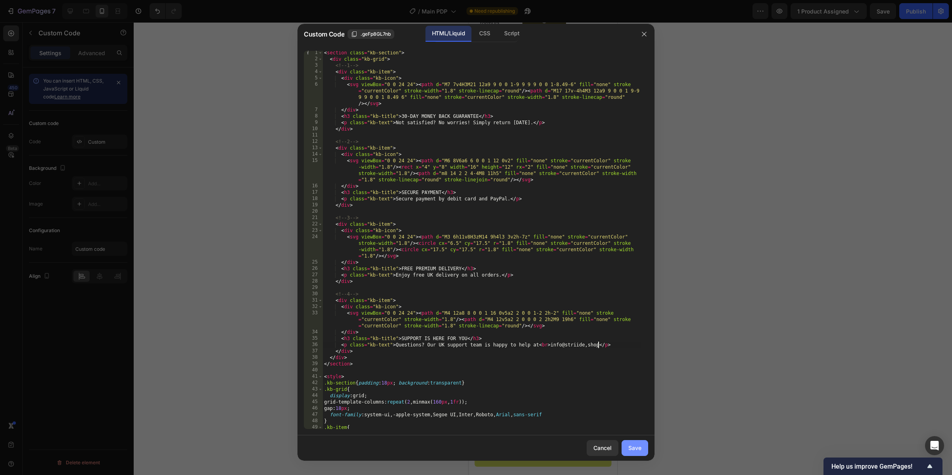
type textarea "<p class="kb-text">Questions? Our UK support team is happy to help at<br>info@s…"
click at [635, 442] on button "Save" at bounding box center [635, 448] width 27 height 16
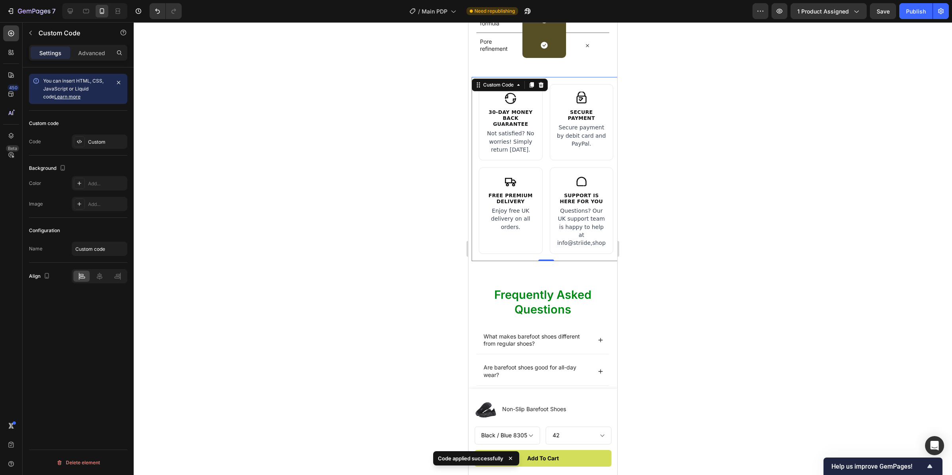
click at [584, 247] on p "Questions? Our UK support team is happy to help at info@striide,shop" at bounding box center [582, 227] width 50 height 40
click at [579, 237] on p "Questions? Our UK support team is happy to help at info@striide,shop" at bounding box center [582, 227] width 50 height 40
click at [90, 143] on div "Custom" at bounding box center [106, 141] width 37 height 7
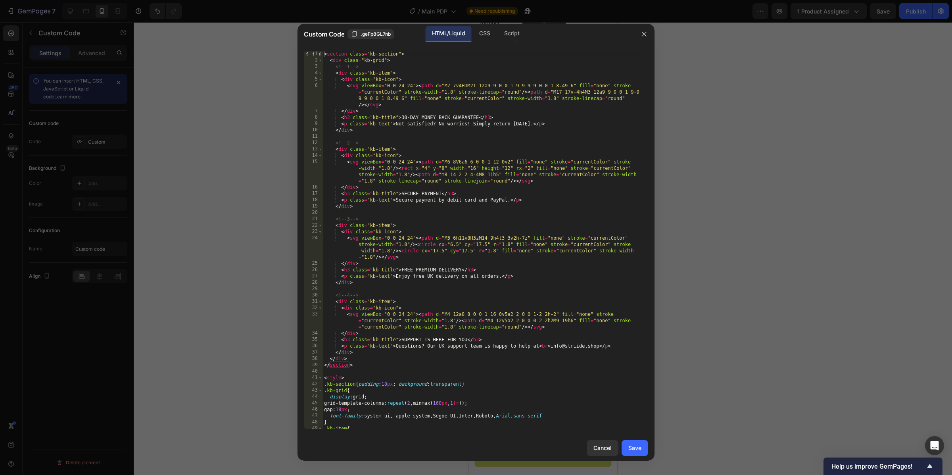
drag, startPoint x: 586, startPoint y: 346, endPoint x: 590, endPoint y: 346, distance: 4.4
click at [586, 345] on div "< section class = "kb-section" > < div class = "kb-grid" > <!-- 1 --> < div cla…" at bounding box center [482, 246] width 318 height 391
type textarea "<p class="kb-text">Questions? Our UK support team is happy to help at<br>[EMAIL…"
click at [633, 446] on div "Save" at bounding box center [635, 448] width 13 height 8
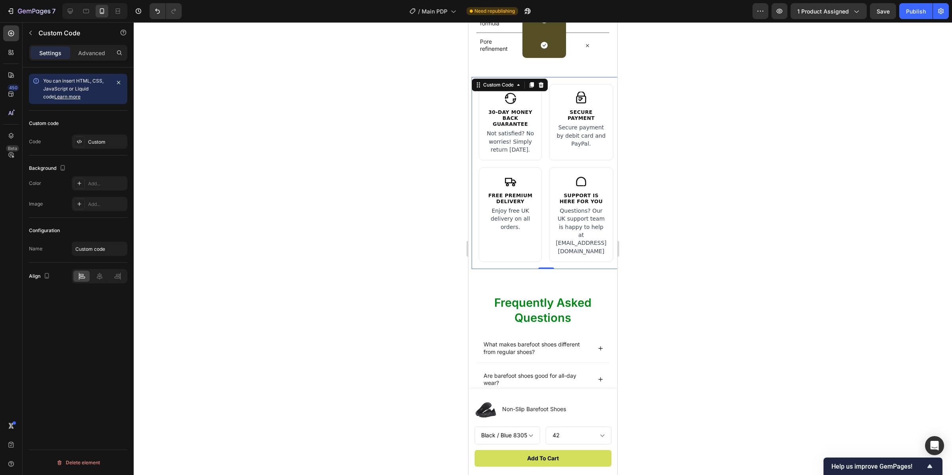
click at [734, 346] on div at bounding box center [543, 248] width 819 height 453
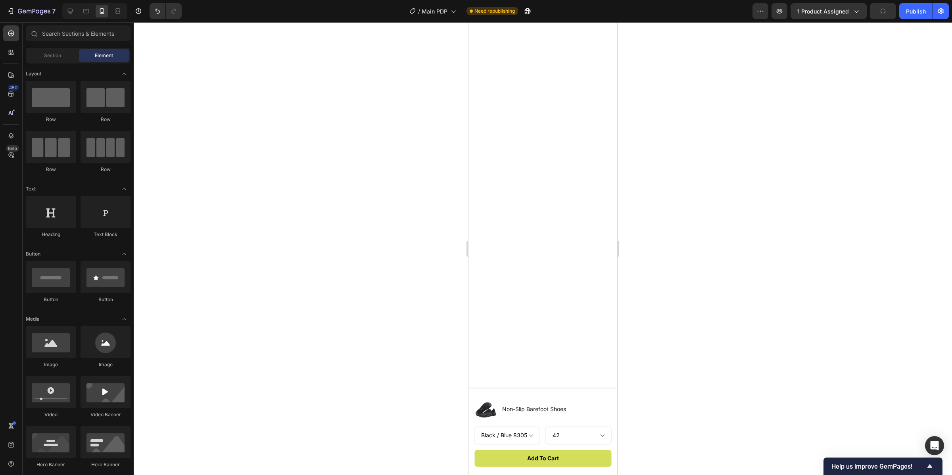
scroll to position [0, 0]
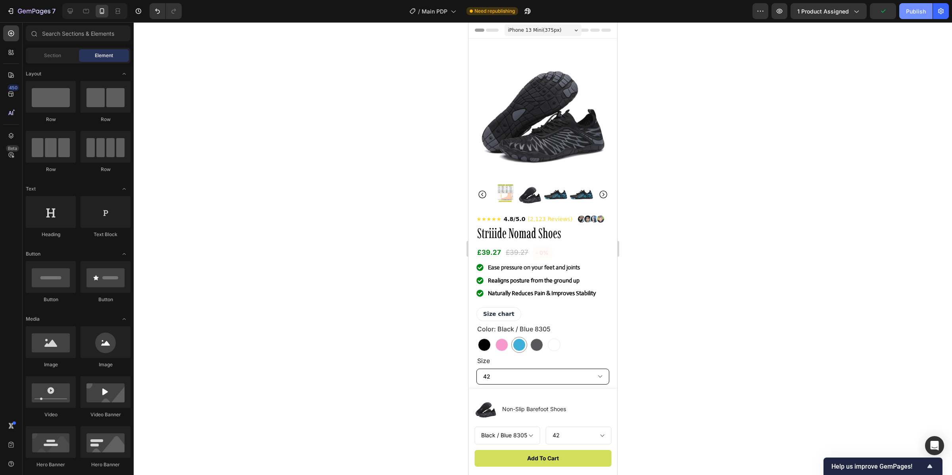
click at [906, 12] on div "Publish" at bounding box center [916, 11] width 20 height 8
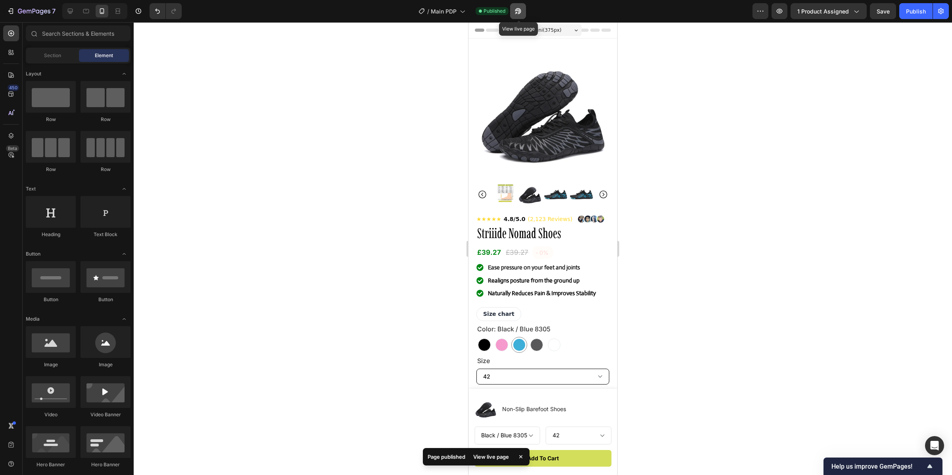
click at [521, 15] on button "button" at bounding box center [518, 11] width 16 height 16
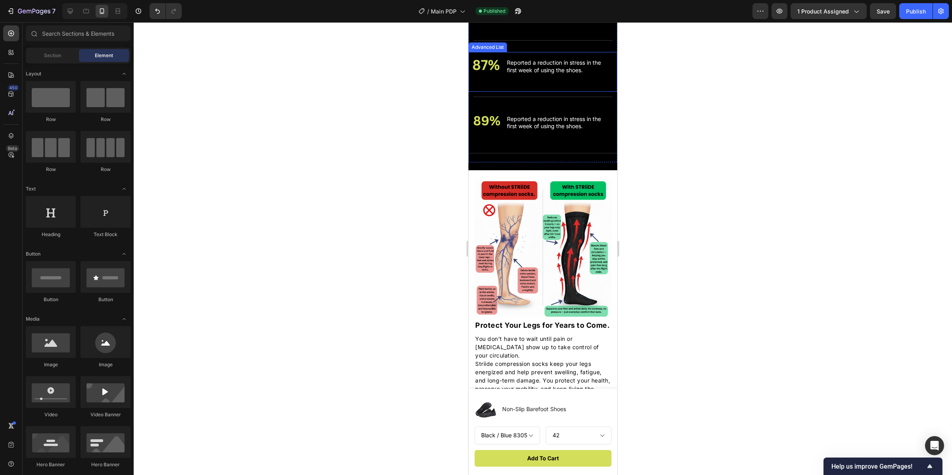
scroll to position [1480, 0]
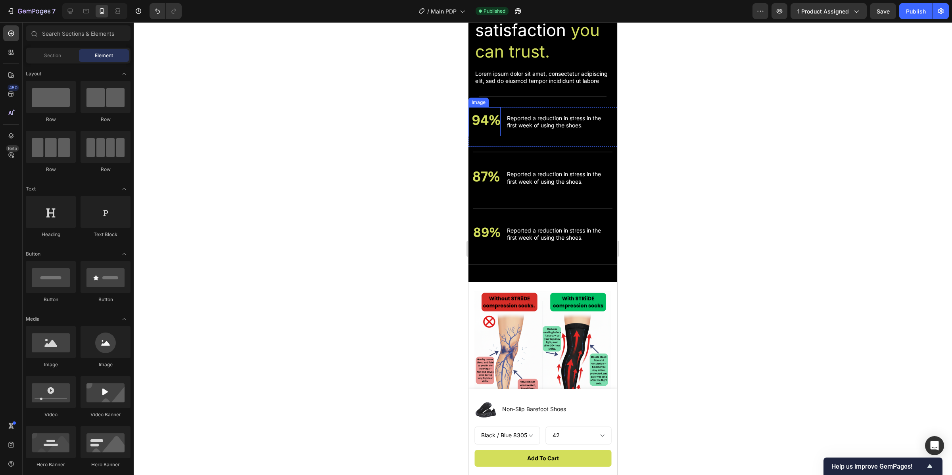
click at [490, 117] on img at bounding box center [486, 121] width 29 height 29
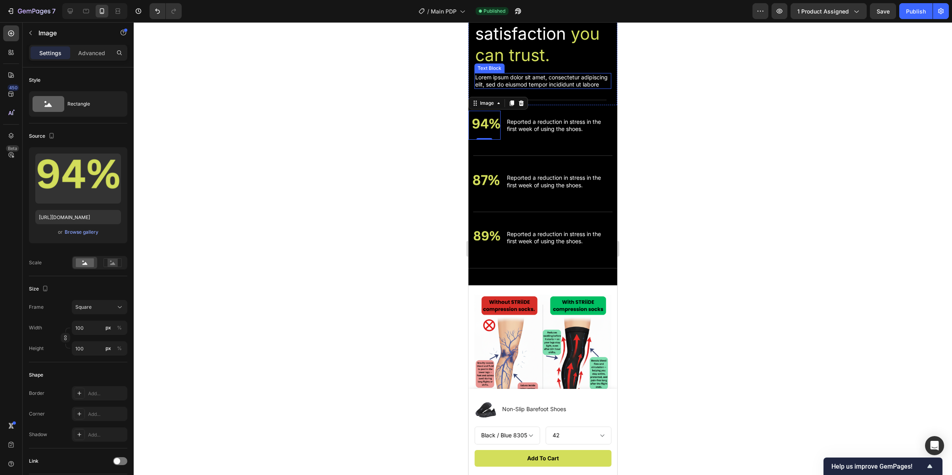
scroll to position [1469, 0]
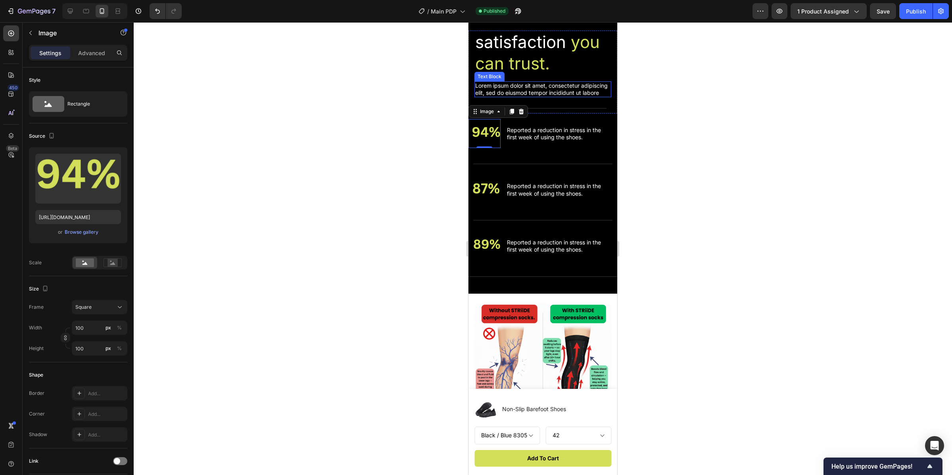
click at [556, 96] on p "Lorem ipsum dolor sit amet, consectetur adipiscing elit, sed do eiusmod tempor …" at bounding box center [542, 89] width 135 height 14
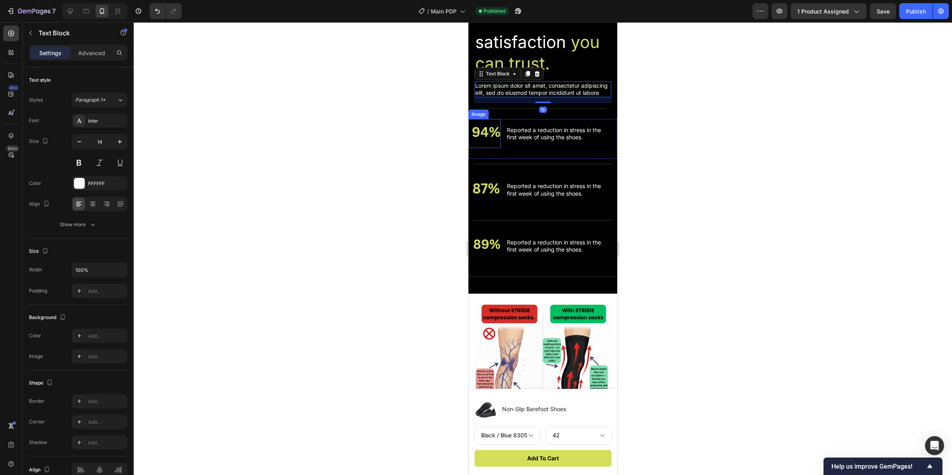
click at [496, 142] on img at bounding box center [486, 133] width 29 height 29
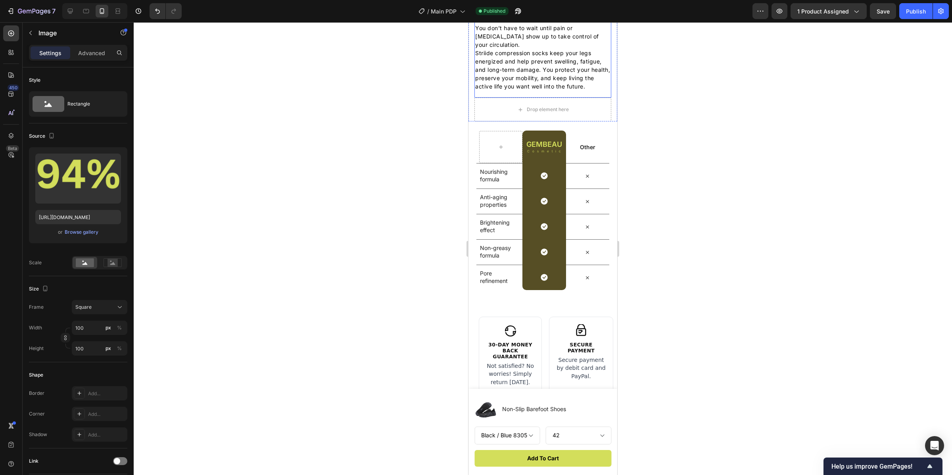
scroll to position [2197, 0]
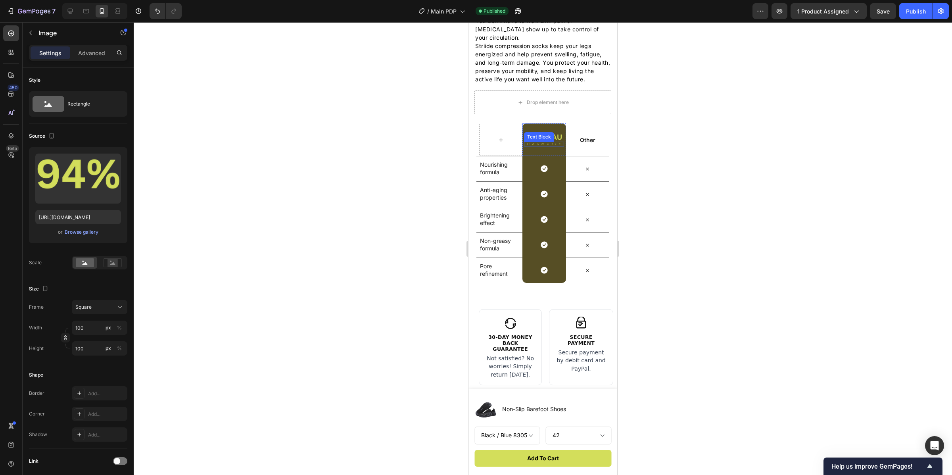
click at [539, 140] on div "Text Block" at bounding box center [539, 136] width 27 height 7
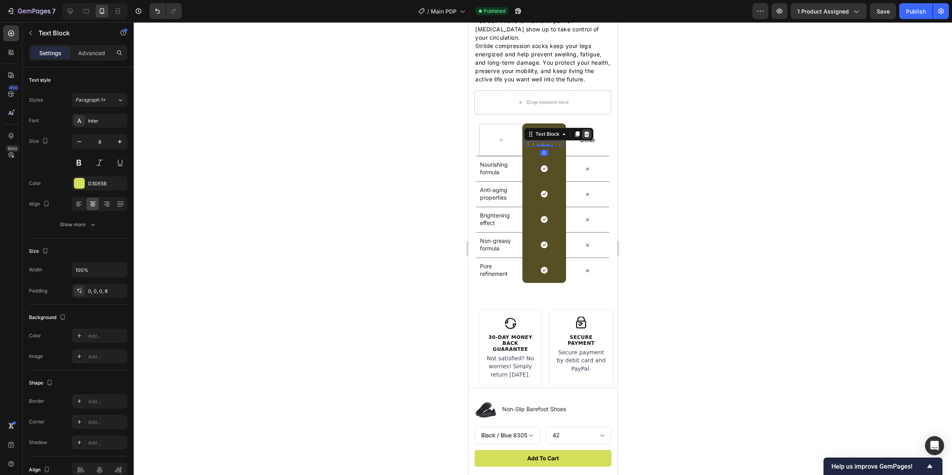
click at [584, 137] on icon at bounding box center [587, 134] width 6 height 6
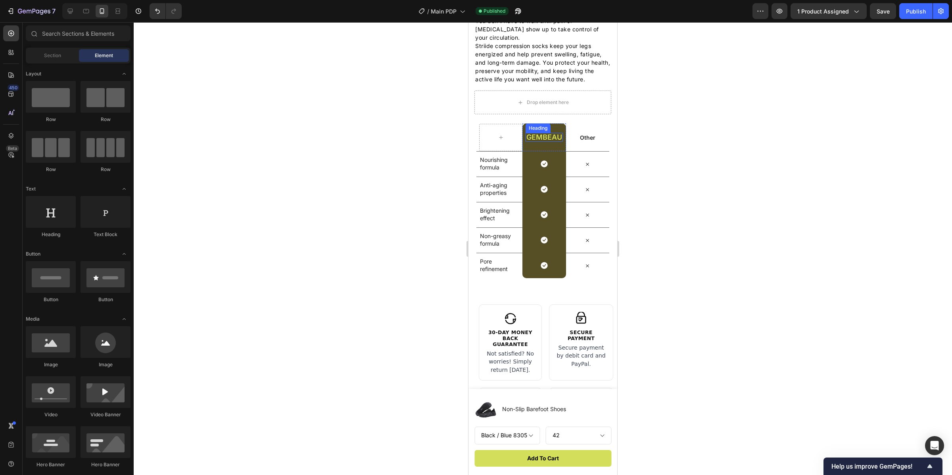
click at [546, 142] on h2 "GEMBEAU" at bounding box center [544, 137] width 37 height 9
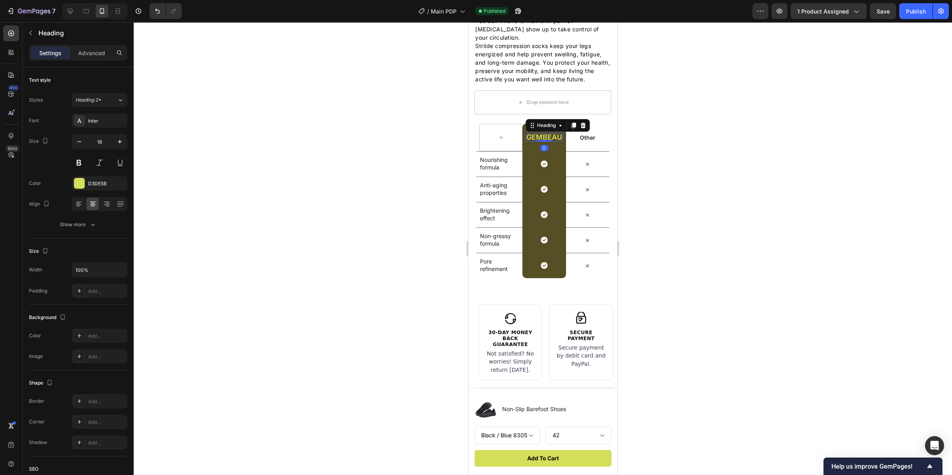
click at [546, 142] on h2 "GEMBEAU" at bounding box center [544, 137] width 37 height 9
click at [546, 141] on p "STRiiDE" at bounding box center [545, 137] width 28 height 7
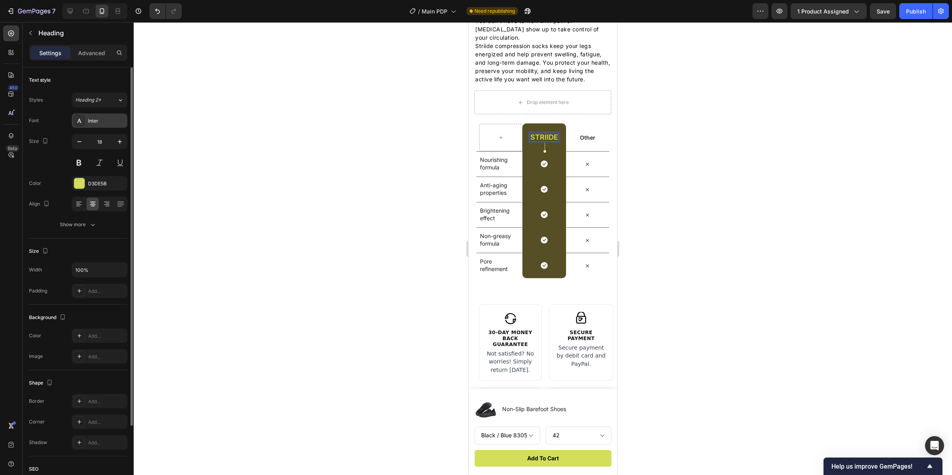
click at [79, 119] on icon at bounding box center [79, 120] width 6 height 6
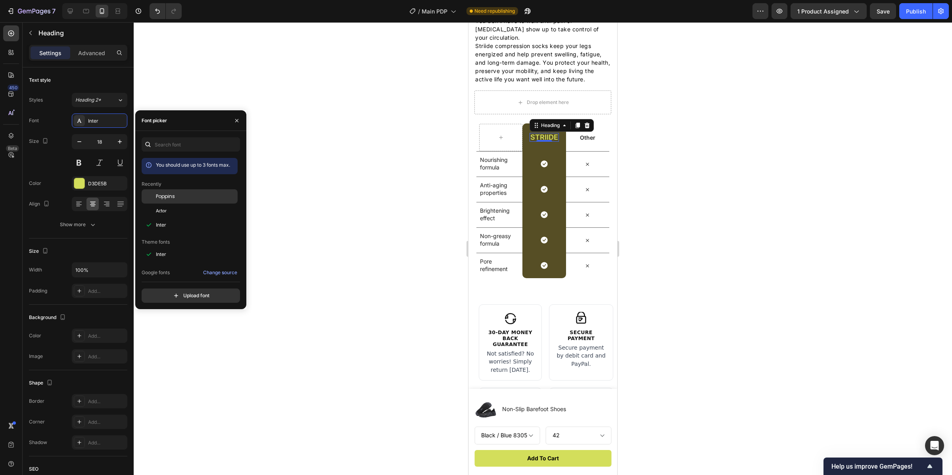
click at [192, 196] on div "Poppins" at bounding box center [196, 196] width 80 height 7
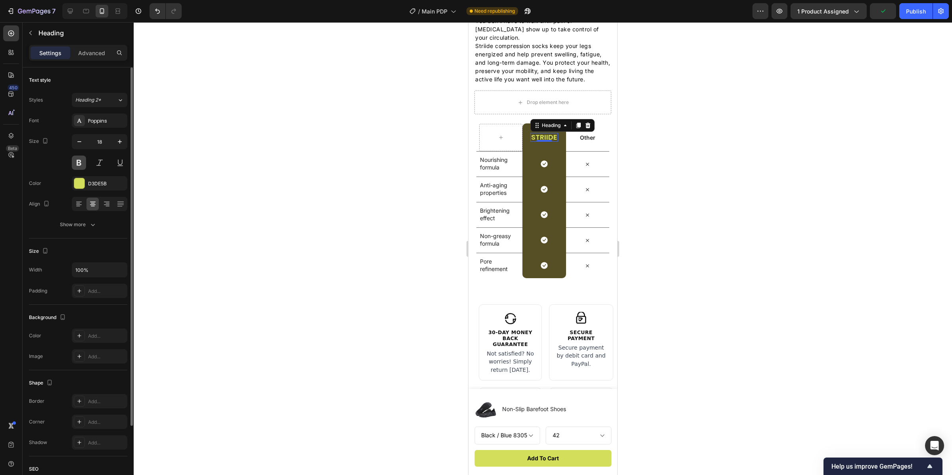
click at [79, 161] on button at bounding box center [79, 163] width 14 height 14
click at [550, 141] on p "STRiiDE" at bounding box center [544, 137] width 26 height 7
click at [694, 138] on div at bounding box center [543, 248] width 819 height 453
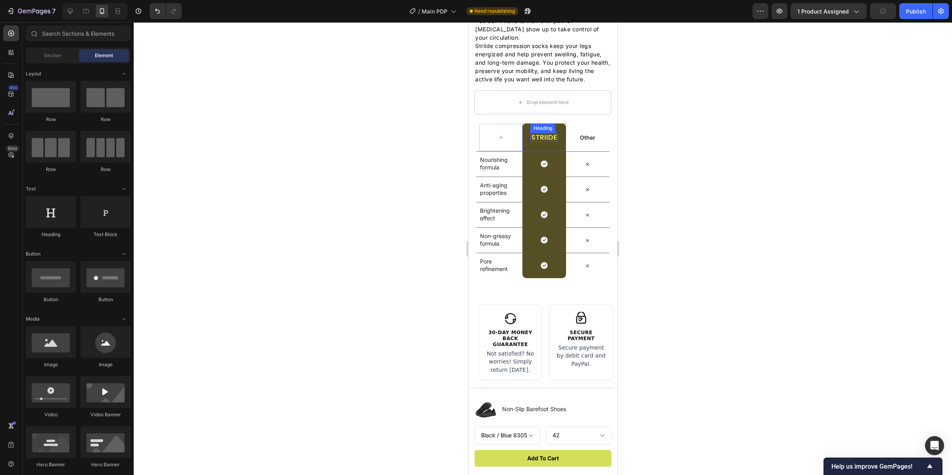
click at [540, 141] on p "Striide" at bounding box center [544, 137] width 26 height 7
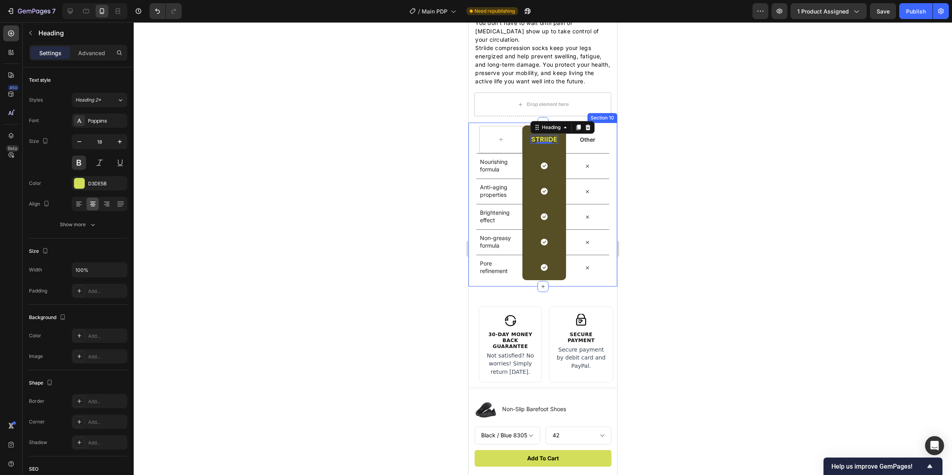
click at [707, 172] on div at bounding box center [543, 248] width 819 height 453
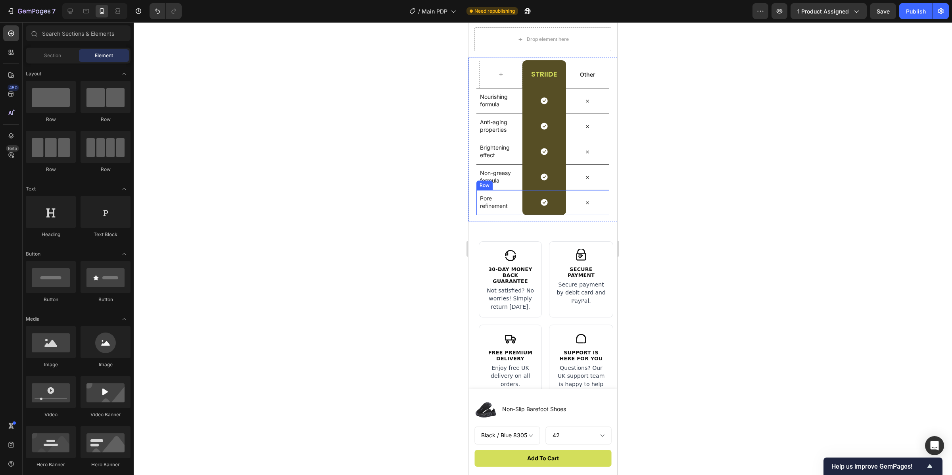
scroll to position [2259, 0]
click at [541, 207] on icon at bounding box center [544, 203] width 7 height 7
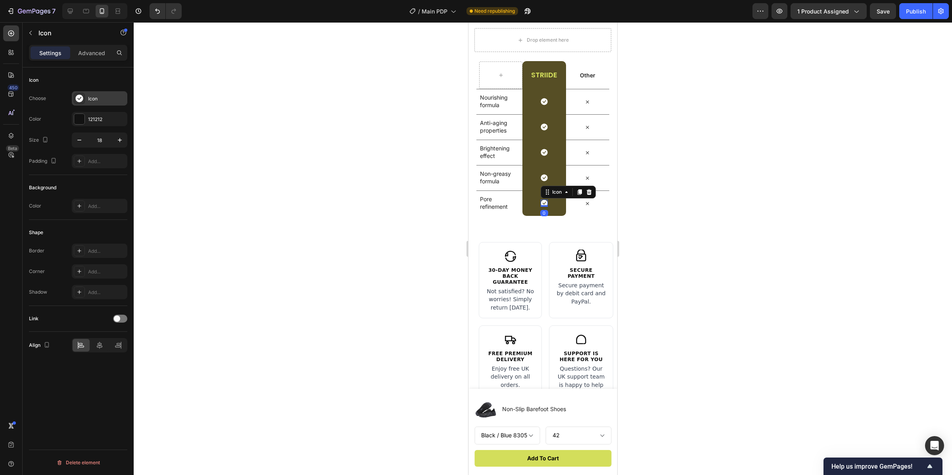
click at [94, 96] on div "Icon" at bounding box center [106, 98] width 37 height 7
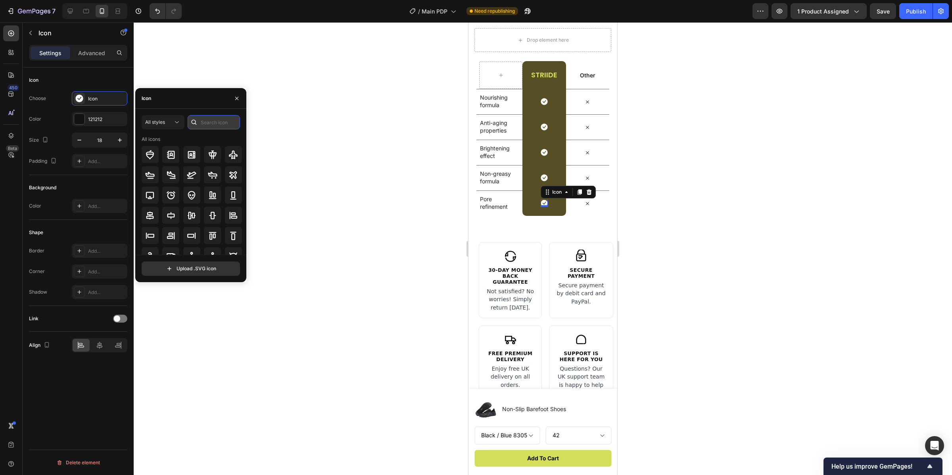
click at [210, 119] on input "text" at bounding box center [214, 122] width 52 height 14
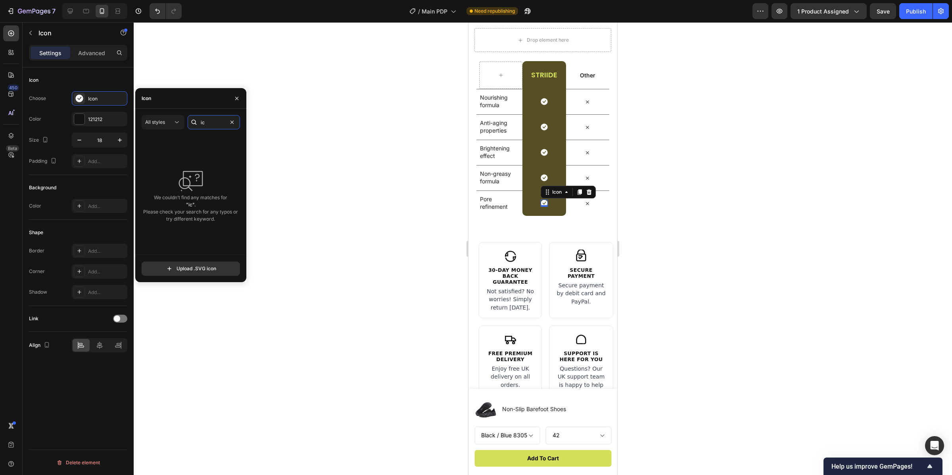
type input "i"
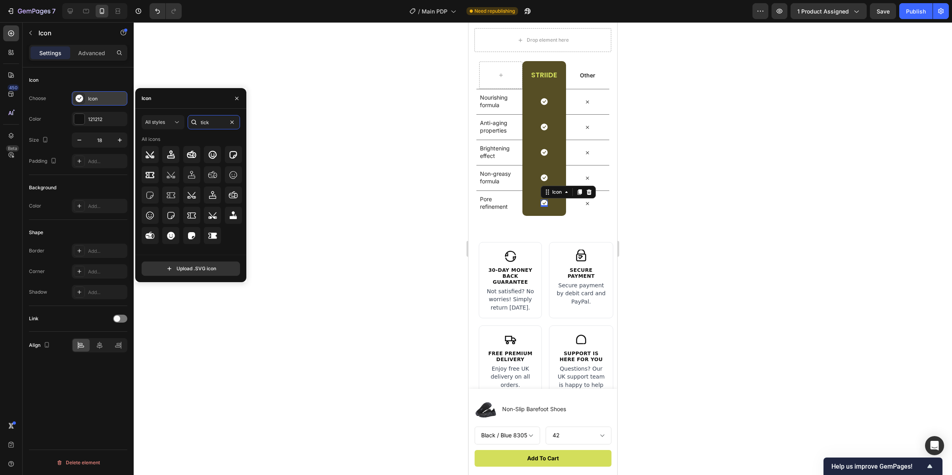
type input "tick"
click at [93, 93] on div "Icon" at bounding box center [100, 98] width 56 height 14
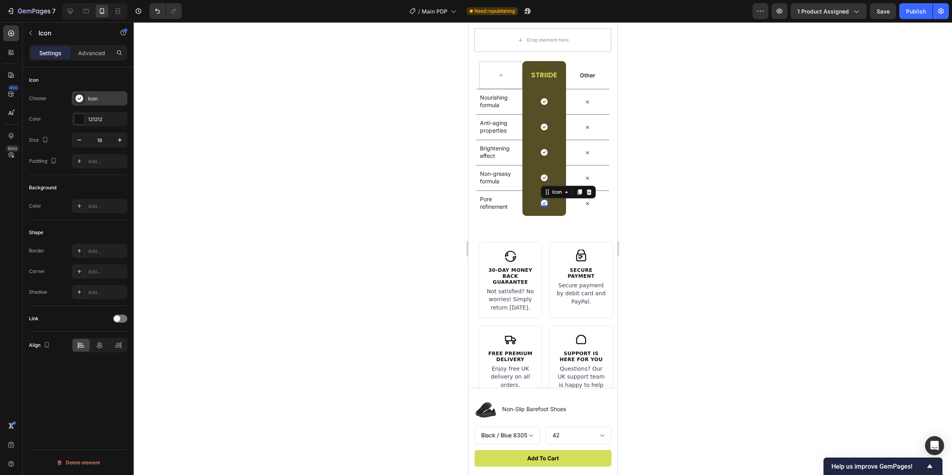
click at [94, 96] on div "Icon" at bounding box center [106, 98] width 37 height 7
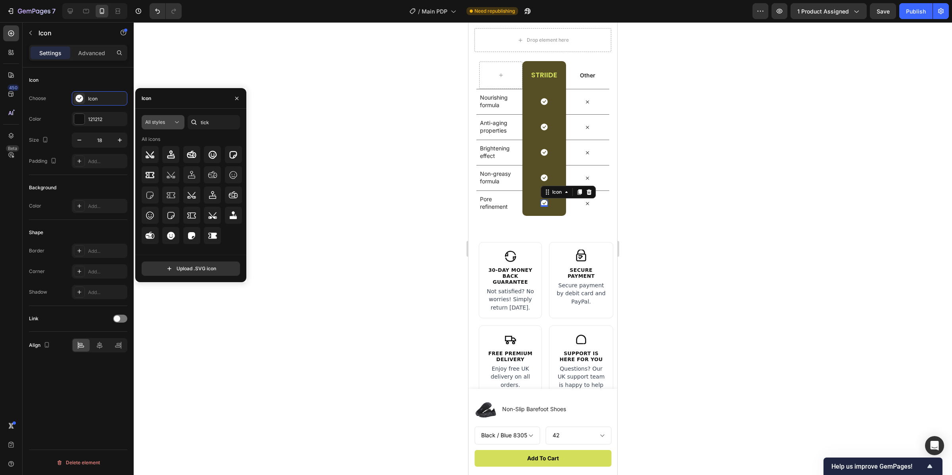
click at [165, 123] on span "All styles" at bounding box center [155, 122] width 20 height 6
click at [170, 199] on icon at bounding box center [174, 202] width 8 height 8
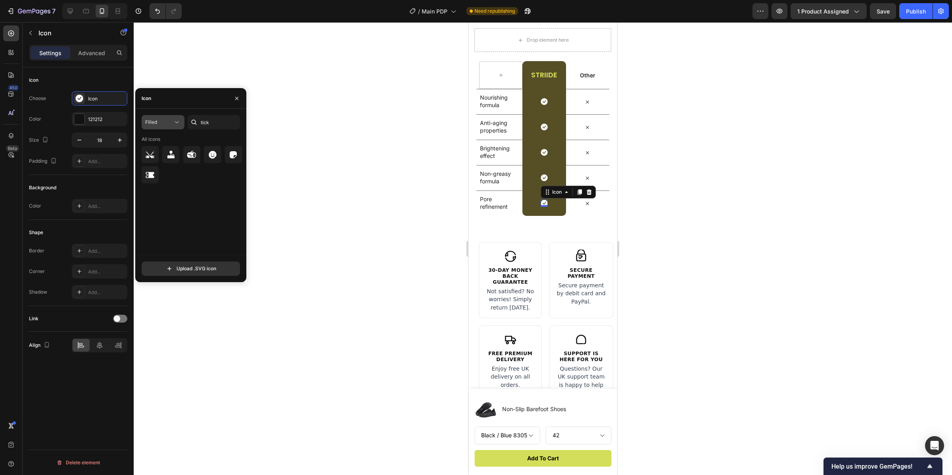
click at [157, 117] on button "Filled" at bounding box center [163, 122] width 43 height 14
click at [162, 138] on p "All styles" at bounding box center [155, 141] width 45 height 7
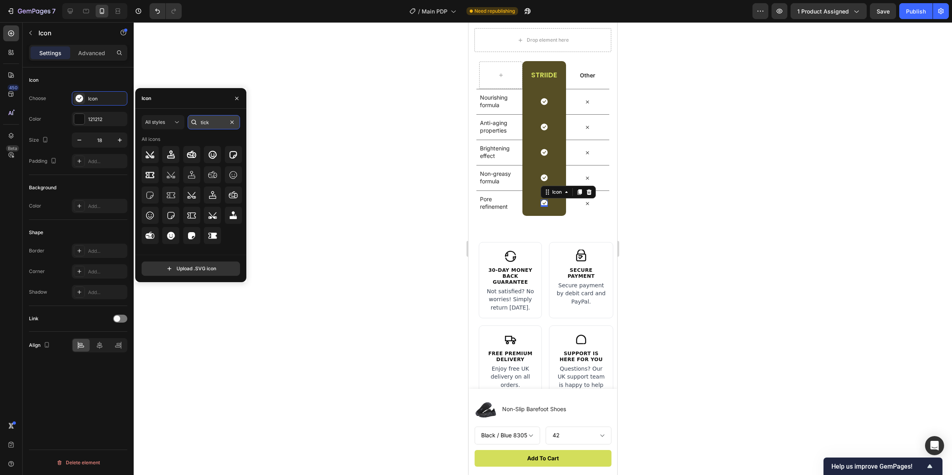
click at [221, 123] on input "tick" at bounding box center [214, 122] width 52 height 14
type input "check"
click at [152, 172] on icon at bounding box center [150, 174] width 9 height 7
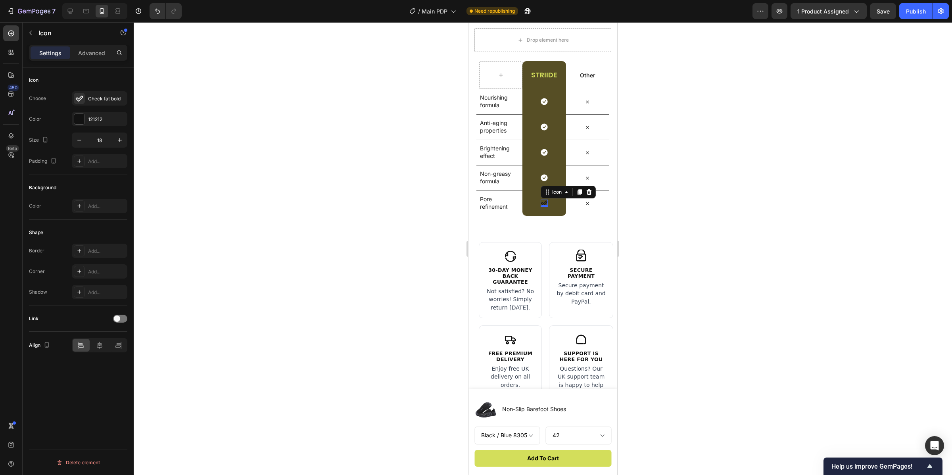
drag, startPoint x: 365, startPoint y: 201, endPoint x: 427, endPoint y: 208, distance: 62.4
click at [369, 200] on div at bounding box center [543, 248] width 819 height 453
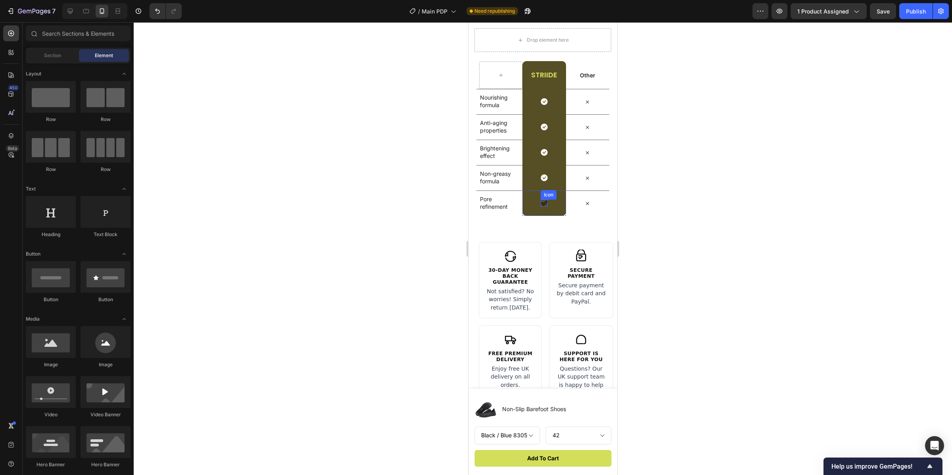
click at [542, 207] on icon at bounding box center [544, 203] width 7 height 7
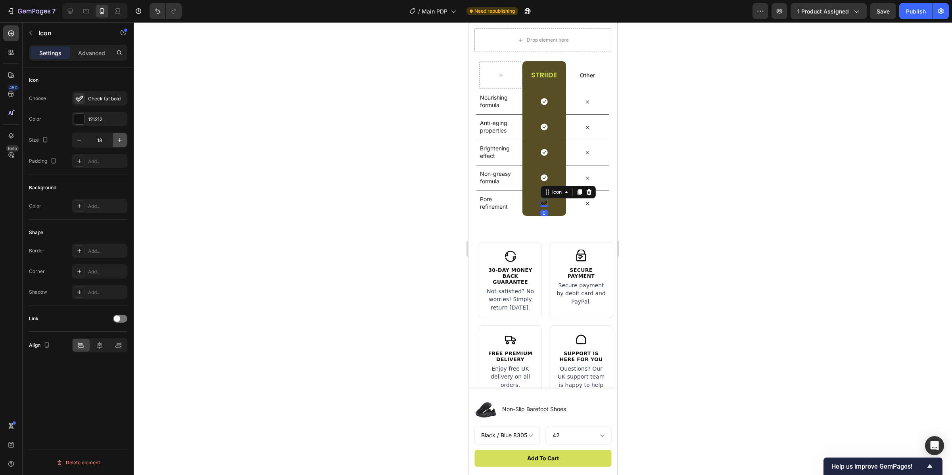
click at [121, 137] on icon "button" at bounding box center [120, 140] width 8 height 8
type input "21"
click at [81, 119] on div at bounding box center [79, 119] width 10 height 10
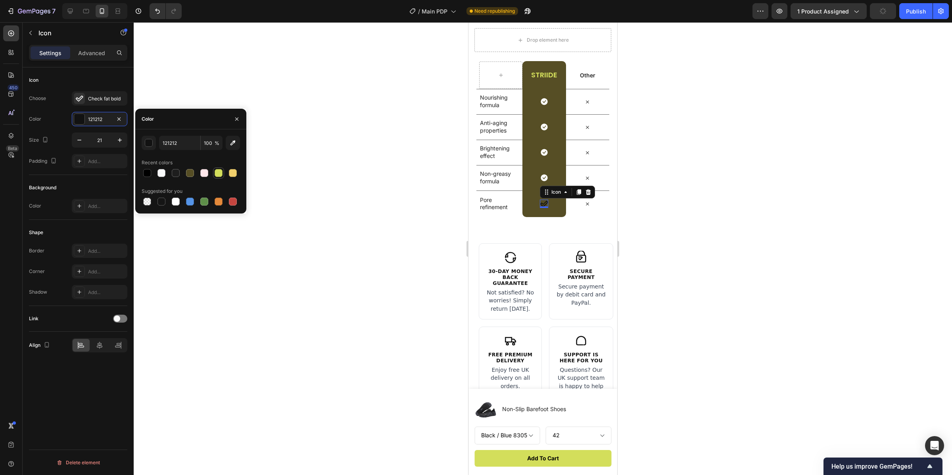
click at [218, 169] on div at bounding box center [219, 173] width 8 height 8
type input "D3DE5B"
drag, startPoint x: 325, startPoint y: 175, endPoint x: 335, endPoint y: 190, distance: 17.4
click at [325, 175] on div at bounding box center [543, 248] width 819 height 453
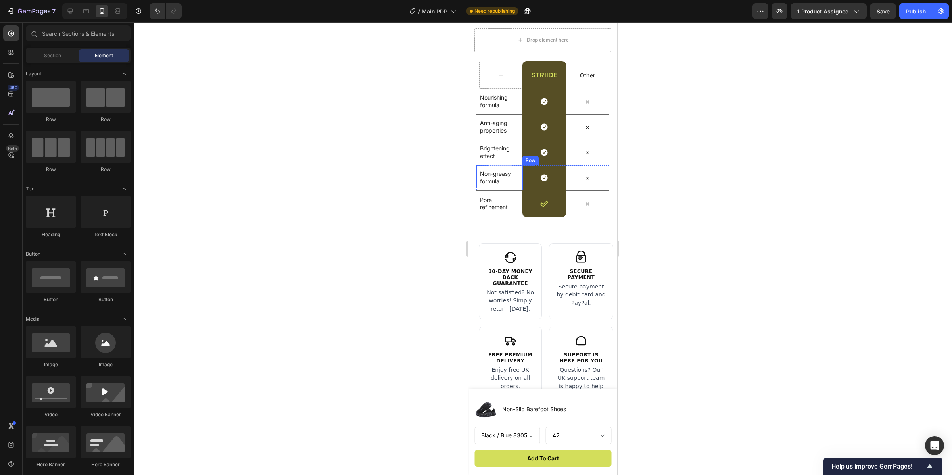
click at [544, 181] on icon at bounding box center [544, 178] width 7 height 7
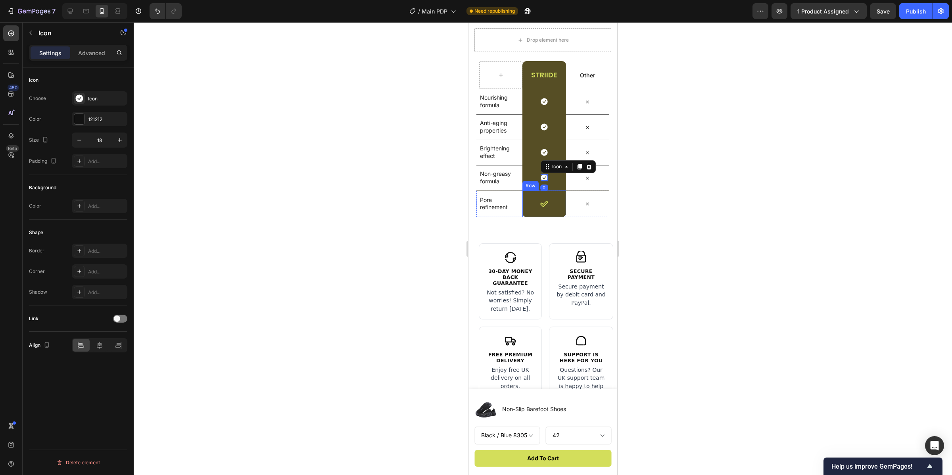
click at [546, 216] on div "Icon Row" at bounding box center [544, 203] width 43 height 27
click at [540, 208] on icon at bounding box center [544, 204] width 8 height 8
click at [541, 181] on icon at bounding box center [544, 177] width 7 height 7
click at [91, 97] on div "Icon" at bounding box center [106, 98] width 37 height 7
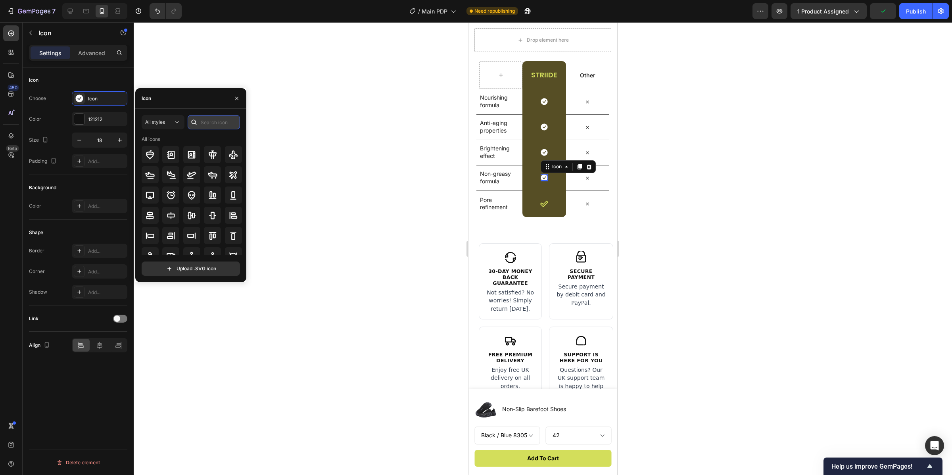
click at [219, 128] on input "text" at bounding box center [214, 122] width 52 height 14
type input "check"
click at [147, 179] on icon at bounding box center [150, 175] width 10 height 10
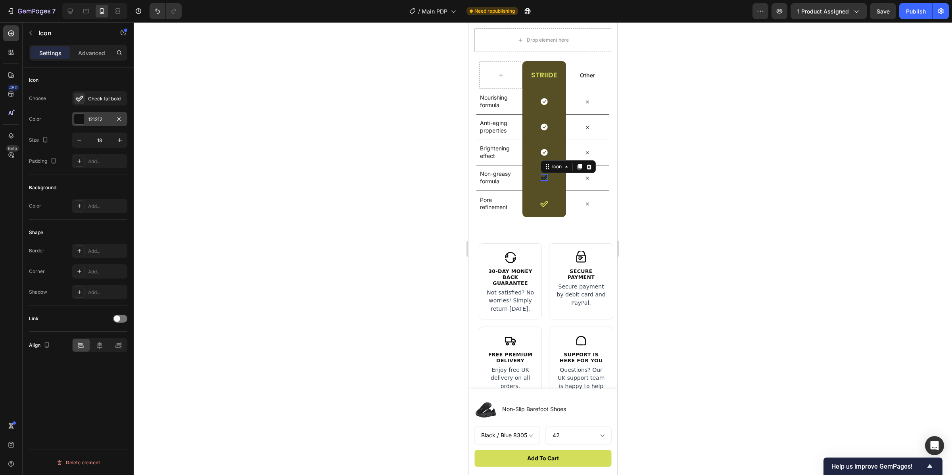
click at [77, 118] on div at bounding box center [79, 119] width 10 height 10
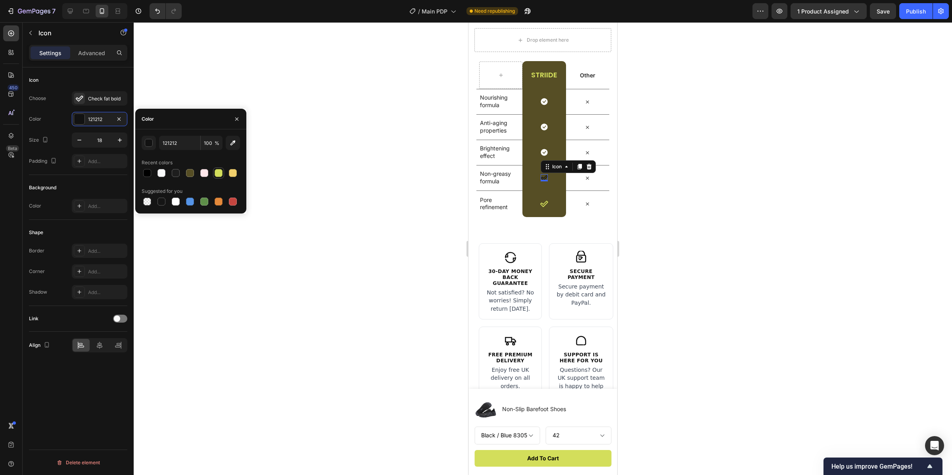
click at [219, 172] on div at bounding box center [219, 173] width 8 height 8
type input "D3DE5B"
click at [116, 139] on icon "button" at bounding box center [120, 140] width 8 height 8
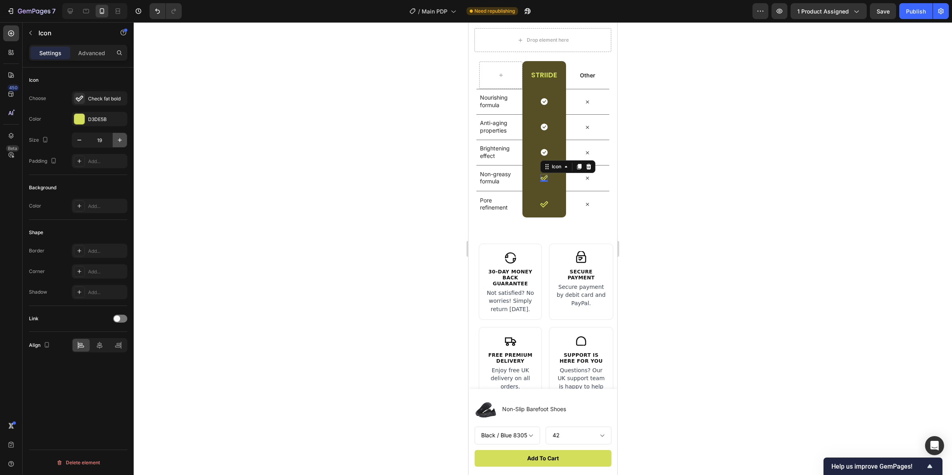
click at [116, 139] on icon "button" at bounding box center [120, 140] width 8 height 8
type input "21"
drag, startPoint x: 292, startPoint y: 150, endPoint x: 316, endPoint y: 157, distance: 24.5
click at [292, 150] on div at bounding box center [543, 248] width 819 height 453
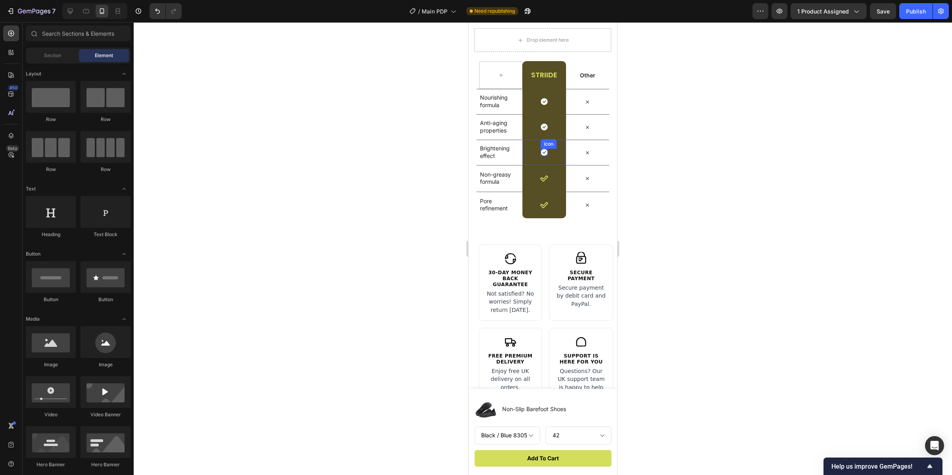
click at [542, 156] on icon at bounding box center [544, 152] width 7 height 7
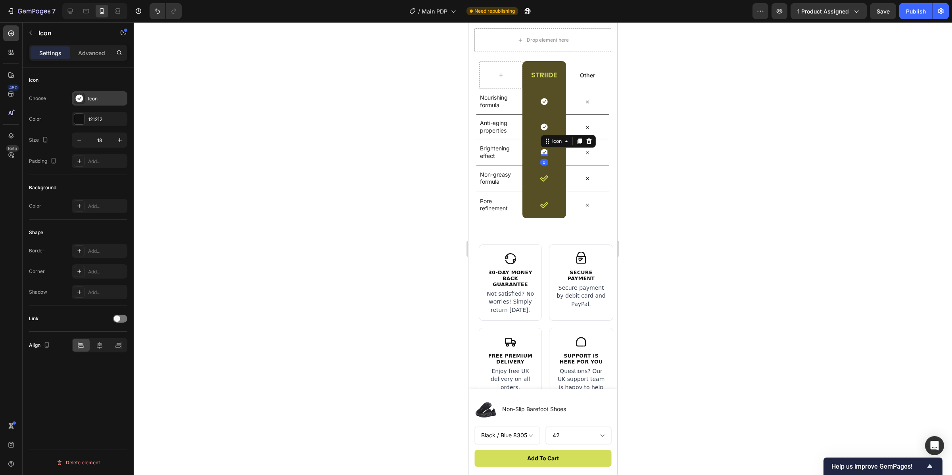
click at [90, 97] on div "Icon" at bounding box center [106, 98] width 37 height 7
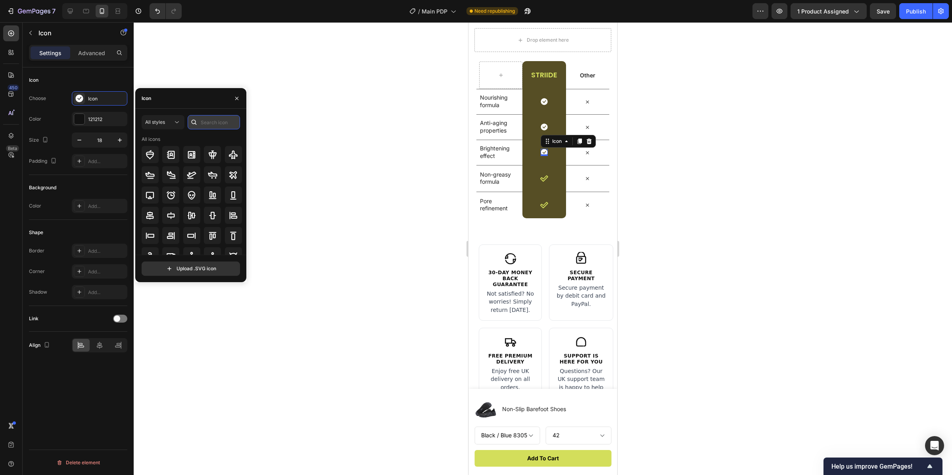
click at [212, 119] on input "text" at bounding box center [214, 122] width 52 height 14
type input "check"
click at [152, 170] on icon at bounding box center [150, 175] width 10 height 10
click at [81, 120] on div at bounding box center [79, 119] width 10 height 10
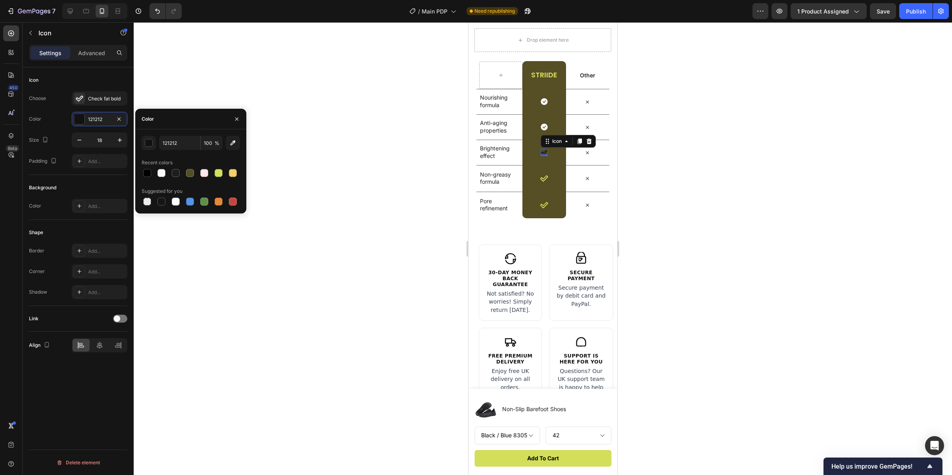
drag, startPoint x: 221, startPoint y: 171, endPoint x: 212, endPoint y: 166, distance: 10.3
click at [221, 171] on div at bounding box center [219, 173] width 8 height 8
type input "D3DE5B"
click at [113, 140] on button "button" at bounding box center [120, 140] width 14 height 14
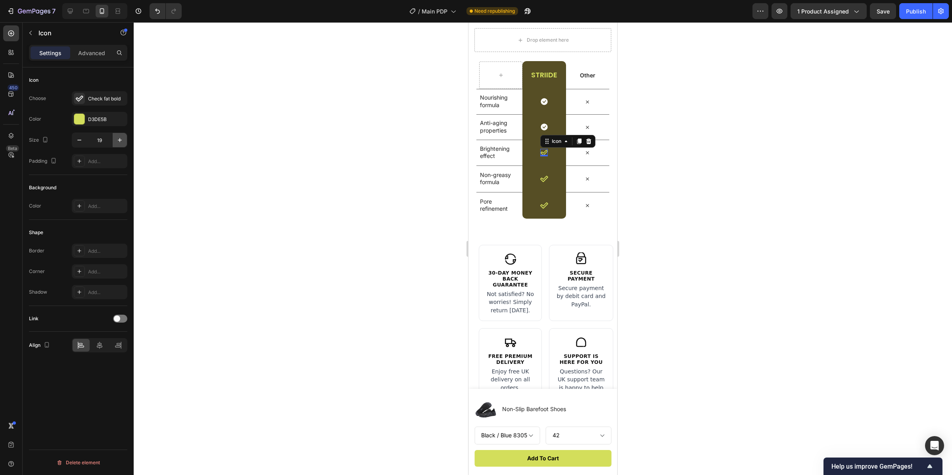
click at [114, 140] on button "button" at bounding box center [120, 140] width 14 height 14
click at [116, 141] on icon "button" at bounding box center [120, 140] width 8 height 8
type input "21"
drag, startPoint x: 287, startPoint y: 159, endPoint x: 317, endPoint y: 187, distance: 40.7
click at [288, 160] on div at bounding box center [543, 248] width 819 height 453
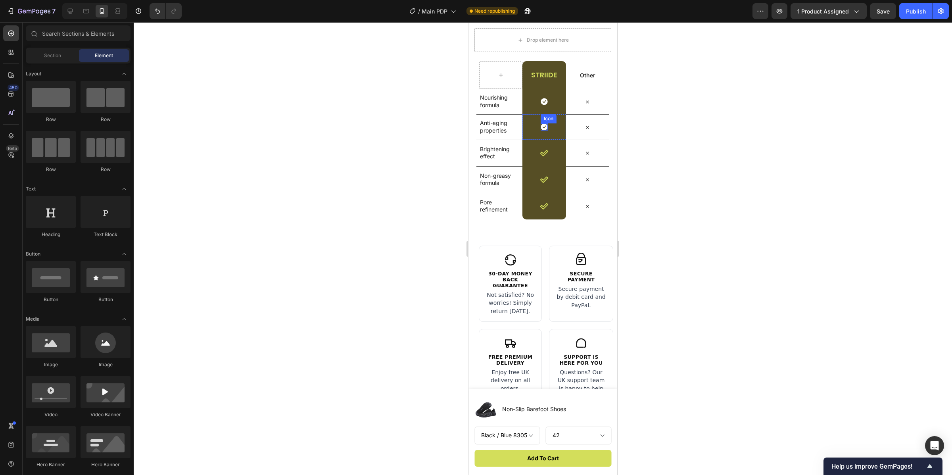
click at [542, 131] on div "Icon" at bounding box center [544, 126] width 7 height 7
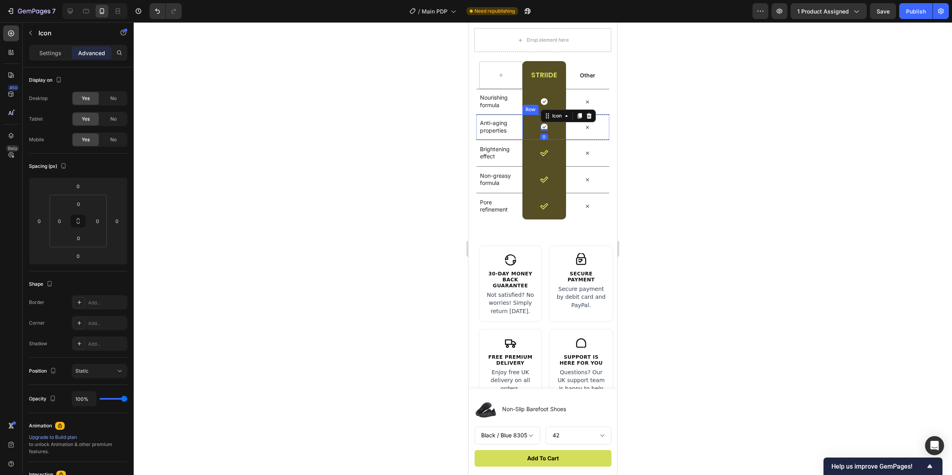
click at [542, 131] on icon at bounding box center [544, 127] width 7 height 7
click at [59, 55] on p "Settings" at bounding box center [50, 53] width 22 height 8
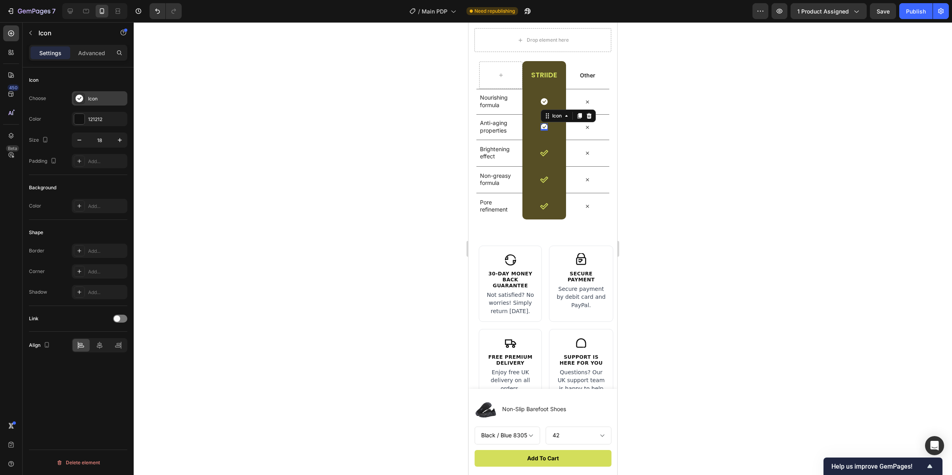
click at [94, 98] on div "Icon" at bounding box center [106, 98] width 37 height 7
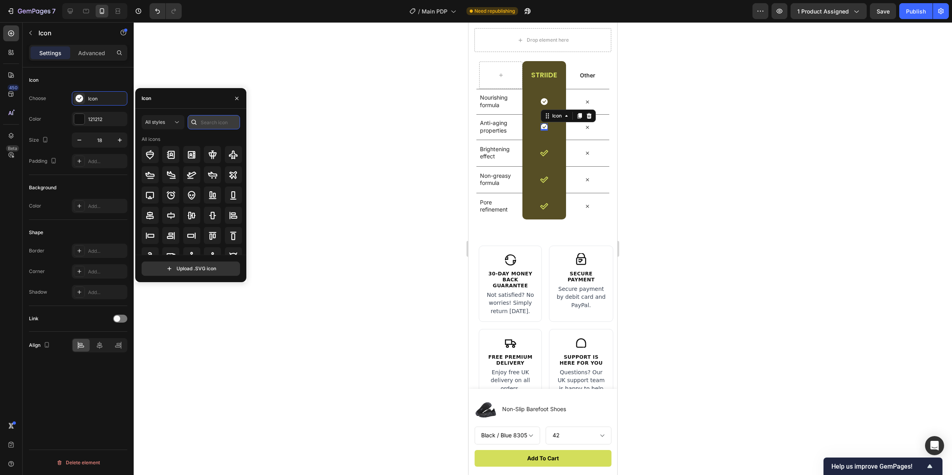
click at [219, 122] on input "text" at bounding box center [214, 122] width 52 height 14
type input "check"
click at [154, 173] on icon at bounding box center [150, 174] width 9 height 7
click at [83, 117] on div at bounding box center [79, 119] width 10 height 10
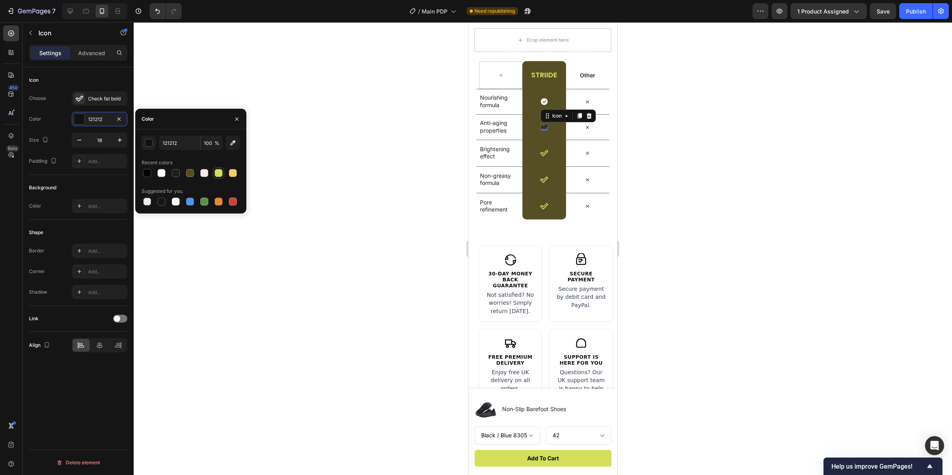
click at [221, 172] on div at bounding box center [219, 173] width 8 height 8
type input "D3DE5B"
click at [117, 144] on icon "button" at bounding box center [120, 140] width 8 height 8
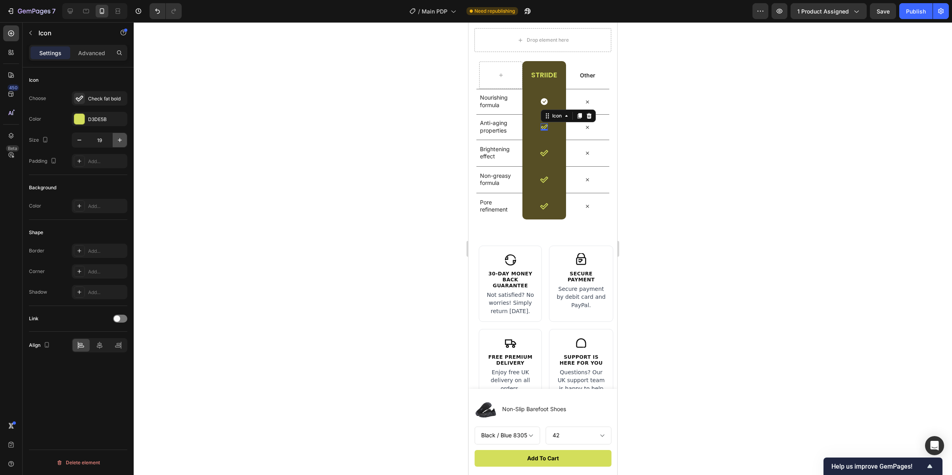
click at [117, 144] on icon "button" at bounding box center [120, 140] width 8 height 8
type input "21"
click at [542, 105] on div "Icon" at bounding box center [544, 101] width 7 height 7
click at [99, 97] on div "Icon" at bounding box center [106, 98] width 37 height 7
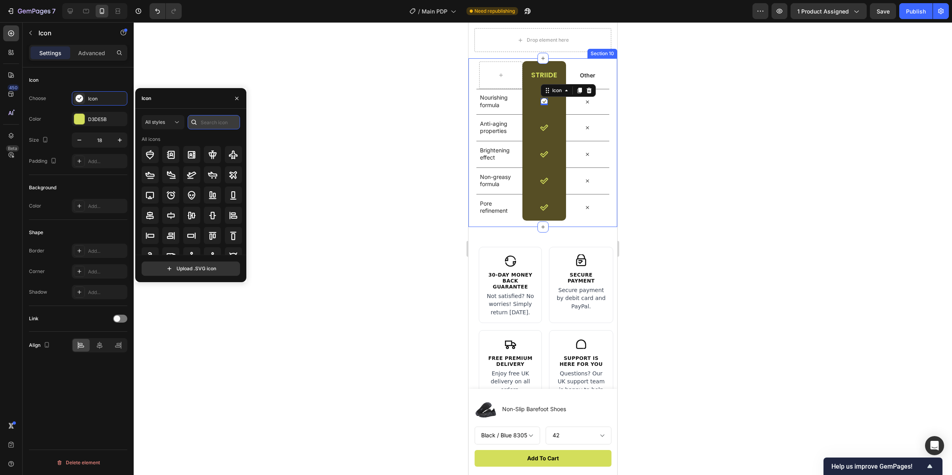
click at [222, 122] on input "text" at bounding box center [214, 122] width 52 height 14
type input "check"
click at [148, 175] on icon at bounding box center [150, 174] width 9 height 7
click at [118, 135] on button "button" at bounding box center [120, 140] width 14 height 14
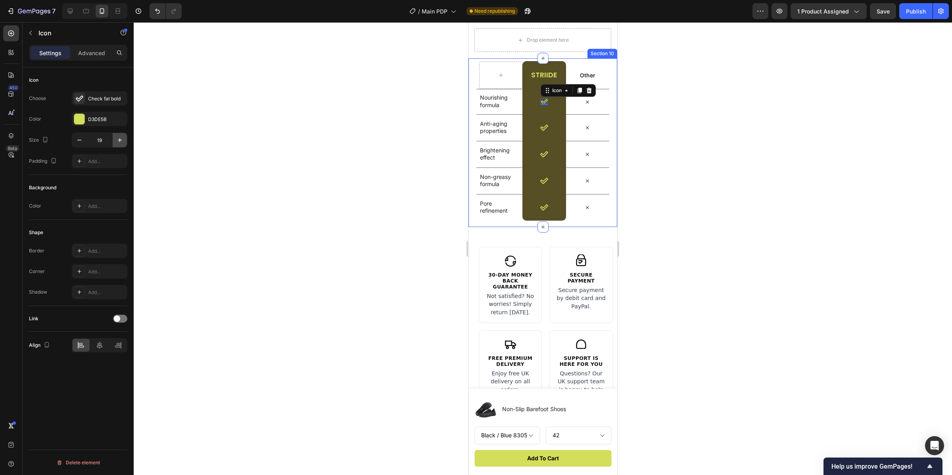
click at [118, 136] on button "button" at bounding box center [120, 140] width 14 height 14
click at [118, 136] on icon "button" at bounding box center [120, 140] width 8 height 8
type input "21"
click at [287, 139] on div at bounding box center [543, 248] width 819 height 453
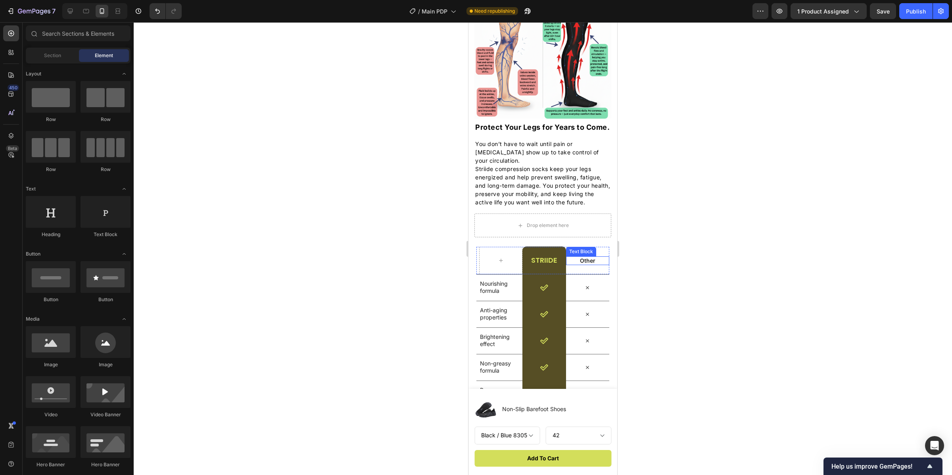
scroll to position [2074, 0]
click at [581, 265] on div "Other Text Block" at bounding box center [587, 260] width 43 height 9
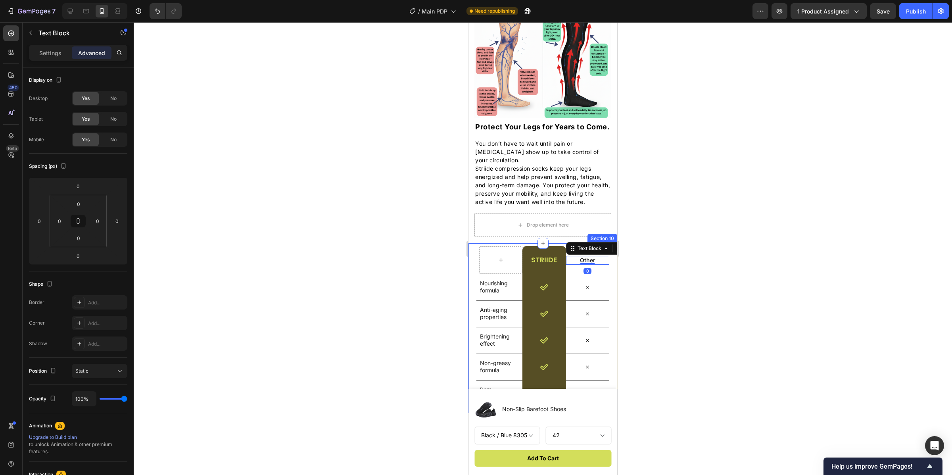
click at [728, 297] on div at bounding box center [543, 248] width 819 height 453
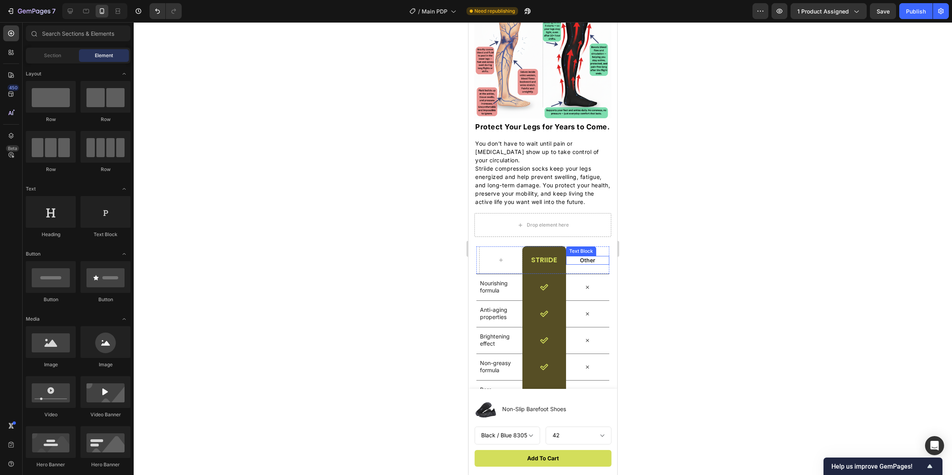
click at [583, 264] on p "Other" at bounding box center [588, 260] width 42 height 7
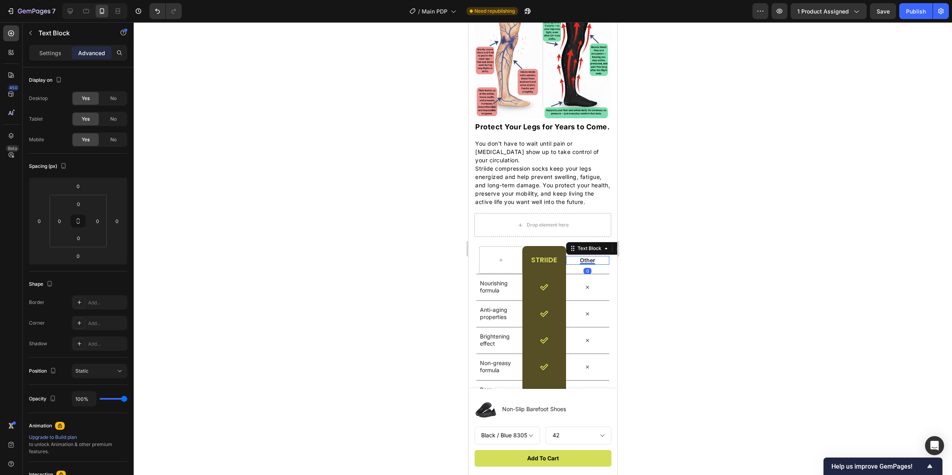
click at [588, 264] on p "Other" at bounding box center [588, 260] width 42 height 7
click at [734, 220] on div at bounding box center [543, 248] width 819 height 453
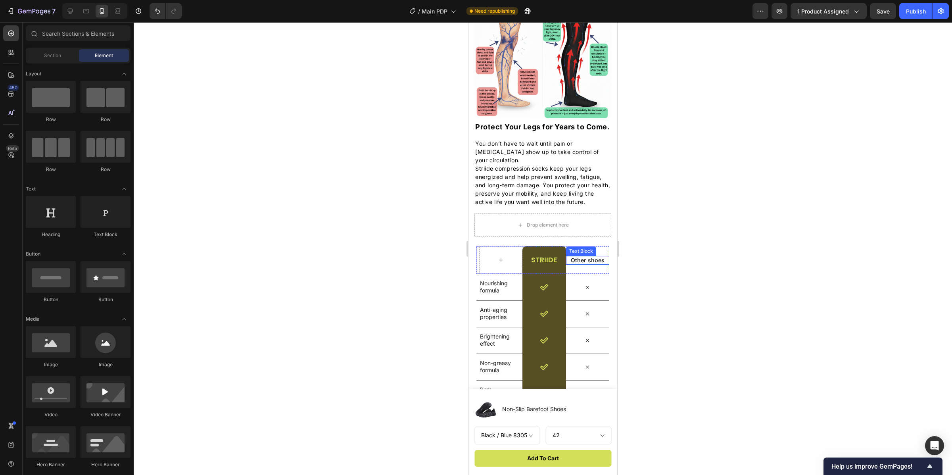
click at [588, 264] on p "Other shoes" at bounding box center [588, 260] width 42 height 7
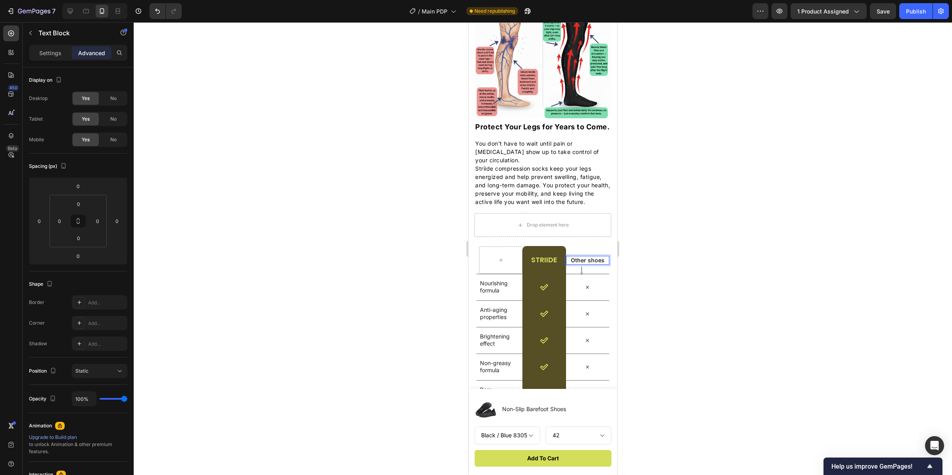
click at [582, 264] on p "Other shoes" at bounding box center [588, 260] width 42 height 7
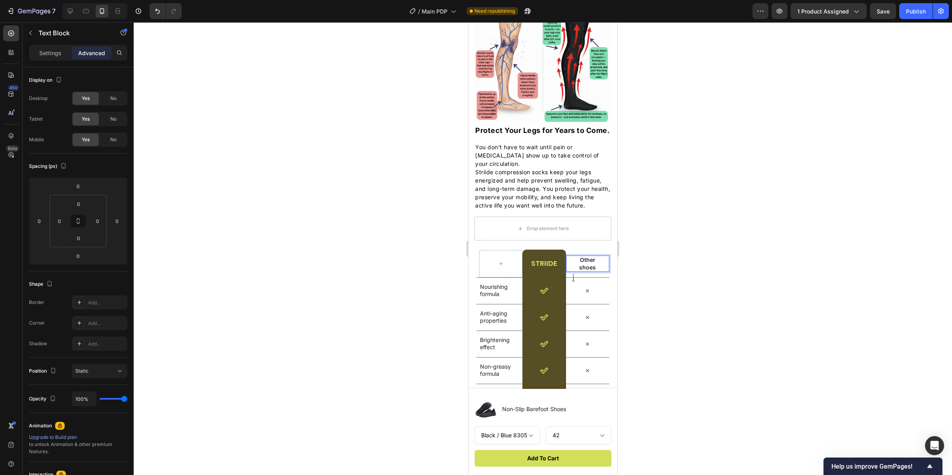
drag, startPoint x: 812, startPoint y: 282, endPoint x: 818, endPoint y: 283, distance: 6.5
click at [813, 282] on div at bounding box center [543, 248] width 819 height 453
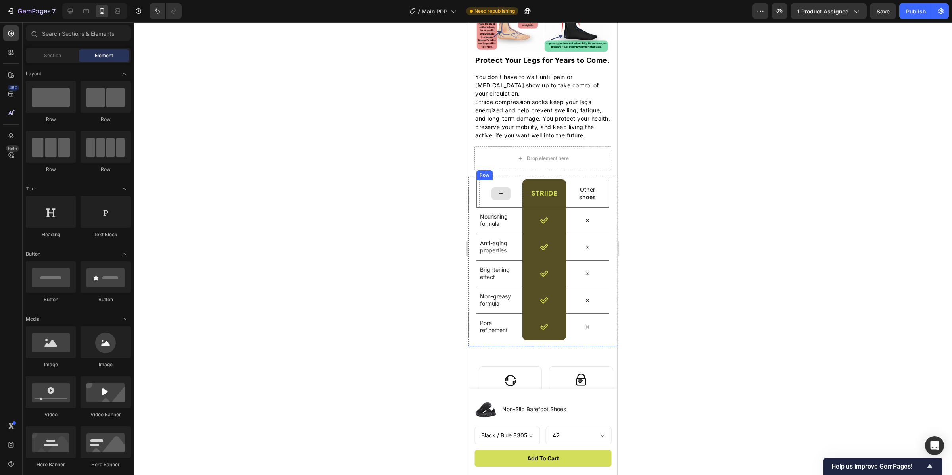
scroll to position [2148, 0]
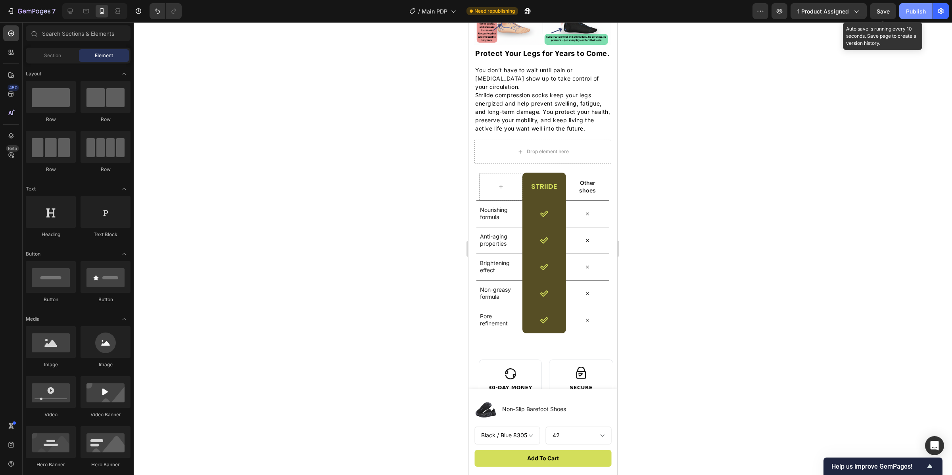
click at [888, 8] on span "Save" at bounding box center [883, 11] width 13 height 7
click at [913, 9] on div "Publish" at bounding box center [916, 11] width 20 height 8
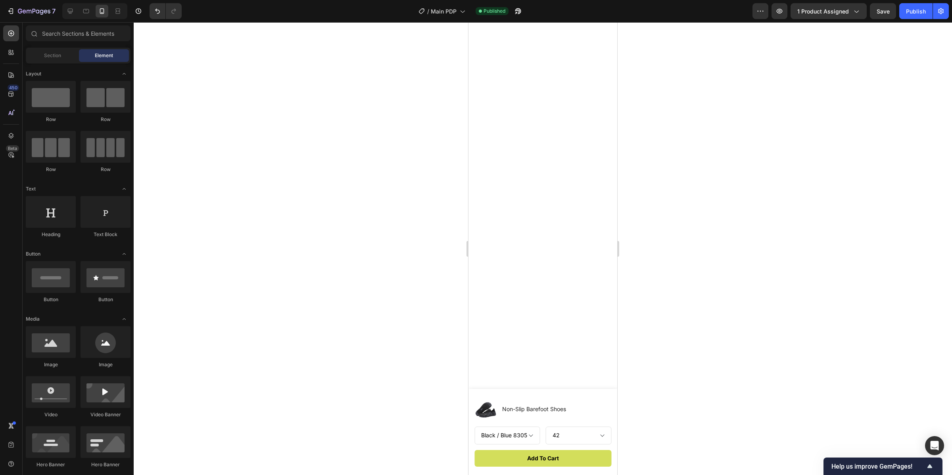
scroll to position [0, 0]
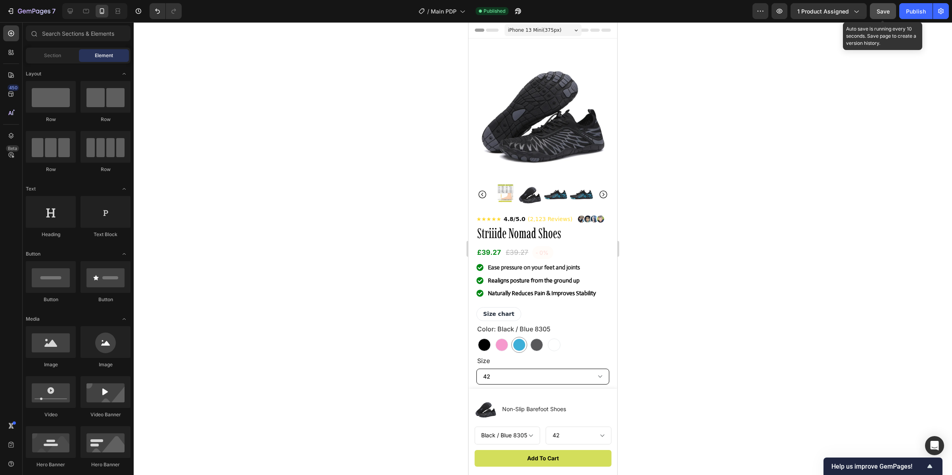
click at [877, 12] on span "Save" at bounding box center [883, 11] width 13 height 7
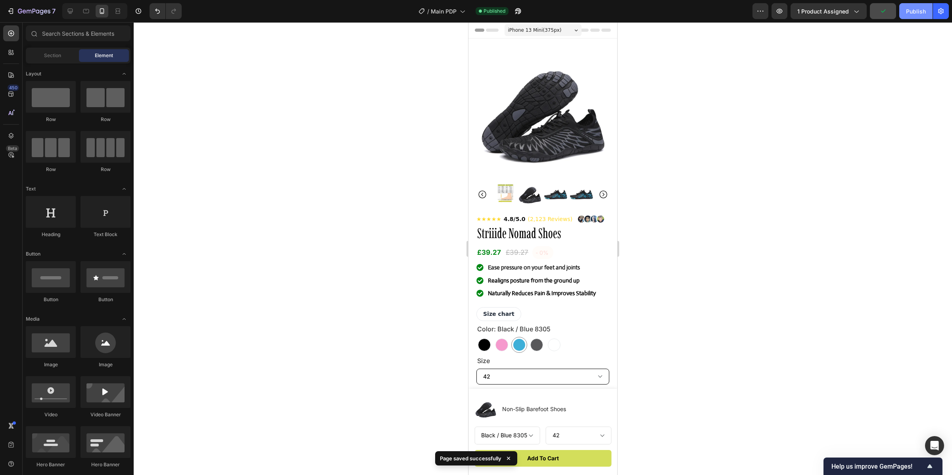
click at [909, 9] on div "Publish" at bounding box center [916, 11] width 20 height 8
click at [521, 10] on icon "button" at bounding box center [518, 11] width 6 height 6
